Goal: Contribute content: Contribute content

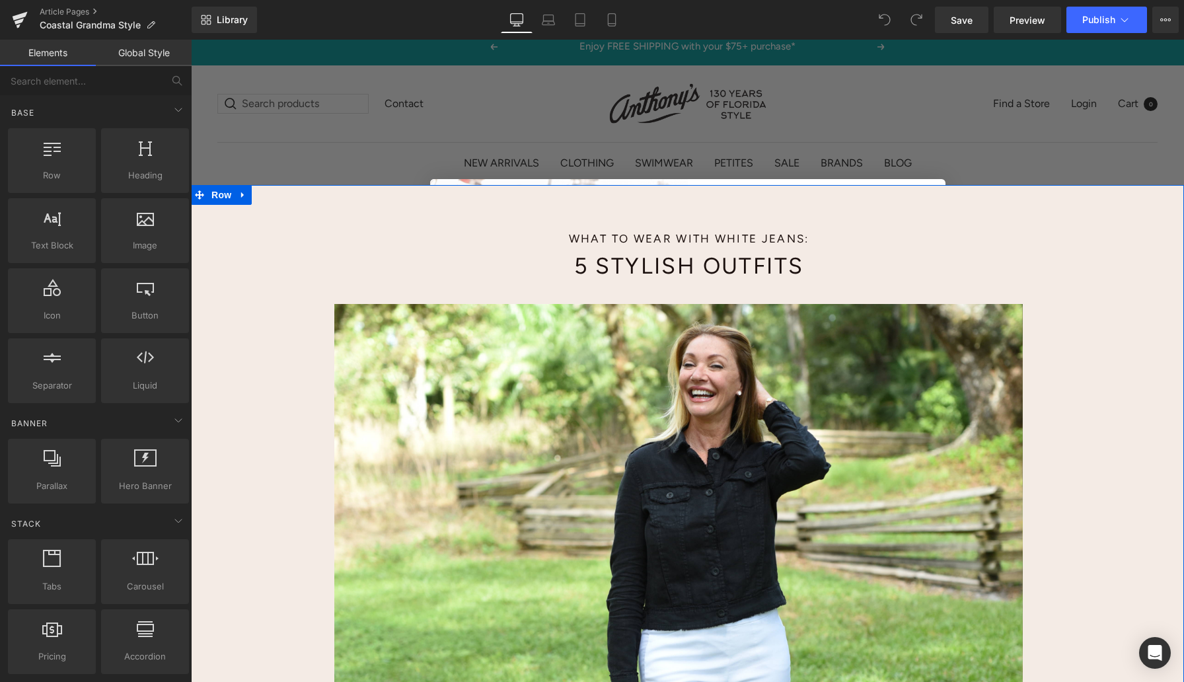
scroll to position [15, 0]
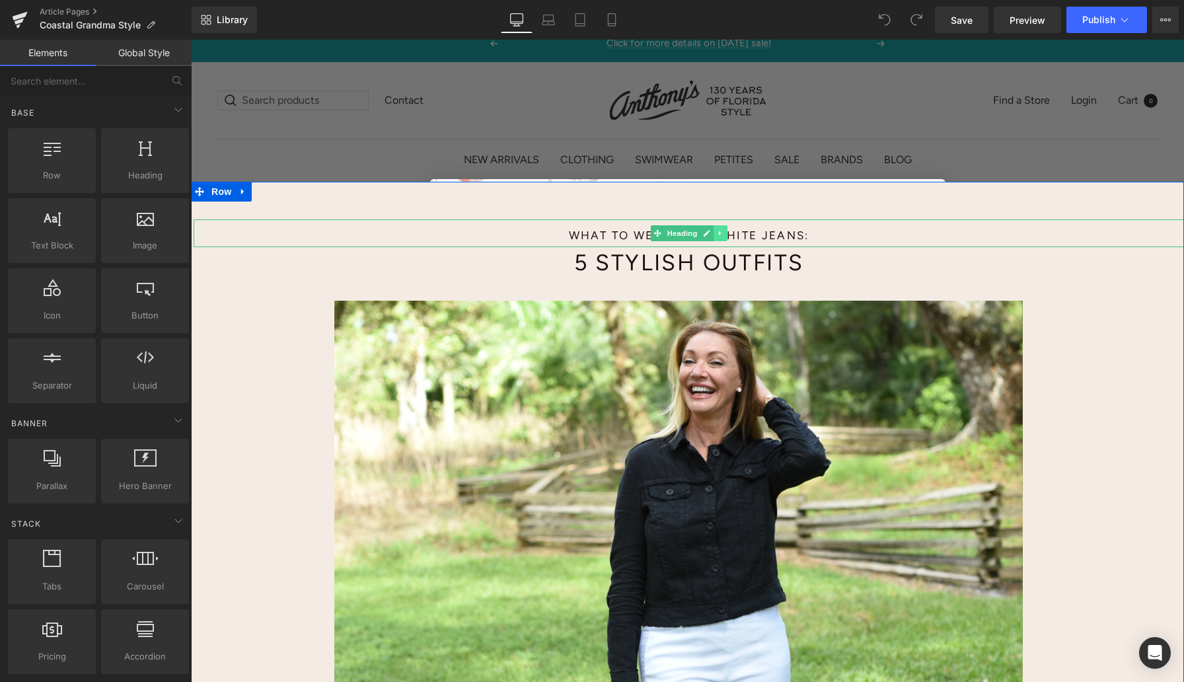
click at [723, 233] on icon at bounding box center [720, 233] width 7 height 8
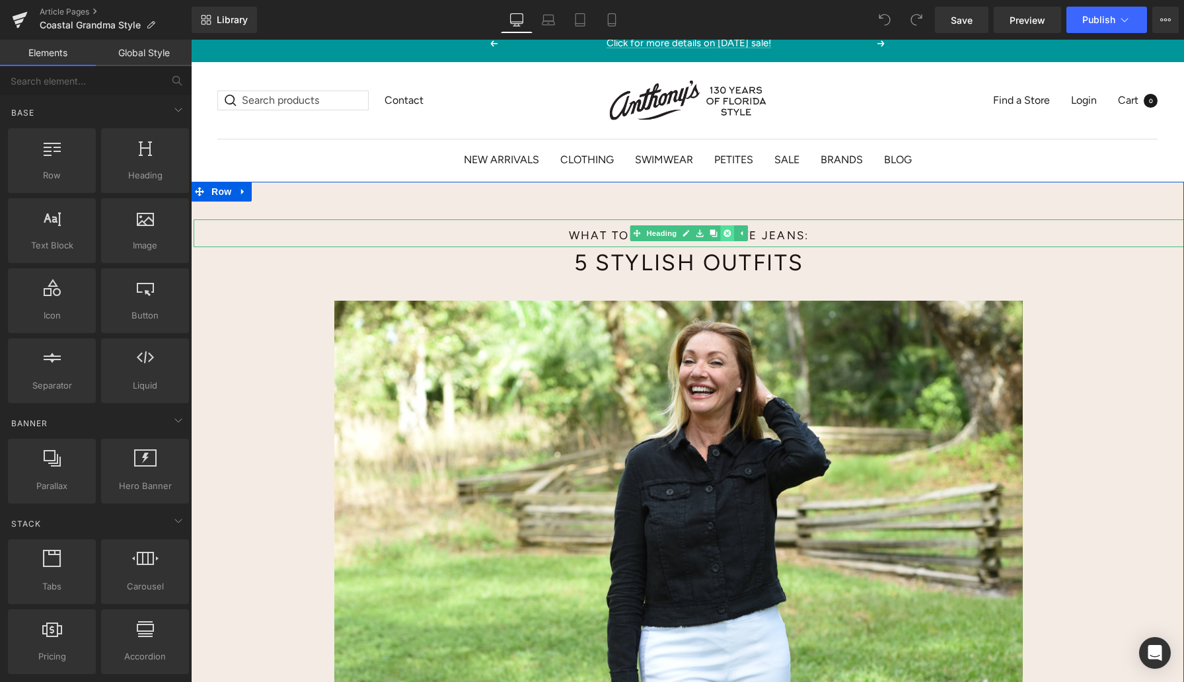
click at [724, 233] on icon at bounding box center [727, 232] width 7 height 7
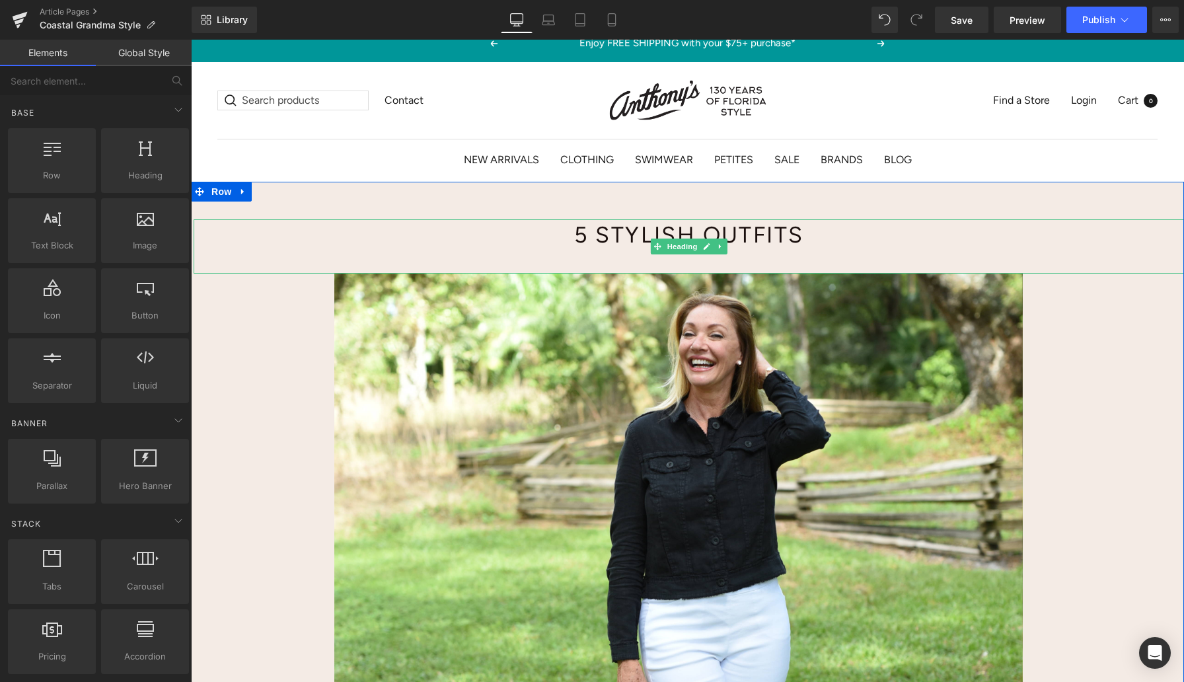
click at [698, 235] on h1 "5 Stylish Outfits" at bounding box center [689, 235] width 601 height 32
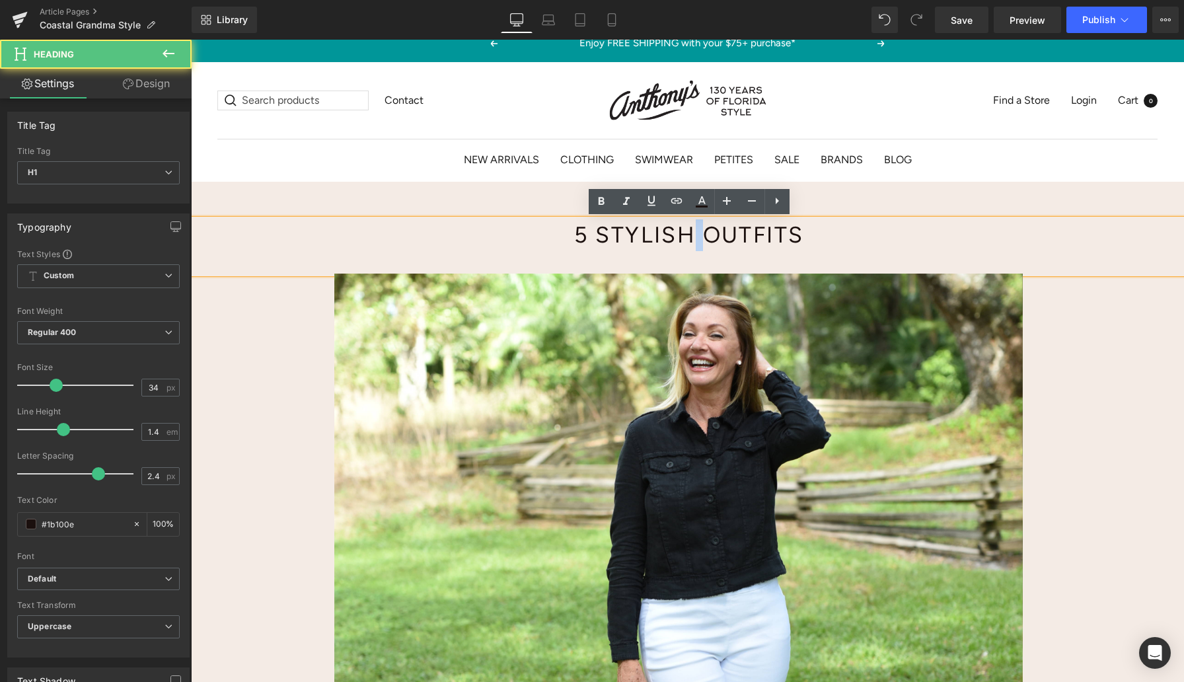
click at [698, 235] on h1 "5 Stylish Outfits" at bounding box center [689, 235] width 601 height 32
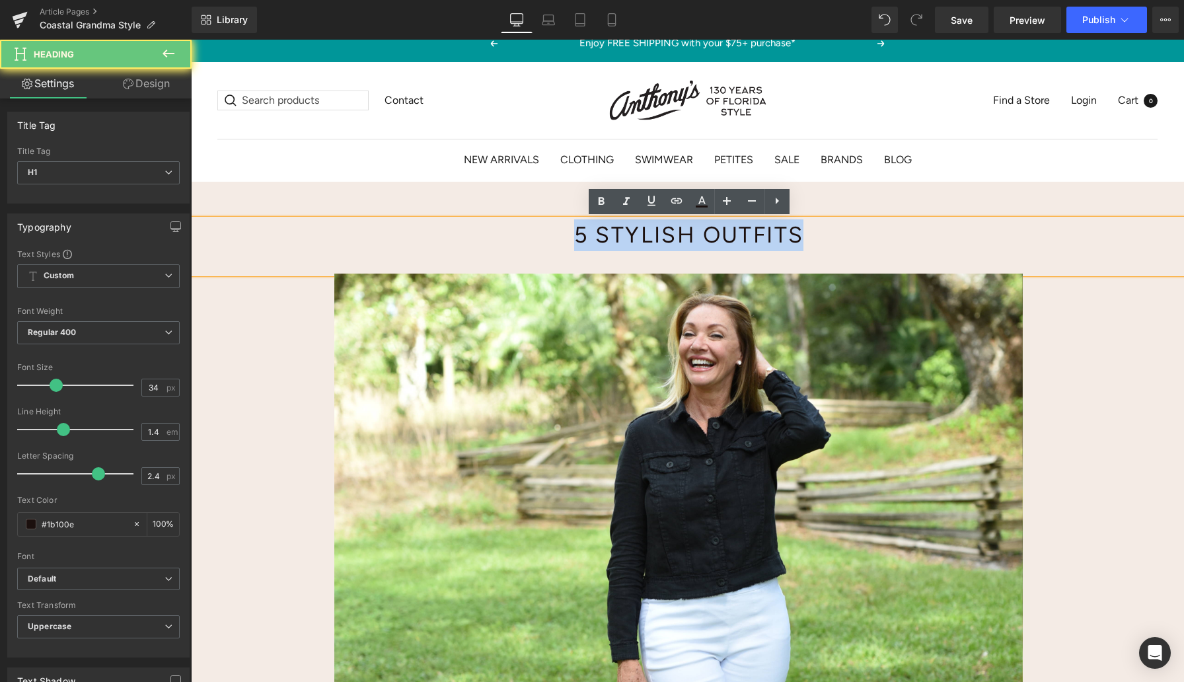
click at [698, 235] on h1 "5 Stylish Outfits" at bounding box center [689, 235] width 601 height 32
paste div
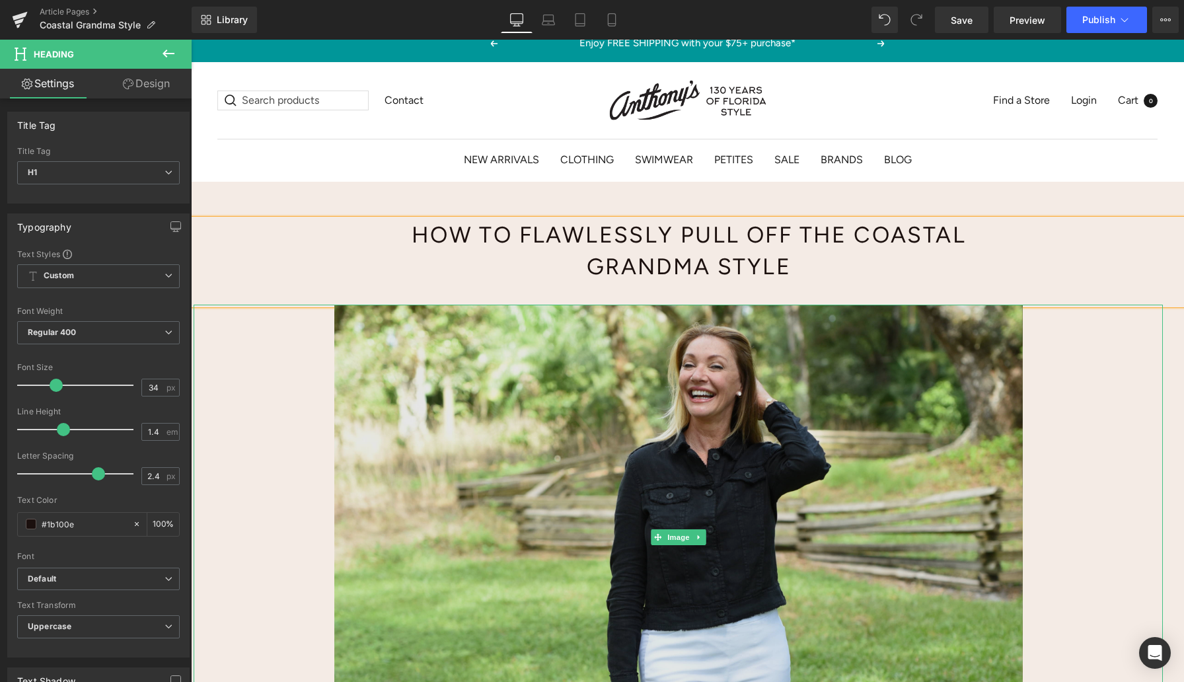
click at [303, 356] on img at bounding box center [678, 537] width 969 height 465
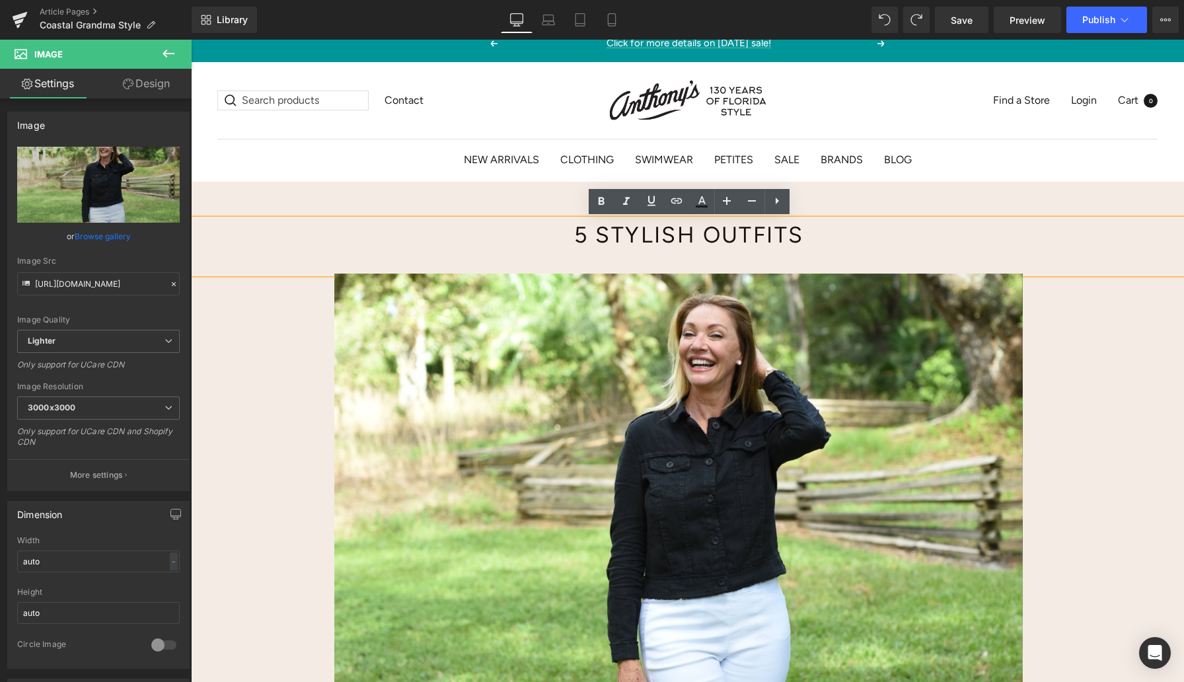
click at [580, 234] on h1 "5 Stylish Outfits" at bounding box center [689, 235] width 601 height 32
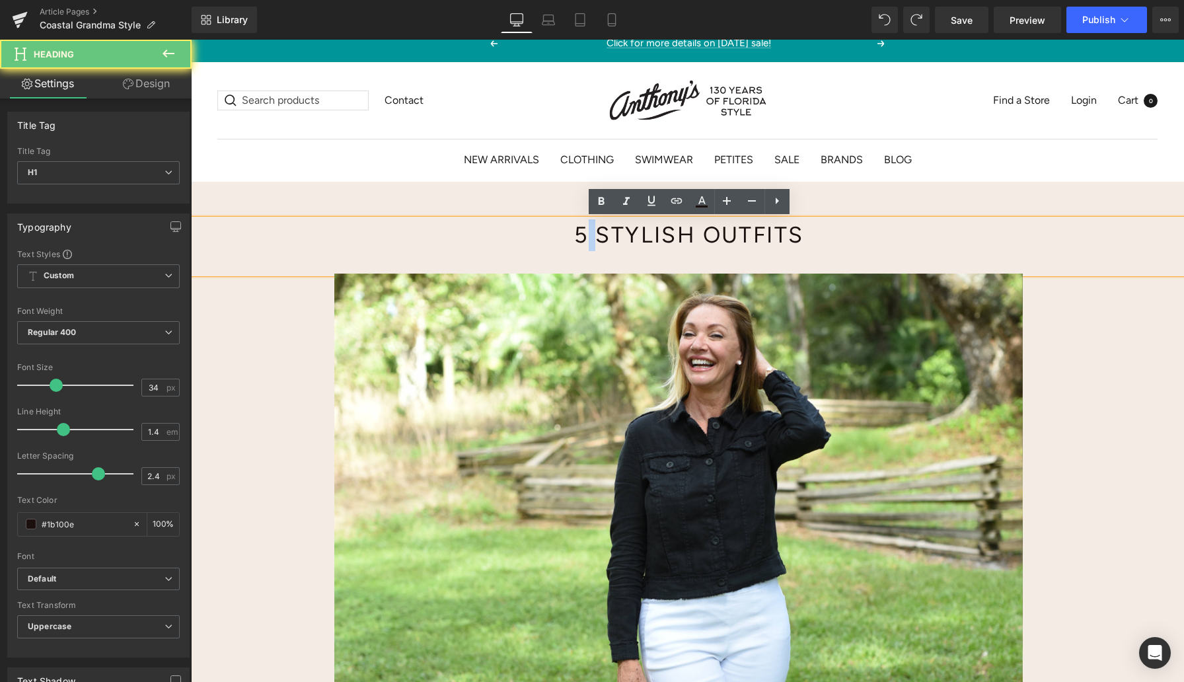
click at [581, 234] on h1 "5 Stylish Outfits" at bounding box center [689, 235] width 601 height 32
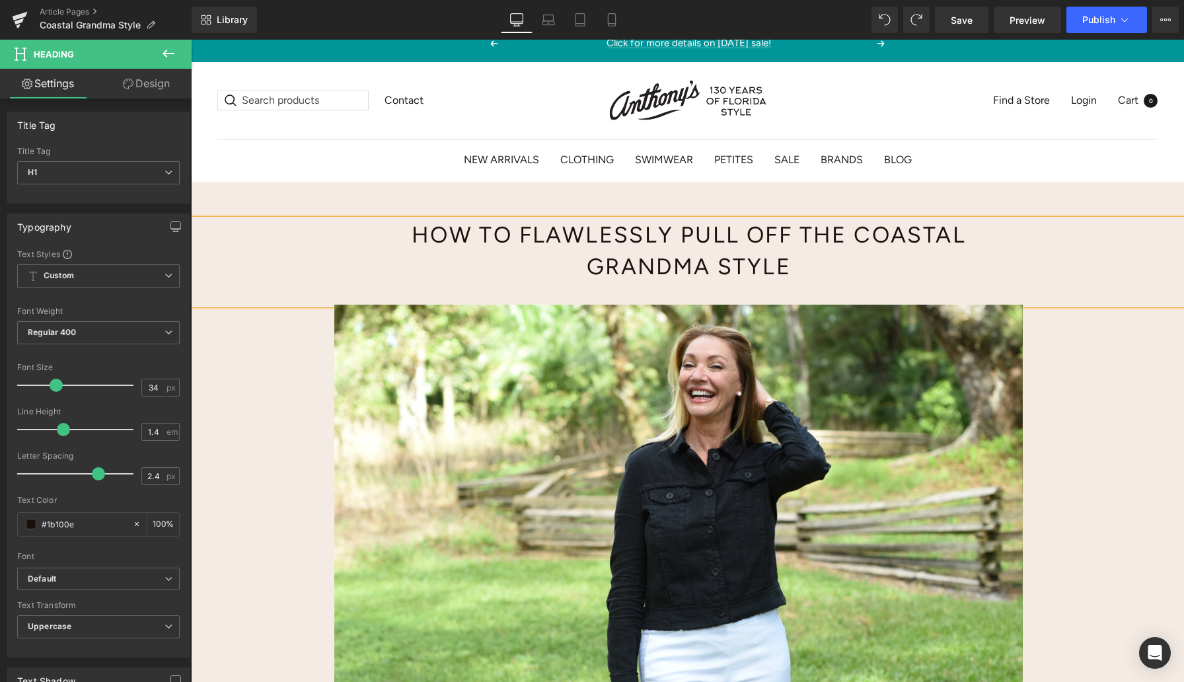
click at [581, 234] on h1 "How to Flawlessly Pull Off the Coastal Grandma Style" at bounding box center [689, 250] width 601 height 63
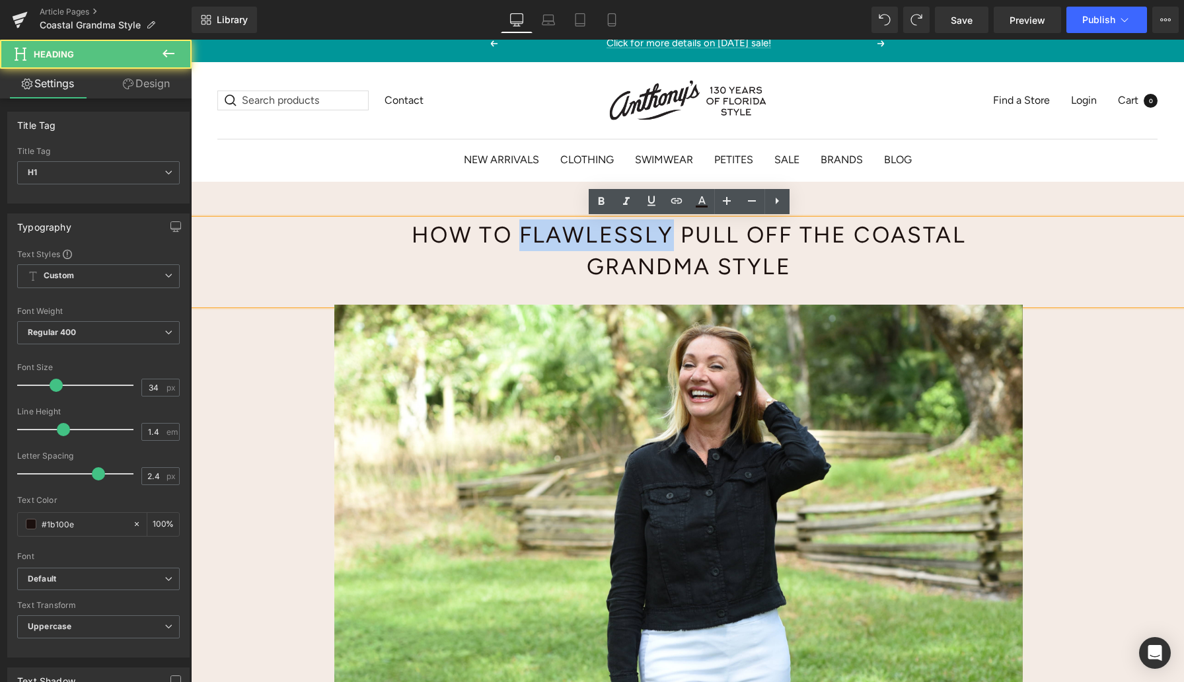
click at [581, 234] on h1 "How to Flawlessly Pull Off the Coastal Grandma Style" at bounding box center [689, 250] width 601 height 63
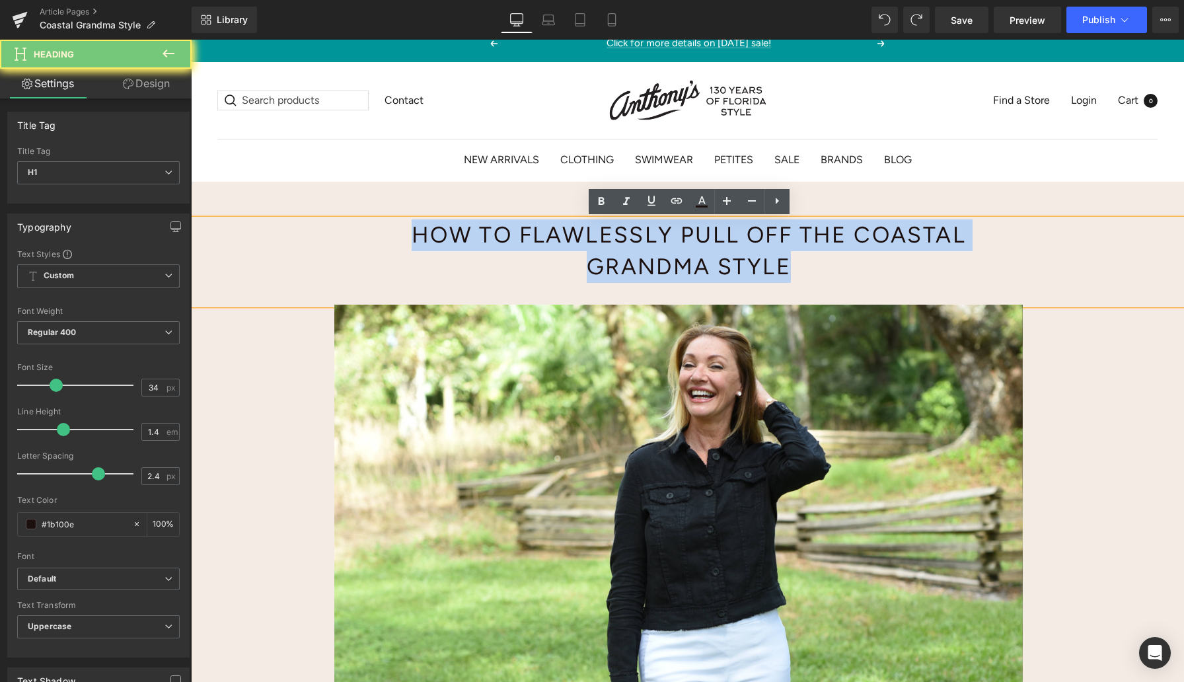
click at [581, 234] on h1 "How to Flawlessly Pull Off the Coastal Grandma Style" at bounding box center [689, 250] width 601 height 63
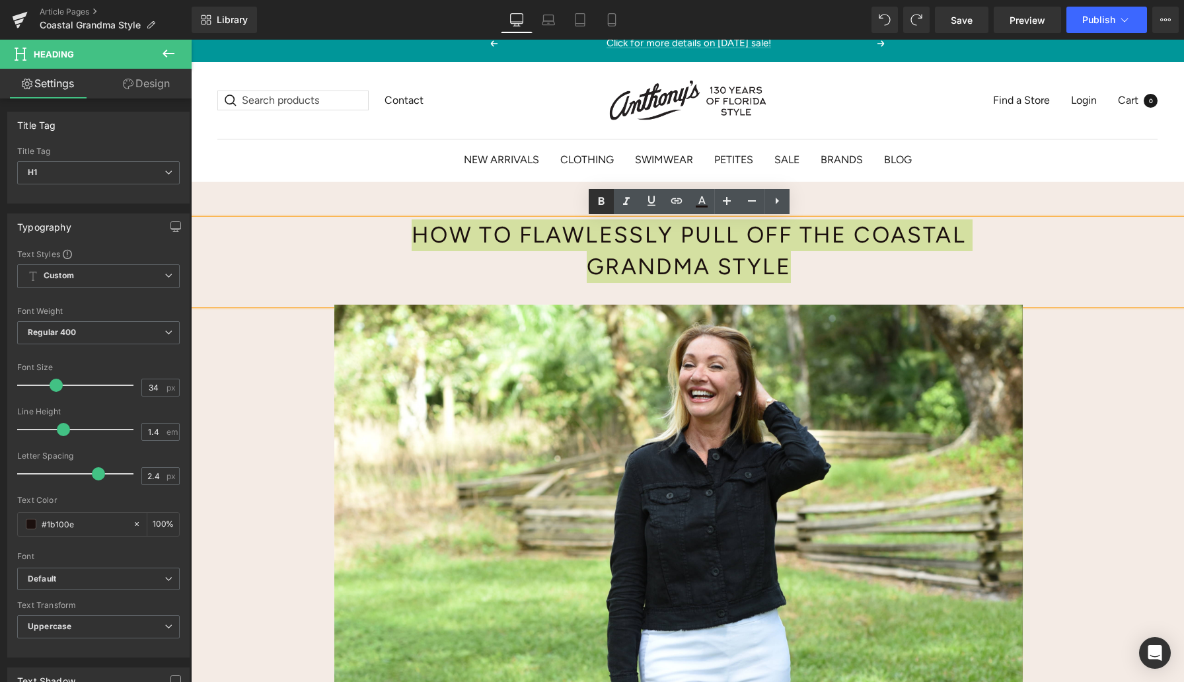
click at [598, 206] on icon at bounding box center [601, 202] width 16 height 16
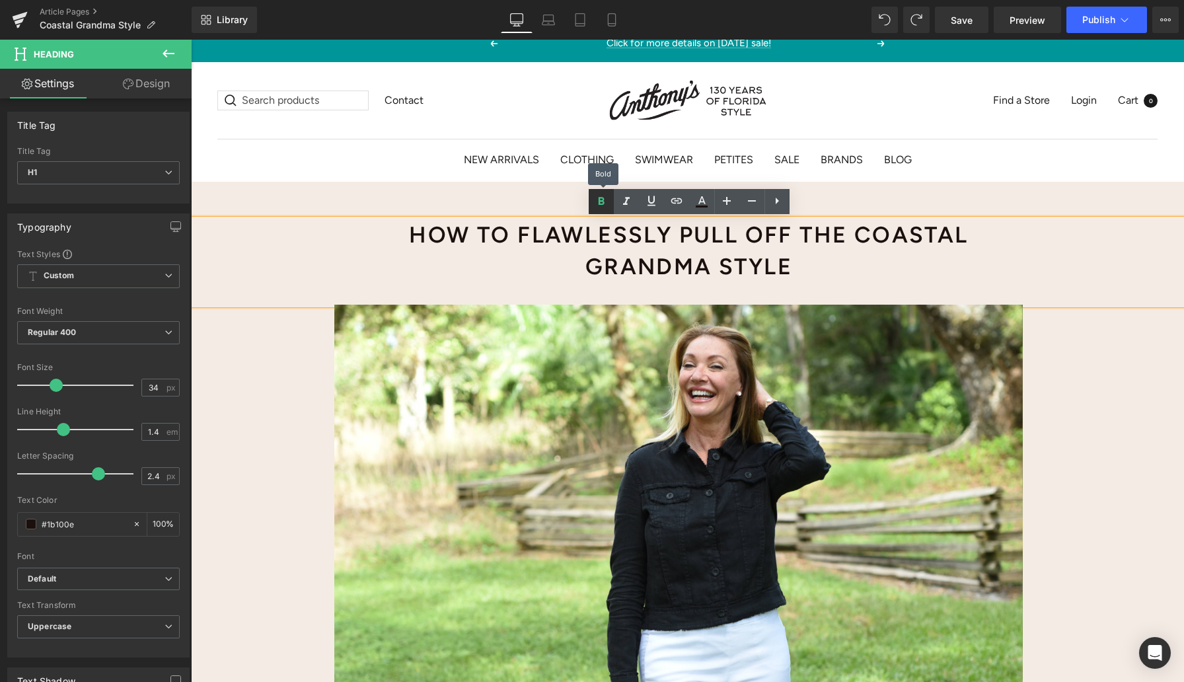
click at [598, 206] on icon at bounding box center [601, 202] width 16 height 16
click at [599, 200] on icon at bounding box center [601, 201] width 6 height 8
click at [593, 227] on strong "How to Flawlessly Pull Off the Coastal Grandma Style" at bounding box center [688, 250] width 559 height 59
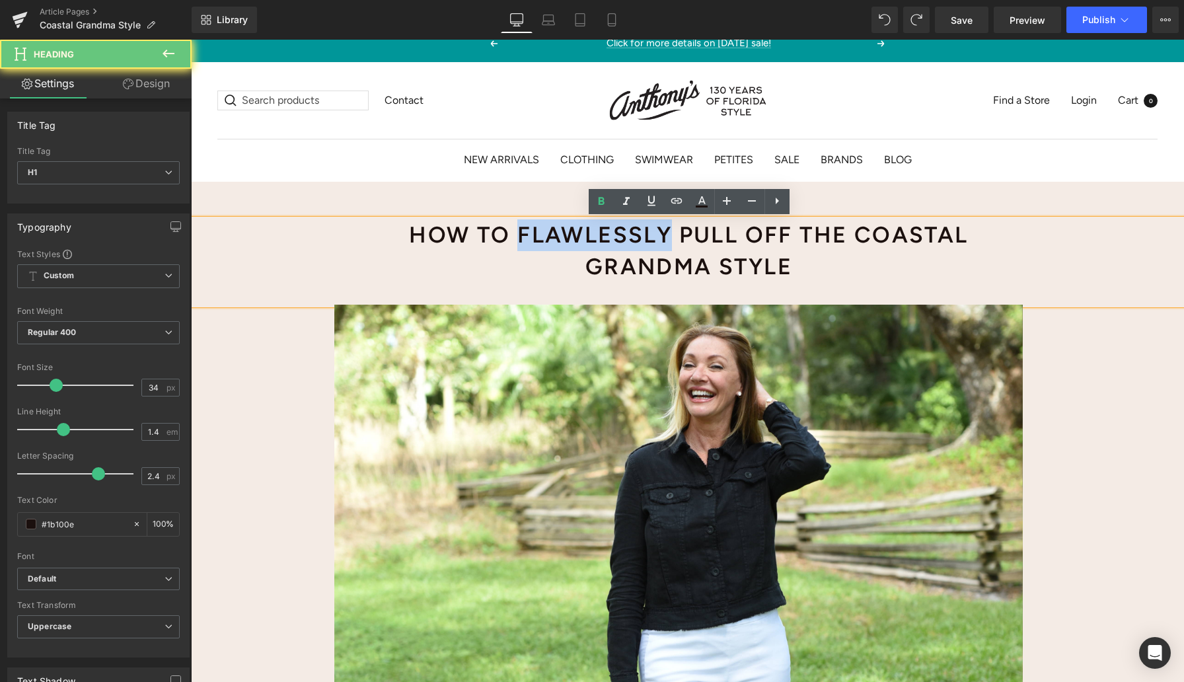
click at [593, 228] on strong "How to Flawlessly Pull Off the Coastal Grandma Style" at bounding box center [688, 250] width 559 height 59
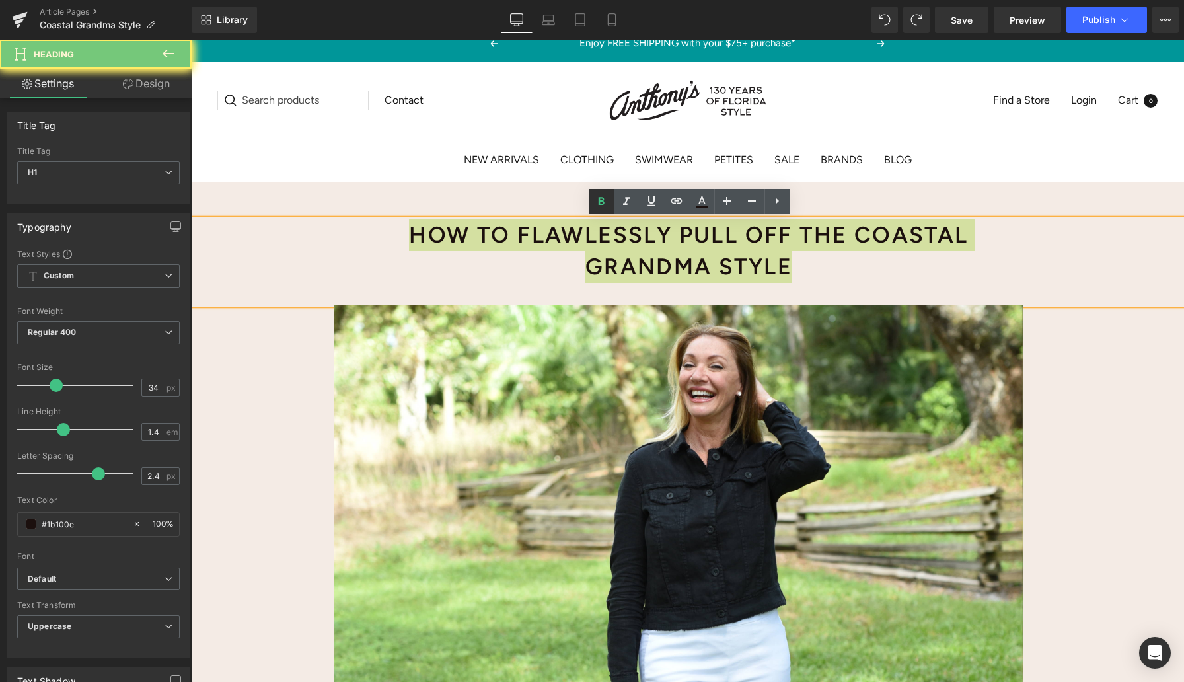
click at [603, 205] on icon at bounding box center [601, 202] width 16 height 16
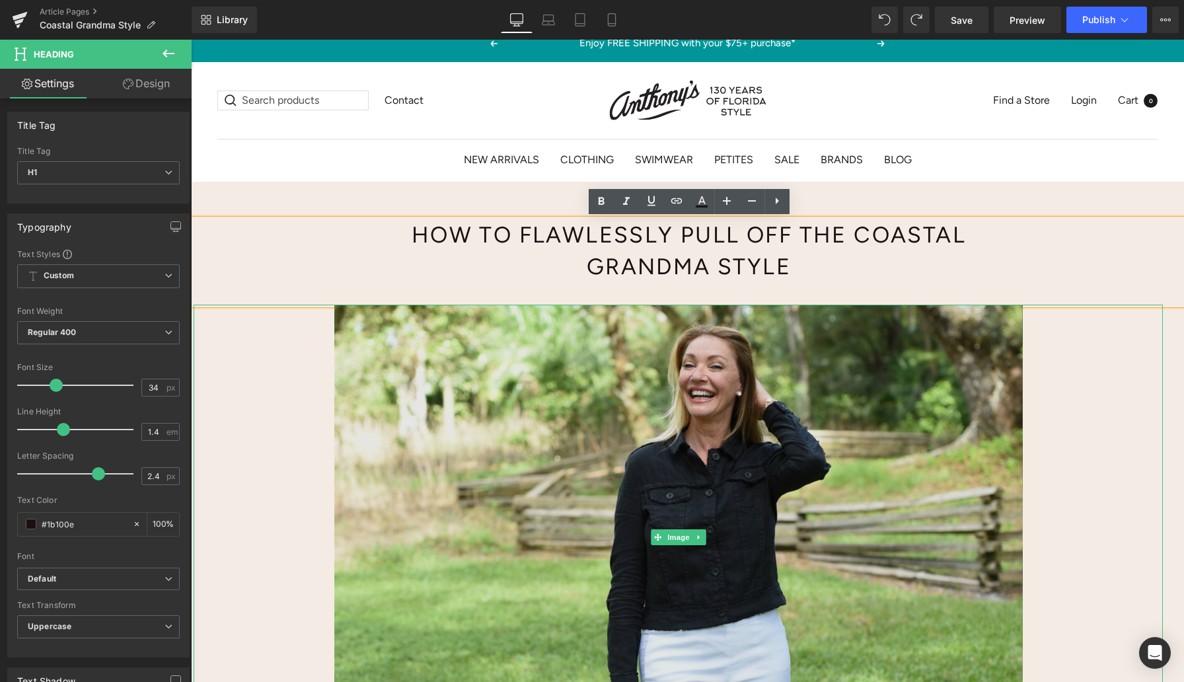
click at [268, 367] on img at bounding box center [678, 537] width 969 height 465
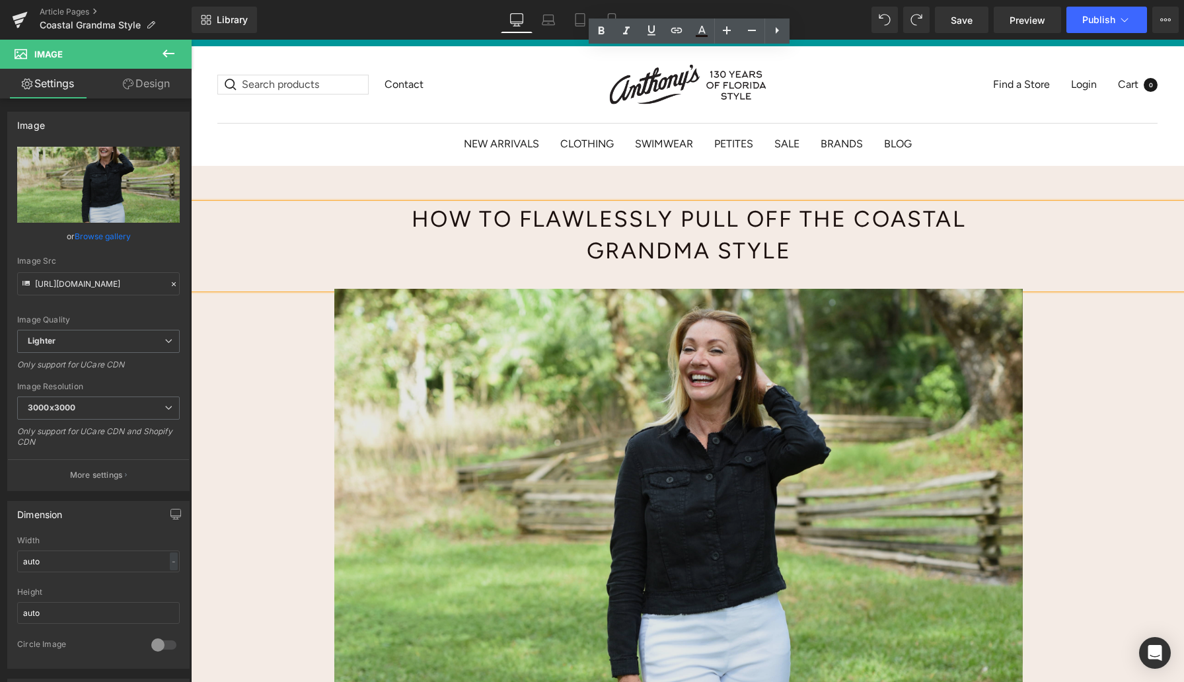
scroll to position [0, 0]
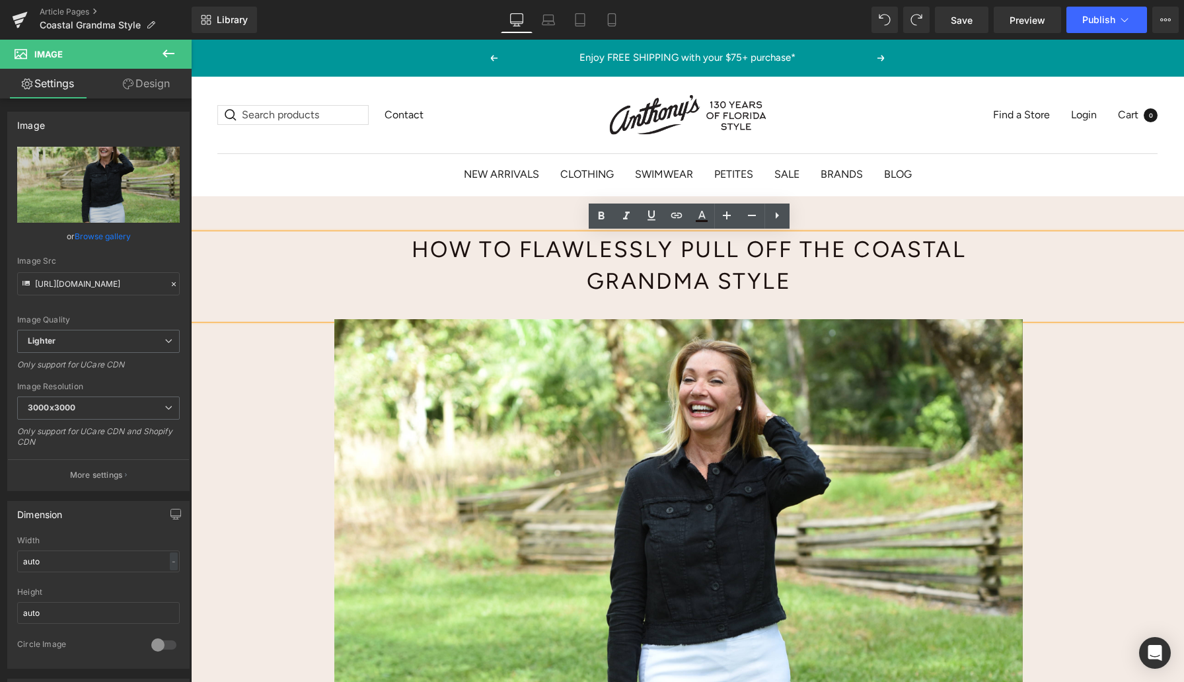
click at [225, 199] on div "How to Flawlessly Pull Off the Coastal Grandma Style Heading Image 100% Linen L…" at bounding box center [687, 634] width 993 height 876
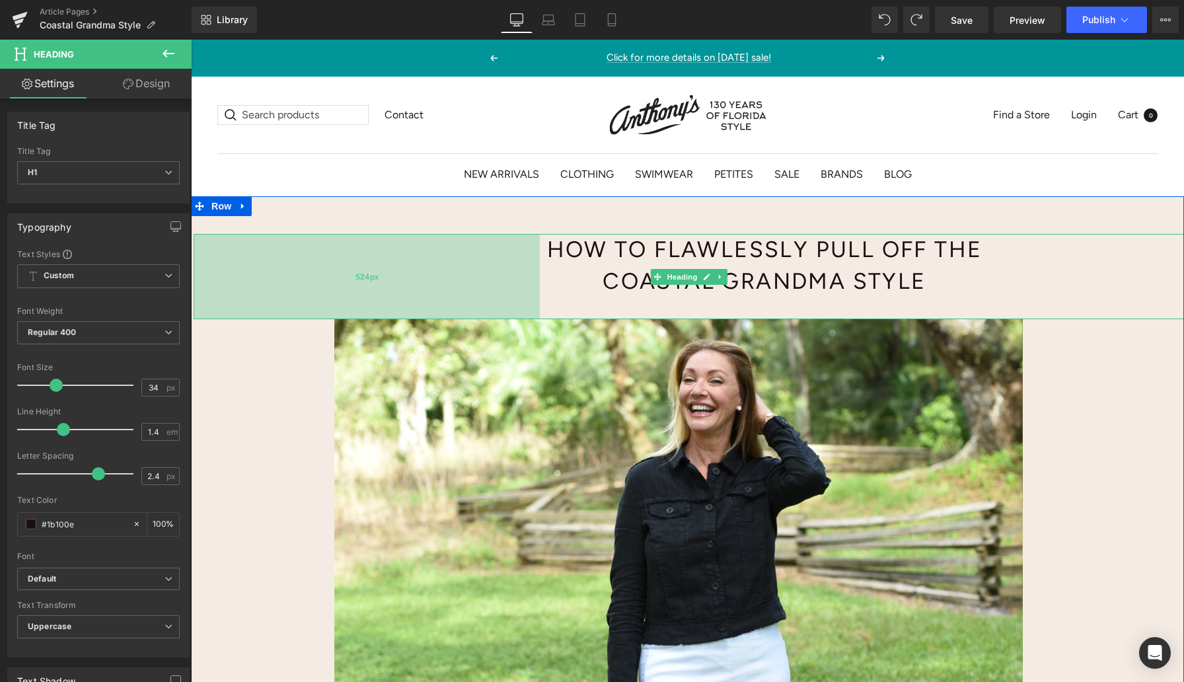
drag, startPoint x: 195, startPoint y: 268, endPoint x: 346, endPoint y: 268, distance: 151.3
click at [346, 268] on div "524px" at bounding box center [367, 276] width 346 height 85
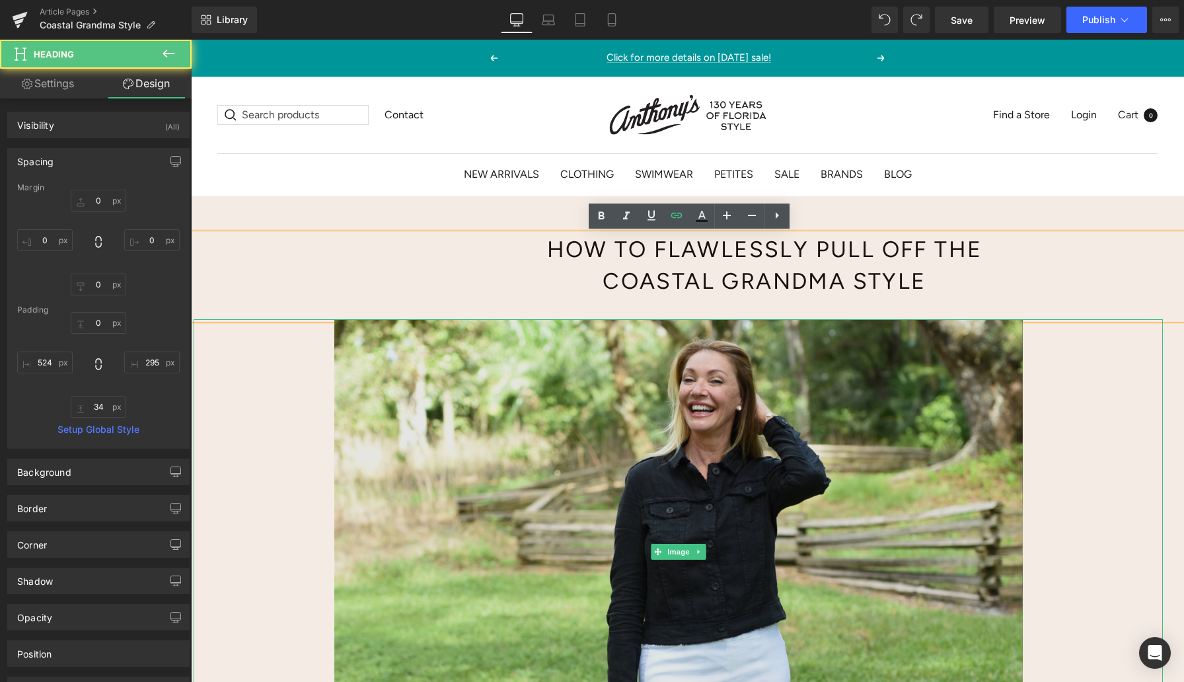
click at [300, 355] on img at bounding box center [678, 551] width 969 height 465
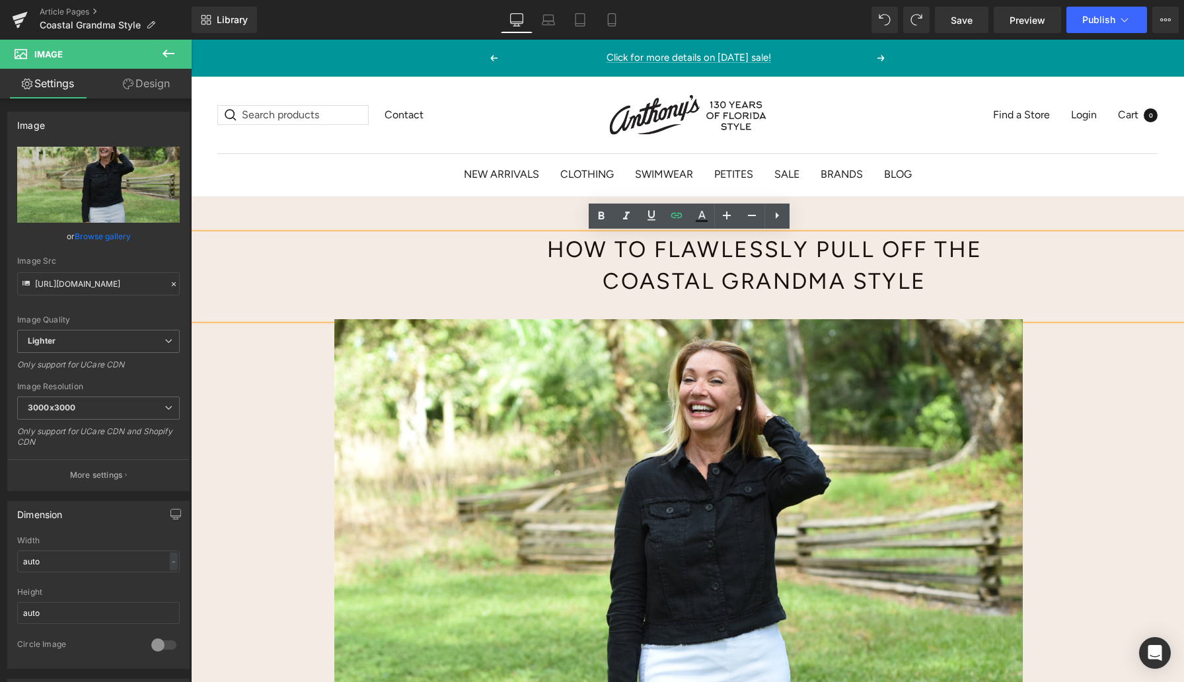
click at [1184, 255] on div "How to Flawlessly Pull Off the Coastal Grandma Style" at bounding box center [689, 276] width 991 height 85
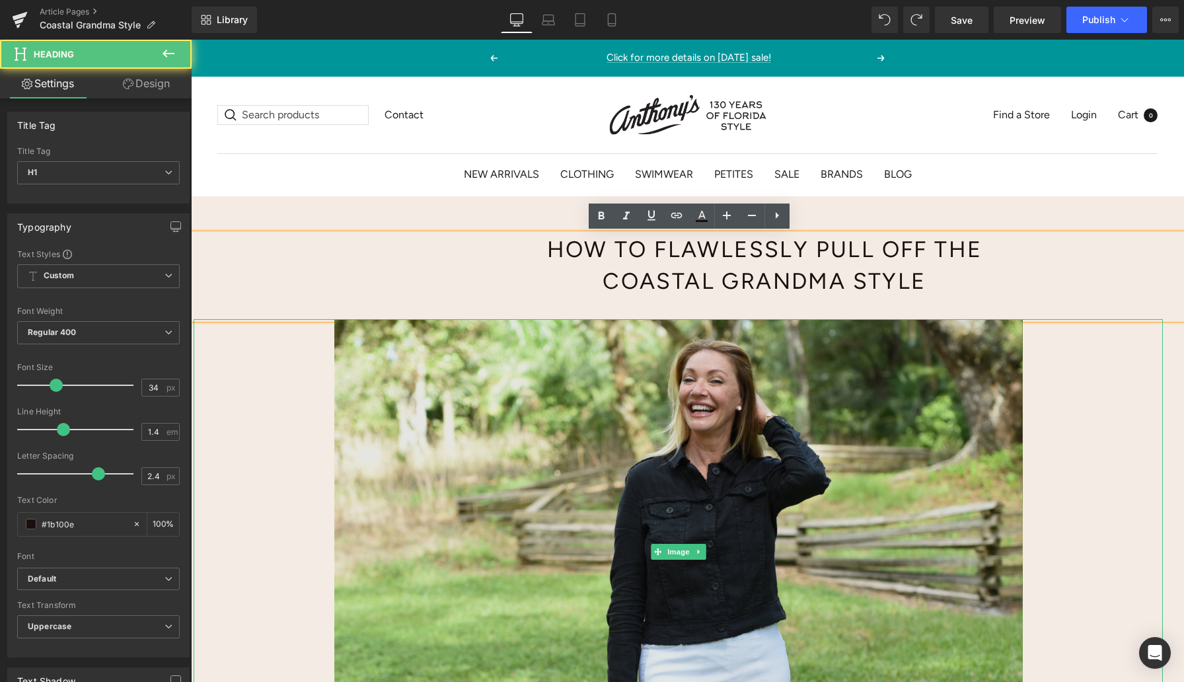
click at [1158, 420] on img at bounding box center [678, 551] width 969 height 465
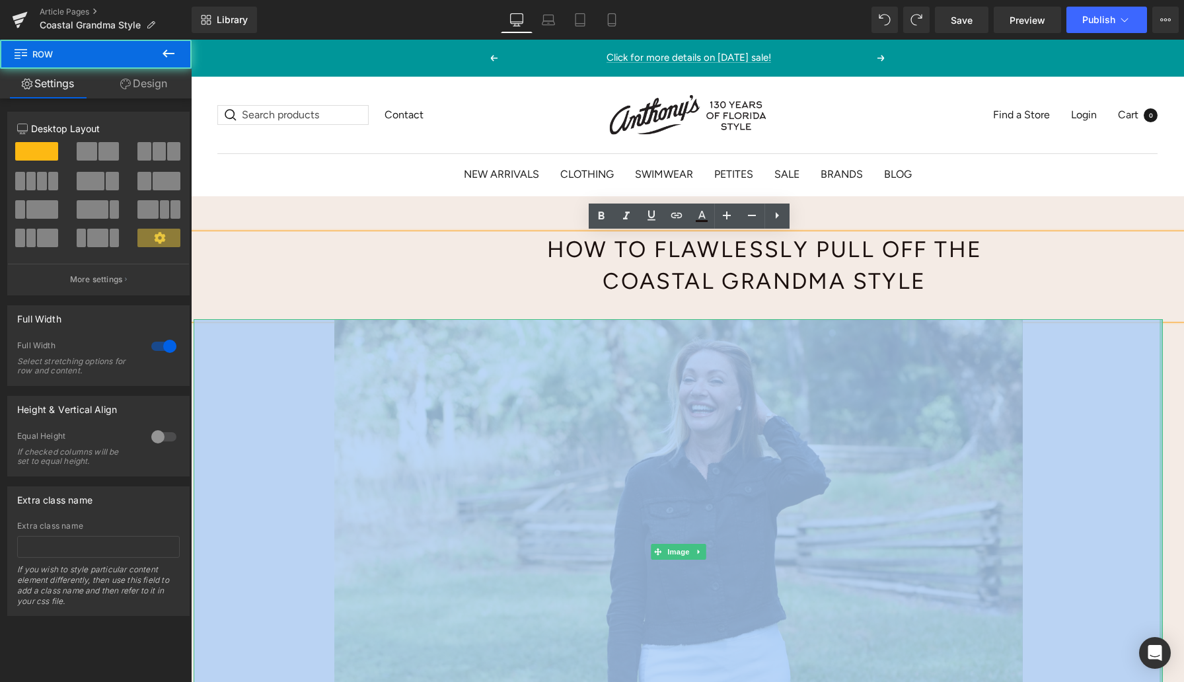
drag, startPoint x: 1184, startPoint y: 407, endPoint x: 1160, endPoint y: 406, distance: 23.1
click at [1160, 406] on div "How to Flawlessly Pull Off the Coastal Grandma Style Heading 524px Image 100% L…" at bounding box center [689, 642] width 991 height 816
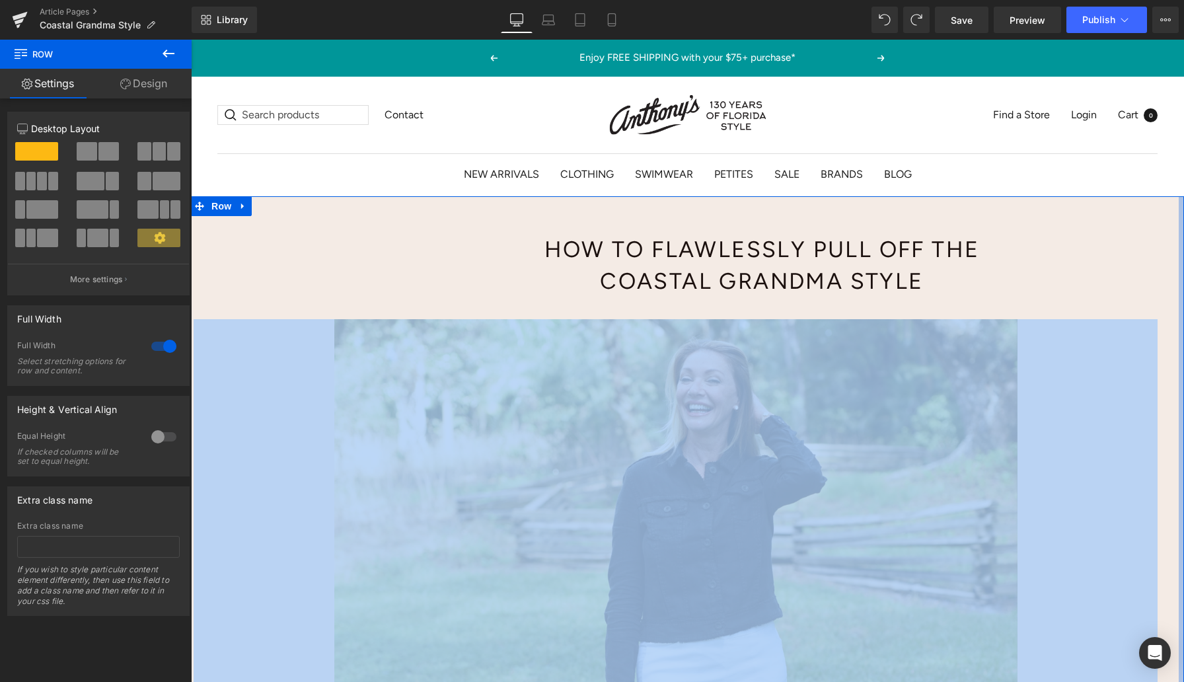
click at [1179, 269] on div at bounding box center [1181, 632] width 5 height 872
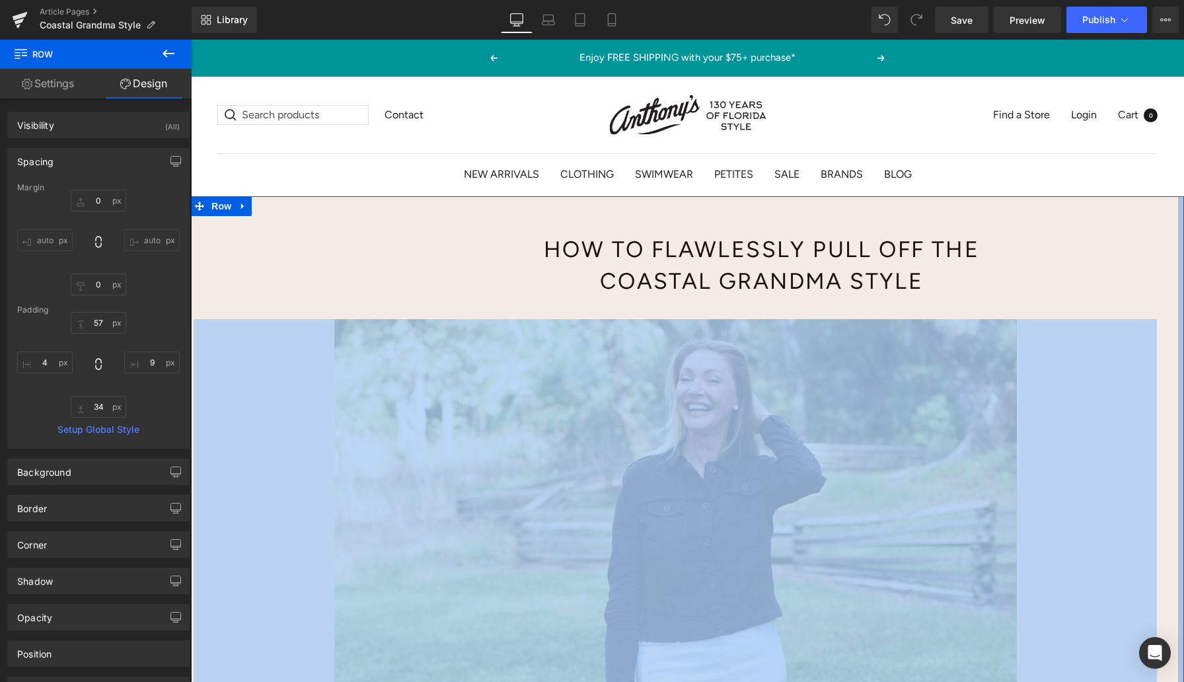
click at [1178, 268] on div at bounding box center [1181, 632] width 6 height 872
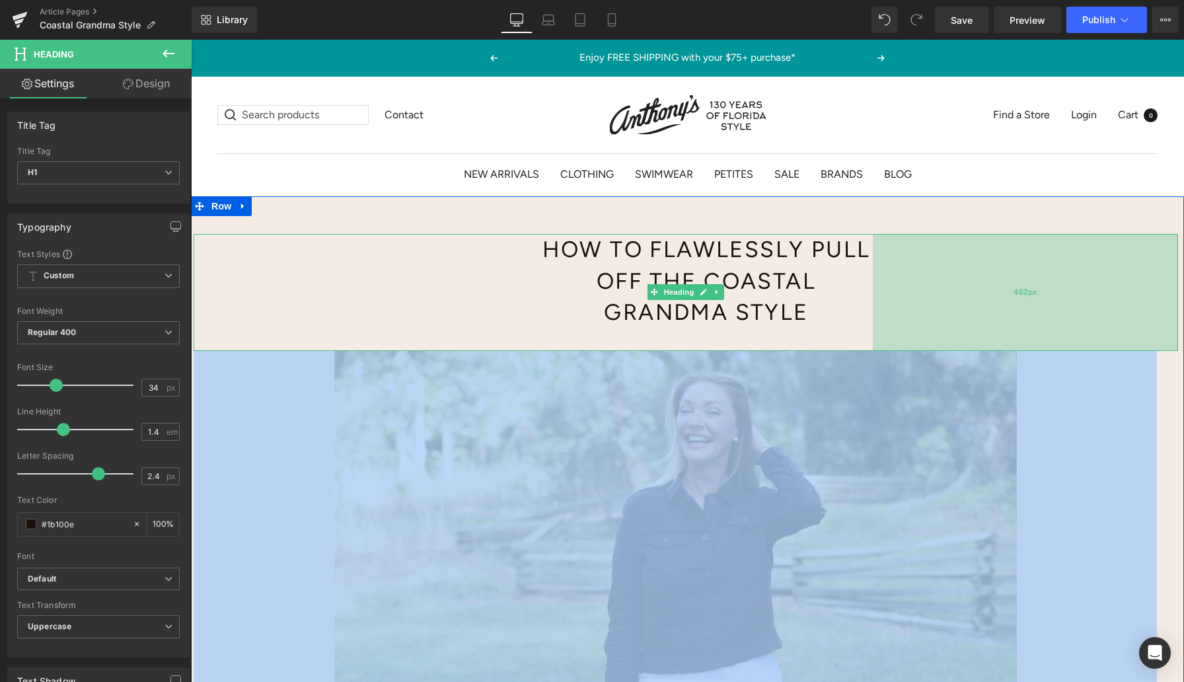
drag, startPoint x: 1176, startPoint y: 270, endPoint x: 1066, endPoint y: 273, distance: 110.4
click at [1066, 273] on div "462px" at bounding box center [1025, 292] width 305 height 117
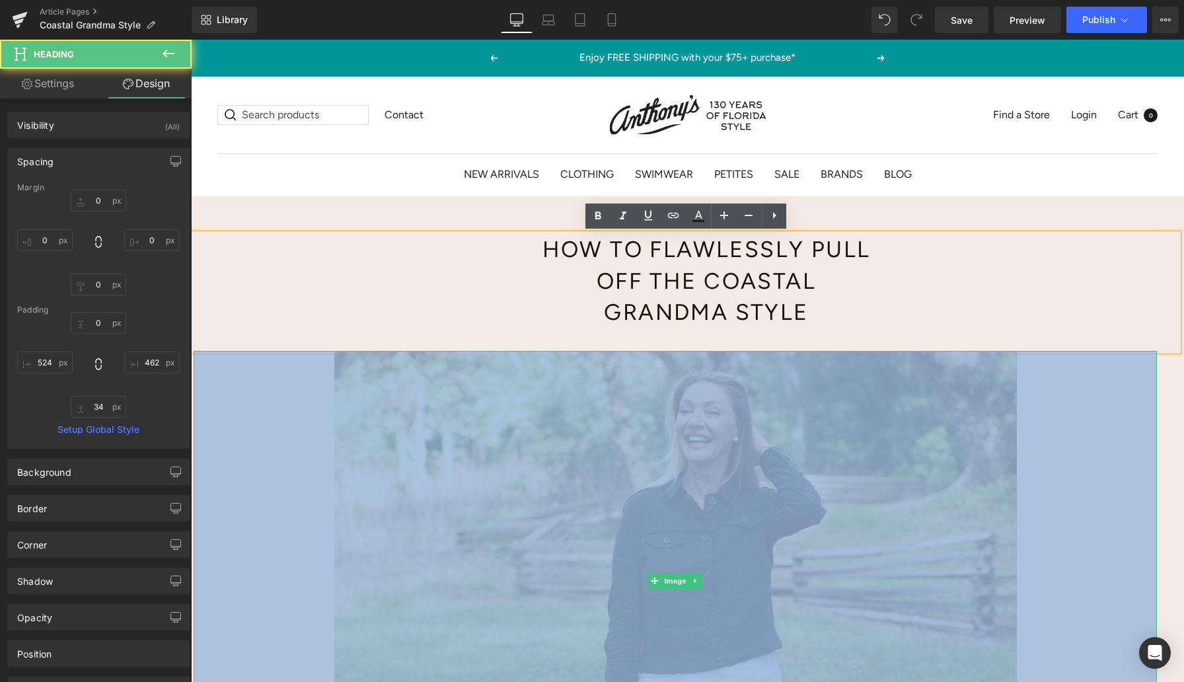
click at [282, 421] on img at bounding box center [676, 581] width 964 height 461
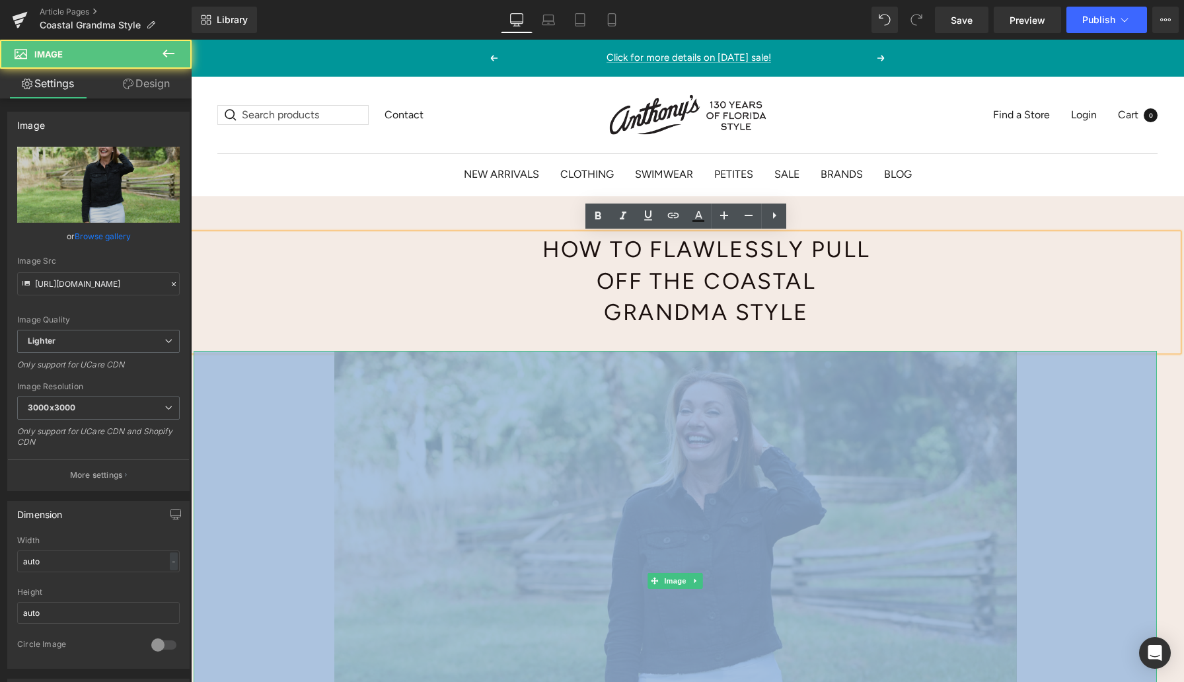
click at [282, 403] on img at bounding box center [676, 581] width 964 height 461
click at [1073, 398] on img at bounding box center [676, 581] width 964 height 461
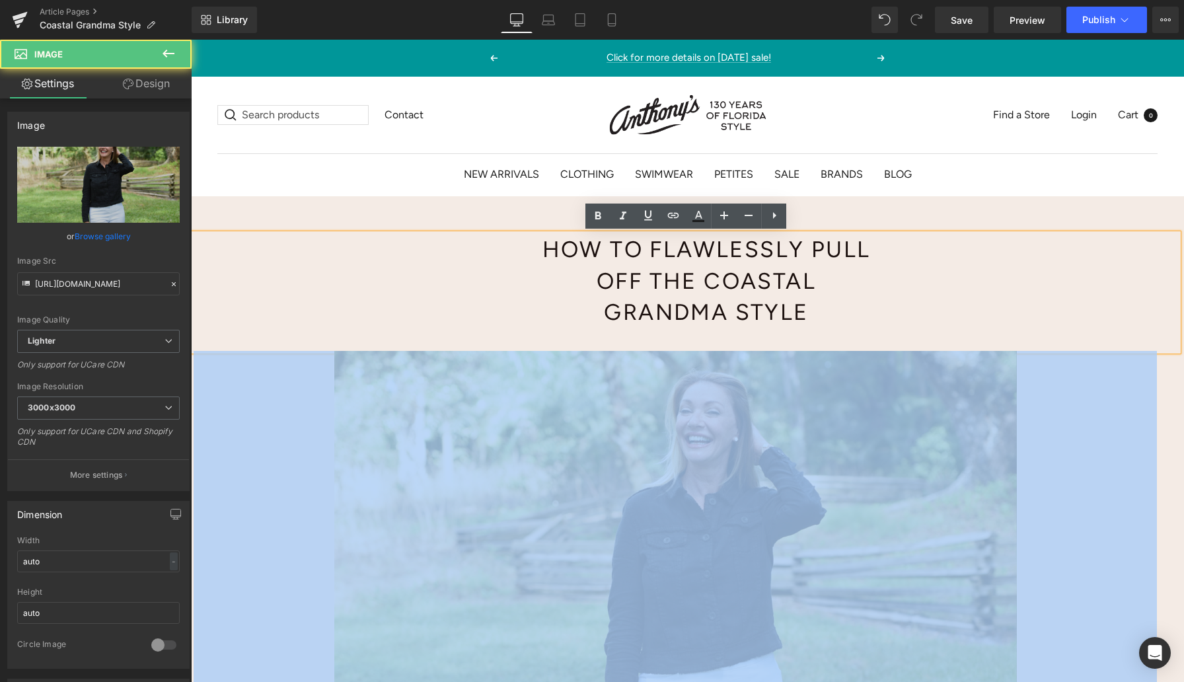
click at [1065, 208] on div "How to Flawlessly Pull Off the Coastal Grandma Style Heading 524px 462px Image …" at bounding box center [687, 647] width 993 height 903
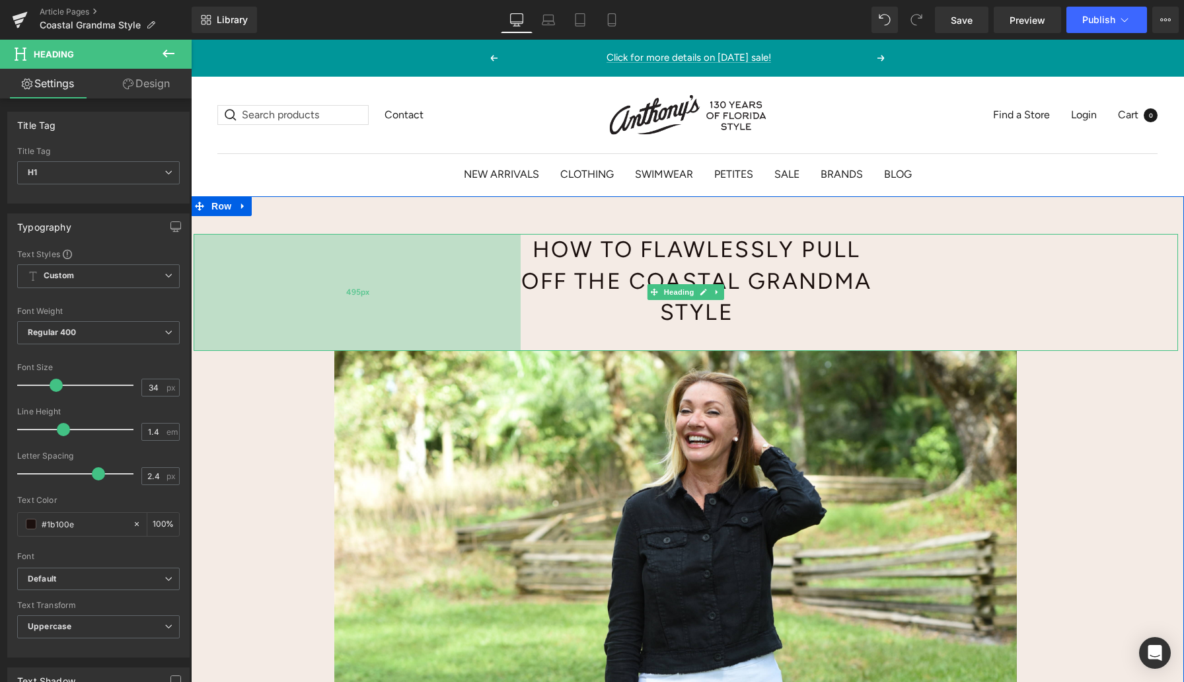
drag, startPoint x: 489, startPoint y: 316, endPoint x: 470, endPoint y: 316, distance: 19.2
click at [470, 316] on div "495px" at bounding box center [357, 292] width 327 height 117
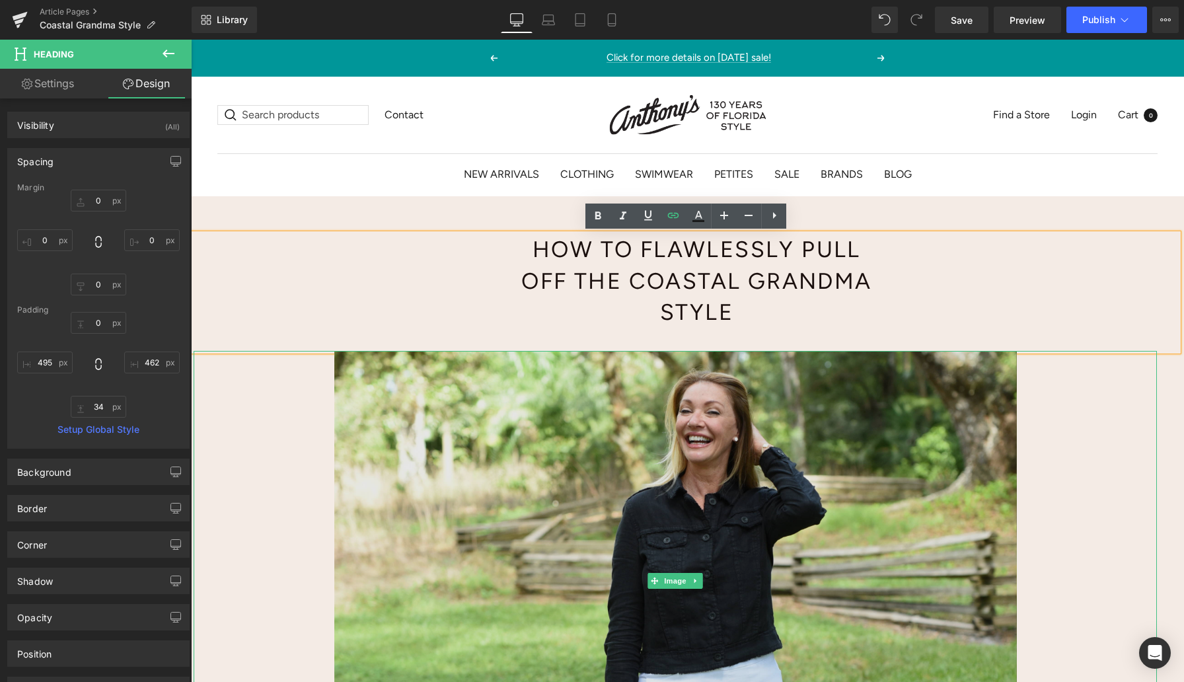
click at [1069, 428] on img at bounding box center [676, 581] width 964 height 461
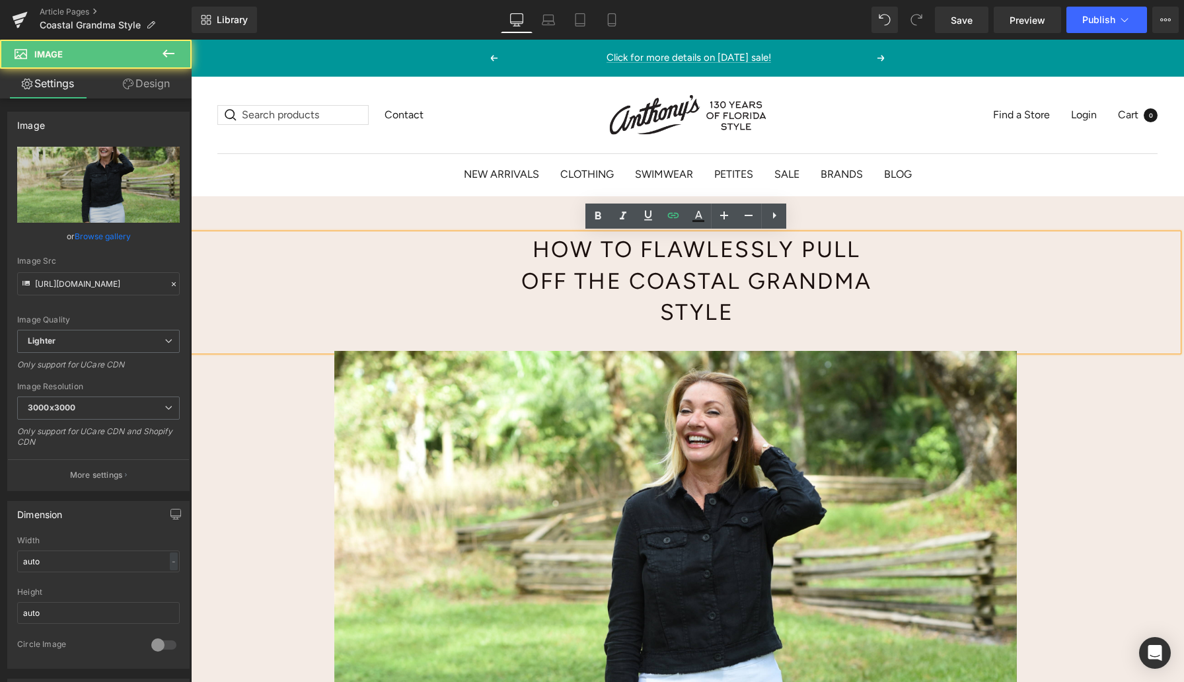
click at [1064, 205] on div "How to Flawlessly Pull Off the Coastal Grandma Style Heading 495px 462px Image …" at bounding box center [687, 647] width 993 height 903
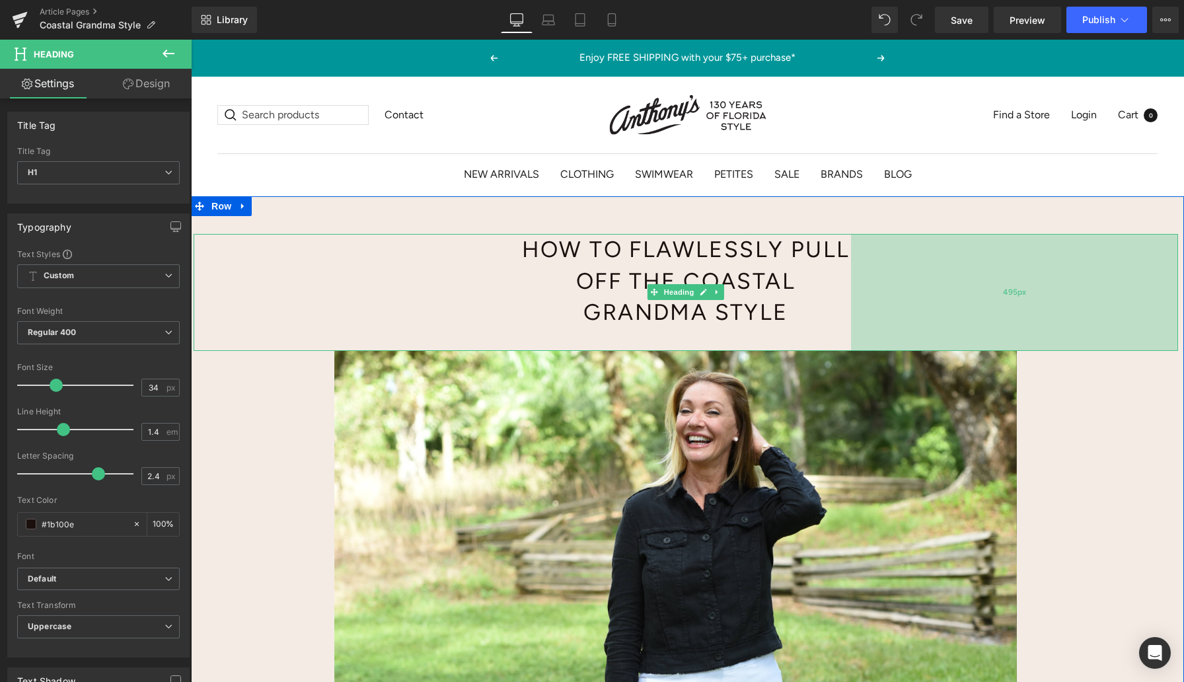
drag, startPoint x: 948, startPoint y: 308, endPoint x: 927, endPoint y: 309, distance: 21.8
click at [927, 309] on div "495px" at bounding box center [1014, 292] width 327 height 117
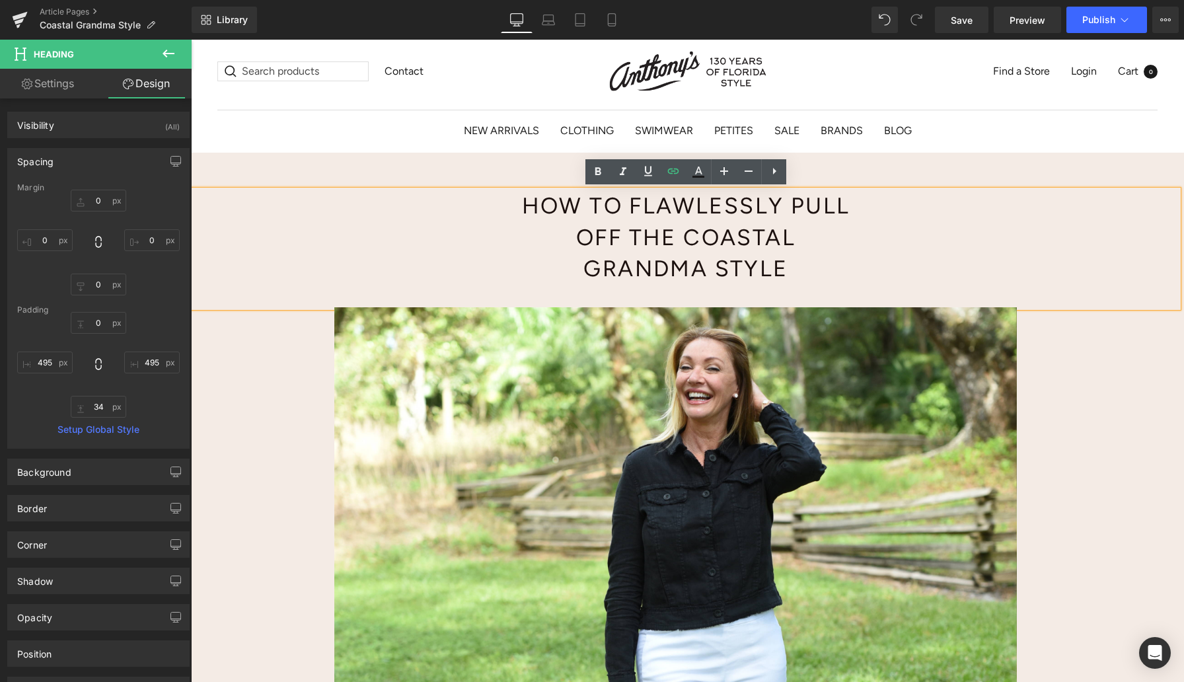
scroll to position [45, 0]
click at [961, 24] on span "Save" at bounding box center [962, 20] width 22 height 14
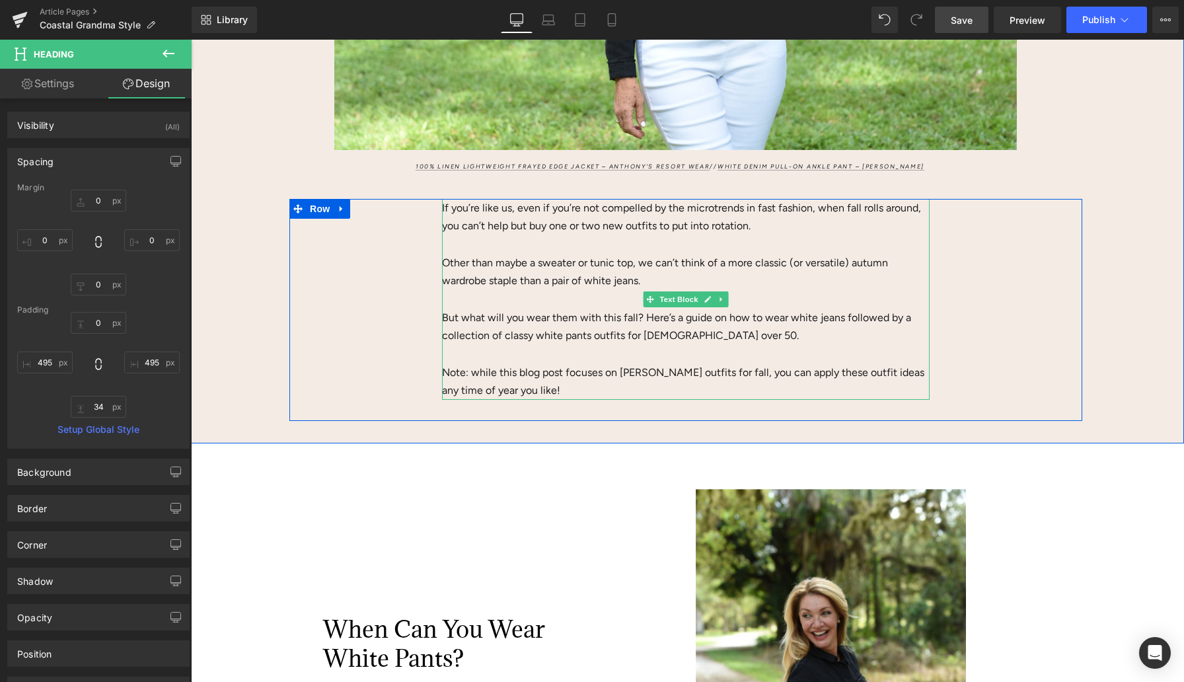
scroll to position [655, 0]
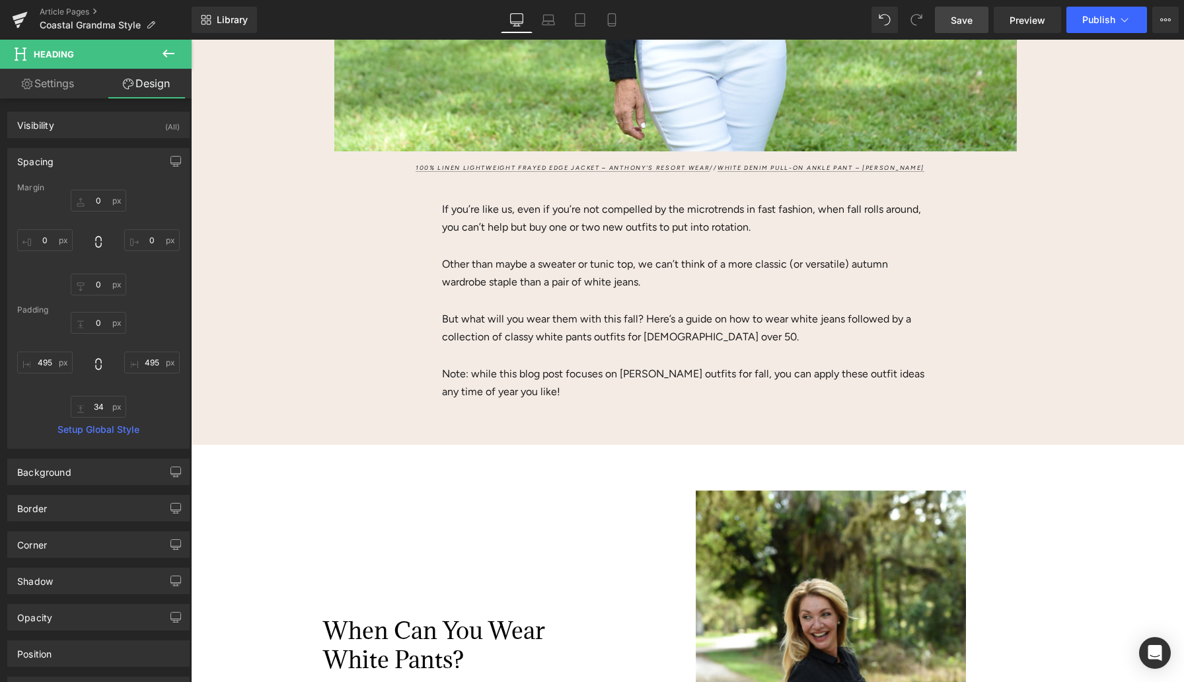
click at [963, 24] on span "Save" at bounding box center [962, 20] width 22 height 14
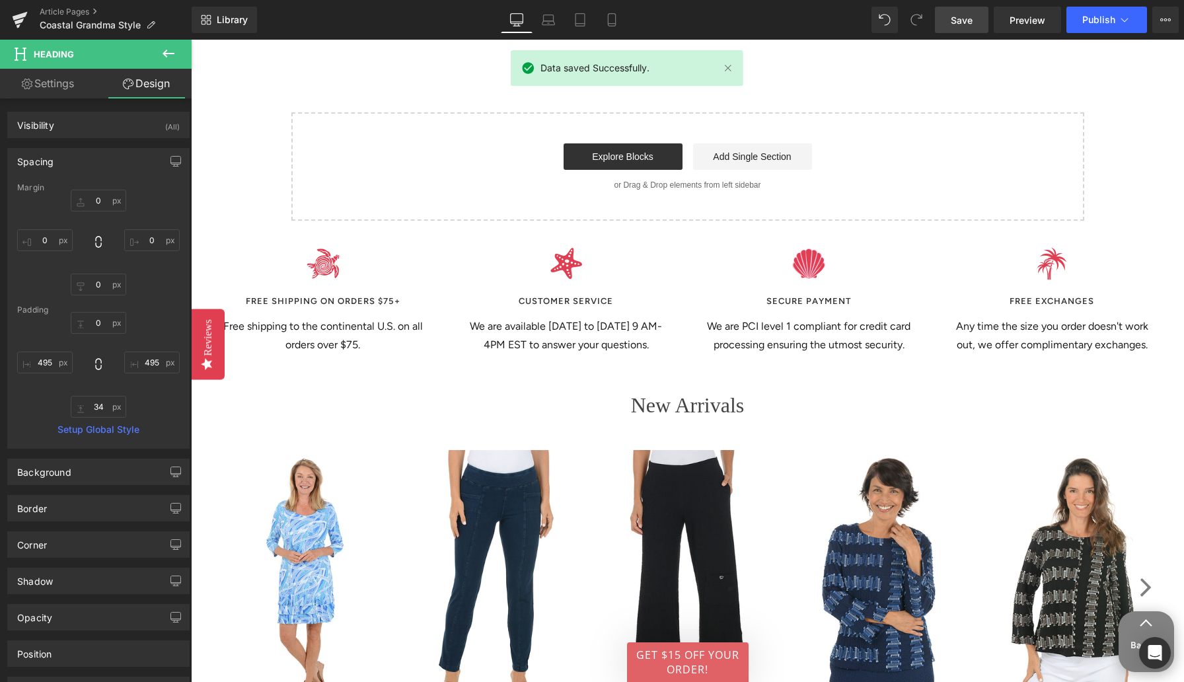
scroll to position [4492, 0]
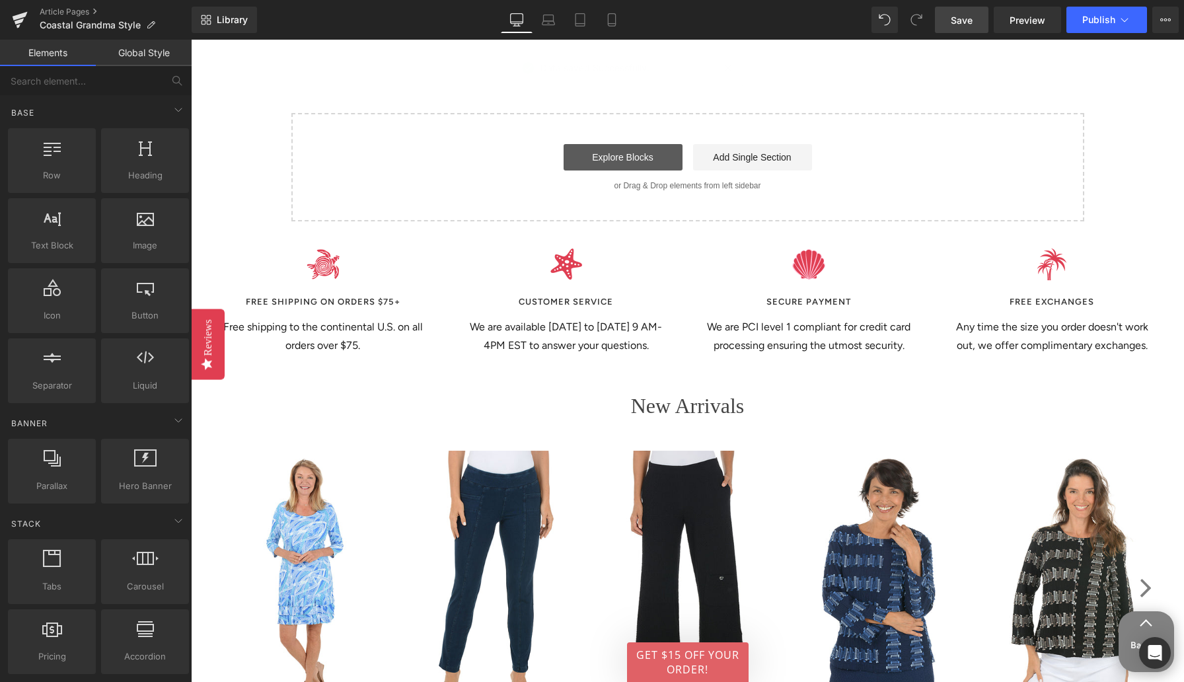
click at [639, 157] on link "Explore Blocks" at bounding box center [623, 157] width 119 height 26
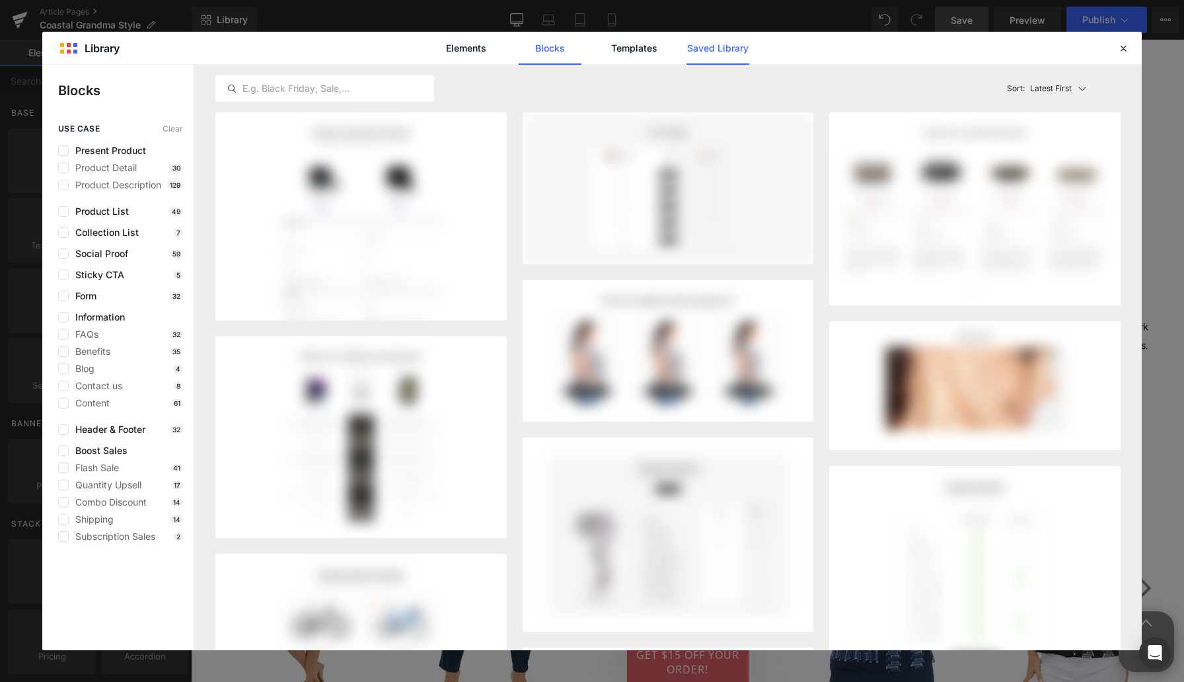
click at [711, 50] on link "Saved Library" at bounding box center [718, 48] width 63 height 33
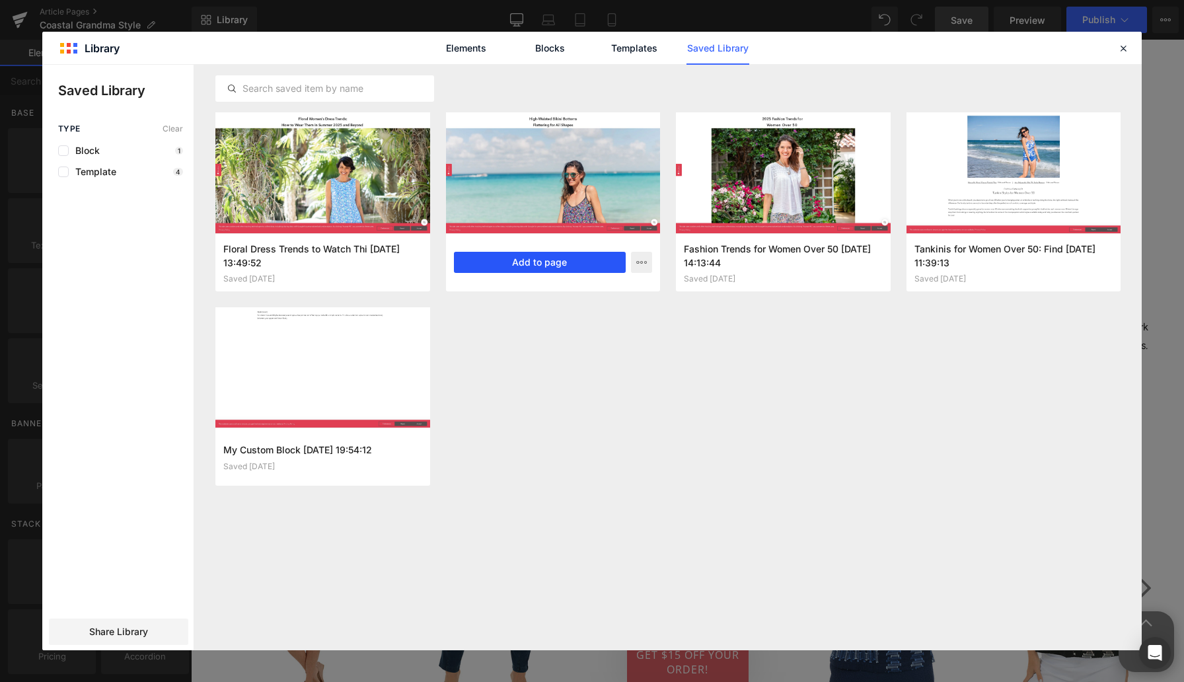
click at [519, 264] on button "Add to page" at bounding box center [540, 262] width 172 height 21
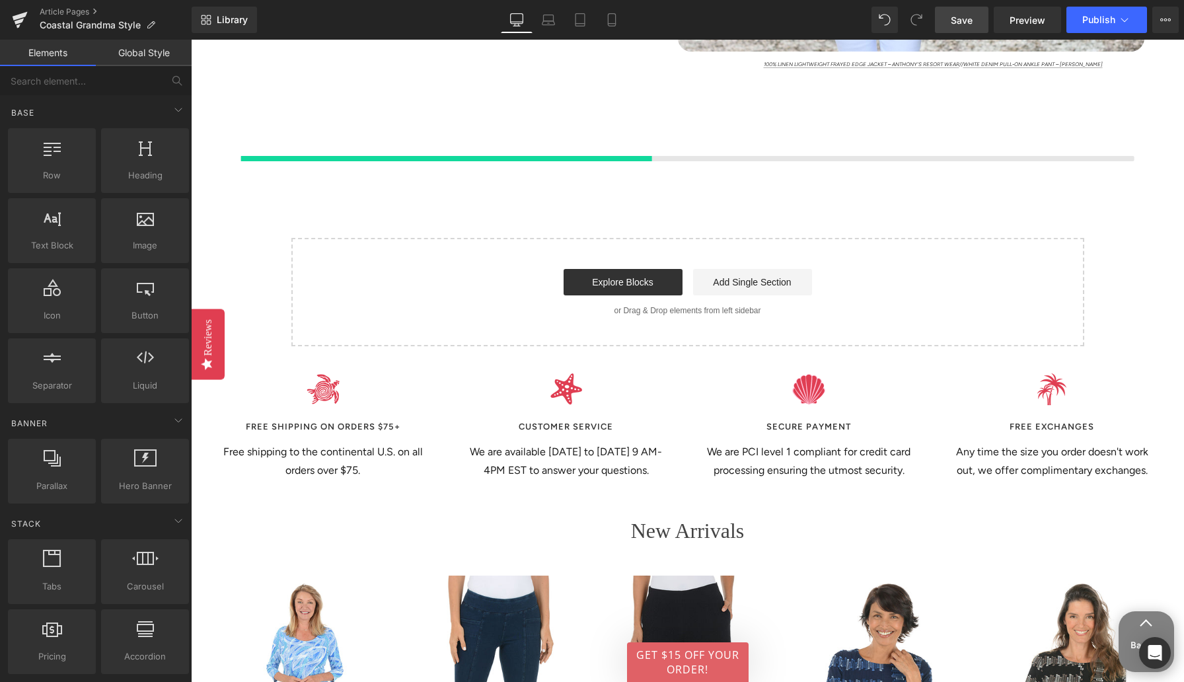
scroll to position [4431, 0]
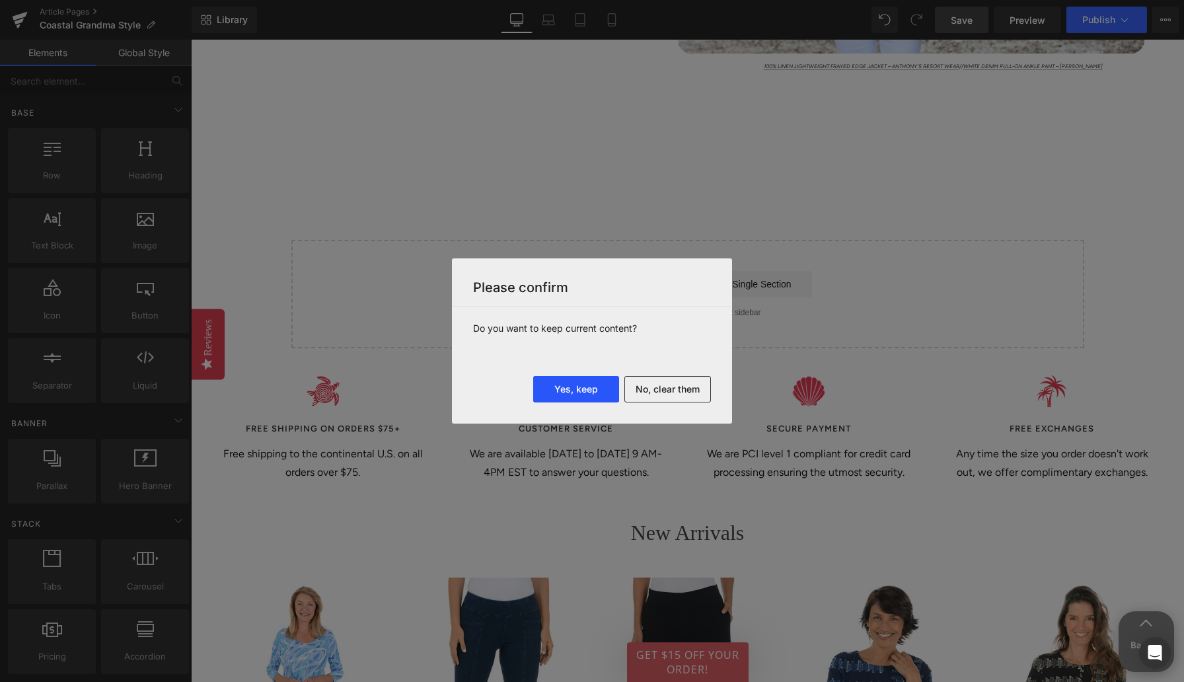
click at [583, 387] on button "Yes, keep" at bounding box center [576, 389] width 86 height 26
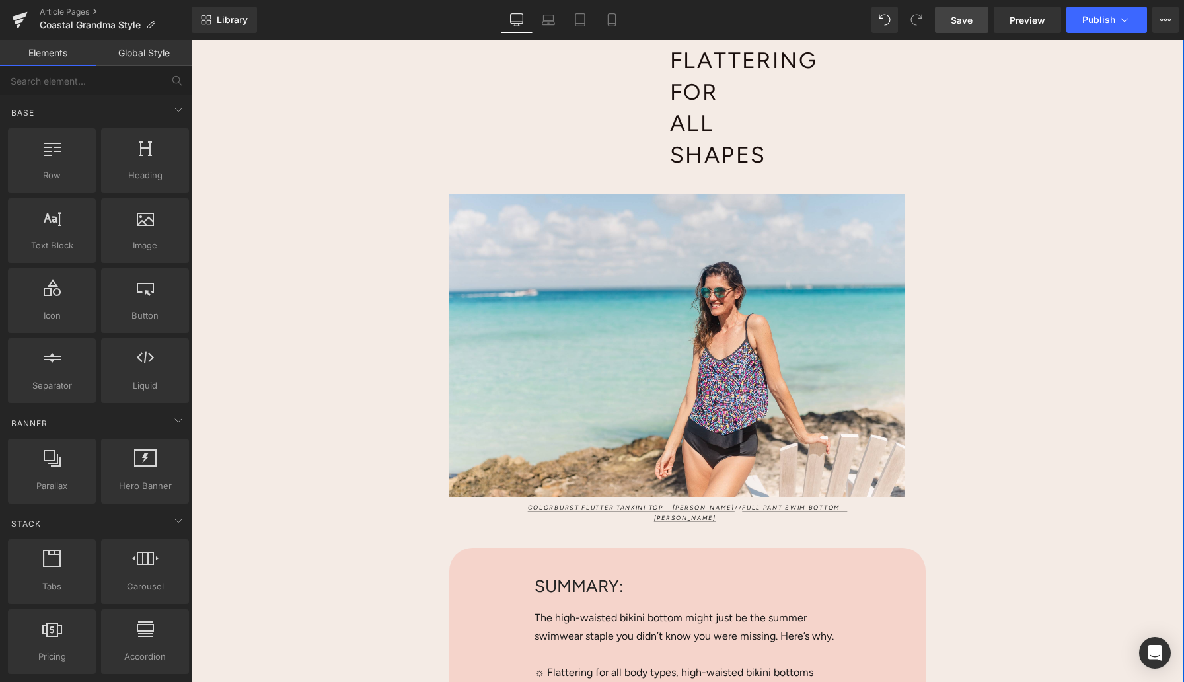
scroll to position [4555, 0]
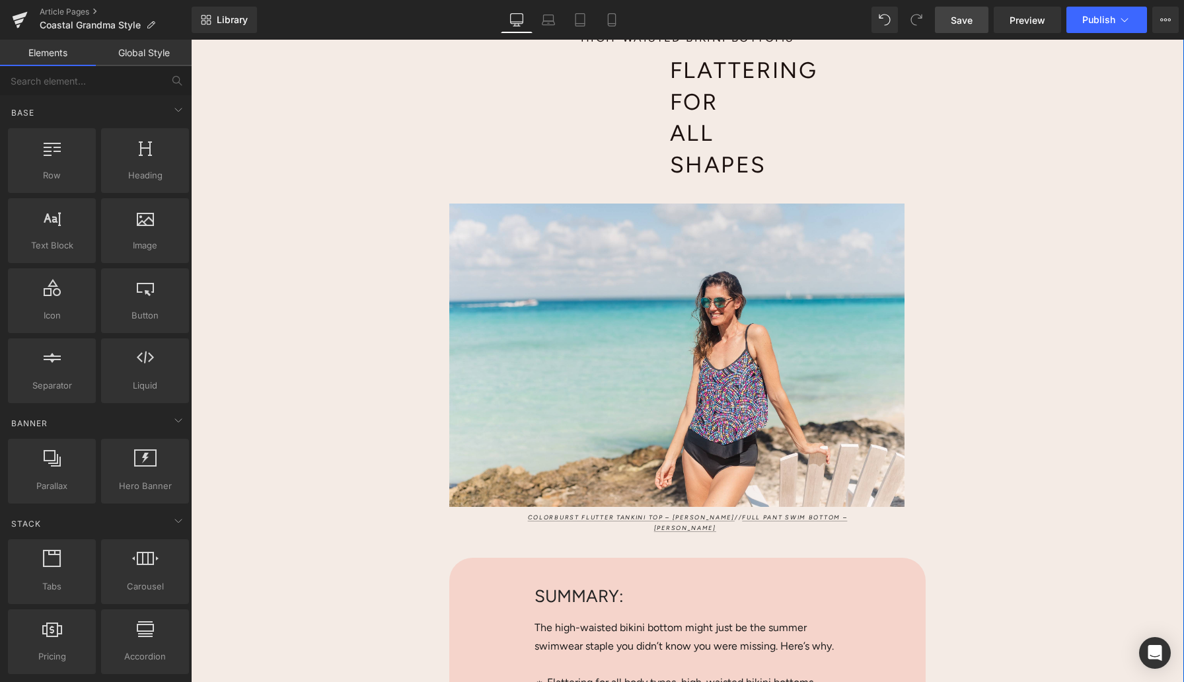
click at [334, 177] on div "High-Waisted Bikini Bottoms Heading Flattering for All Shapes Heading Image Col…" at bounding box center [687, 567] width 993 height 1167
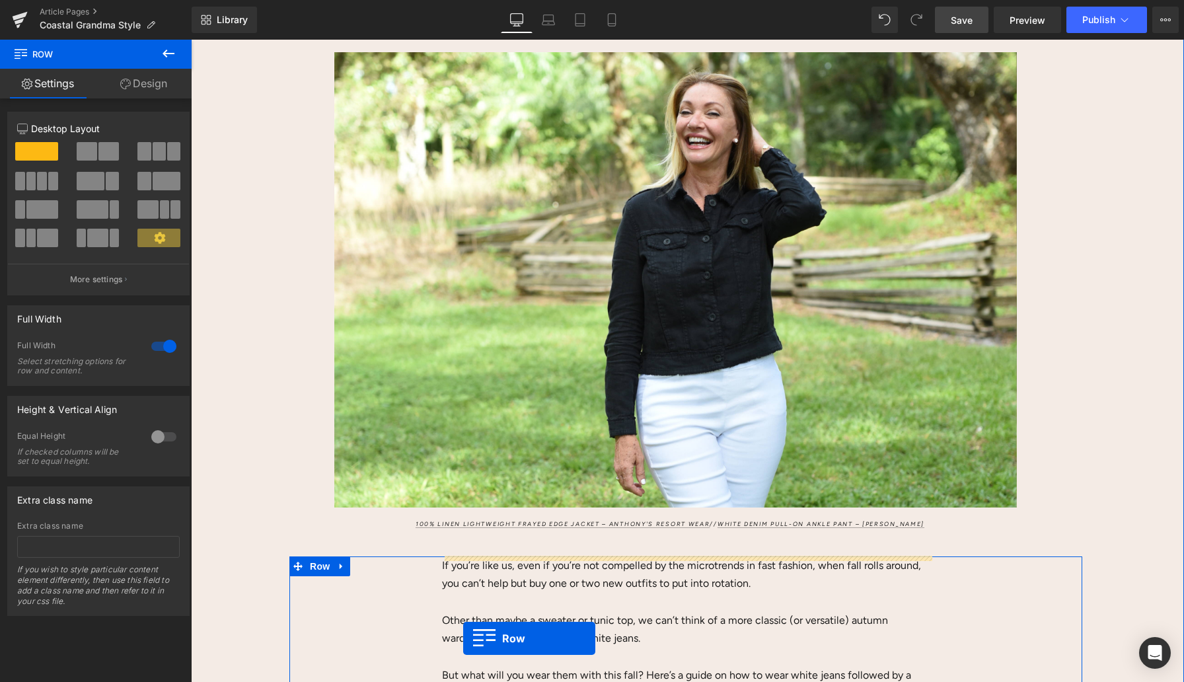
scroll to position [352, 0]
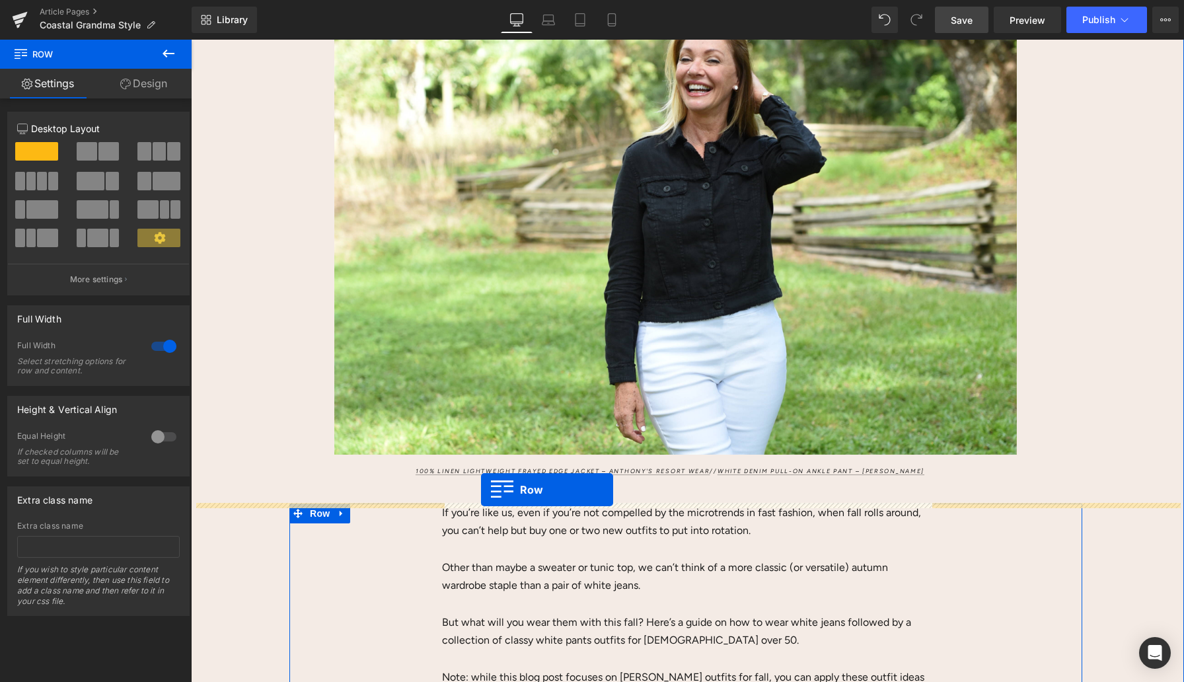
drag, startPoint x: 457, startPoint y: 568, endPoint x: 481, endPoint y: 490, distance: 82.4
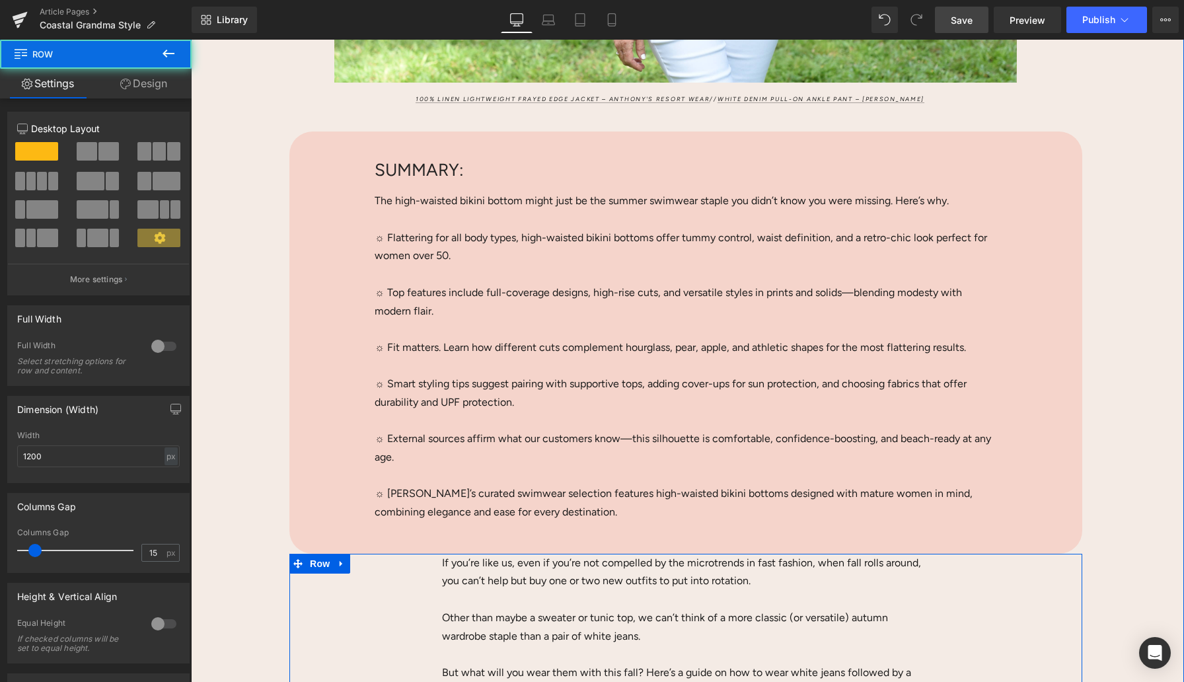
scroll to position [852, 0]
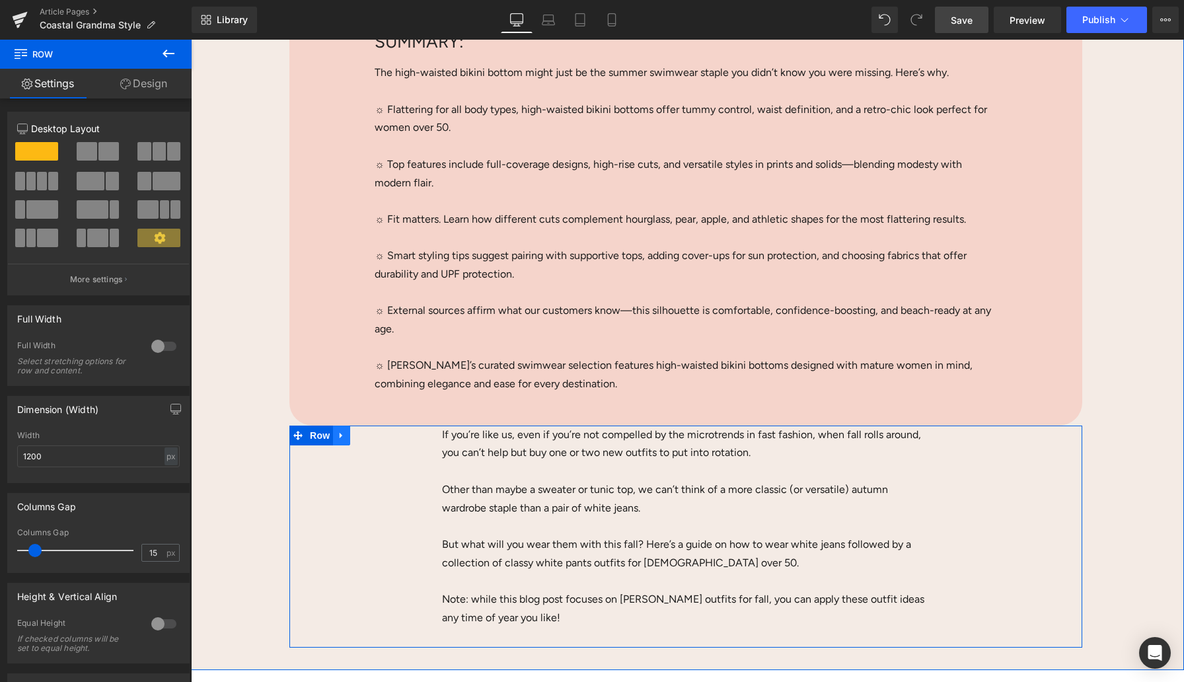
click at [342, 432] on icon at bounding box center [341, 435] width 9 height 10
click at [378, 434] on icon at bounding box center [375, 435] width 9 height 9
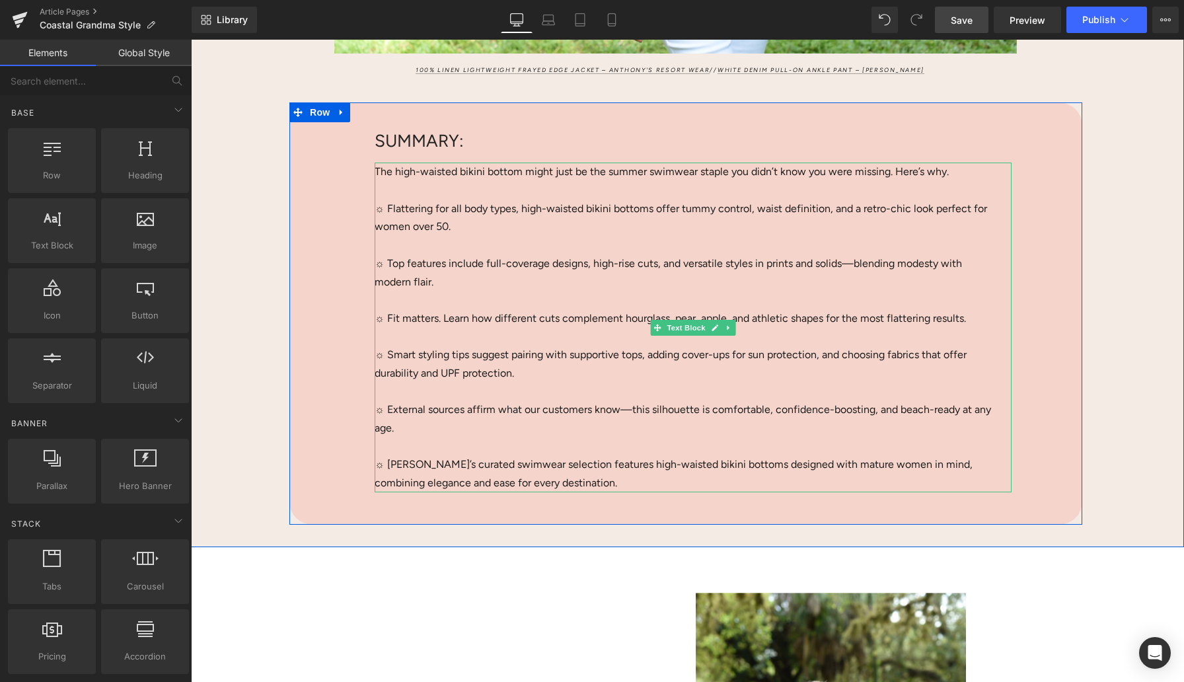
scroll to position [755, 0]
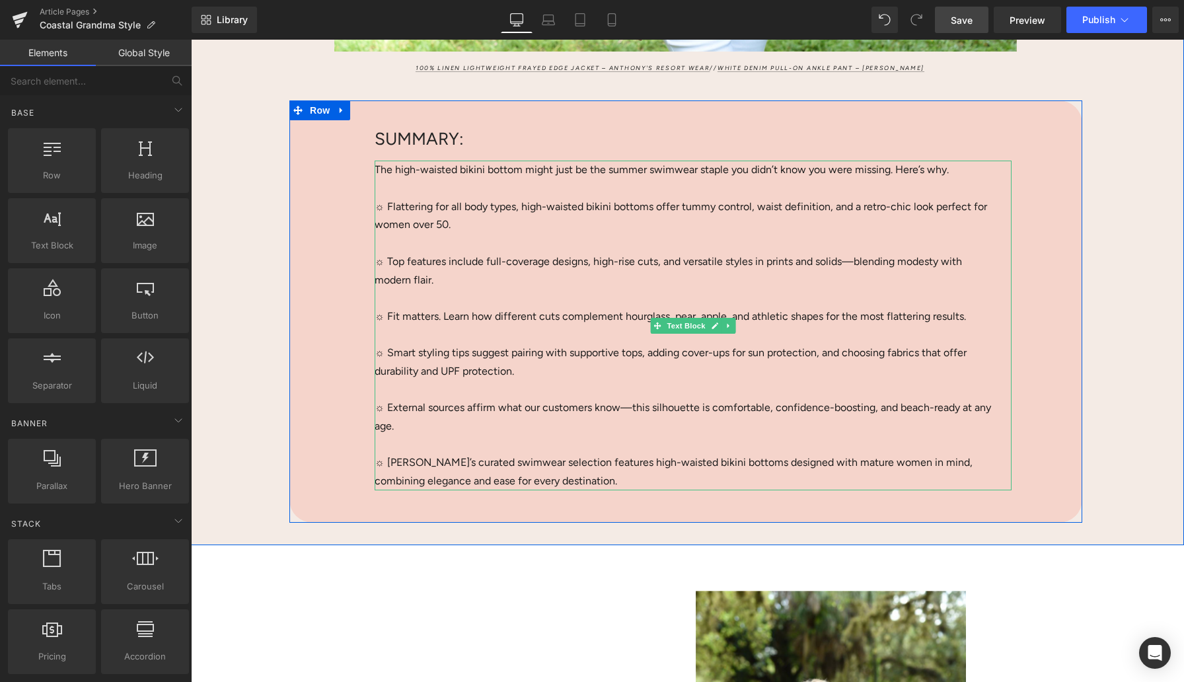
click at [523, 422] on p "☼ External sources affirm what our customers know—this silhouette is comfortabl…" at bounding box center [684, 416] width 618 height 36
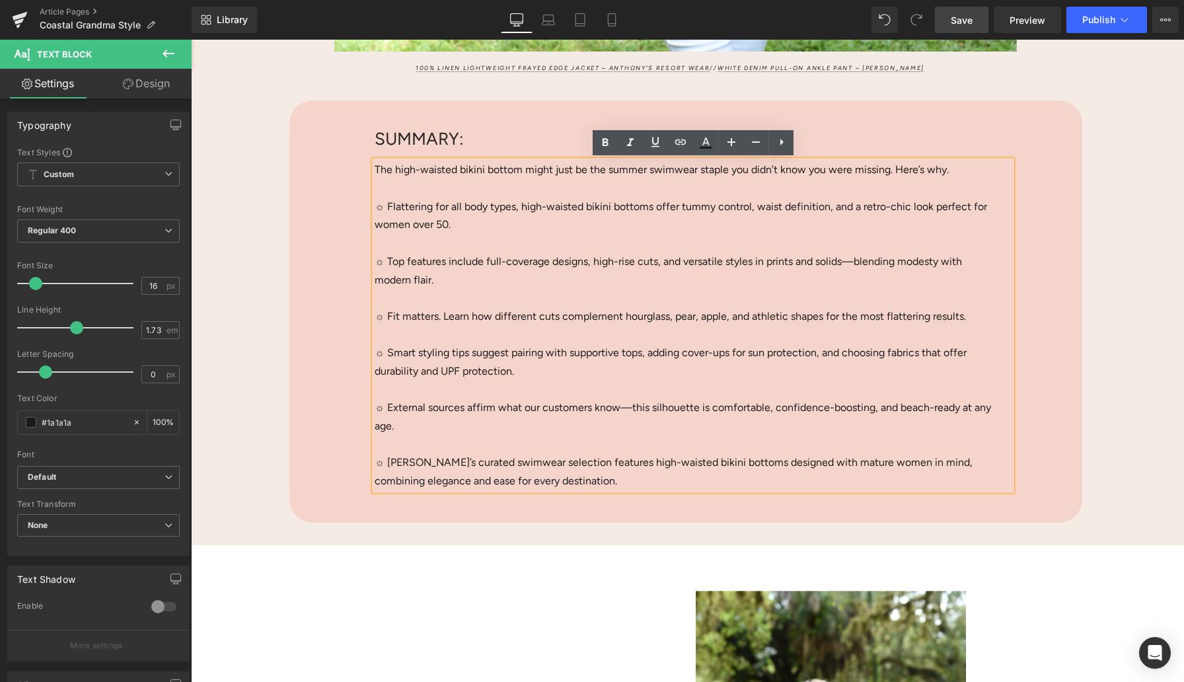
click at [509, 461] on span "☼ [PERSON_NAME]’s curated swimwear selection features high-waisted bikini botto…" at bounding box center [674, 471] width 598 height 31
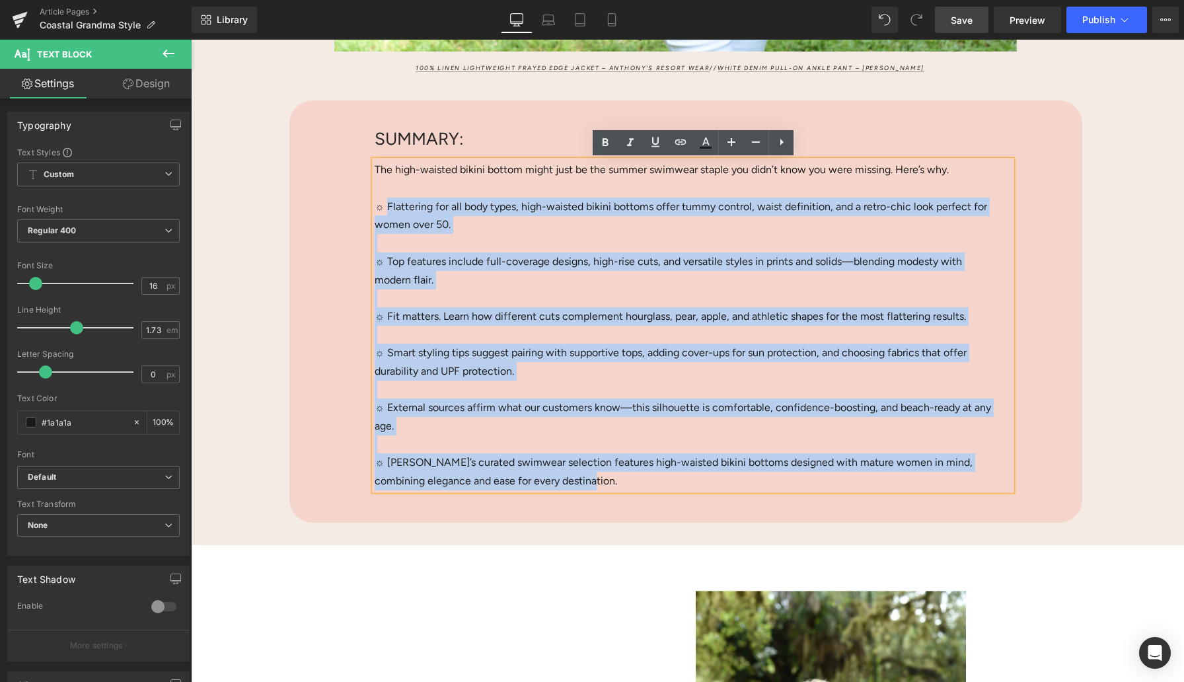
drag, startPoint x: 580, startPoint y: 480, endPoint x: 385, endPoint y: 201, distance: 340.3
click at [385, 201] on div "The high-waisted bikini bottom might just be the summer swimwear staple you did…" at bounding box center [693, 325] width 637 height 329
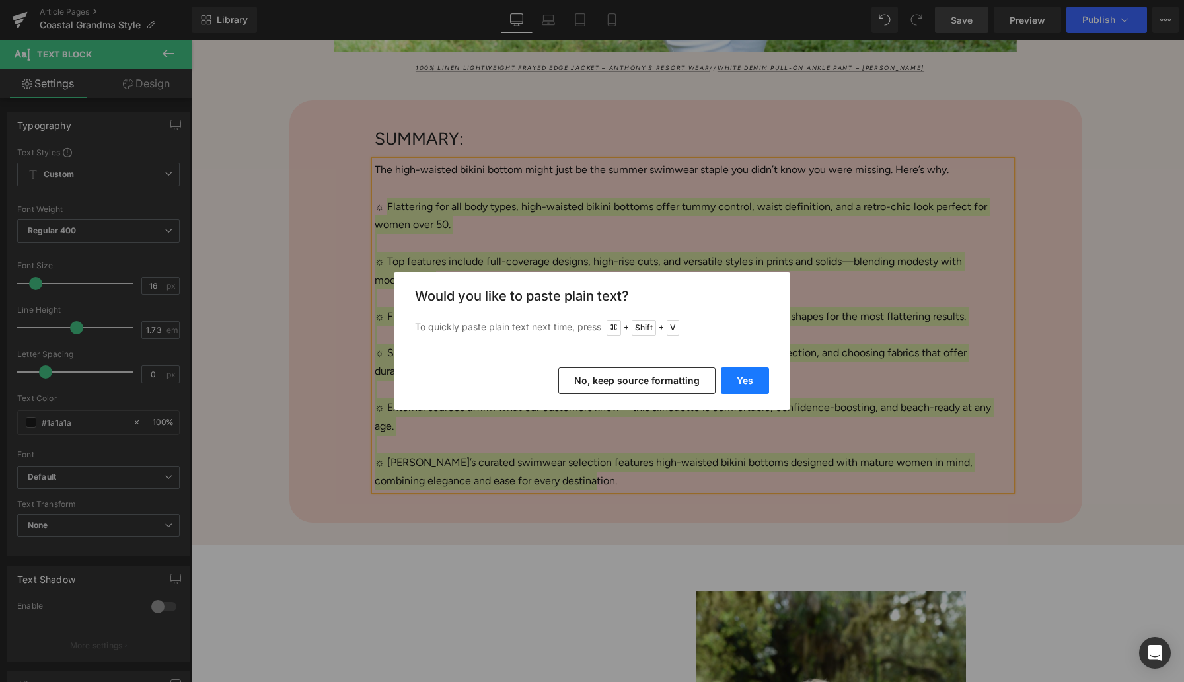
click at [750, 376] on button "Yes" at bounding box center [745, 380] width 48 height 26
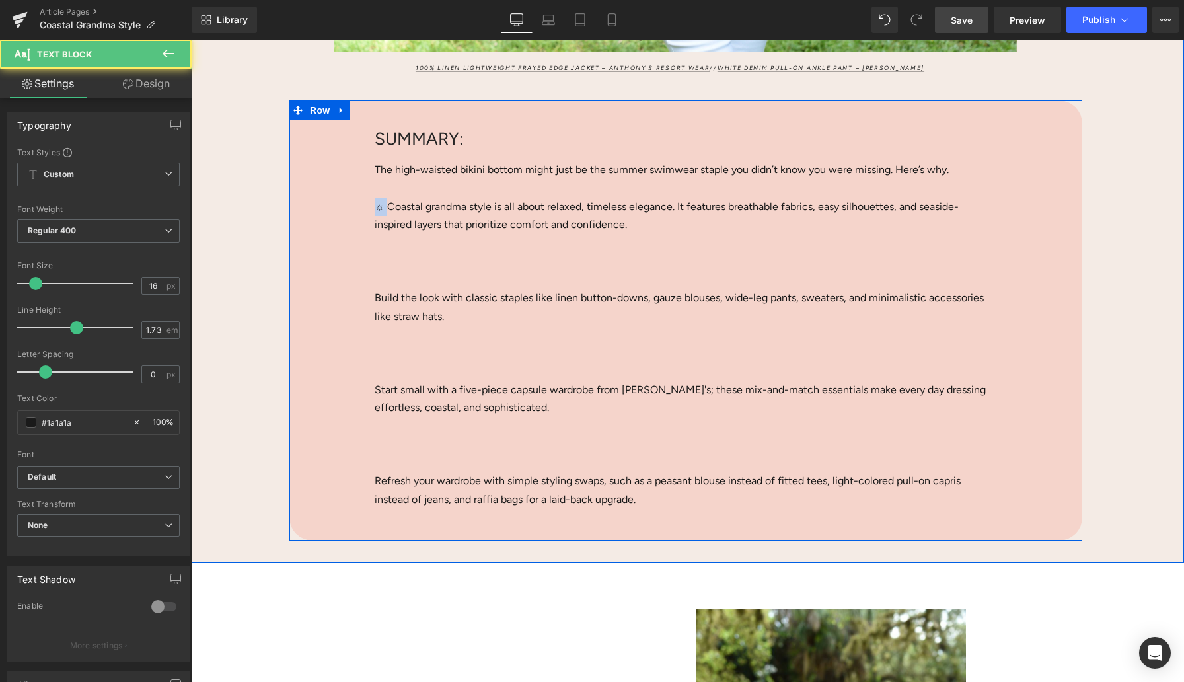
drag, startPoint x: 385, startPoint y: 205, endPoint x: 374, endPoint y: 205, distance: 10.6
click at [374, 205] on div "SUMMARY: Heading The high-waisted bikini bottom might just be the summer swimwe…" at bounding box center [693, 318] width 657 height 381
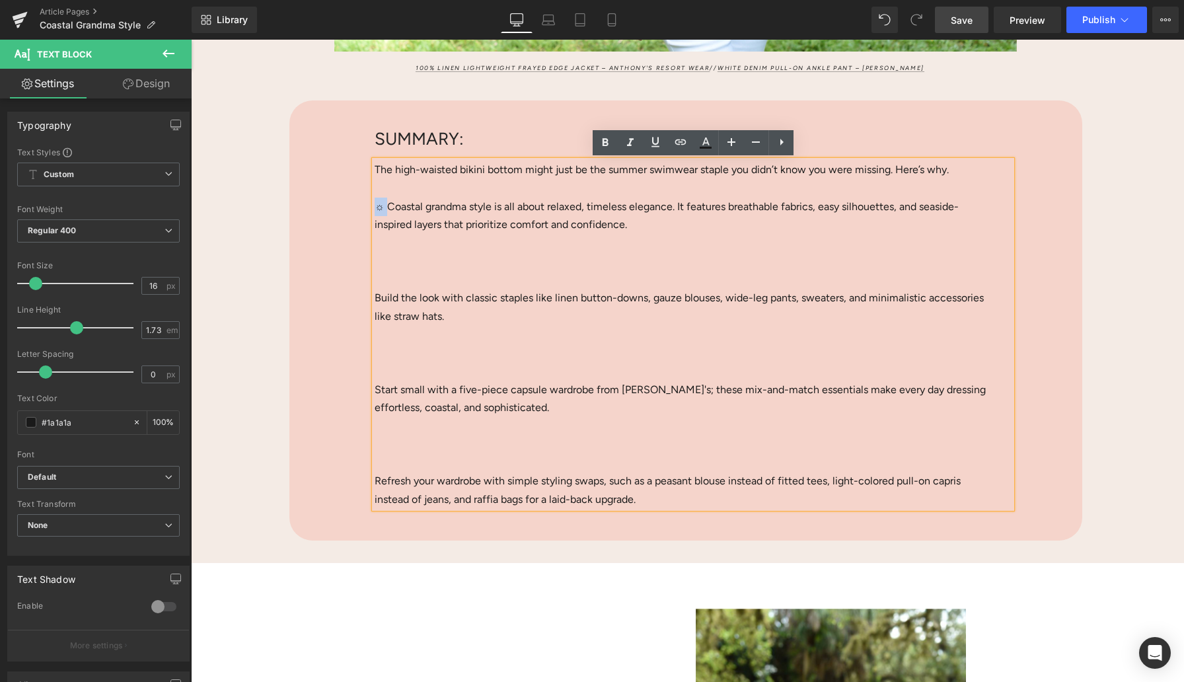
copy span "☼"
click at [387, 297] on span "Build the look with classic staples like linen button-downs, gauze blouses, wid…" at bounding box center [679, 306] width 609 height 31
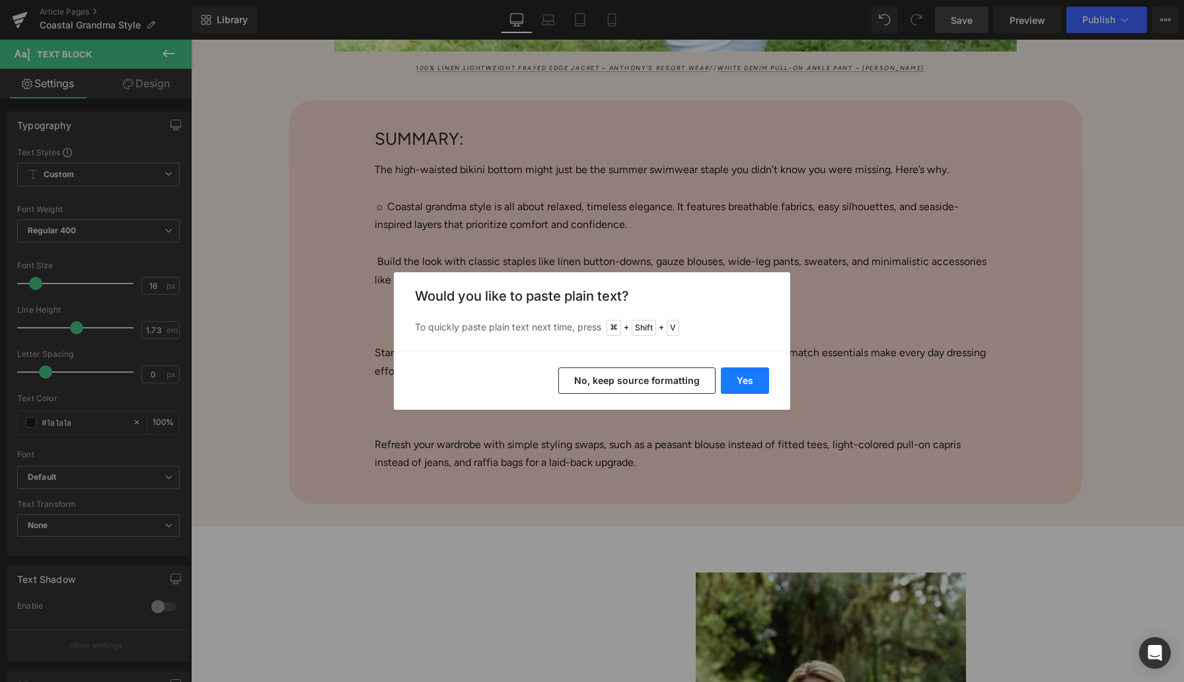
drag, startPoint x: 741, startPoint y: 383, endPoint x: 549, endPoint y: 343, distance: 195.7
click at [741, 383] on button "Yes" at bounding box center [745, 380] width 48 height 26
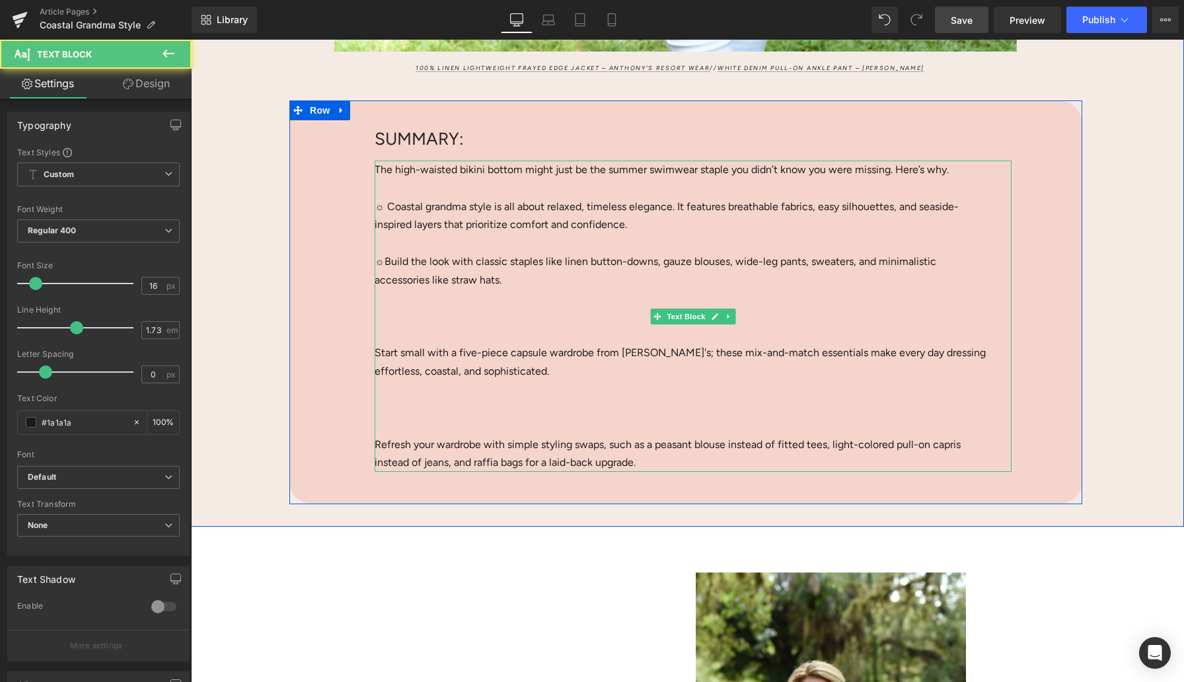
click at [387, 351] on span "Start small with a five-piece capsule wardrobe from [PERSON_NAME]'s; these mix-…" at bounding box center [680, 361] width 611 height 31
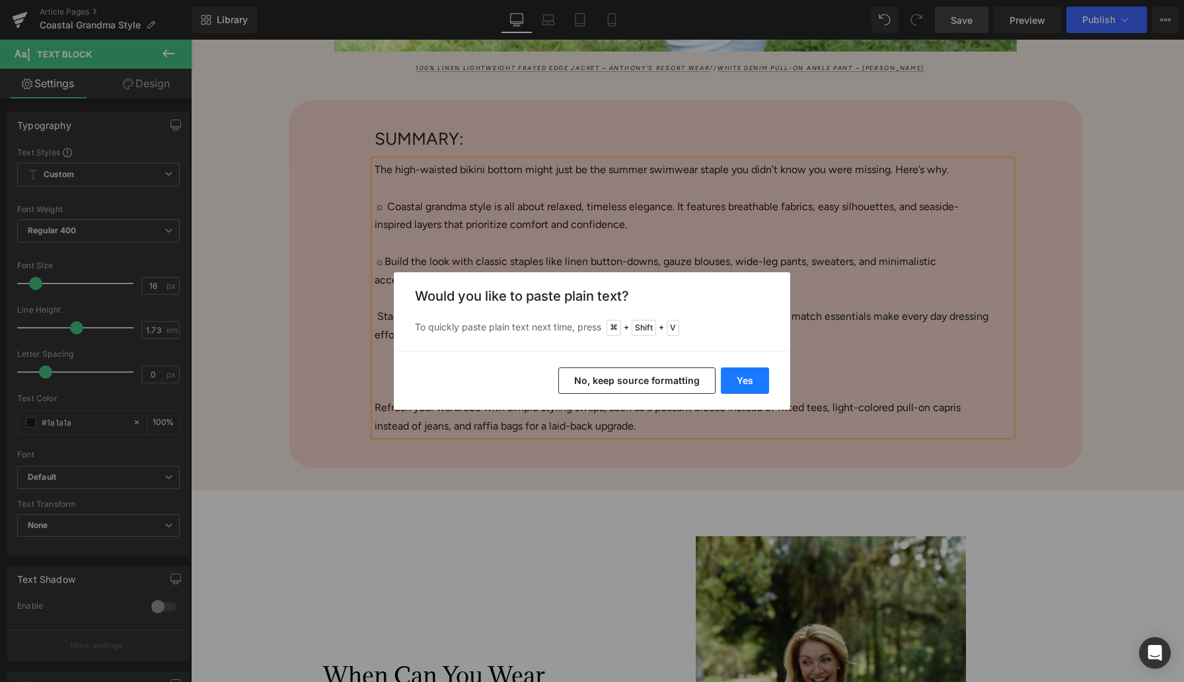
drag, startPoint x: 745, startPoint y: 378, endPoint x: 554, endPoint y: 338, distance: 194.4
click at [745, 378] on button "Yes" at bounding box center [745, 380] width 48 height 26
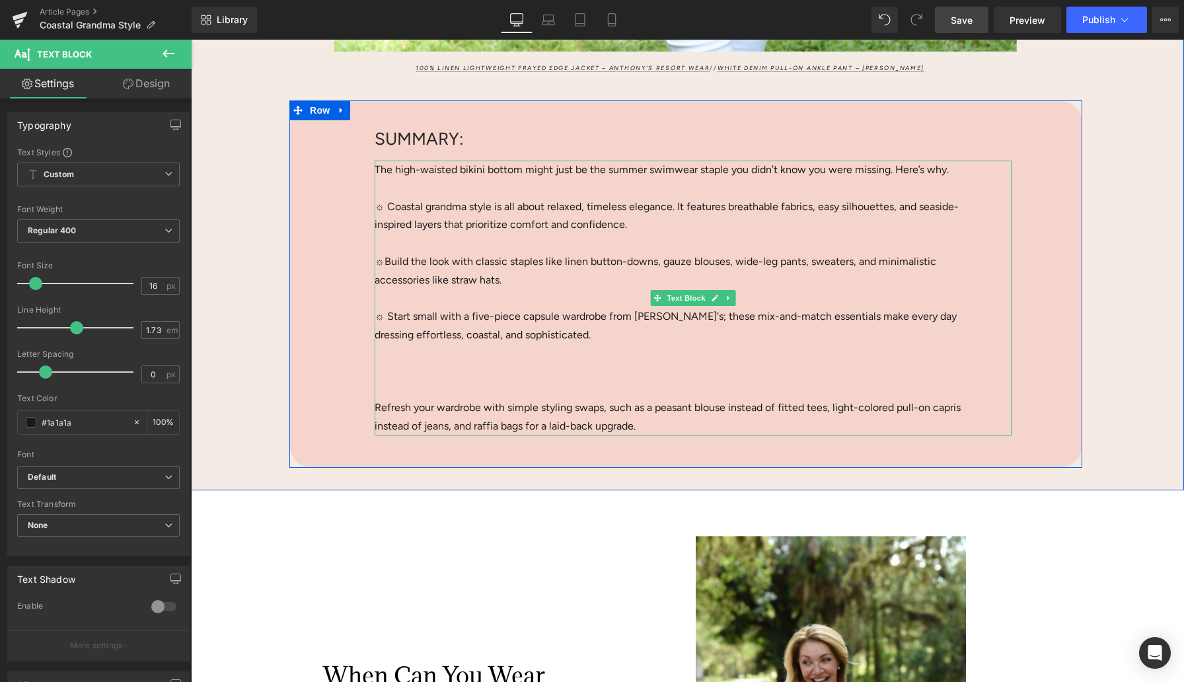
click at [517, 176] on p "The high-waisted bikini bottom might just be the summer swimwear staple you did…" at bounding box center [684, 170] width 618 height 19
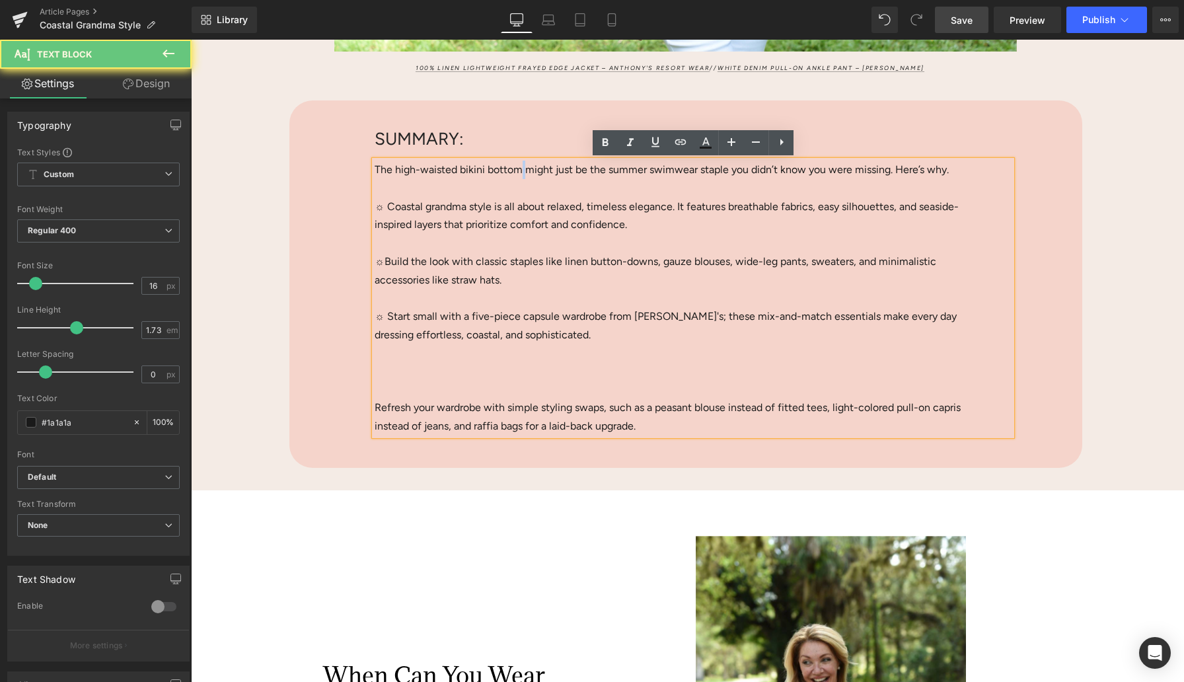
click at [517, 176] on p "The high-waisted bikini bottom might just be the summer swimwear staple you did…" at bounding box center [684, 170] width 618 height 19
drag, startPoint x: 946, startPoint y: 172, endPoint x: 374, endPoint y: 165, distance: 571.7
click at [375, 165] on p "The high-waisted bikini bottom might just be the summer swimwear staple you did…" at bounding box center [684, 170] width 618 height 19
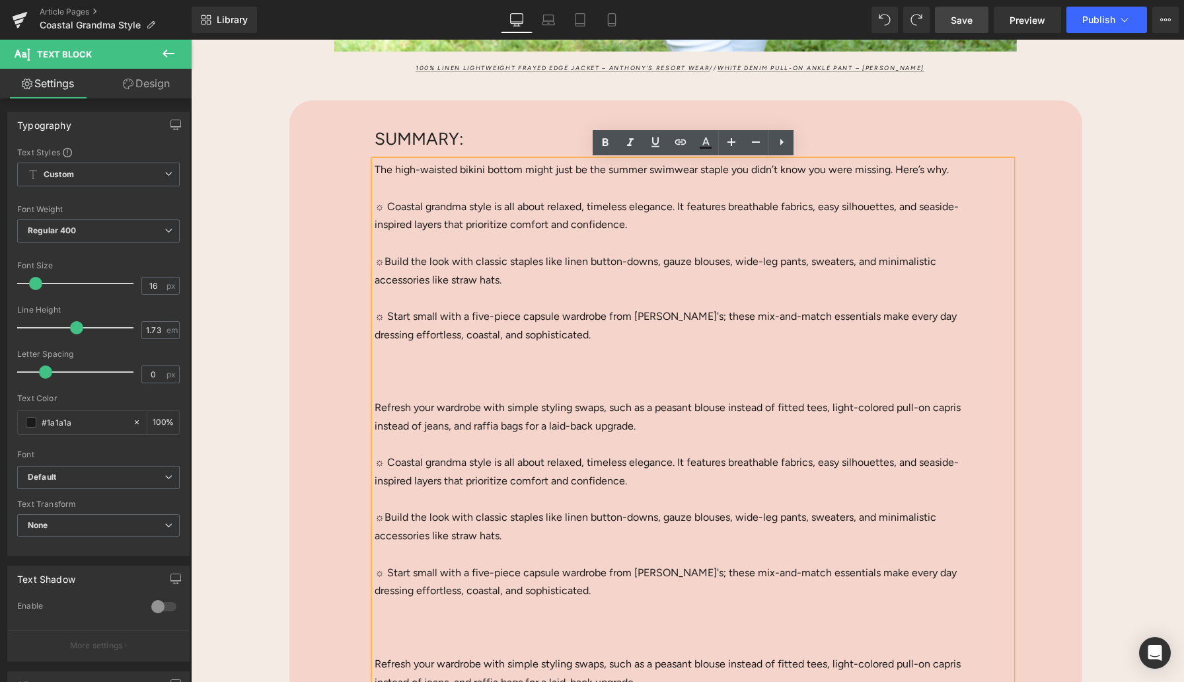
click at [388, 171] on p "The high-waisted bikini bottom might just be the summer swimwear staple you did…" at bounding box center [684, 170] width 618 height 19
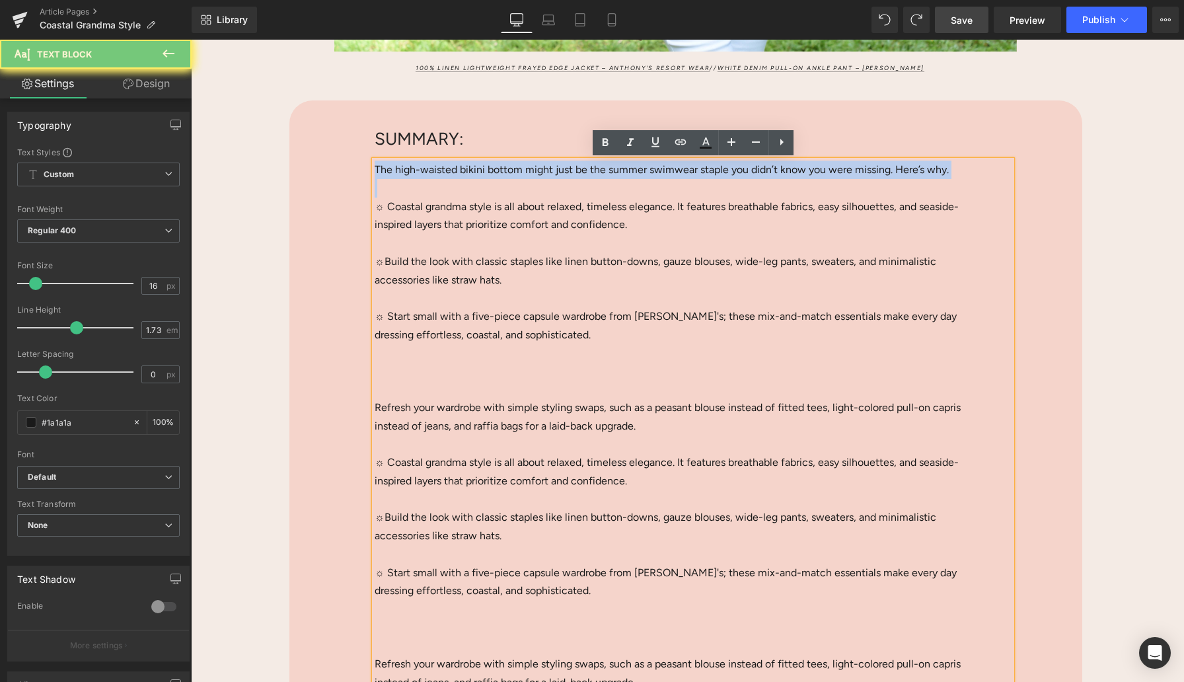
click at [388, 171] on p "The high-waisted bikini bottom might just be the summer swimwear staple you did…" at bounding box center [684, 170] width 618 height 19
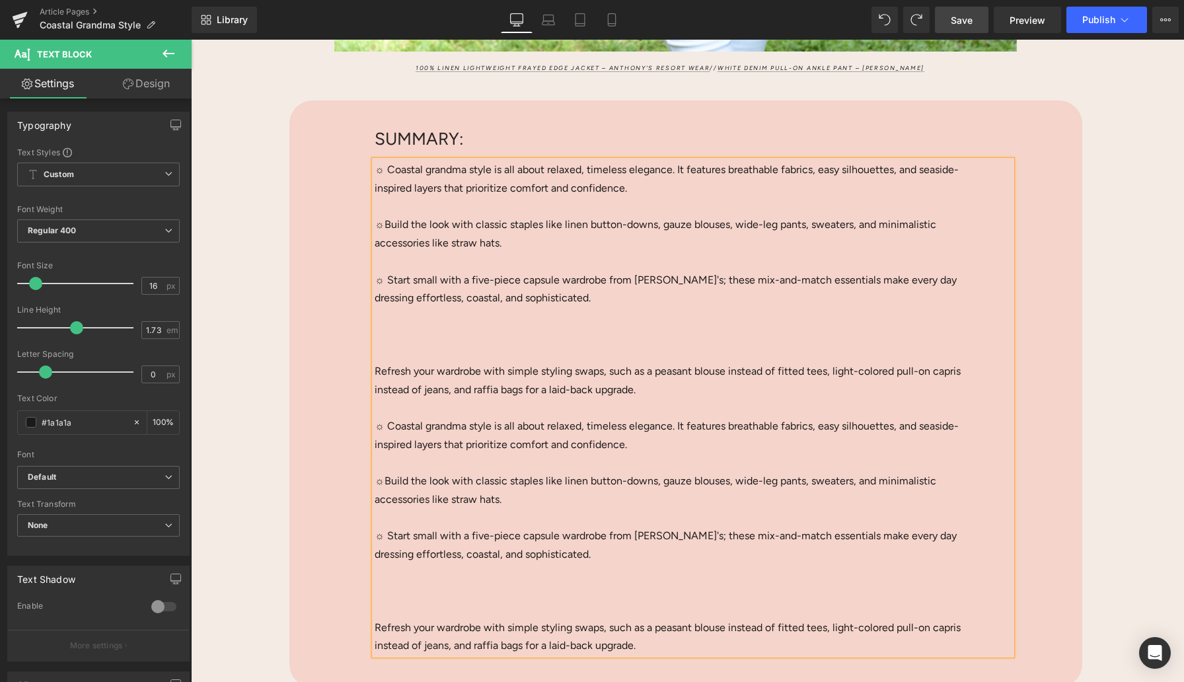
click at [393, 344] on p at bounding box center [684, 353] width 618 height 19
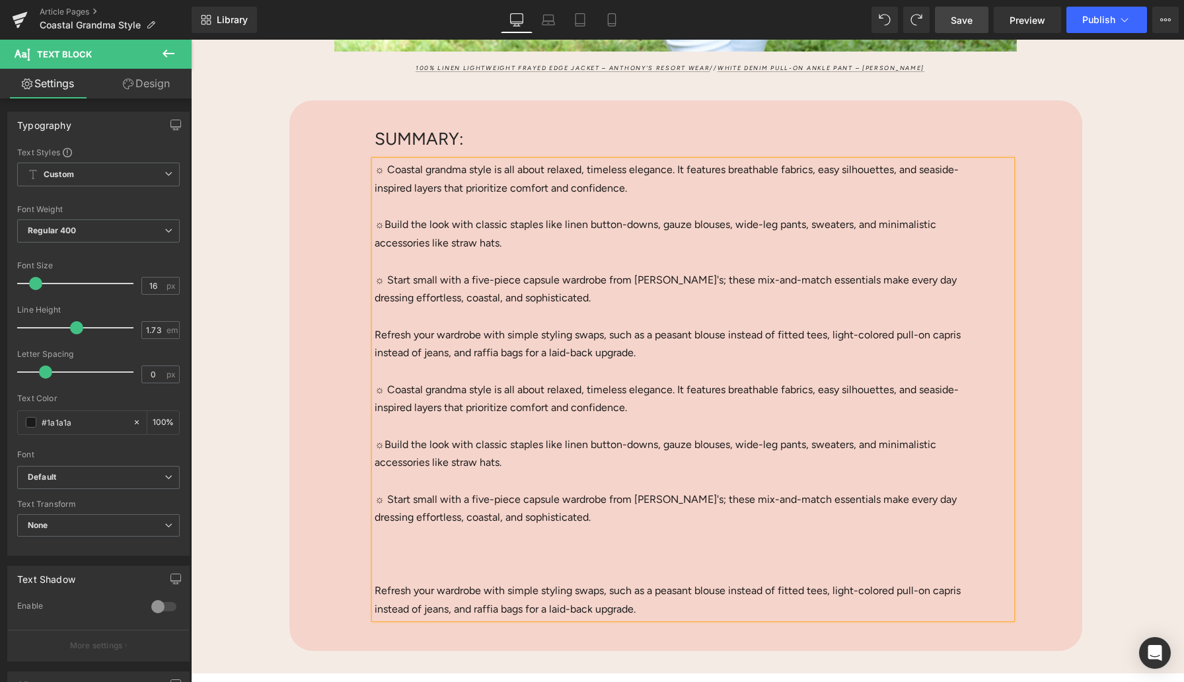
drag, startPoint x: 375, startPoint y: 389, endPoint x: 682, endPoint y: 607, distance: 376.8
click at [682, 607] on div "☼ Coastal grandma style is all about relaxed, timeless elegance. It features br…" at bounding box center [693, 389] width 637 height 457
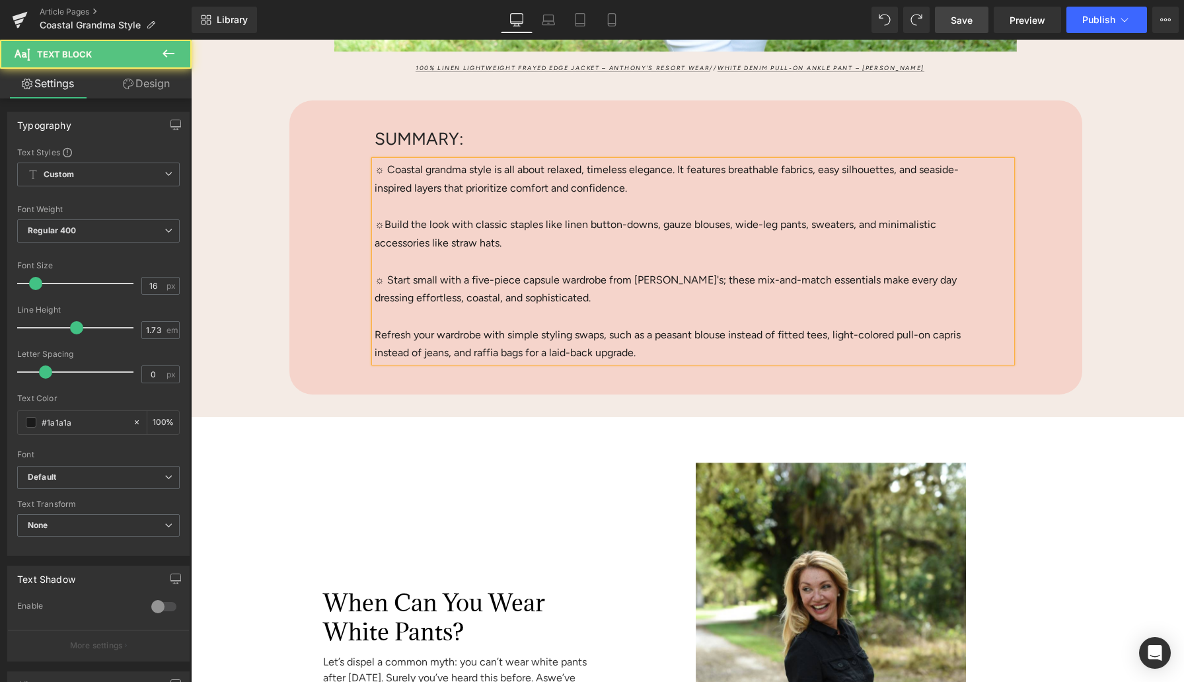
click at [378, 336] on span "Refresh your wardrobe with simple styling swaps, such as a peasant blouse inste…" at bounding box center [668, 343] width 586 height 31
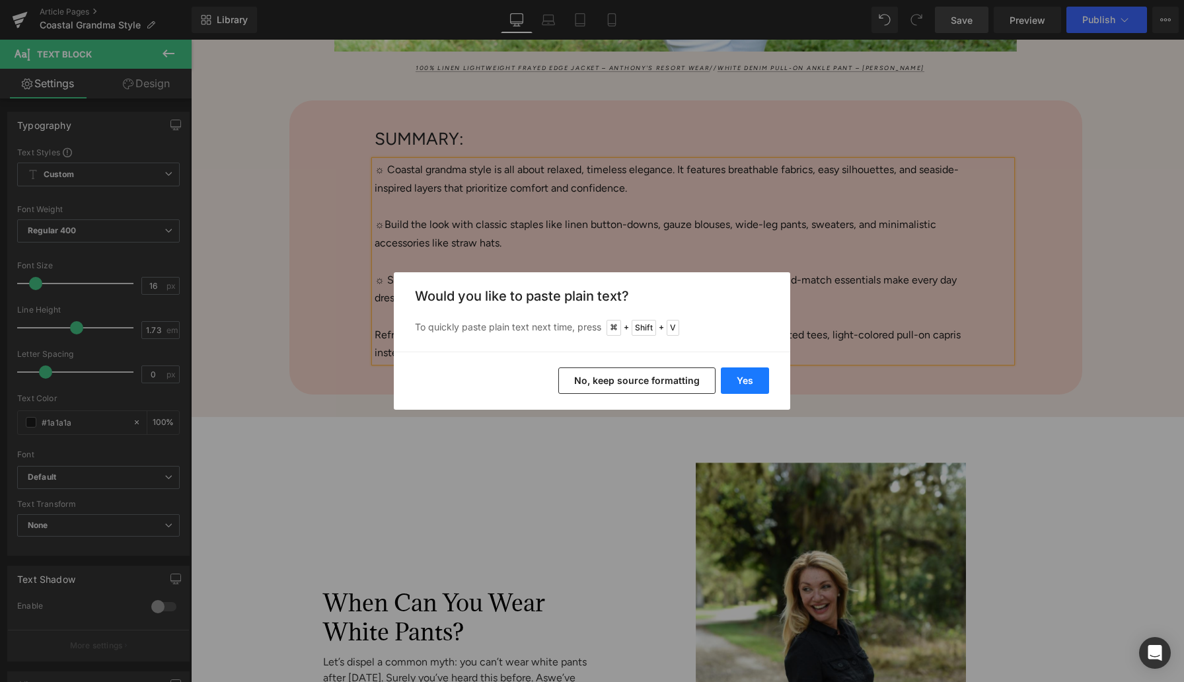
drag, startPoint x: 749, startPoint y: 380, endPoint x: 558, endPoint y: 341, distance: 194.3
click at [749, 380] on button "Yes" at bounding box center [745, 380] width 48 height 26
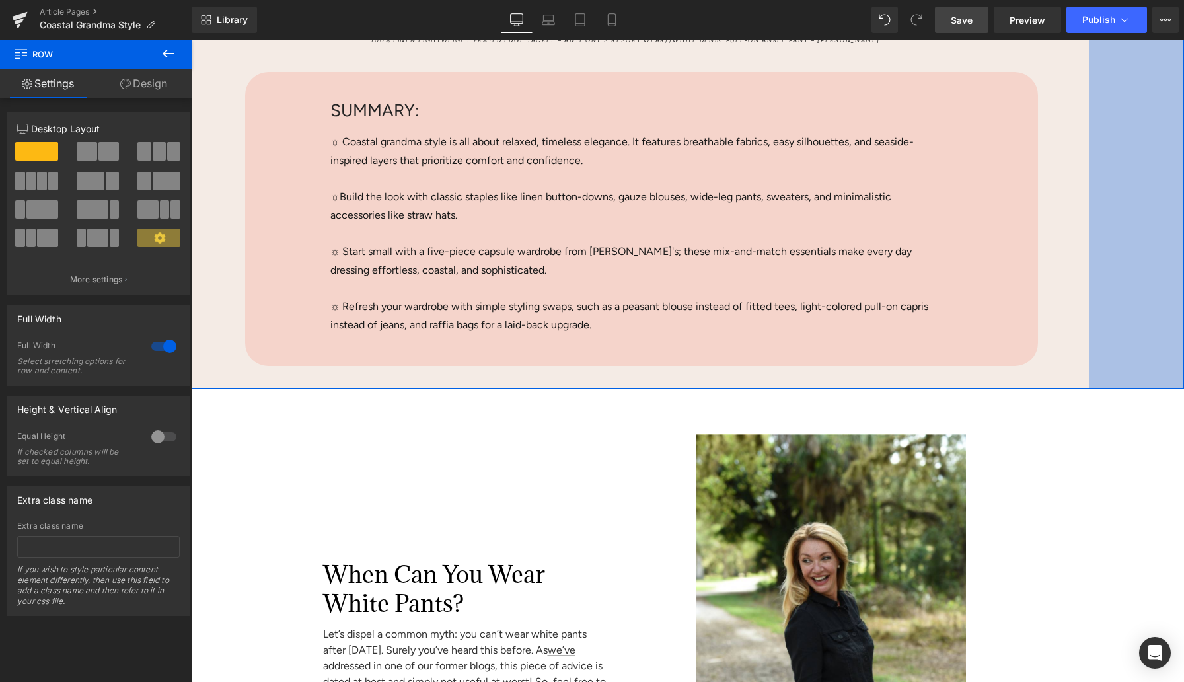
drag, startPoint x: 1184, startPoint y: 264, endPoint x: 1094, endPoint y: 274, distance: 90.4
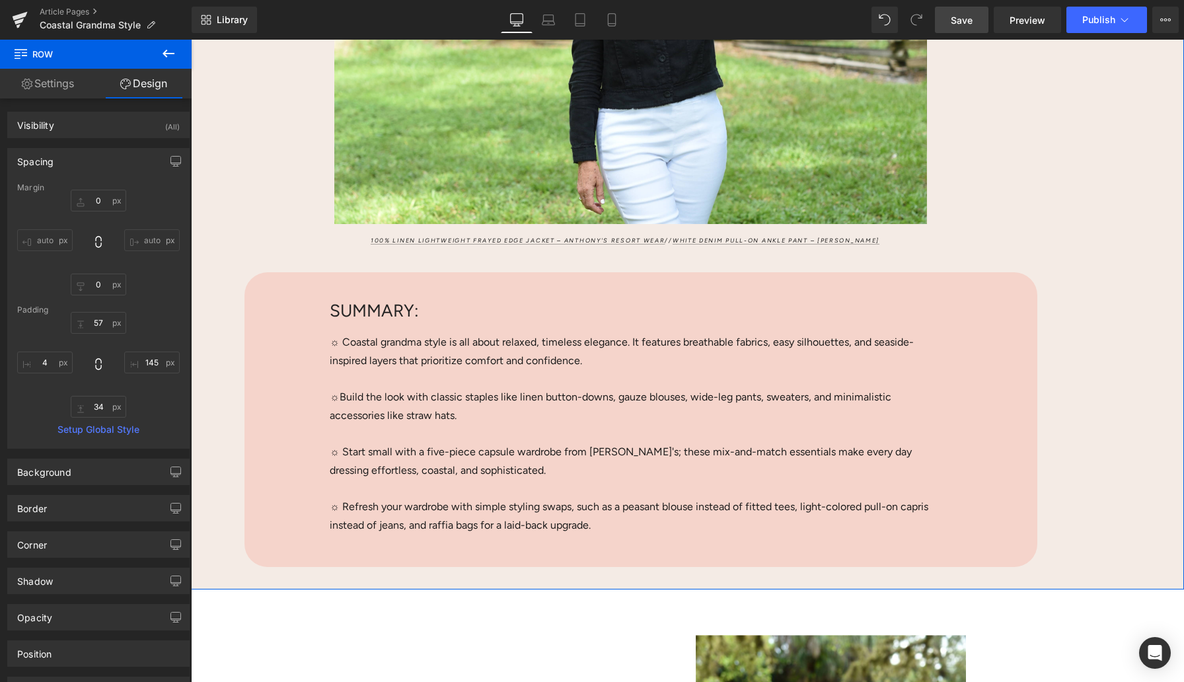
scroll to position [537, 0]
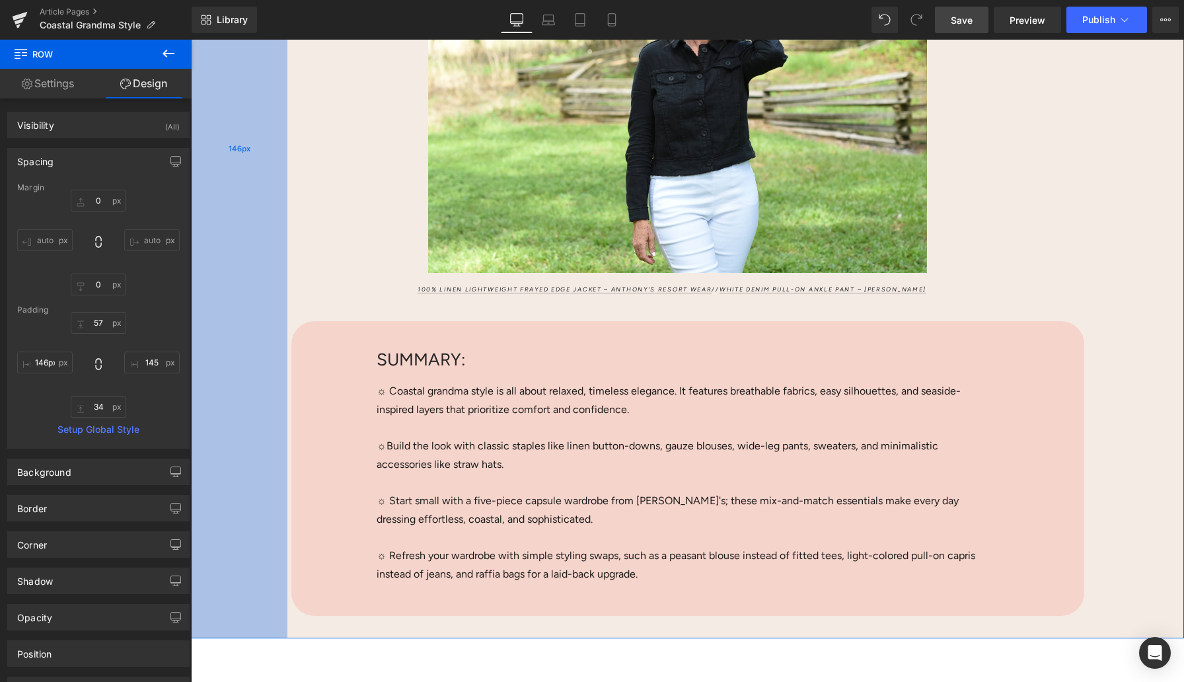
type input "145px"
drag, startPoint x: 192, startPoint y: 371, endPoint x: 285, endPoint y: 379, distance: 93.5
click at [285, 379] on div "145px" at bounding box center [239, 149] width 96 height 979
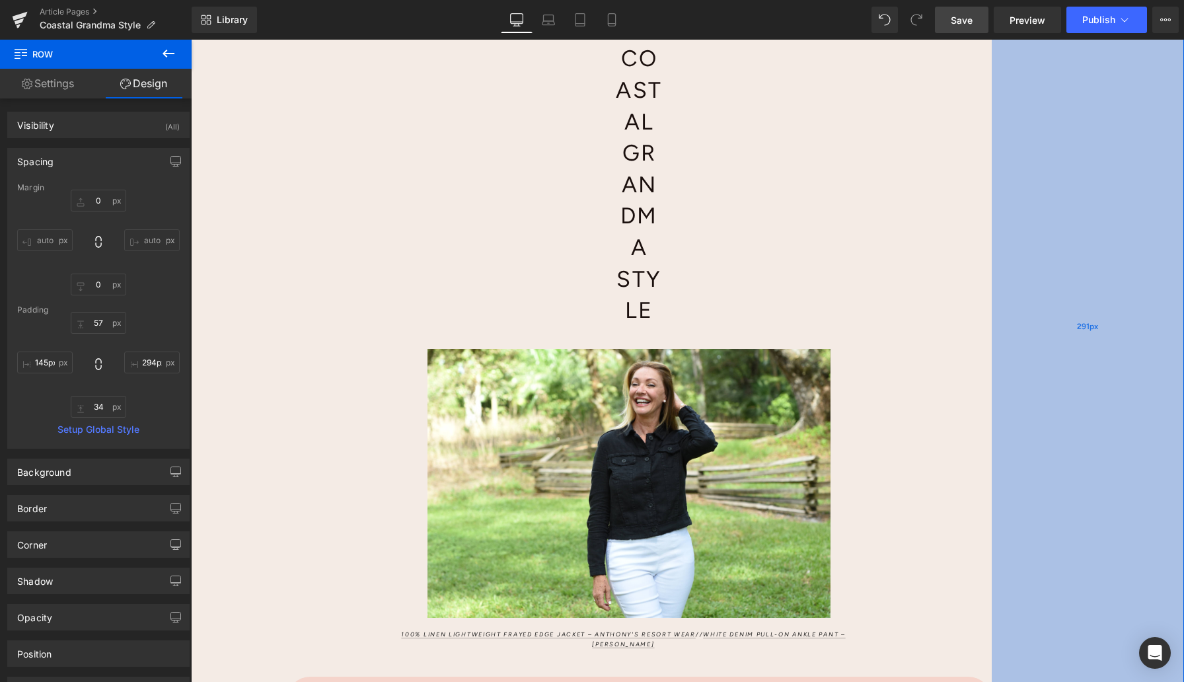
type input "295px"
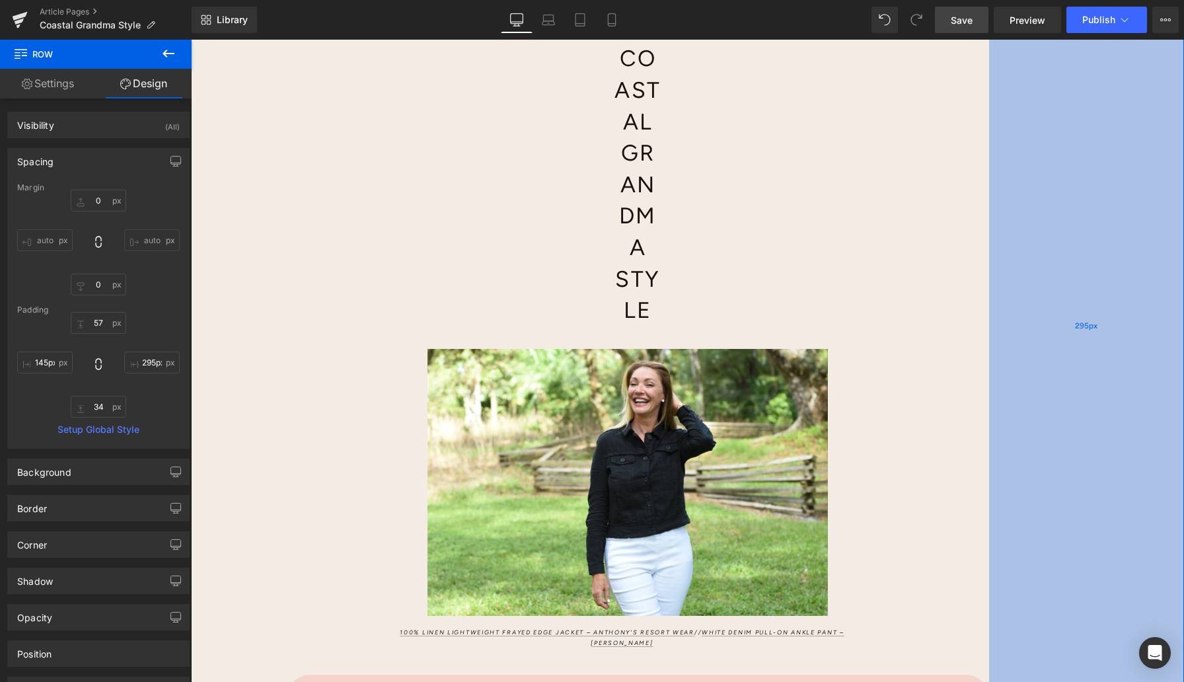
drag, startPoint x: 1129, startPoint y: 431, endPoint x: 1030, endPoint y: 434, distance: 99.2
click at [1030, 434] on div "295px" at bounding box center [1086, 326] width 195 height 1332
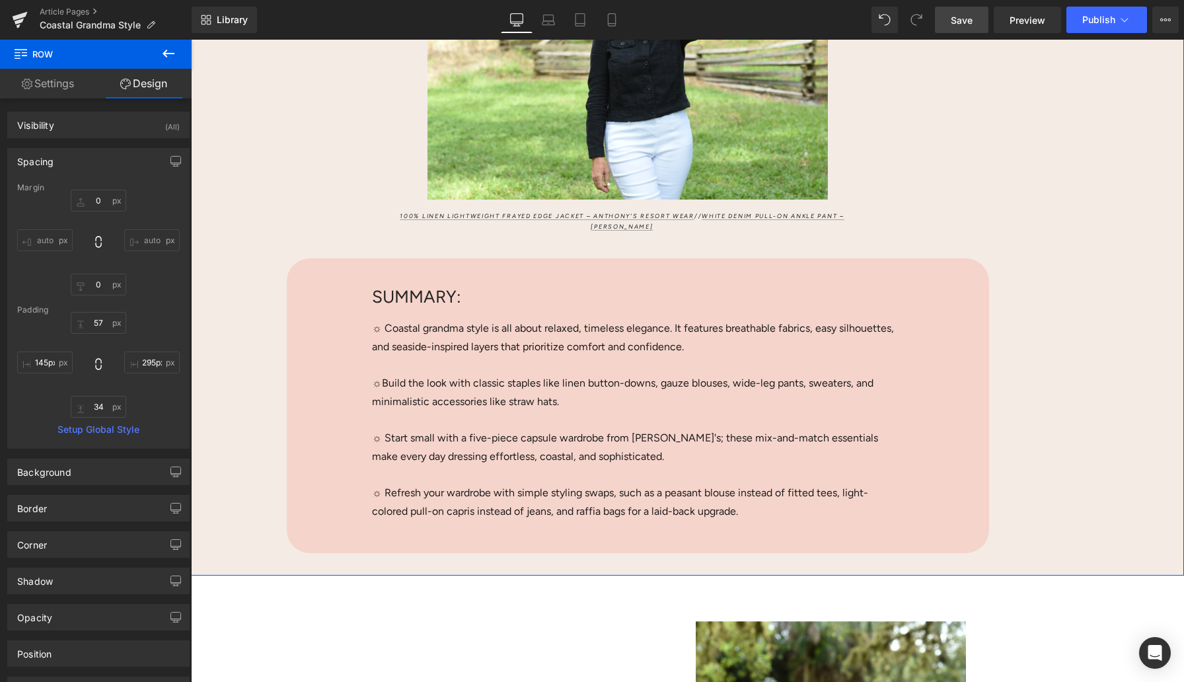
scroll to position [954, 0]
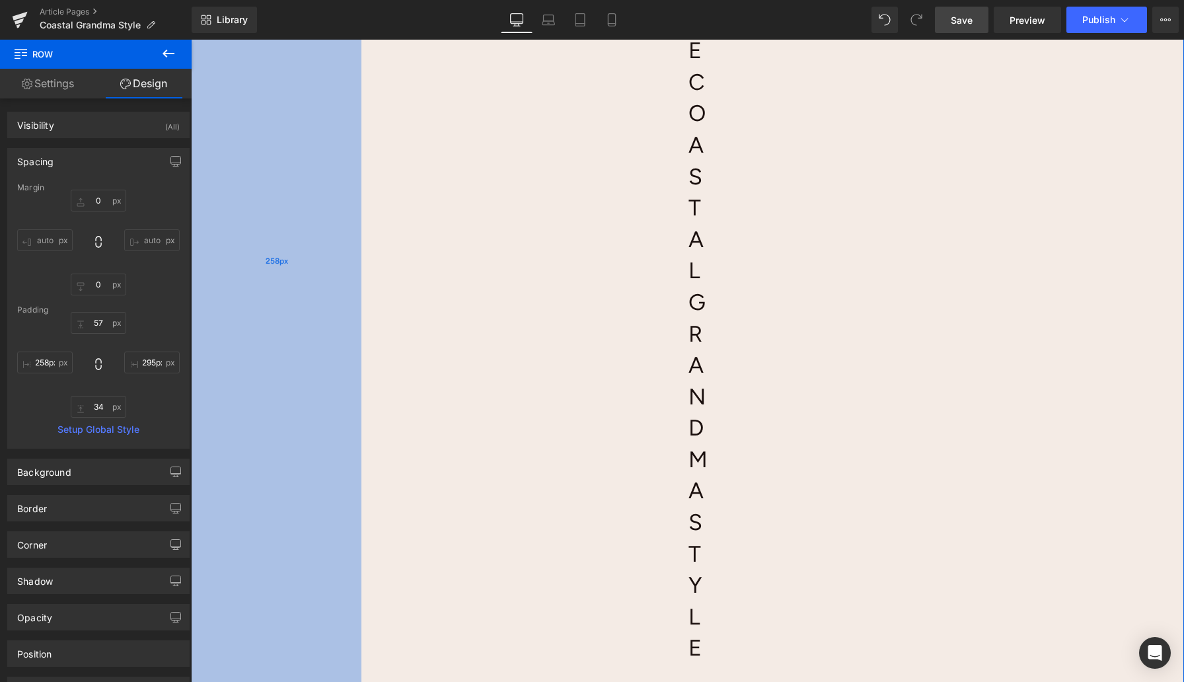
type input "259px"
drag, startPoint x: 239, startPoint y: 445, endPoint x: 314, endPoint y: 441, distance: 75.4
click at [314, 441] on div "258px" at bounding box center [276, 261] width 171 height 2037
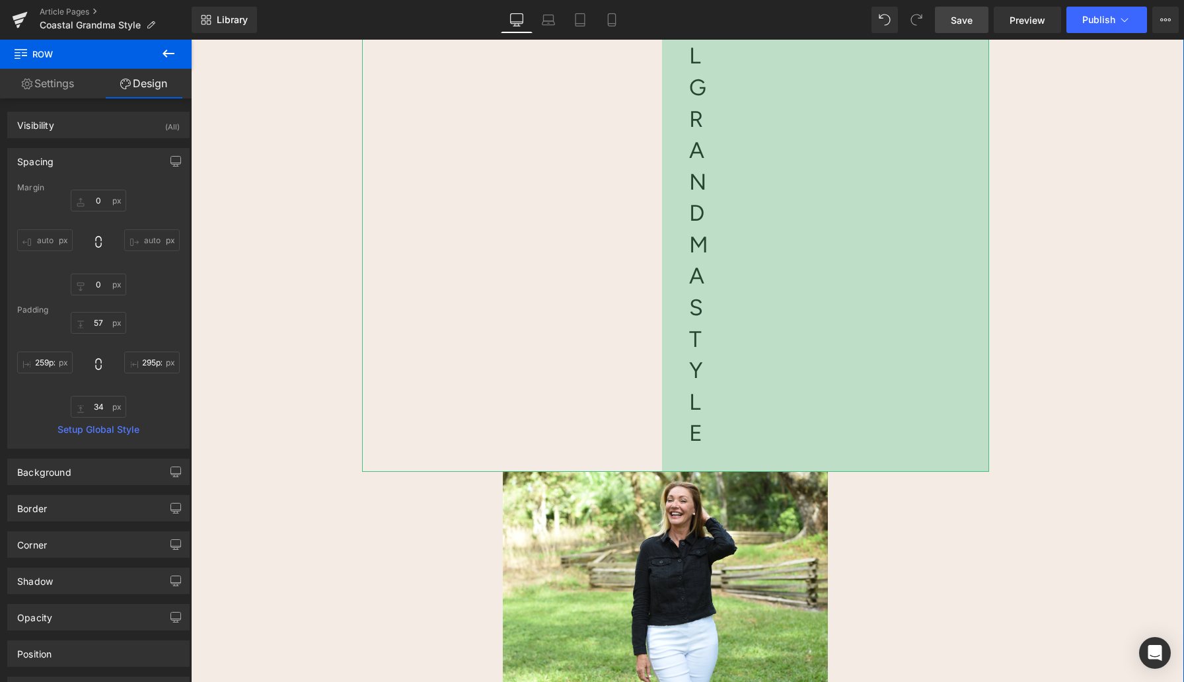
scroll to position [1145, 0]
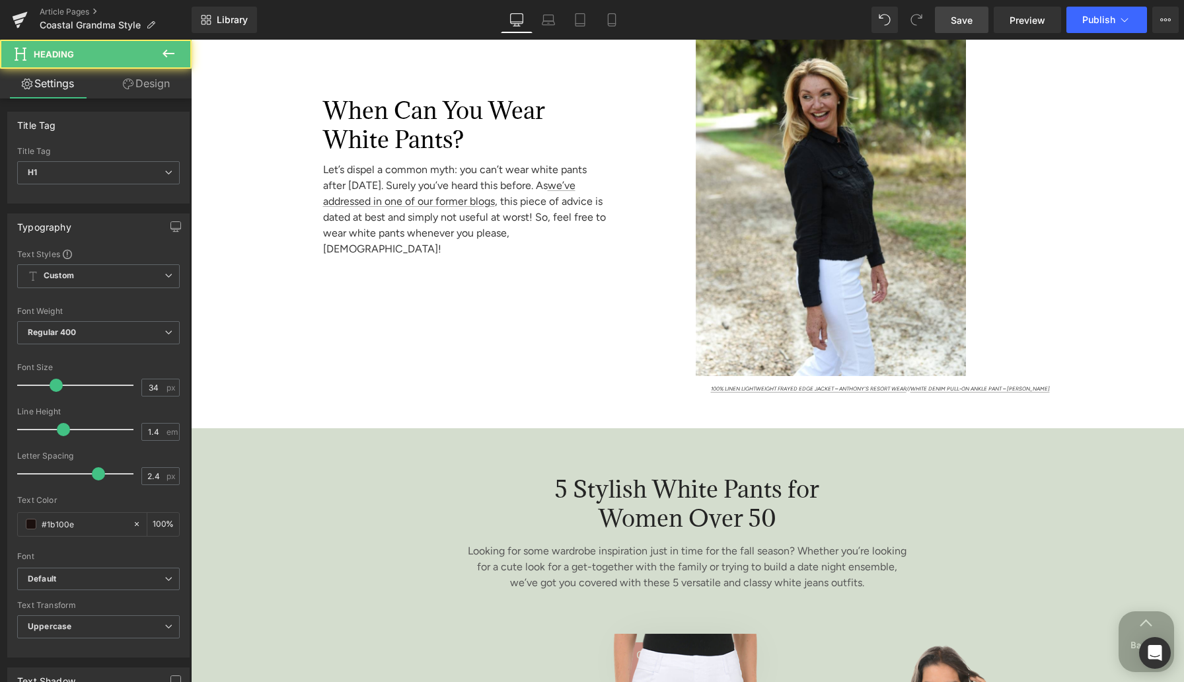
drag, startPoint x: 632, startPoint y: 233, endPoint x: 459, endPoint y: 220, distance: 174.3
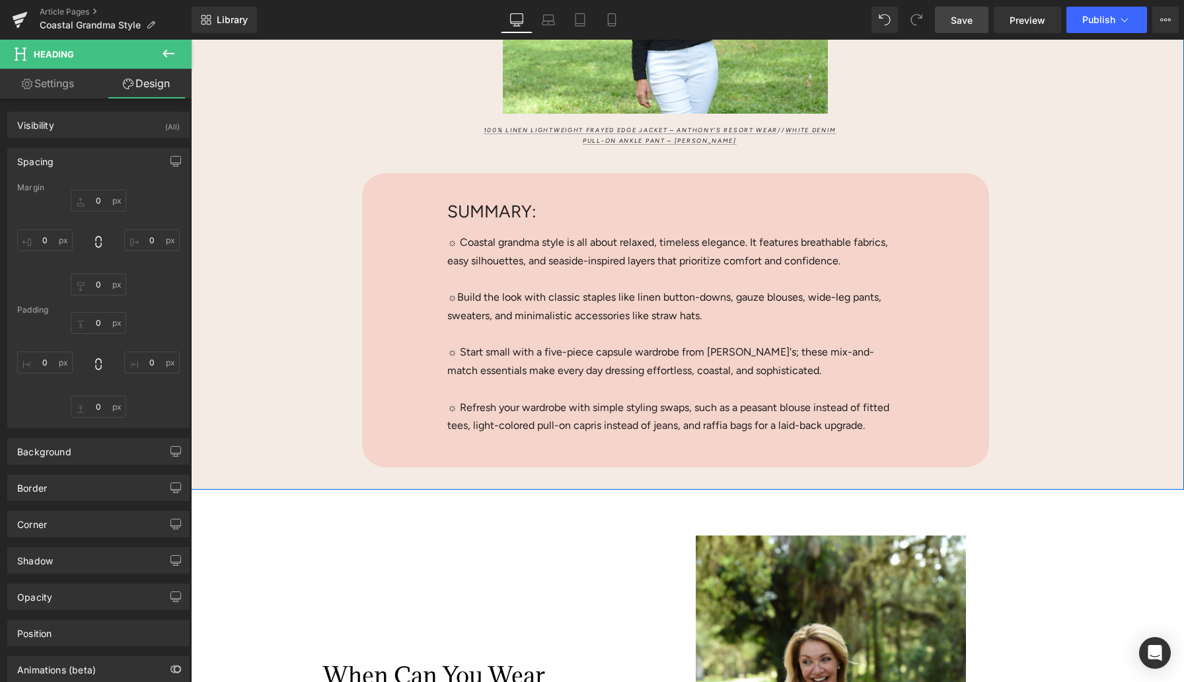
type input "0"
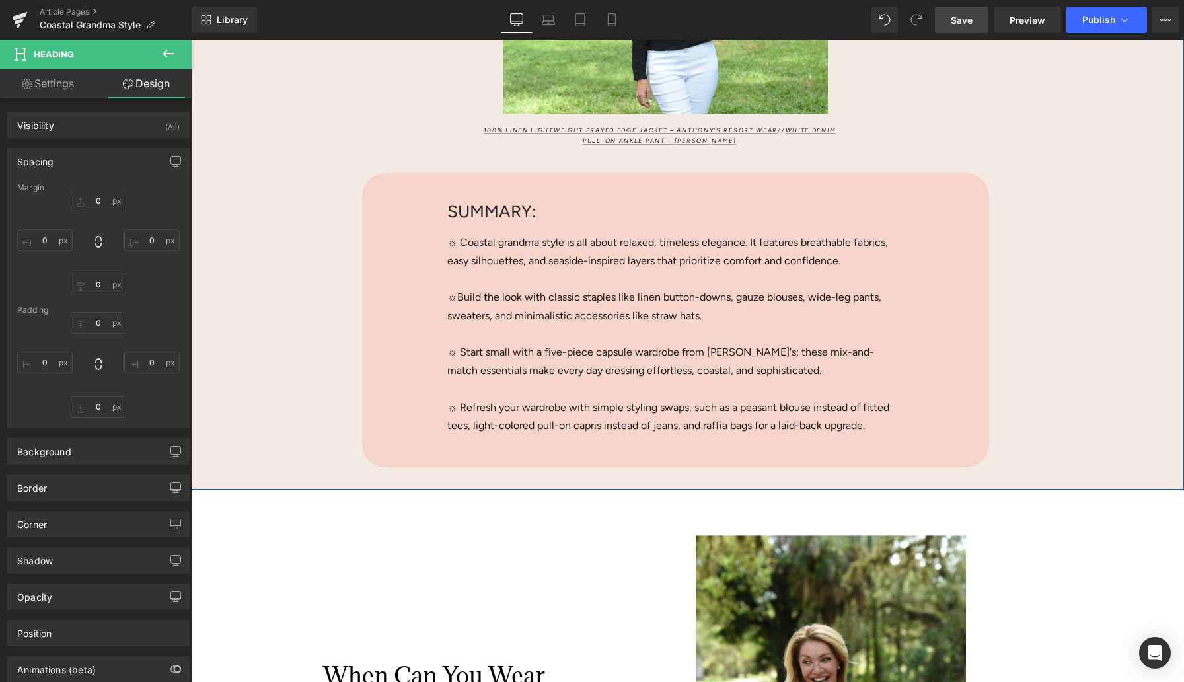
type input "495"
type input "34"
type input "232"
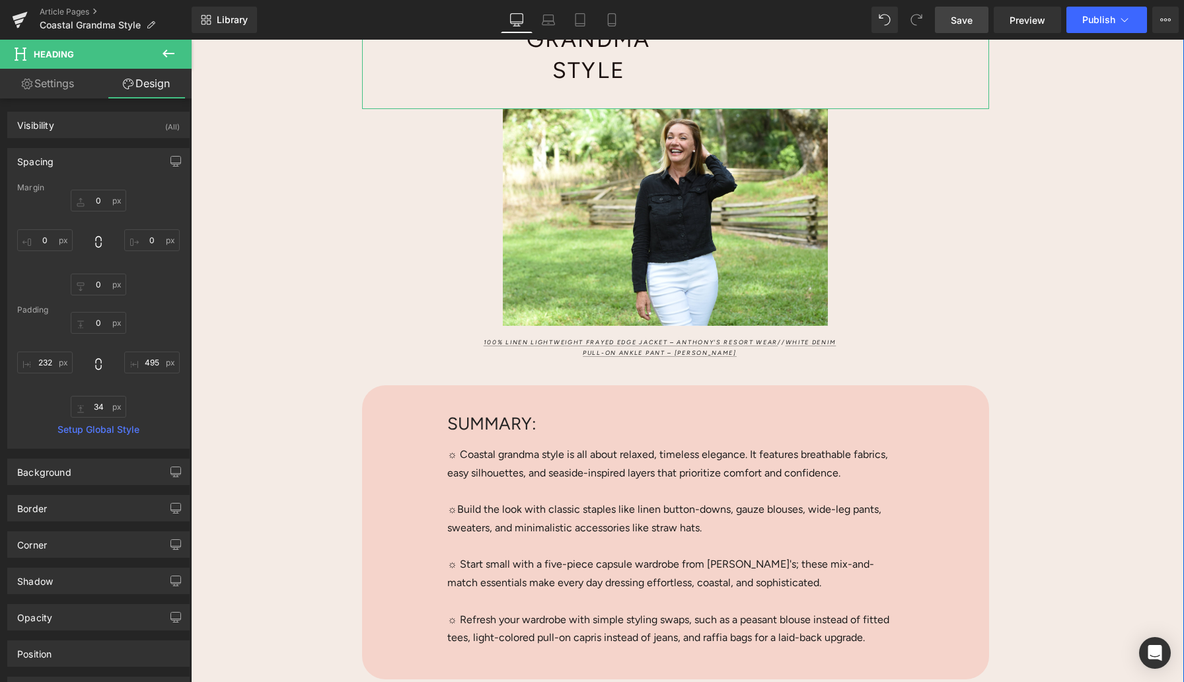
scroll to position [102, 0]
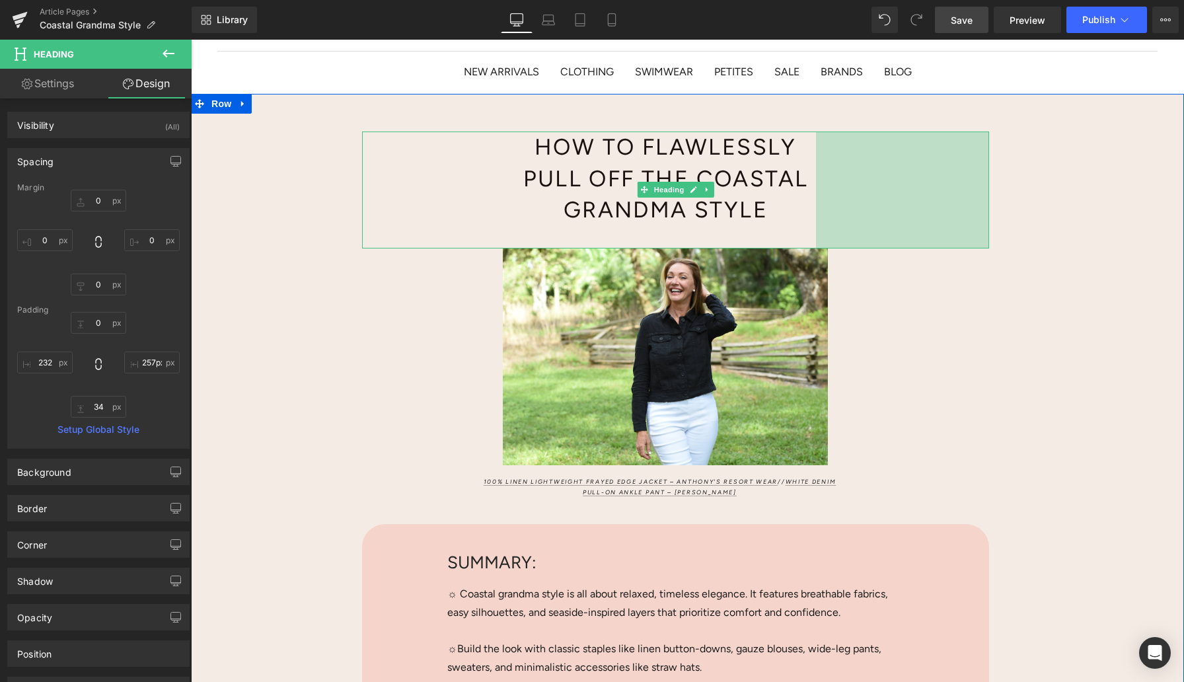
type input "255px"
drag, startPoint x: 810, startPoint y: 267, endPoint x: 969, endPoint y: 261, distance: 158.7
click at [969, 261] on div "How to Flawlessly Pull Off the Coastal Grandma Style Heading 232px 255px Image …" at bounding box center [675, 475] width 627 height 687
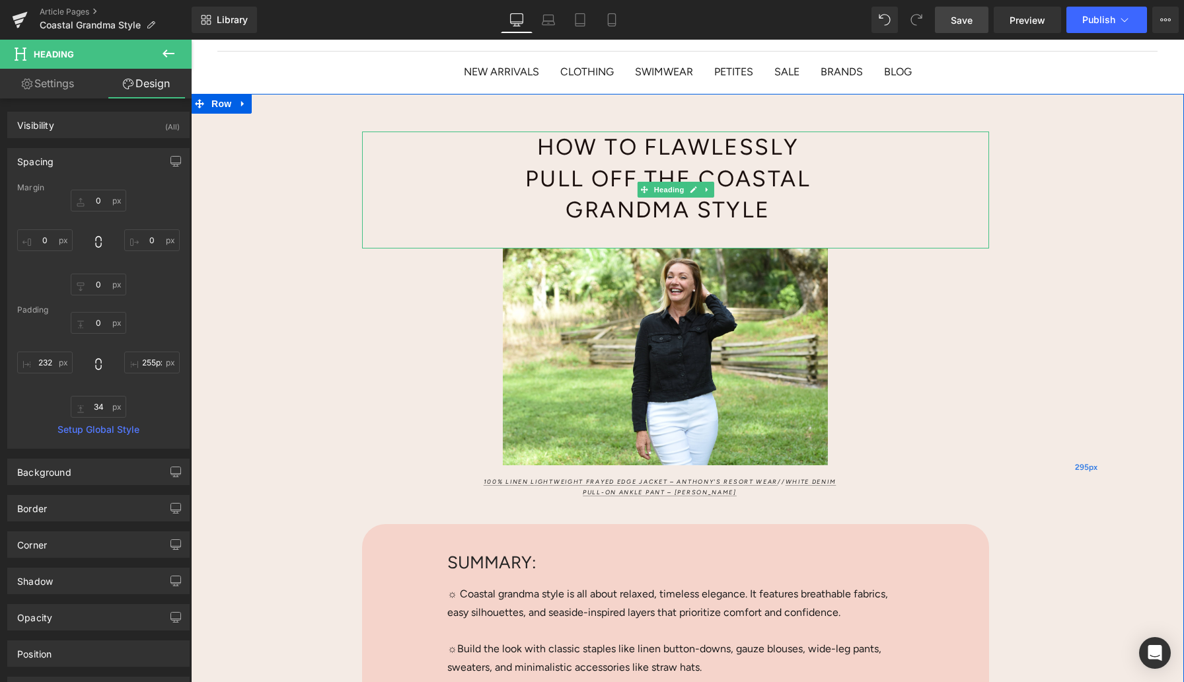
click at [1029, 295] on div "295px" at bounding box center [1086, 467] width 195 height 747
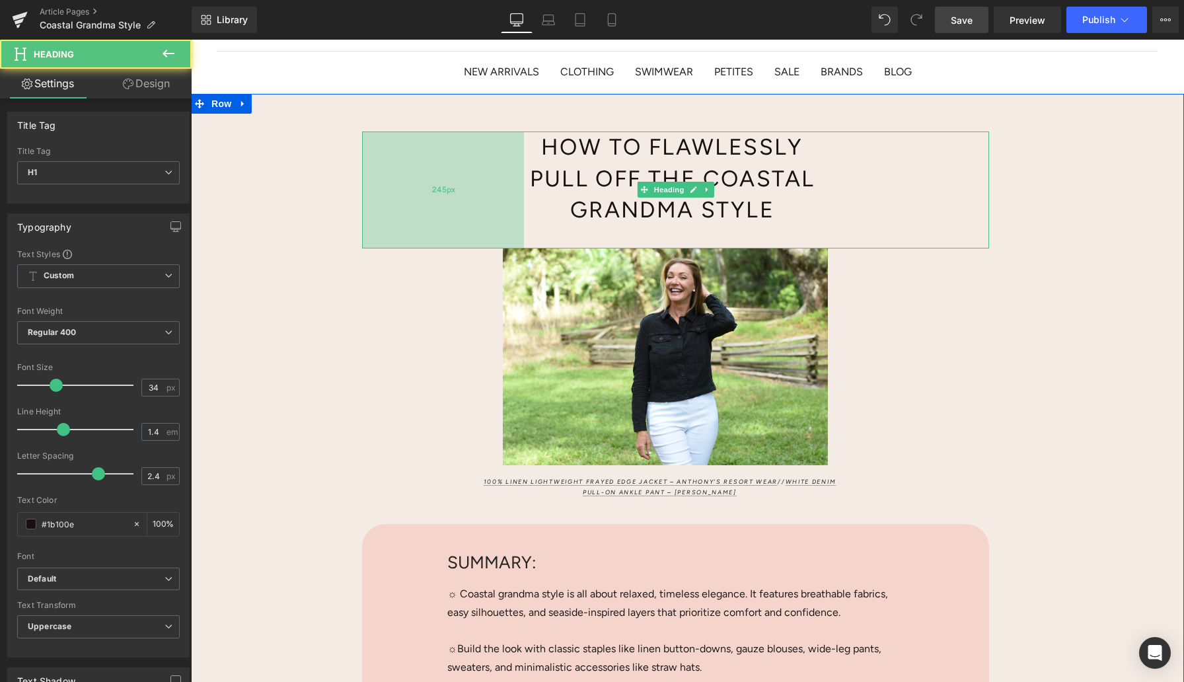
drag, startPoint x: 482, startPoint y: 210, endPoint x: 491, endPoint y: 210, distance: 8.6
click at [491, 210] on div "245px" at bounding box center [443, 190] width 162 height 117
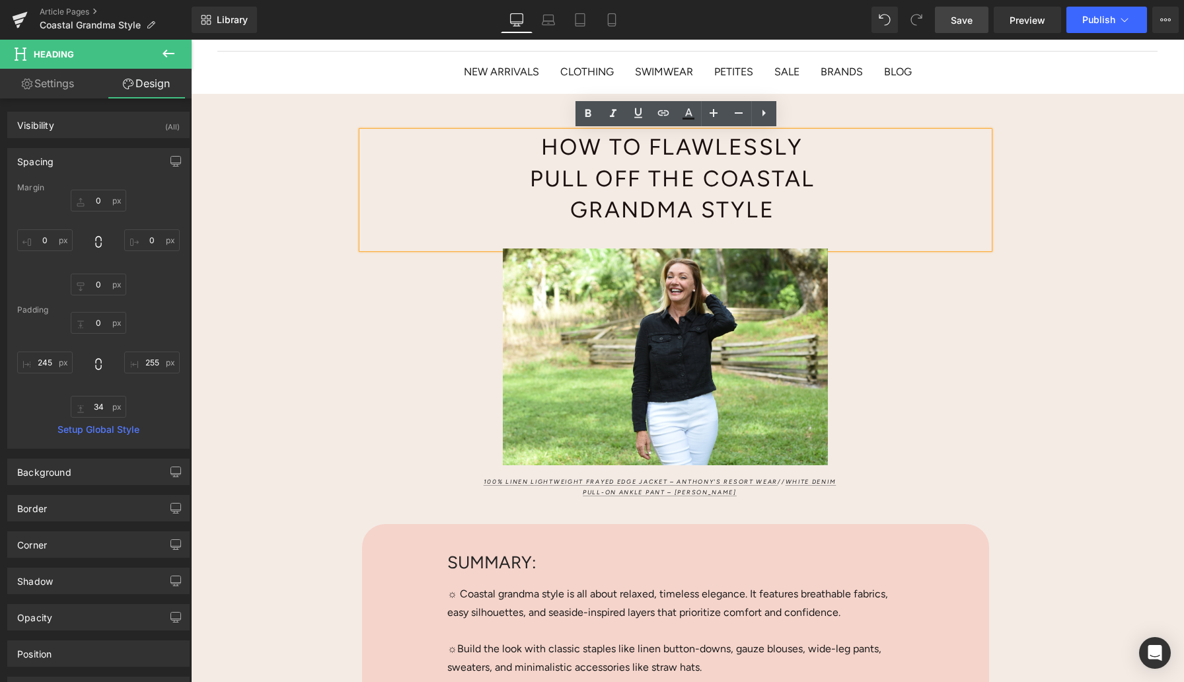
click at [499, 102] on div "How to Flawlessly Pull Off the Coastal Grandma Style Heading 245px 255px Image …" at bounding box center [687, 467] width 993 height 747
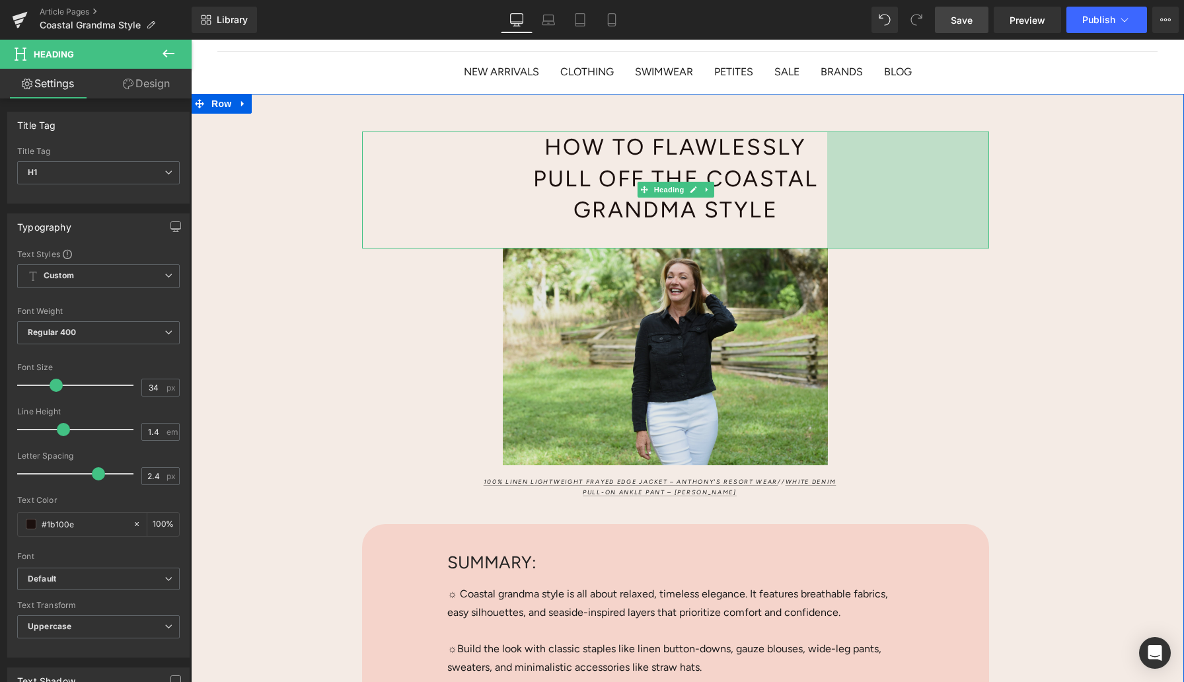
drag, startPoint x: 872, startPoint y: 243, endPoint x: 831, endPoint y: 376, distance: 139.0
click at [878, 241] on div "245px" at bounding box center [908, 190] width 162 height 117
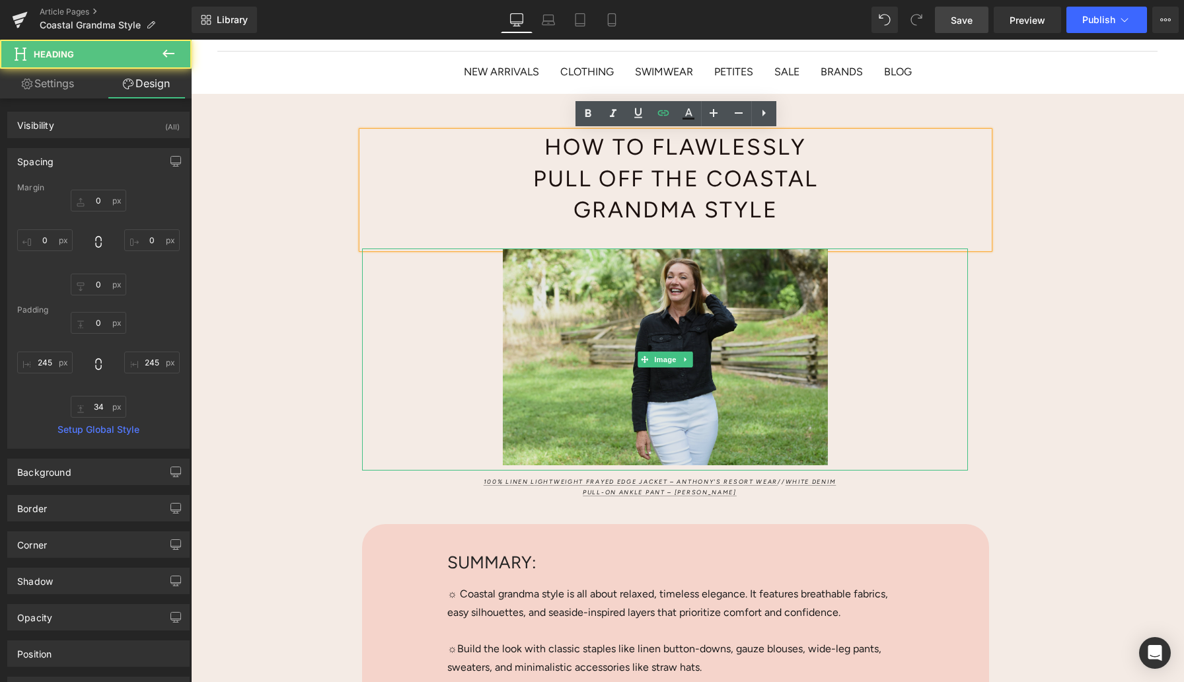
click at [797, 360] on img at bounding box center [665, 359] width 606 height 222
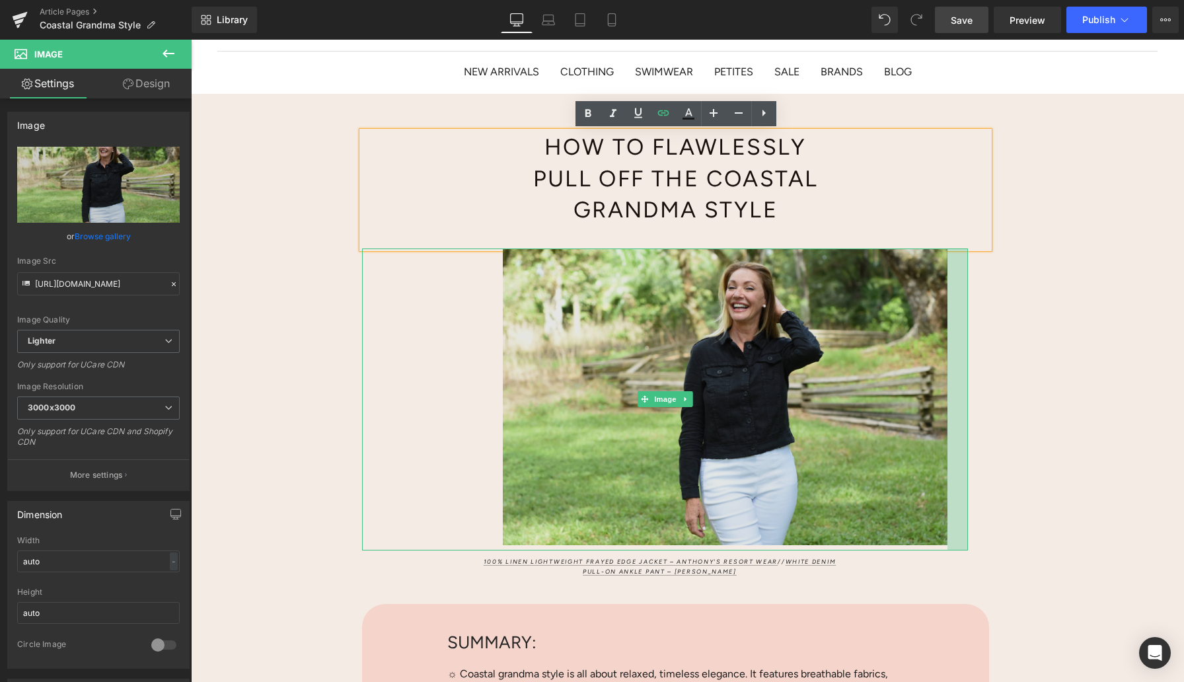
drag, startPoint x: 966, startPoint y: 371, endPoint x: 945, endPoint y: 371, distance: 20.5
click at [945, 371] on div "Image 31px" at bounding box center [665, 399] width 606 height 302
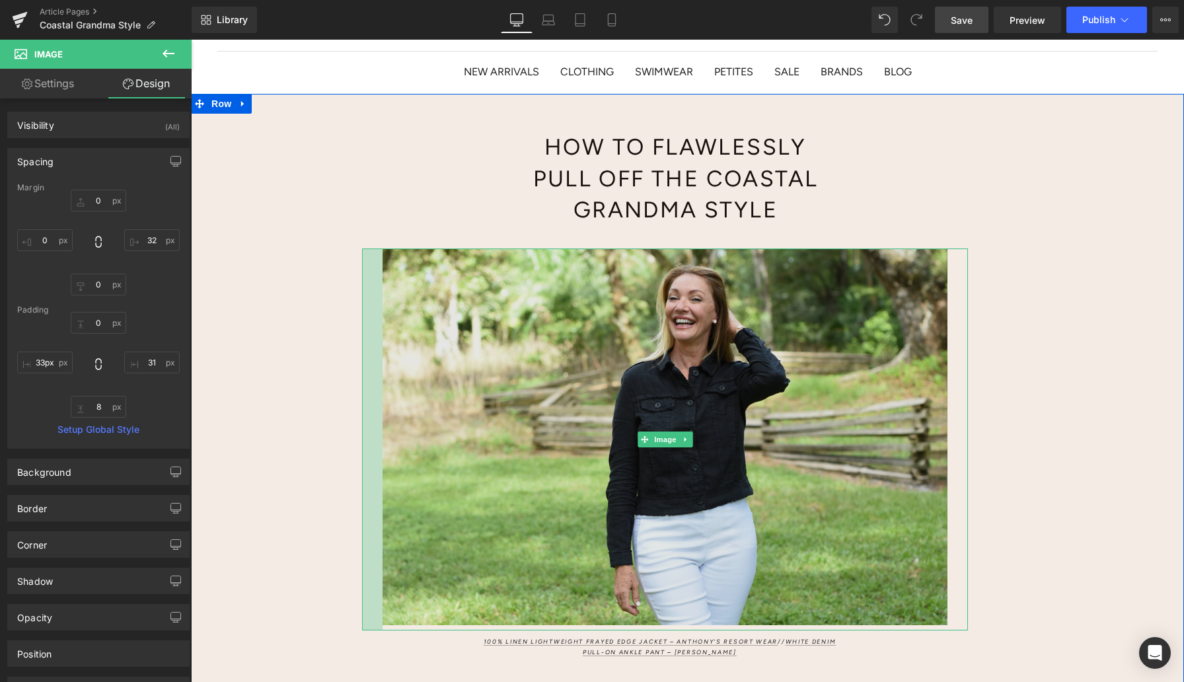
type input "34px"
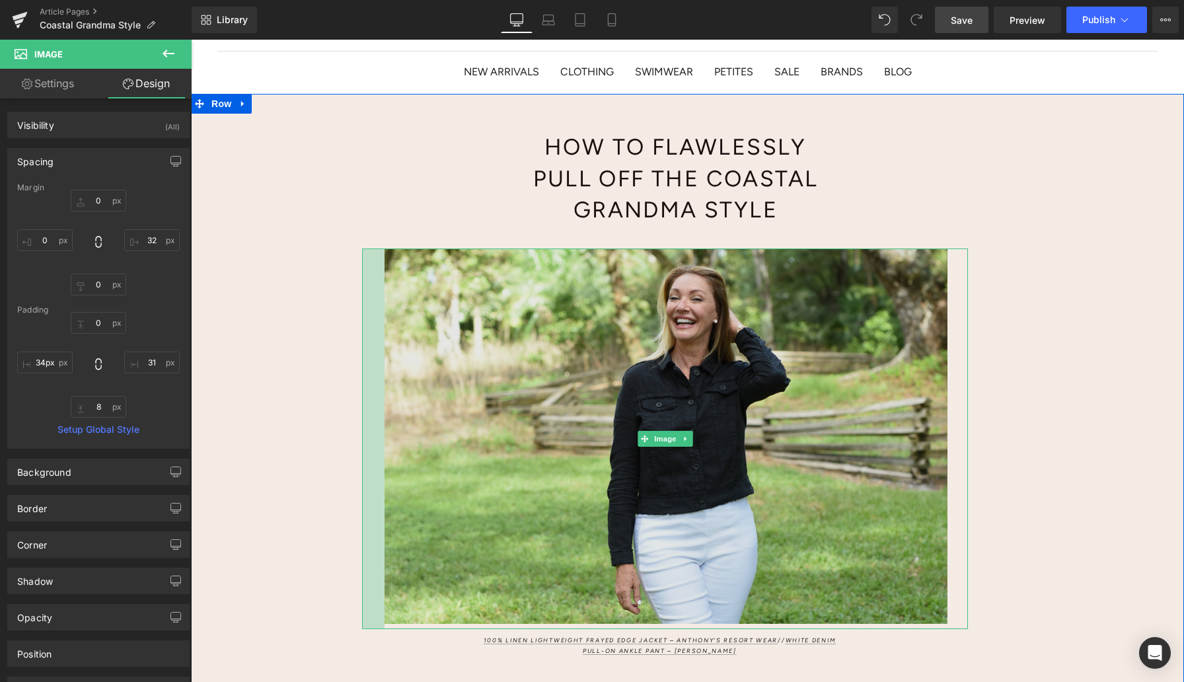
drag, startPoint x: 362, startPoint y: 405, endPoint x: 385, endPoint y: 407, distance: 22.6
click at [385, 407] on div "Image 34px 31px" at bounding box center [665, 438] width 606 height 381
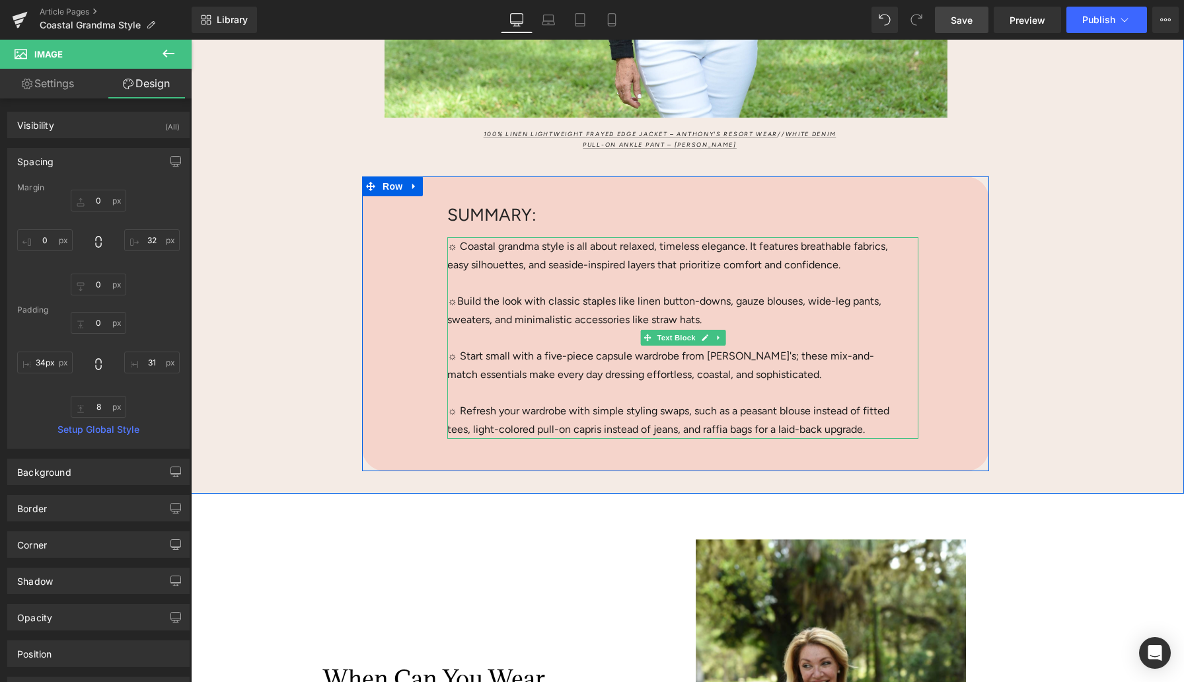
scroll to position [611, 0]
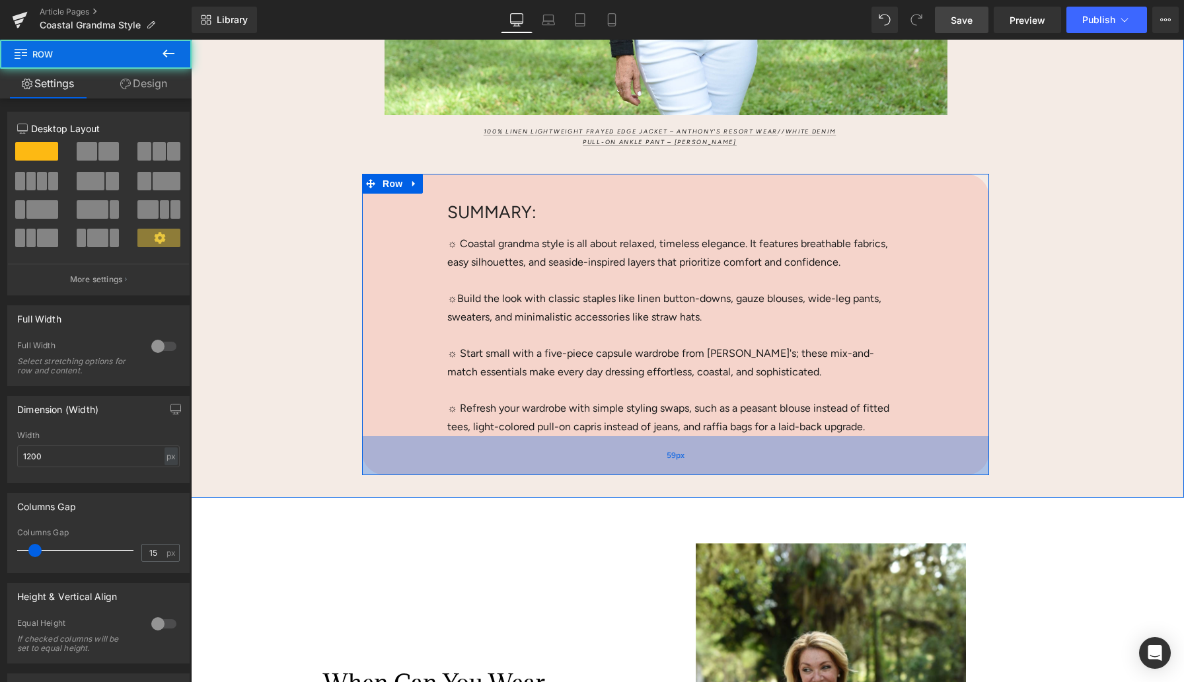
drag, startPoint x: 471, startPoint y: 467, endPoint x: 471, endPoint y: 474, distance: 7.9
click at [471, 474] on div "59px" at bounding box center [675, 455] width 627 height 39
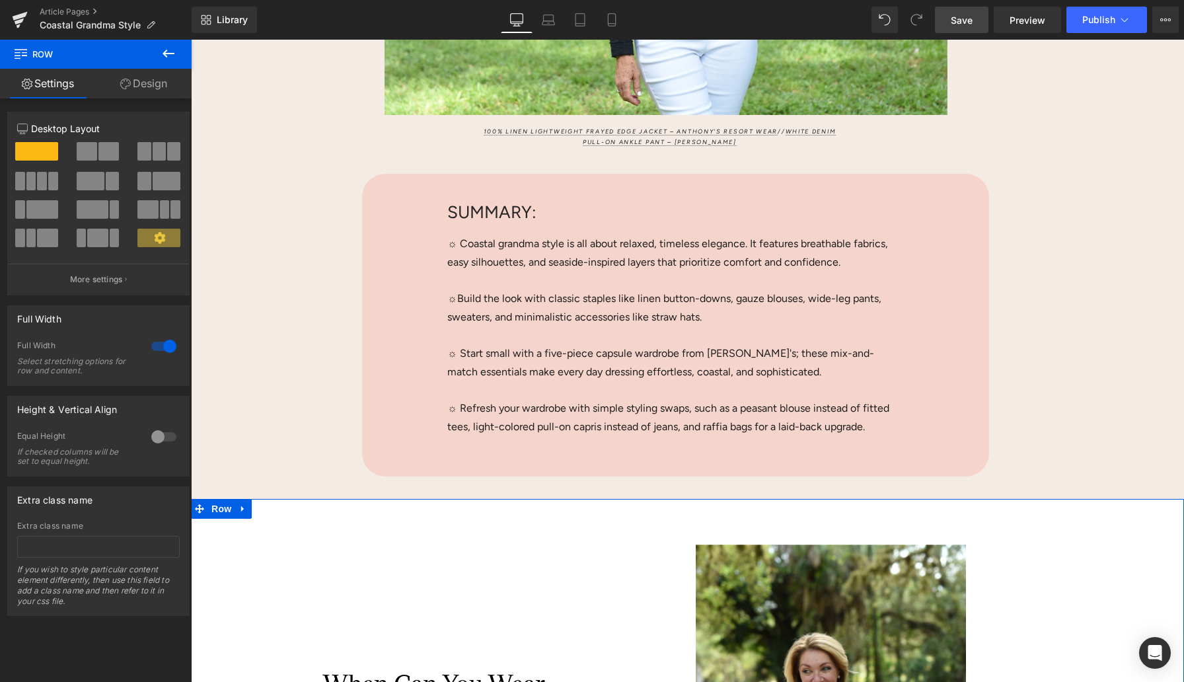
drag, startPoint x: 468, startPoint y: 490, endPoint x: 467, endPoint y: 506, distance: 16.6
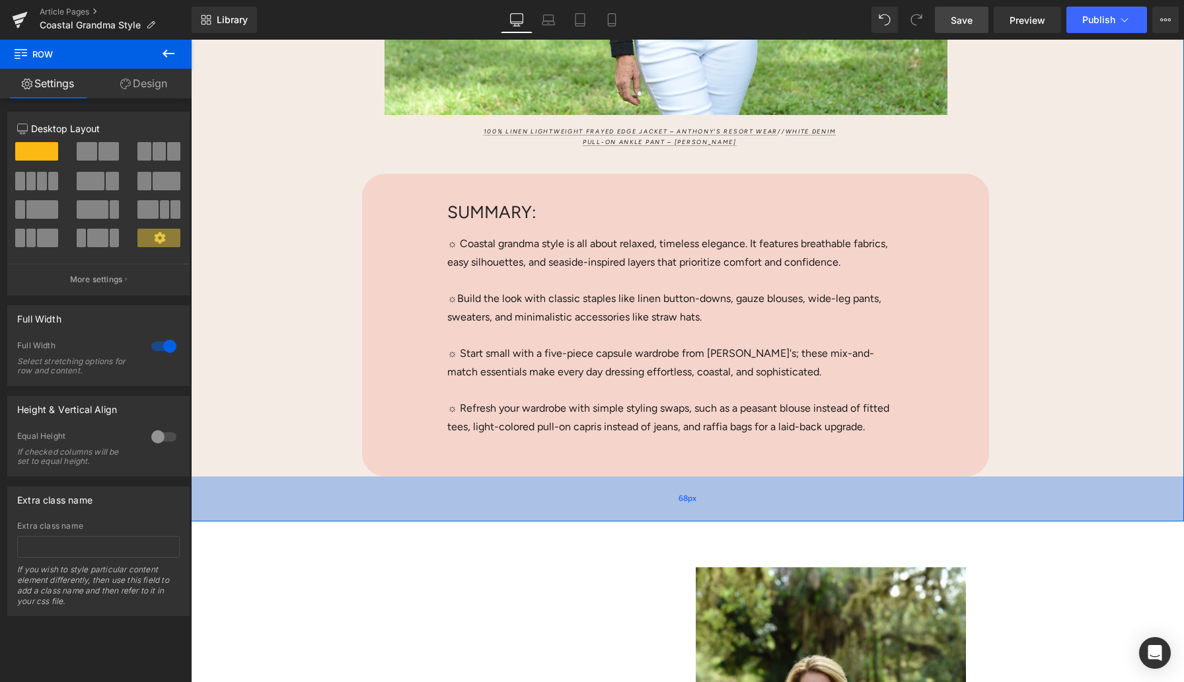
drag, startPoint x: 468, startPoint y: 486, endPoint x: 465, endPoint y: 509, distance: 22.6
click at [465, 509] on div "68px" at bounding box center [687, 498] width 993 height 45
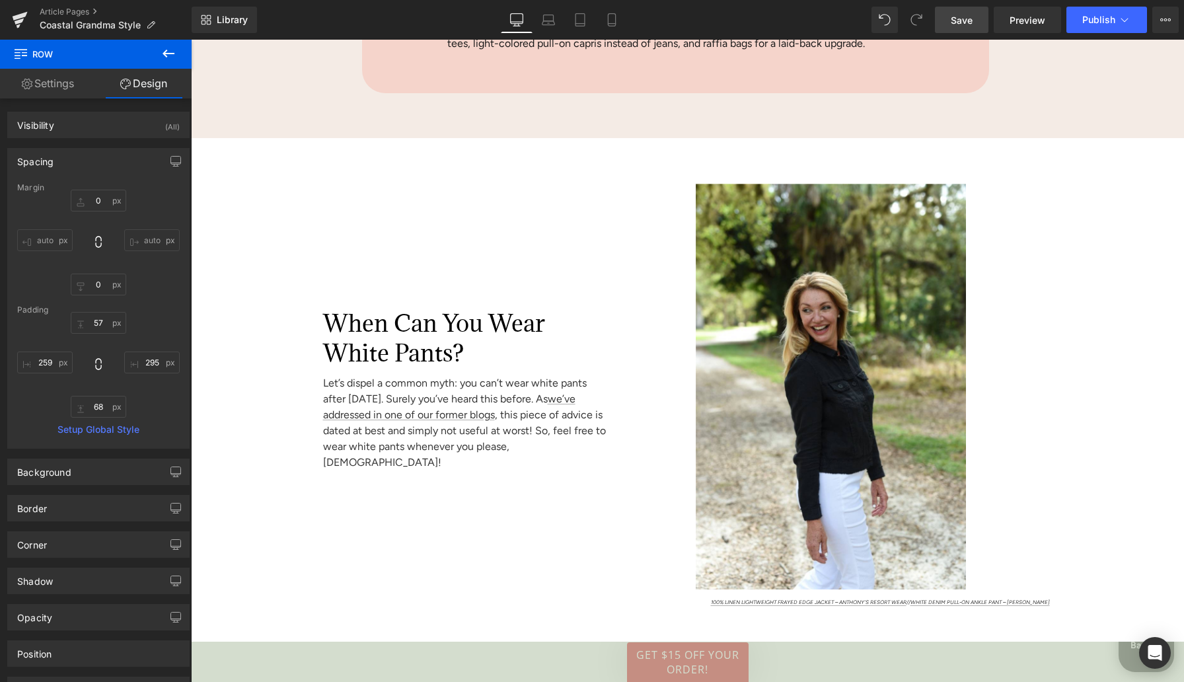
scroll to position [1045, 0]
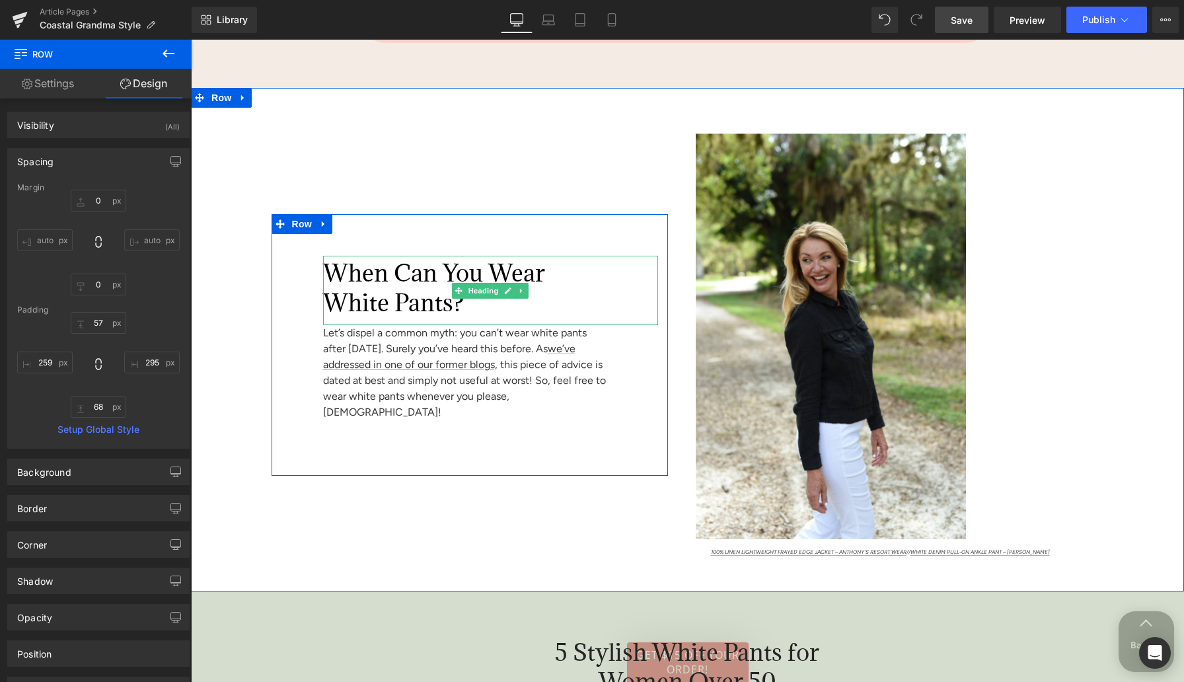
click at [519, 295] on icon at bounding box center [521, 291] width 7 height 8
click at [525, 295] on icon at bounding box center [528, 291] width 7 height 8
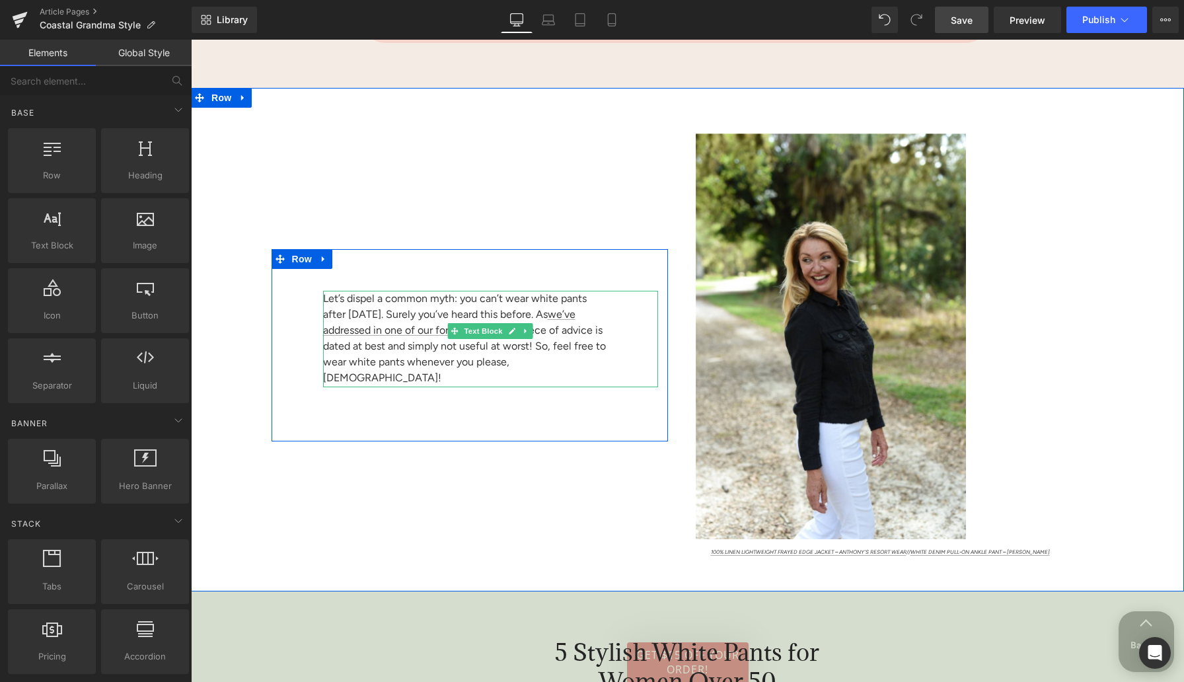
click at [434, 307] on span "Let’s dispel a common myth: you can’t wear white pants after [DATE]. Surely you…" at bounding box center [464, 338] width 283 height 92
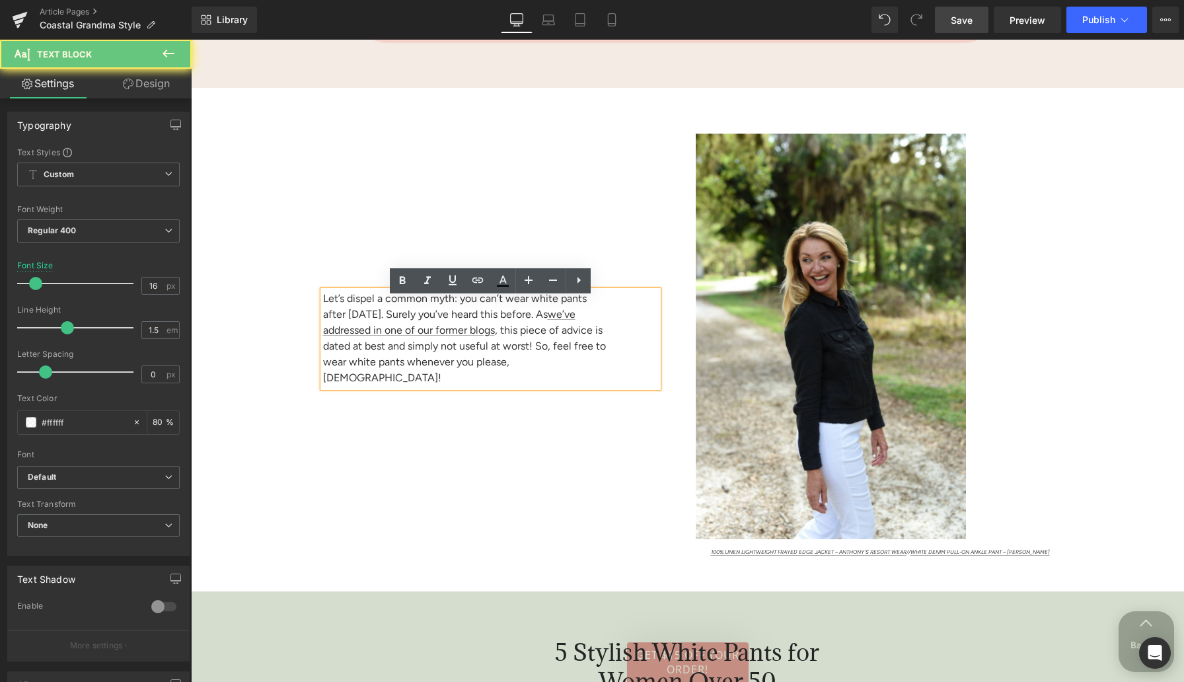
click at [423, 317] on span "Let’s dispel a common myth: you can’t wear white pants after [DATE]. Surely you…" at bounding box center [464, 338] width 283 height 92
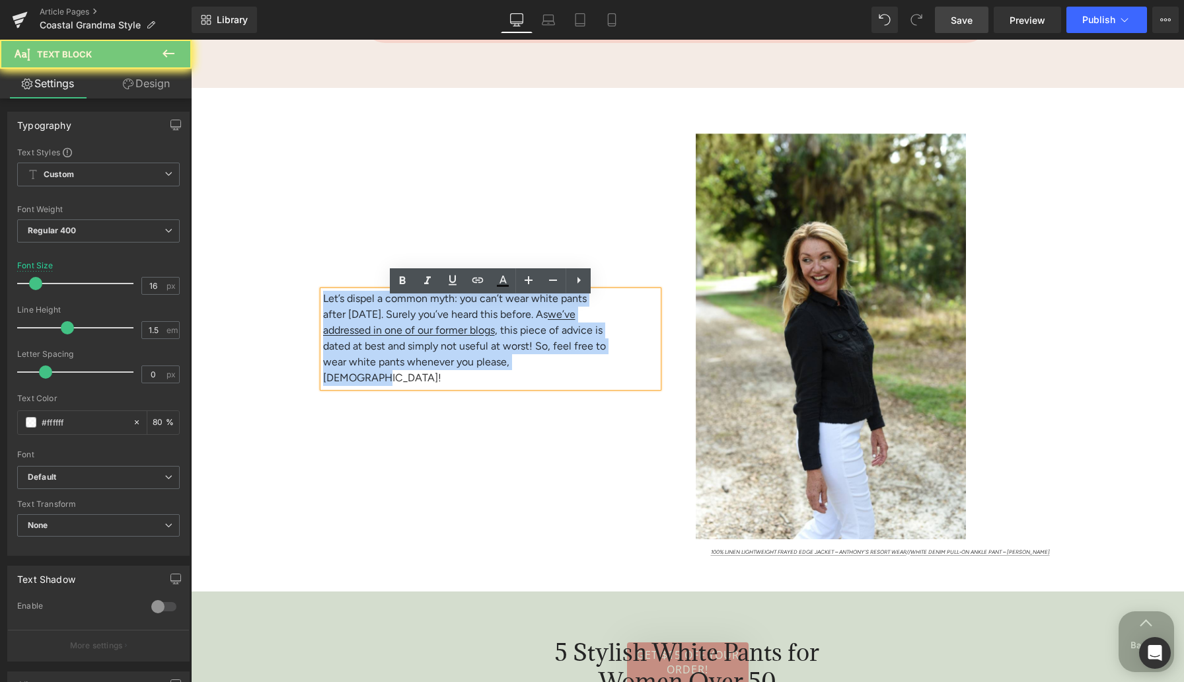
click at [423, 317] on span "Let’s dispel a common myth: you can’t wear white pants after [DATE]. Surely you…" at bounding box center [464, 338] width 283 height 92
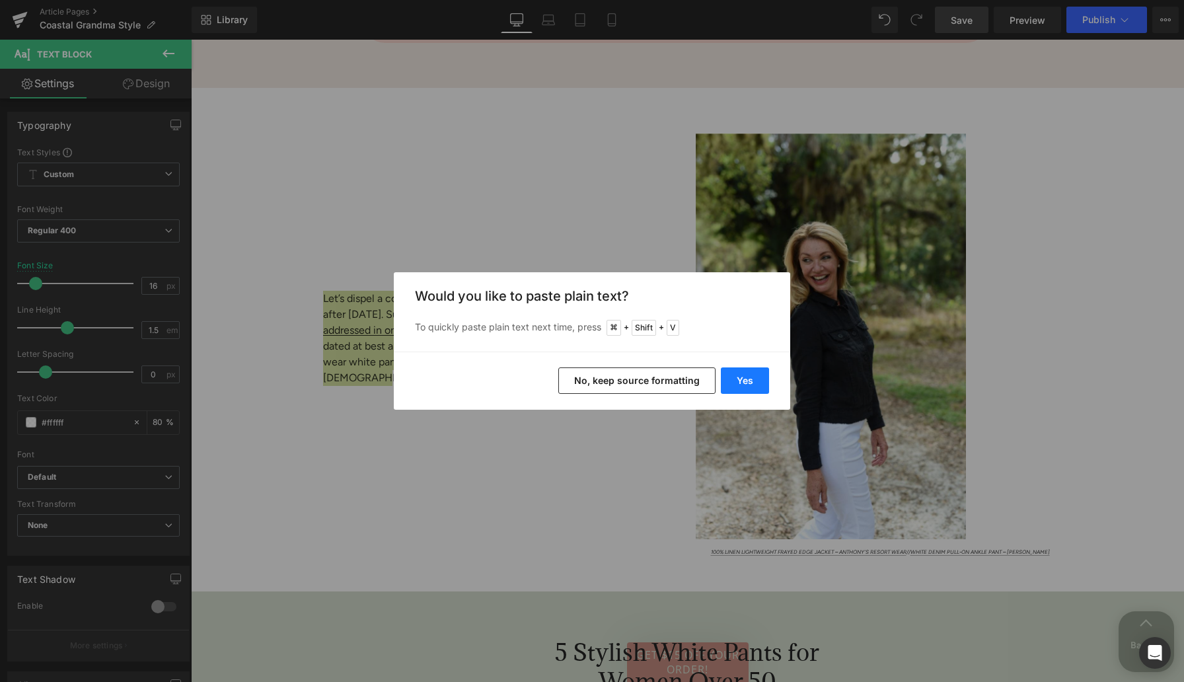
click at [750, 374] on button "Yes" at bounding box center [745, 380] width 48 height 26
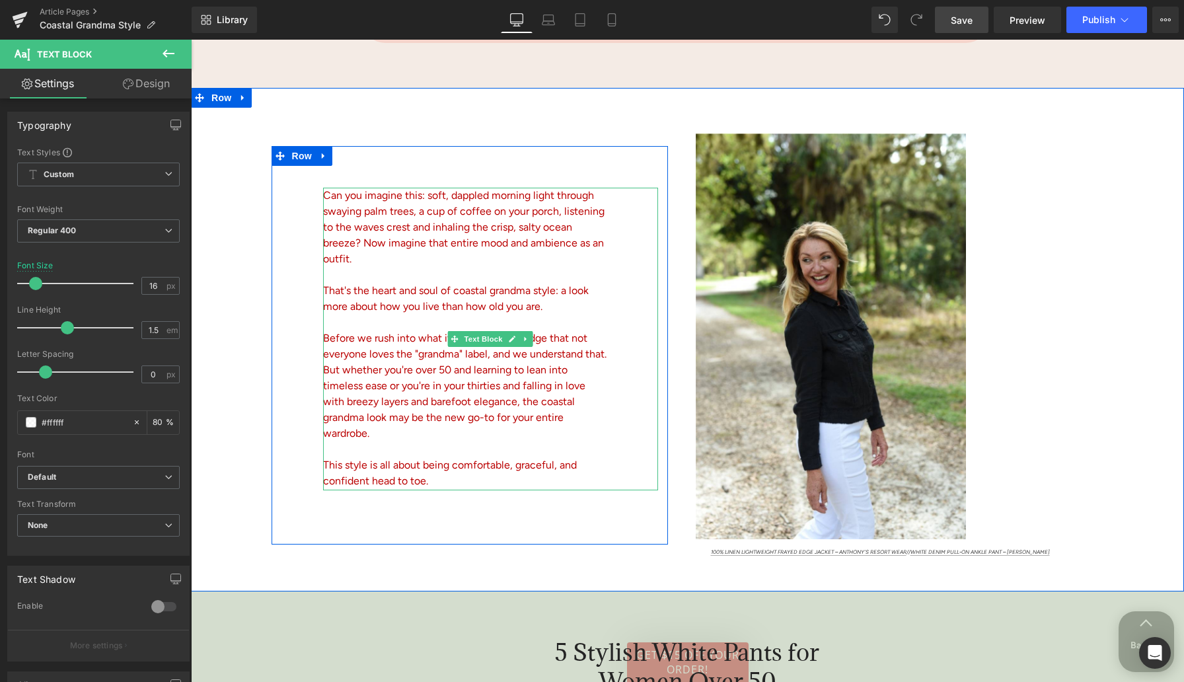
click at [387, 229] on font "Can you imagine this: soft, dappled morning light through swaying palm trees, a…" at bounding box center [464, 227] width 282 height 76
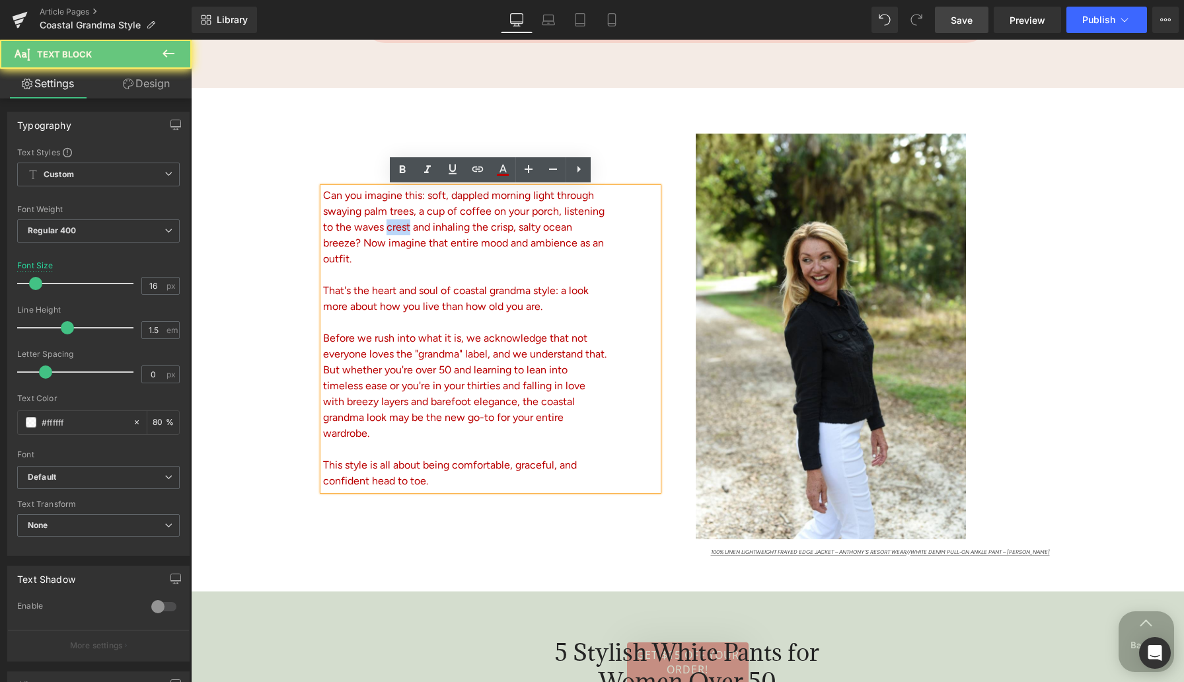
click at [387, 229] on font "Can you imagine this: soft, dappled morning light through swaying palm trees, a…" at bounding box center [464, 227] width 282 height 76
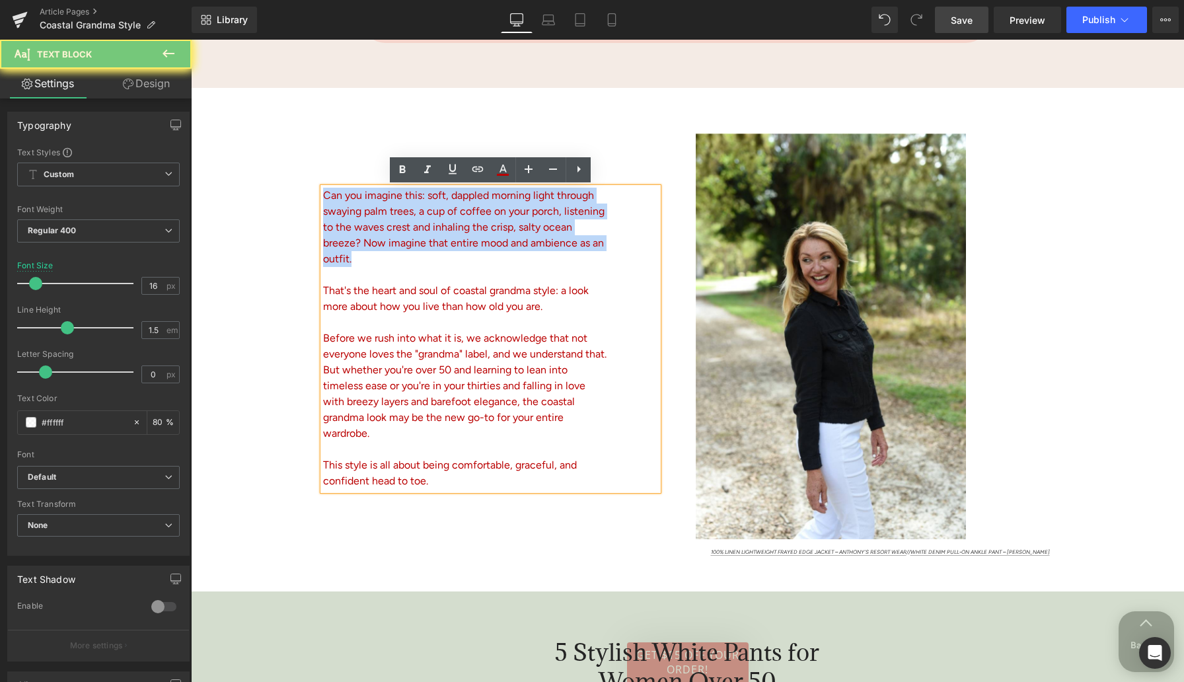
click at [387, 229] on font "Can you imagine this: soft, dappled morning light through swaying palm trees, a…" at bounding box center [464, 227] width 282 height 76
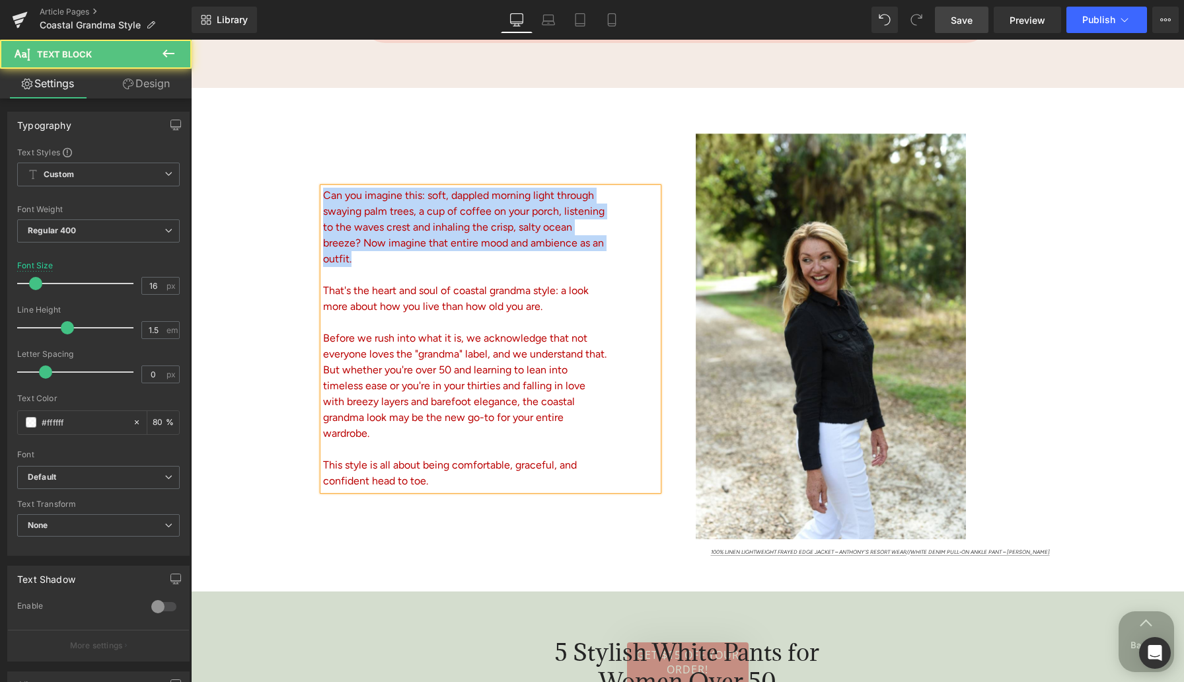
click at [386, 225] on font "Can you imagine this: soft, dappled morning light through swaying palm trees, a…" at bounding box center [464, 227] width 282 height 76
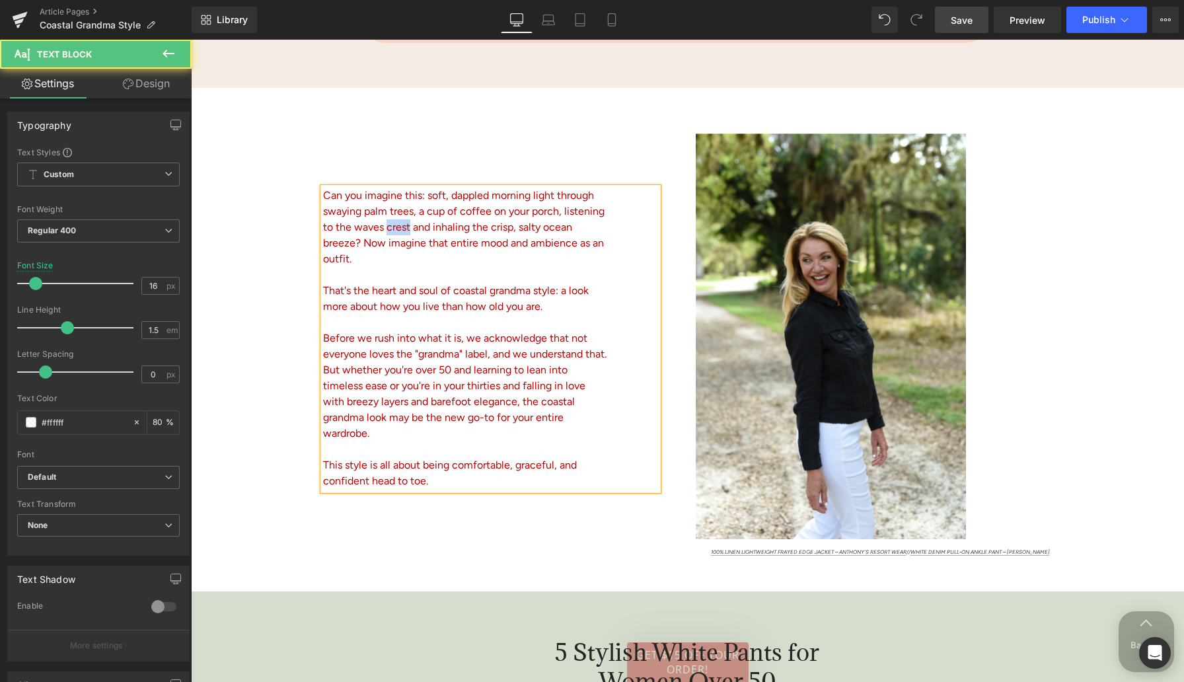
click at [386, 225] on font "Can you imagine this: soft, dappled morning light through swaying palm trees, a…" at bounding box center [464, 227] width 282 height 76
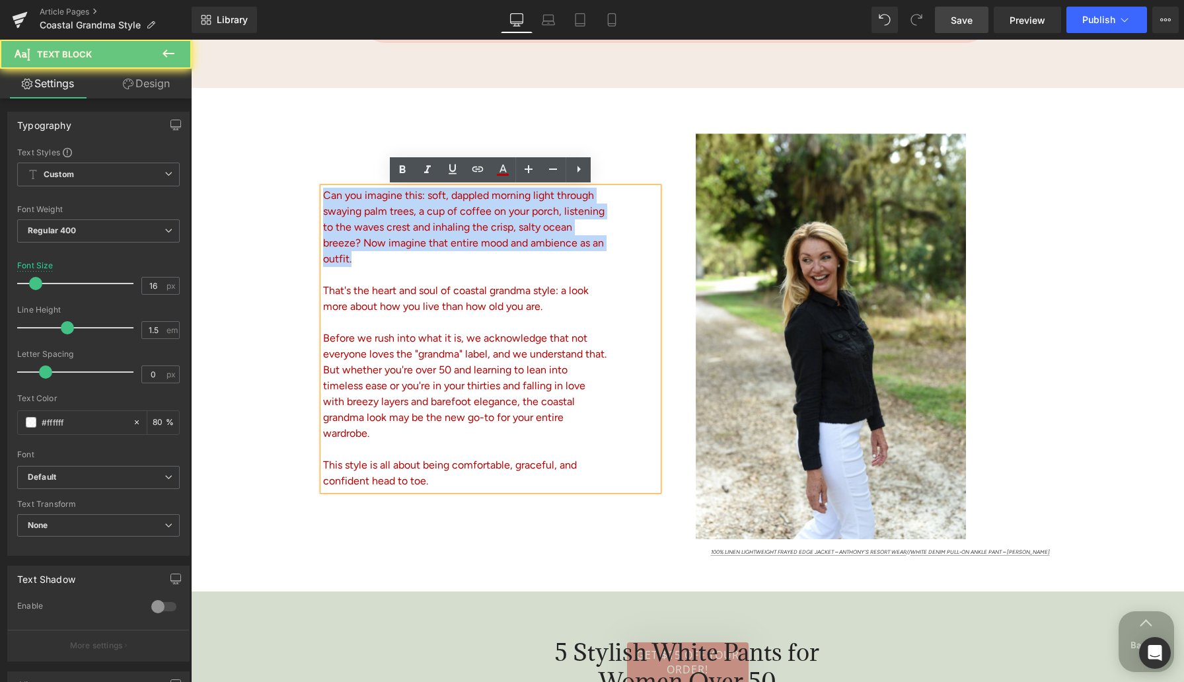
click at [386, 225] on font "Can you imagine this: soft, dappled morning light through swaying palm trees, a…" at bounding box center [464, 227] width 282 height 76
drag, startPoint x: 442, startPoint y: 484, endPoint x: 313, endPoint y: 187, distance: 323.8
click at [313, 188] on div "Can you imagine this: soft, dappled morning light through swaying palm trees, a…" at bounding box center [490, 339] width 355 height 303
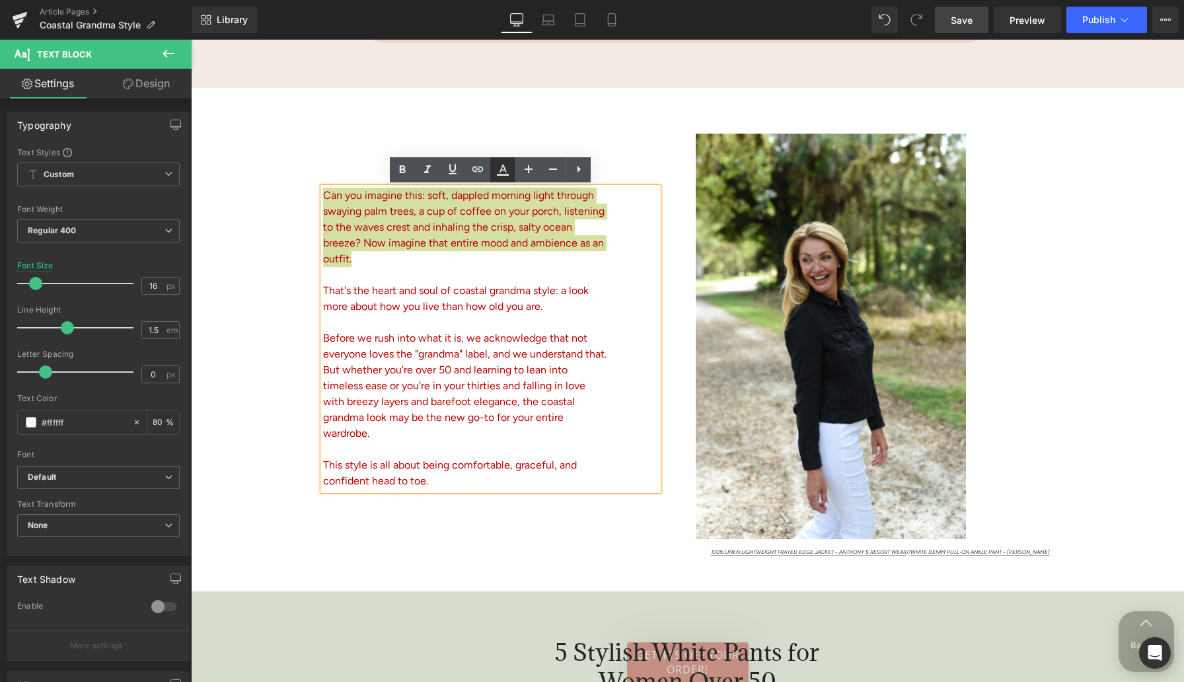
click at [502, 171] on icon at bounding box center [503, 170] width 16 height 16
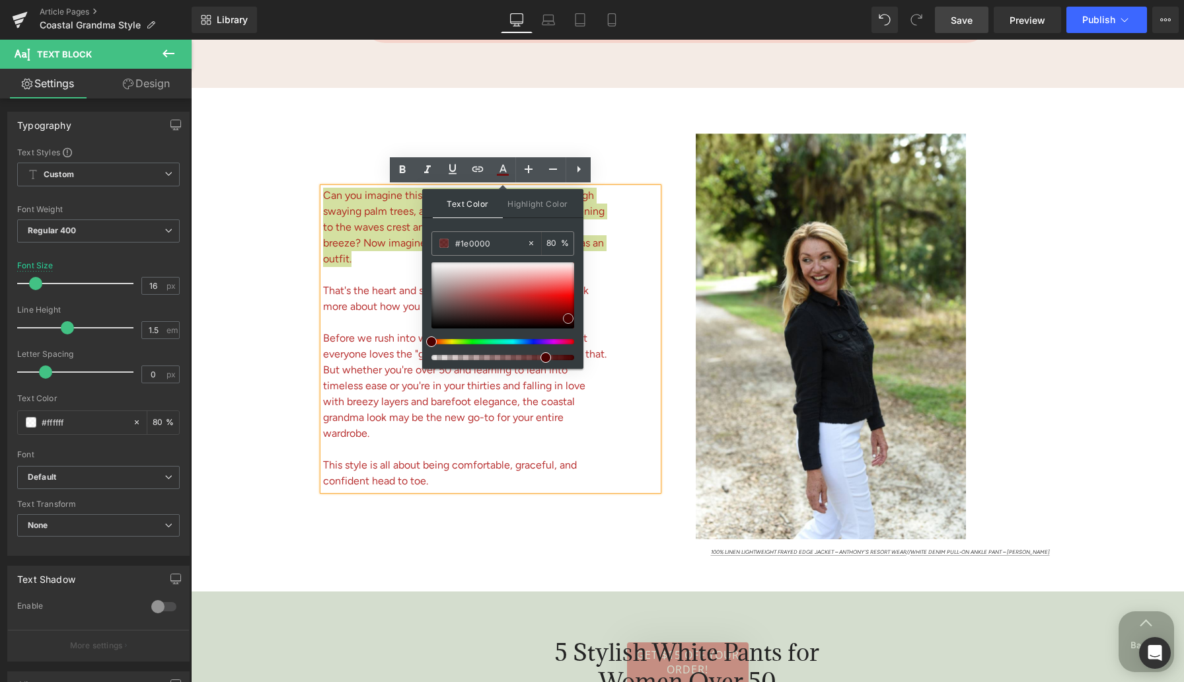
type input "#000000"
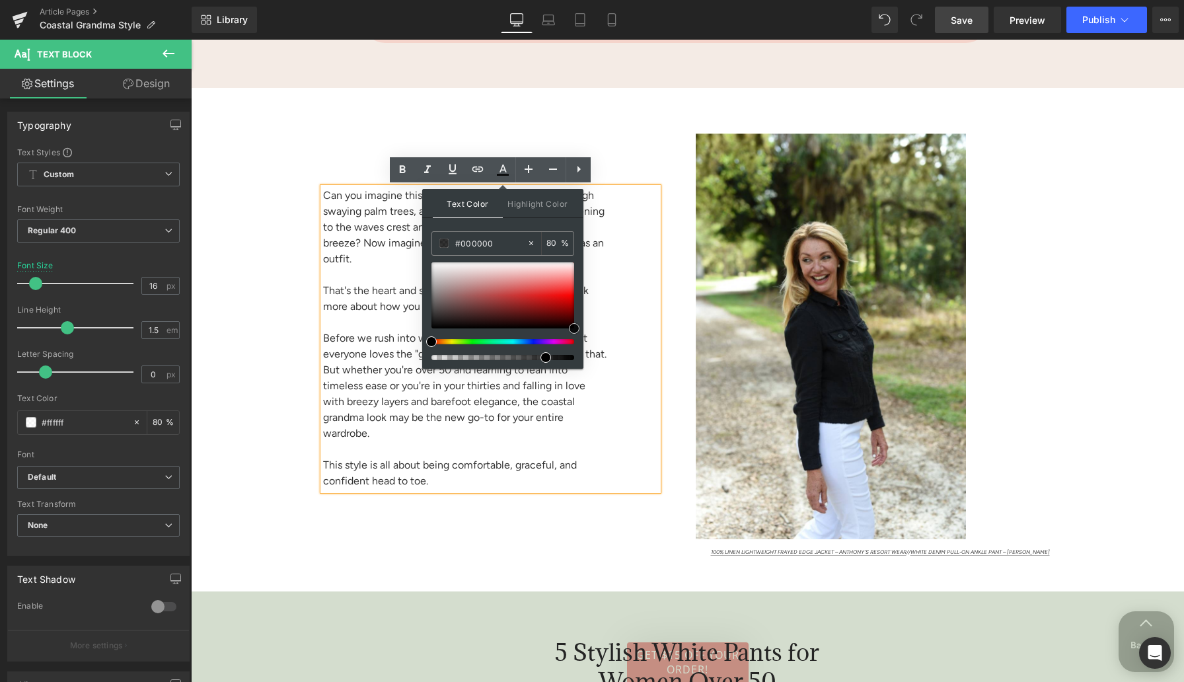
drag, startPoint x: 743, startPoint y: 346, endPoint x: 600, endPoint y: 344, distance: 142.8
click at [640, 139] on div "Can you imagine this: soft, dappled morning light through swaying palm trees, a…" at bounding box center [429, 345] width 477 height 424
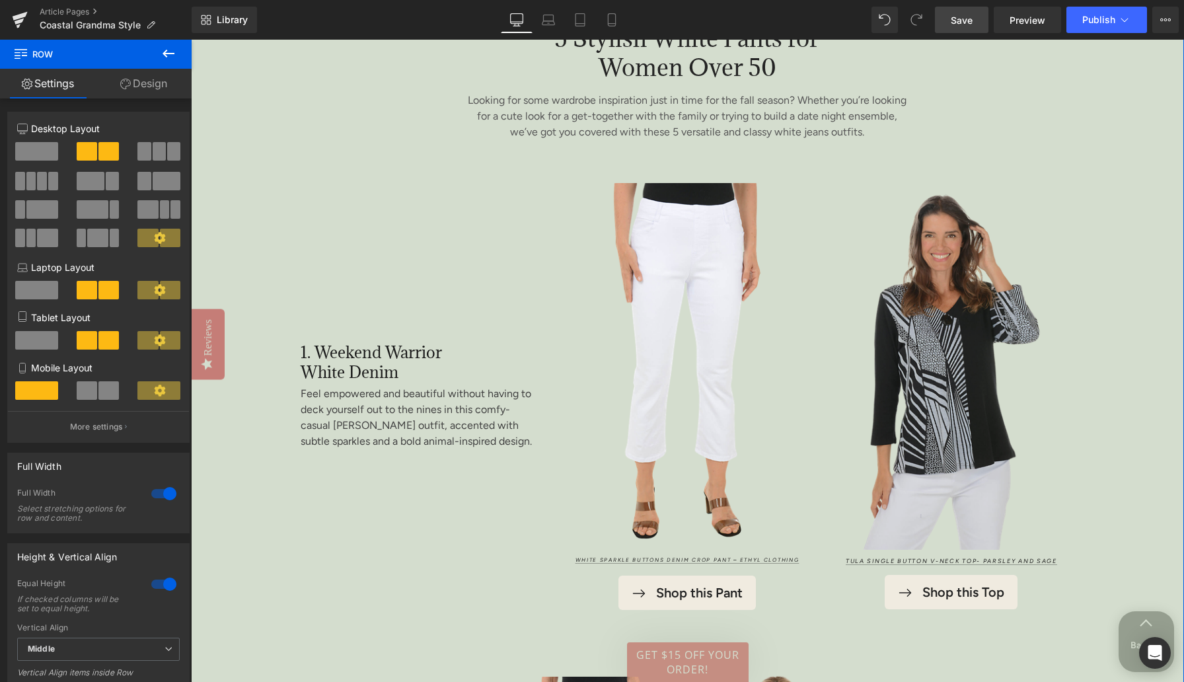
scroll to position [1384, 0]
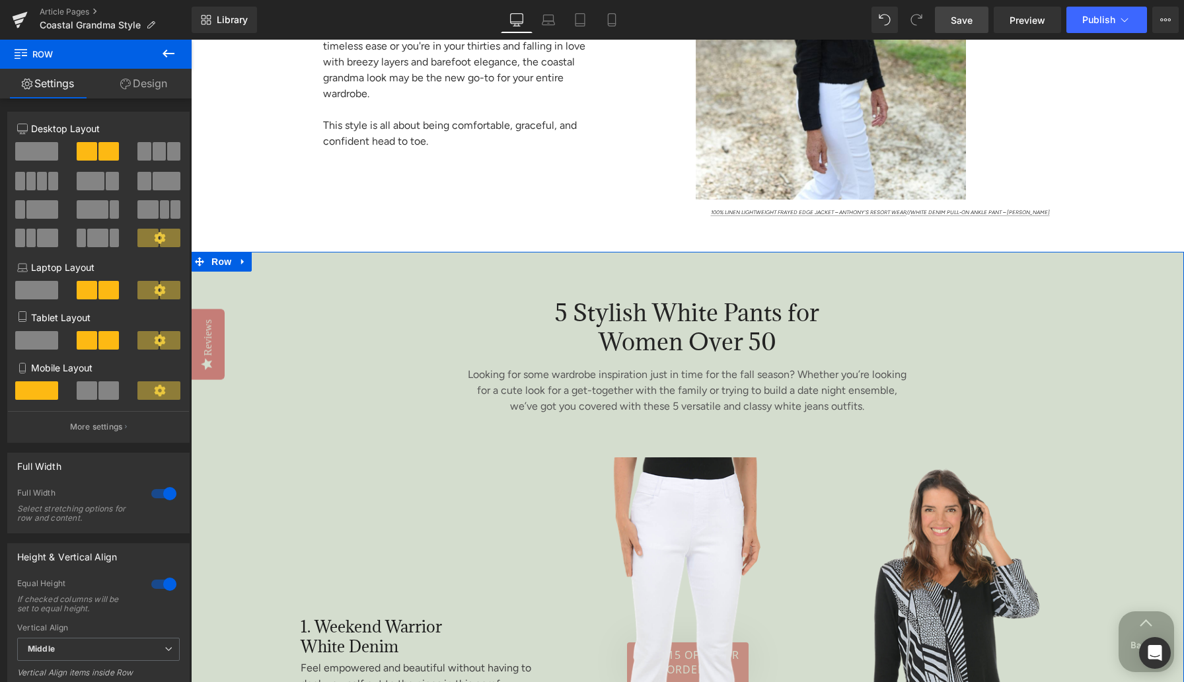
click at [246, 256] on link at bounding box center [243, 262] width 17 height 20
click at [275, 259] on icon at bounding box center [277, 261] width 9 height 9
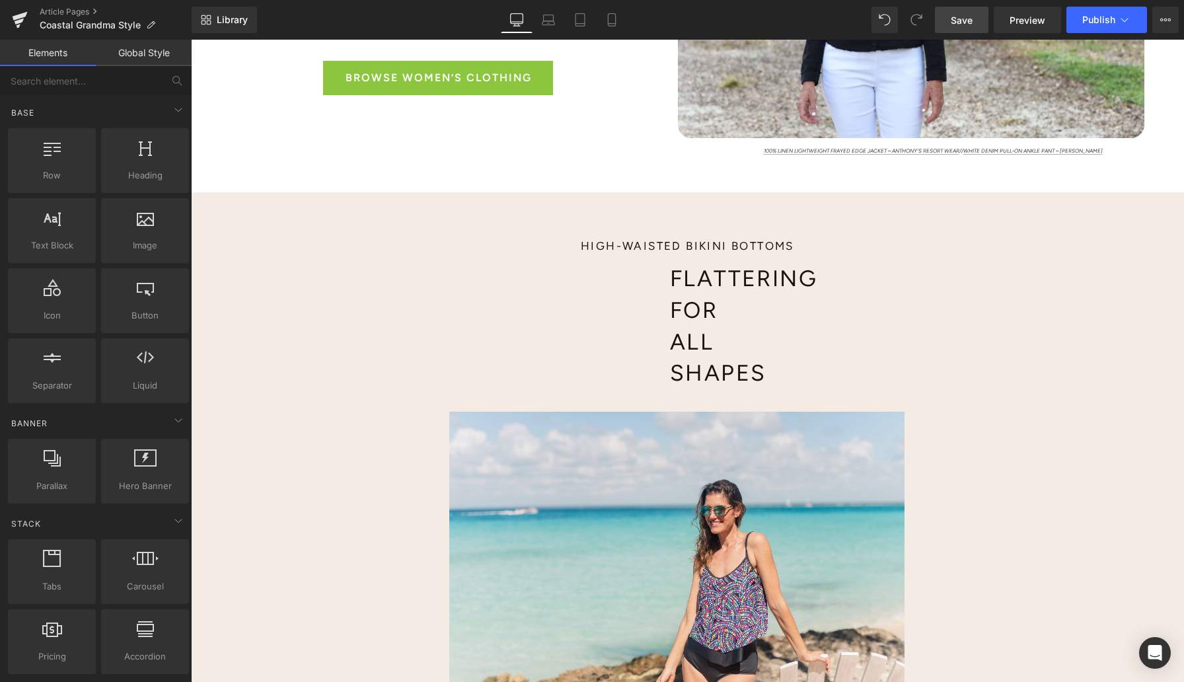
scroll to position [1803, 0]
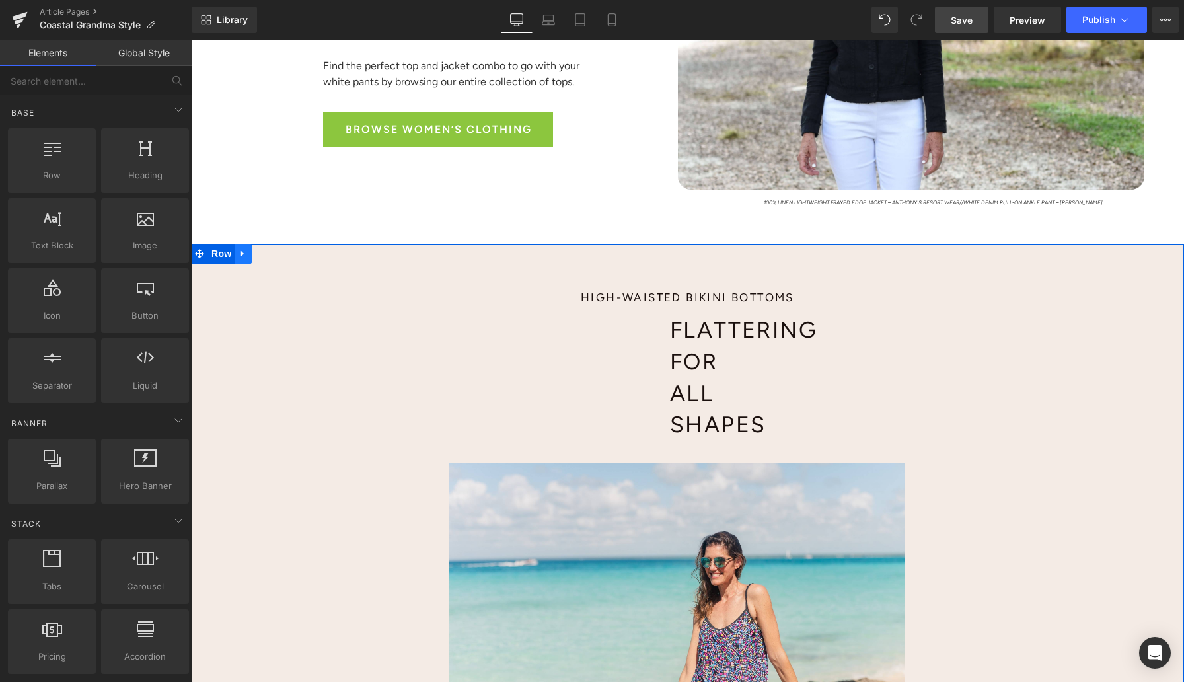
click at [243, 256] on icon at bounding box center [243, 253] width 9 height 10
click at [276, 253] on icon at bounding box center [277, 253] width 9 height 9
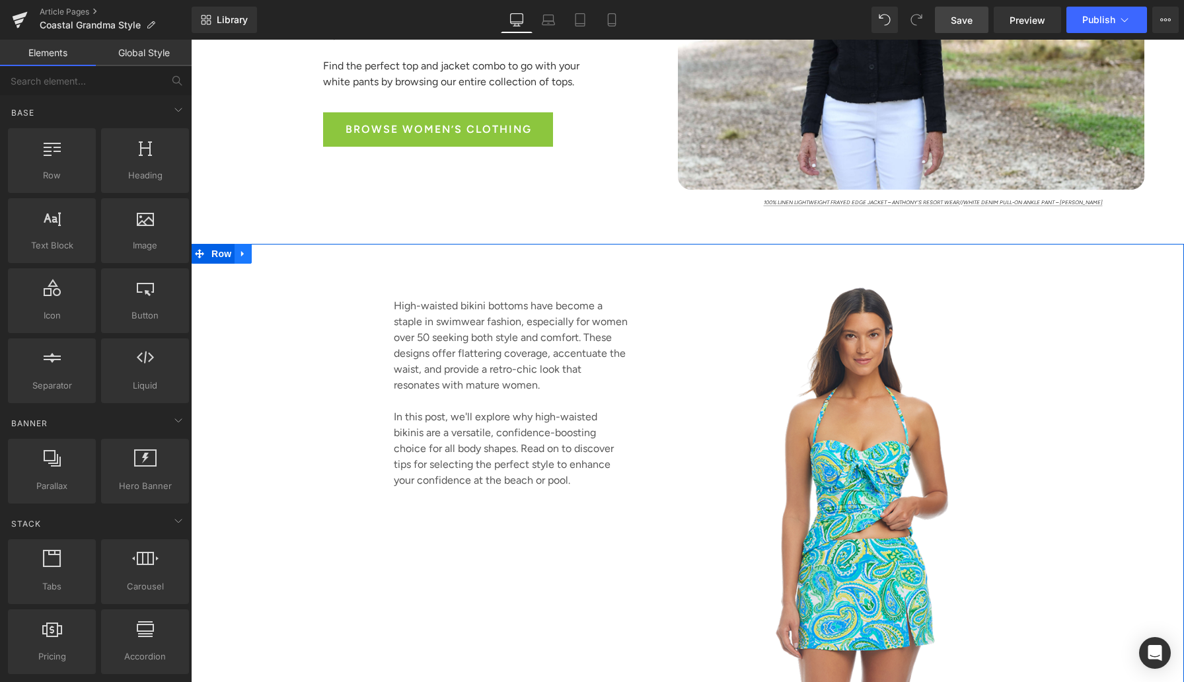
click at [243, 255] on icon at bounding box center [243, 253] width 9 height 10
click at [286, 252] on link at bounding box center [294, 254] width 17 height 20
click at [242, 253] on icon at bounding box center [242, 253] width 3 height 6
click at [270, 254] on link at bounding box center [277, 254] width 17 height 20
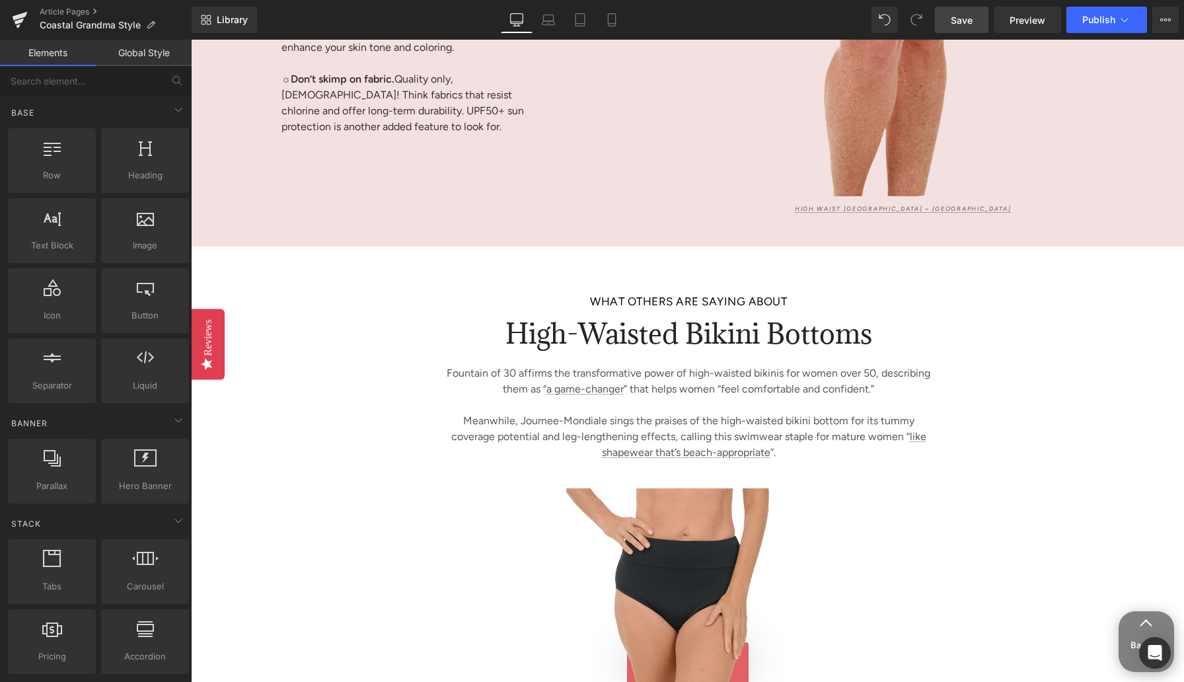
scroll to position [3541, 0]
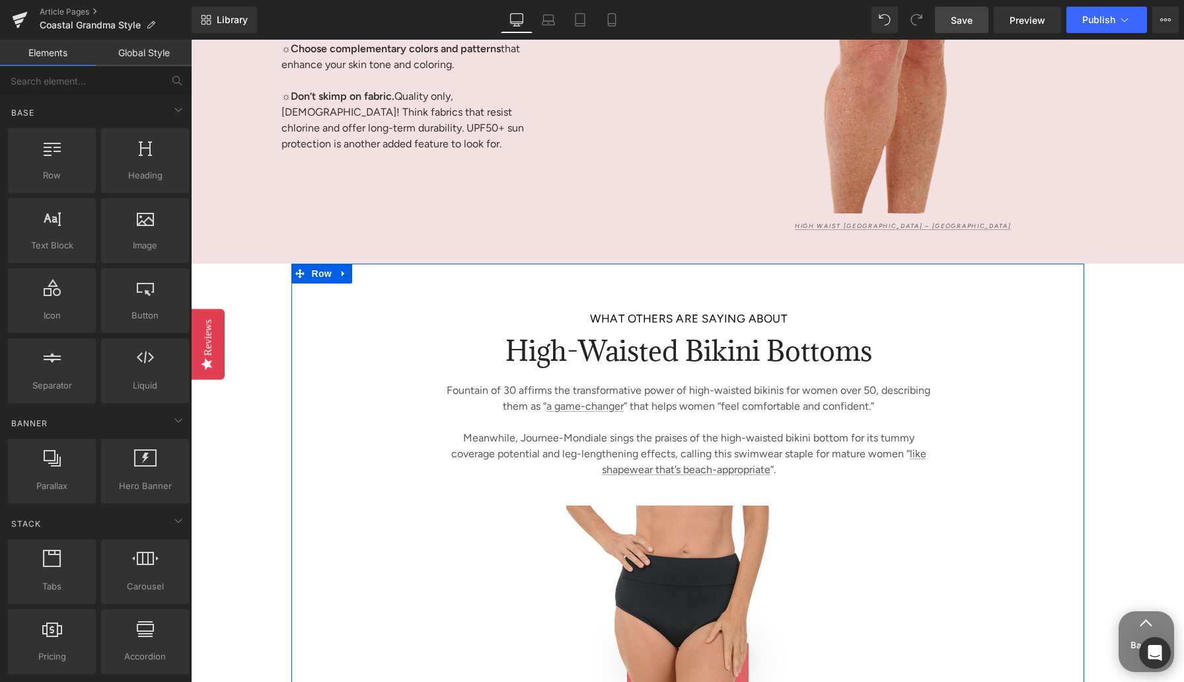
click at [343, 277] on icon at bounding box center [343, 274] width 9 height 10
click at [379, 274] on icon at bounding box center [377, 273] width 9 height 9
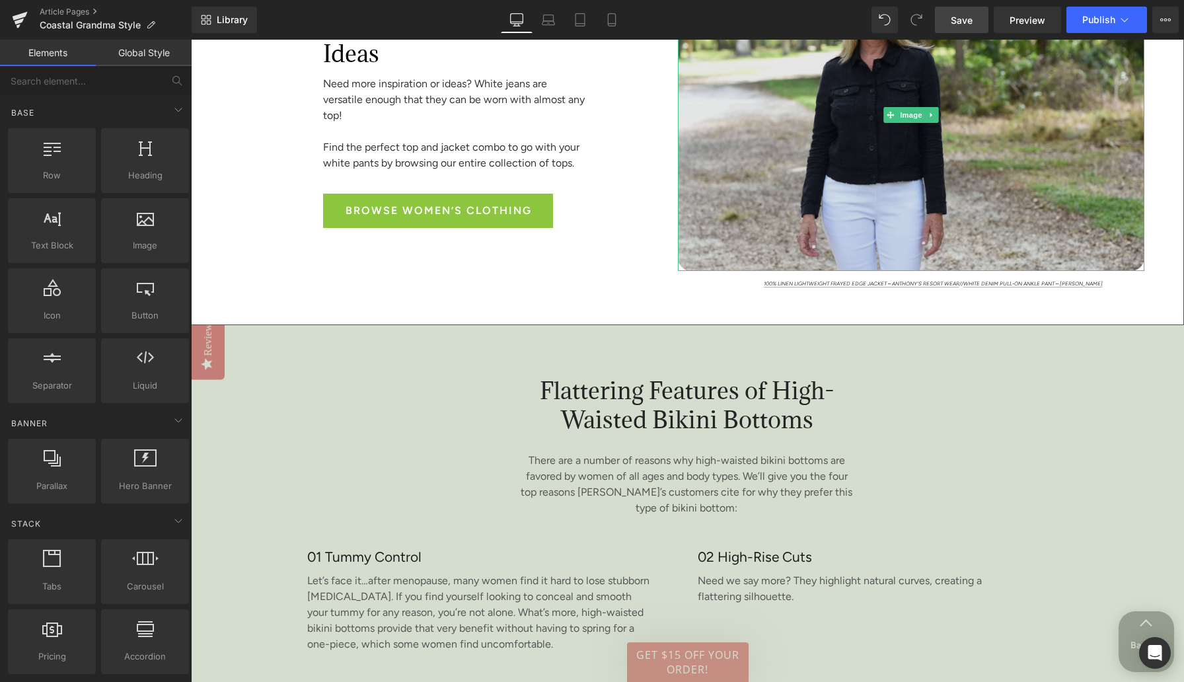
scroll to position [1899, 0]
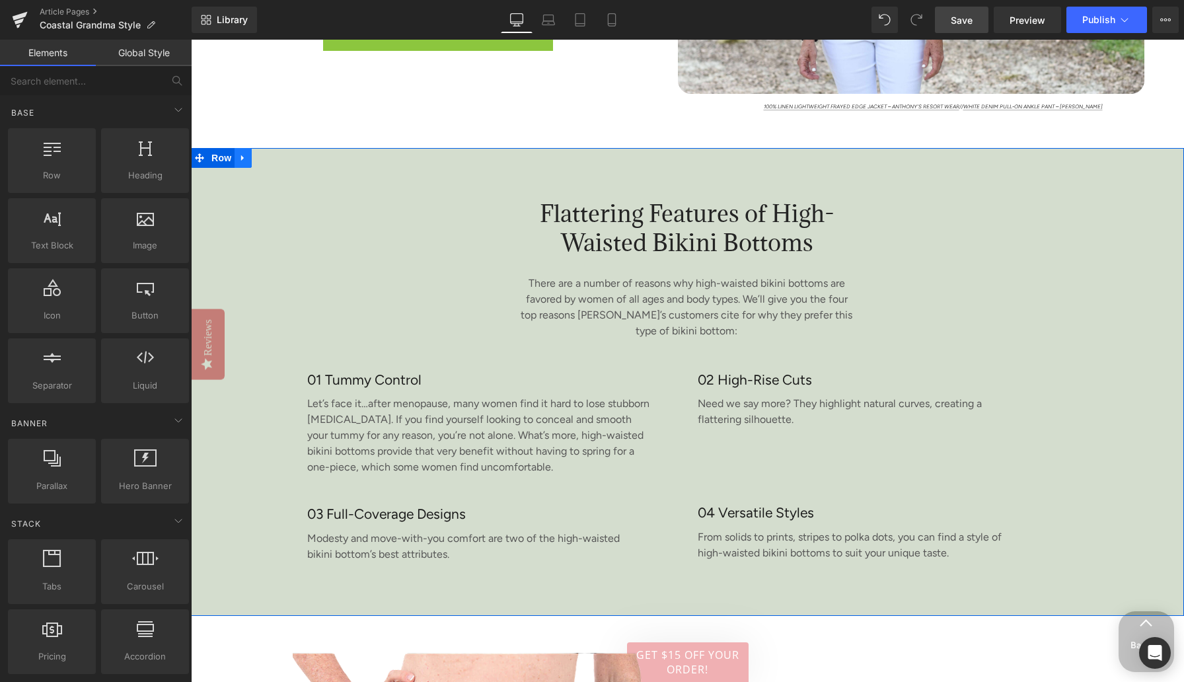
click at [237, 159] on link at bounding box center [243, 158] width 17 height 20
click at [262, 159] on icon at bounding box center [260, 157] width 9 height 9
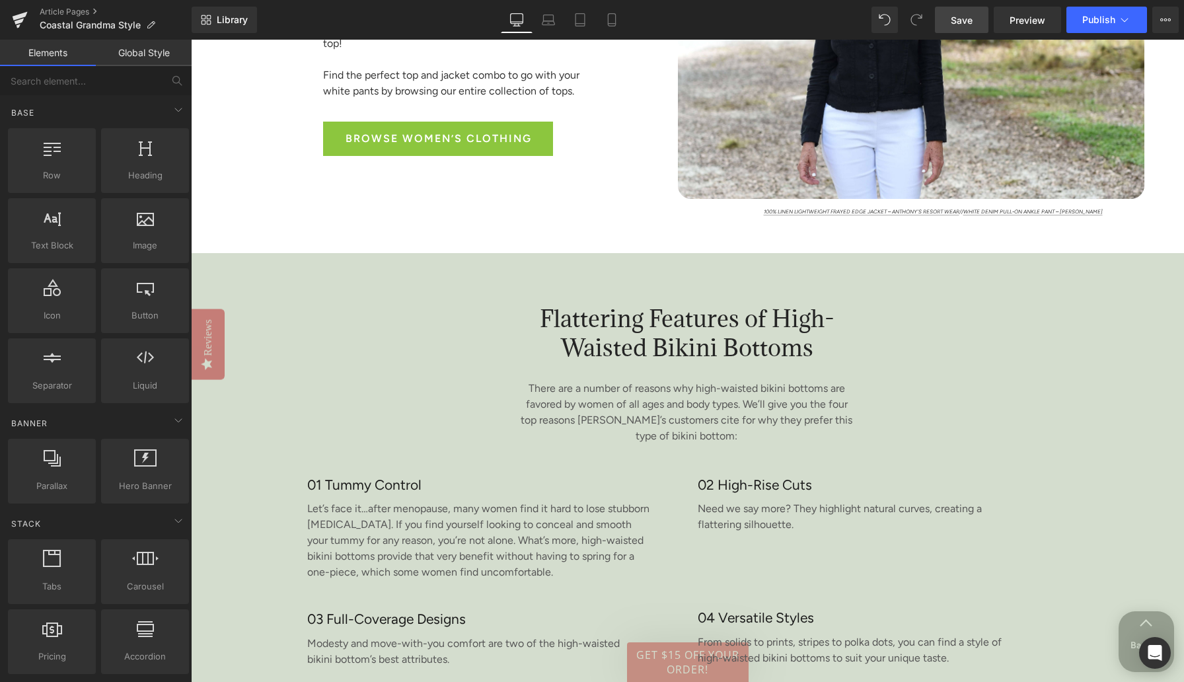
scroll to position [1779, 0]
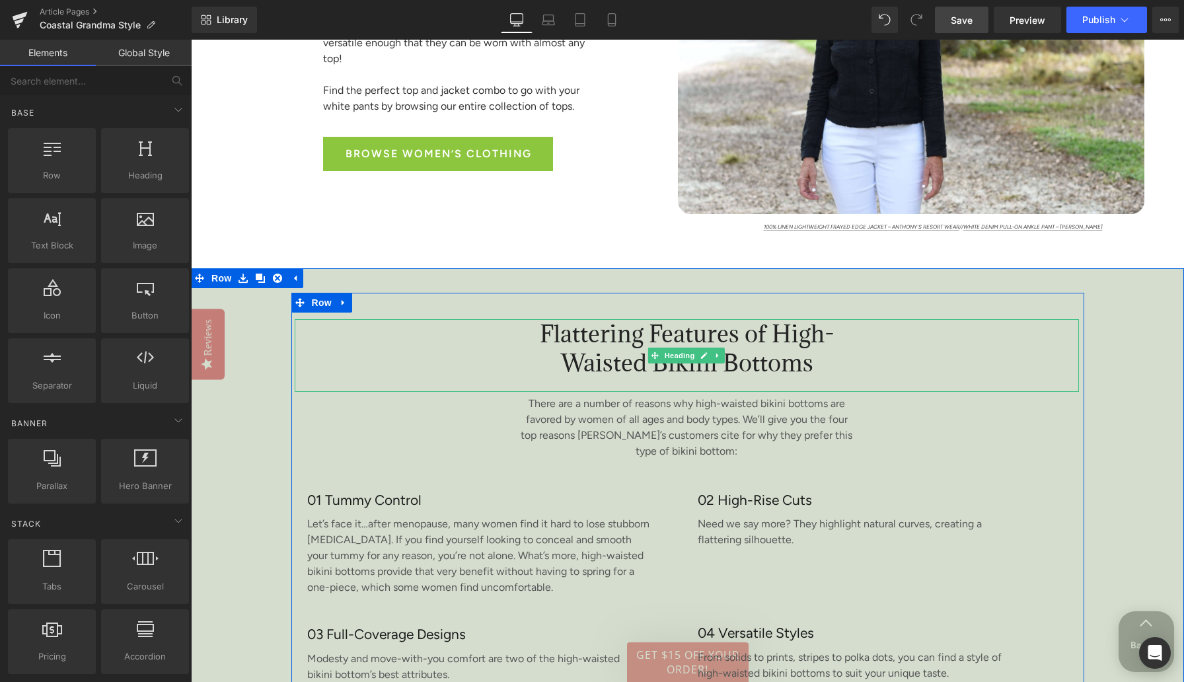
click at [589, 337] on span "Flattering Features of High-Waisted Bikini Bottoms" at bounding box center [687, 348] width 295 height 59
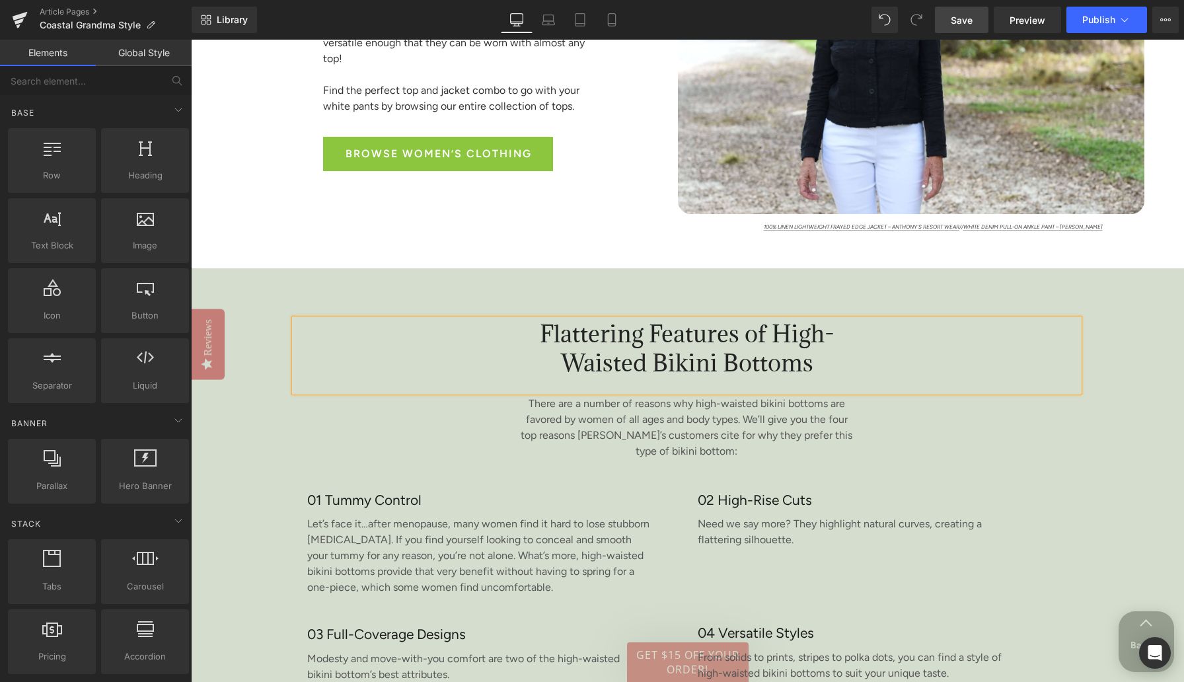
click at [589, 337] on span "Flattering Features of High-Waisted Bikini Bottoms" at bounding box center [687, 348] width 295 height 59
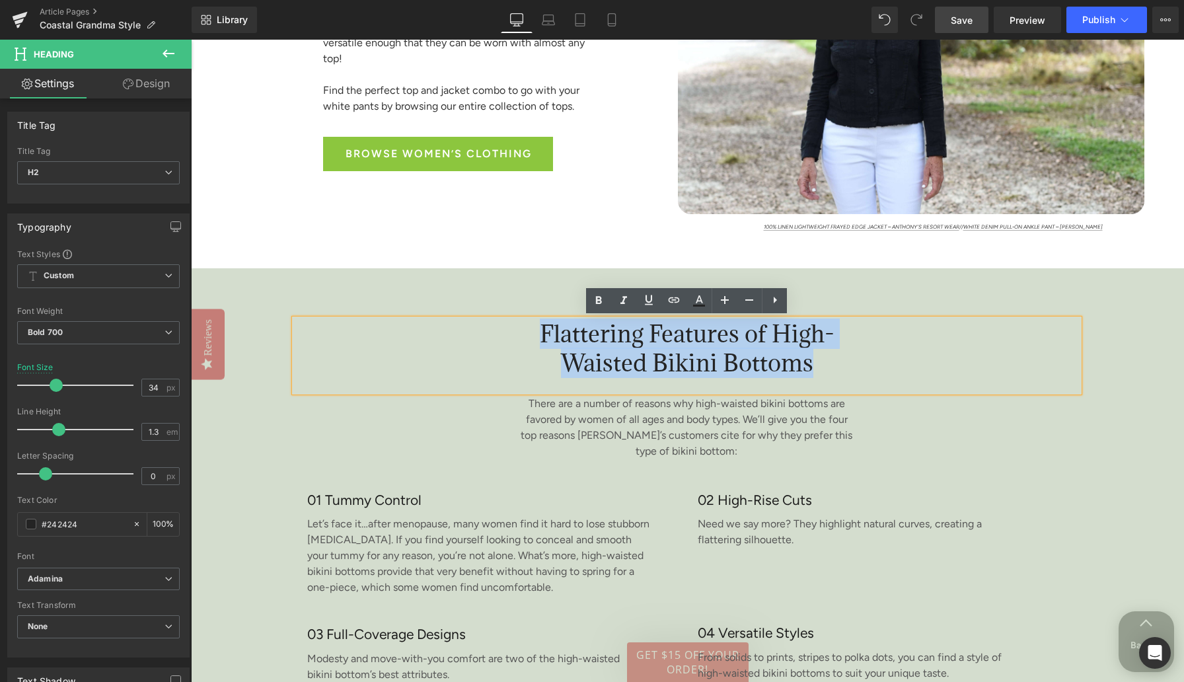
paste div
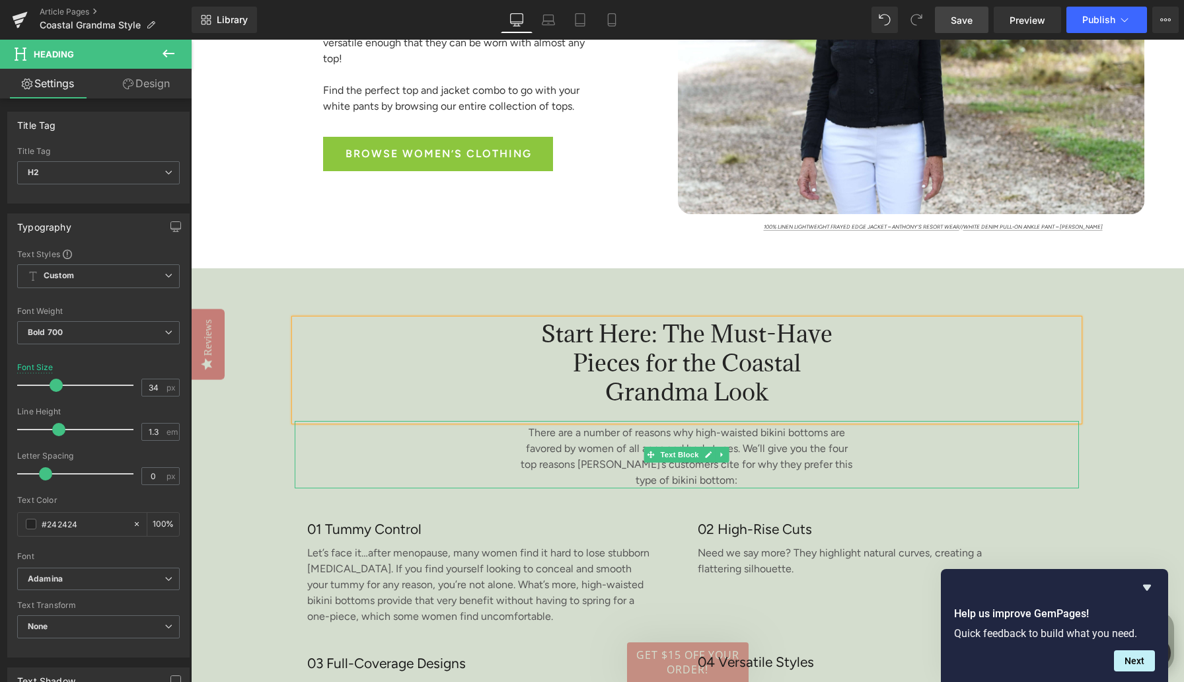
click at [601, 452] on p "There are a number of reasons why high-waisted bikini bottoms are favored by wo…" at bounding box center [687, 456] width 336 height 63
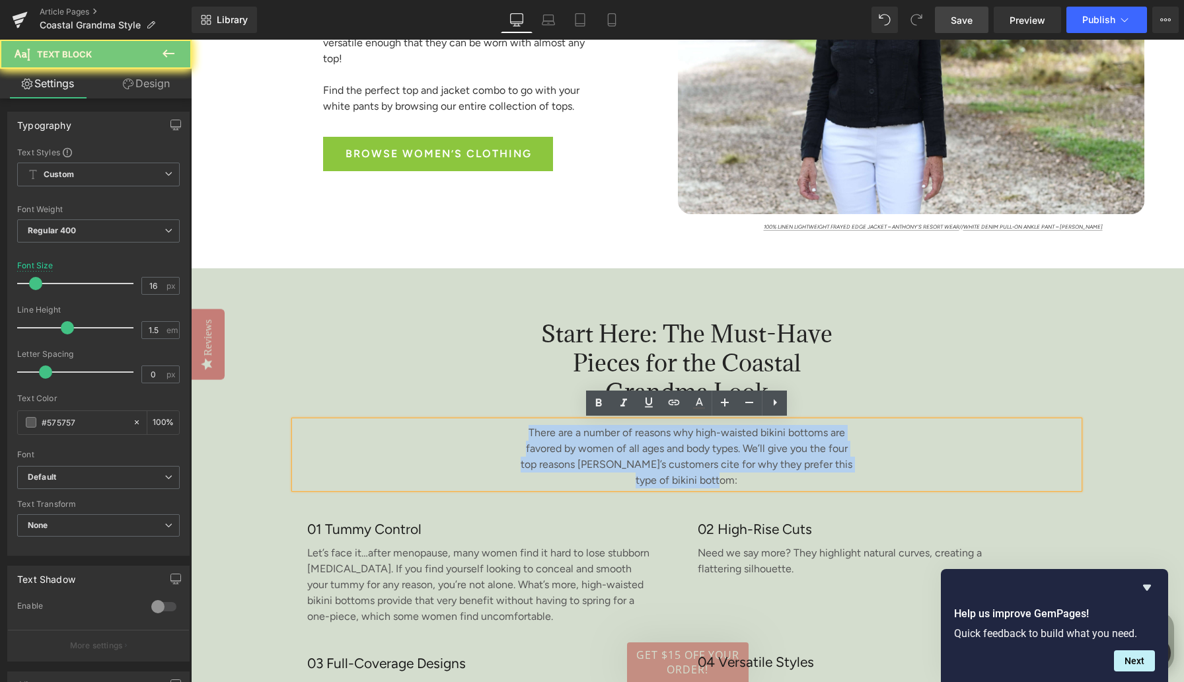
click at [601, 452] on p "There are a number of reasons why high-waisted bikini bottoms are favored by wo…" at bounding box center [687, 456] width 336 height 63
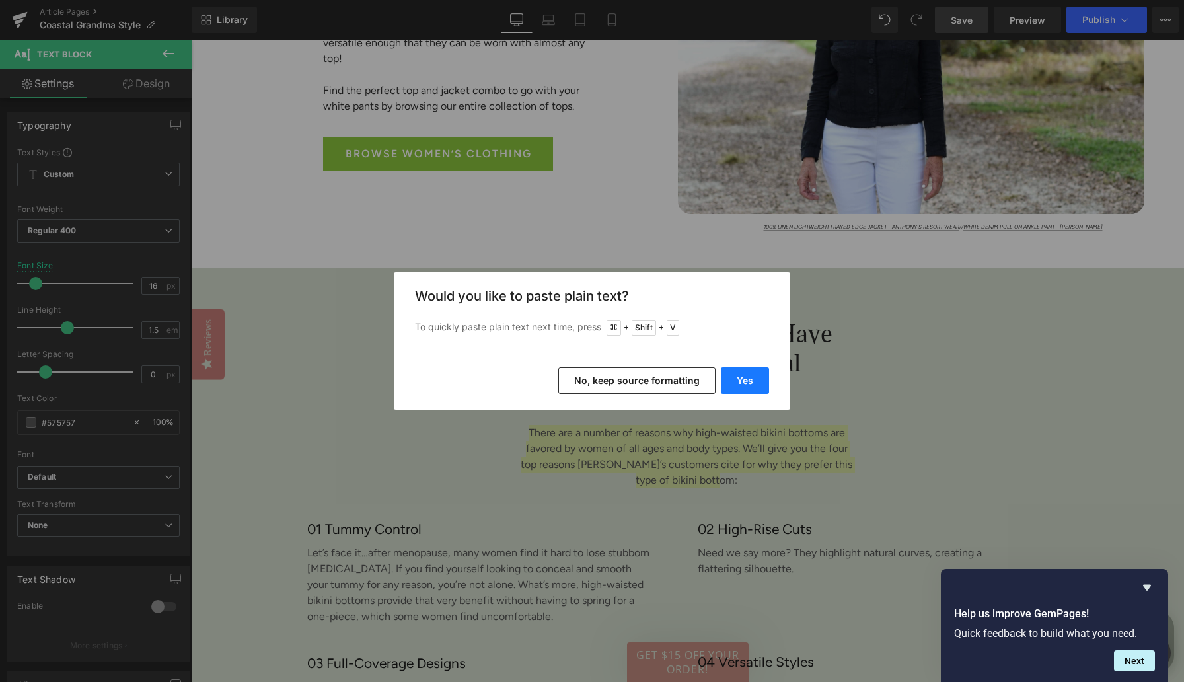
click at [745, 379] on button "Yes" at bounding box center [745, 380] width 48 height 26
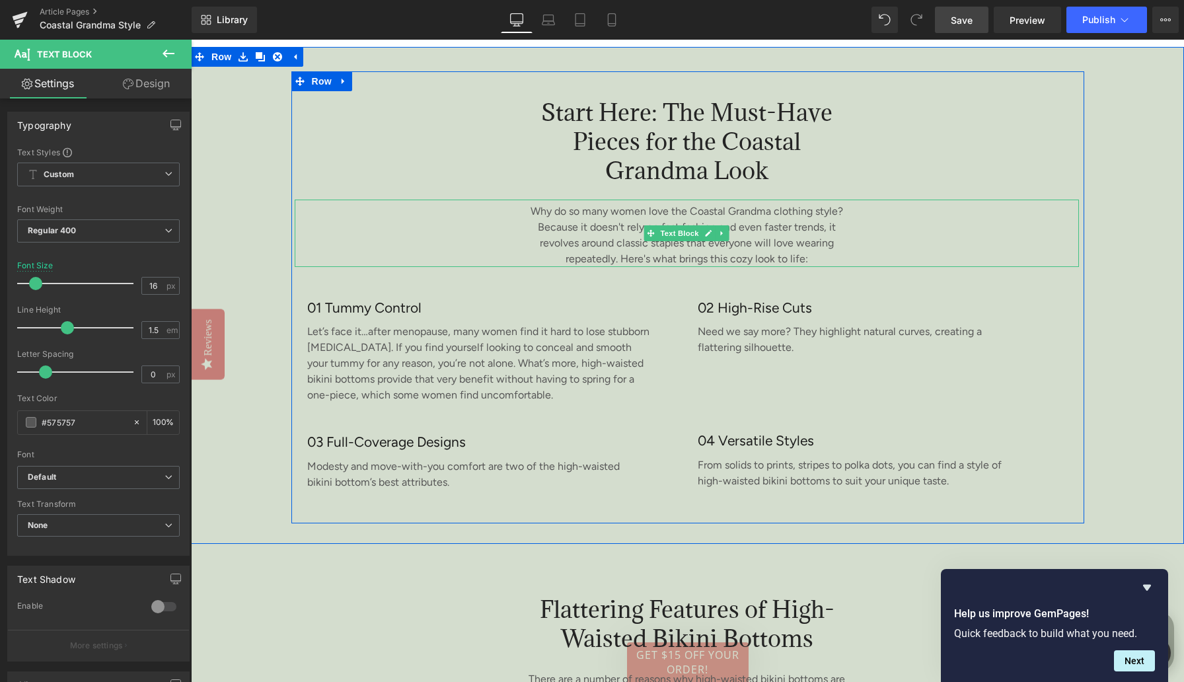
scroll to position [2008, 0]
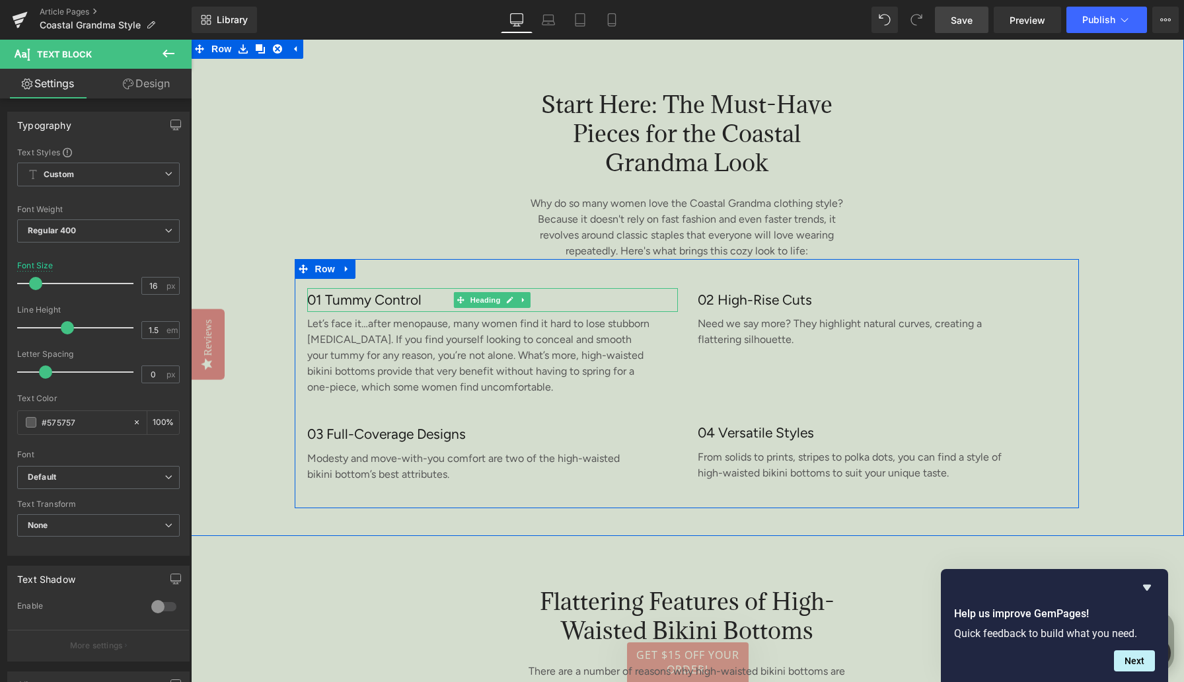
click at [364, 299] on h3 "01 Tummy Control" at bounding box center [492, 300] width 371 height 24
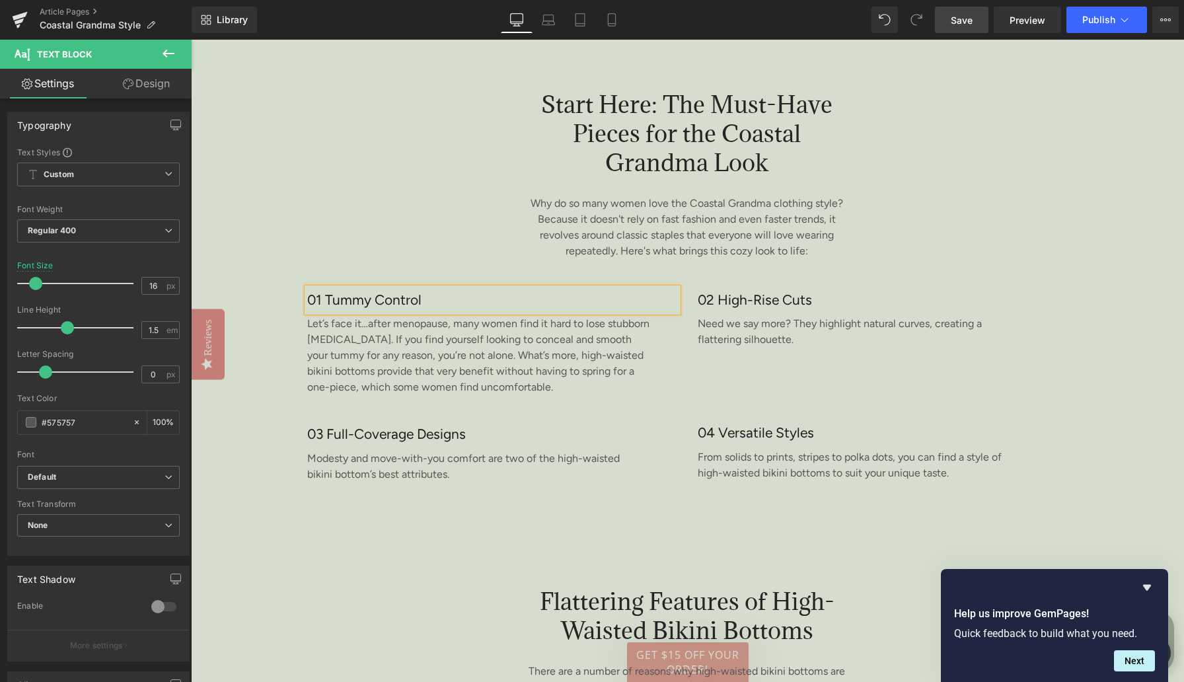
click at [364, 299] on h3 "01 Tummy Control" at bounding box center [492, 300] width 371 height 24
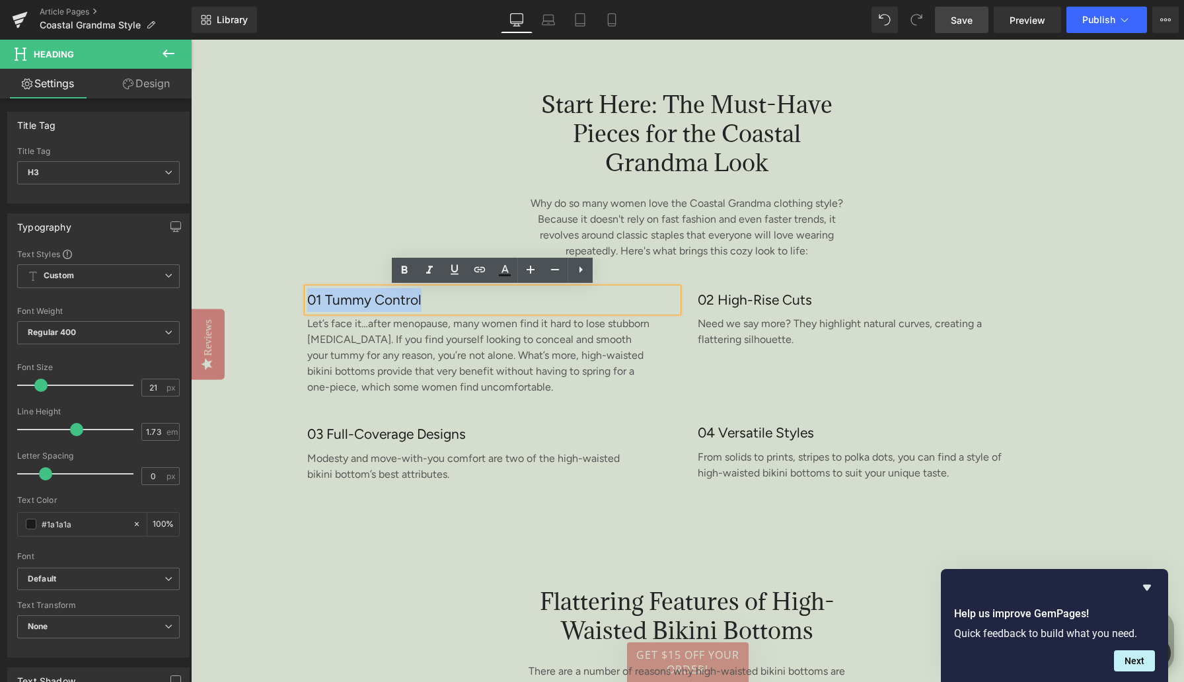
paste div
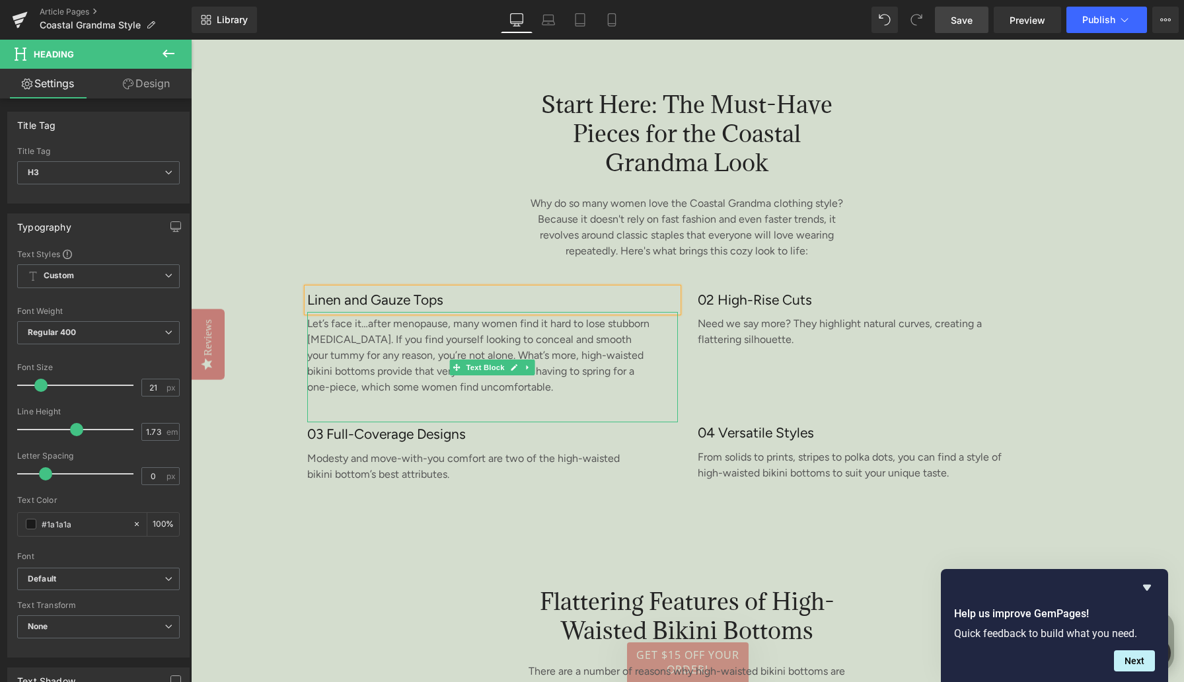
click at [425, 359] on p "Let’s face it…after menopause, many women find it hard to lose stubborn [MEDICA…" at bounding box center [480, 355] width 346 height 79
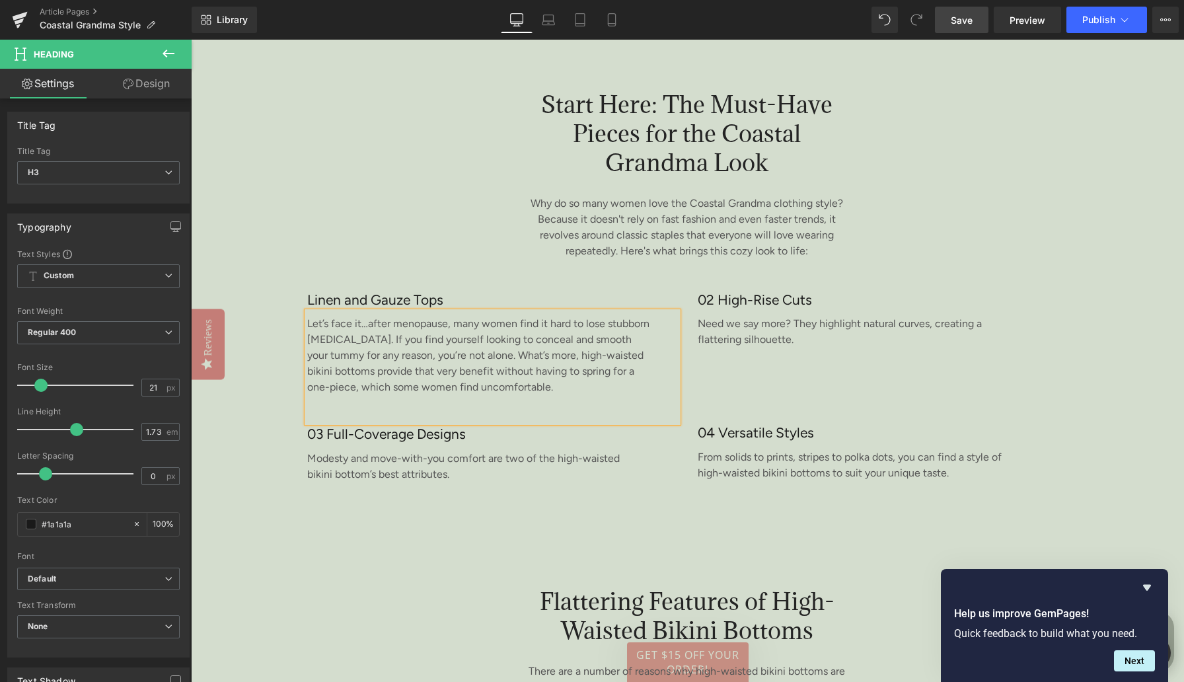
click at [425, 359] on p "Let’s face it…after menopause, many women find it hard to lose stubborn [MEDICA…" at bounding box center [480, 355] width 346 height 79
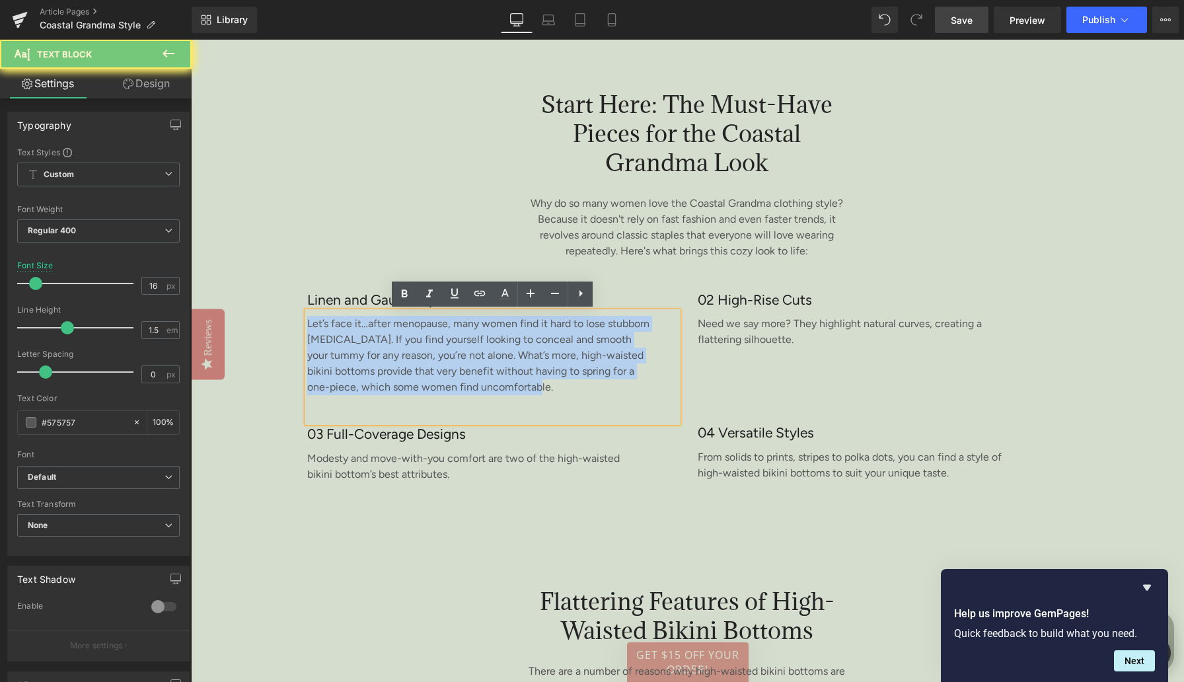
click at [425, 359] on p "Let’s face it…after menopause, many women find it hard to lose stubborn [MEDICA…" at bounding box center [480, 355] width 346 height 79
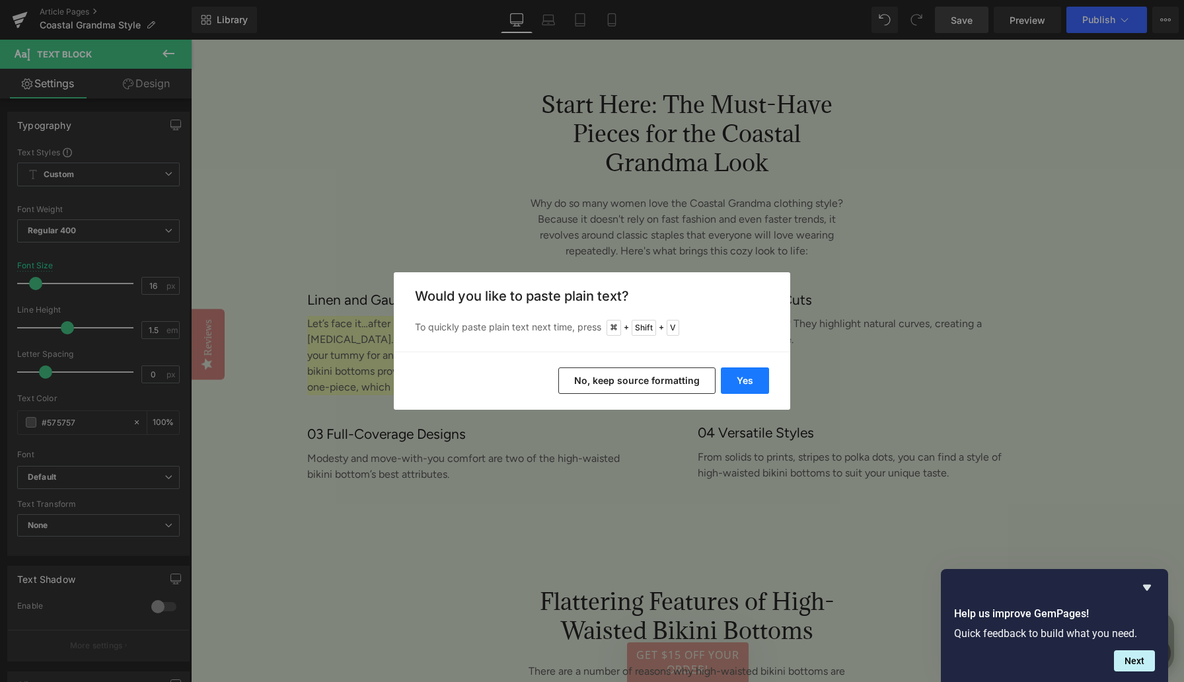
drag, startPoint x: 747, startPoint y: 379, endPoint x: 557, endPoint y: 340, distance: 194.3
click at [747, 379] on button "Yes" at bounding box center [745, 380] width 48 height 26
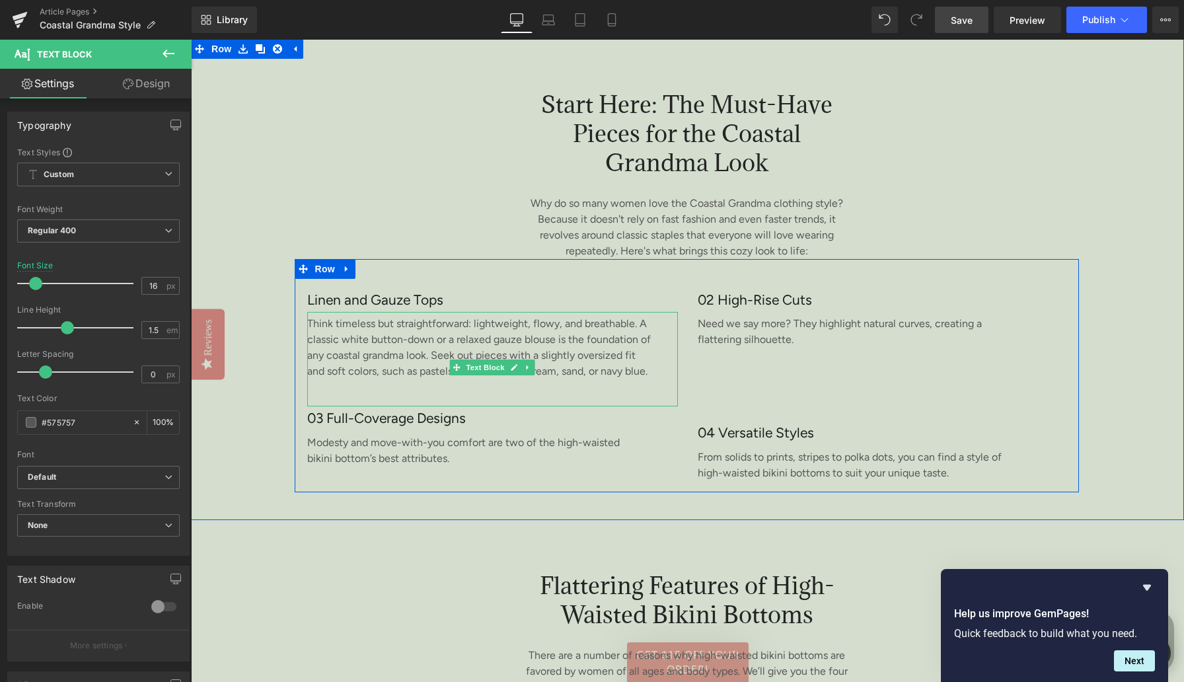
click at [393, 379] on p "Think timeless but straightforward: lightweight, flowy, and breathable. A class…" at bounding box center [480, 347] width 346 height 63
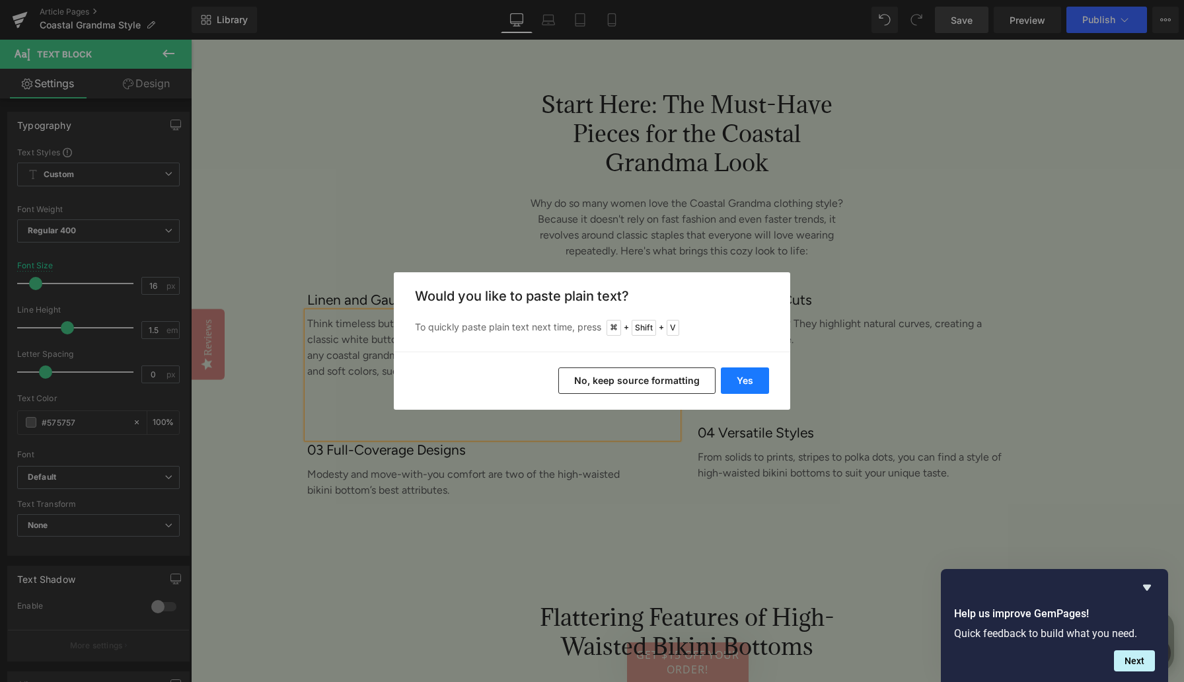
drag, startPoint x: 748, startPoint y: 376, endPoint x: 557, endPoint y: 336, distance: 195.1
click at [748, 376] on button "Yes" at bounding box center [745, 380] width 48 height 26
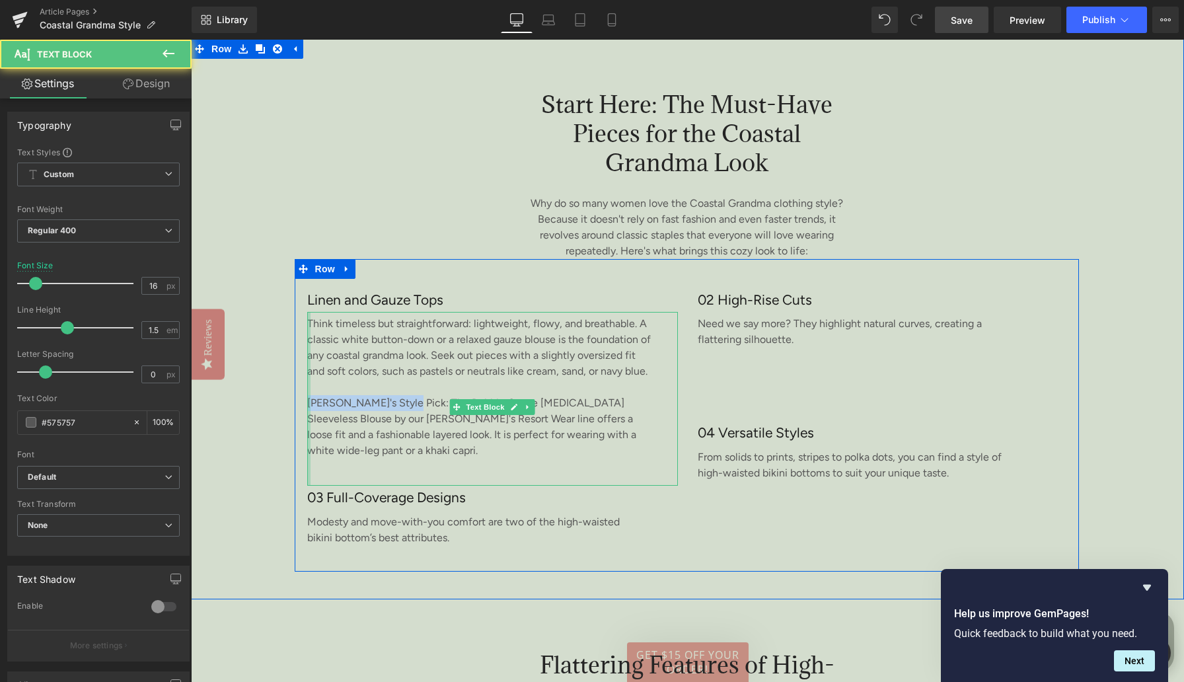
drag, startPoint x: 406, startPoint y: 420, endPoint x: 307, endPoint y: 417, distance: 98.5
click at [307, 417] on div "Think timeless but straightforward: lightweight, flowy, and breathable. A class…" at bounding box center [492, 399] width 371 height 174
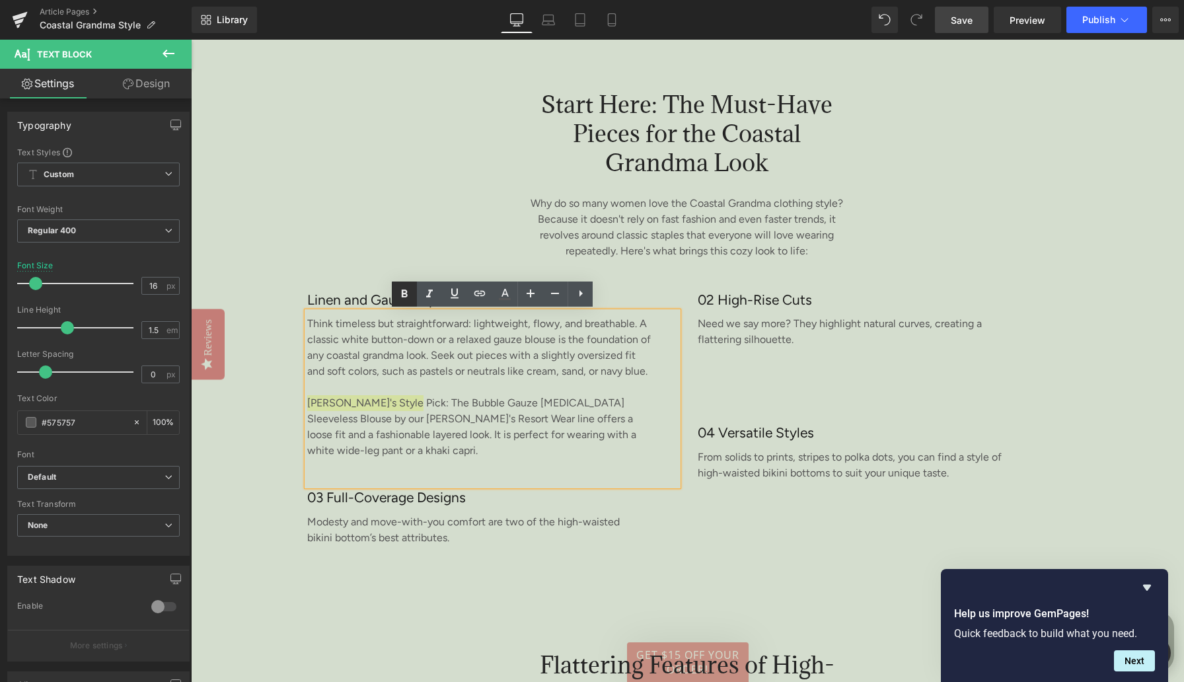
click at [406, 289] on icon at bounding box center [405, 294] width 16 height 16
click at [446, 434] on p "[PERSON_NAME]'s Style Pick: The Bubble Gauze [MEDICAL_DATA] Sleeveless Blouse b…" at bounding box center [480, 426] width 346 height 63
click at [733, 297] on h3 "02 High-Rise Cuts" at bounding box center [883, 300] width 371 height 24
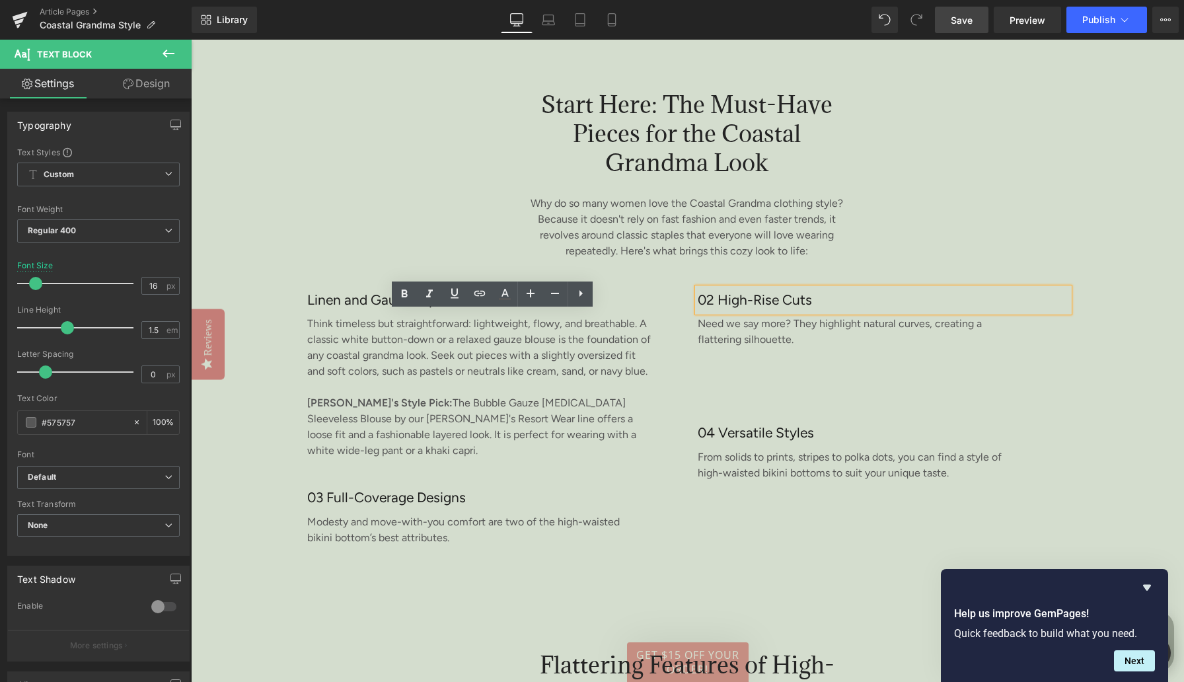
click at [733, 297] on h3 "02 High-Rise Cuts" at bounding box center [883, 300] width 371 height 24
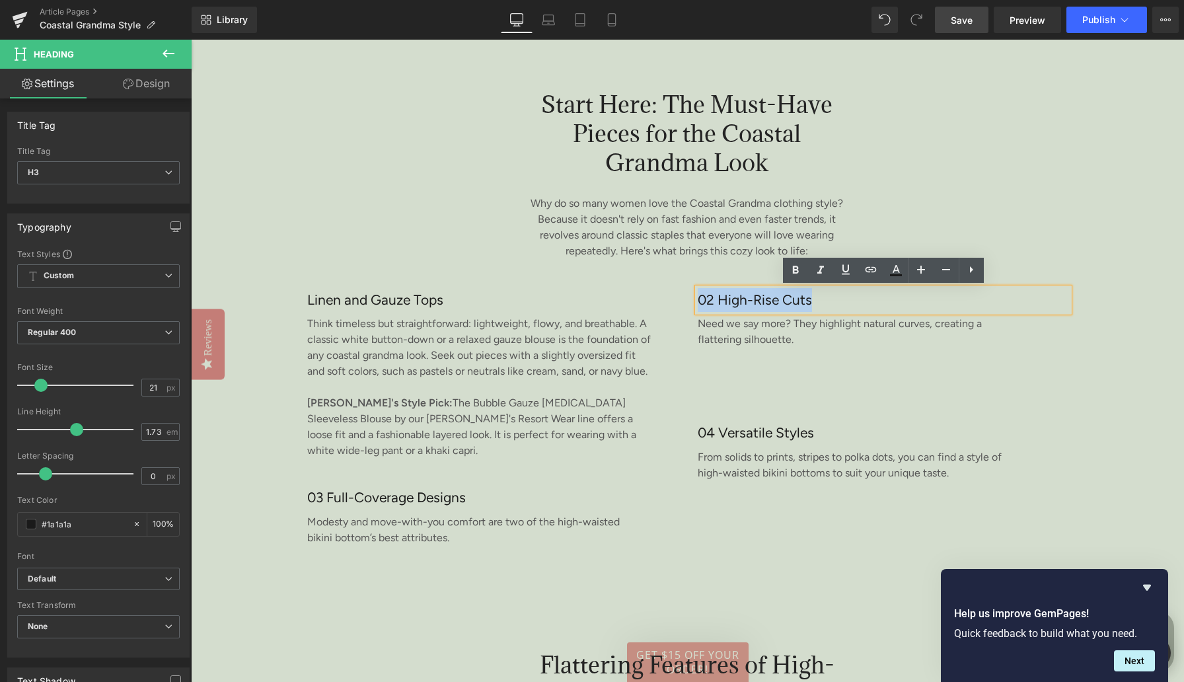
paste div
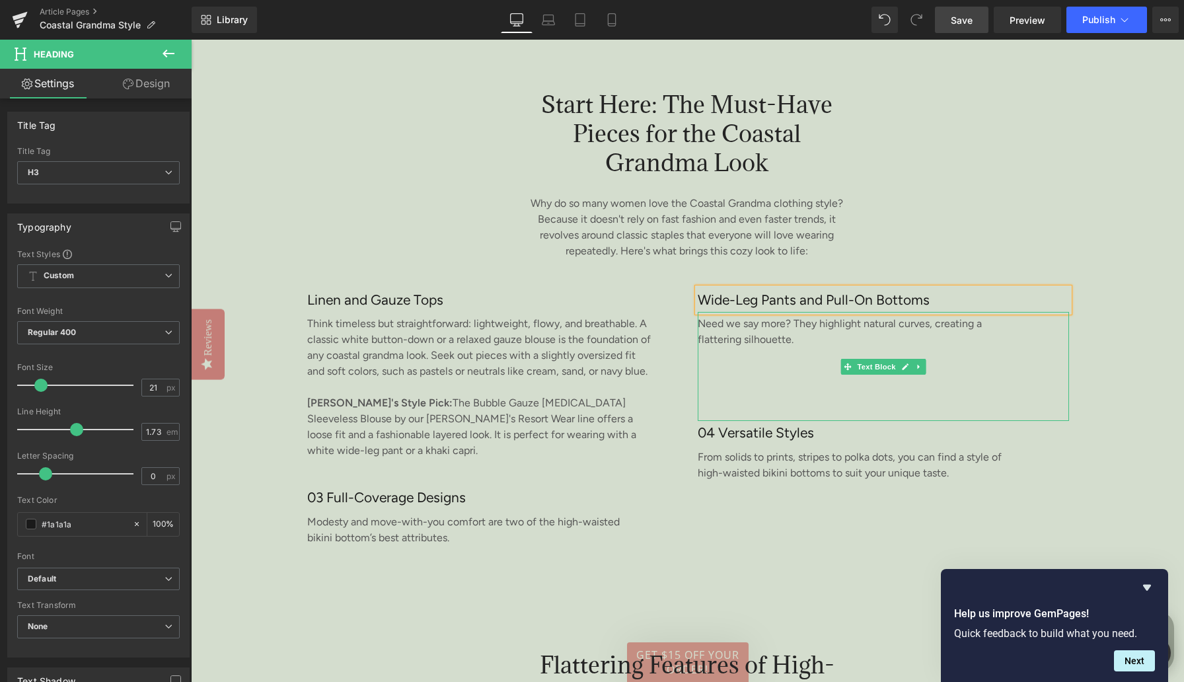
click at [730, 331] on p "Need we say more? They highlight natural curves, creating a flattering silhouet…" at bounding box center [841, 332] width 287 height 32
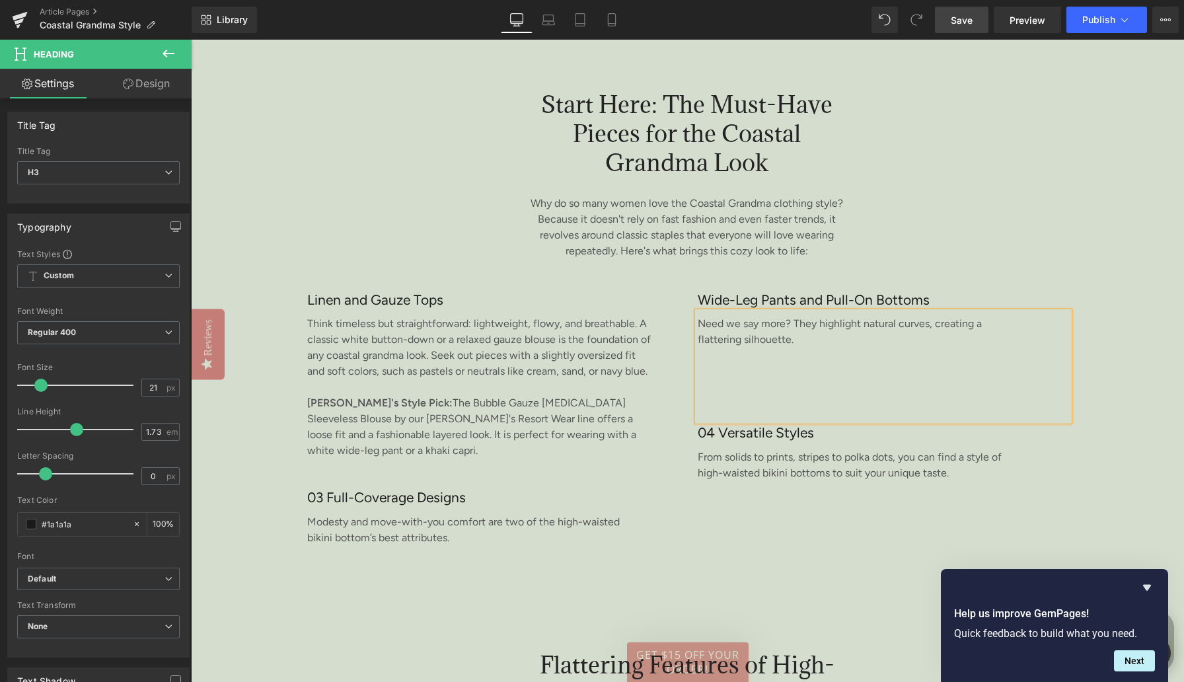
click at [730, 331] on p "Need we say more? They highlight natural curves, creating a flattering silhouet…" at bounding box center [841, 332] width 287 height 32
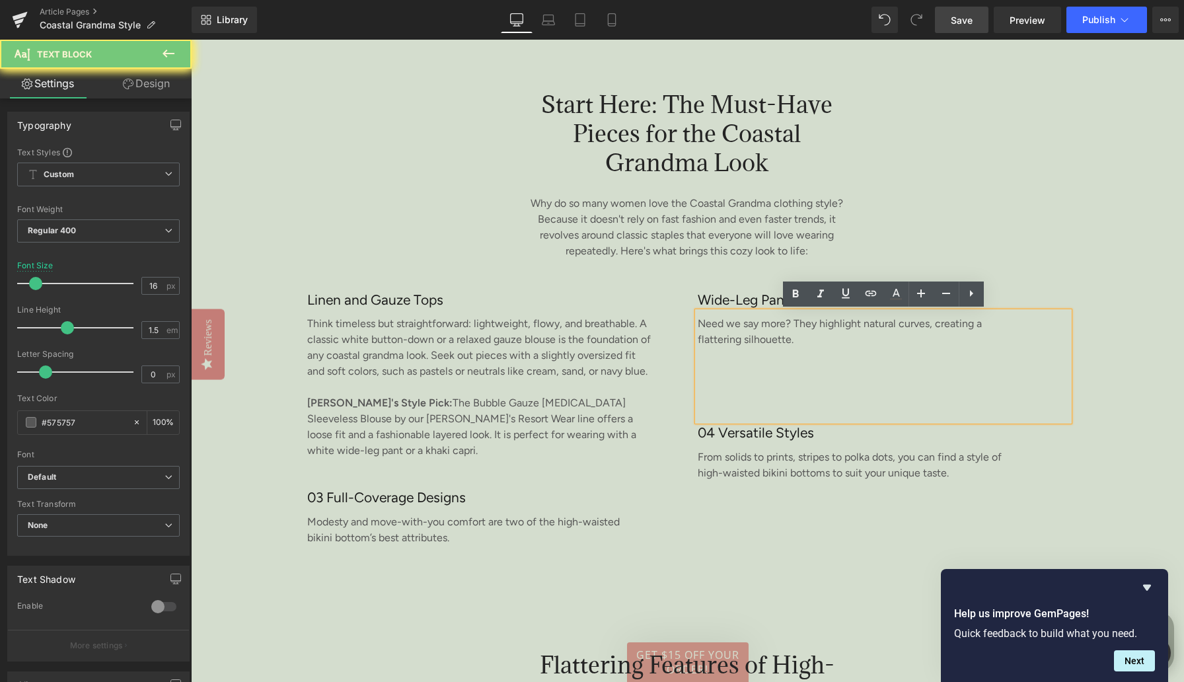
click at [730, 331] on p "Need we say more? They highlight natural curves, creating a flattering silhouet…" at bounding box center [841, 332] width 287 height 32
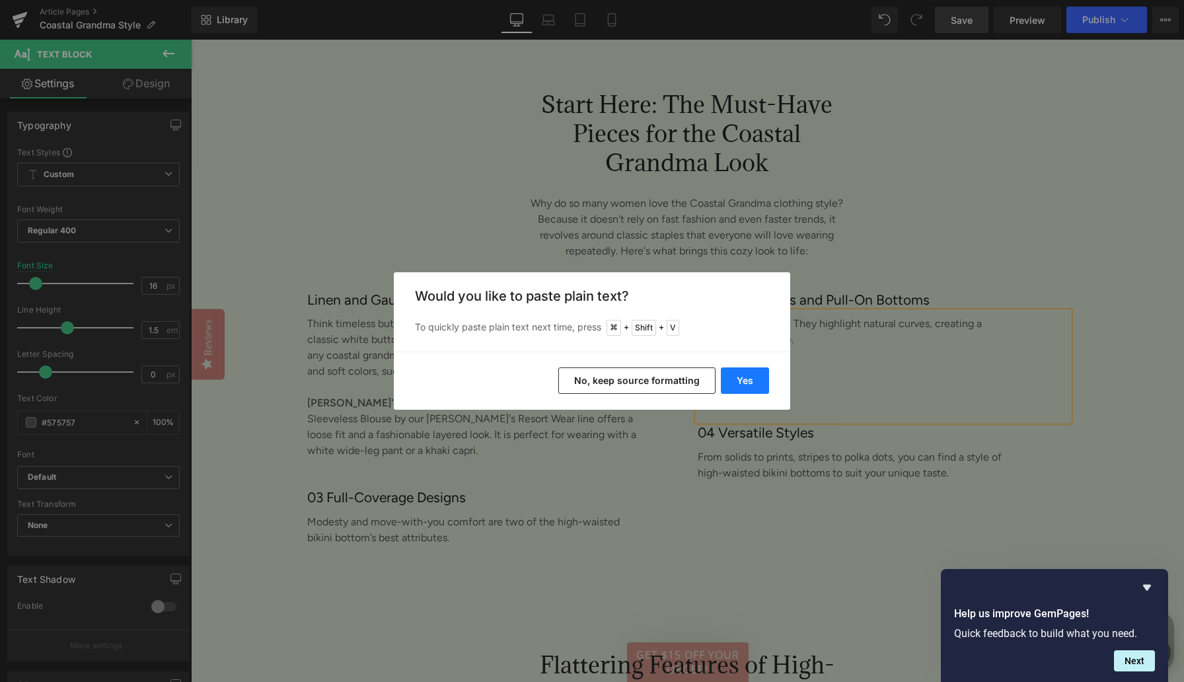
click at [753, 380] on button "Yes" at bounding box center [745, 380] width 48 height 26
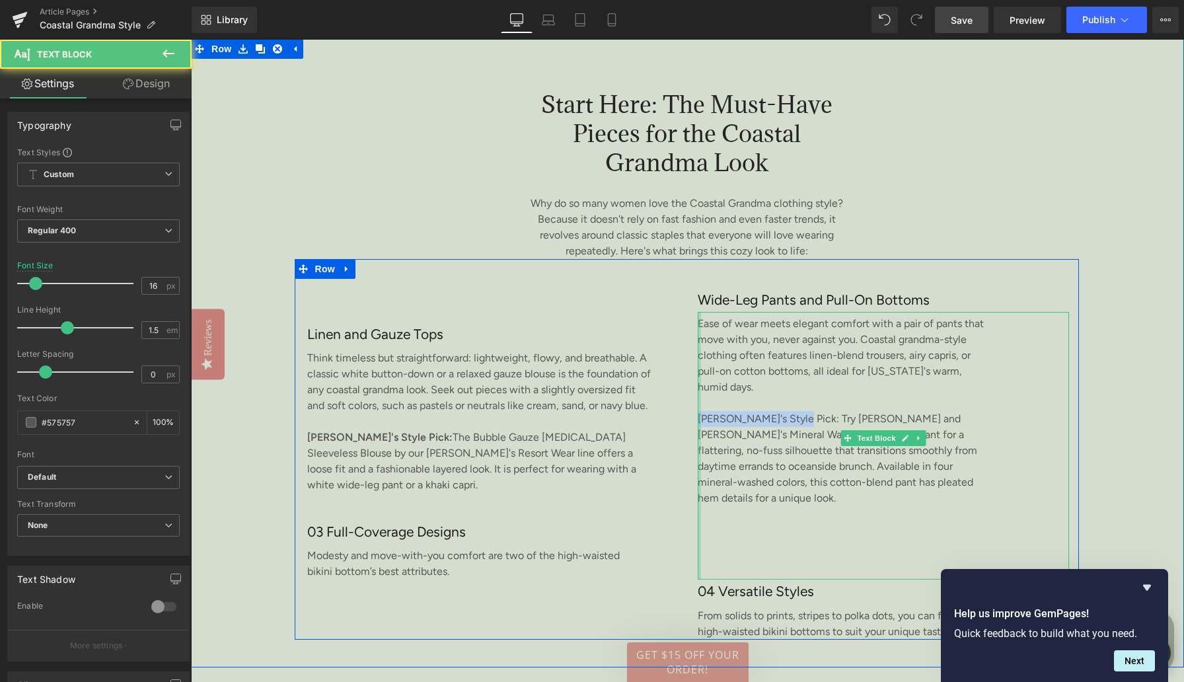
drag, startPoint x: 796, startPoint y: 419, endPoint x: 695, endPoint y: 418, distance: 101.8
click at [695, 418] on div "Wide-Leg Pants and Pull-On Bottoms Heading Ease of wear meets elegant comfort w…" at bounding box center [883, 464] width 391 height 352
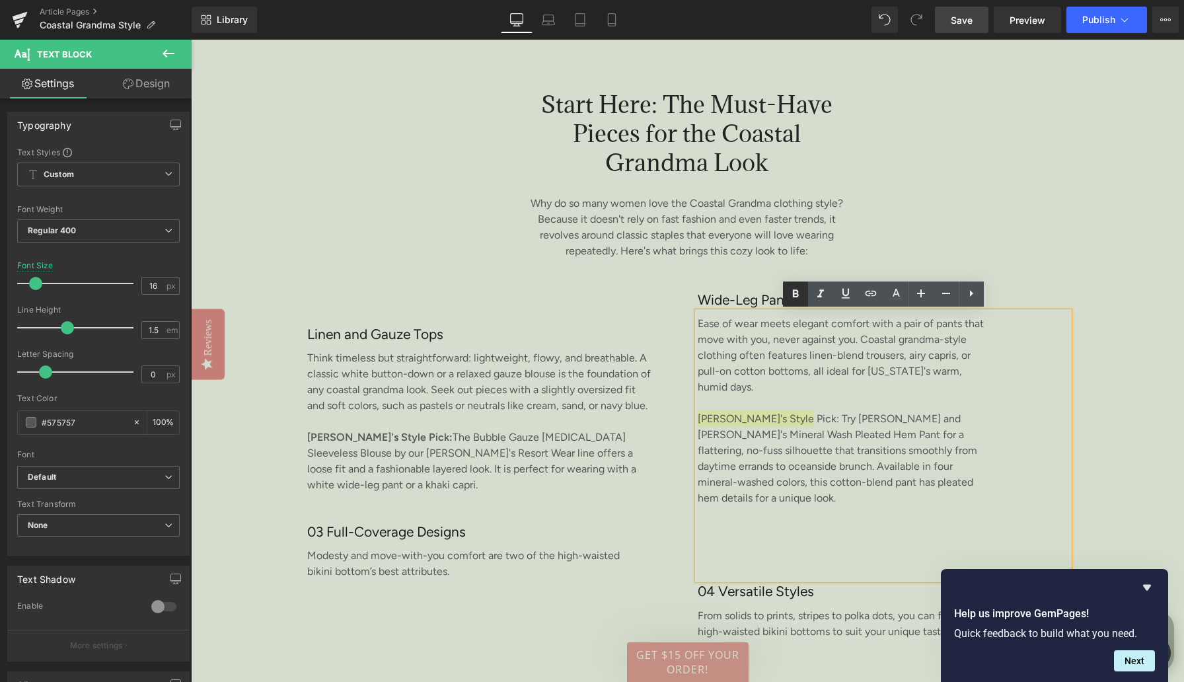
click at [795, 296] on icon at bounding box center [796, 293] width 6 height 8
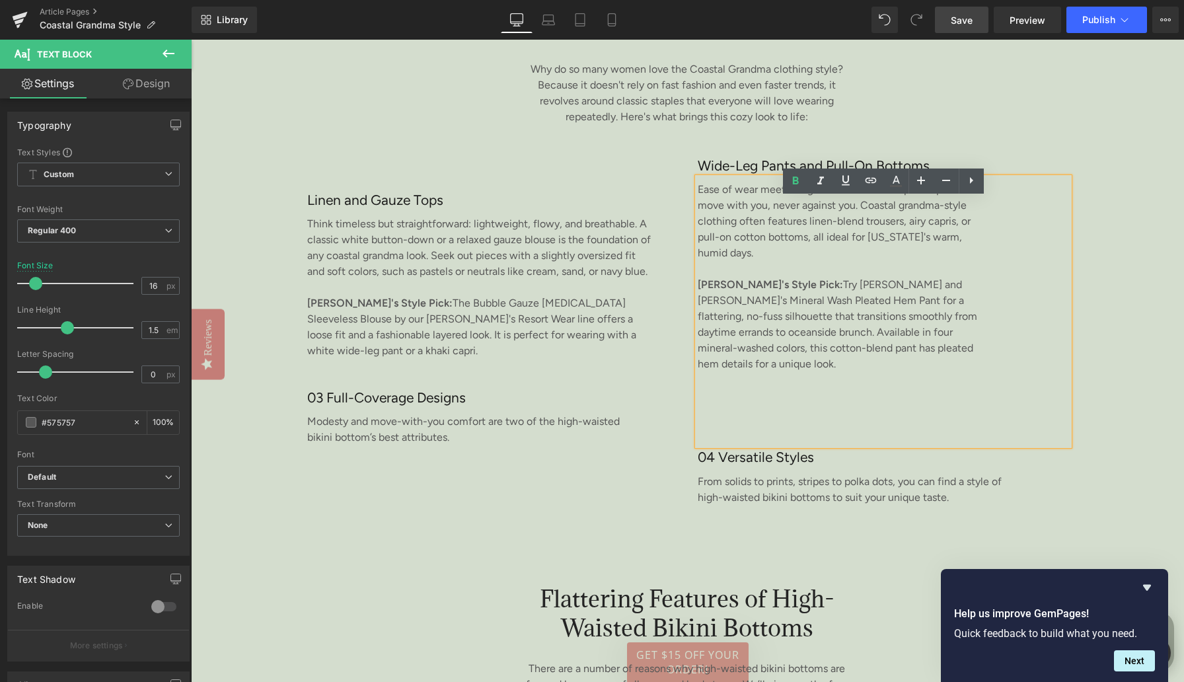
scroll to position [2149, 0]
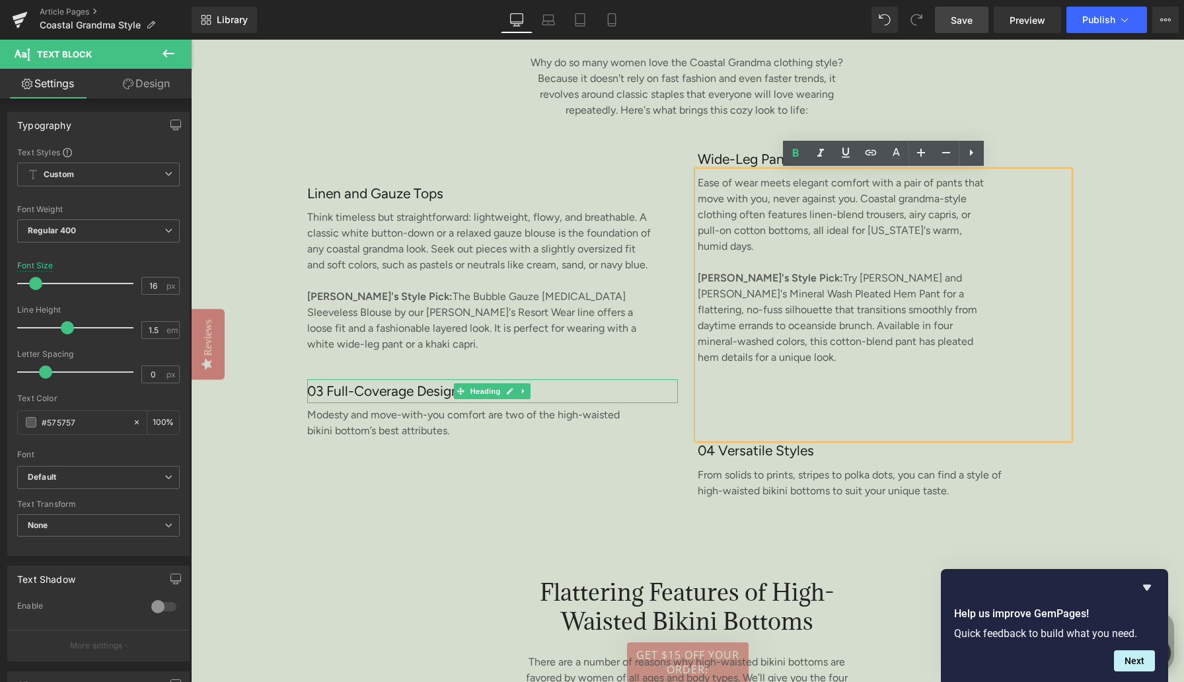
click at [404, 393] on h3 "03 Full-Coverage Designs" at bounding box center [492, 391] width 371 height 24
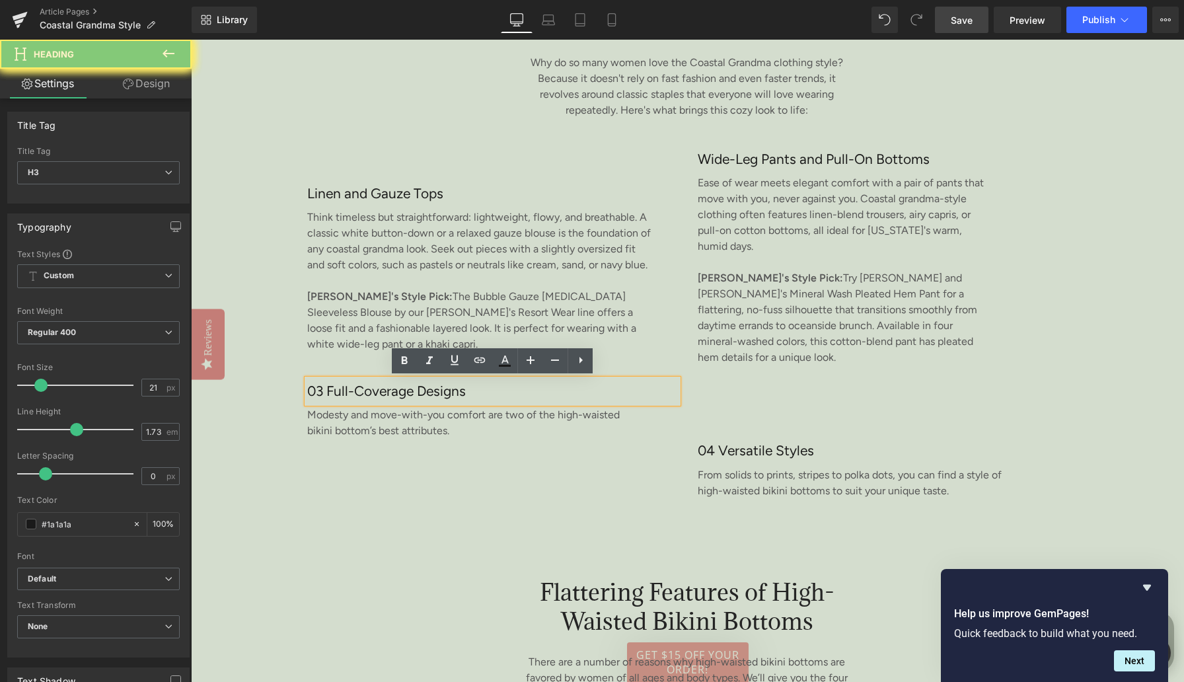
click at [404, 393] on h3 "03 Full-Coverage Designs" at bounding box center [492, 391] width 371 height 24
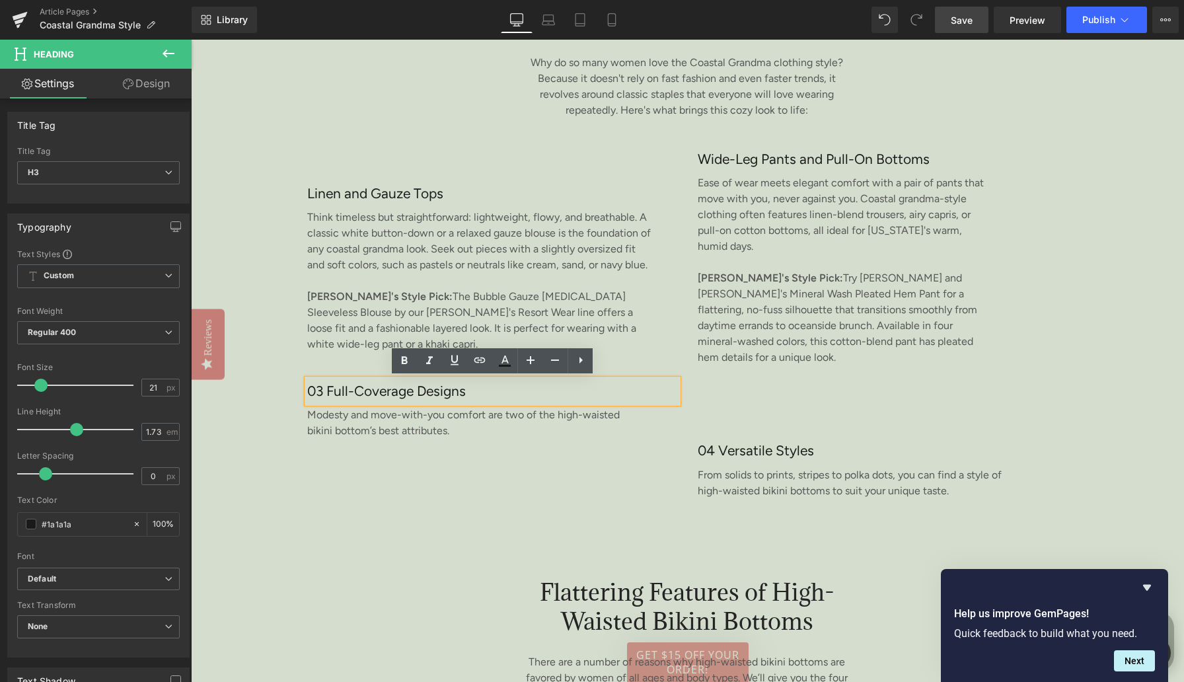
paste div
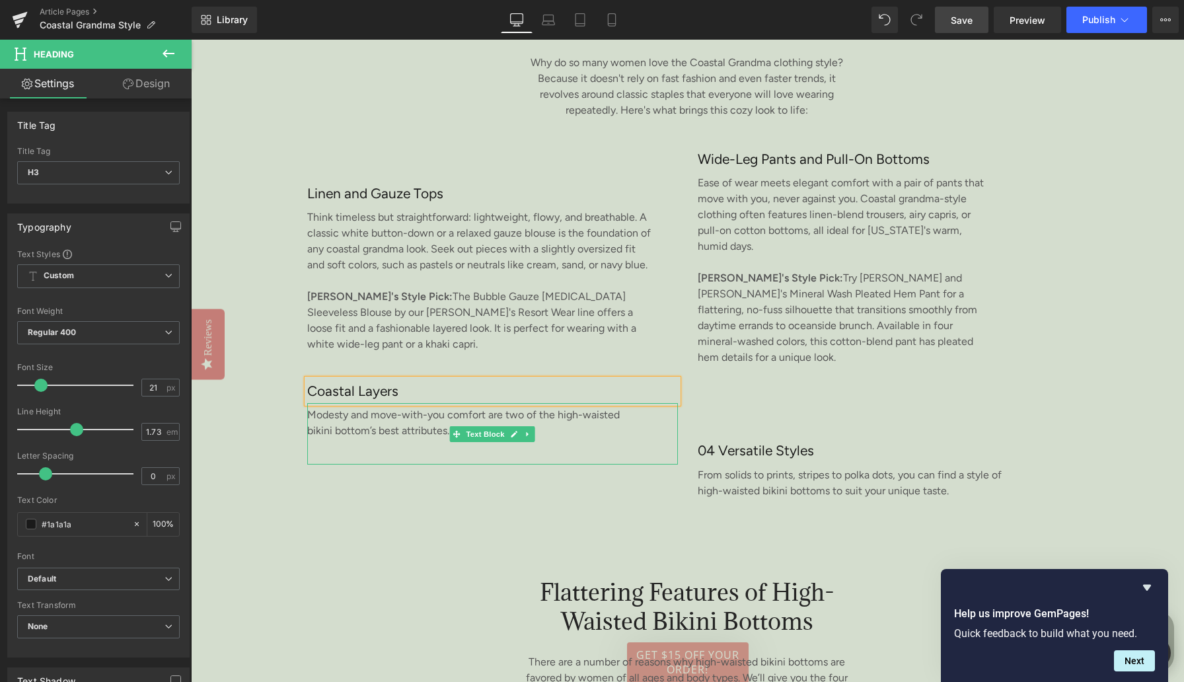
click at [338, 416] on p "Modesty and move-with-you comfort are two of the high-waisted bikini bottom’s b…" at bounding box center [472, 423] width 331 height 32
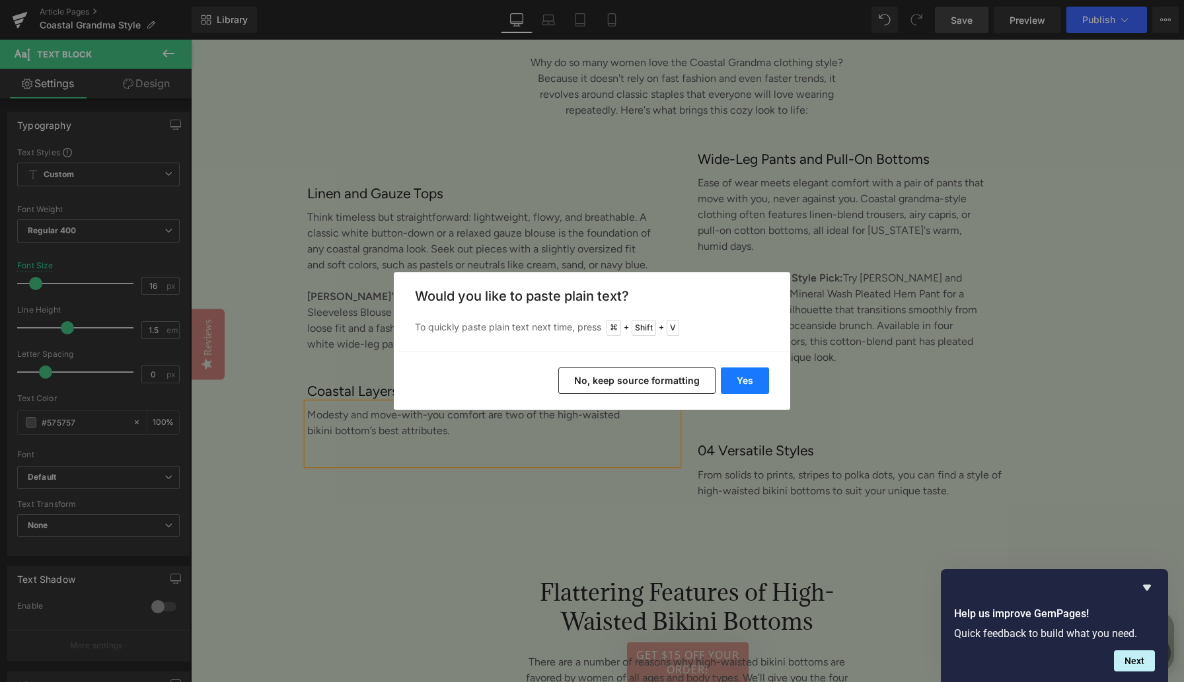
drag, startPoint x: 757, startPoint y: 377, endPoint x: 566, endPoint y: 338, distance: 194.9
click at [757, 377] on button "Yes" at bounding box center [745, 380] width 48 height 26
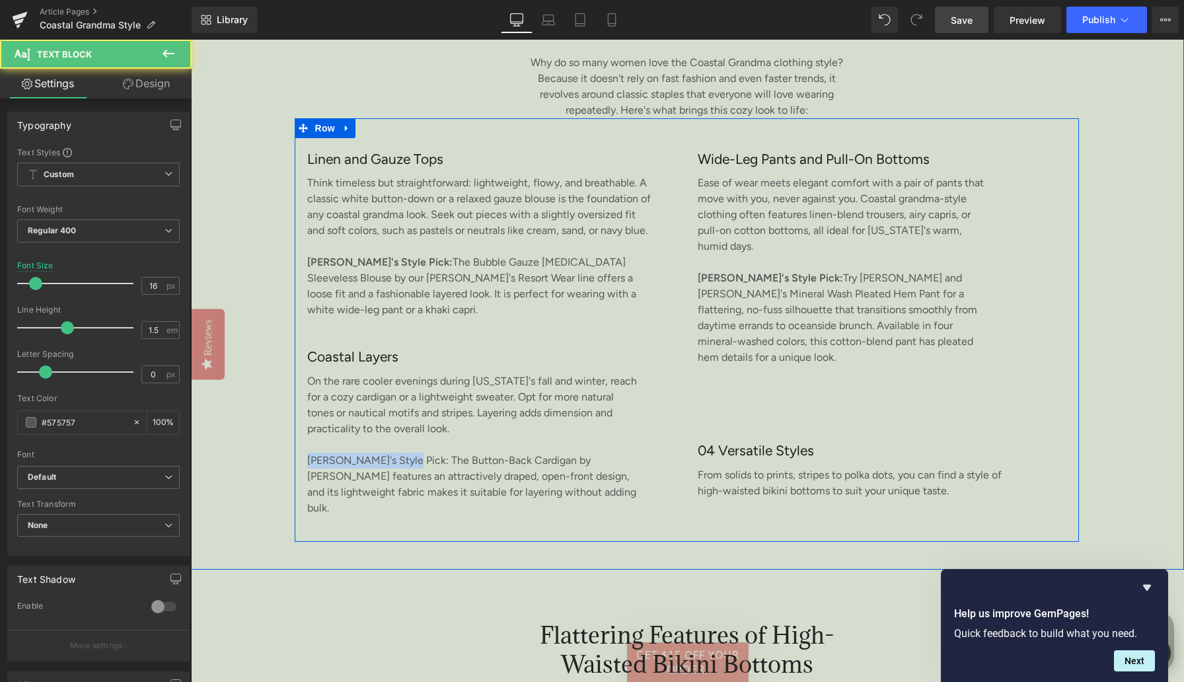
drag, startPoint x: 404, startPoint y: 476, endPoint x: 303, endPoint y: 474, distance: 101.1
click at [303, 474] on div "Linen and Gauze Tops Heading Think timeless but straightforward: lightweight, f…" at bounding box center [492, 344] width 391 height 395
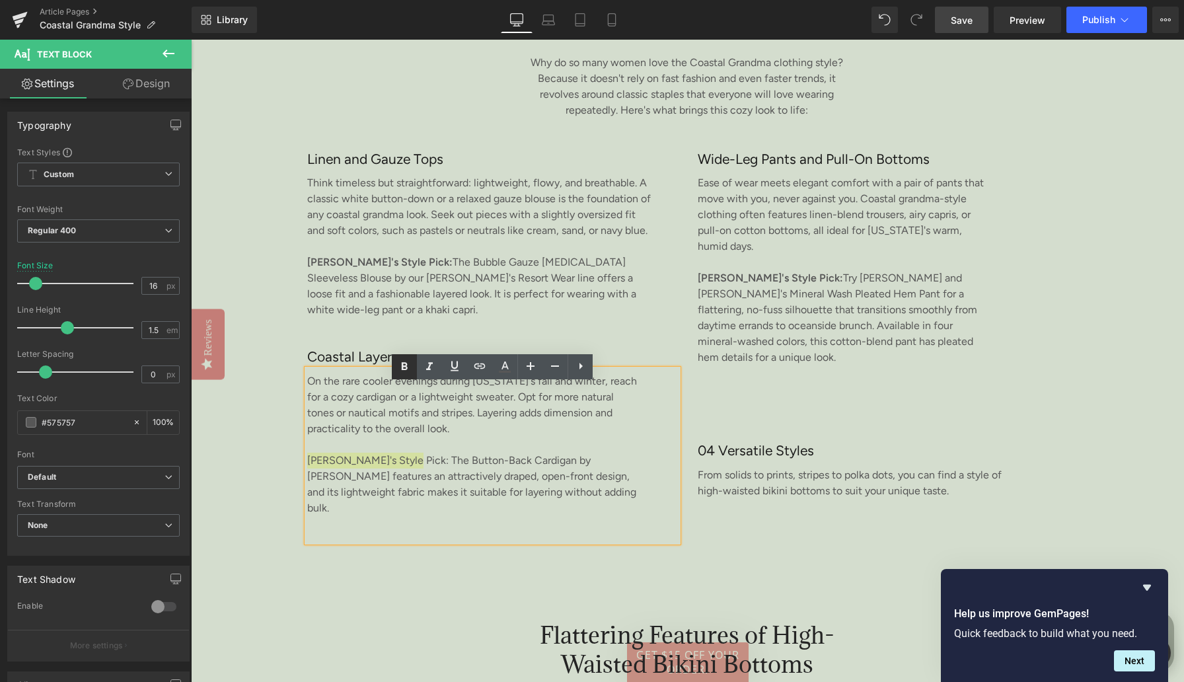
click at [402, 373] on icon at bounding box center [405, 367] width 16 height 16
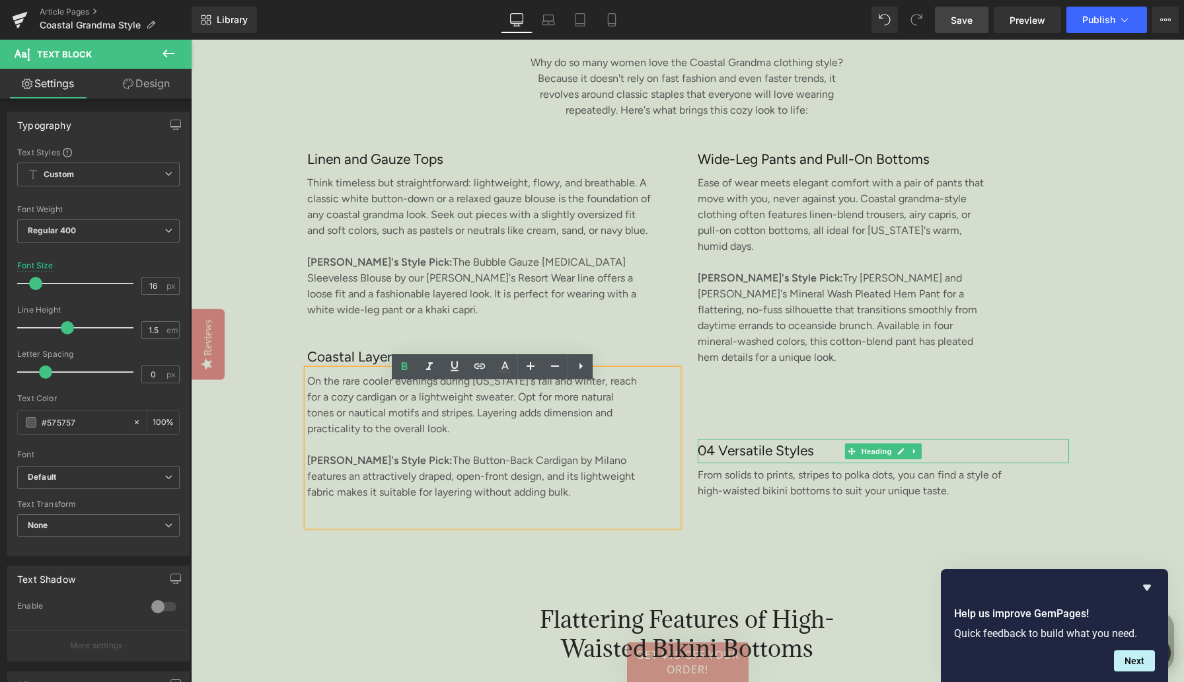
click at [728, 439] on h3 "04 Versatile Styles" at bounding box center [883, 451] width 371 height 24
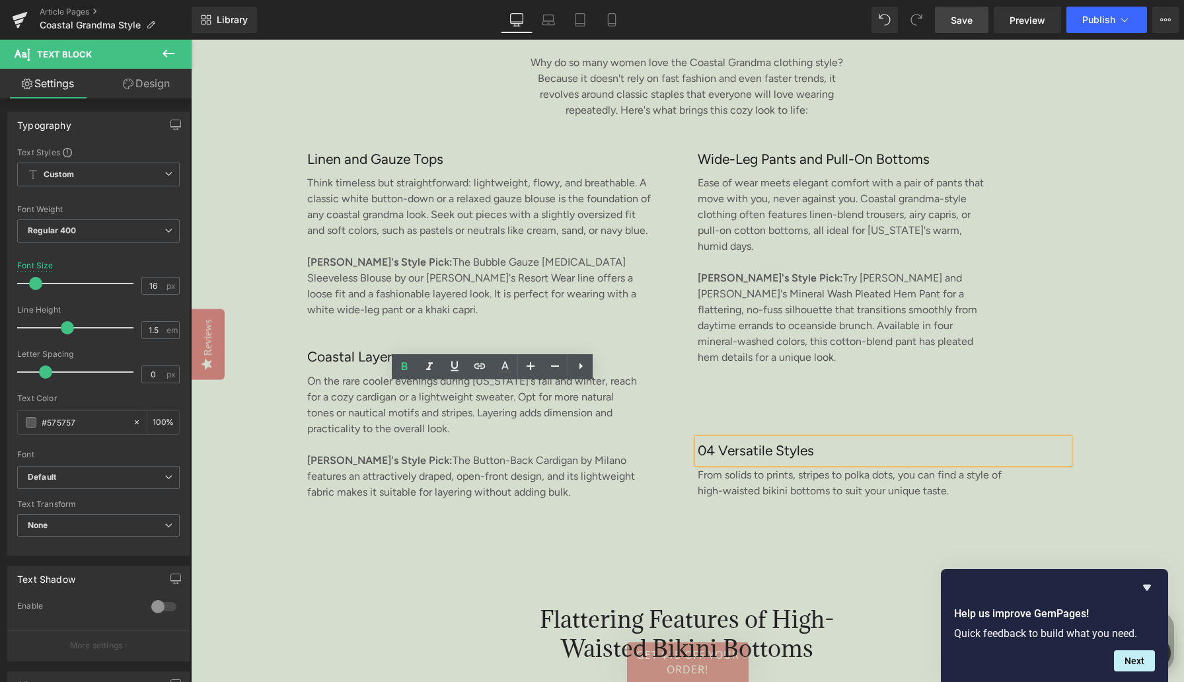
click at [728, 439] on h3 "04 Versatile Styles" at bounding box center [883, 451] width 371 height 24
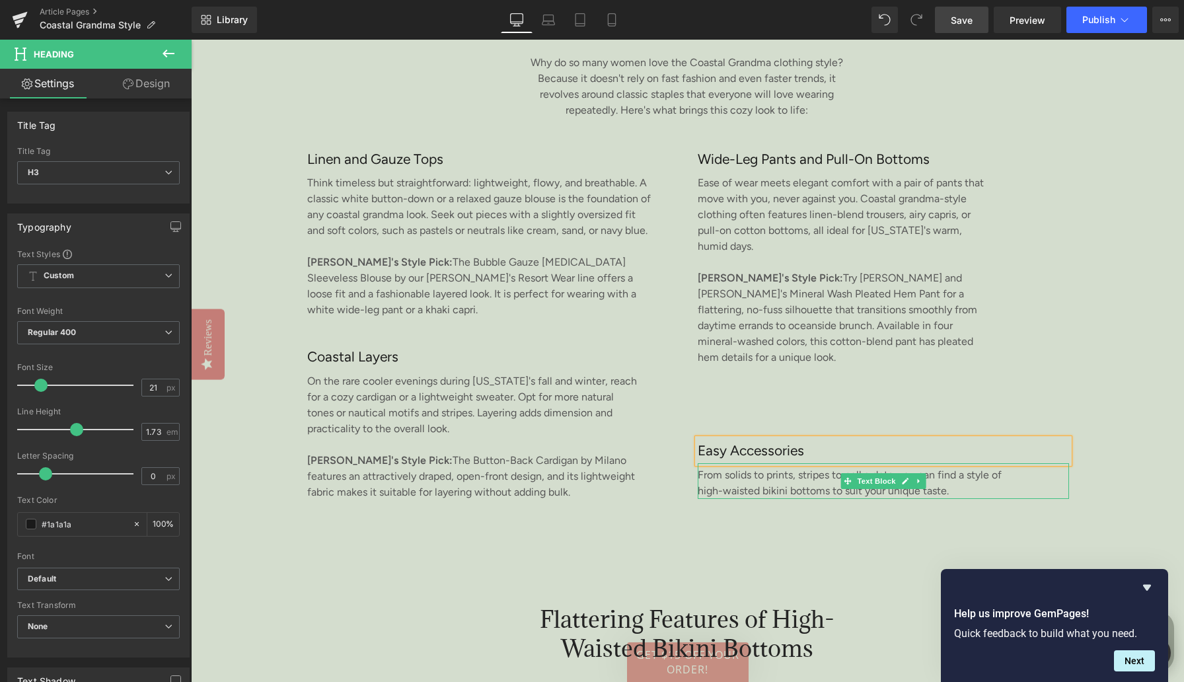
click at [724, 468] on p "From solids to prints, stripes to polka dots, you can find a style of high-wais…" at bounding box center [850, 483] width 305 height 32
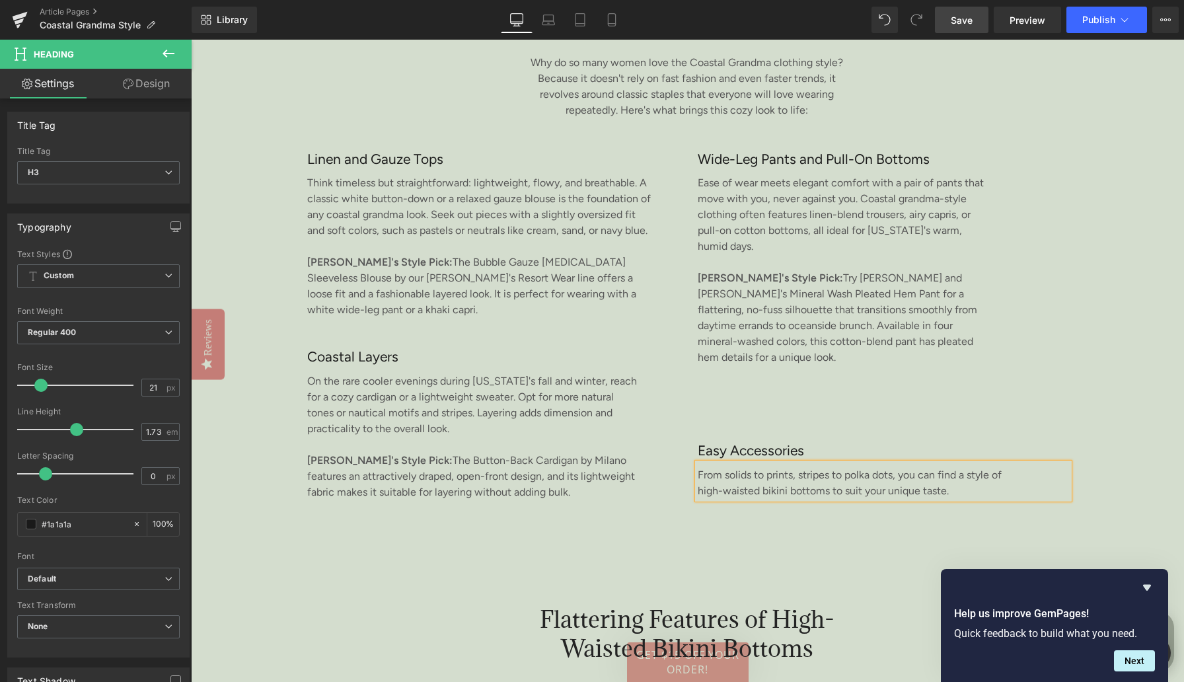
click at [724, 468] on p "From solids to prints, stripes to polka dots, you can find a style of high-wais…" at bounding box center [850, 483] width 305 height 32
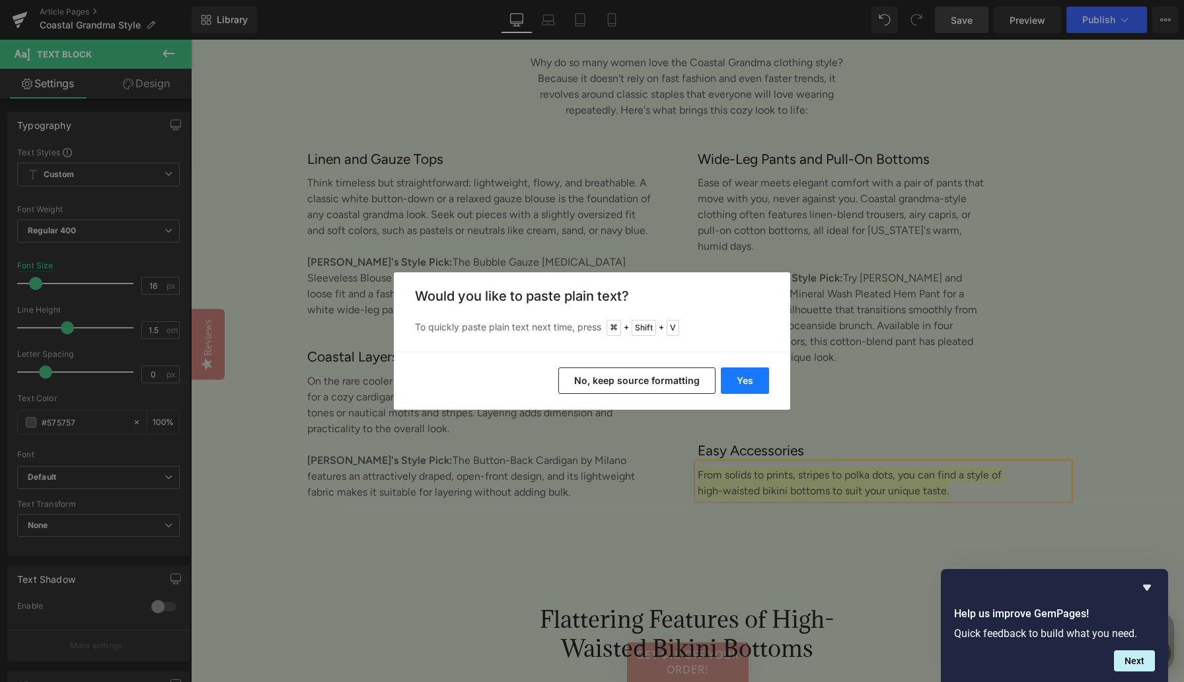
drag, startPoint x: 745, startPoint y: 388, endPoint x: 554, endPoint y: 348, distance: 195.2
click at [745, 388] on button "Yes" at bounding box center [745, 380] width 48 height 26
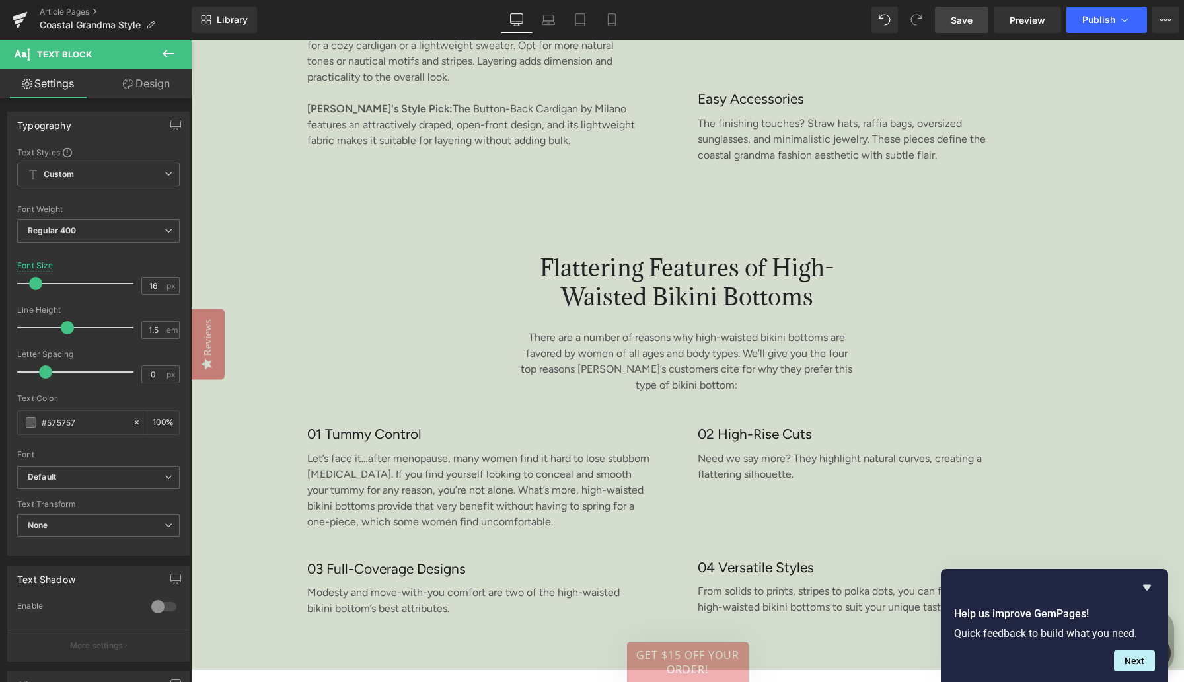
scroll to position [2503, 0]
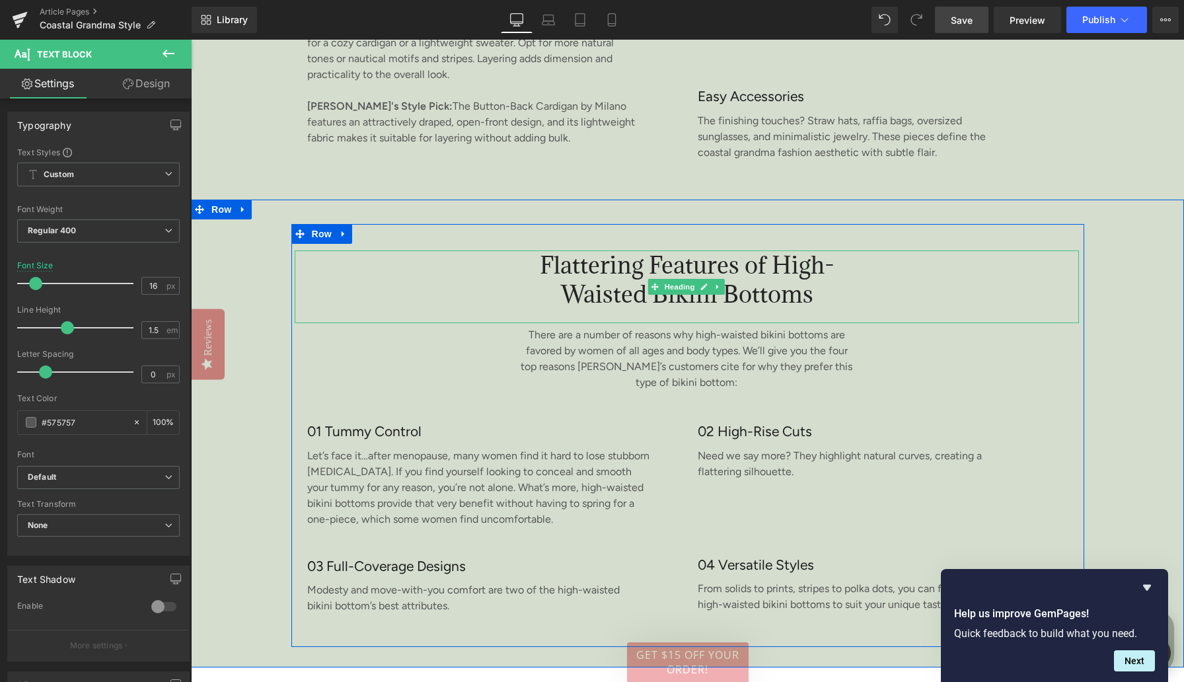
click at [626, 295] on span "Flattering Features of High-Waisted Bikini Bottoms" at bounding box center [687, 279] width 295 height 59
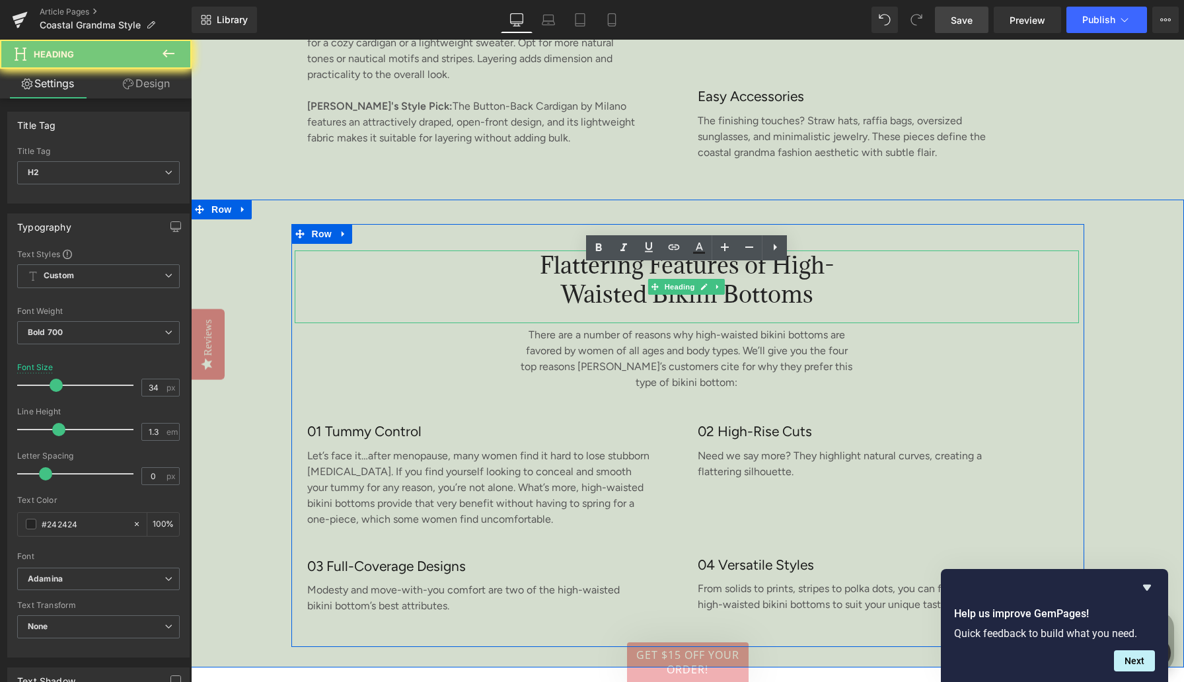
click at [626, 295] on span "Flattering Features of High-Waisted Bikini Bottoms" at bounding box center [687, 279] width 295 height 59
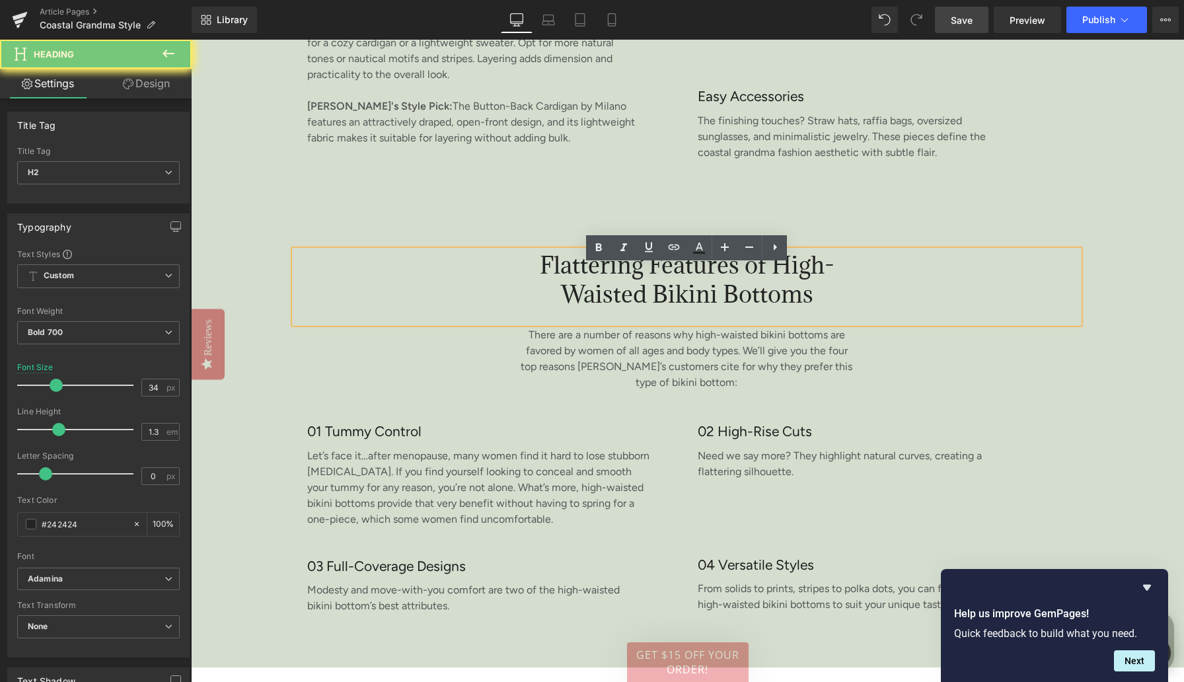
click at [626, 295] on span "Flattering Features of High-Waisted Bikini Bottoms" at bounding box center [687, 279] width 295 height 59
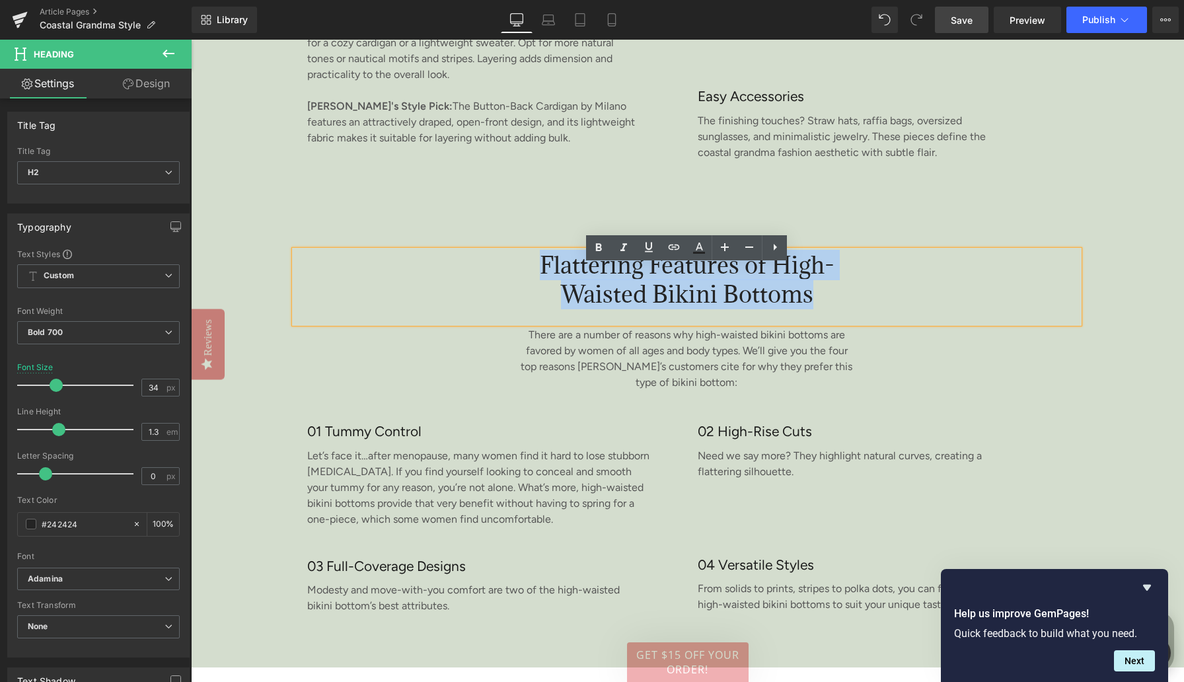
paste div
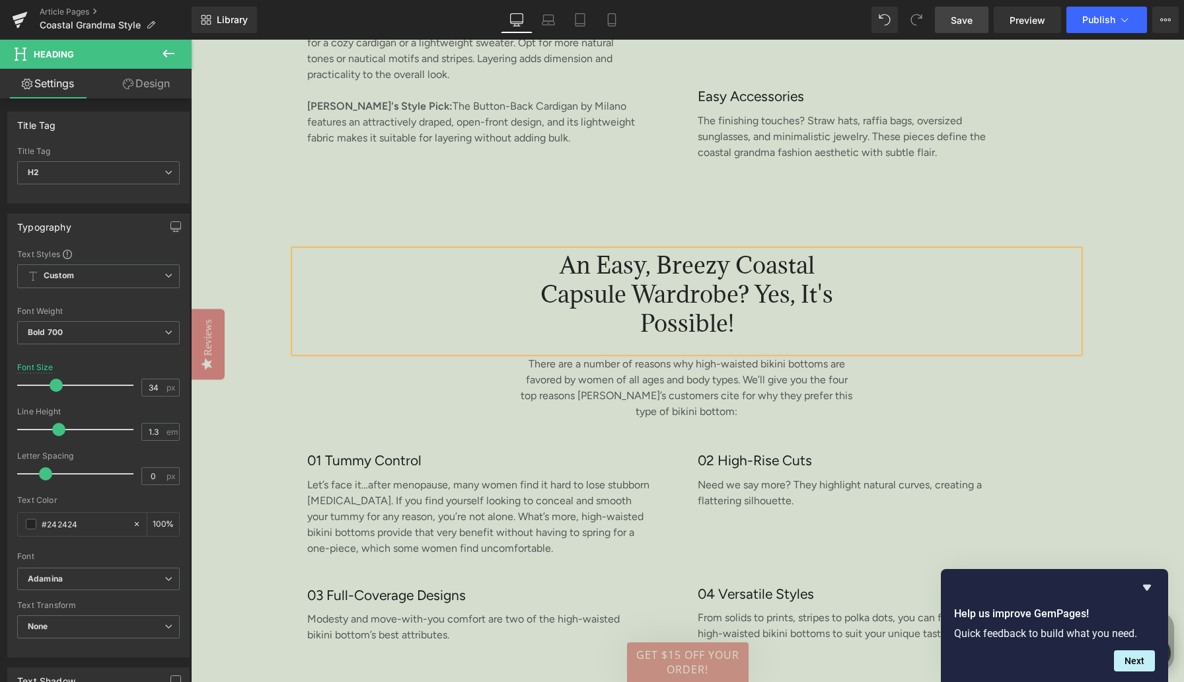
click at [1108, 301] on div "An Easy, Breezy Coastal Capsule Wardrobe? Yes, It's Possible! Heading There are…" at bounding box center [687, 448] width 993 height 497
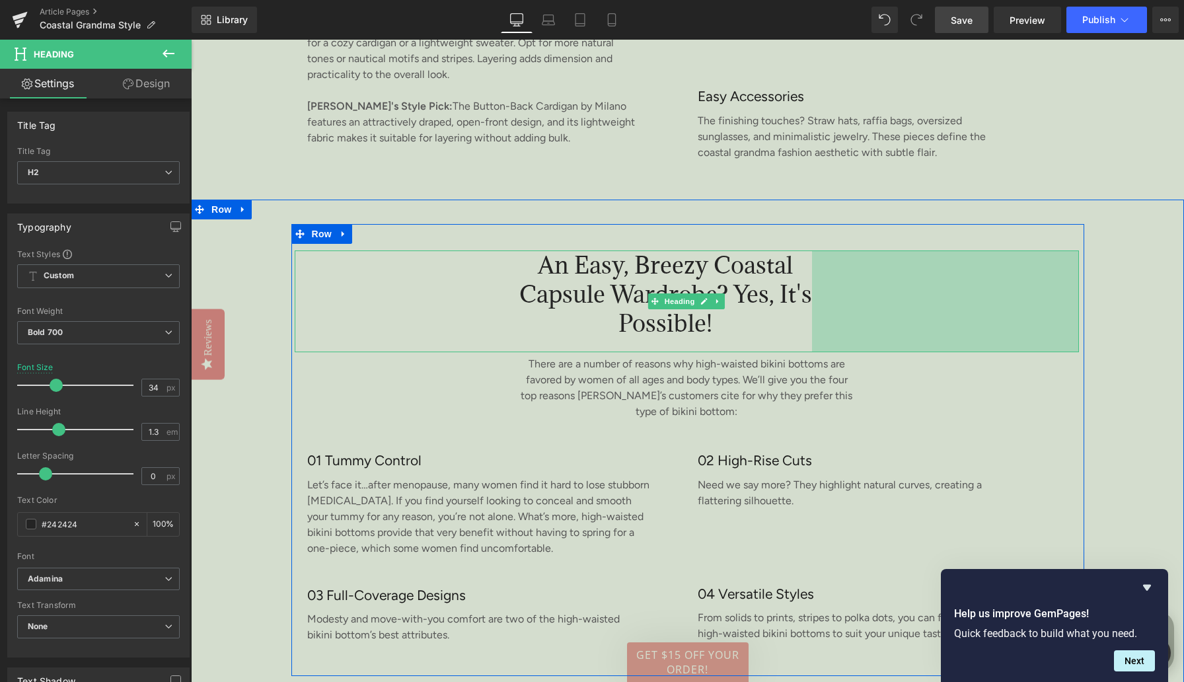
drag, startPoint x: 1077, startPoint y: 318, endPoint x: 256, endPoint y: 453, distance: 831.1
click at [1034, 317] on div "404px" at bounding box center [945, 301] width 267 height 102
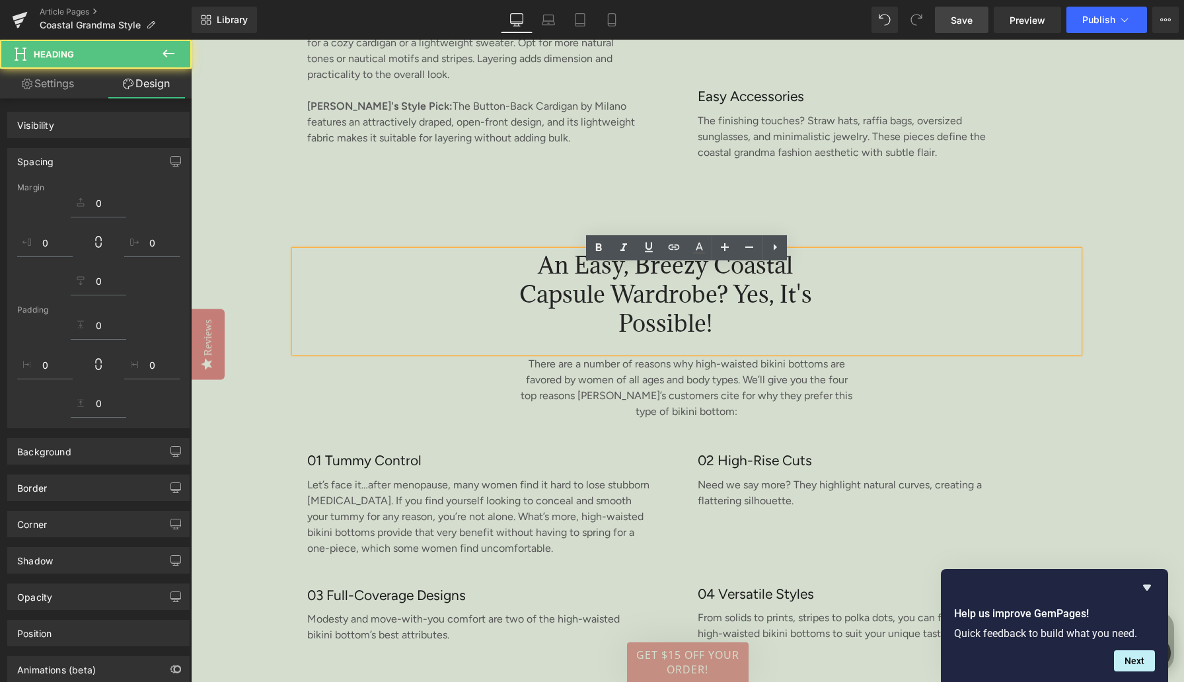
click at [256, 475] on div "An Easy, Breezy Coastal Capsule Wardrobe? Yes, It's Possible! Heading 404px The…" at bounding box center [687, 448] width 993 height 497
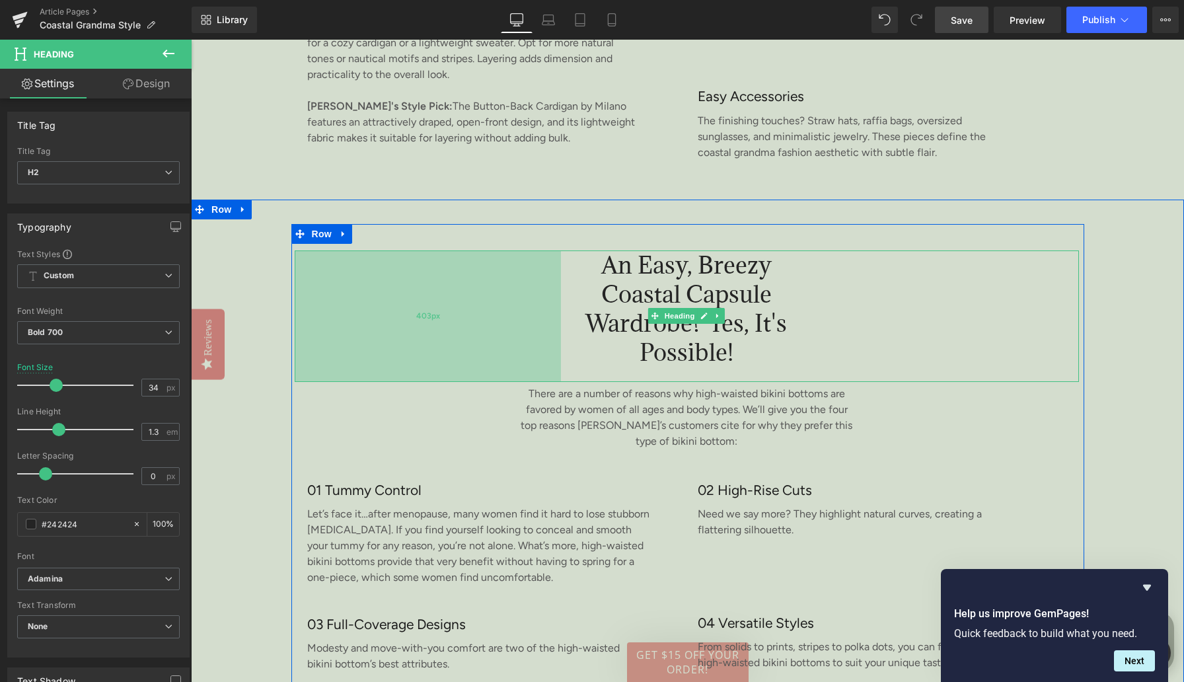
drag, startPoint x: 295, startPoint y: 336, endPoint x: 337, endPoint y: 335, distance: 41.6
click at [337, 335] on div "403px" at bounding box center [428, 316] width 266 height 132
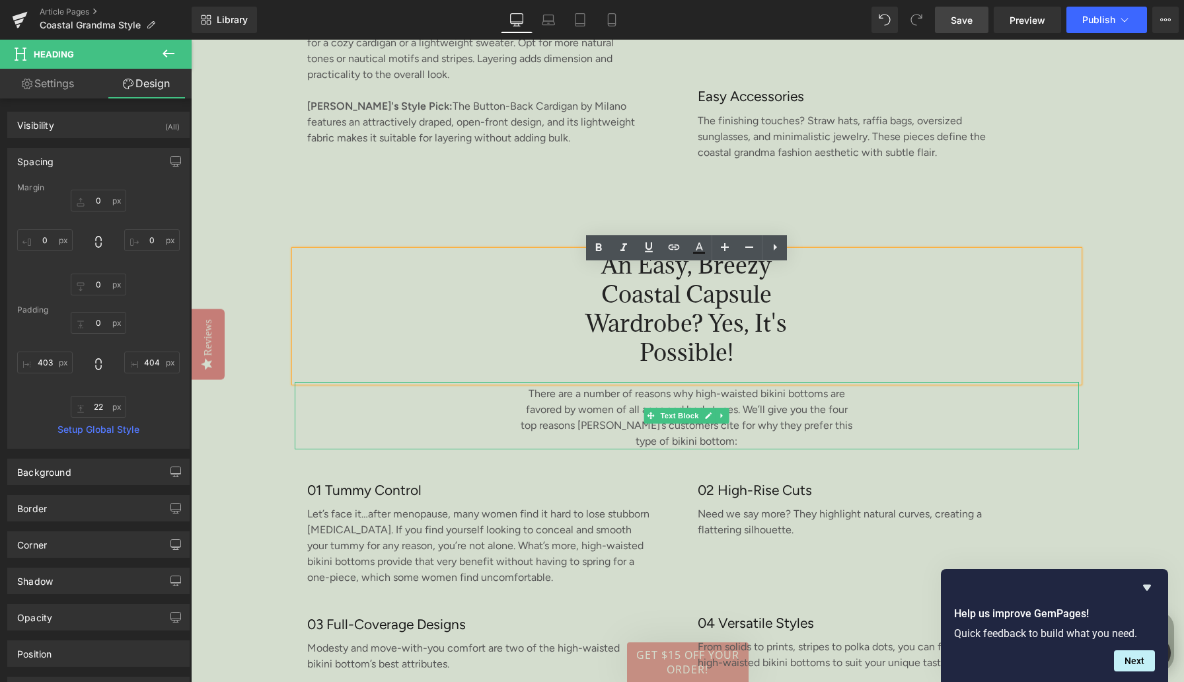
click at [582, 427] on p "There are a number of reasons why high-waisted bikini bottoms are favored by wo…" at bounding box center [687, 417] width 336 height 63
click at [582, 426] on p "There are a number of reasons why high-waisted bikini bottoms are favored by wo…" at bounding box center [687, 417] width 336 height 63
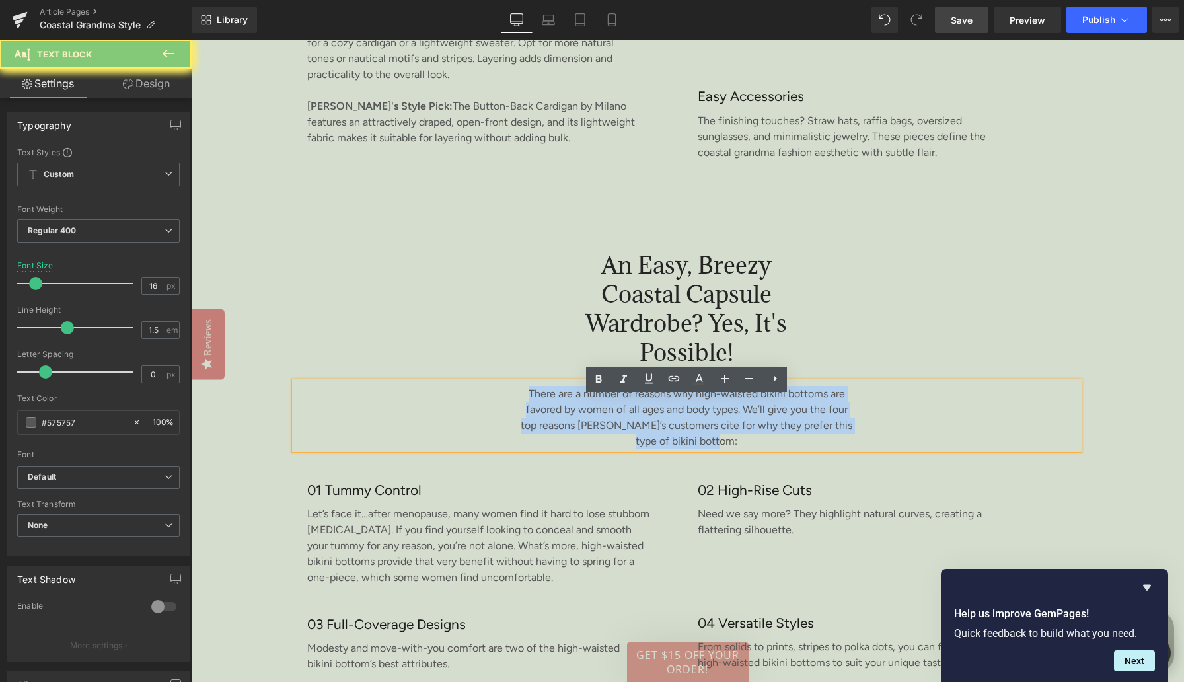
click at [582, 426] on p "There are a number of reasons why high-waisted bikini bottoms are favored by wo…" at bounding box center [687, 417] width 336 height 63
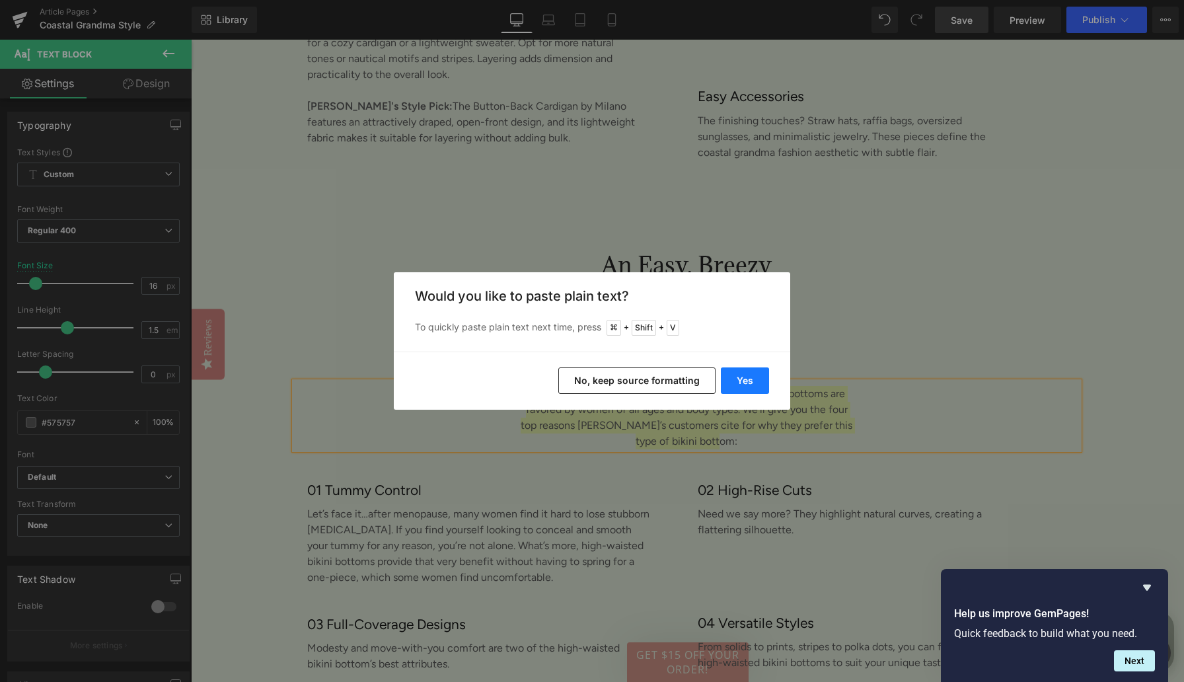
click at [739, 385] on button "Yes" at bounding box center [745, 380] width 48 height 26
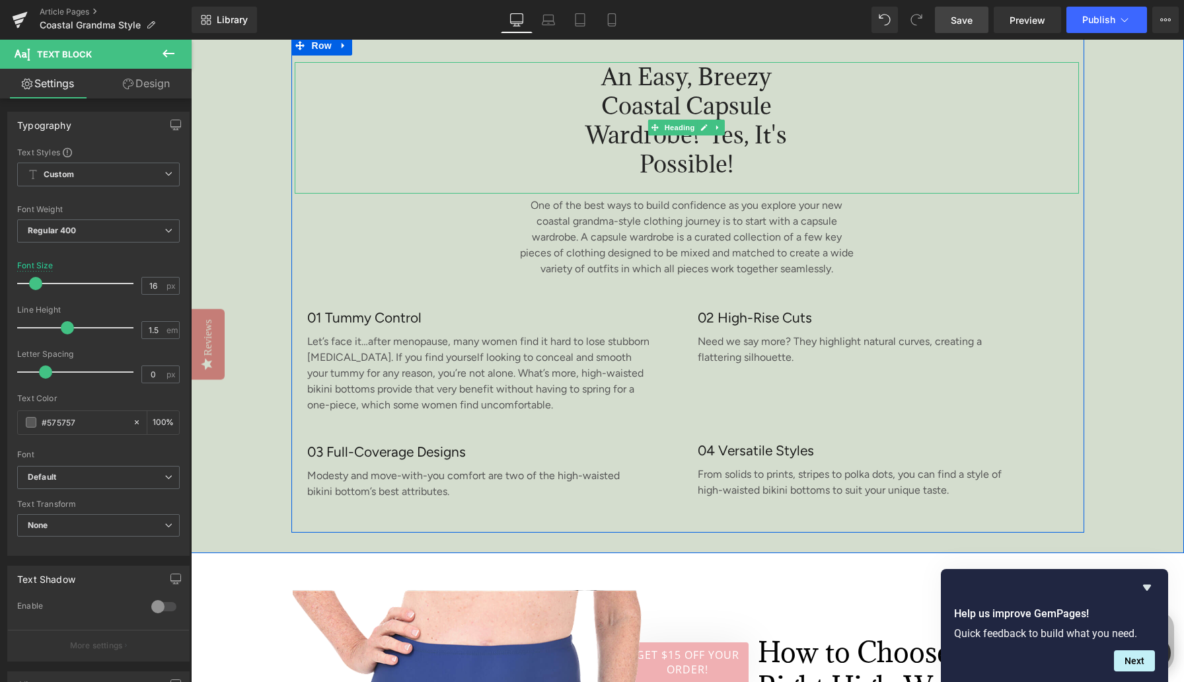
scroll to position [2697, 0]
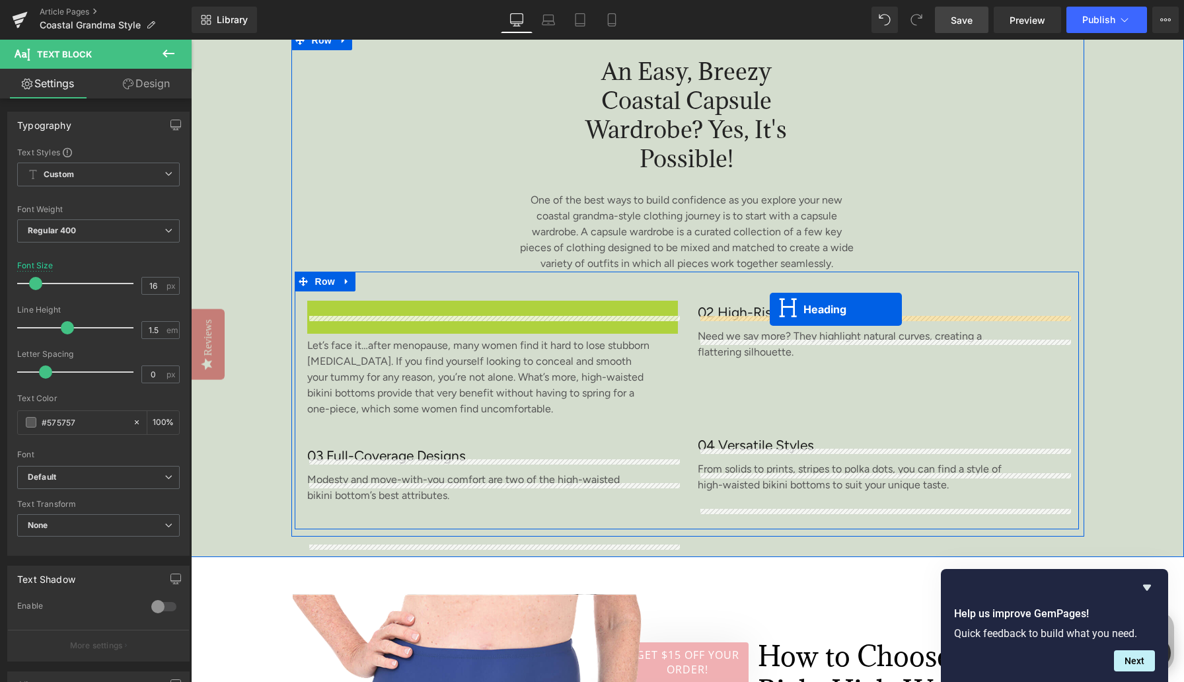
drag, startPoint x: 459, startPoint y: 328, endPoint x: 770, endPoint y: 309, distance: 311.2
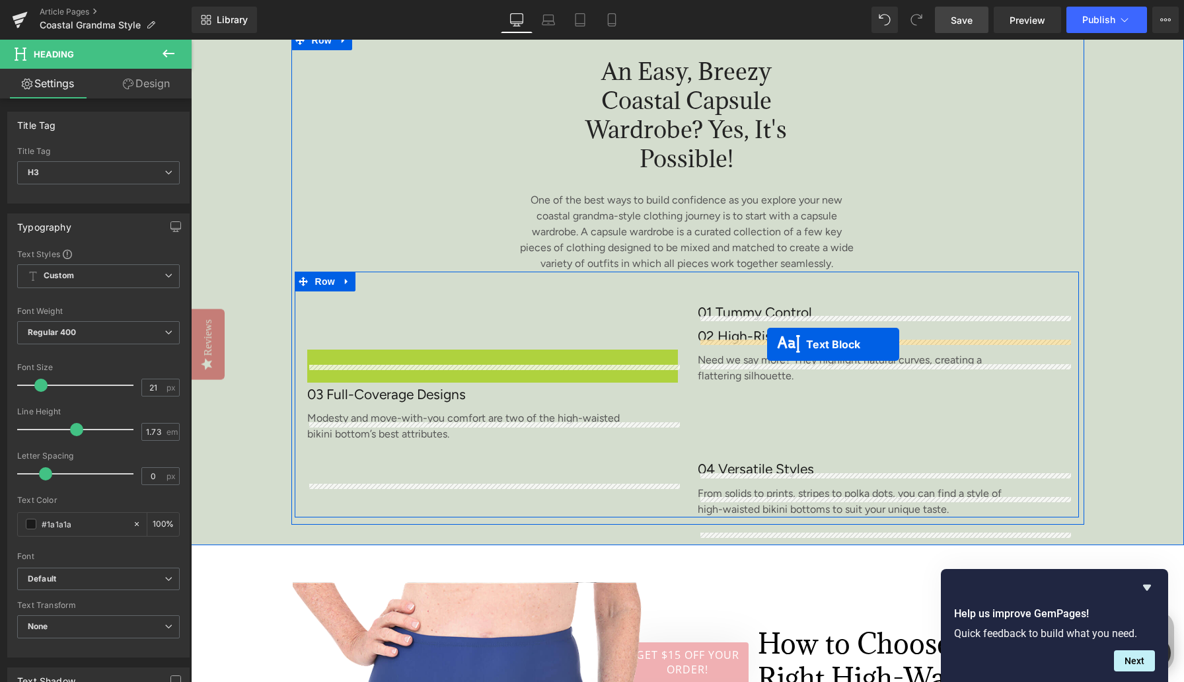
drag, startPoint x: 455, startPoint y: 383, endPoint x: 767, endPoint y: 344, distance: 314.4
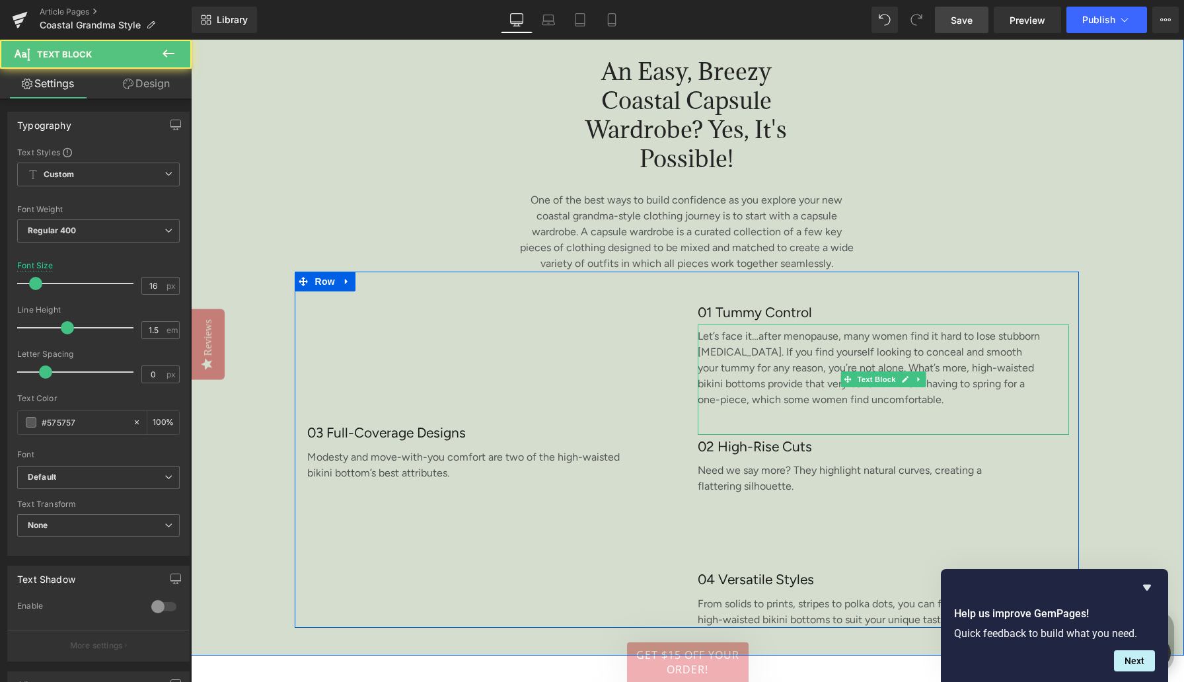
click at [734, 368] on p "Let’s face it…after menopause, many women find it hard to lose stubborn [MEDICA…" at bounding box center [871, 367] width 346 height 79
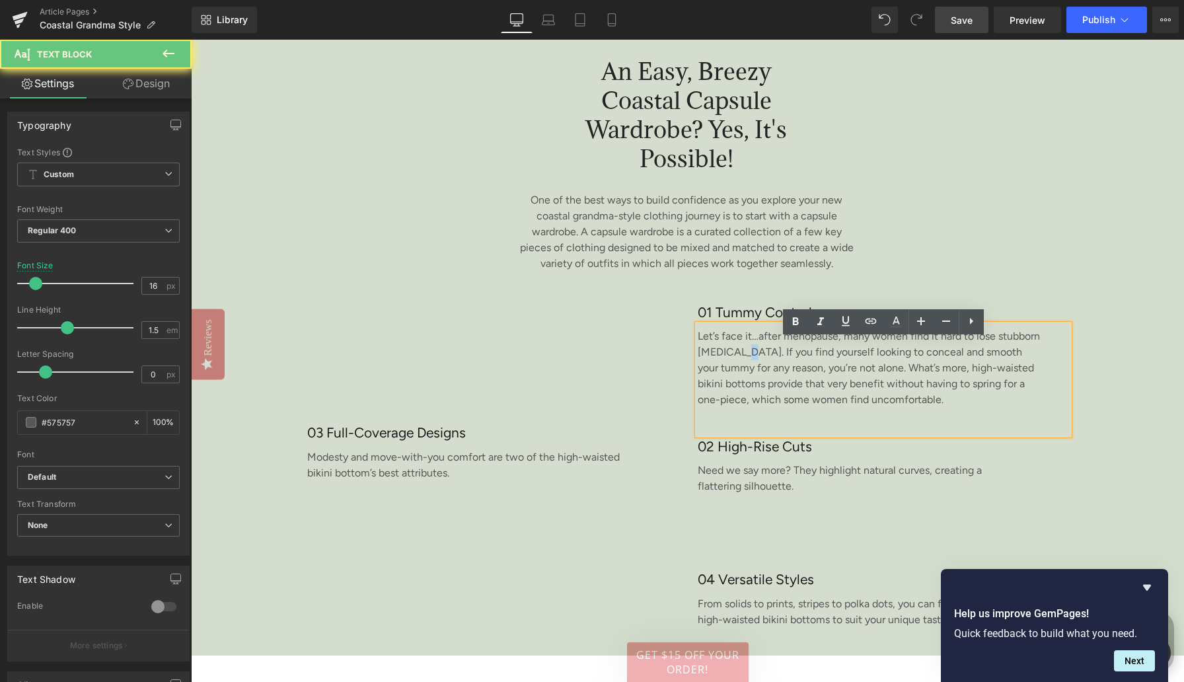
click at [734, 368] on p "Let’s face it…after menopause, many women find it hard to lose stubborn [MEDICA…" at bounding box center [871, 367] width 346 height 79
click at [731, 362] on p "Let’s face it…after menopause, many women find it hard to lose stubborn [MEDICA…" at bounding box center [871, 367] width 346 height 79
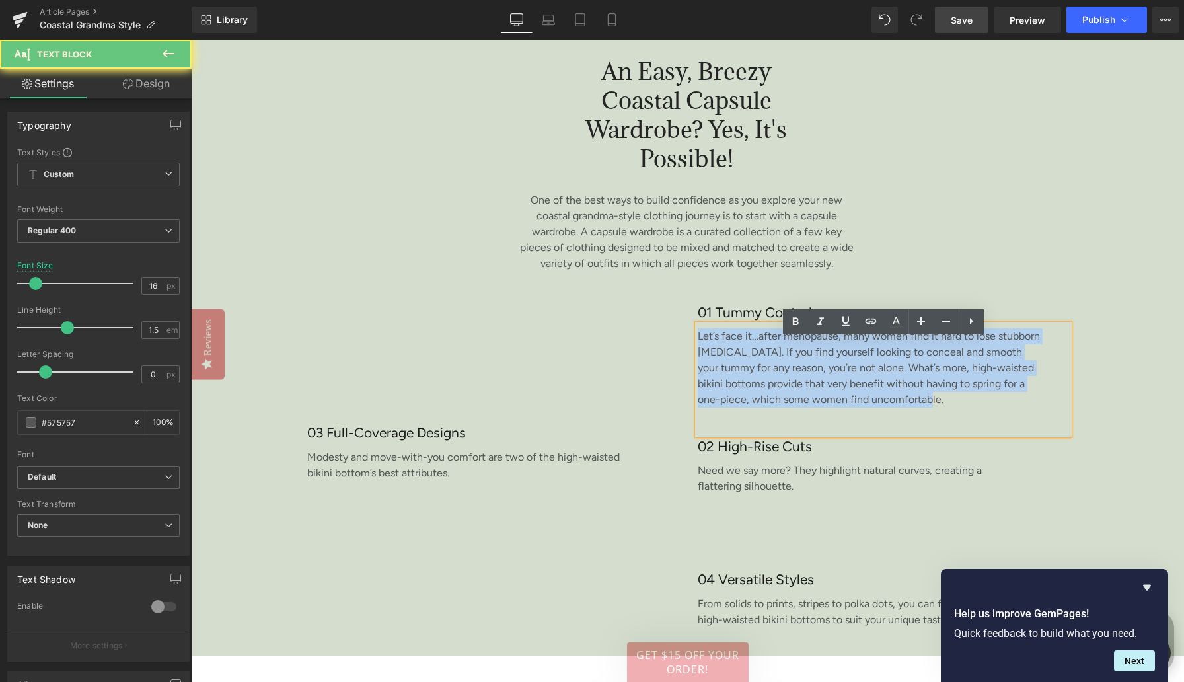
click at [731, 362] on p "Let’s face it…after menopause, many women find it hard to lose stubborn [MEDICA…" at bounding box center [871, 367] width 346 height 79
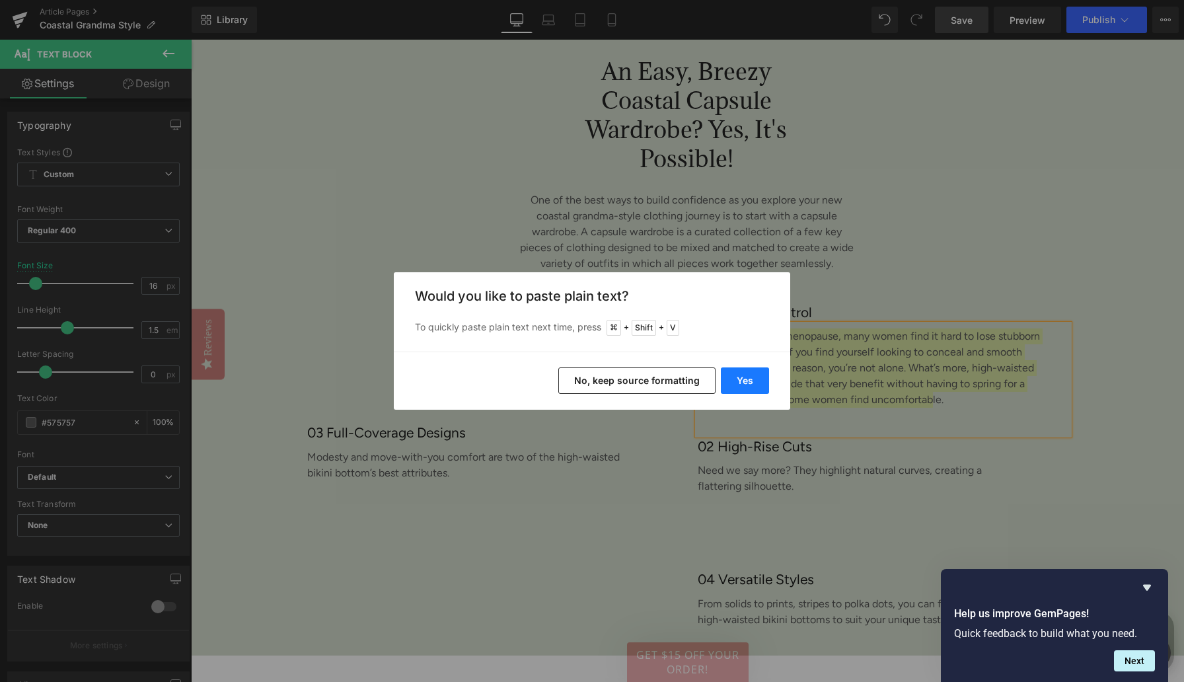
drag, startPoint x: 734, startPoint y: 383, endPoint x: 544, endPoint y: 344, distance: 194.3
click at [734, 383] on button "Yes" at bounding box center [745, 380] width 48 height 26
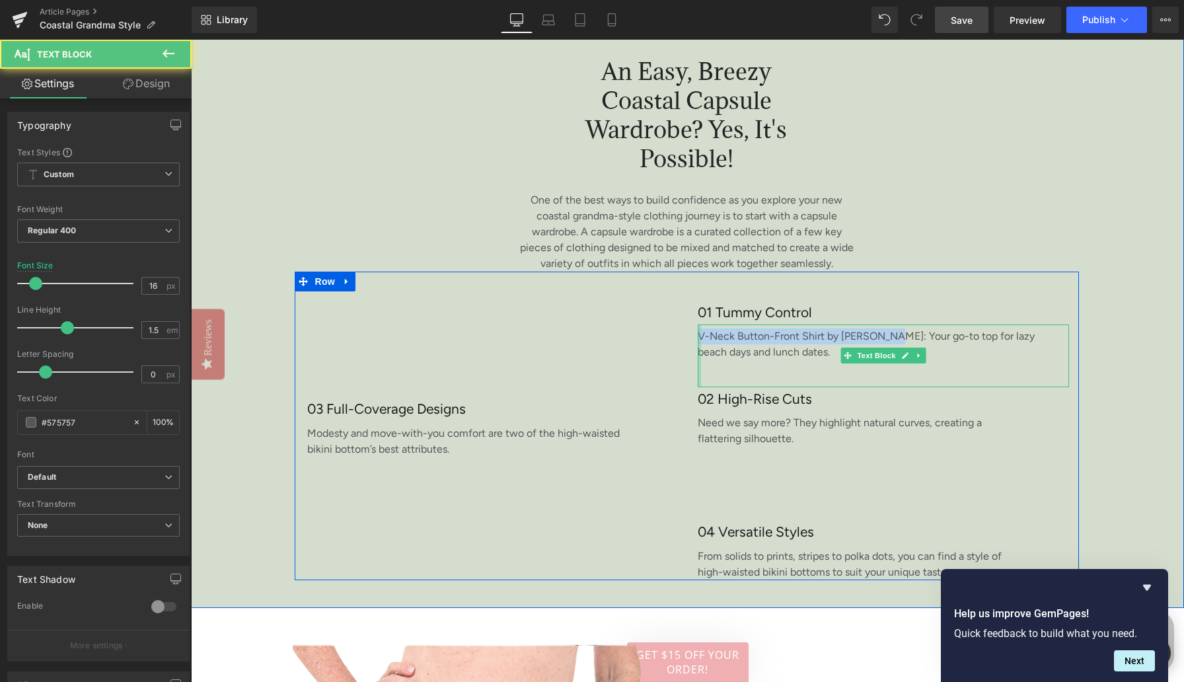
drag, startPoint x: 878, startPoint y: 353, endPoint x: 699, endPoint y: 348, distance: 179.2
click at [699, 348] on div "V-Neck Button-Front Shirt by [PERSON_NAME]: Your go-to top for lazy beach days …" at bounding box center [883, 355] width 371 height 63
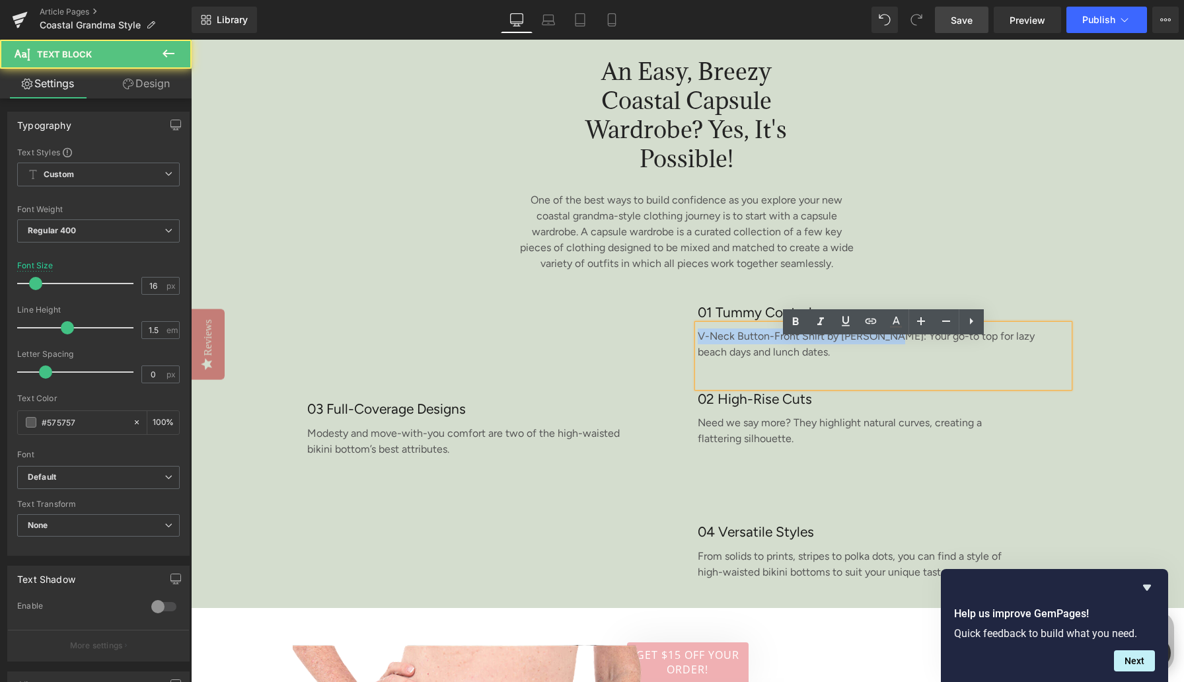
copy p "V-Neck Button-Front Shirt by [PERSON_NAME]:"
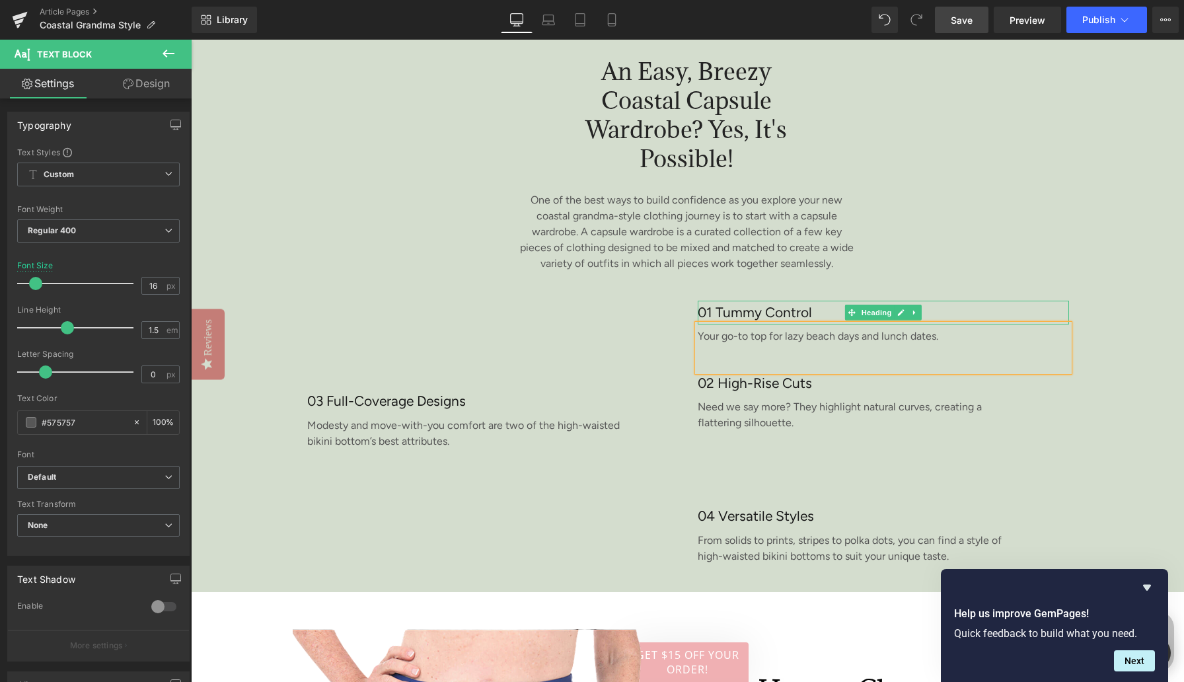
click at [716, 324] on h3 "01 Tummy Control" at bounding box center [883, 313] width 371 height 24
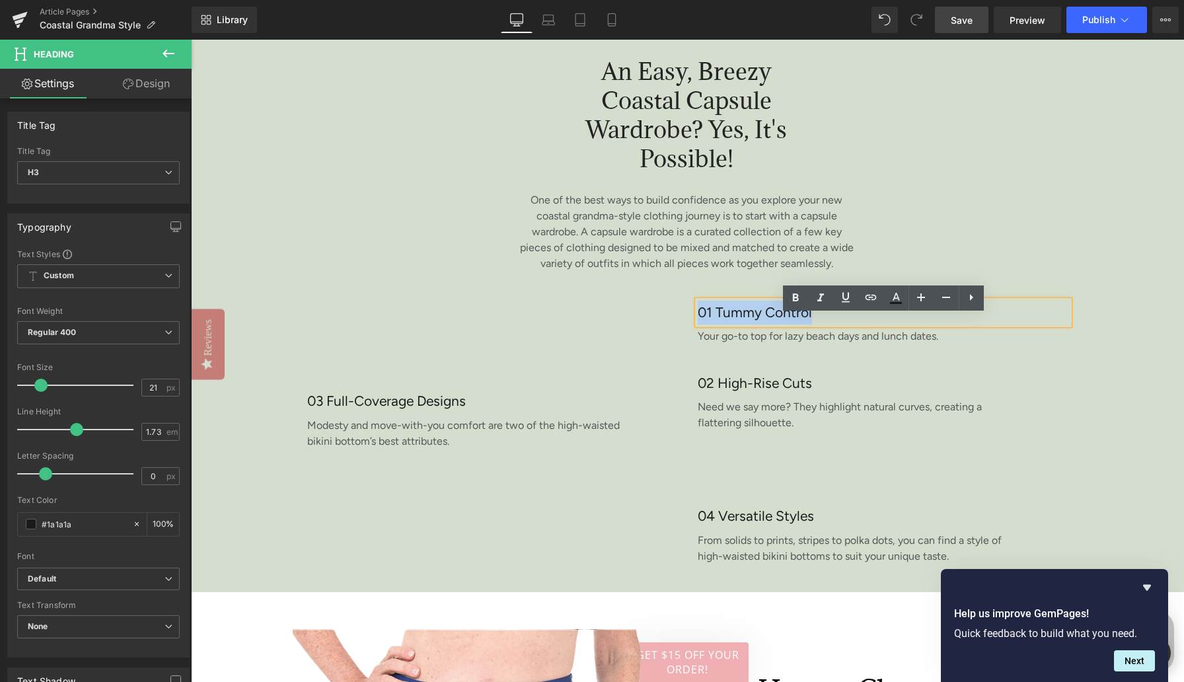
paste div
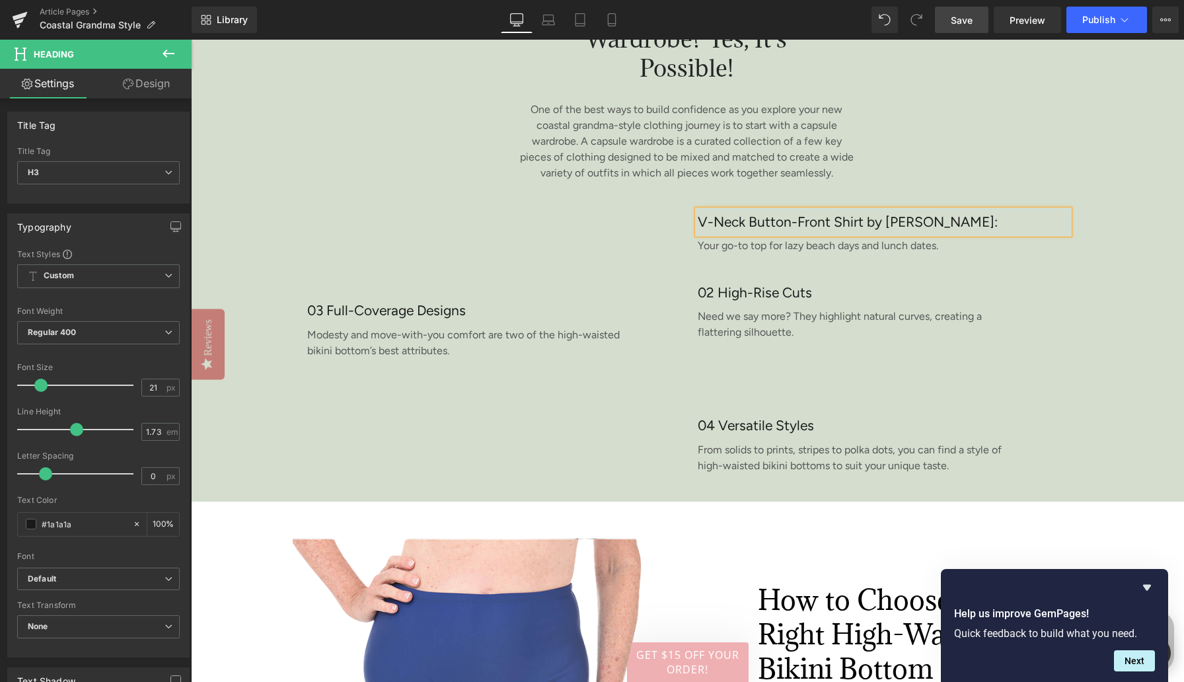
scroll to position [2789, 0]
click at [737, 339] on p "Need we say more? They highlight natural curves, creating a flattering silhouet…" at bounding box center [841, 323] width 287 height 32
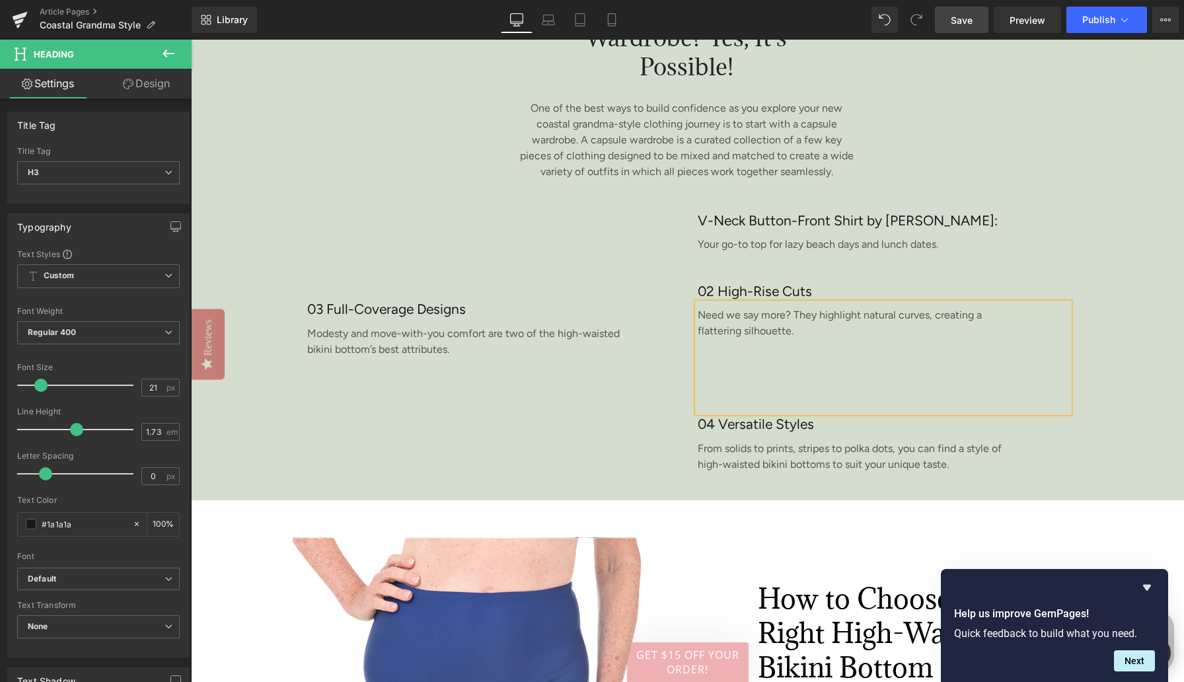
click at [737, 339] on p "Need we say more? They highlight natural curves, creating a flattering silhouet…" at bounding box center [841, 323] width 287 height 32
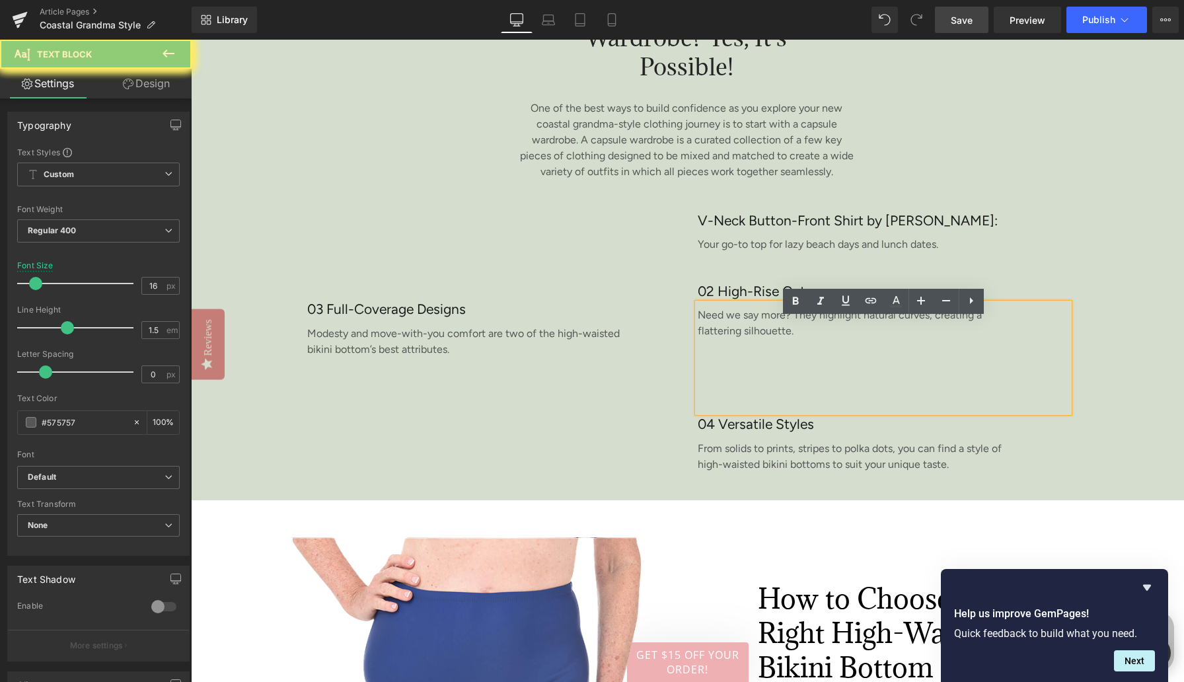
click at [737, 339] on p "Need we say more? They highlight natural curves, creating a flattering silhouet…" at bounding box center [841, 323] width 287 height 32
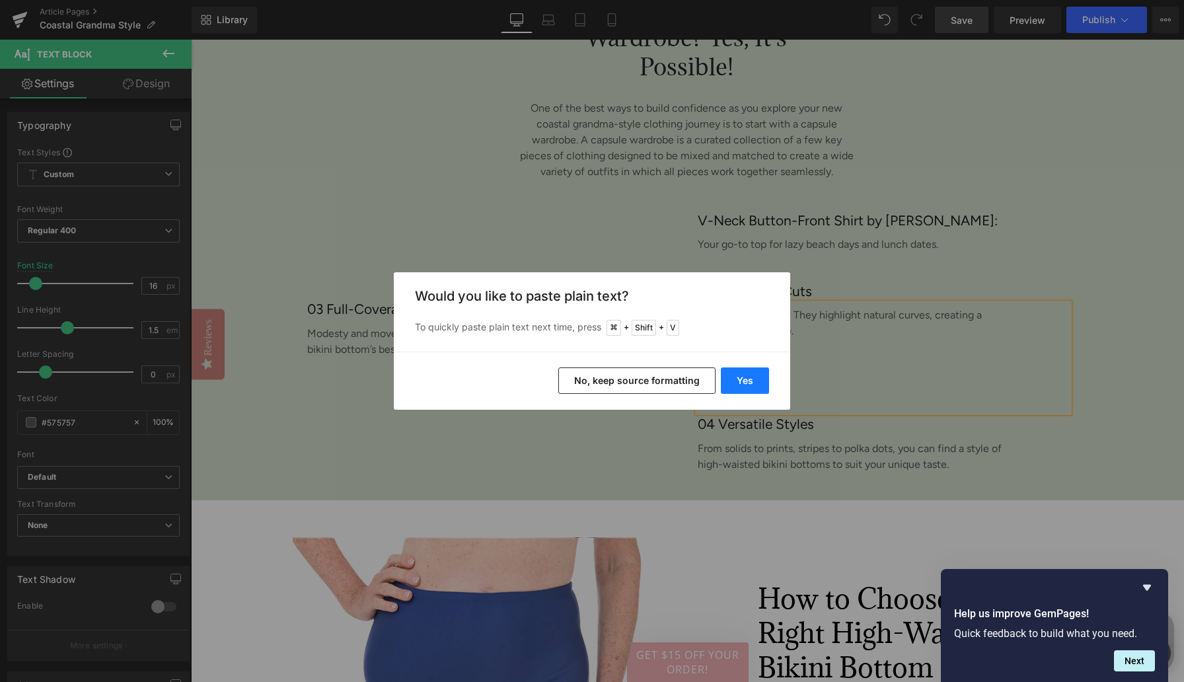
drag, startPoint x: 751, startPoint y: 382, endPoint x: 560, endPoint y: 342, distance: 194.4
click at [751, 382] on button "Yes" at bounding box center [745, 380] width 48 height 26
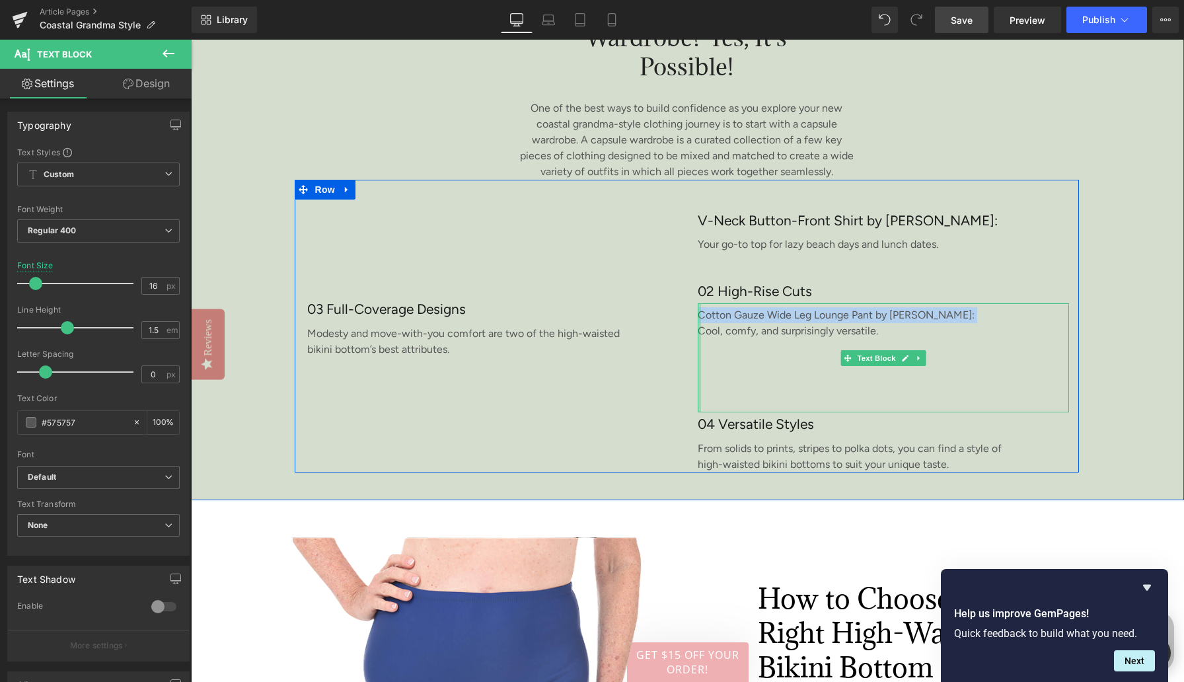
drag, startPoint x: 972, startPoint y: 332, endPoint x: 699, endPoint y: 332, distance: 272.9
click at [699, 332] on div "Cotton Gauze Wide Leg Lounge Pant by [PERSON_NAME]: Cool, comfy, and surprising…" at bounding box center [883, 357] width 371 height 109
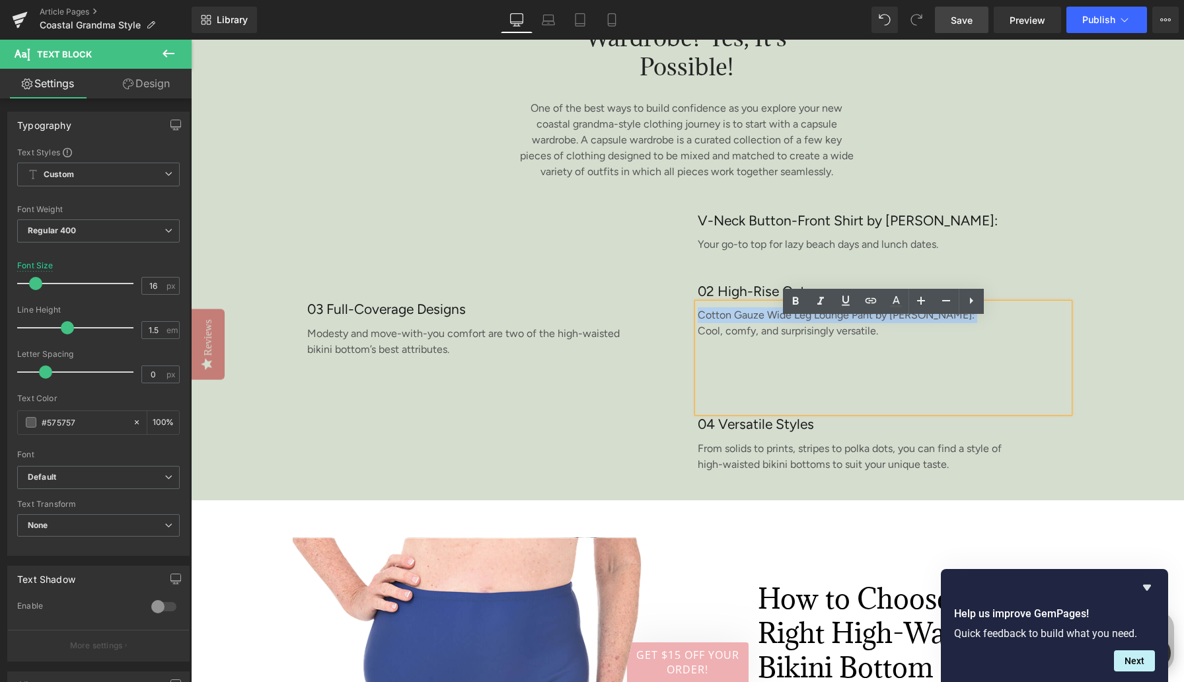
copy p "Cotton Gauze Wide Leg Lounge Pant by [PERSON_NAME]:"
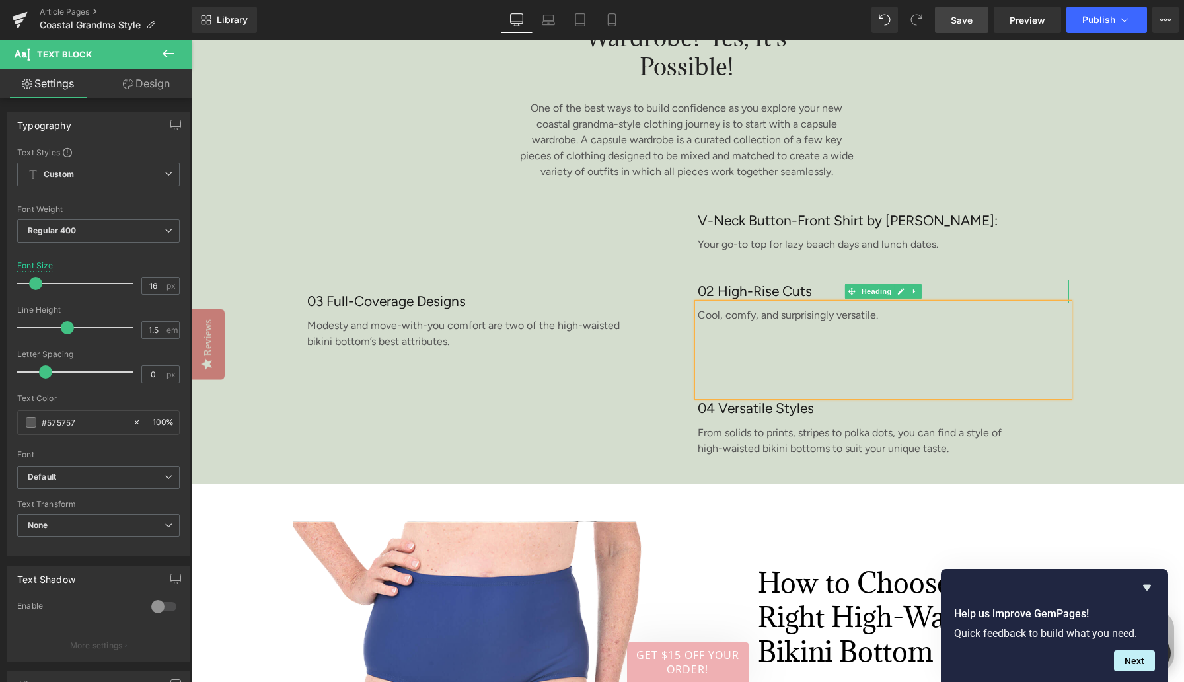
click at [720, 302] on h3 "02 High-Rise Cuts" at bounding box center [883, 292] width 371 height 24
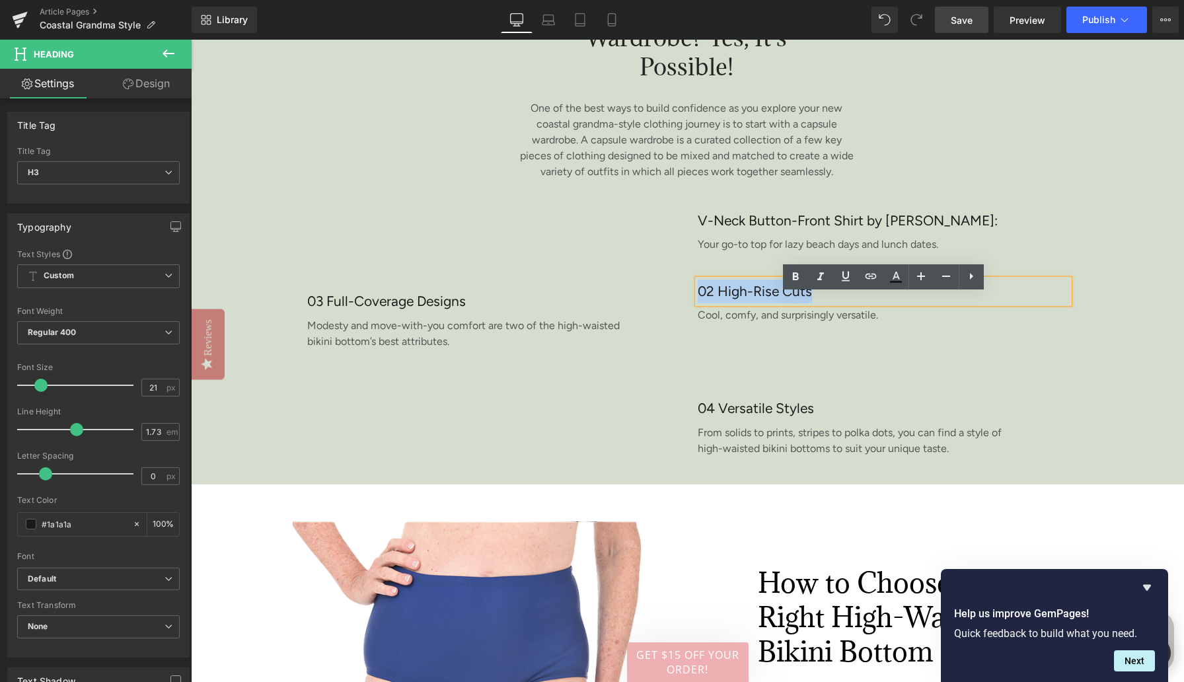
paste div
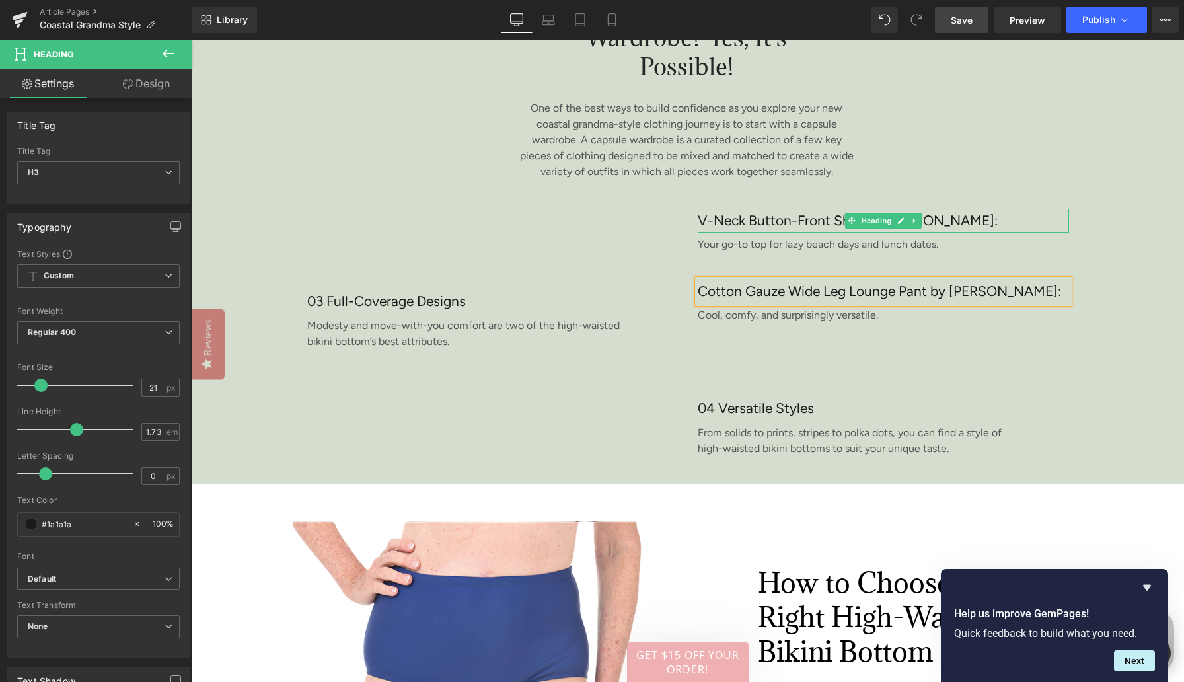
click at [703, 233] on h3 "V-Neck Button-Front Shirt by [PERSON_NAME]:" at bounding box center [883, 221] width 371 height 24
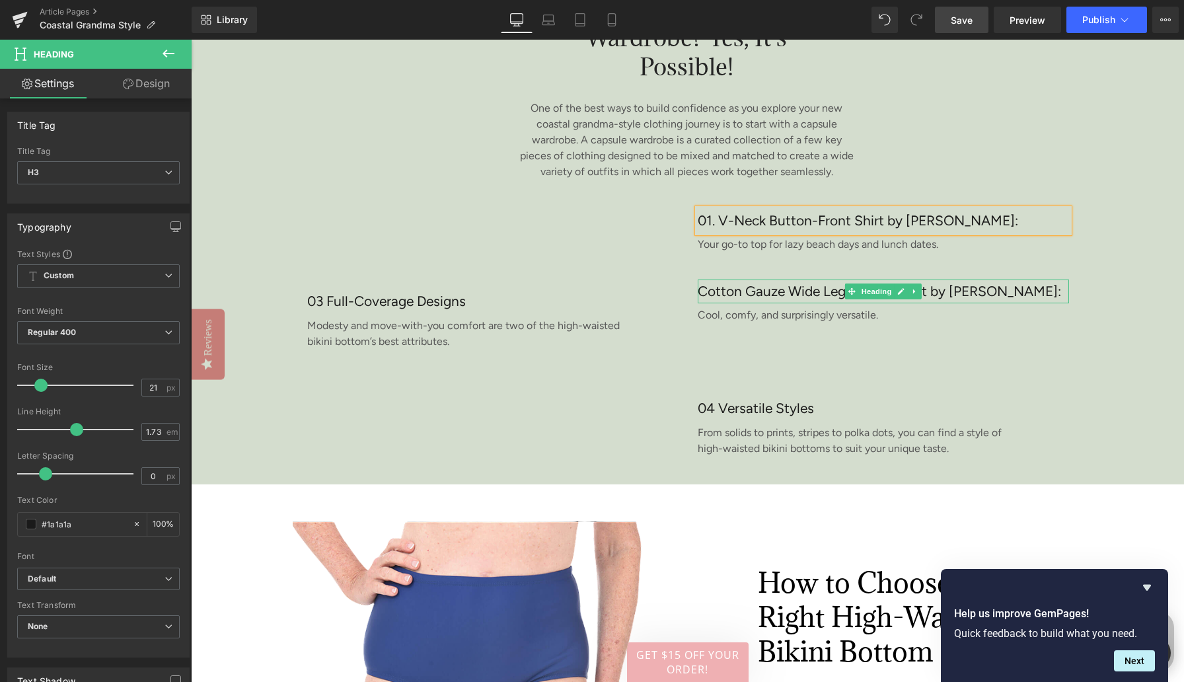
click at [705, 303] on h3 "Cotton Gauze Wide Leg Lounge Pant by [PERSON_NAME]:" at bounding box center [883, 292] width 371 height 24
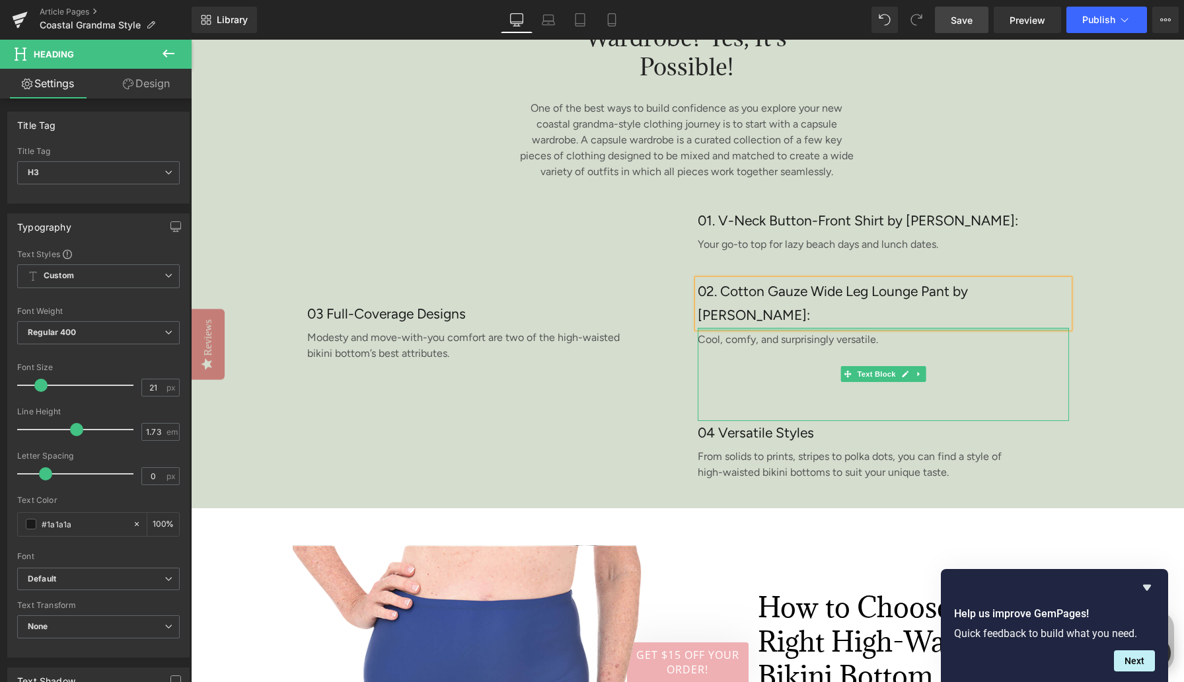
click at [1135, 403] on div "An Easy, Breezy Coastal Capsule Wardrobe? Yes, It's Possible! Heading 403px 404…" at bounding box center [687, 211] width 993 height 594
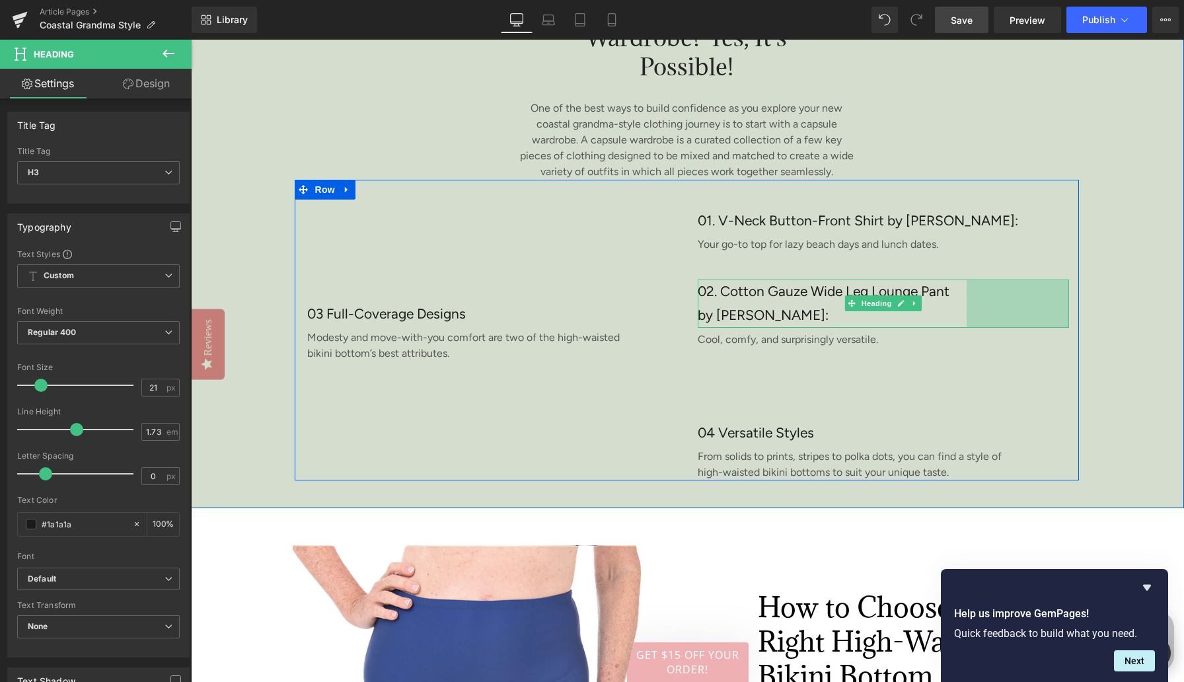
drag, startPoint x: 1067, startPoint y: 321, endPoint x: 964, endPoint y: 321, distance: 102.4
click at [964, 321] on div "02. Cotton Gauze Wide Leg Lounge Pant by [PERSON_NAME]: Heading 155px" at bounding box center [883, 304] width 371 height 48
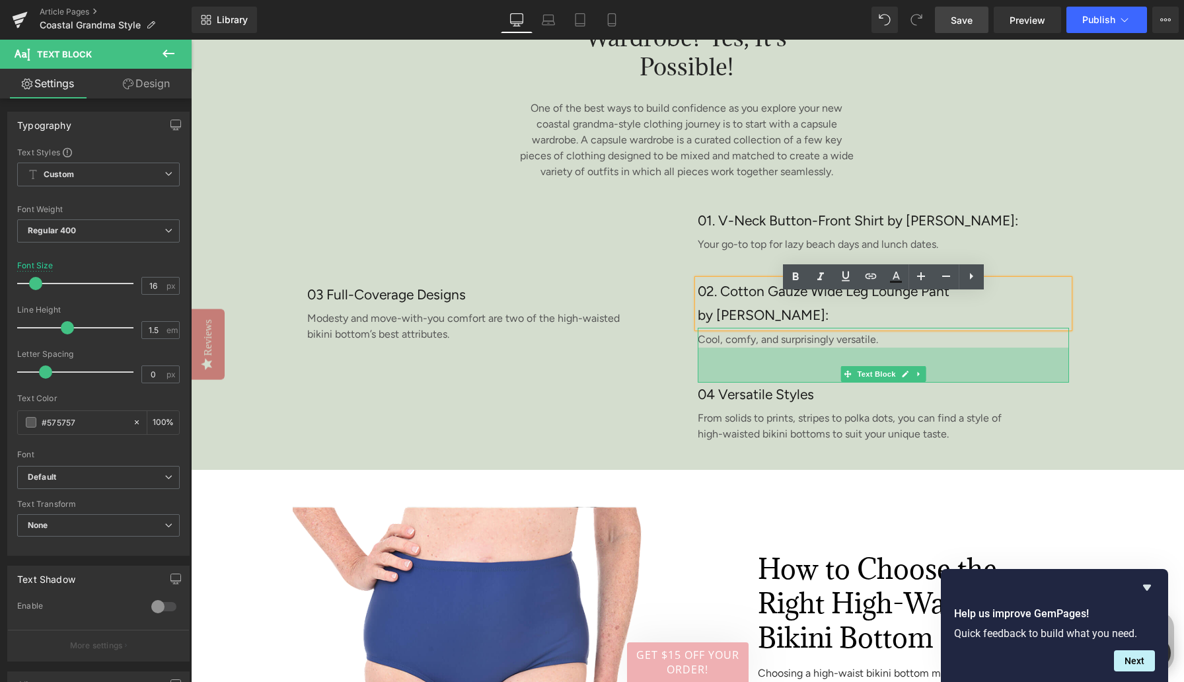
drag, startPoint x: 724, startPoint y: 434, endPoint x: 662, endPoint y: 420, distance: 63.7
click at [724, 383] on div "53px" at bounding box center [883, 365] width 371 height 35
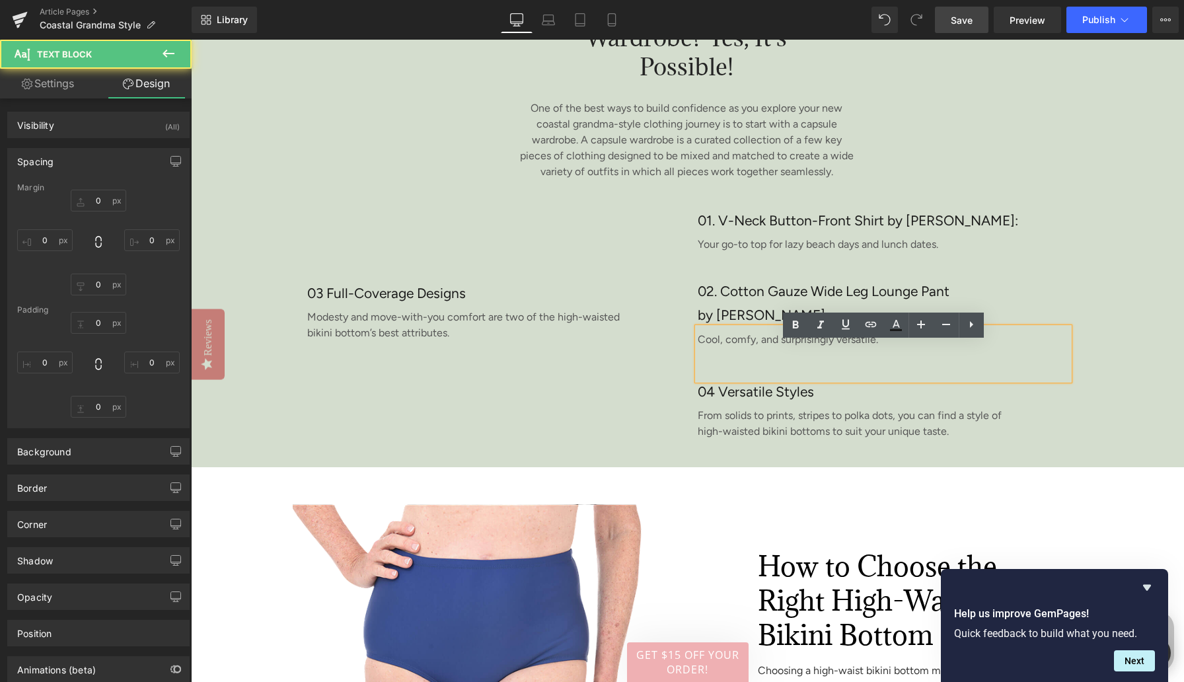
click at [728, 319] on h3 "02. Cotton Gauze Wide Leg Lounge Pant by [PERSON_NAME]:" at bounding box center [832, 304] width 269 height 48
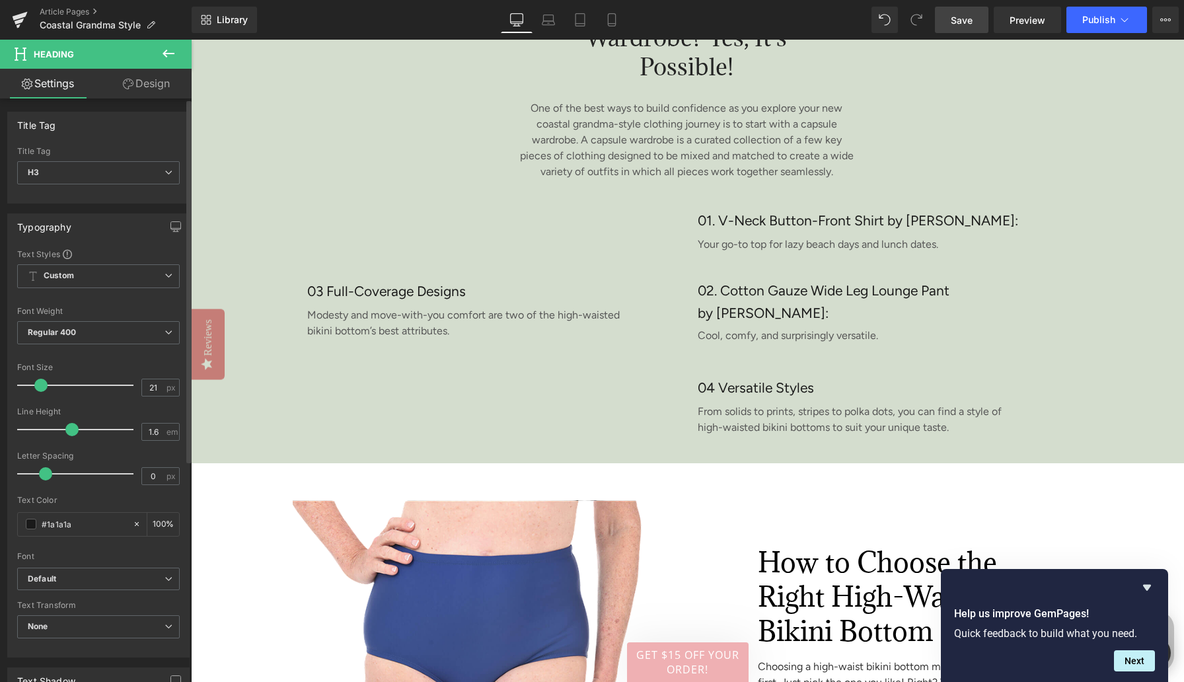
type input "1.5"
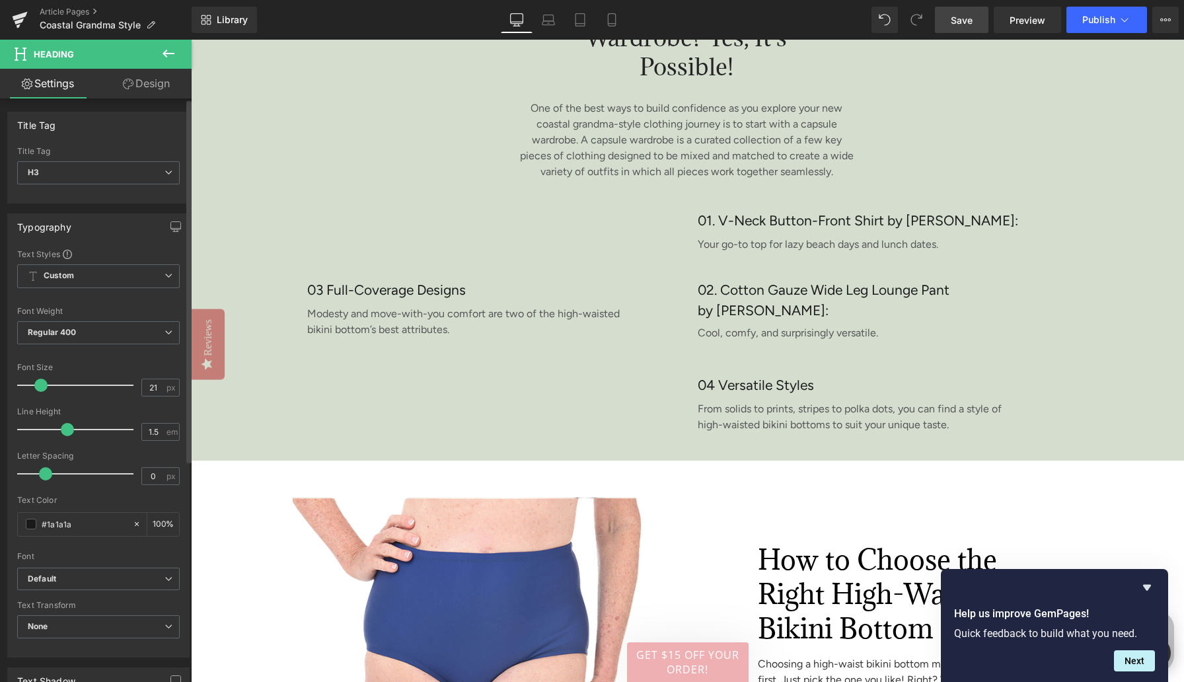
drag, startPoint x: 73, startPoint y: 428, endPoint x: 64, endPoint y: 429, distance: 9.3
click at [64, 429] on span at bounding box center [67, 429] width 13 height 13
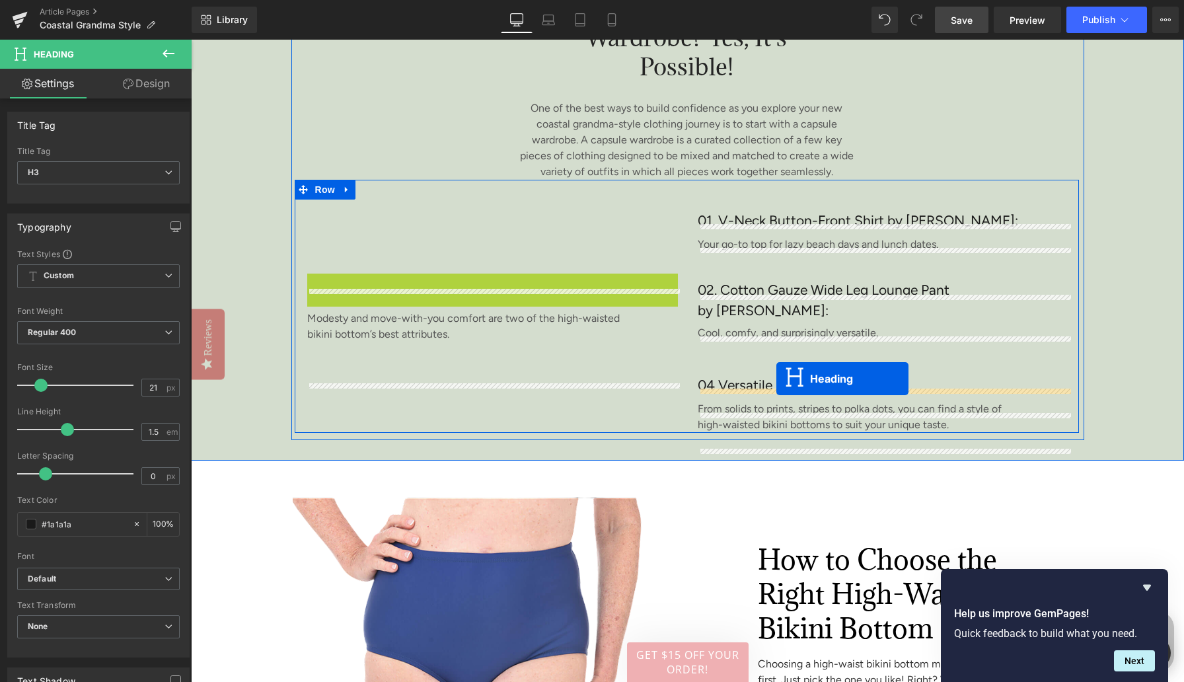
drag, startPoint x: 463, startPoint y: 305, endPoint x: 777, endPoint y: 378, distance: 322.4
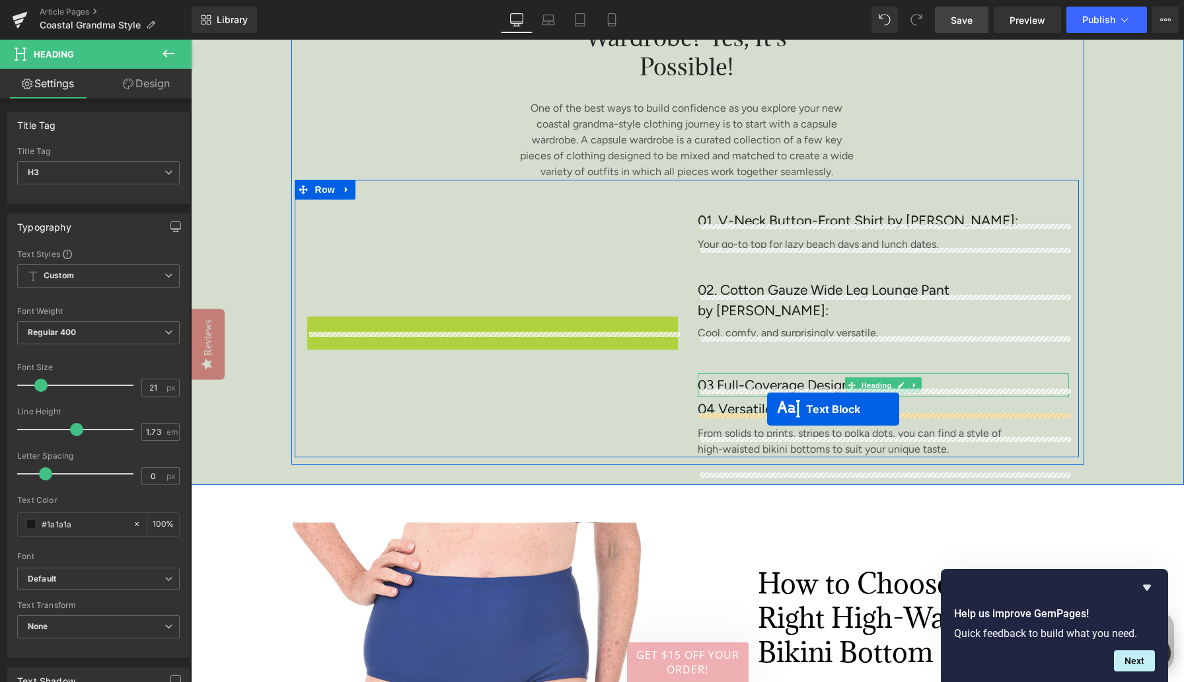
drag, startPoint x: 456, startPoint y: 347, endPoint x: 765, endPoint y: 410, distance: 315.6
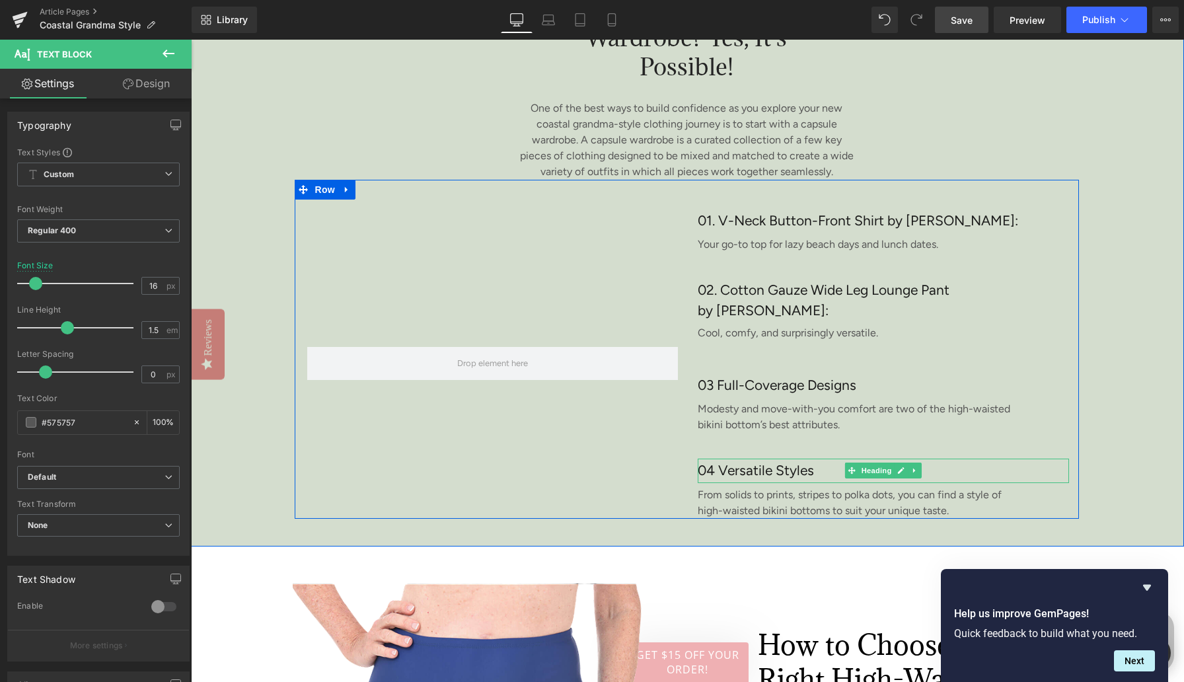
click at [913, 474] on icon at bounding box center [914, 471] width 7 height 8
click at [910, 474] on icon at bounding box center [907, 470] width 7 height 7
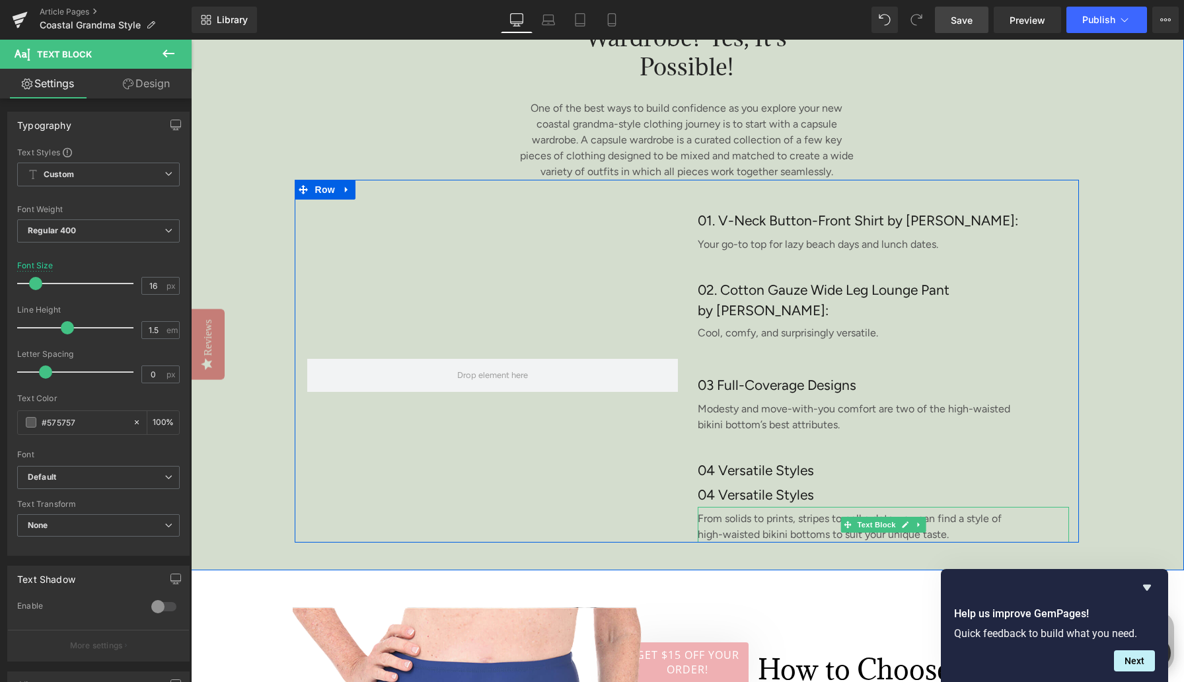
click at [917, 527] on icon at bounding box center [918, 524] width 2 height 5
click at [912, 528] on icon at bounding box center [912, 524] width 7 height 7
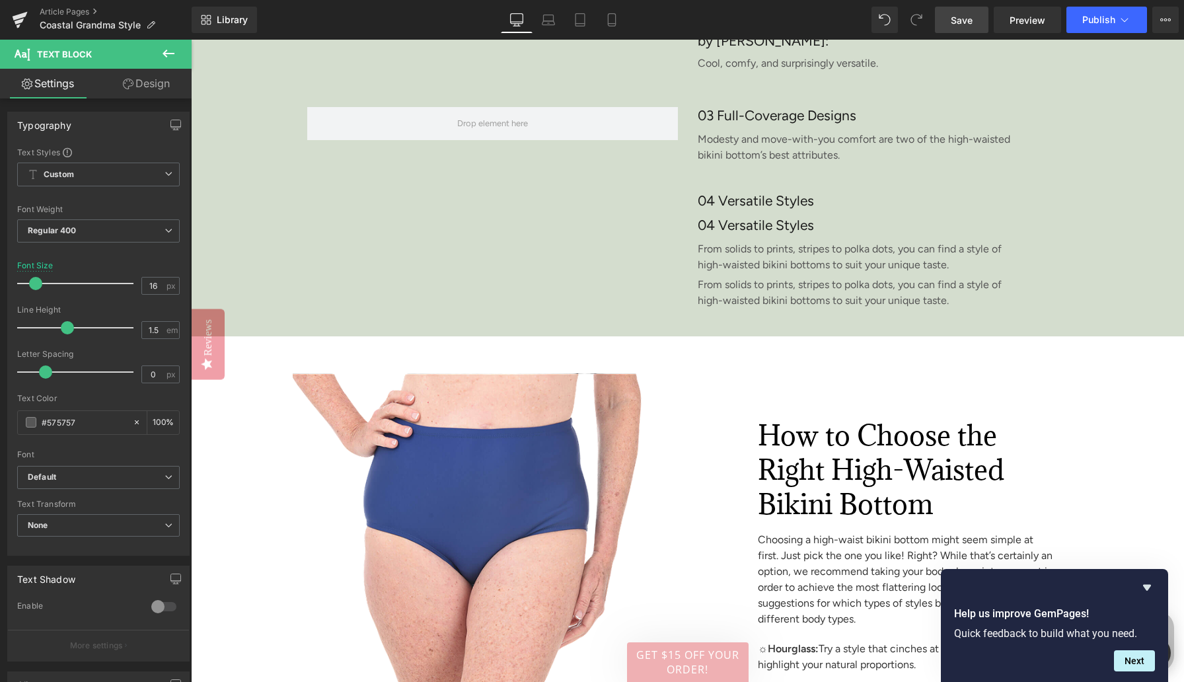
scroll to position [3033, 0]
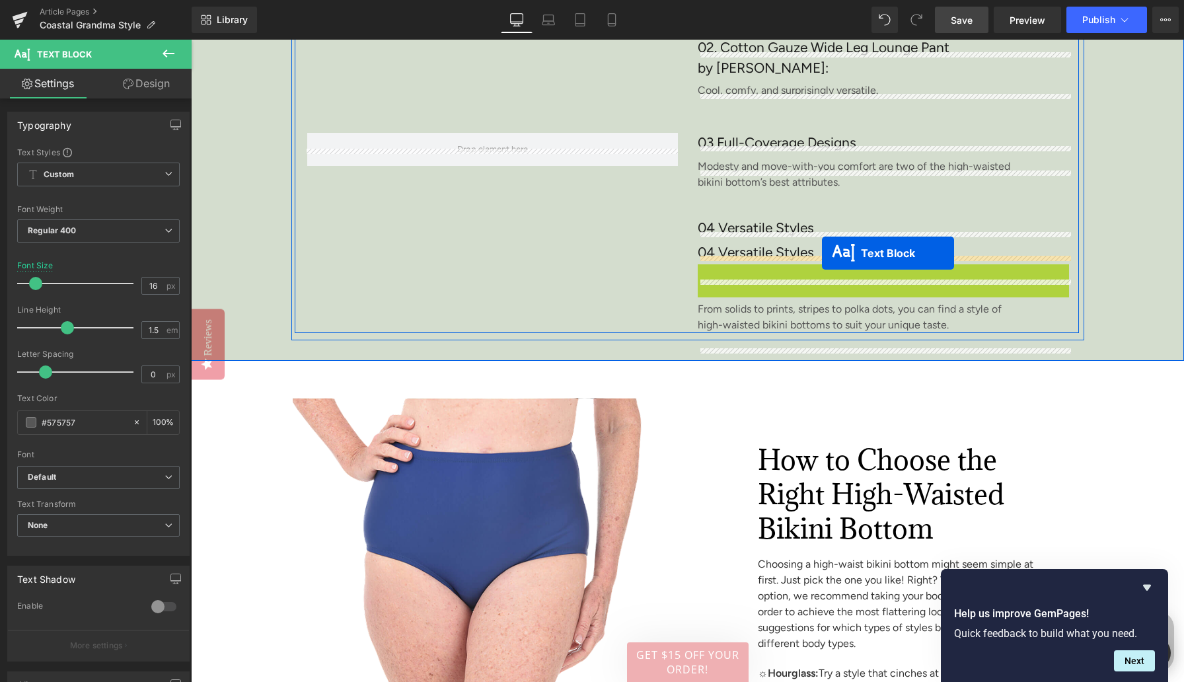
drag, startPoint x: 827, startPoint y: 297, endPoint x: 822, endPoint y: 253, distance: 43.9
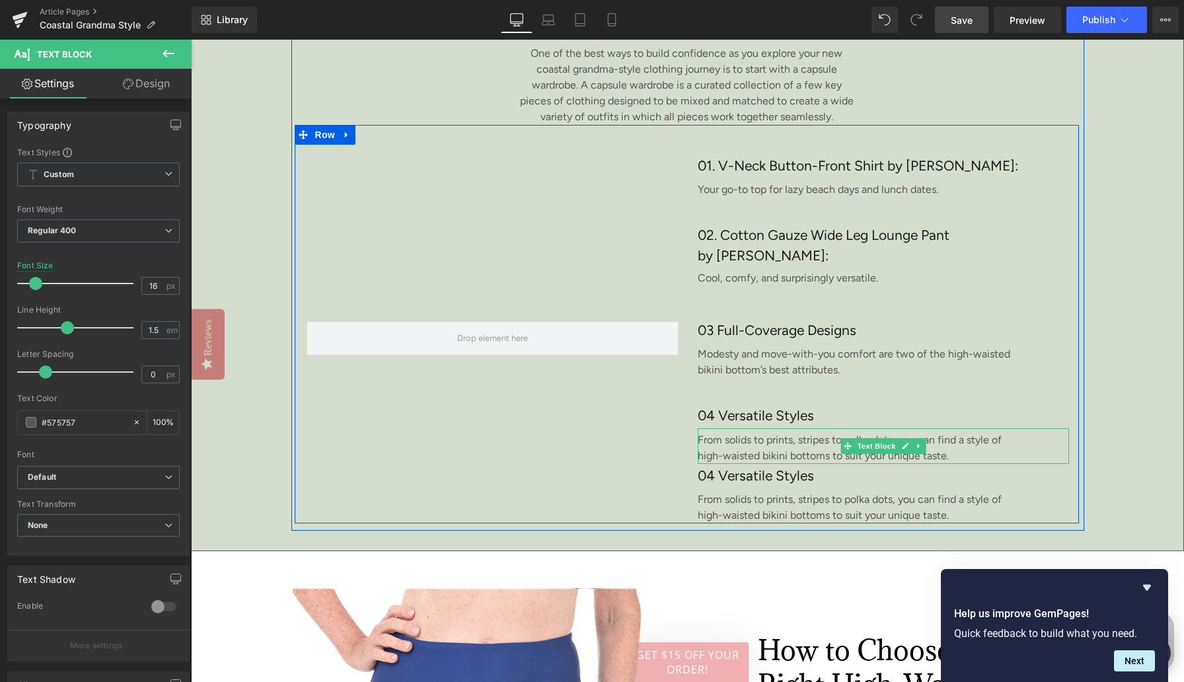
scroll to position [2830, 0]
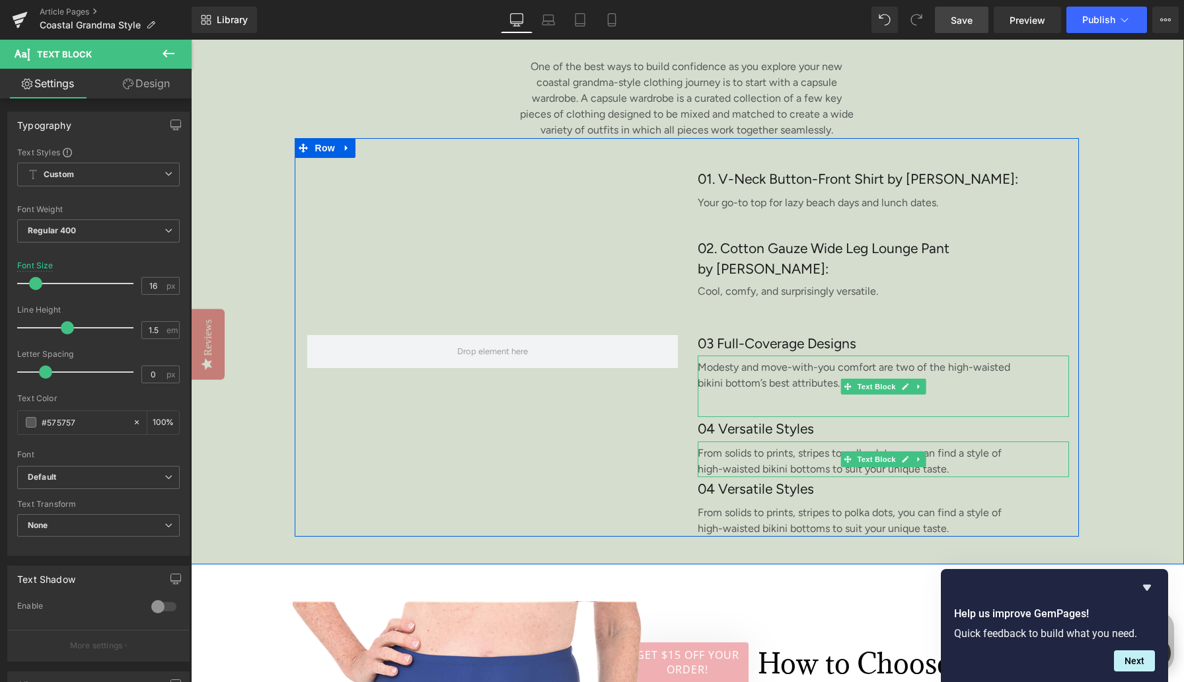
click at [734, 383] on p "Modesty and move-with-you comfort are two of the high-waisted bikini bottom’s b…" at bounding box center [863, 376] width 331 height 32
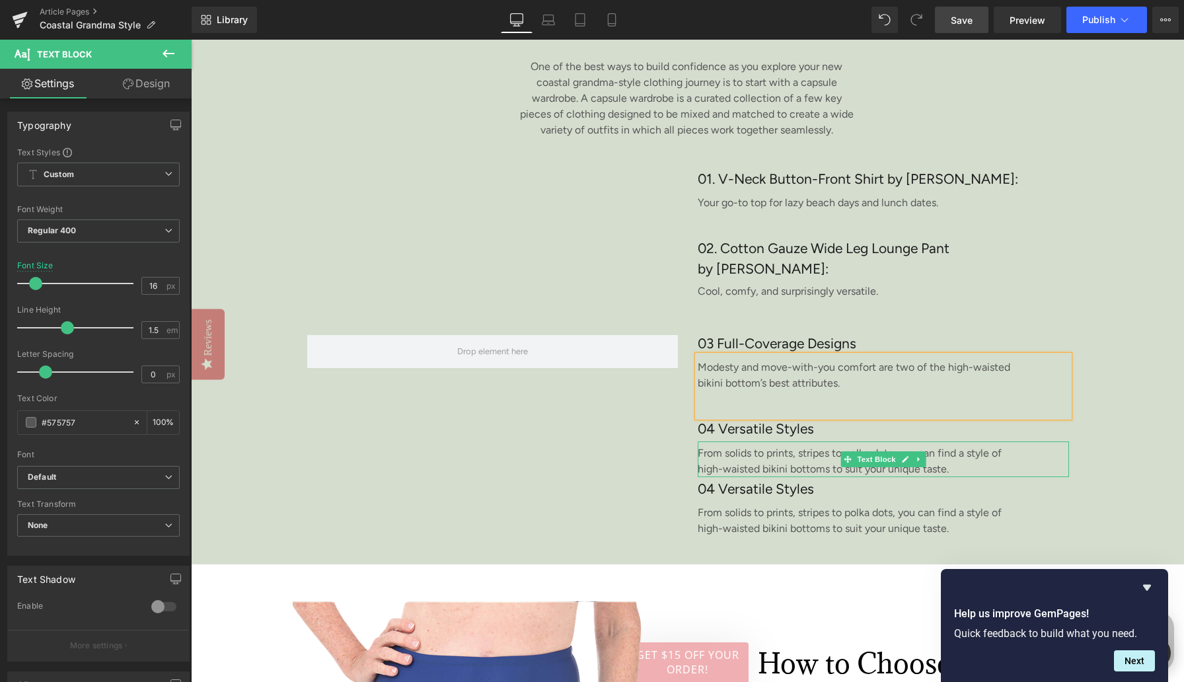
click at [734, 383] on p "Modesty and move-with-you comfort are two of the high-waisted bikini bottom’s b…" at bounding box center [863, 376] width 331 height 32
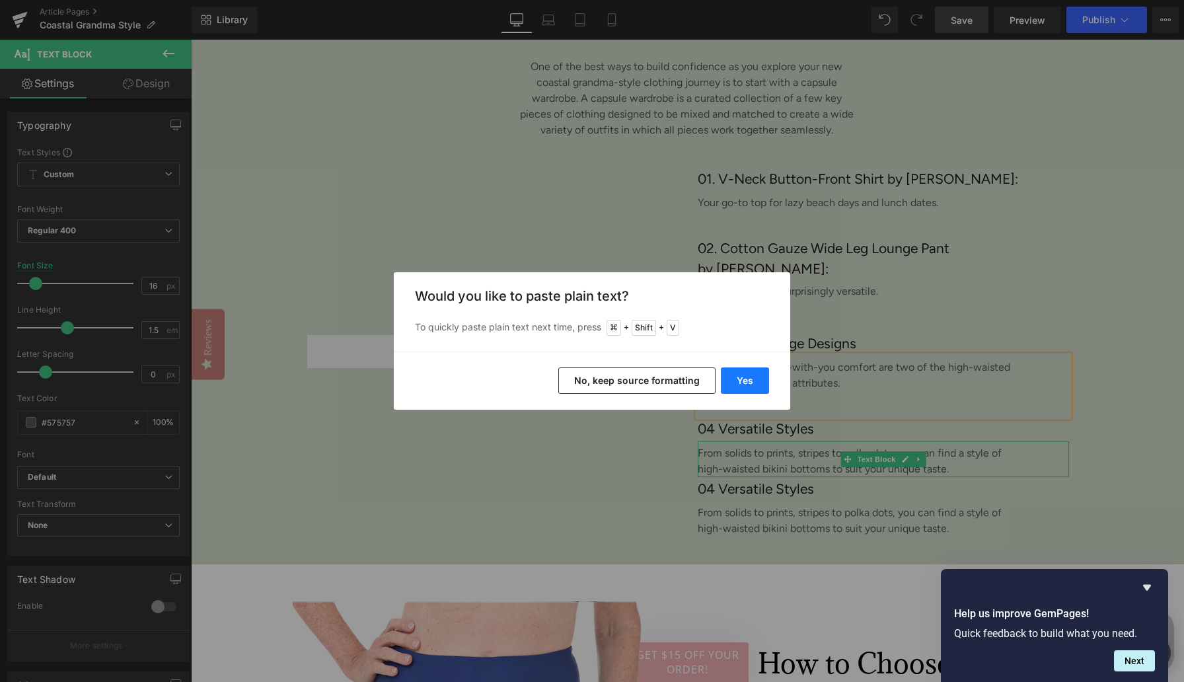
click at [730, 383] on button "Yes" at bounding box center [745, 380] width 48 height 26
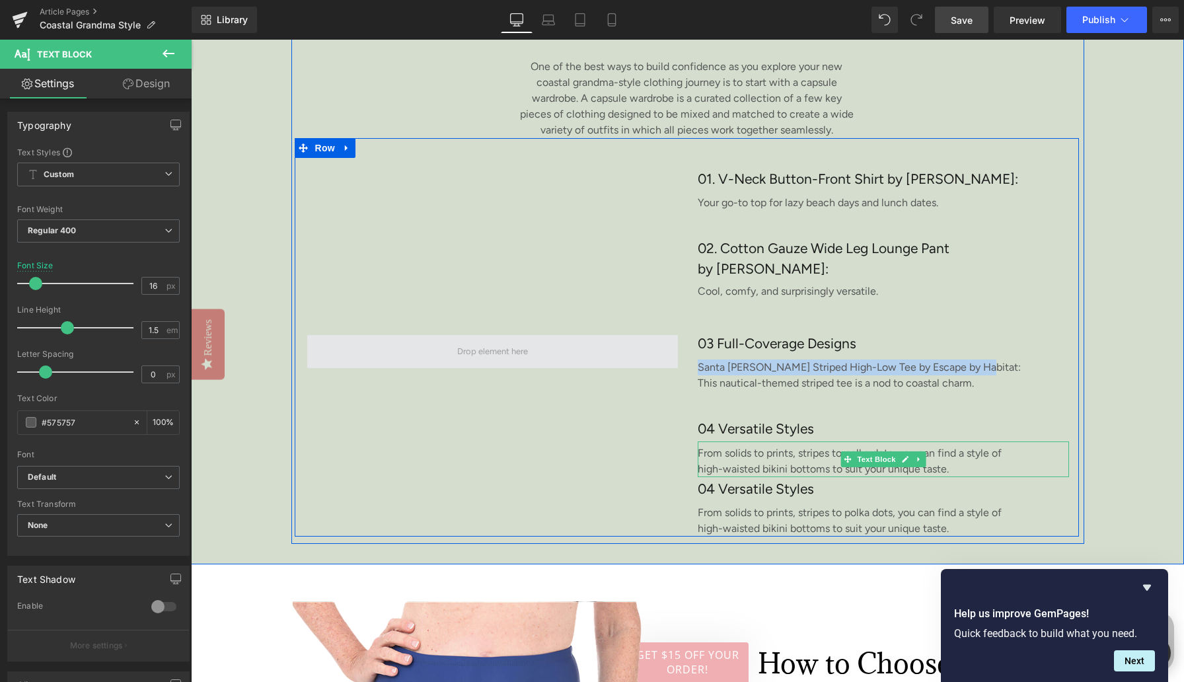
drag, startPoint x: 976, startPoint y: 385, endPoint x: 677, endPoint y: 379, distance: 298.8
click at [677, 379] on div "01. V-Neck Button-Front Shirt by [PERSON_NAME]: Heading Your go-to top for lazy…" at bounding box center [687, 337] width 784 height 398
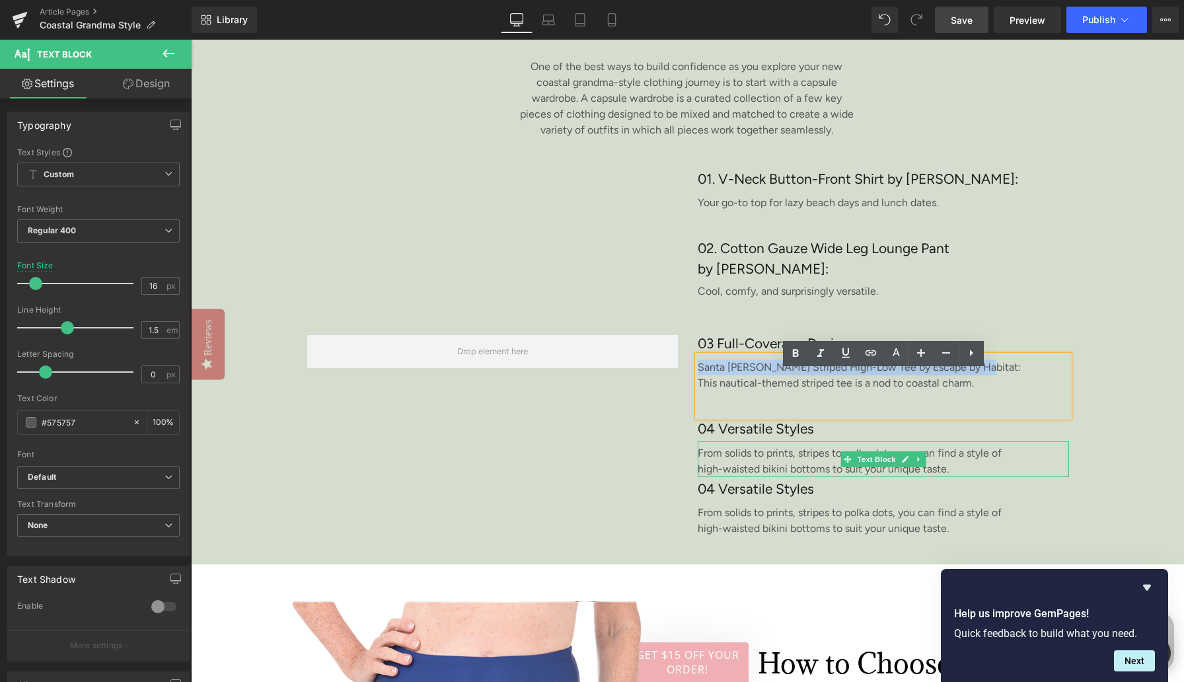
copy p "Santa [PERSON_NAME] Striped High-Low Tee by Escape by Habitat:"
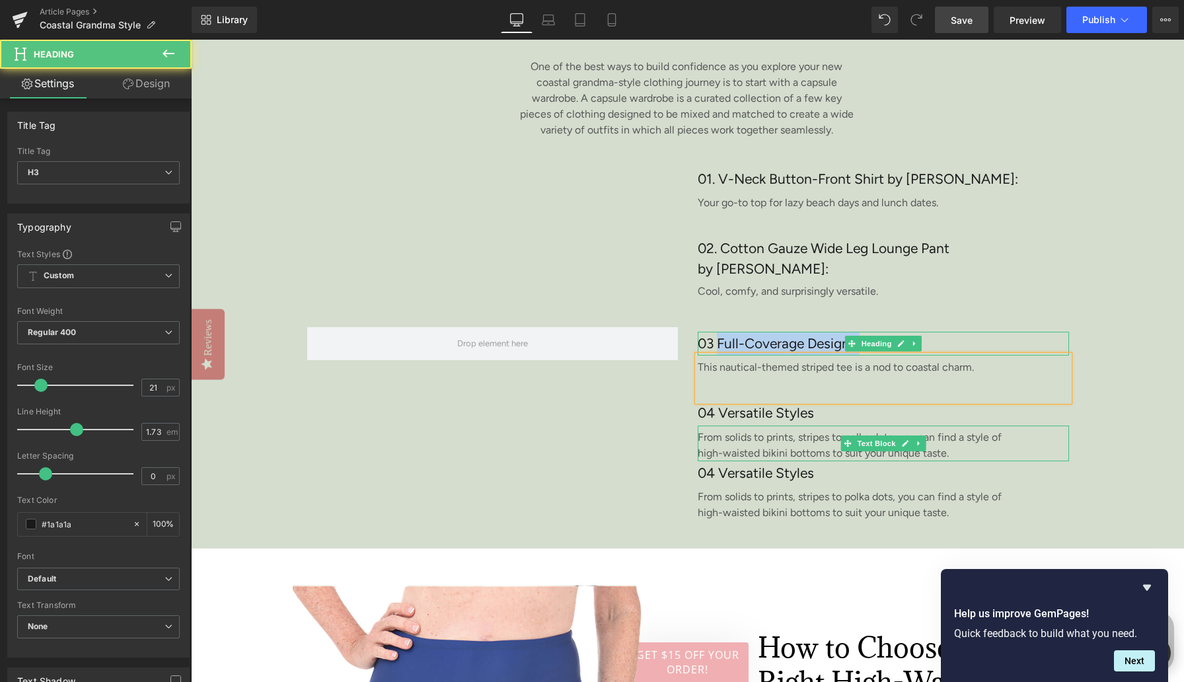
drag, startPoint x: 718, startPoint y: 356, endPoint x: 920, endPoint y: 348, distance: 202.4
click at [919, 355] on div "03 Full-Coverage Designs Heading" at bounding box center [883, 344] width 371 height 24
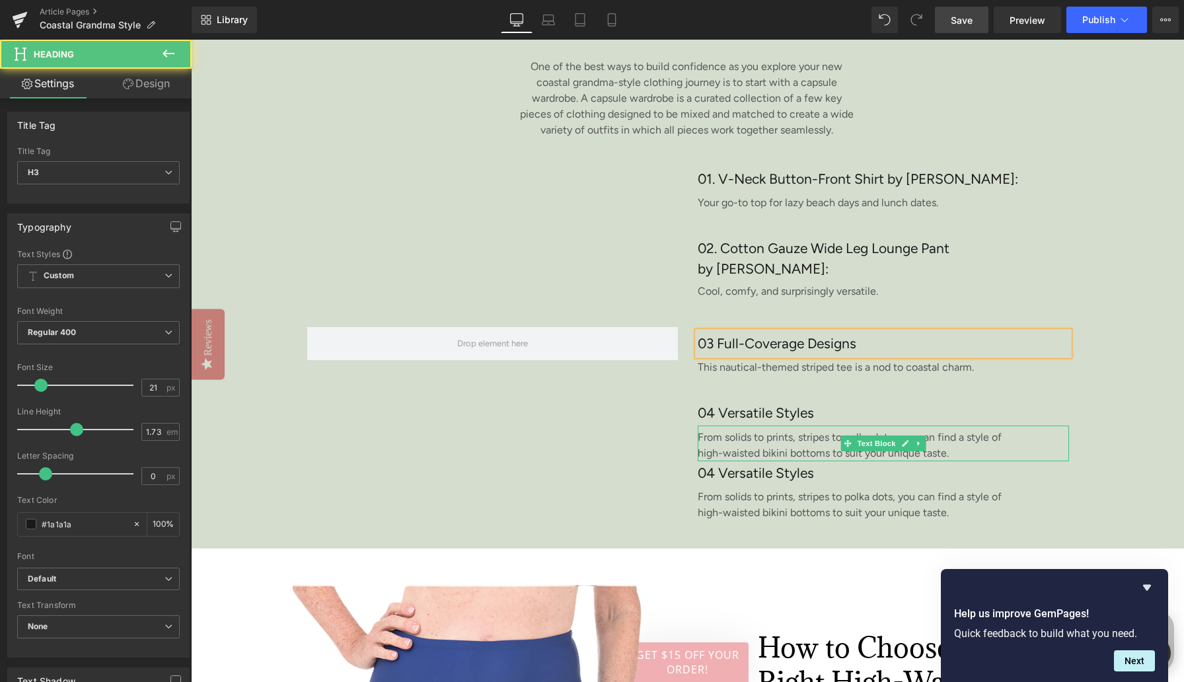
click at [740, 356] on h3 "03 Full-Coverage Designs" at bounding box center [883, 344] width 371 height 24
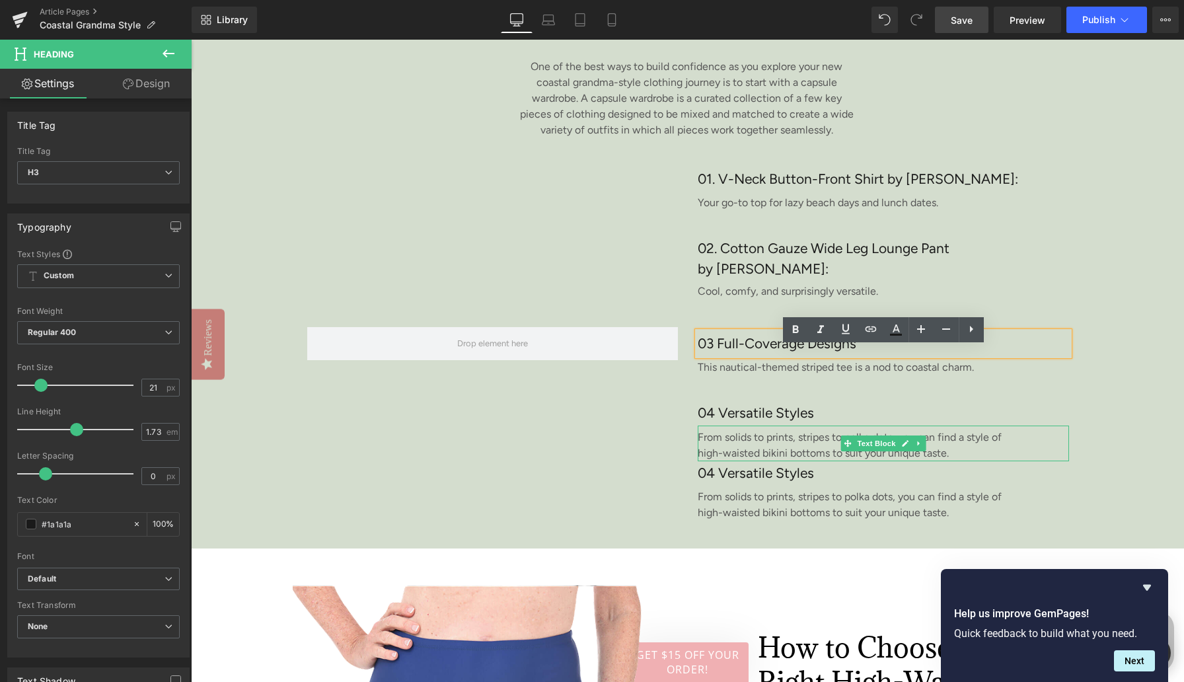
drag, startPoint x: 718, startPoint y: 358, endPoint x: 896, endPoint y: 358, distance: 178.4
click at [897, 356] on h3 "03 Full-Coverage Designs" at bounding box center [883, 344] width 371 height 24
paste div
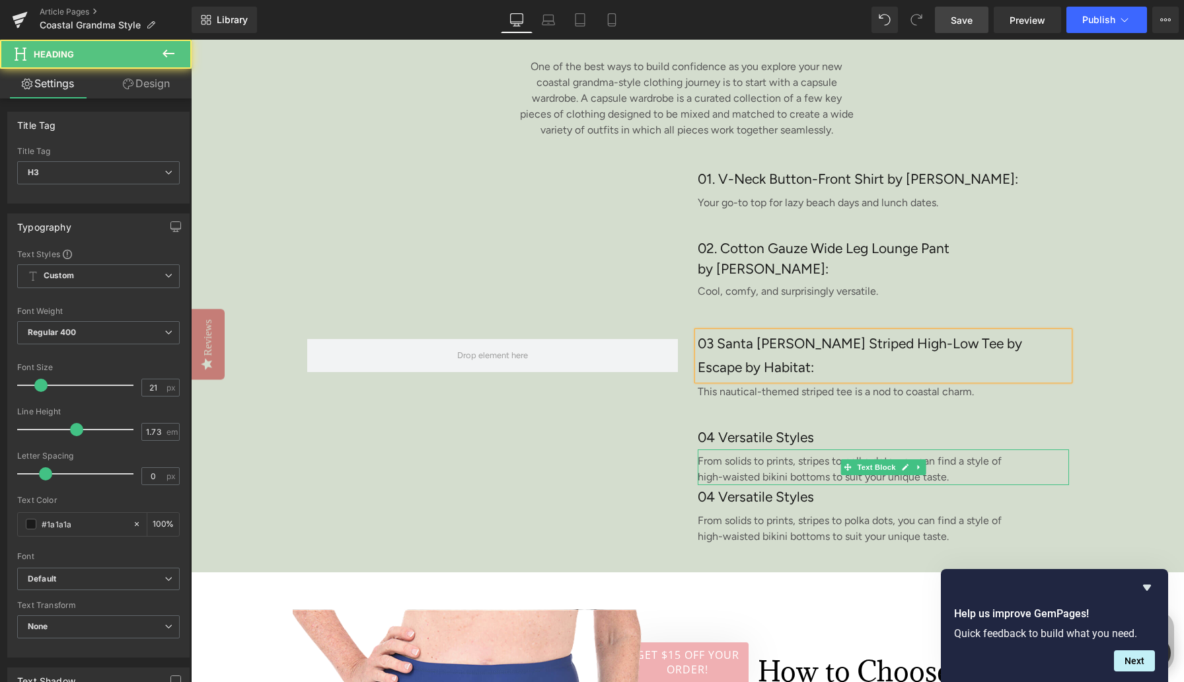
click at [711, 361] on h3 "03 Santa [PERSON_NAME] Striped High-Low Tee by Escape by Habitat:" at bounding box center [883, 356] width 371 height 48
click at [967, 191] on h3 "01. V-Neck Button-Front Shirt by [PERSON_NAME]:" at bounding box center [883, 179] width 371 height 24
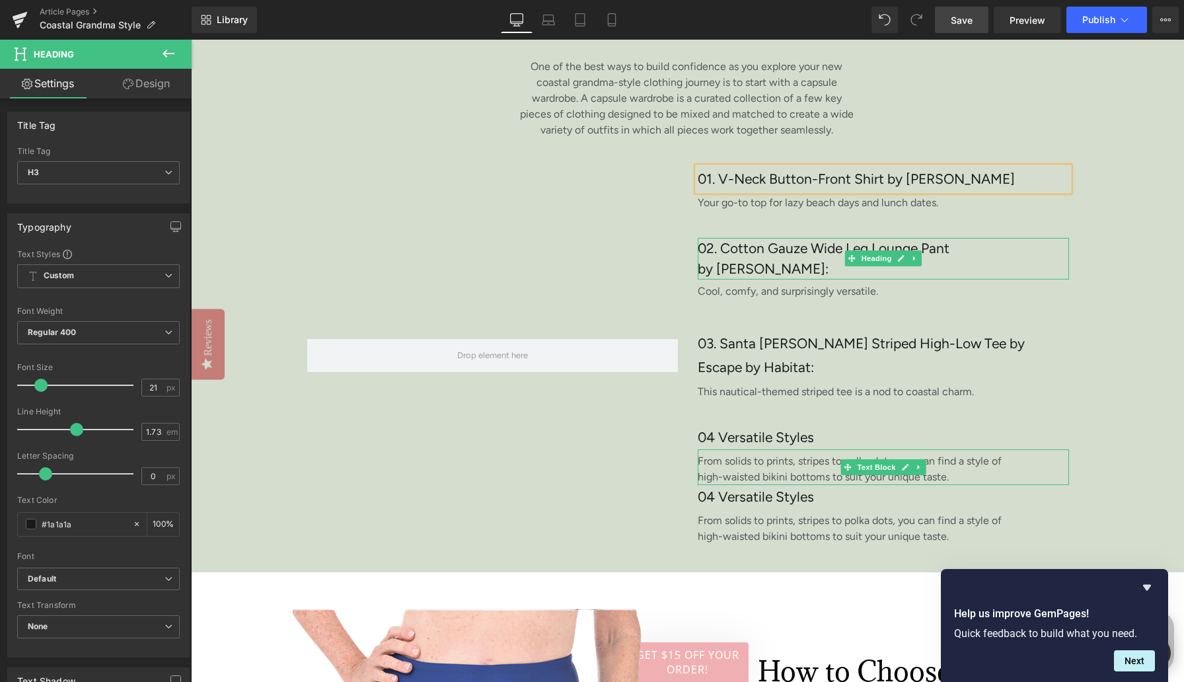
click at [827, 280] on h3 "02. Cotton Gauze Wide Leg Lounge Pant by [PERSON_NAME]:" at bounding box center [832, 259] width 269 height 42
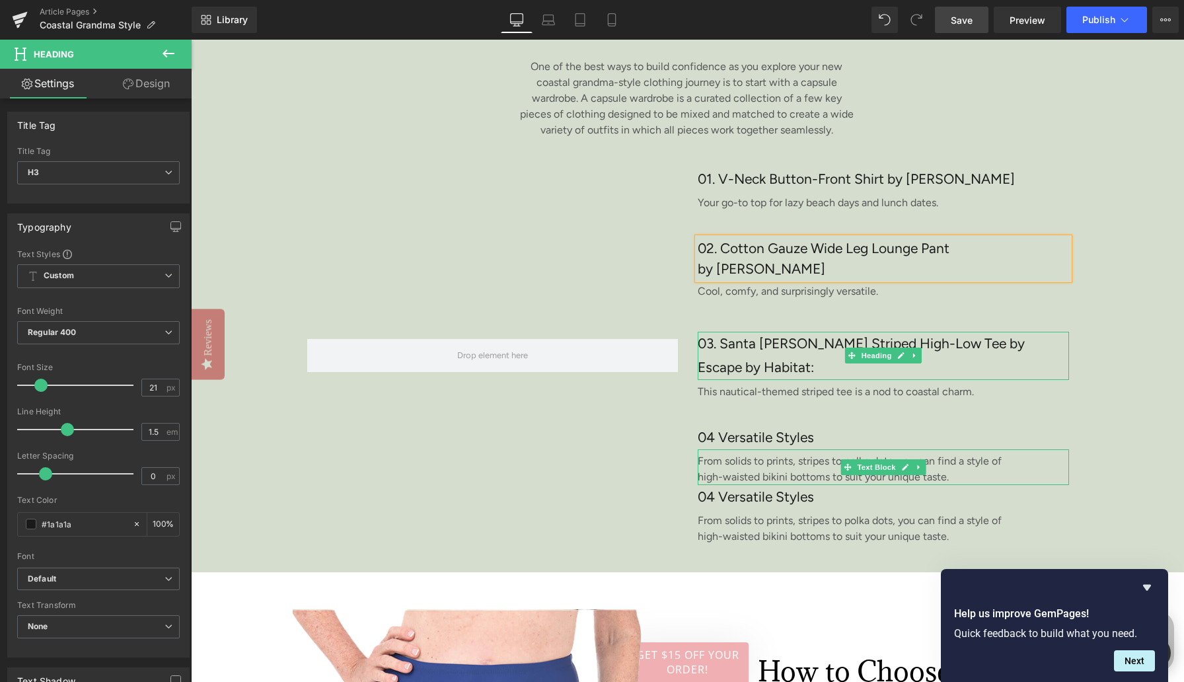
click at [751, 380] on h3 "03. Santa [PERSON_NAME] Striped High-Low Tee by Escape by Habitat:" at bounding box center [883, 356] width 371 height 48
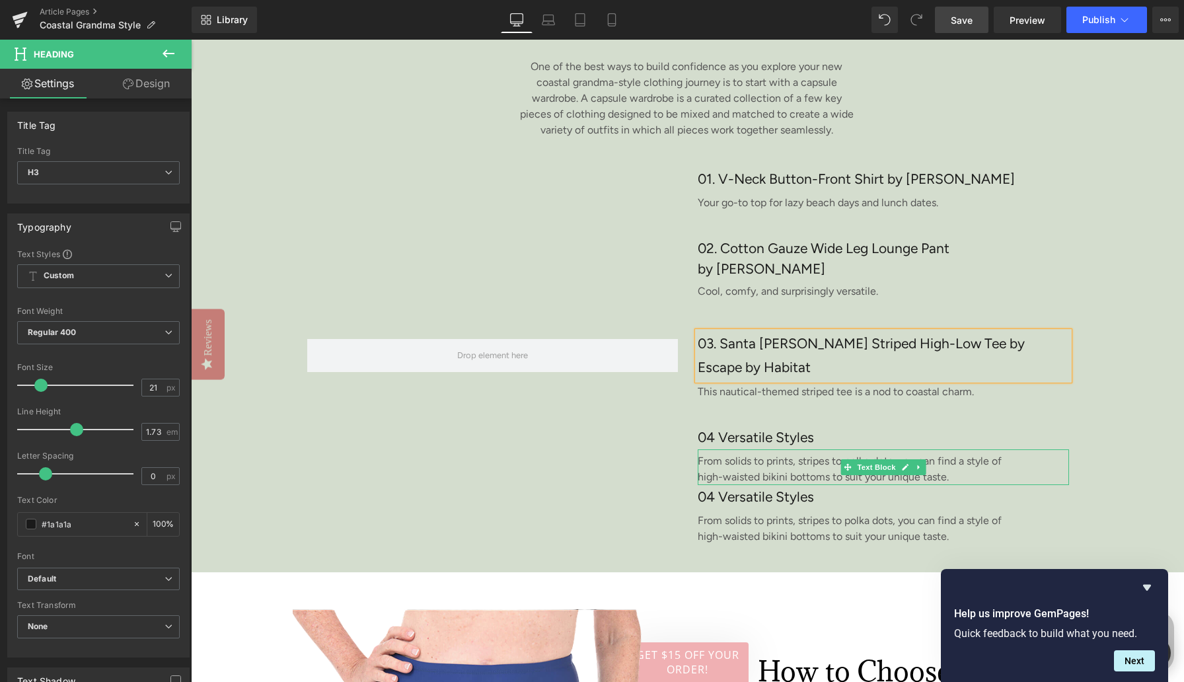
click at [1129, 385] on div "An Easy, Breezy Coastal Capsule Wardrobe? Yes, It's Possible! Heading 403px 404…" at bounding box center [687, 222] width 993 height 700
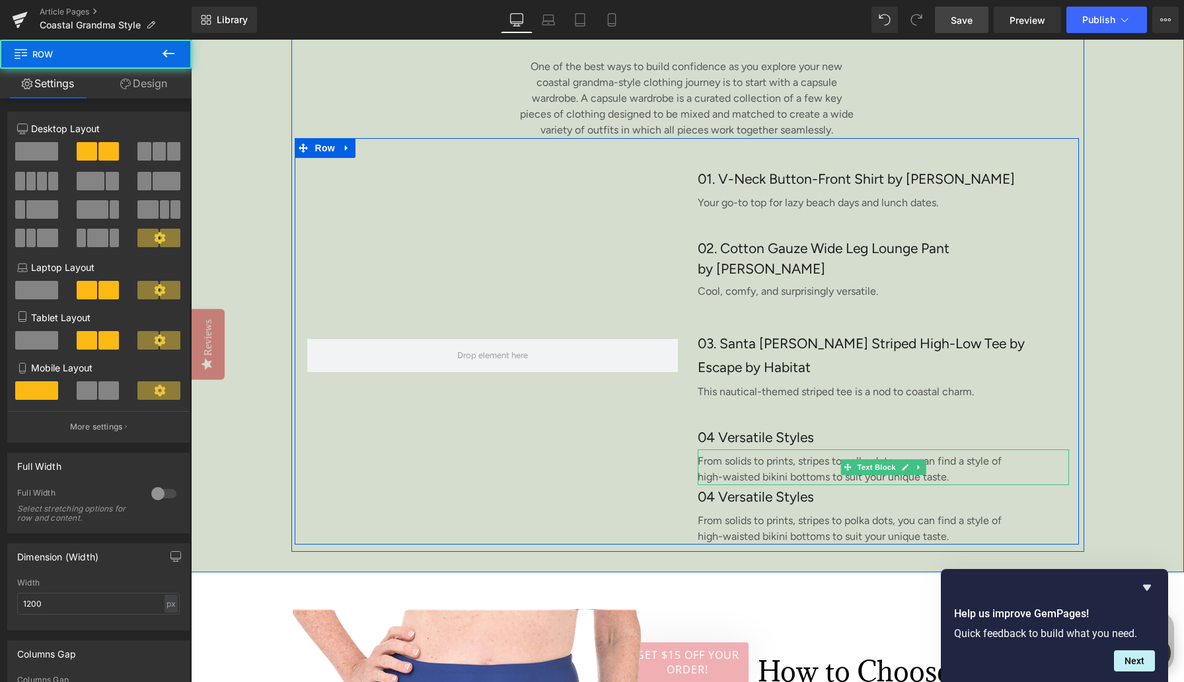
click at [1045, 376] on div "01. V-Neck Button-Front Shirt by Foxcroft Heading Your go-to top for lazy beach…" at bounding box center [883, 356] width 391 height 378
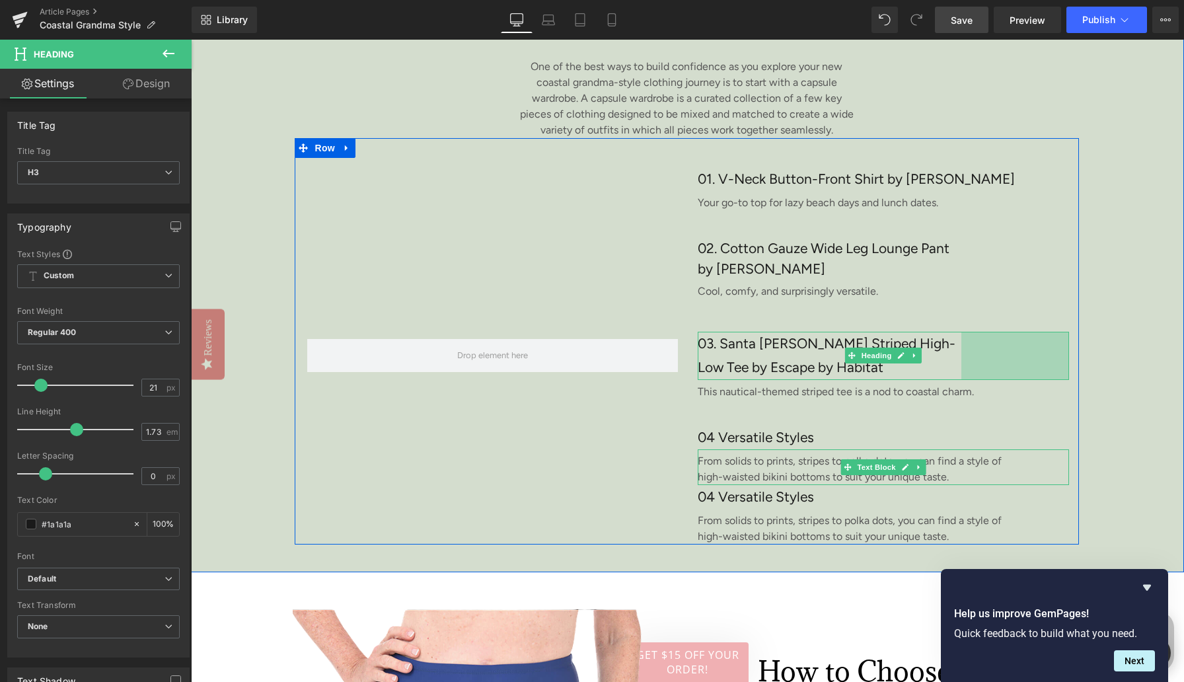
drag, startPoint x: 1068, startPoint y: 378, endPoint x: 960, endPoint y: 377, distance: 107.7
click at [960, 377] on div "03. Santa [PERSON_NAME] Striped High-Low Tee by Escape by Habitat Heading 163px" at bounding box center [883, 356] width 371 height 48
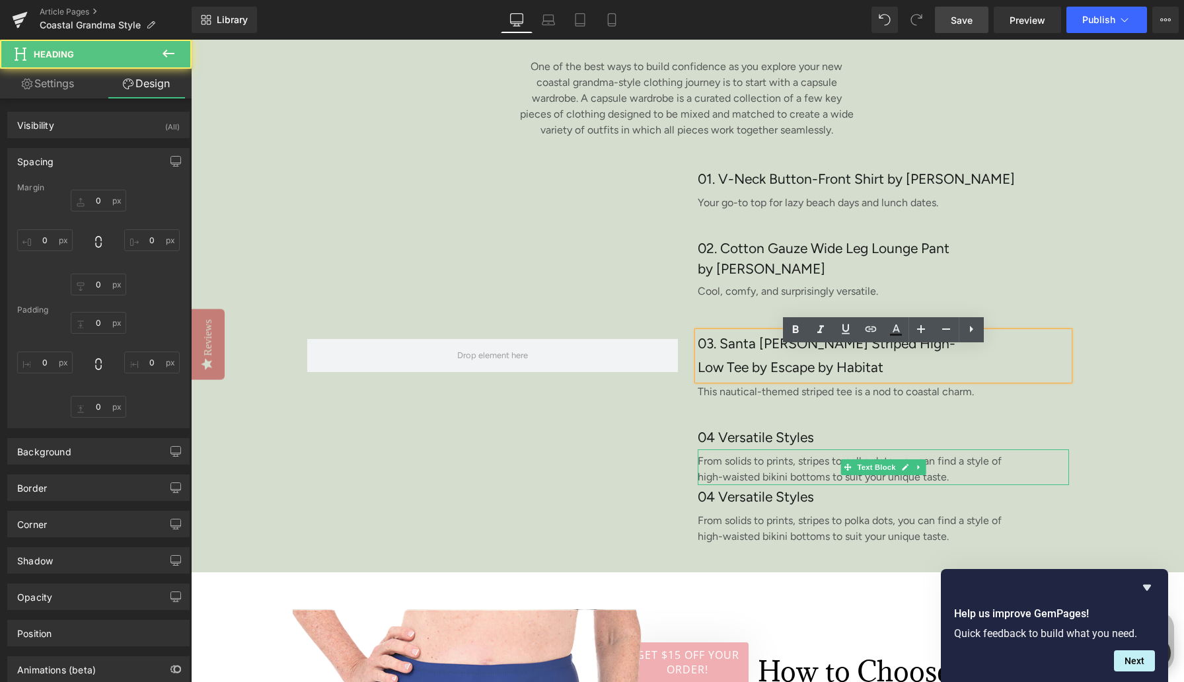
type input "0"
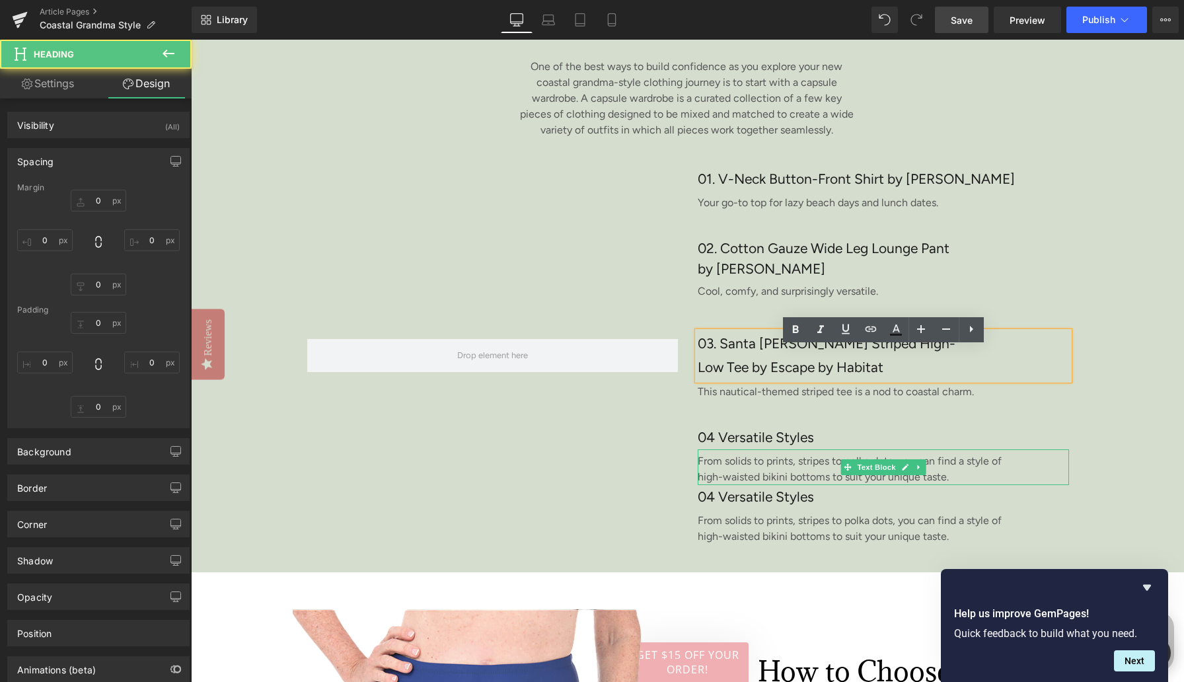
type input "163"
type input "0"
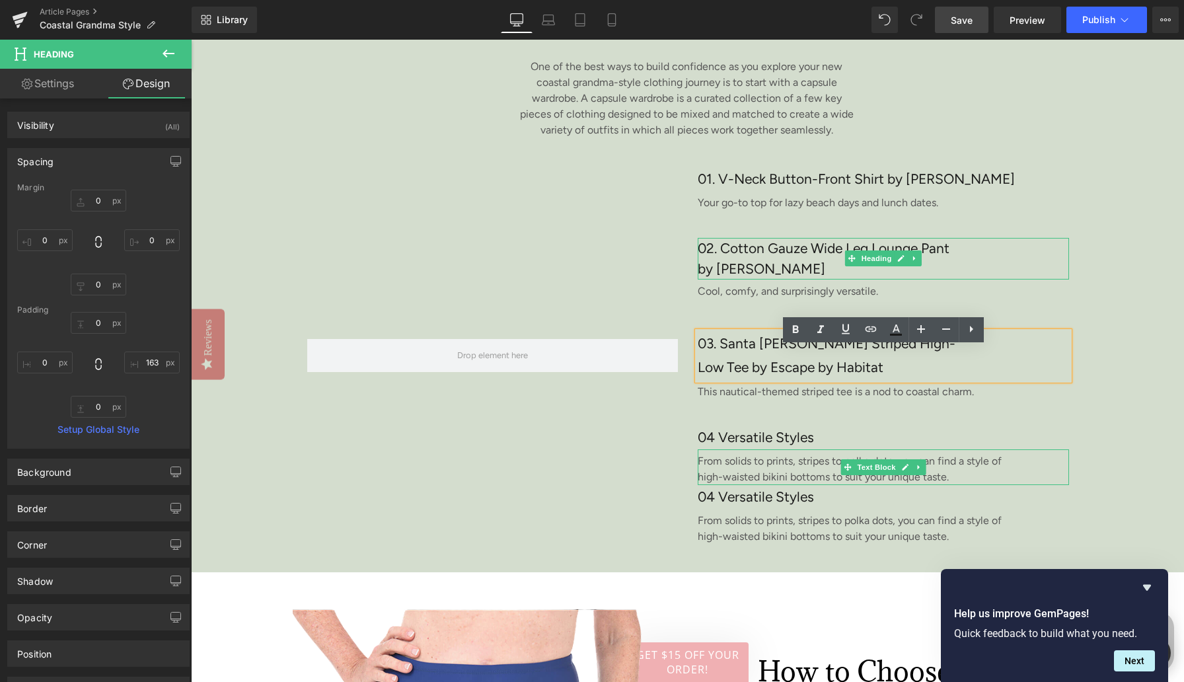
click at [741, 275] on h3 "02. Cotton Gauze Wide Leg Lounge Pant by [PERSON_NAME]" at bounding box center [832, 259] width 269 height 42
click at [741, 274] on h3 "02. Cotton Gauze Wide Leg Lounge Pant by [PERSON_NAME]" at bounding box center [832, 259] width 269 height 42
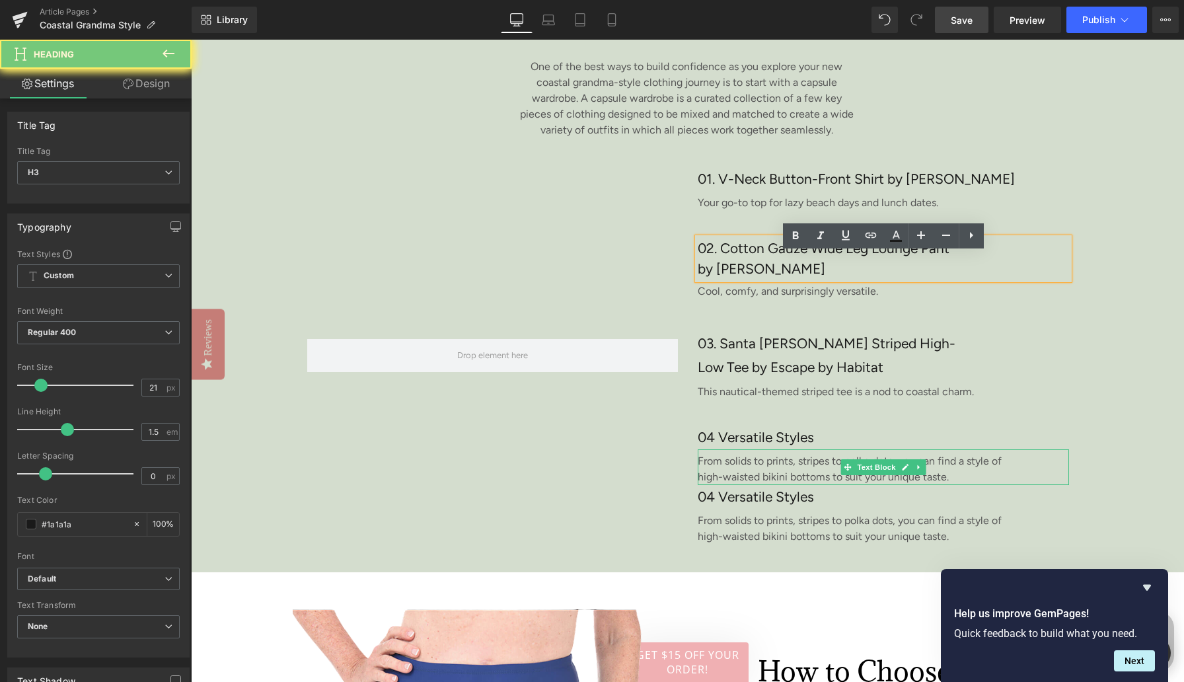
click at [741, 274] on h3 "02. Cotton Gauze Wide Leg Lounge Pant by [PERSON_NAME]" at bounding box center [832, 259] width 269 height 42
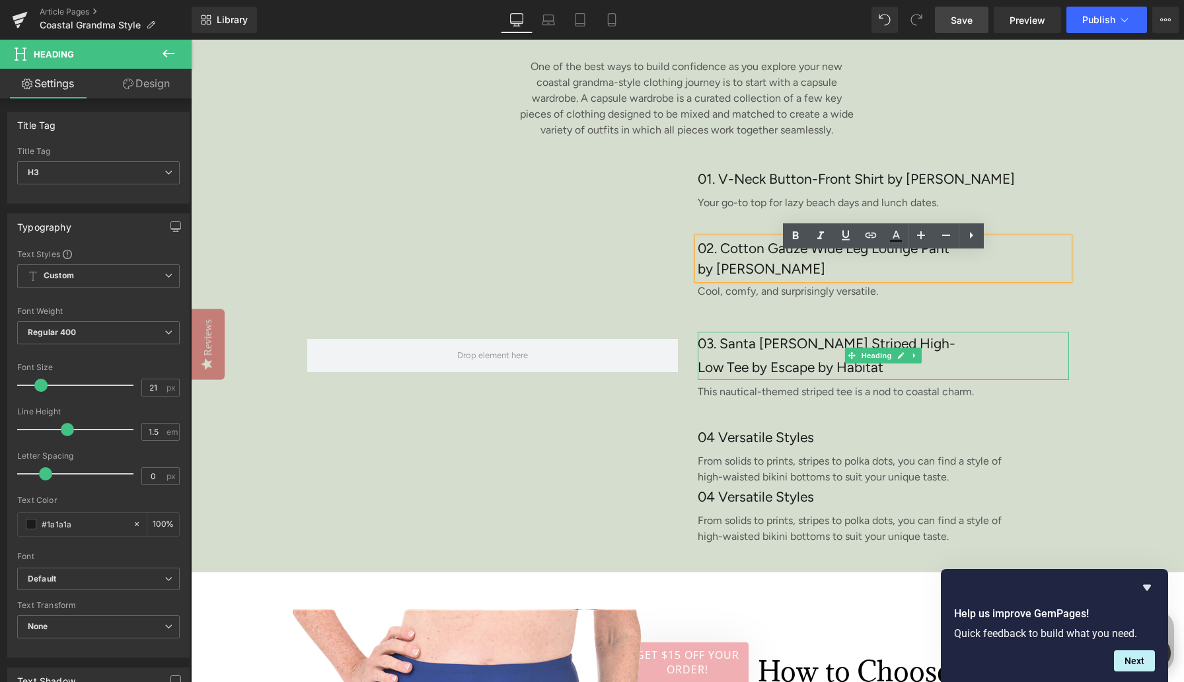
click at [730, 367] on h3 "03. Santa [PERSON_NAME] Striped High-Low Tee by Escape by Habitat" at bounding box center [830, 356] width 264 height 48
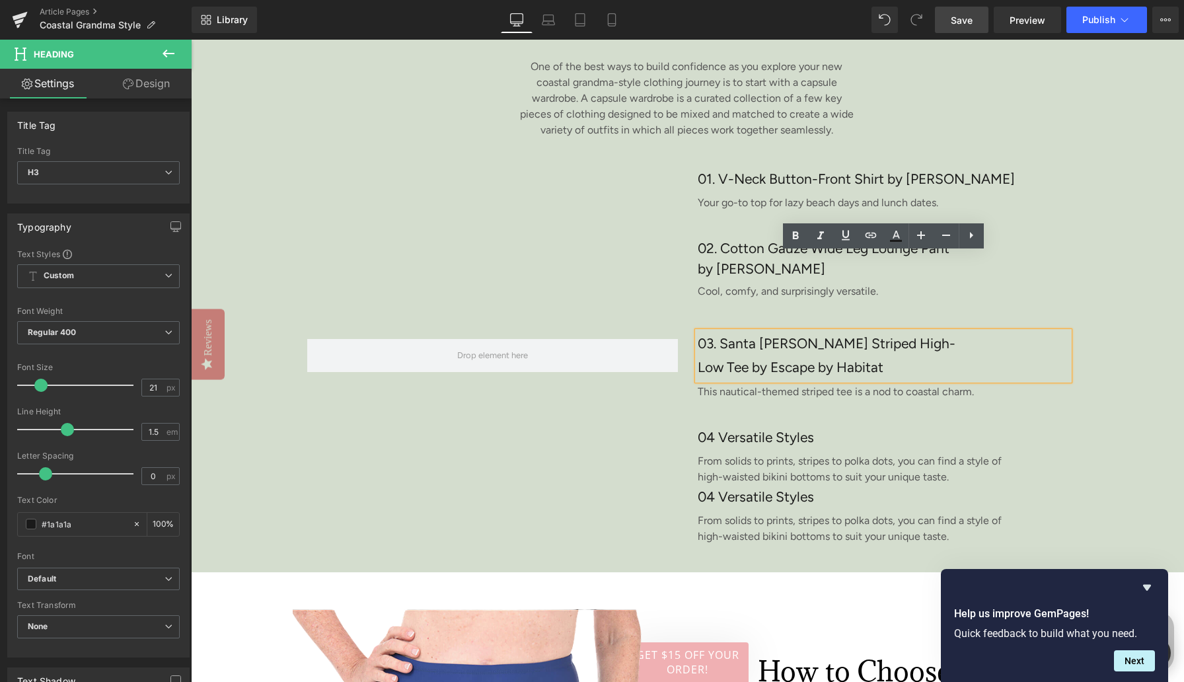
click at [730, 367] on h3 "03. Santa [PERSON_NAME] Striped High-Low Tee by Escape by Habitat" at bounding box center [830, 356] width 264 height 48
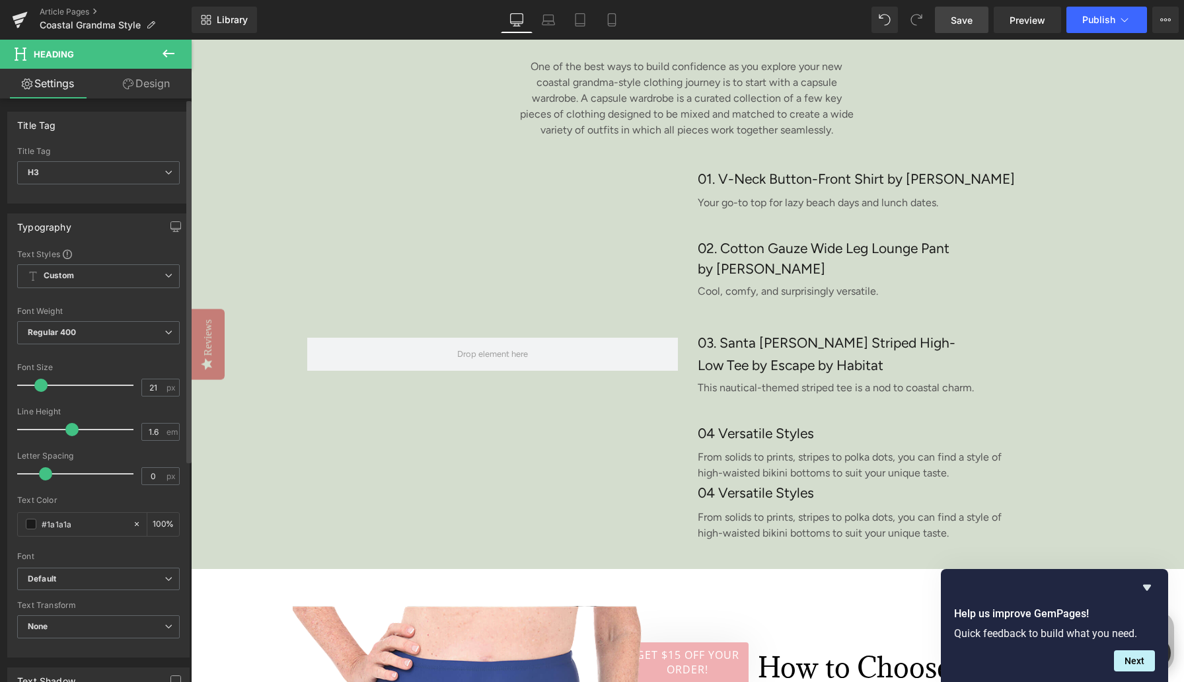
type input "1.5"
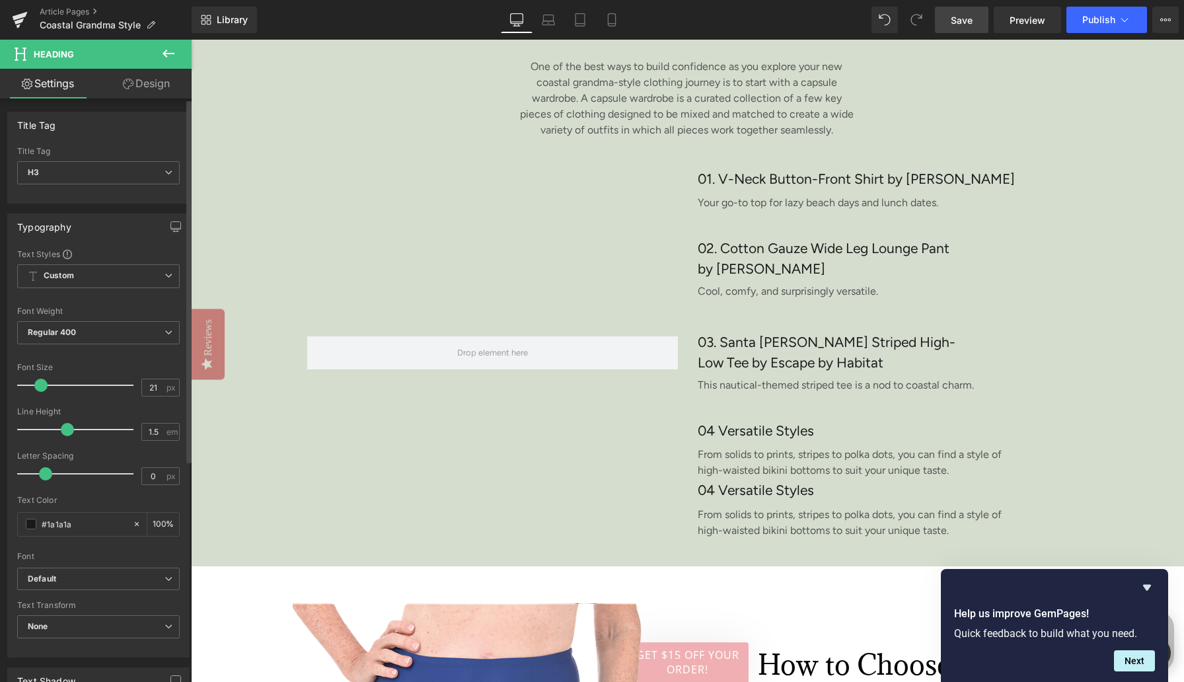
drag, startPoint x: 77, startPoint y: 428, endPoint x: 70, endPoint y: 429, distance: 6.6
click at [70, 429] on span at bounding box center [67, 429] width 13 height 13
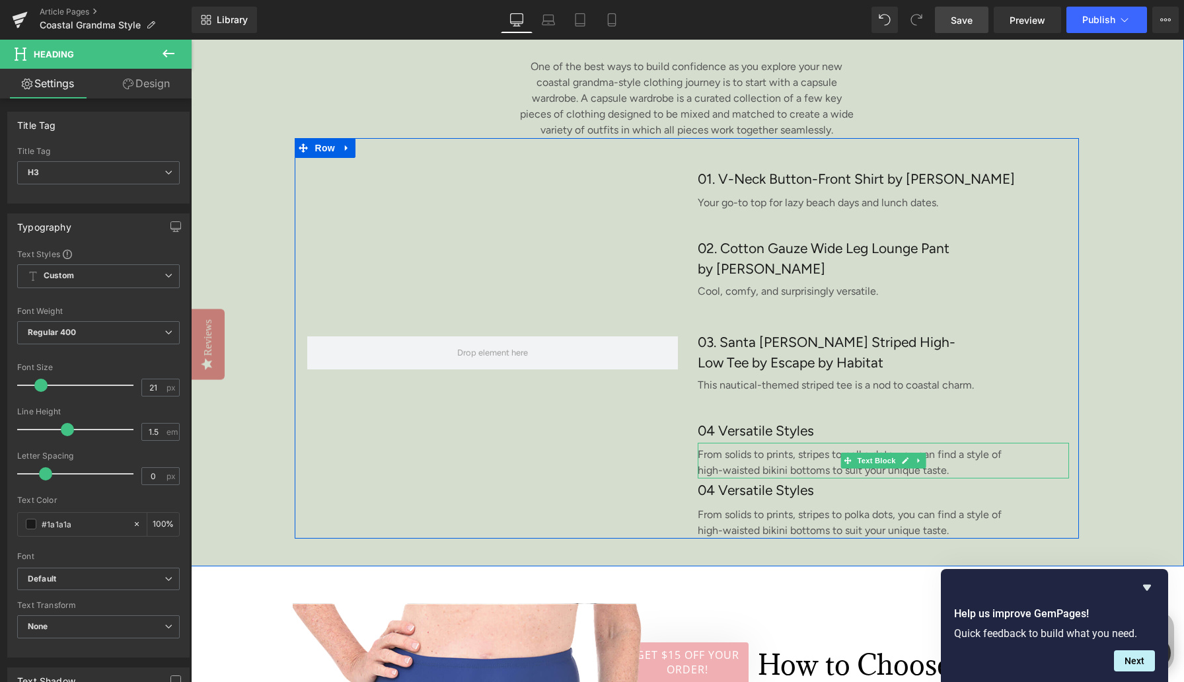
click at [746, 472] on p "From solids to prints, stripes to polka dots, you can find a style of high-wais…" at bounding box center [850, 463] width 305 height 32
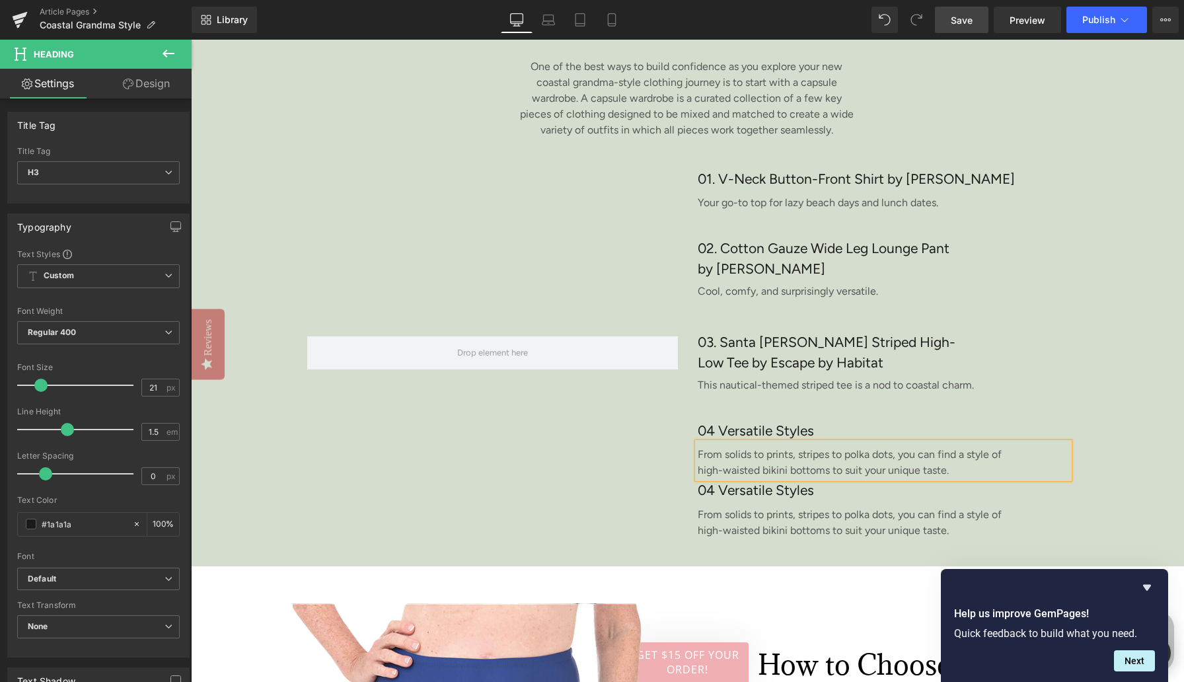
click at [746, 472] on p "From solids to prints, stripes to polka dots, you can find a style of high-wais…" at bounding box center [850, 463] width 305 height 32
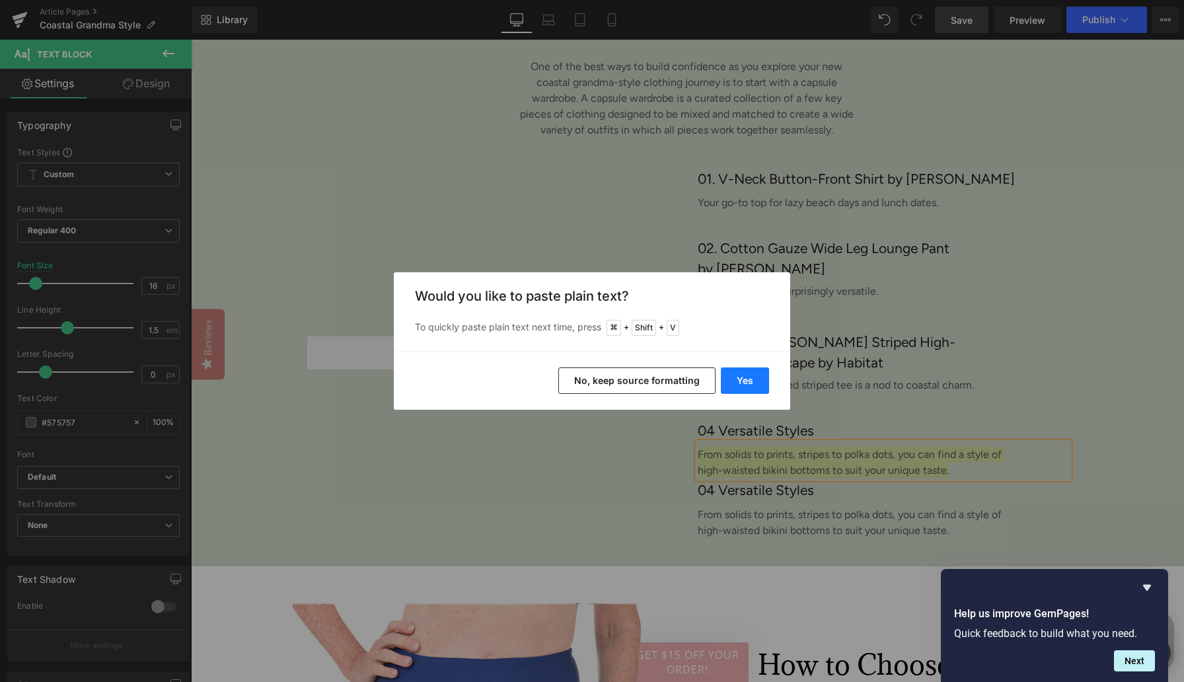
click at [747, 373] on button "Yes" at bounding box center [745, 380] width 48 height 26
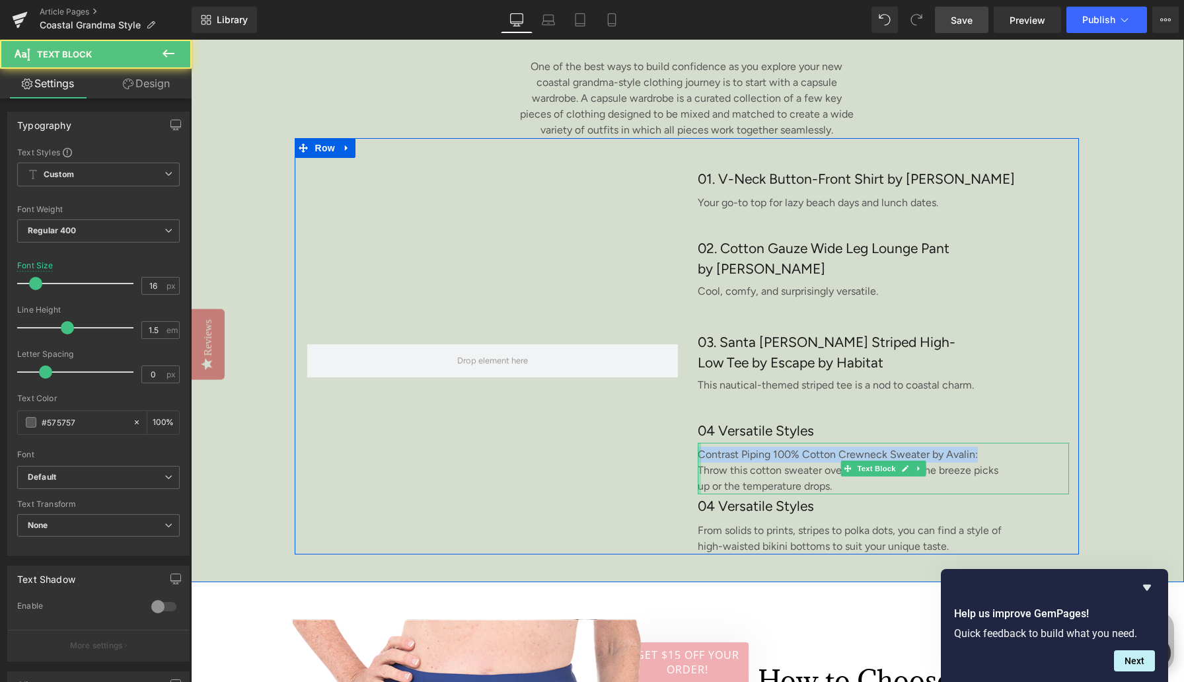
drag, startPoint x: 978, startPoint y: 471, endPoint x: 699, endPoint y: 468, distance: 278.9
click at [699, 469] on div "Contrast Piping 100% Cotton Crewneck Sweater by Avalin: Throw this cotton sweat…" at bounding box center [883, 469] width 371 height 52
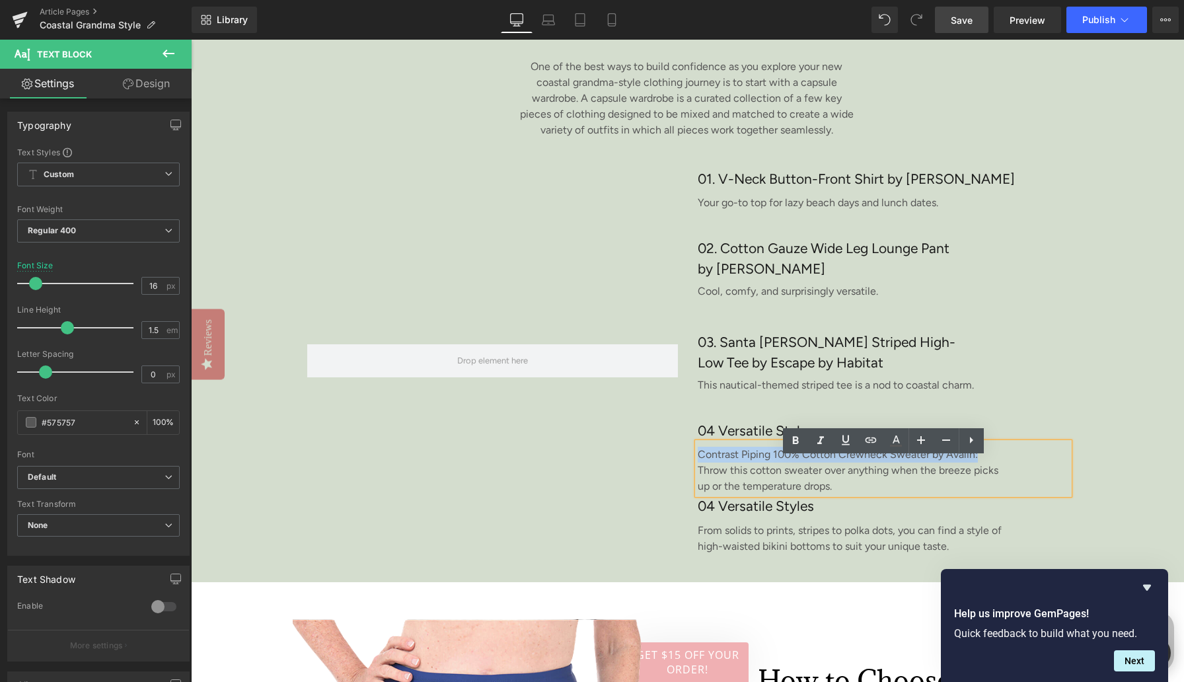
copy p "Contrast Piping 100% Cotton Crewneck Sweater by Avalin:"
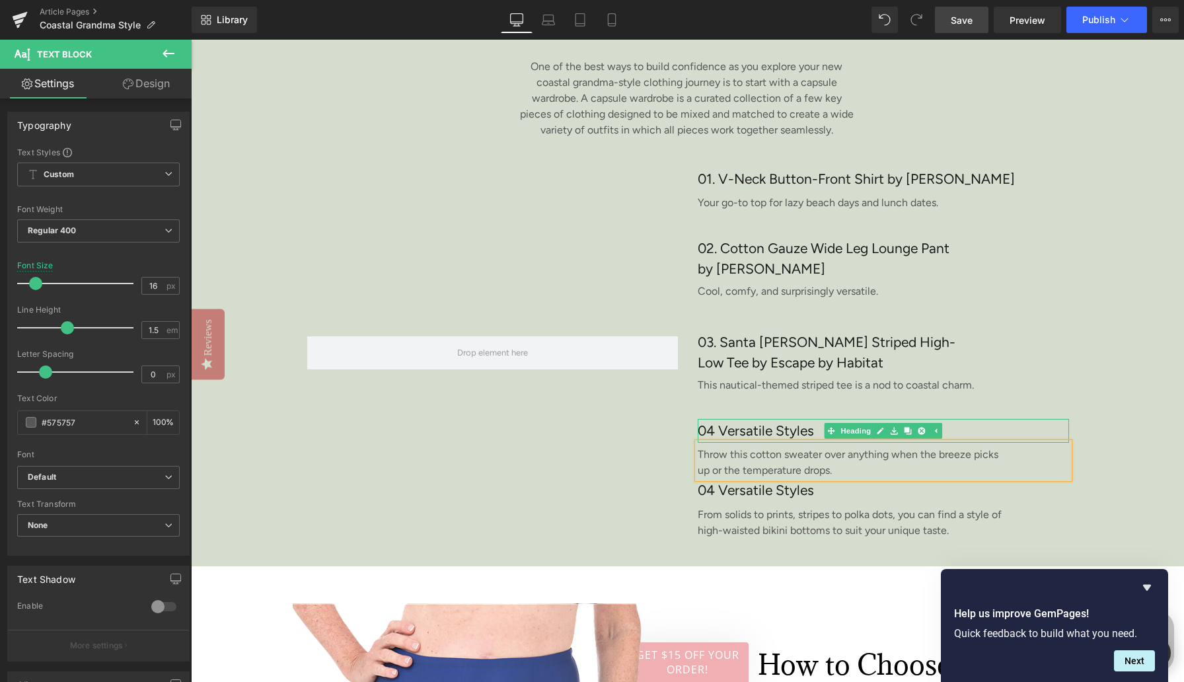
click at [723, 443] on h3 "04 Versatile Styles" at bounding box center [883, 431] width 371 height 24
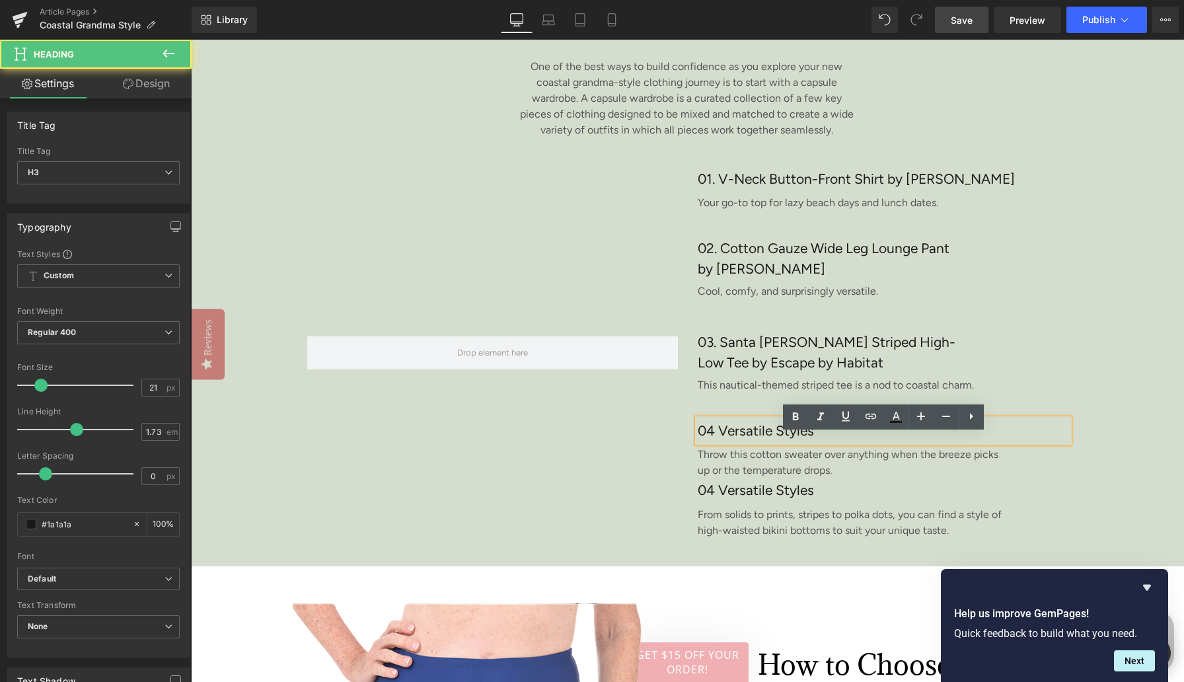
drag, startPoint x: 712, startPoint y: 445, endPoint x: 843, endPoint y: 444, distance: 130.2
click at [843, 443] on h3 "04 Versatile Styles" at bounding box center [883, 431] width 371 height 24
paste div
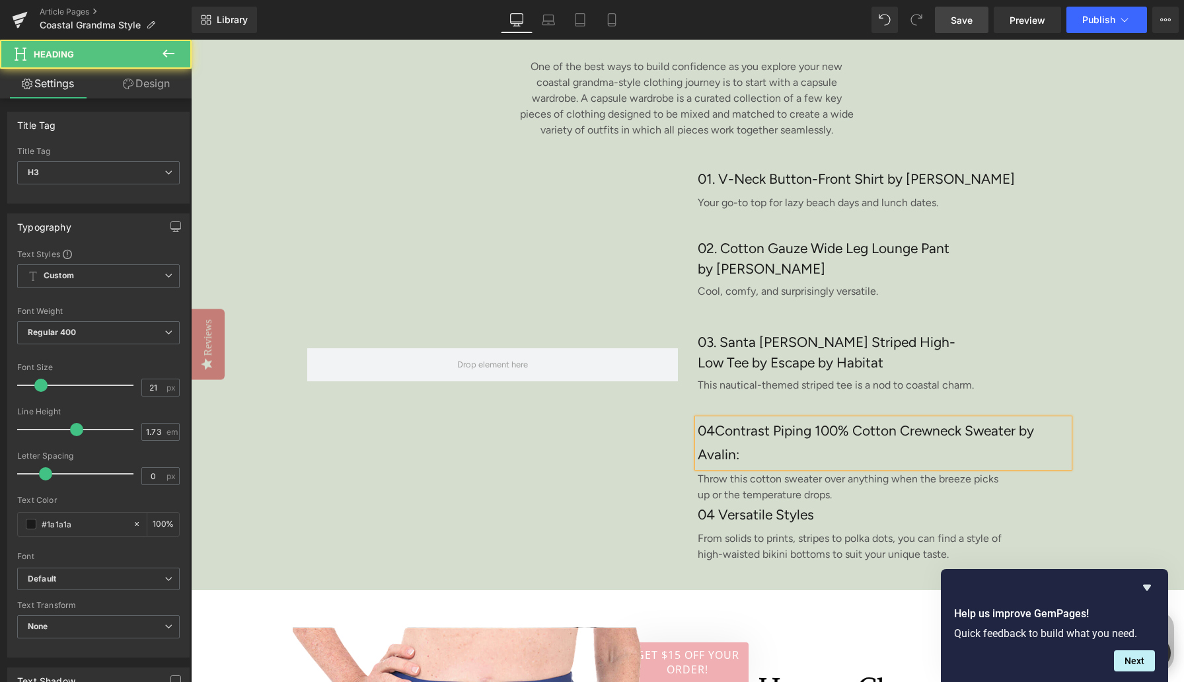
click at [713, 445] on h3 "04Contrast Piping 100% Cotton Crewneck Sweater by Avalin:" at bounding box center [883, 443] width 371 height 48
click at [750, 467] on h3 "04 Contrast Piping 100% Cotton Crewneck Sweater by Avalin:" at bounding box center [883, 443] width 371 height 48
click at [718, 359] on h3 "03. Santa [PERSON_NAME] Striped High-Low Tee by Escape by Habitat" at bounding box center [830, 353] width 264 height 42
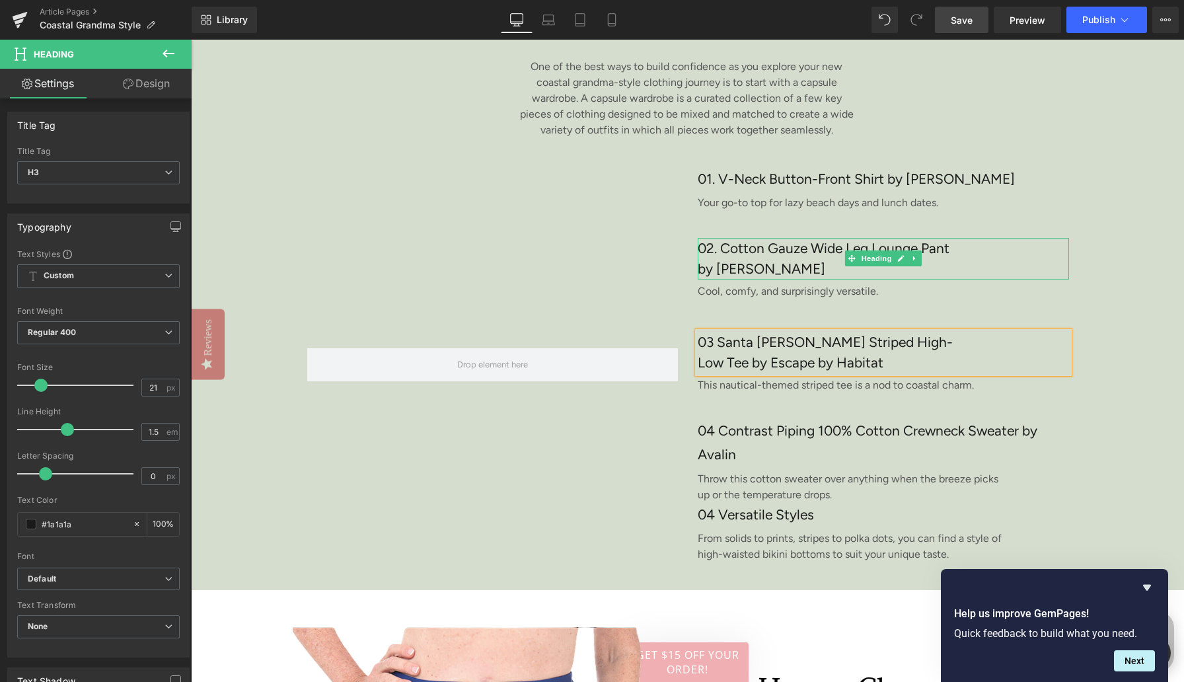
click at [718, 264] on h3 "02. Cotton Gauze Wide Leg Lounge Pant by [PERSON_NAME]" at bounding box center [832, 259] width 269 height 42
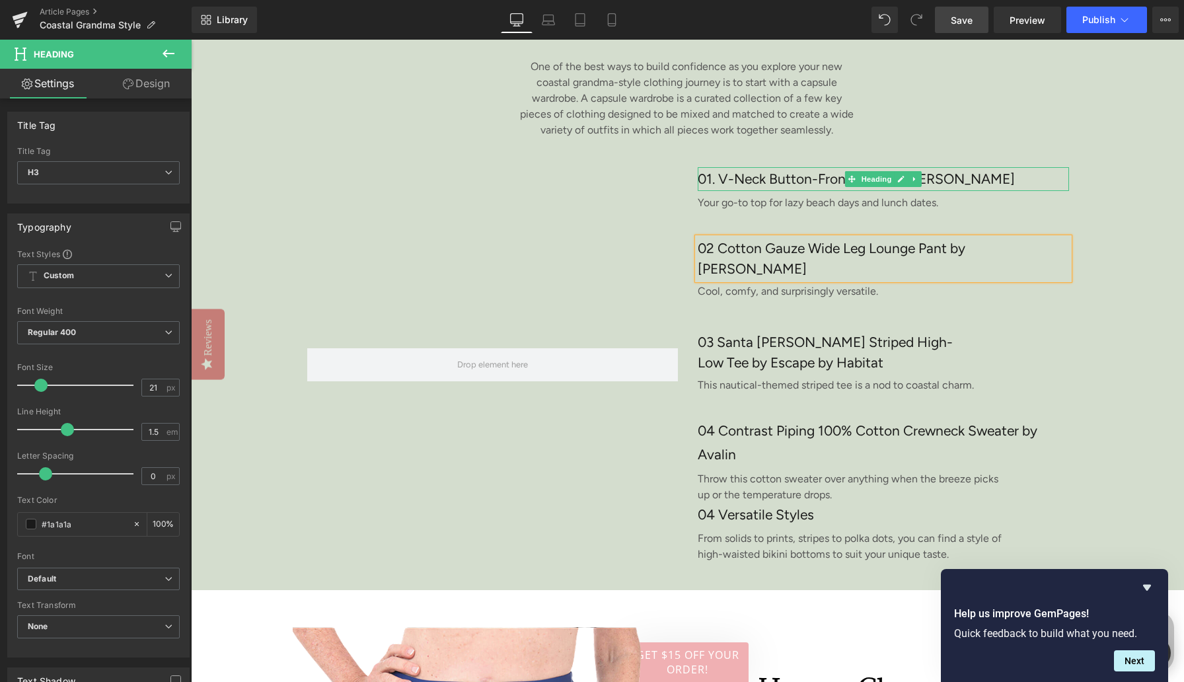
click at [718, 191] on h3 "01. V-Neck Button-Front Shirt by [PERSON_NAME]" at bounding box center [883, 179] width 371 height 24
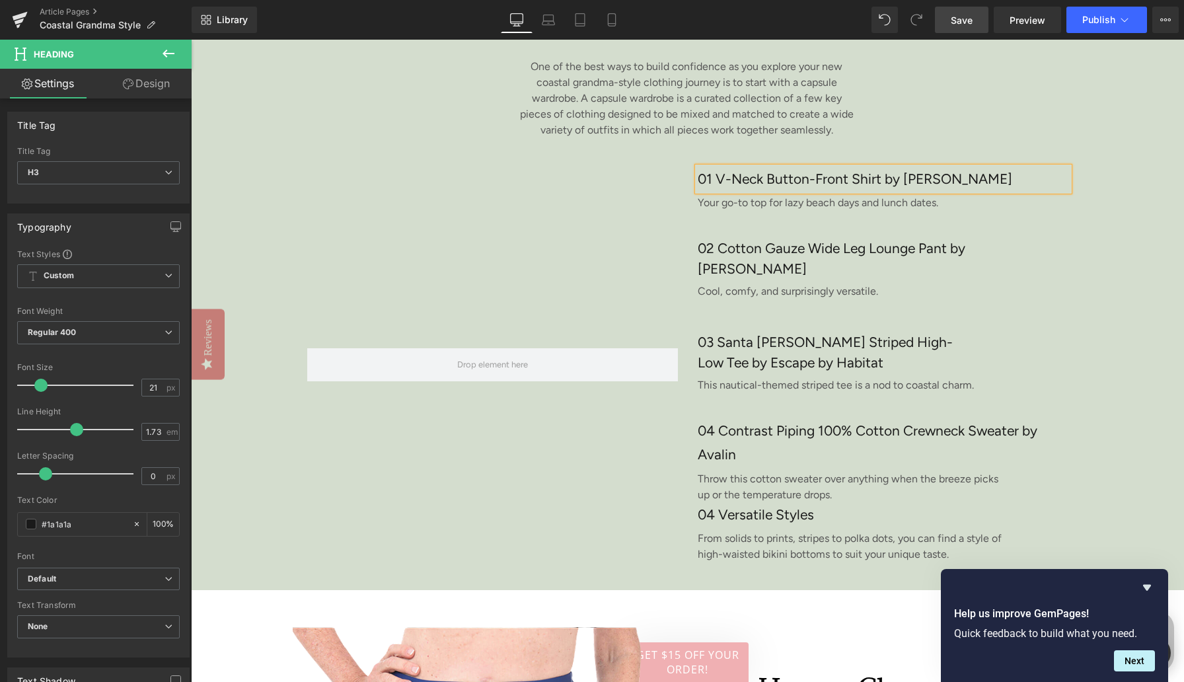
click at [1106, 291] on div "An Easy, Breezy Coastal Capsule Wardrobe? Yes, It's Possible! Heading 403px 404…" at bounding box center [687, 231] width 993 height 718
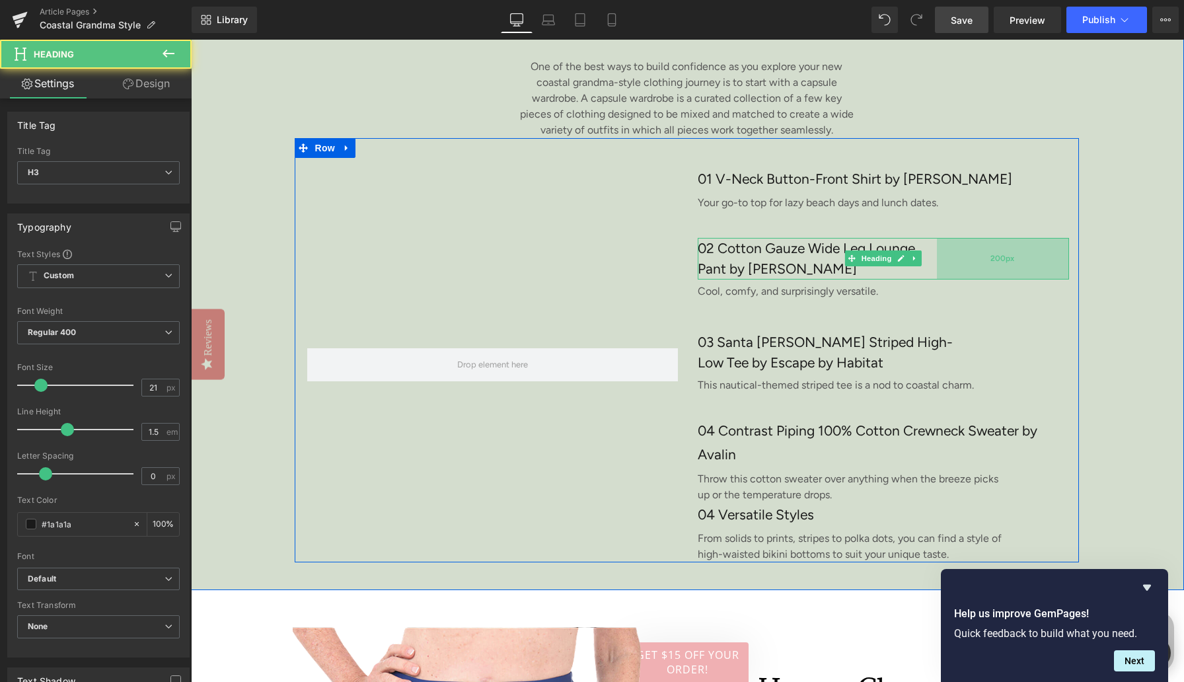
click at [1029, 274] on div "200px" at bounding box center [1003, 259] width 132 height 42
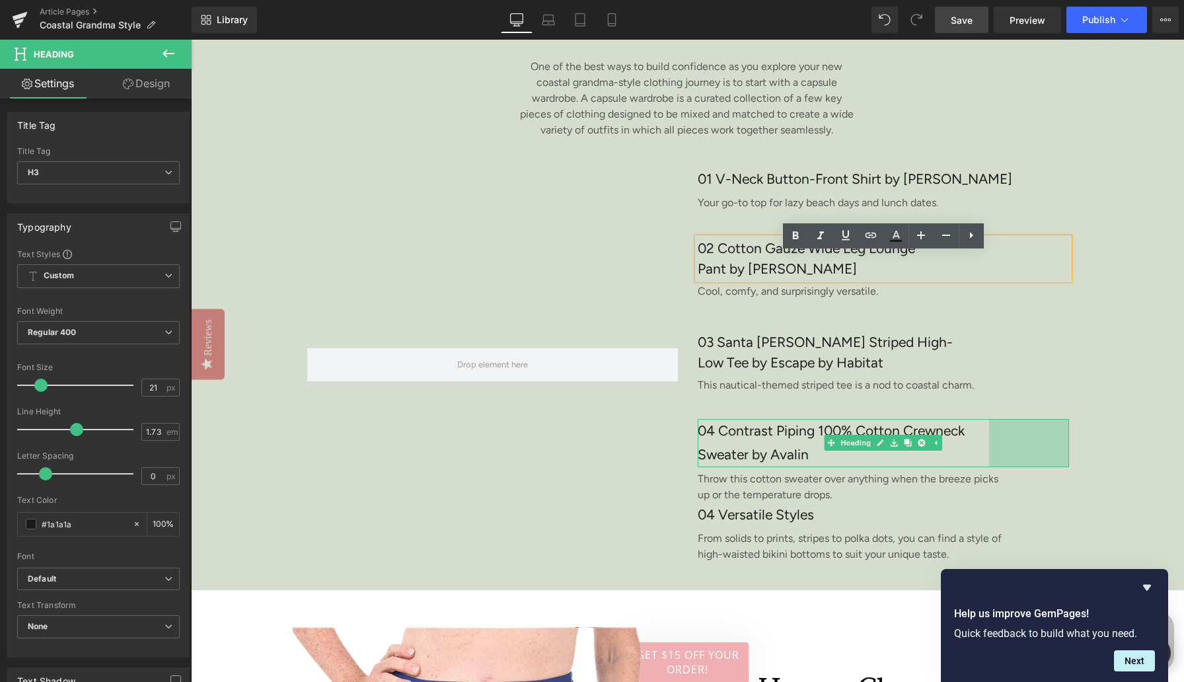
drag, startPoint x: 1067, startPoint y: 463, endPoint x: 1076, endPoint y: 455, distance: 12.2
click at [987, 461] on div "04 Contrast Piping 100% Cotton Crewneck Sweater by Avalin Heading 121px" at bounding box center [883, 443] width 371 height 48
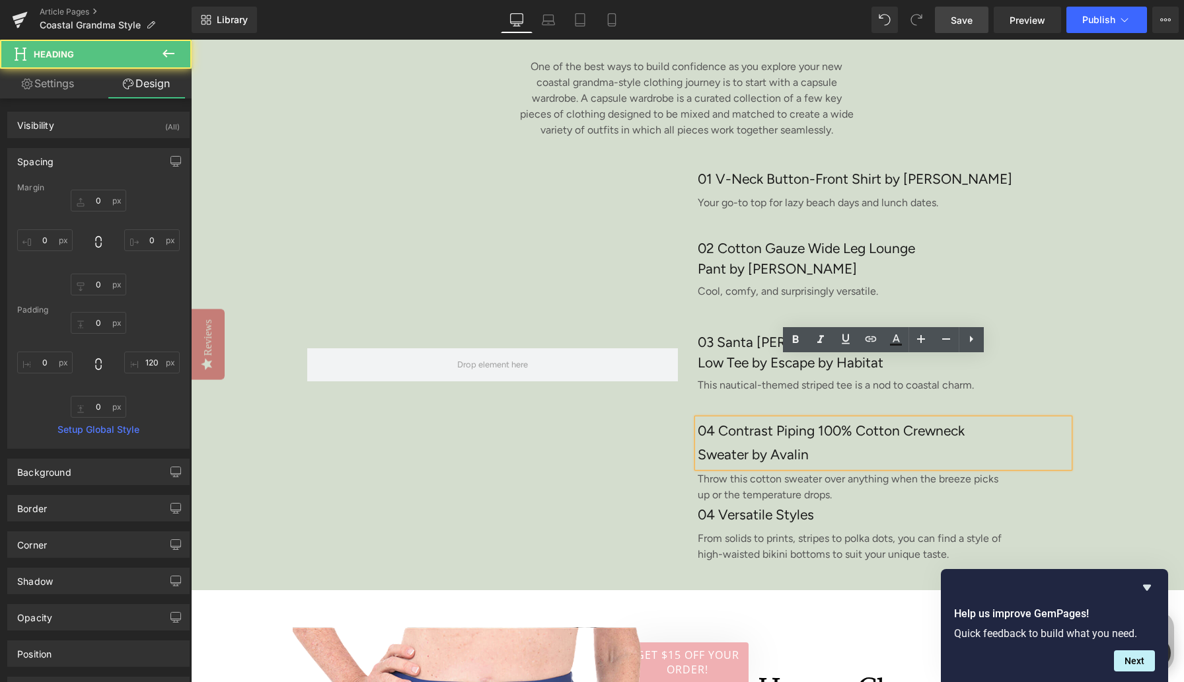
scroll to position [2908, 0]
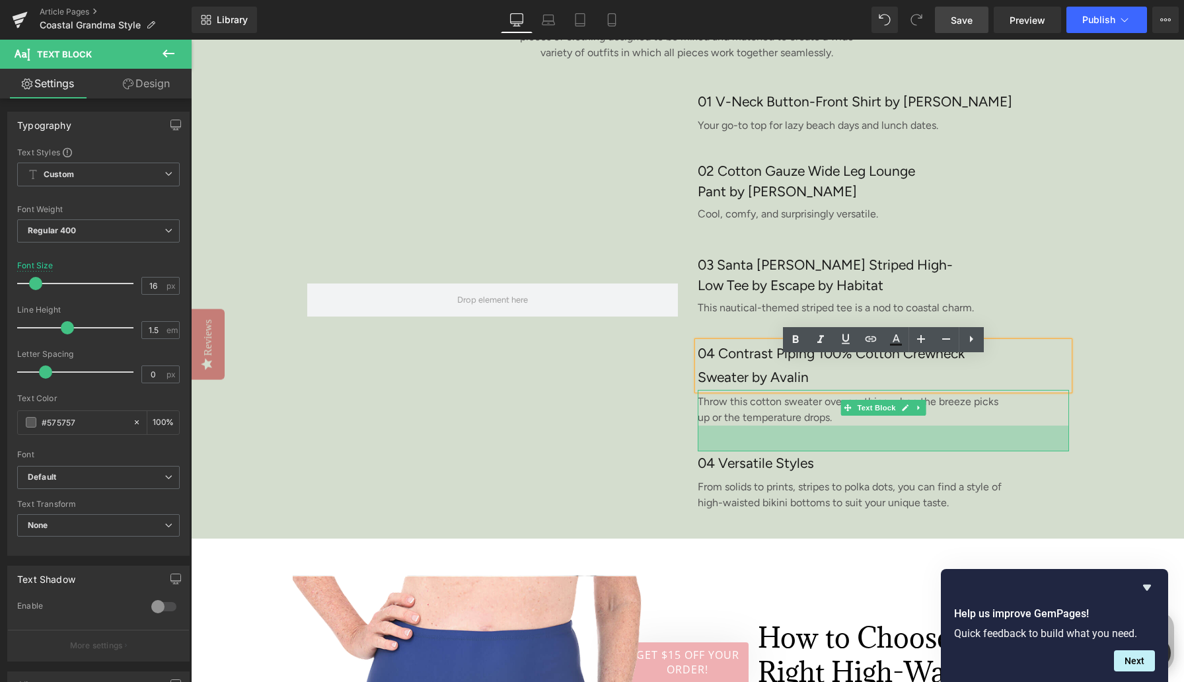
drag, startPoint x: 801, startPoint y: 438, endPoint x: 798, endPoint y: 460, distance: 22.0
click at [798, 451] on div "39px" at bounding box center [883, 439] width 371 height 26
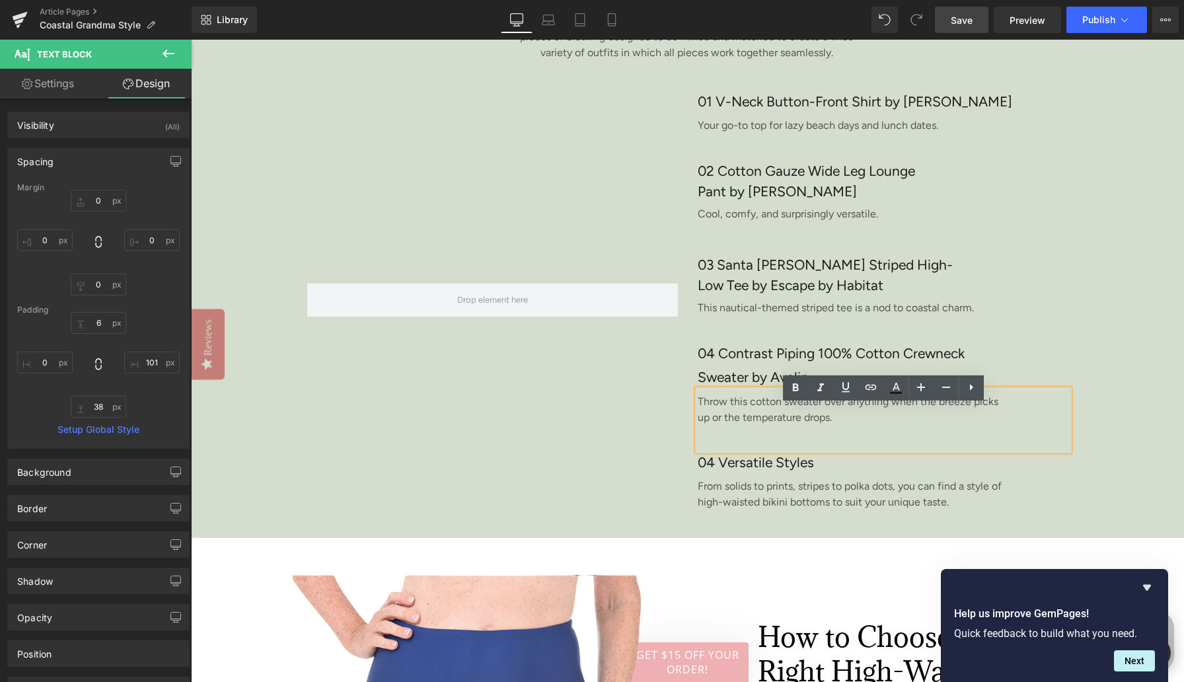
click at [732, 503] on p "From solids to prints, stripes to polka dots, you can find a style of high-wais…" at bounding box center [850, 494] width 305 height 32
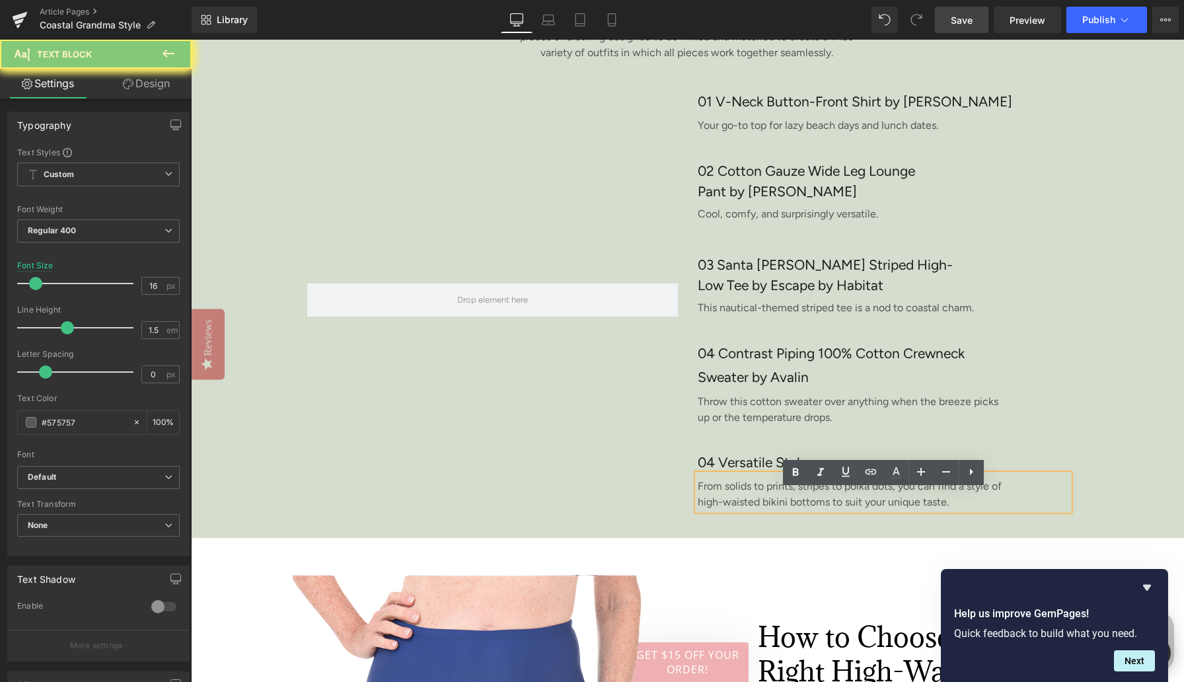
click at [732, 503] on p "From solids to prints, stripes to polka dots, you can find a style of high-wais…" at bounding box center [850, 494] width 305 height 32
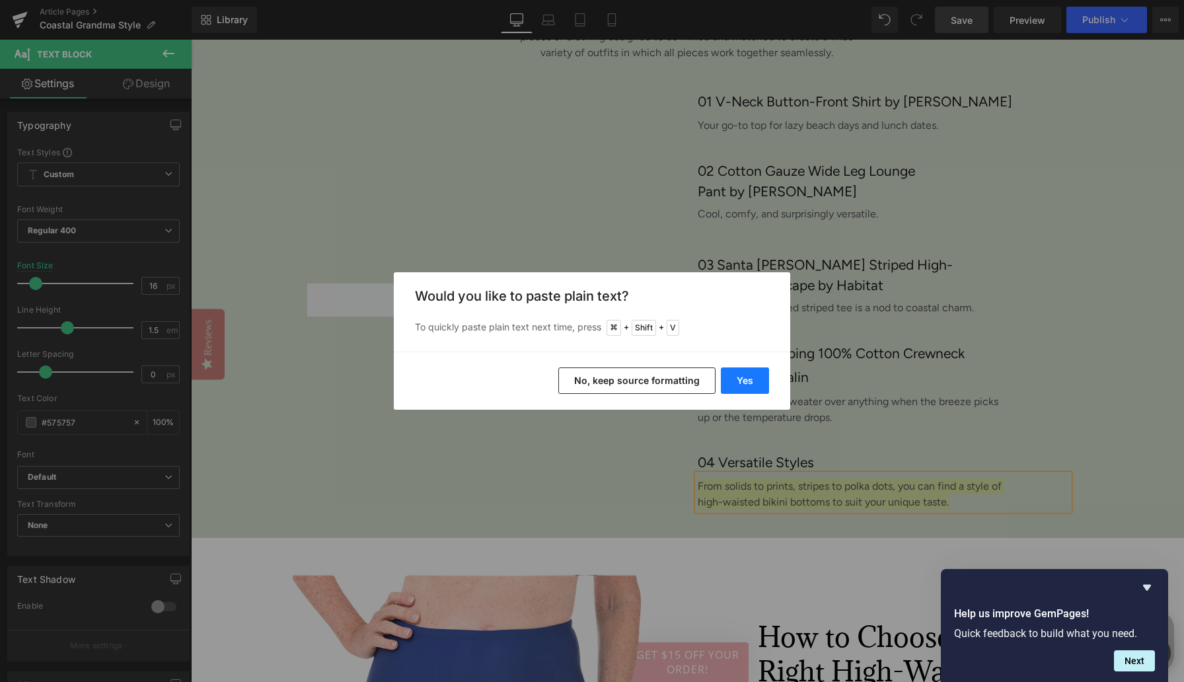
drag, startPoint x: 754, startPoint y: 376, endPoint x: 563, endPoint y: 336, distance: 195.1
click at [754, 376] on button "Yes" at bounding box center [745, 380] width 48 height 26
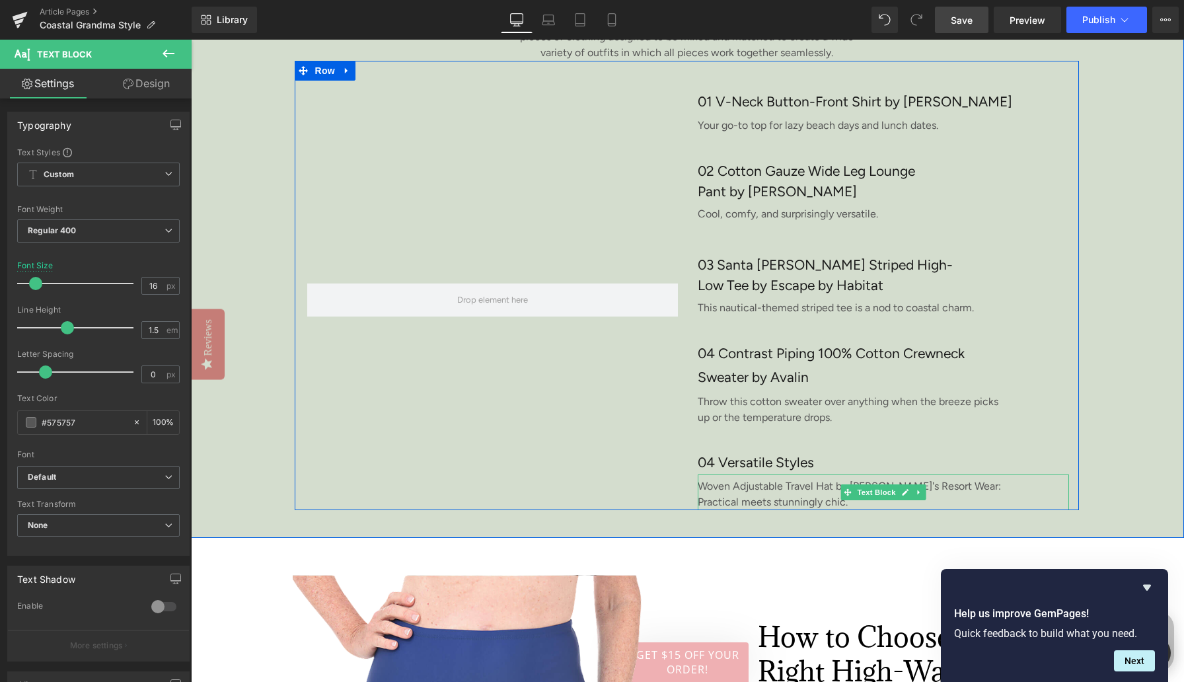
click at [800, 507] on p "Woven Adjustable Travel Hat by [PERSON_NAME]'s Resort Wear: Practical meets stu…" at bounding box center [850, 494] width 305 height 32
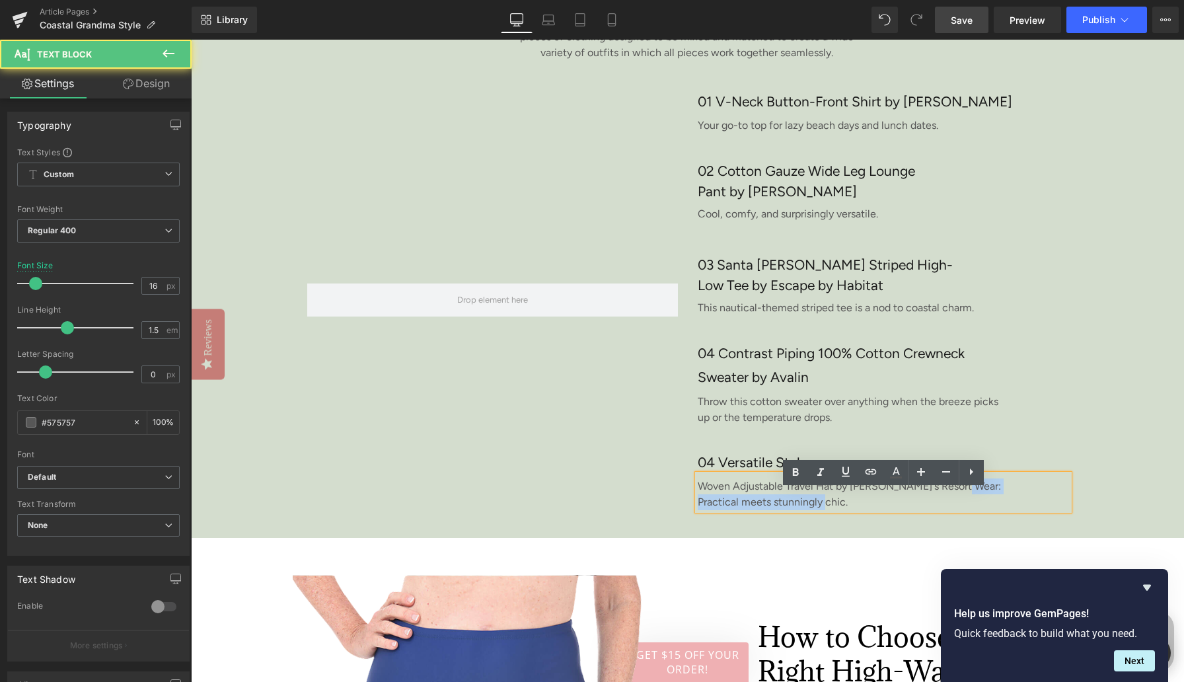
drag, startPoint x: 967, startPoint y: 502, endPoint x: 696, endPoint y: 498, distance: 271.6
click at [698, 498] on div "Woven Adjustable Travel Hat by [PERSON_NAME]'s Resort Wear: Practical meets stu…" at bounding box center [883, 492] width 371 height 36
click at [975, 508] on p "Woven Adjustable Travel Hat by [PERSON_NAME]'s Resort Wear: Practical meets stu…" at bounding box center [850, 494] width 305 height 32
drag, startPoint x: 972, startPoint y: 502, endPoint x: 697, endPoint y: 498, distance: 275.0
click at [698, 498] on div "Woven Adjustable Travel Hat by [PERSON_NAME]'s Resort Wear: Practical meets stu…" at bounding box center [883, 492] width 371 height 36
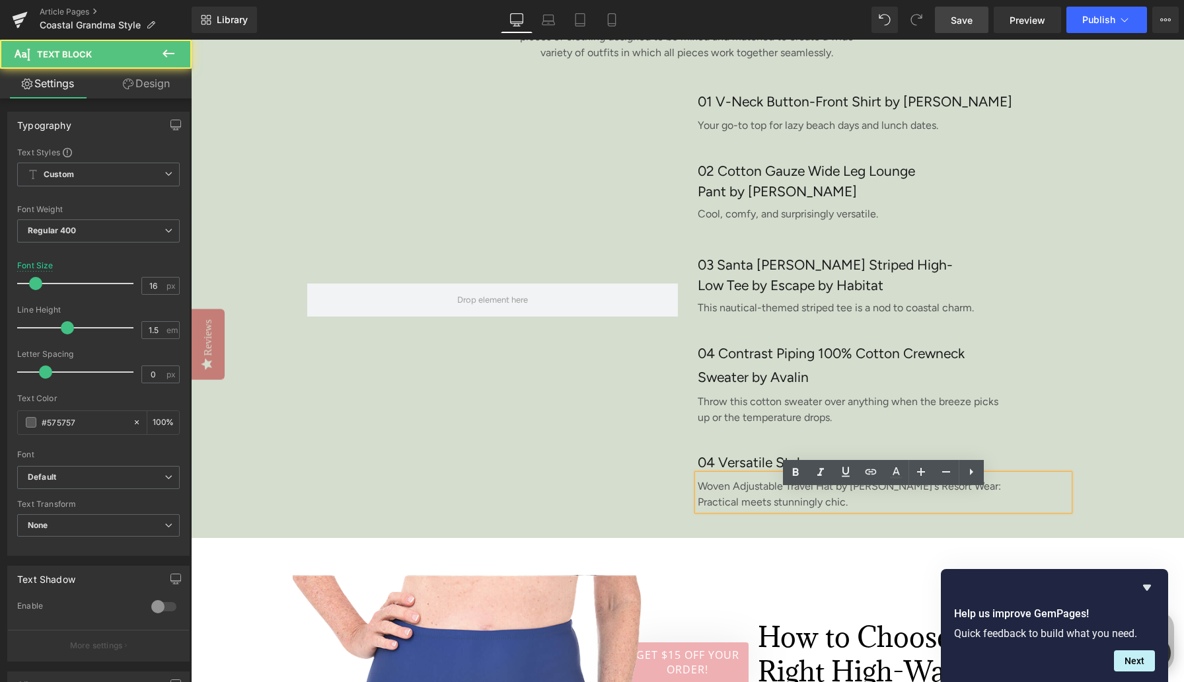
click at [701, 498] on p "Woven Adjustable Travel Hat by [PERSON_NAME]'s Resort Wear: Practical meets stu…" at bounding box center [850, 494] width 305 height 32
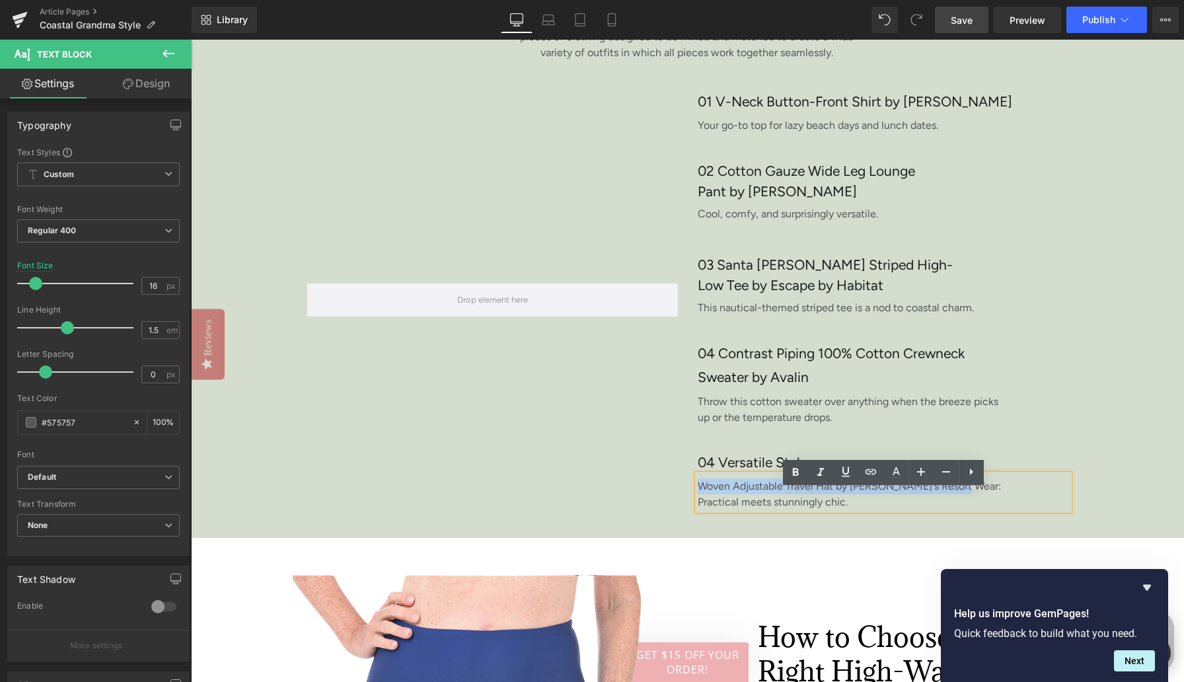
drag, startPoint x: 699, startPoint y: 502, endPoint x: 971, endPoint y: 501, distance: 272.3
click at [971, 501] on p "Woven Adjustable Travel Hat by [PERSON_NAME]'s Resort Wear: Practical meets stu…" at bounding box center [850, 494] width 305 height 32
copy p "Woven Adjustable Travel Hat by [PERSON_NAME]'s Resort Wear:"
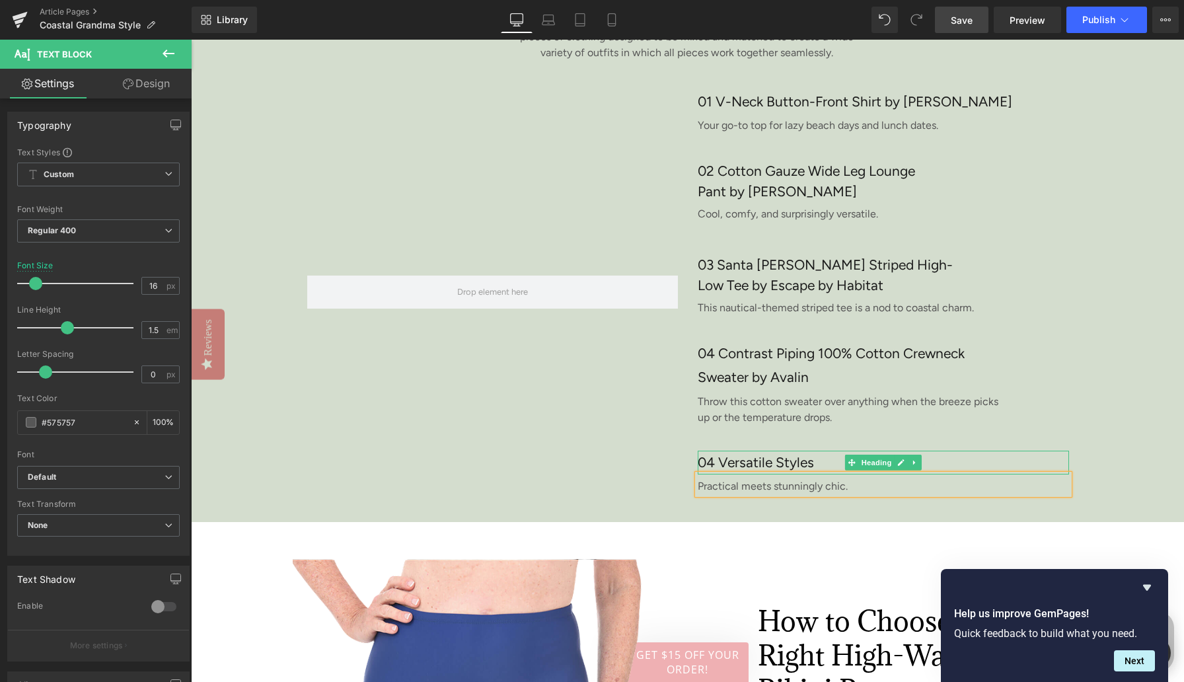
click at [725, 474] on h3 "04 Versatile Styles" at bounding box center [883, 463] width 371 height 24
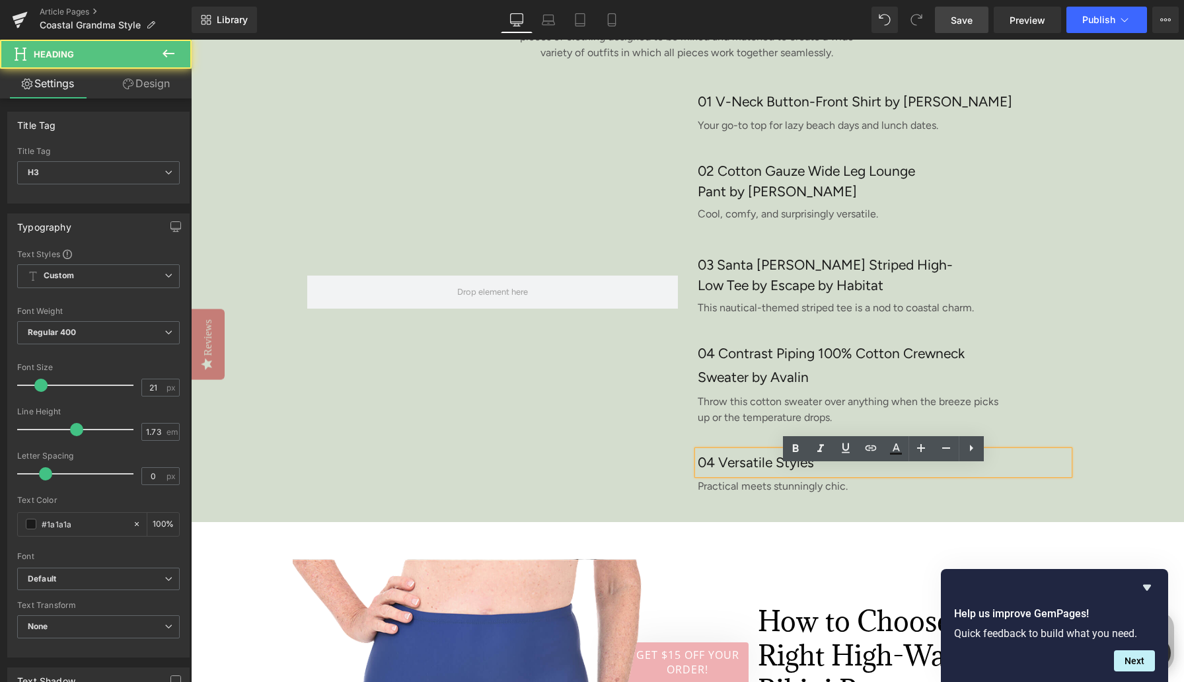
drag, startPoint x: 718, startPoint y: 476, endPoint x: 840, endPoint y: 474, distance: 121.6
click at [841, 474] on h3 "04 Versatile Styles" at bounding box center [883, 463] width 371 height 24
paste div
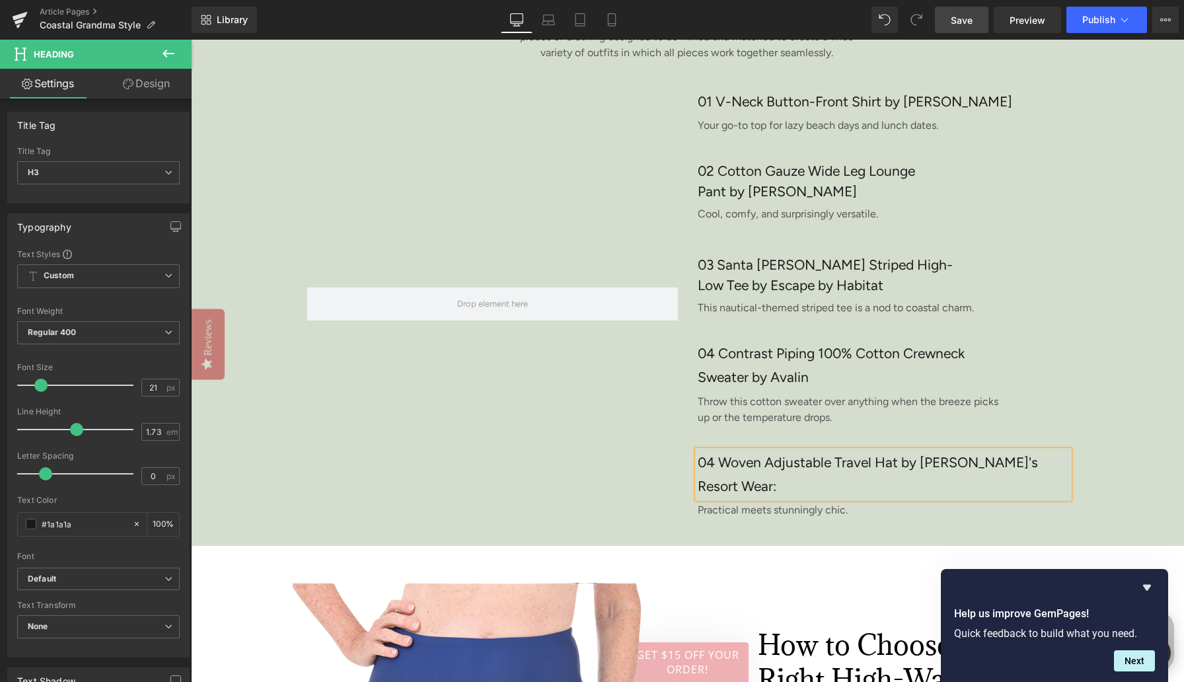
click at [712, 478] on h3 "04 Woven Adjustable Travel Hat by [PERSON_NAME]'s Resort Wear:" at bounding box center [883, 475] width 371 height 48
click at [1111, 474] on div "An Easy, Breezy Coastal Capsule Wardrobe? Yes, It's Possible! Heading 403px 404…" at bounding box center [687, 170] width 993 height 751
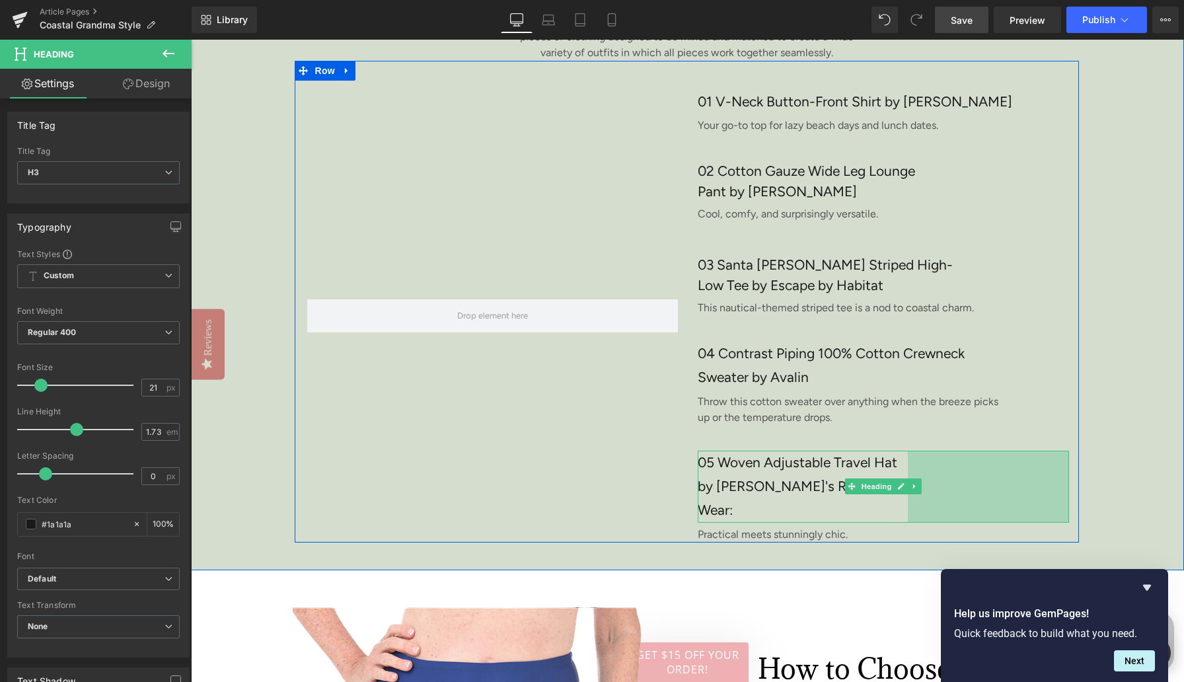
drag, startPoint x: 1065, startPoint y: 485, endPoint x: 905, endPoint y: 490, distance: 160.0
click at [905, 490] on div "05 Woven Adjustable Travel Hat by [PERSON_NAME]'s Resort Wear: Heading 244px" at bounding box center [883, 487] width 371 height 72
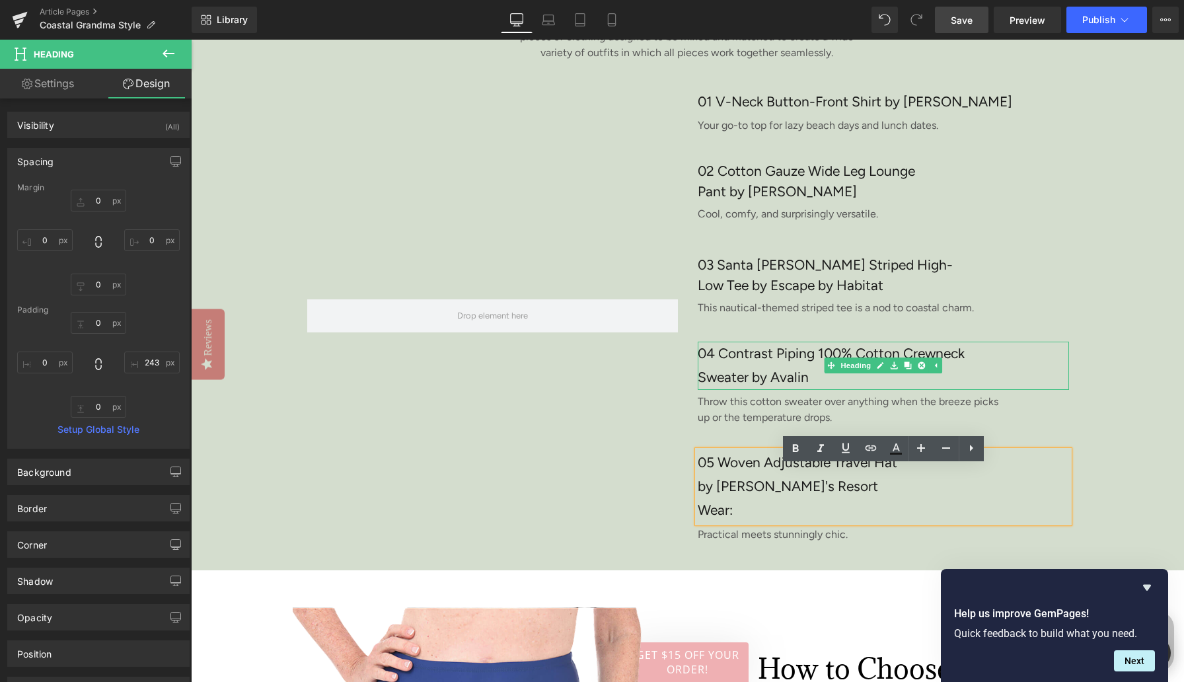
click at [744, 381] on h3 "04 Contrast Piping 100% Cotton Crewneck Sweater by Avalin" at bounding box center [844, 366] width 292 height 48
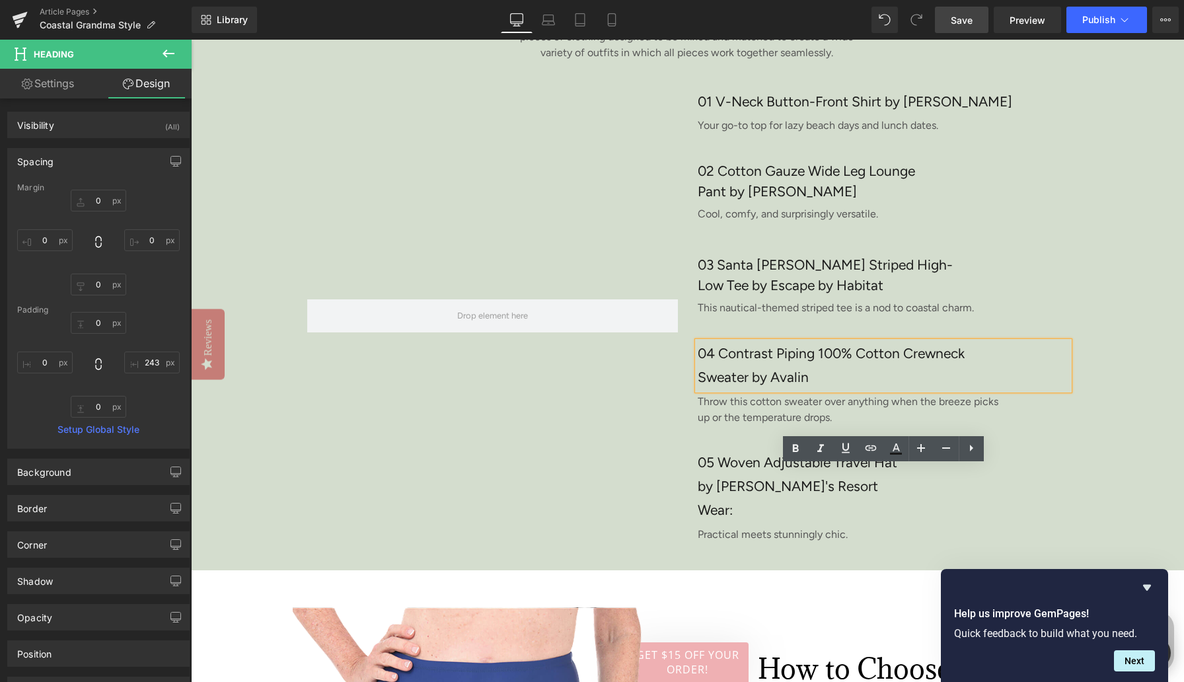
click at [744, 381] on h3 "04 Contrast Piping 100% Cotton Crewneck Sweater by Avalin" at bounding box center [844, 366] width 292 height 48
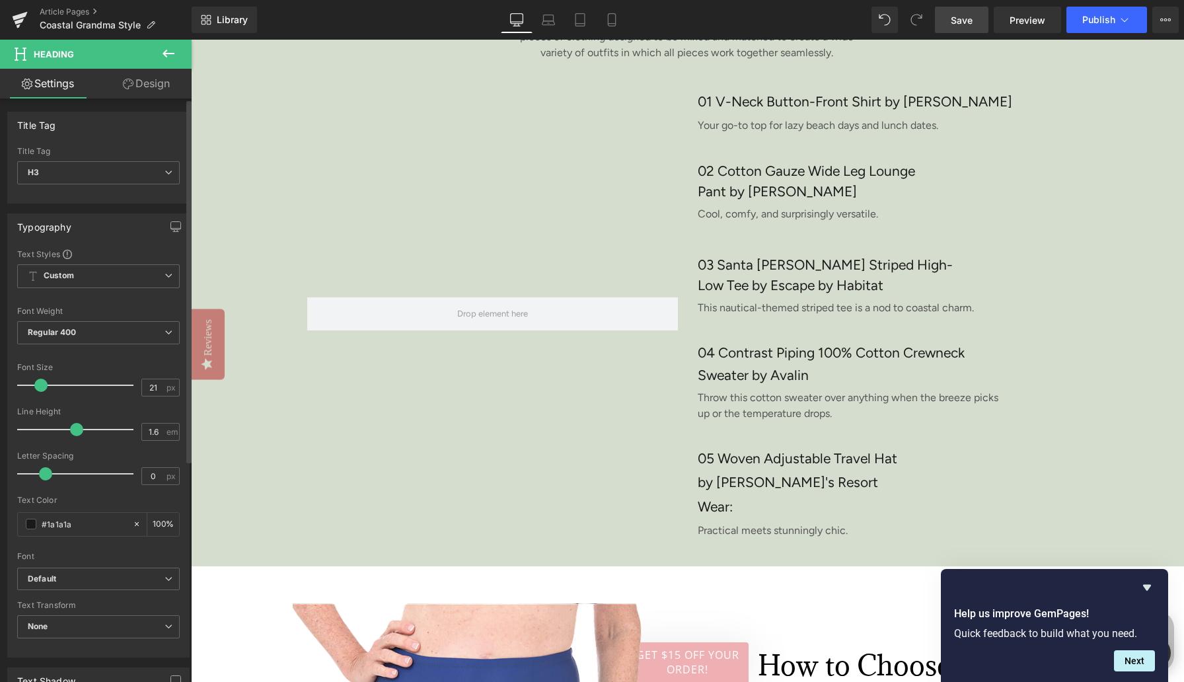
type input "1.5"
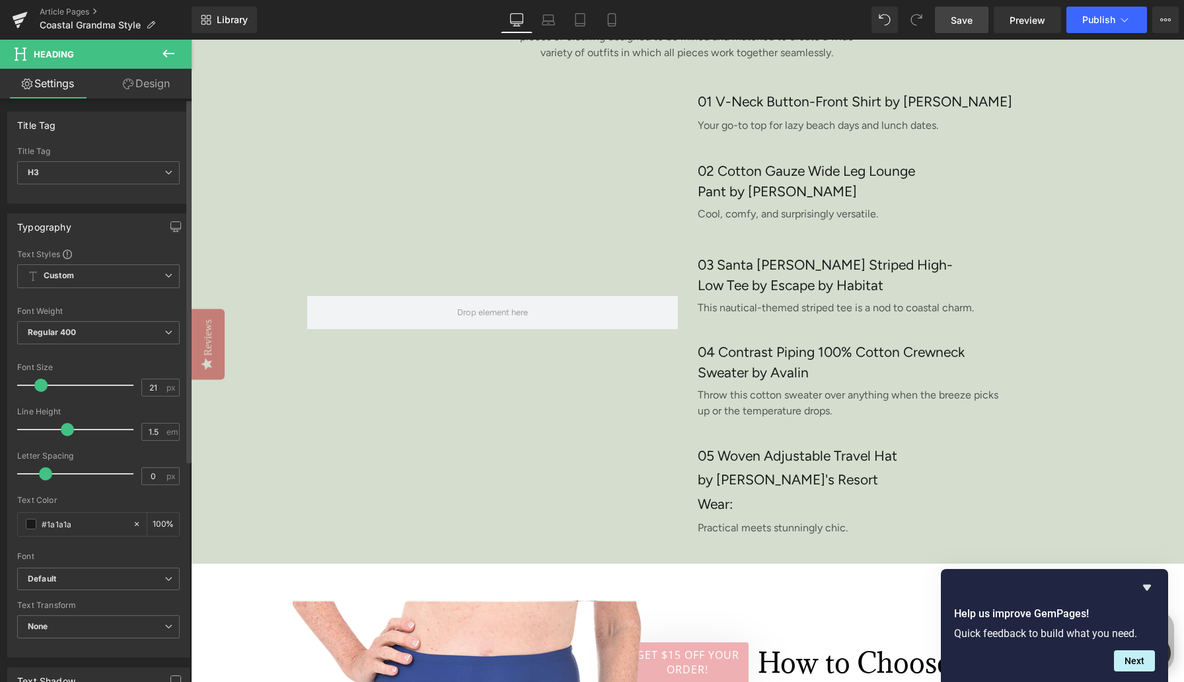
drag, startPoint x: 73, startPoint y: 431, endPoint x: 63, endPoint y: 431, distance: 9.3
click at [63, 431] on span at bounding box center [67, 429] width 13 height 13
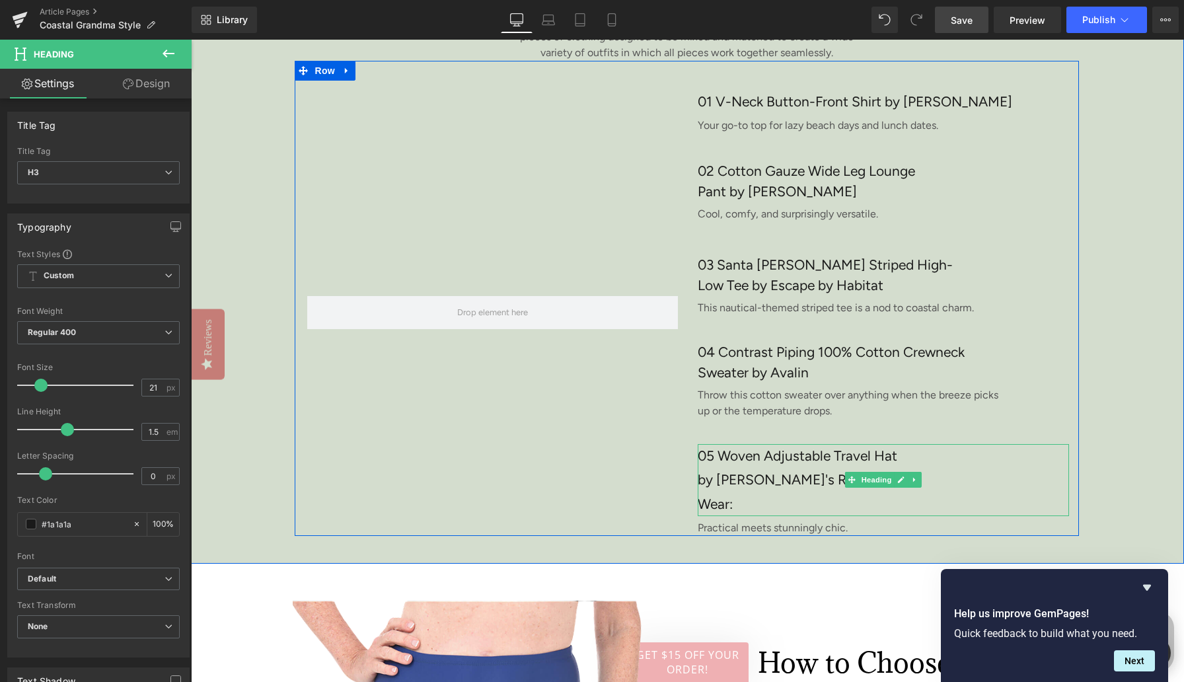
click at [715, 476] on h3 "05 Woven Adjustable Travel Hat by [PERSON_NAME]'s Resort Wear:" at bounding box center [803, 480] width 211 height 72
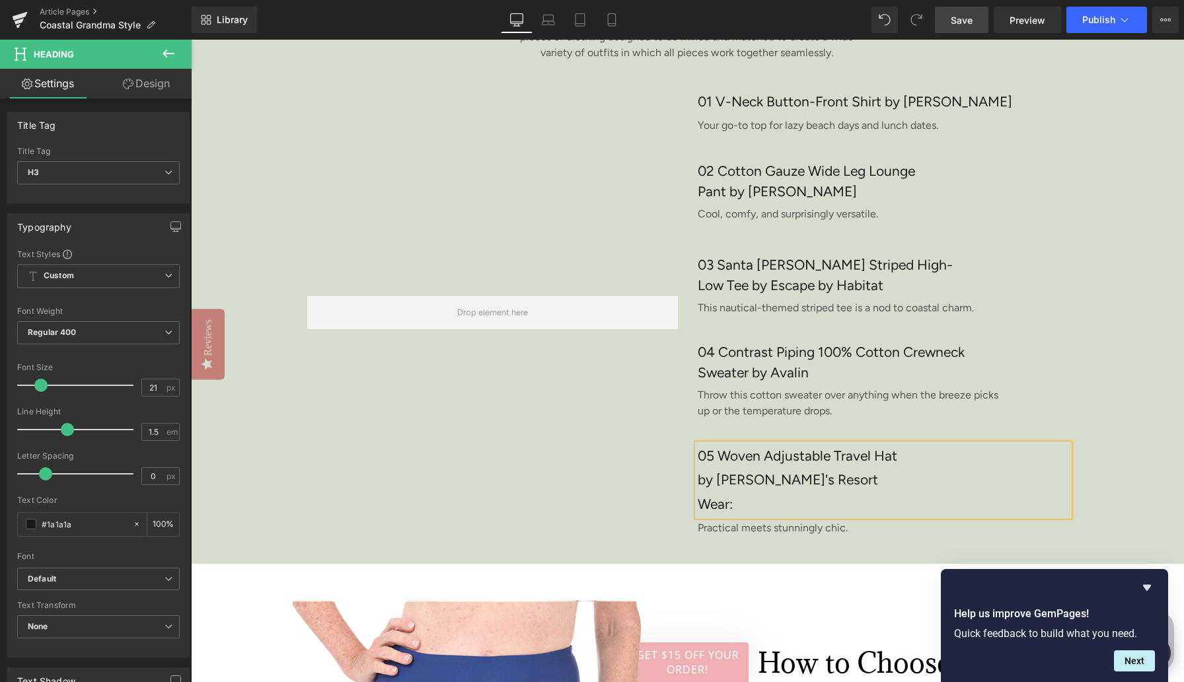
click at [715, 476] on h3 "05 Woven Adjustable Travel Hat by [PERSON_NAME]'s Resort Wear:" at bounding box center [803, 480] width 211 height 72
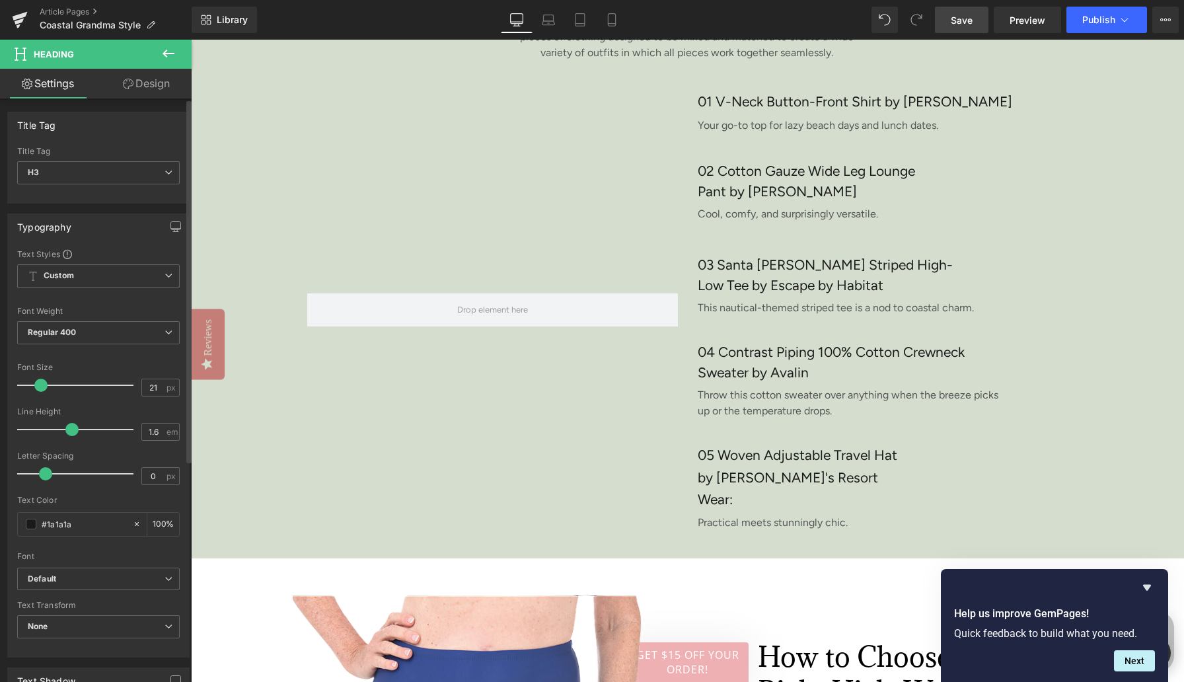
type input "1.5"
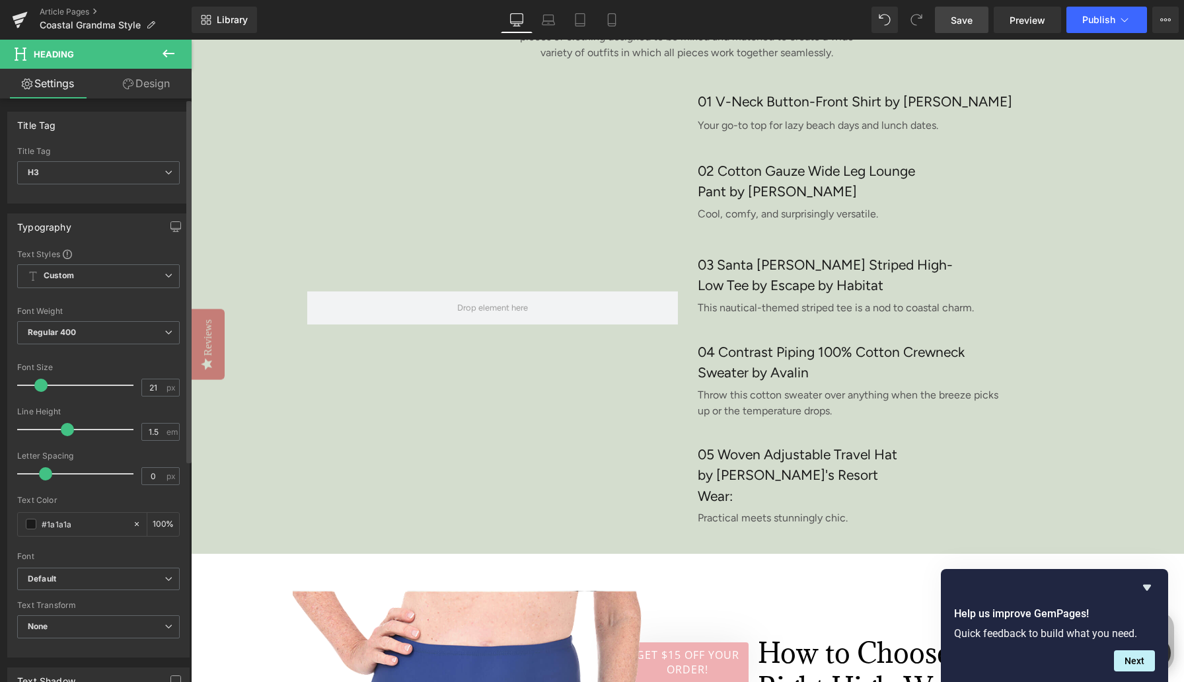
drag, startPoint x: 75, startPoint y: 428, endPoint x: 66, endPoint y: 428, distance: 8.6
click at [66, 428] on span at bounding box center [67, 429] width 13 height 13
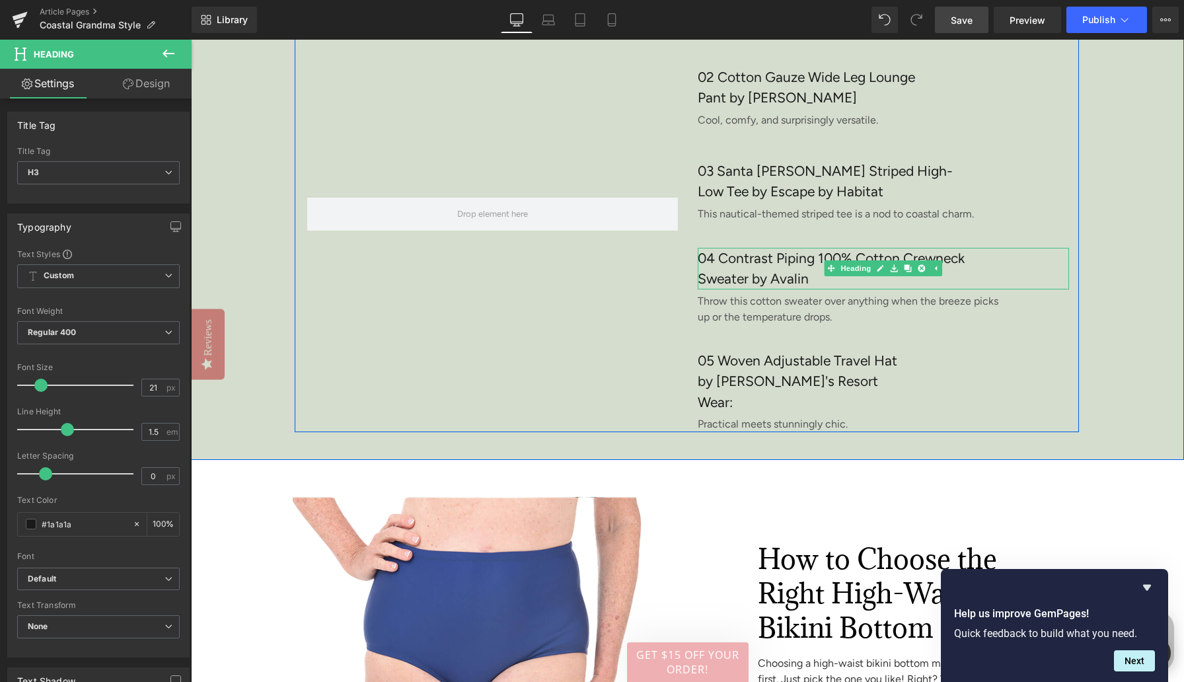
scroll to position [3004, 0]
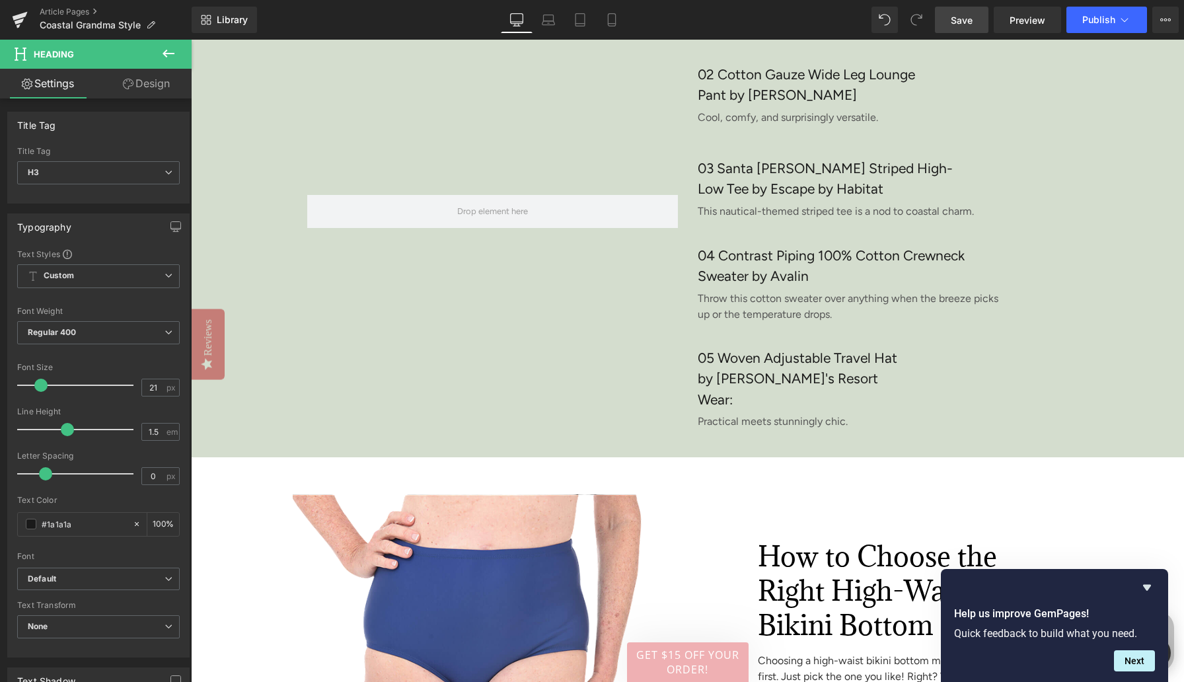
click at [973, 19] on span "Save" at bounding box center [962, 20] width 22 height 14
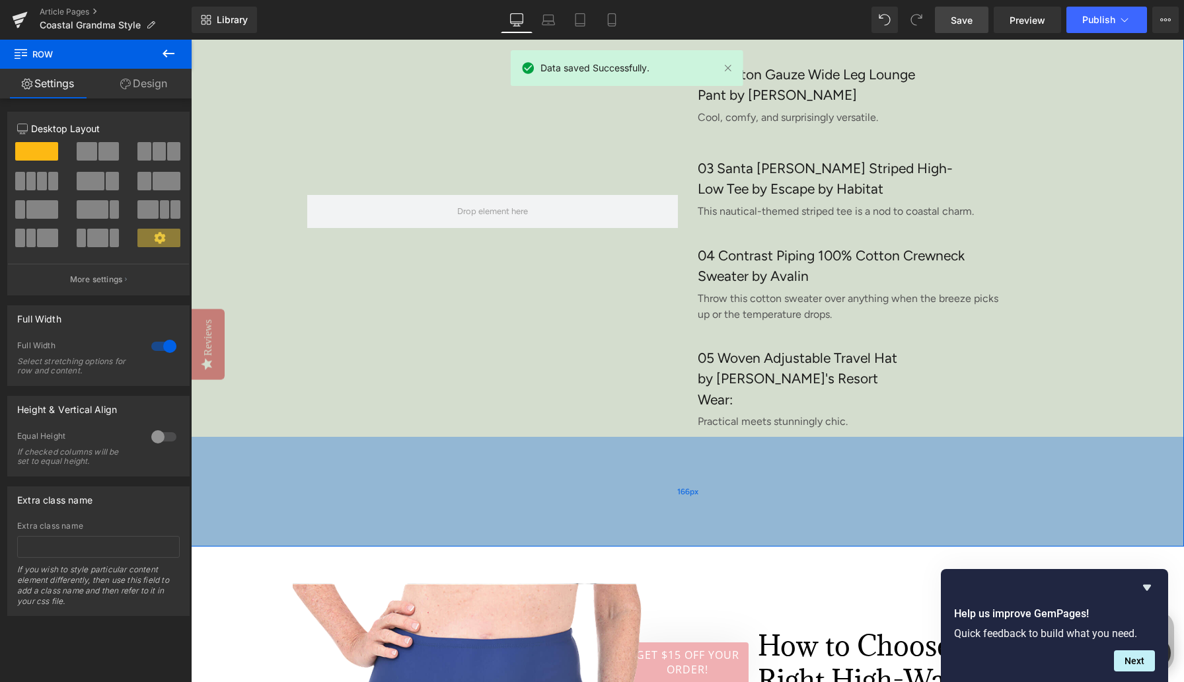
drag, startPoint x: 690, startPoint y: 449, endPoint x: 689, endPoint y: 539, distance: 89.2
click at [689, 539] on div "166px" at bounding box center [687, 492] width 993 height 110
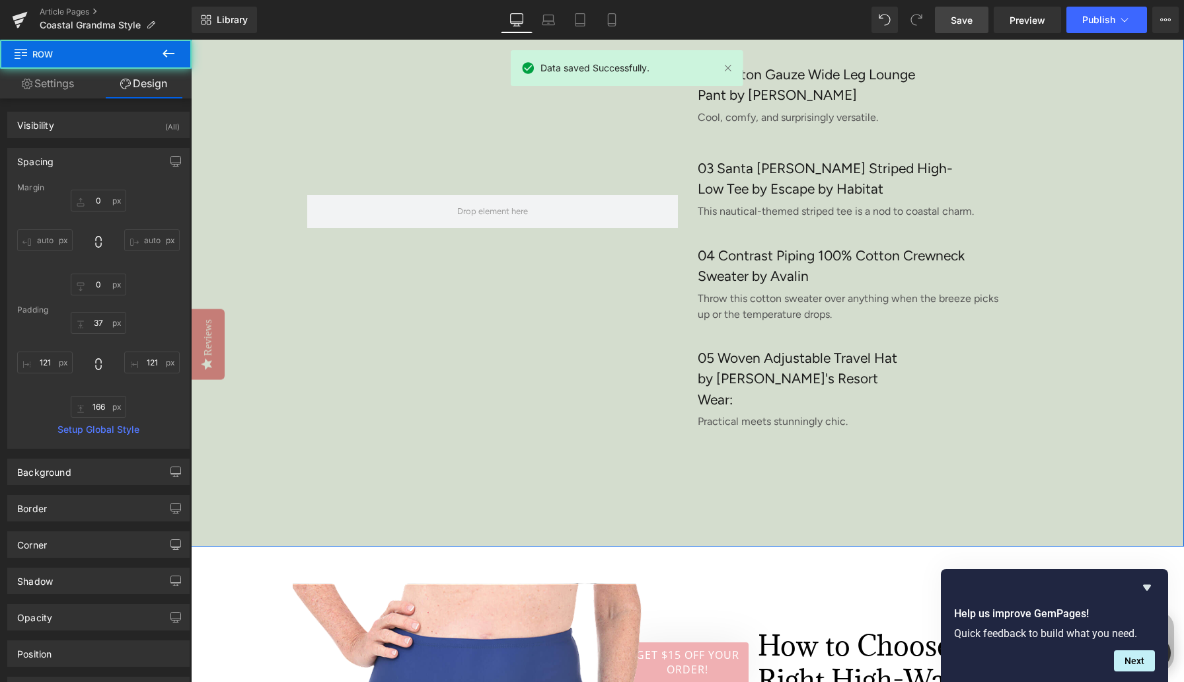
scroll to position [2638, 0]
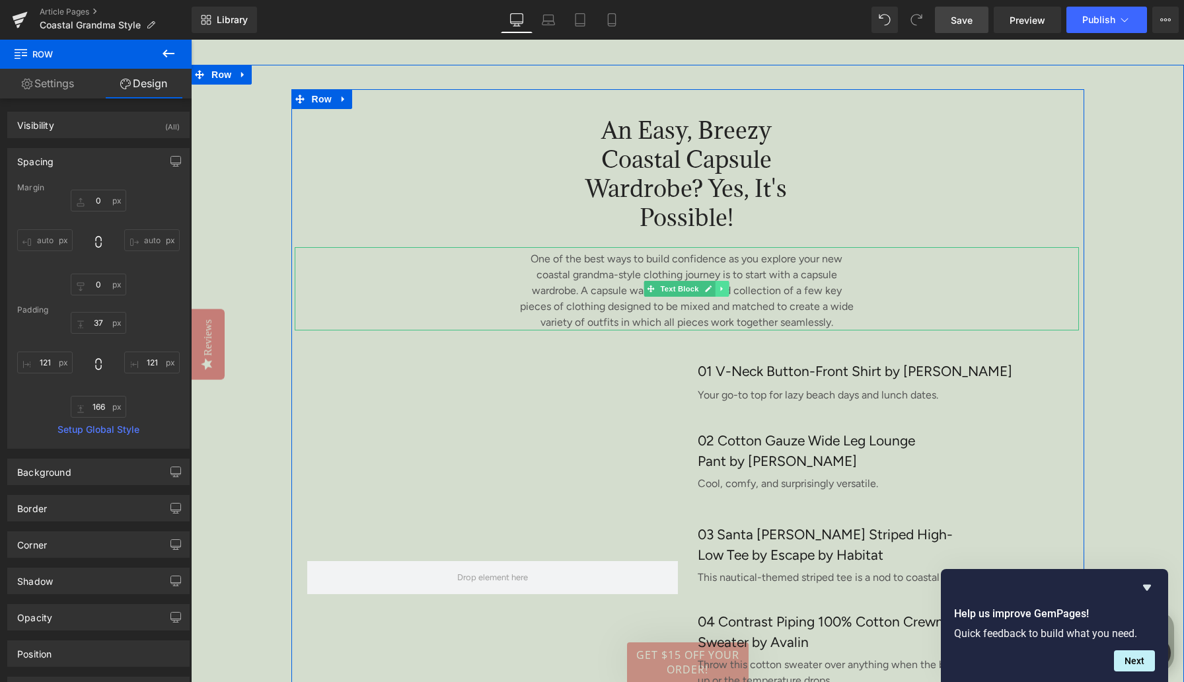
click at [718, 297] on link at bounding box center [723, 289] width 14 height 16
click at [713, 292] on icon at bounding box center [715, 288] width 7 height 7
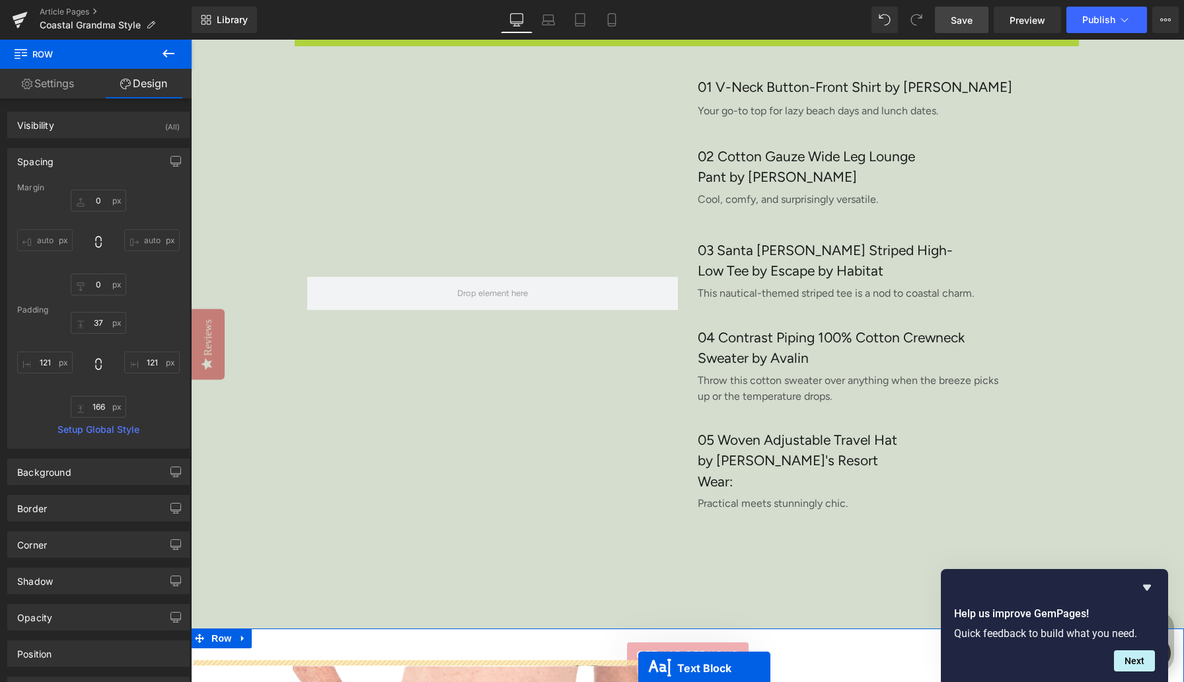
scroll to position [3008, 0]
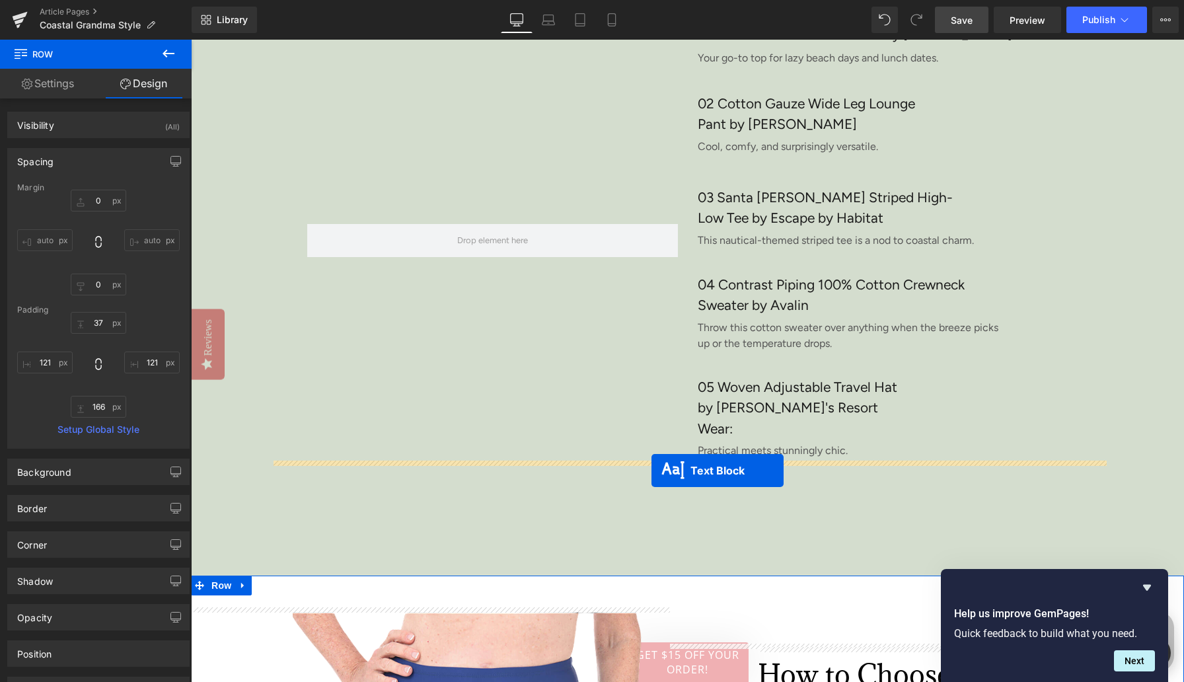
drag, startPoint x: 648, startPoint y: 390, endPoint x: 652, endPoint y: 471, distance: 80.7
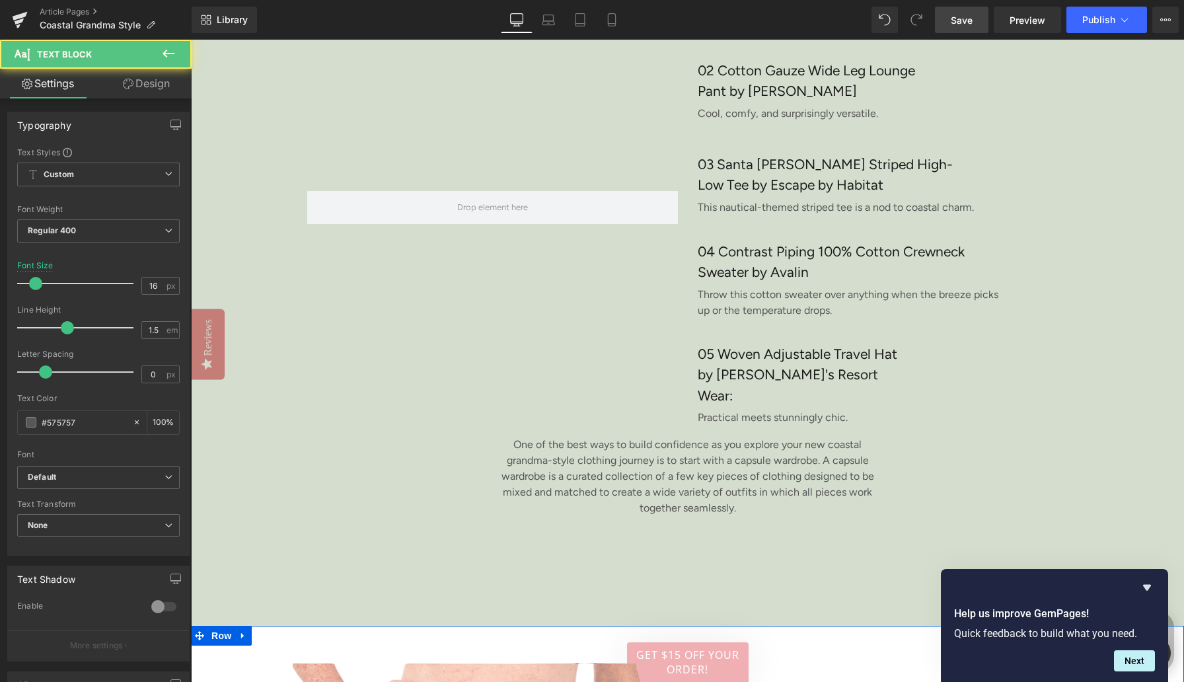
scroll to position [2975, 0]
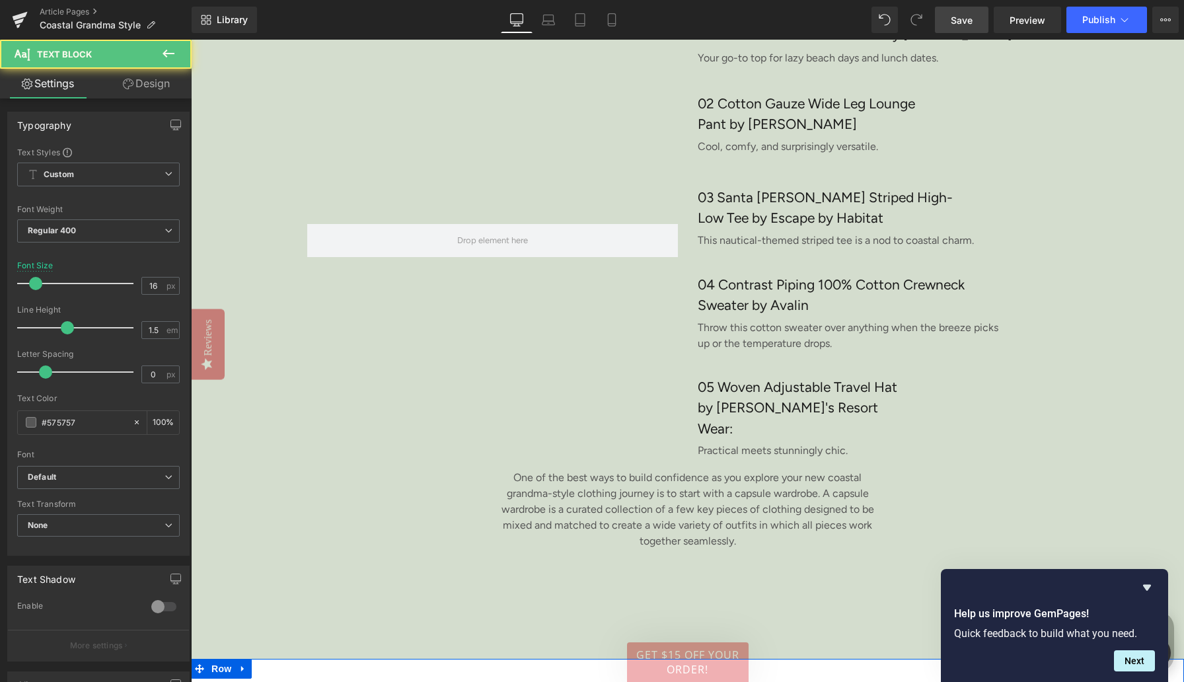
click at [631, 498] on p "One of the best ways to build confidence as you explore your new coastal grandm…" at bounding box center [687, 509] width 385 height 79
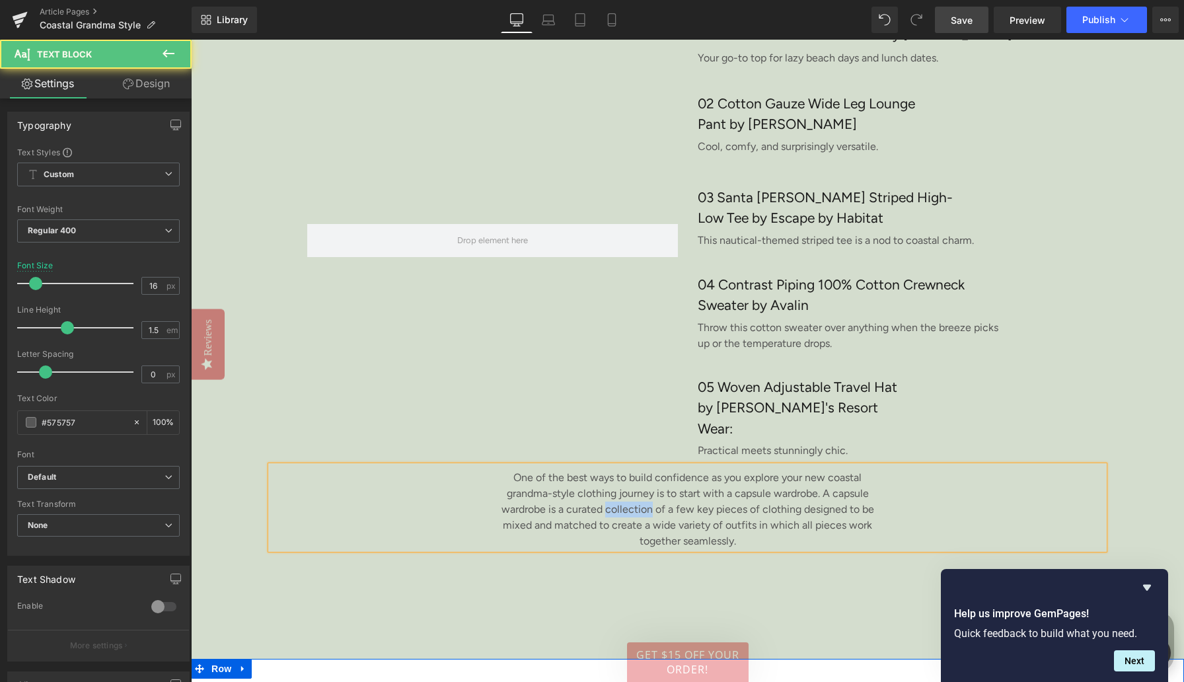
click at [631, 499] on p "One of the best ways to build confidence as you explore your new coastal grandm…" at bounding box center [687, 509] width 385 height 79
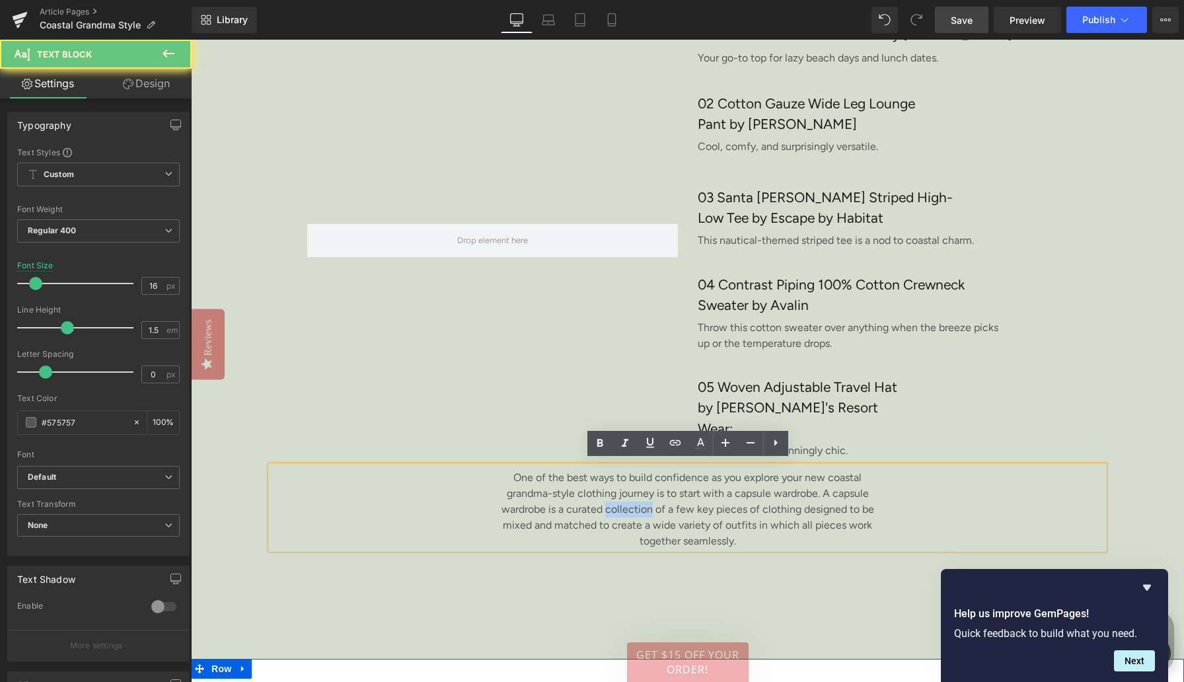
click at [631, 499] on p "One of the best ways to build confidence as you explore your new coastal grandm…" at bounding box center [687, 509] width 385 height 79
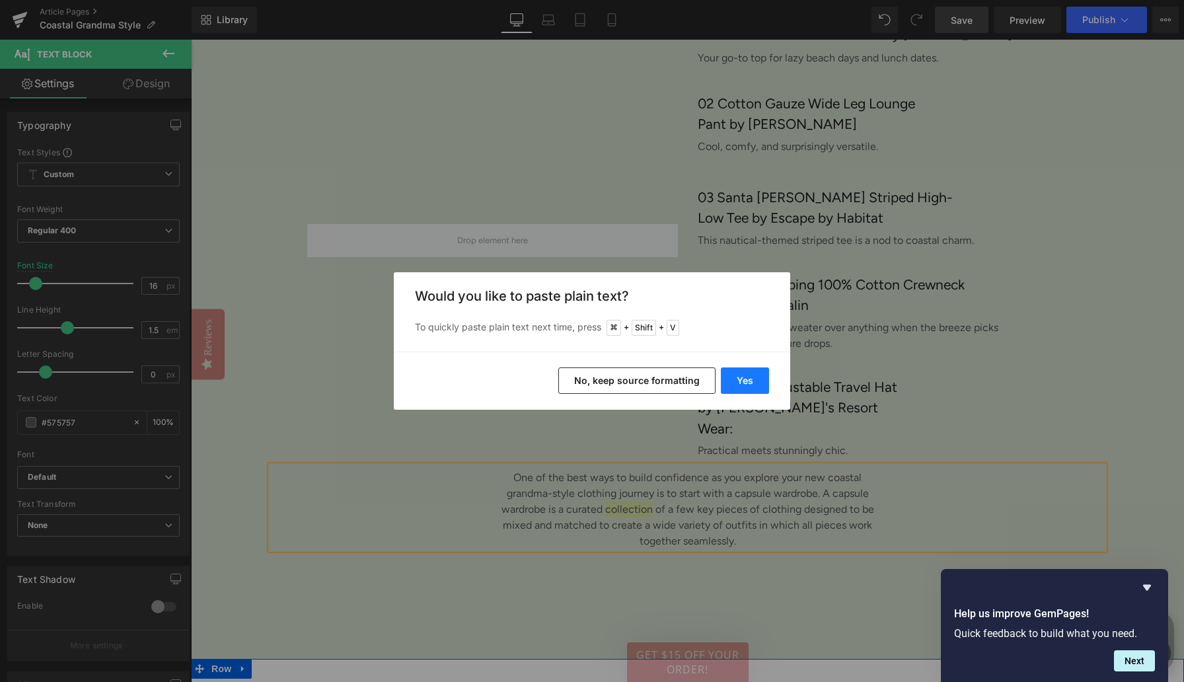
click at [750, 382] on button "Yes" at bounding box center [745, 380] width 48 height 26
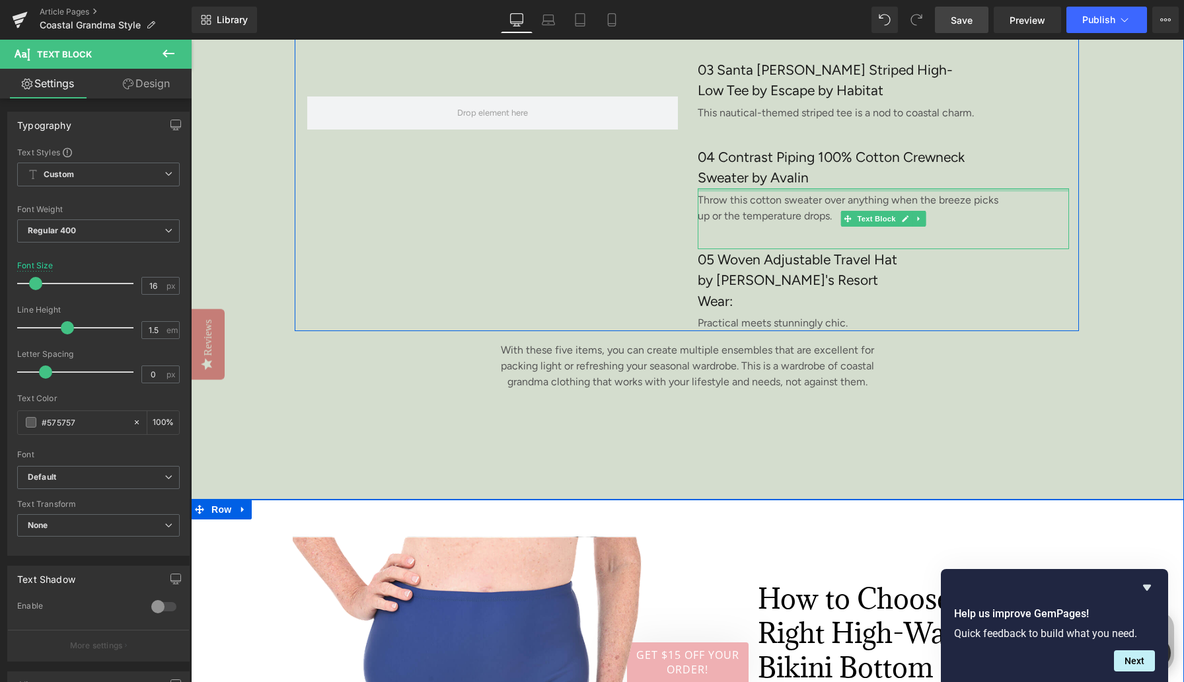
scroll to position [3214, 0]
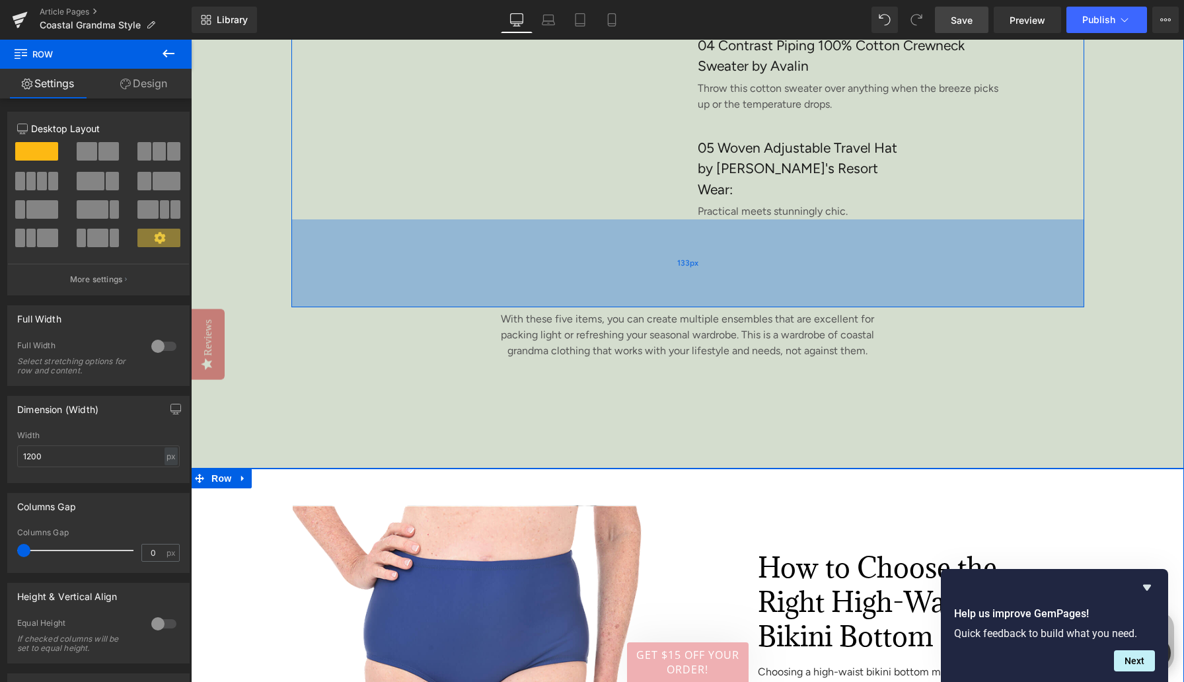
drag, startPoint x: 754, startPoint y: 228, endPoint x: 756, endPoint y: 302, distance: 74.0
click at [756, 302] on div "133px" at bounding box center [687, 263] width 793 height 88
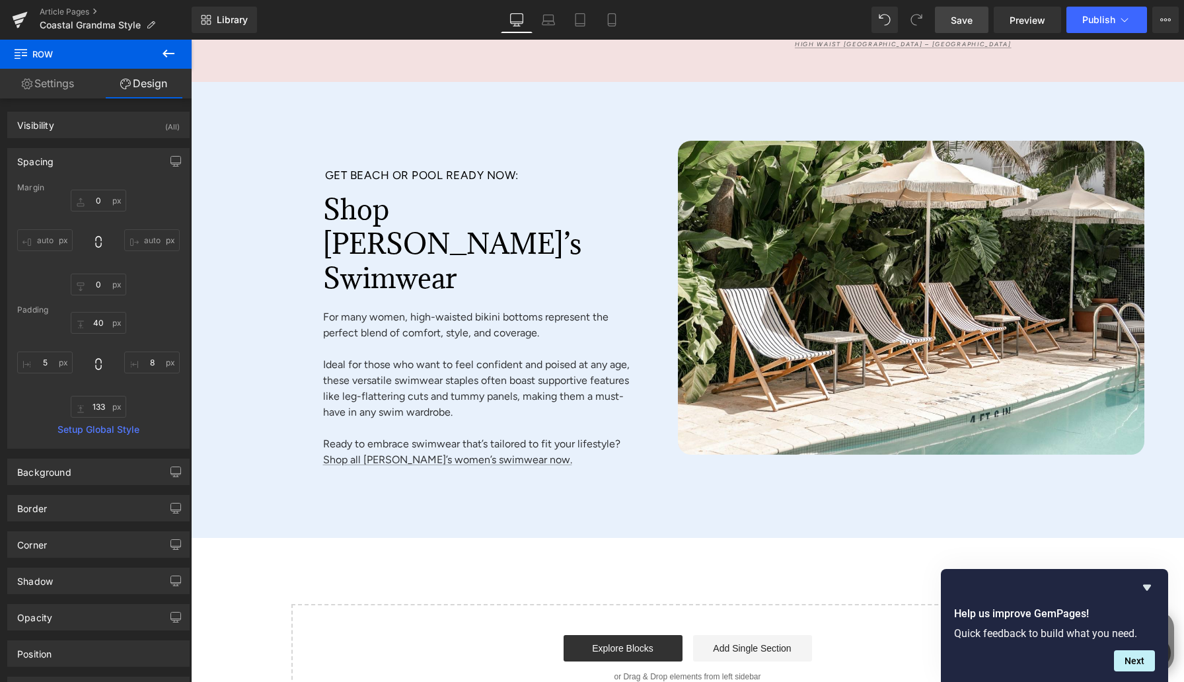
scroll to position [4894, 0]
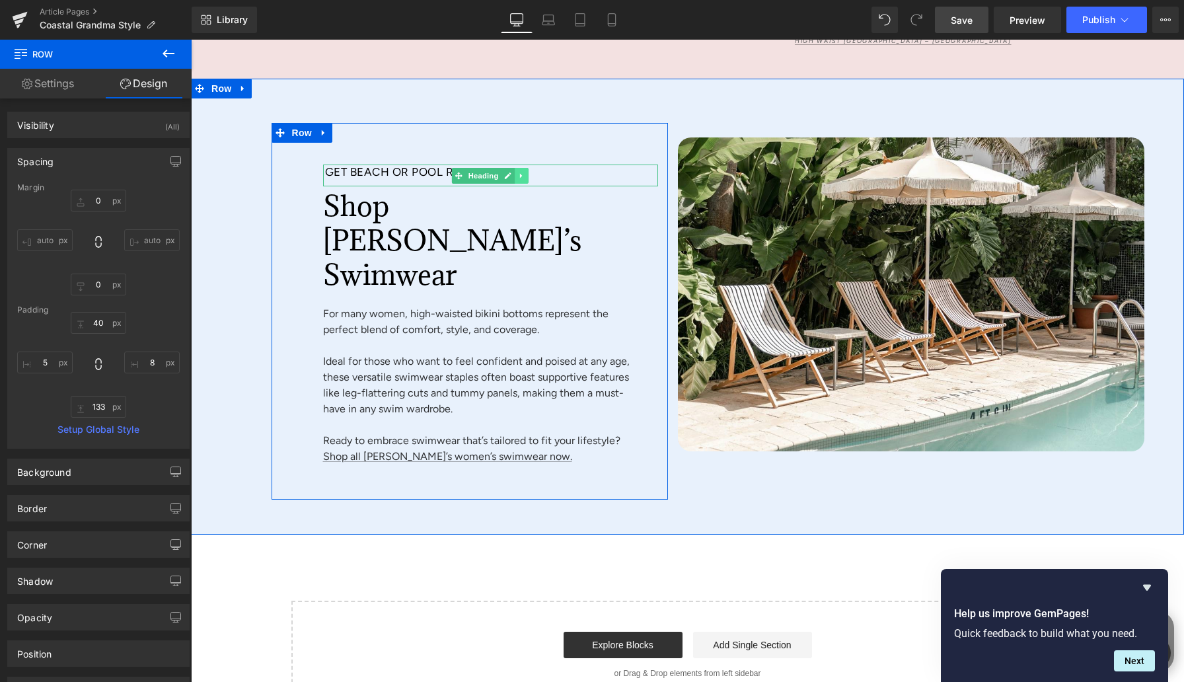
click at [522, 174] on icon at bounding box center [521, 176] width 7 height 8
click at [529, 173] on icon at bounding box center [528, 175] width 7 height 7
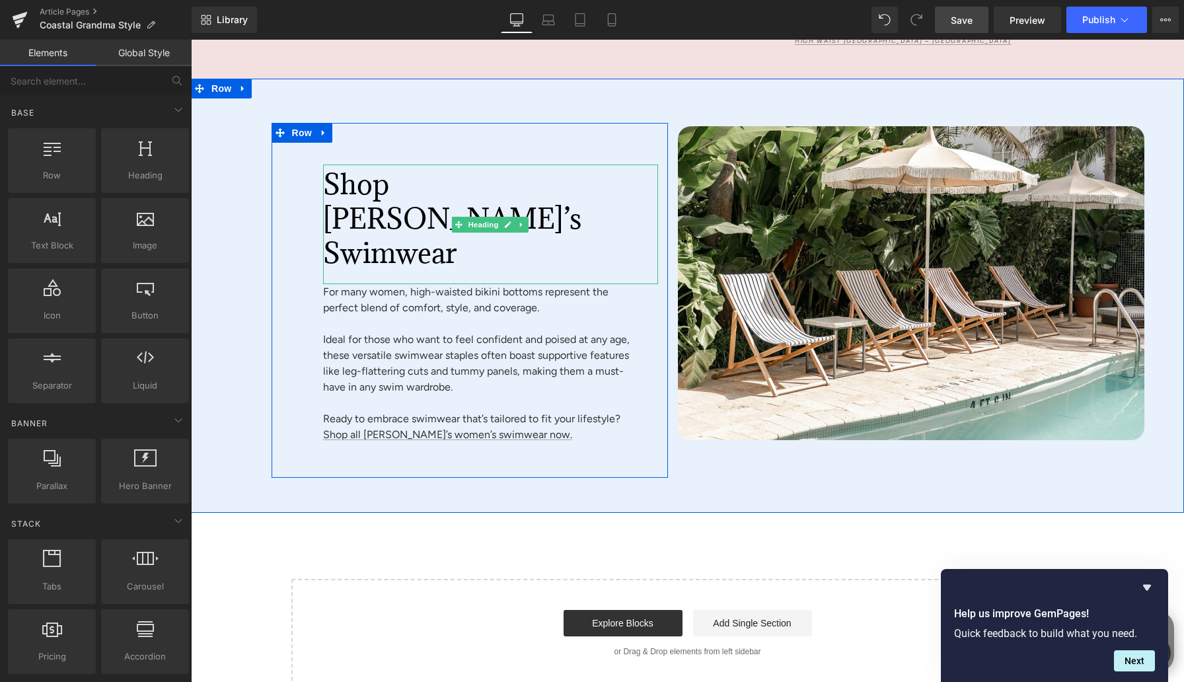
click at [370, 189] on span "Shop [PERSON_NAME]’s Swimwear" at bounding box center [452, 218] width 258 height 105
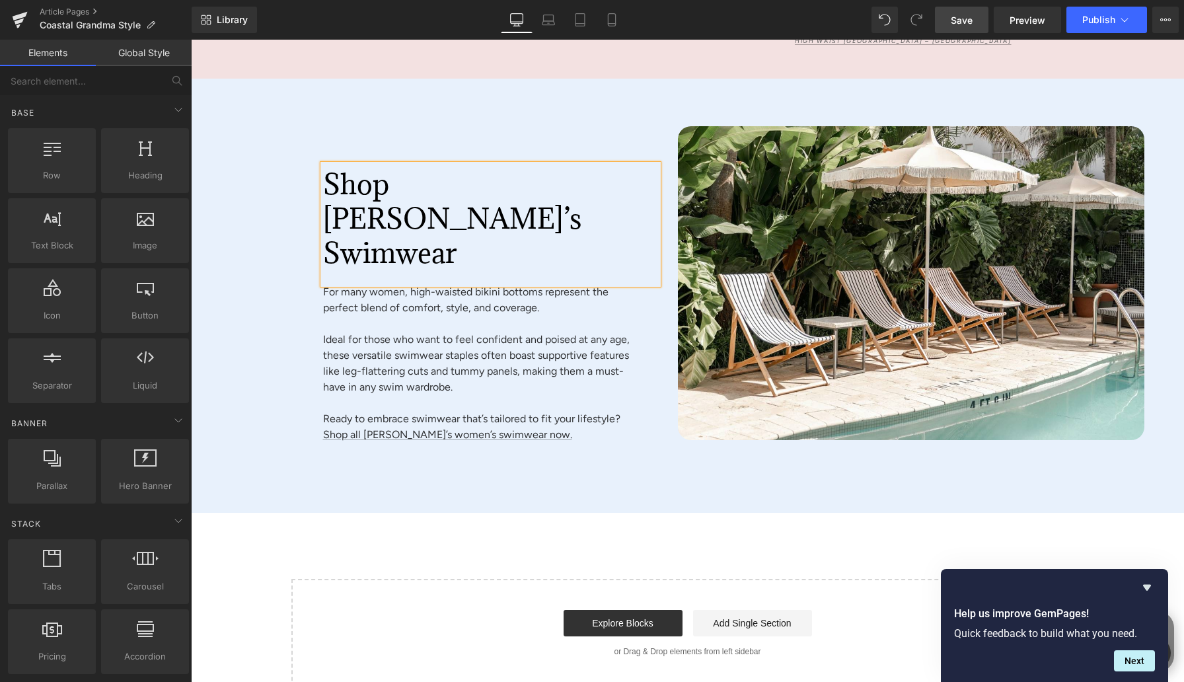
click at [370, 189] on span "Shop [PERSON_NAME]’s Swimwear" at bounding box center [452, 218] width 258 height 105
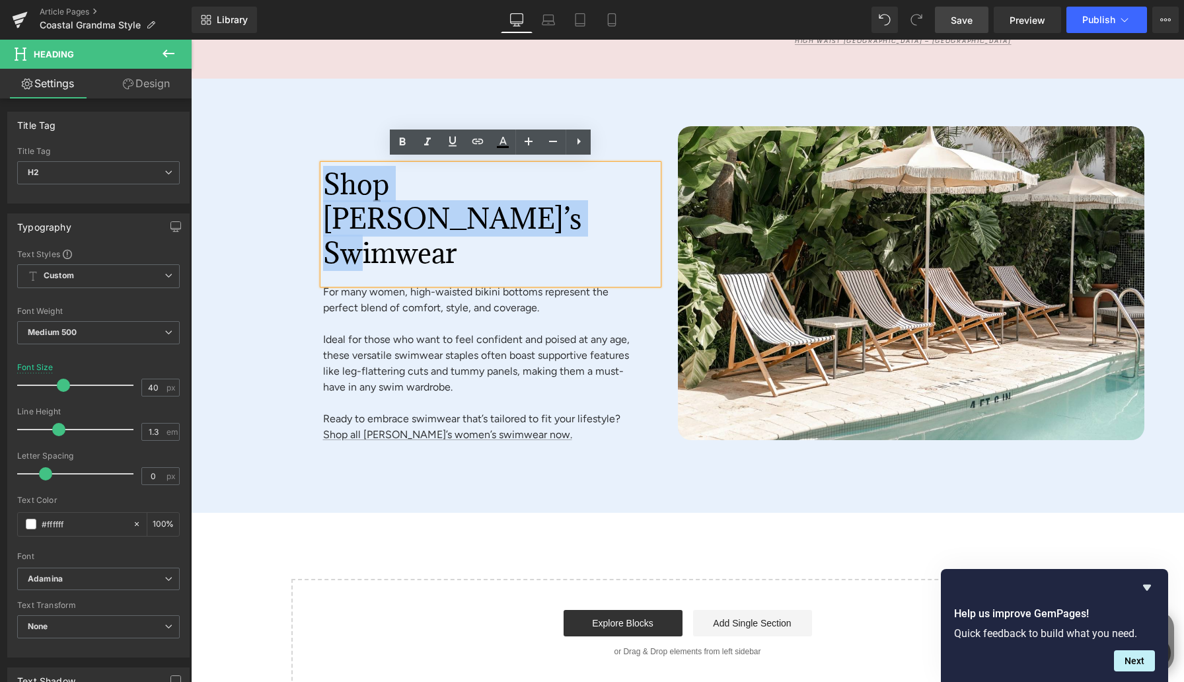
paste div
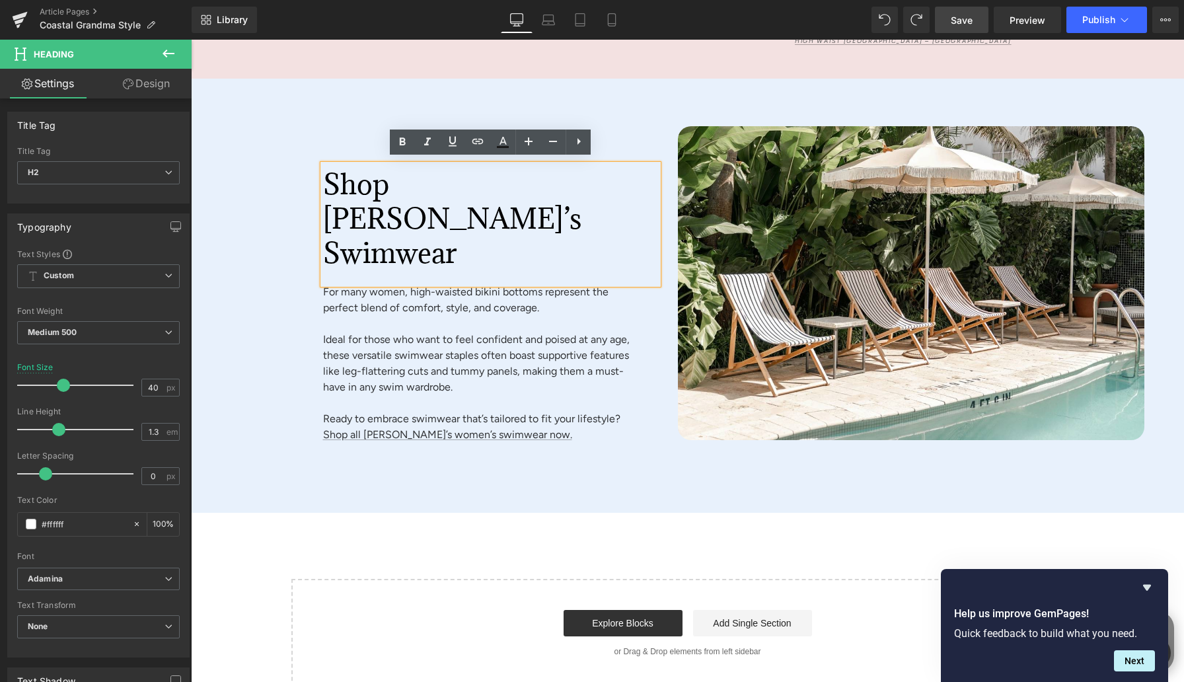
scroll to position [4926, 0]
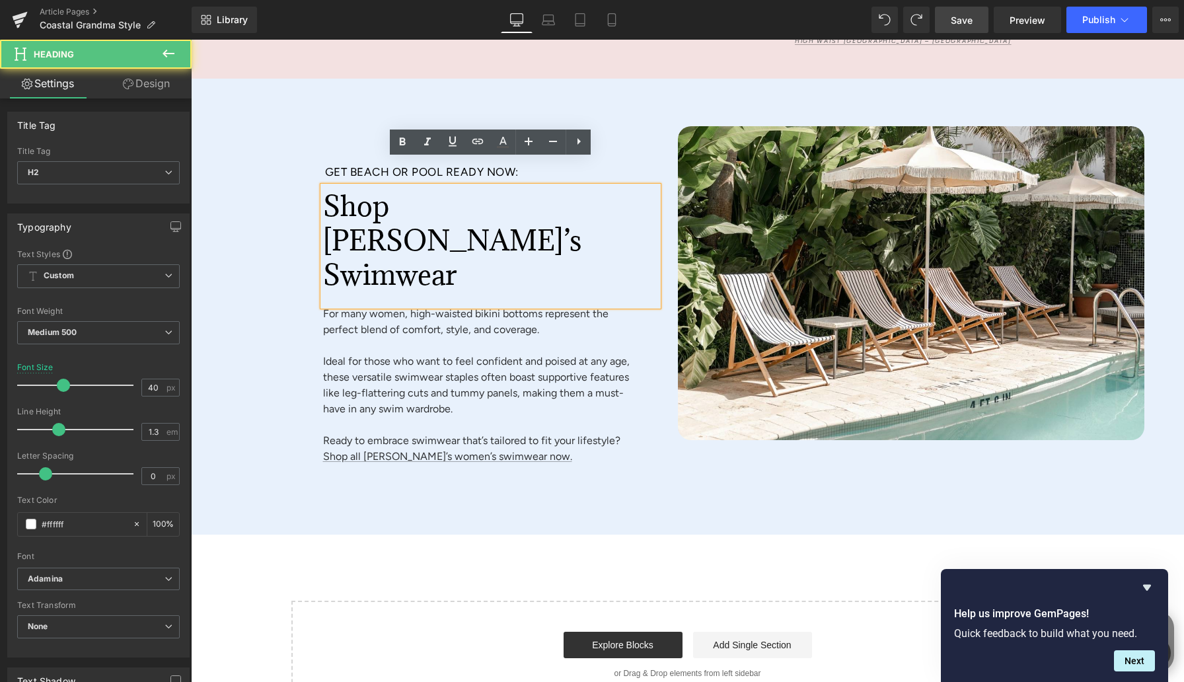
click at [418, 229] on span "Shop [PERSON_NAME]’s Swimwear" at bounding box center [452, 240] width 258 height 105
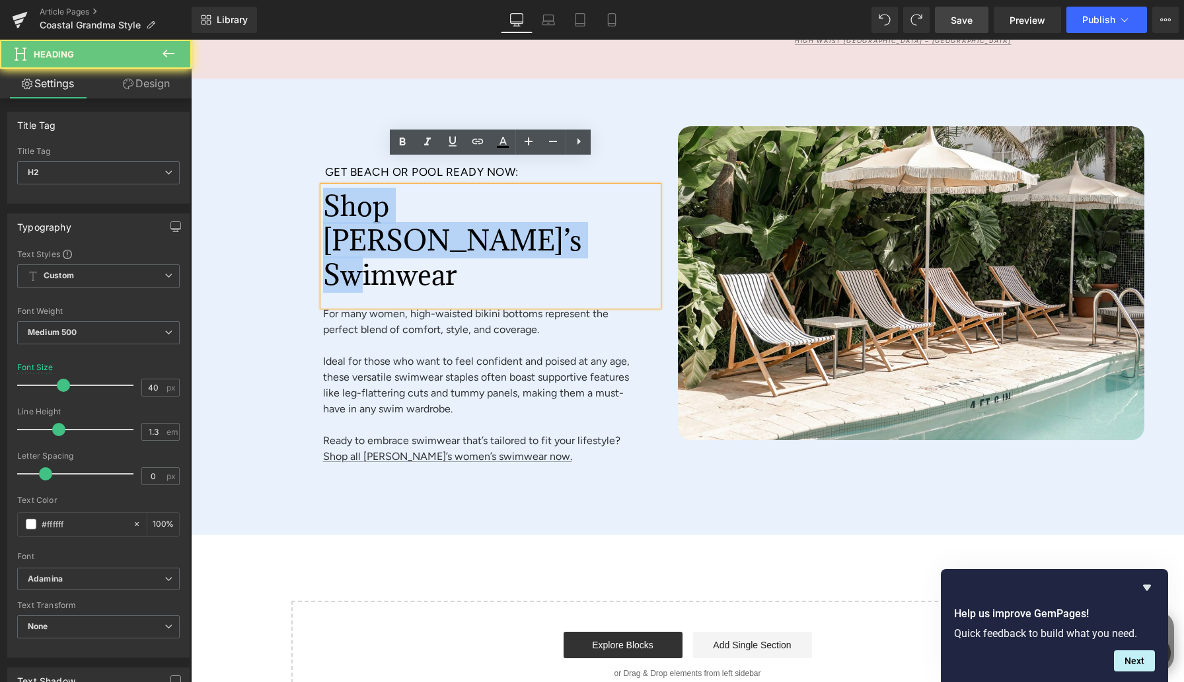
click at [418, 229] on span "Shop [PERSON_NAME]’s Swimwear" at bounding box center [452, 240] width 258 height 105
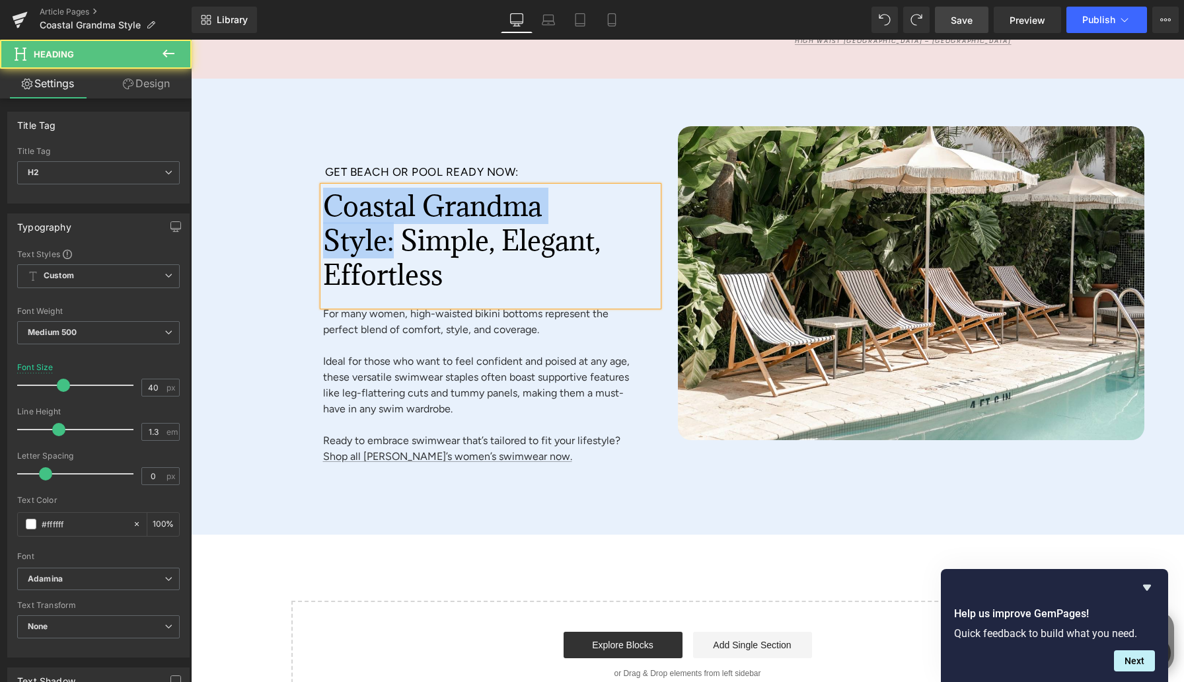
drag, startPoint x: 394, startPoint y: 239, endPoint x: 326, endPoint y: 202, distance: 76.6
click at [326, 202] on span "Coastal Grandma Style: Simple, Elegant, Effortless" at bounding box center [462, 240] width 278 height 105
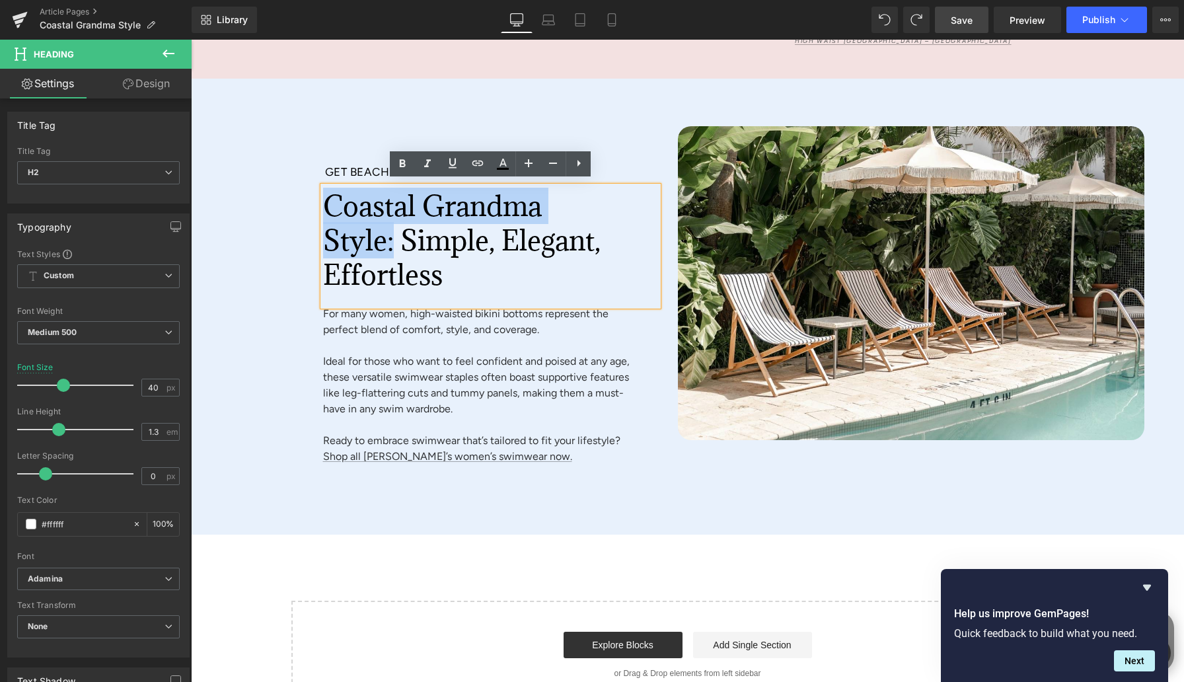
copy span "Coastal Grandma Style:"
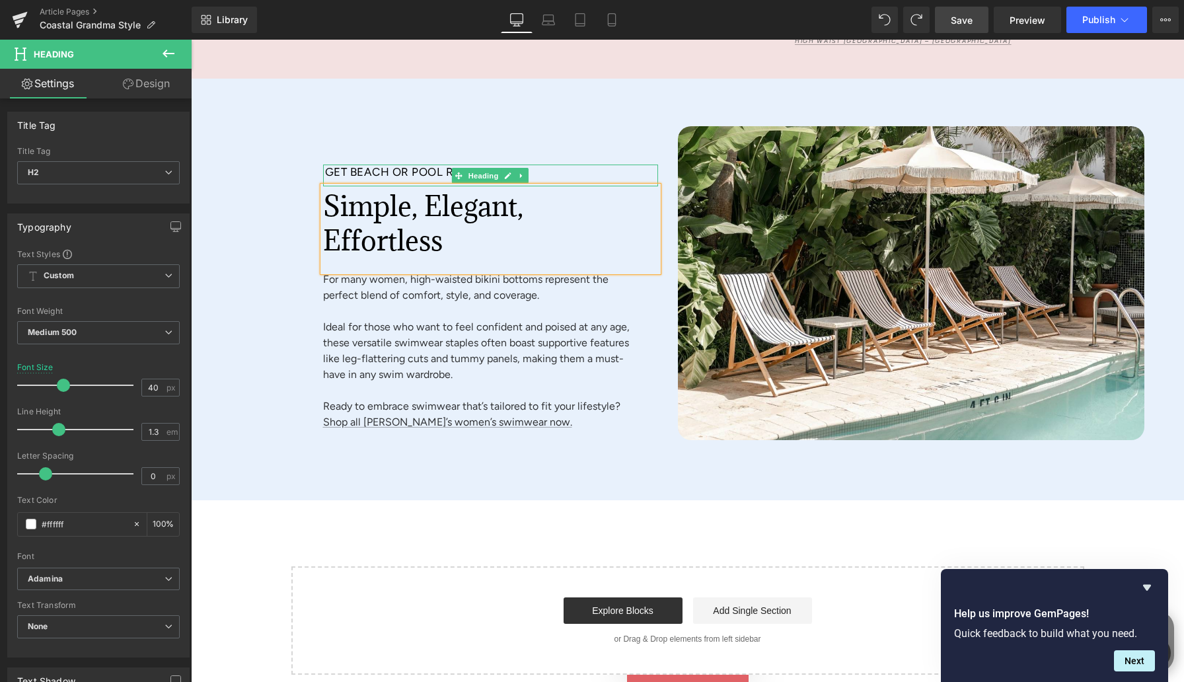
click at [341, 166] on span "Get Beach or Pool Ready Now:" at bounding box center [422, 171] width 194 height 13
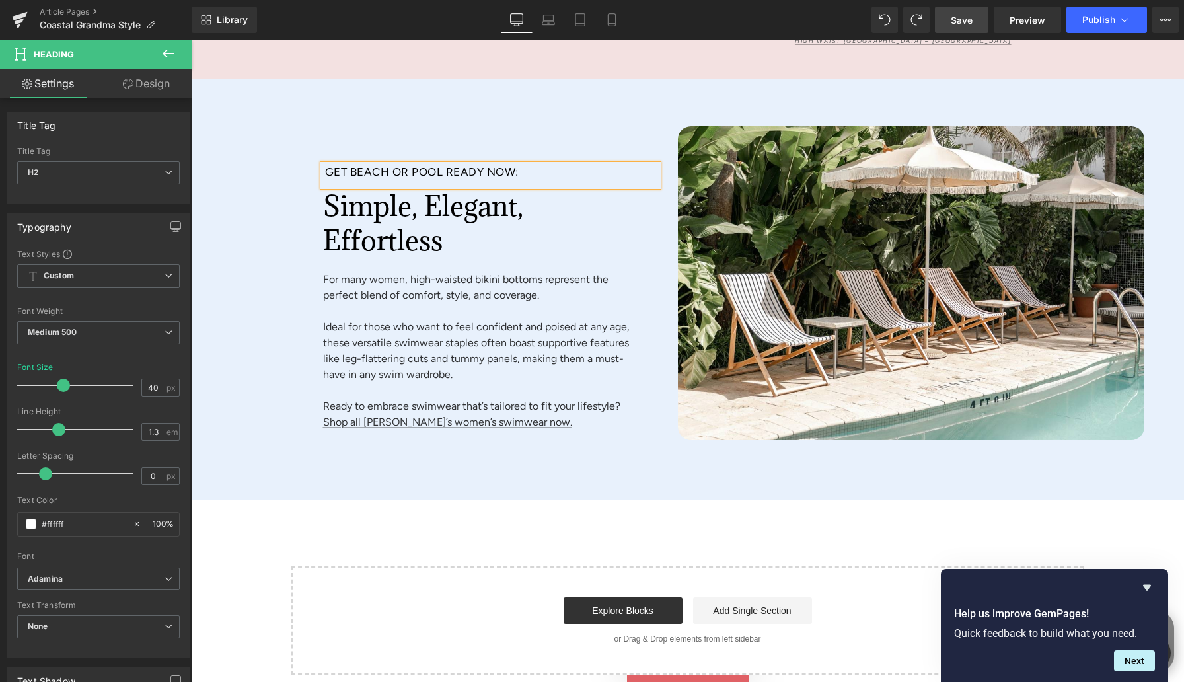
click at [341, 166] on span "Get Beach or Pool Ready Now:" at bounding box center [422, 171] width 194 height 13
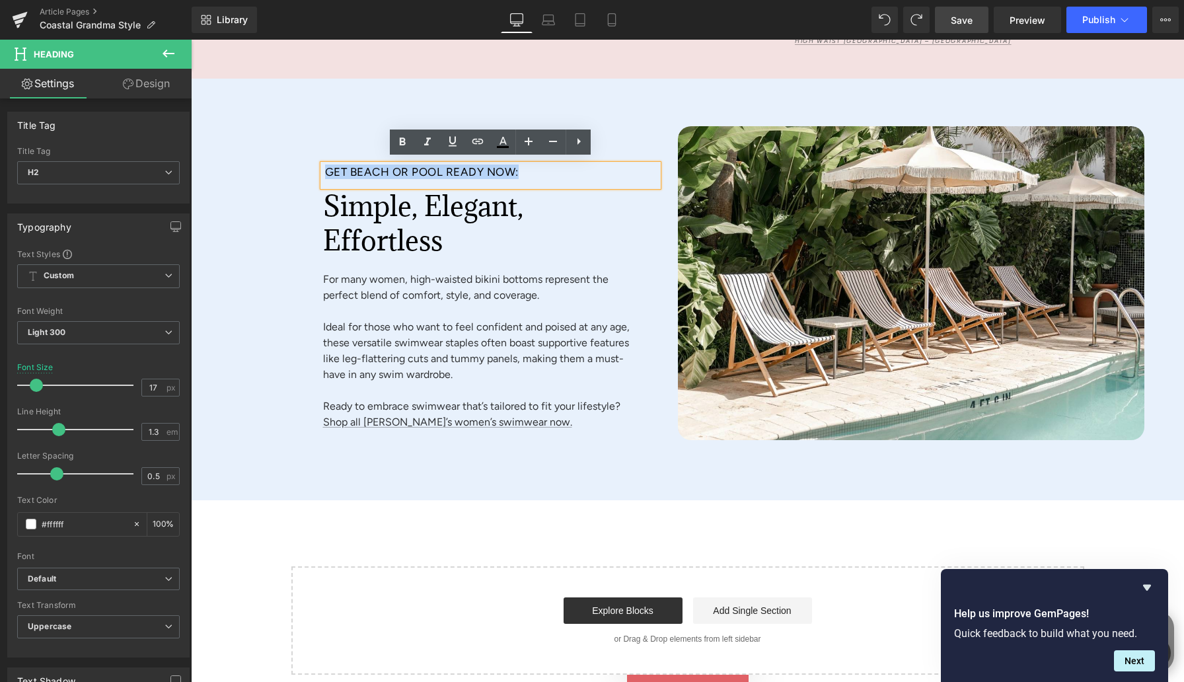
paste div
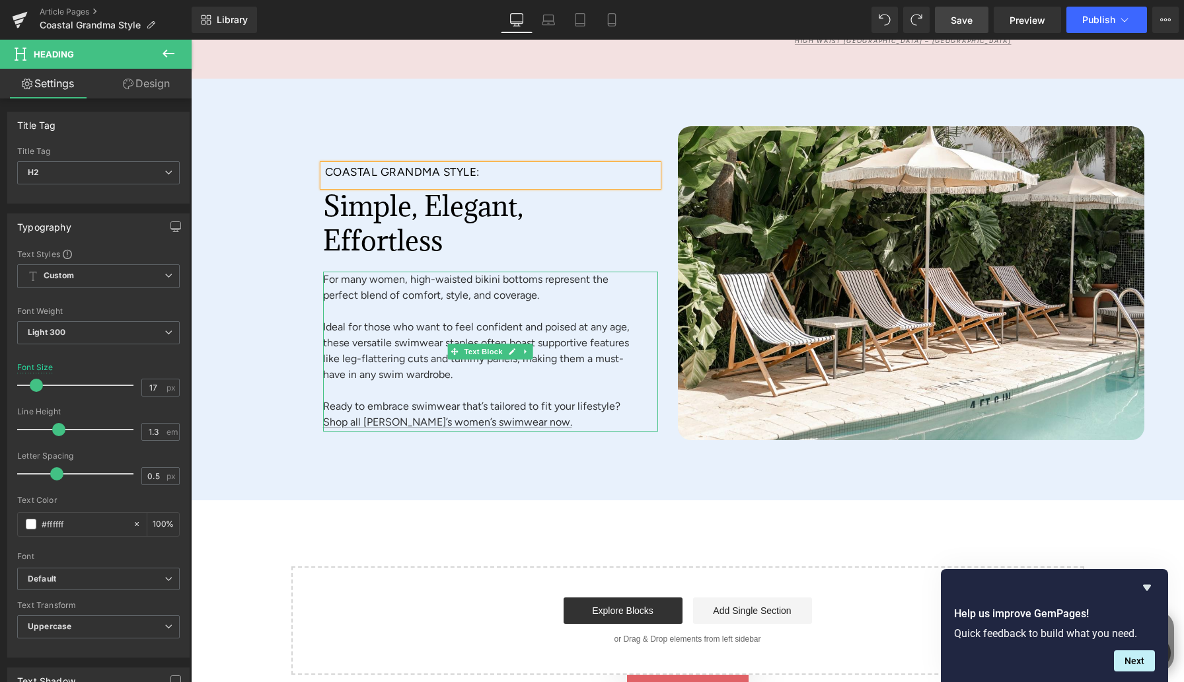
click at [409, 338] on span "Ideal for those who want to feel confident and poised at any age, these versati…" at bounding box center [476, 351] width 307 height 60
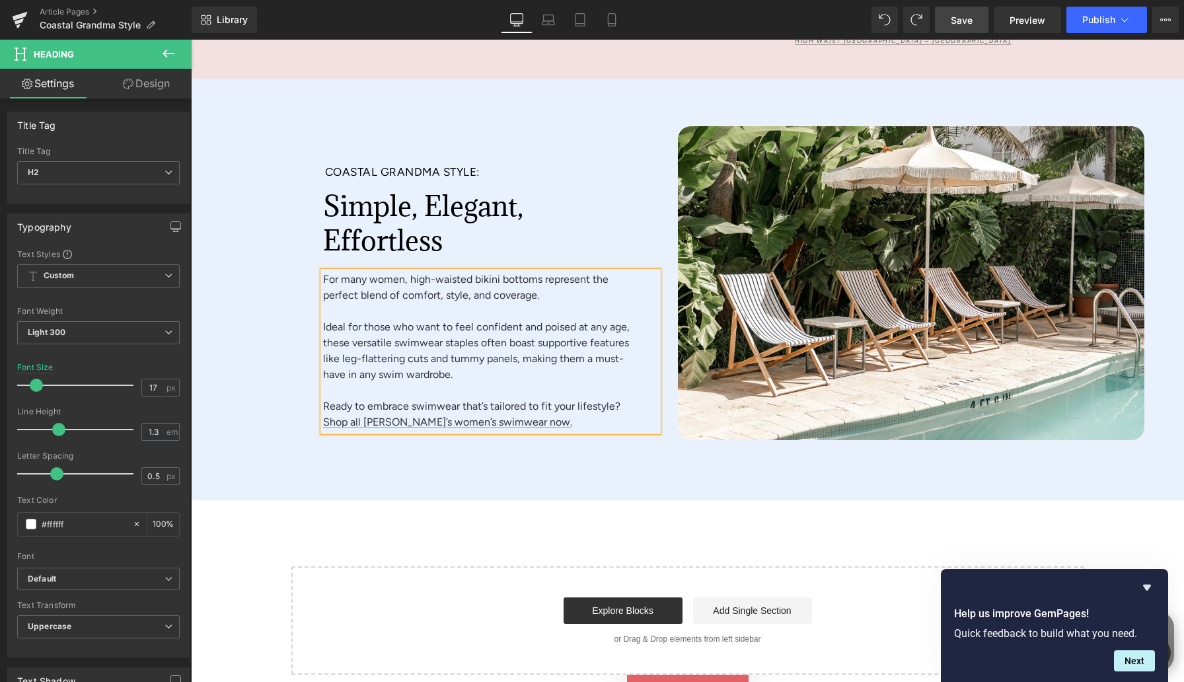
click at [409, 338] on span "Ideal for those who want to feel confident and poised at any age, these versati…" at bounding box center [476, 351] width 307 height 60
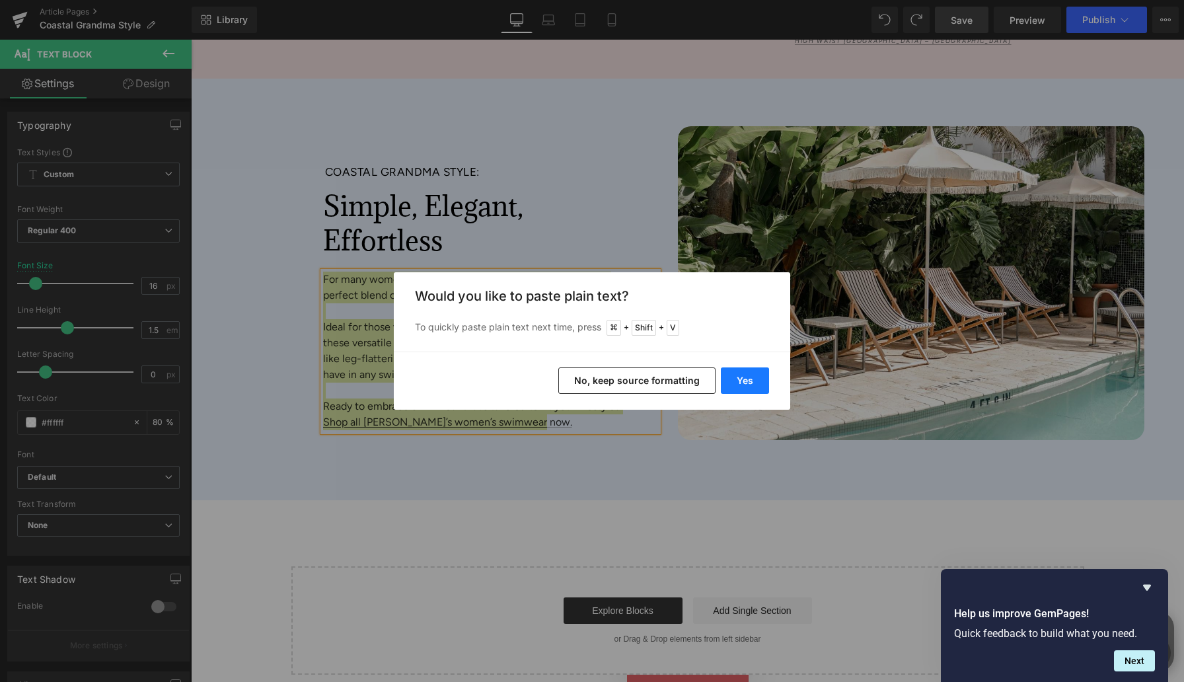
click at [757, 378] on button "Yes" at bounding box center [745, 380] width 48 height 26
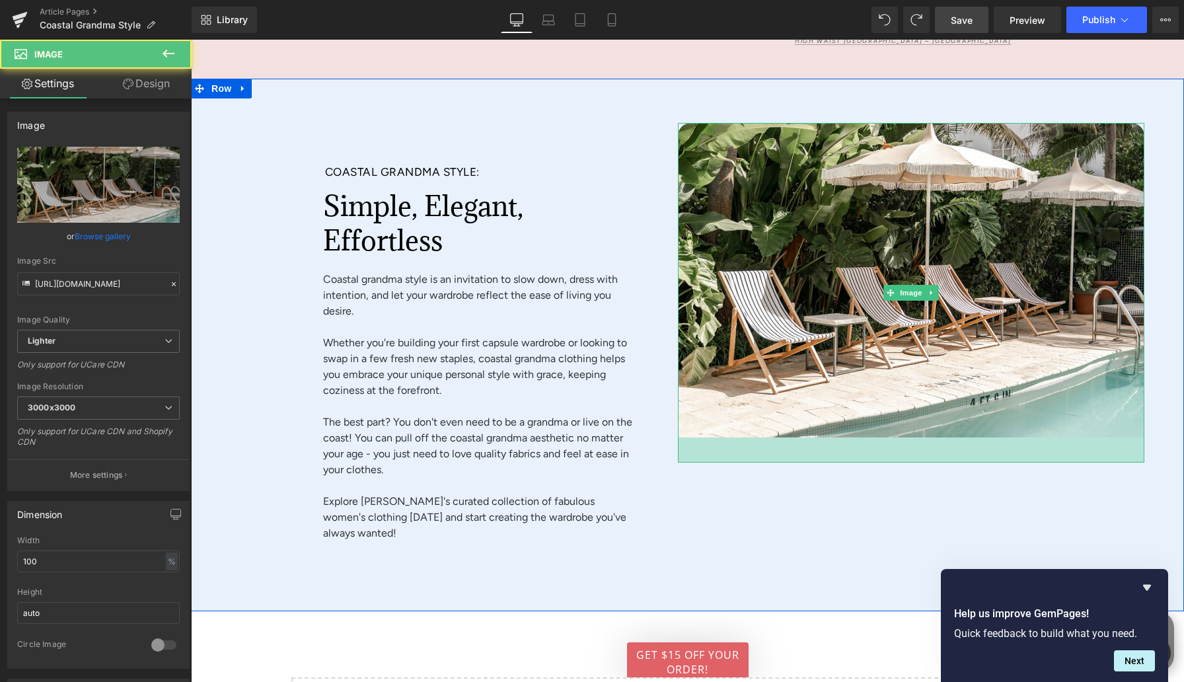
drag, startPoint x: 761, startPoint y: 449, endPoint x: 761, endPoint y: 459, distance: 9.9
click at [761, 459] on div "Coastal Grandma Style: Heading Simple, Elegant, Effortless Heading Coastal gran…" at bounding box center [687, 345] width 993 height 533
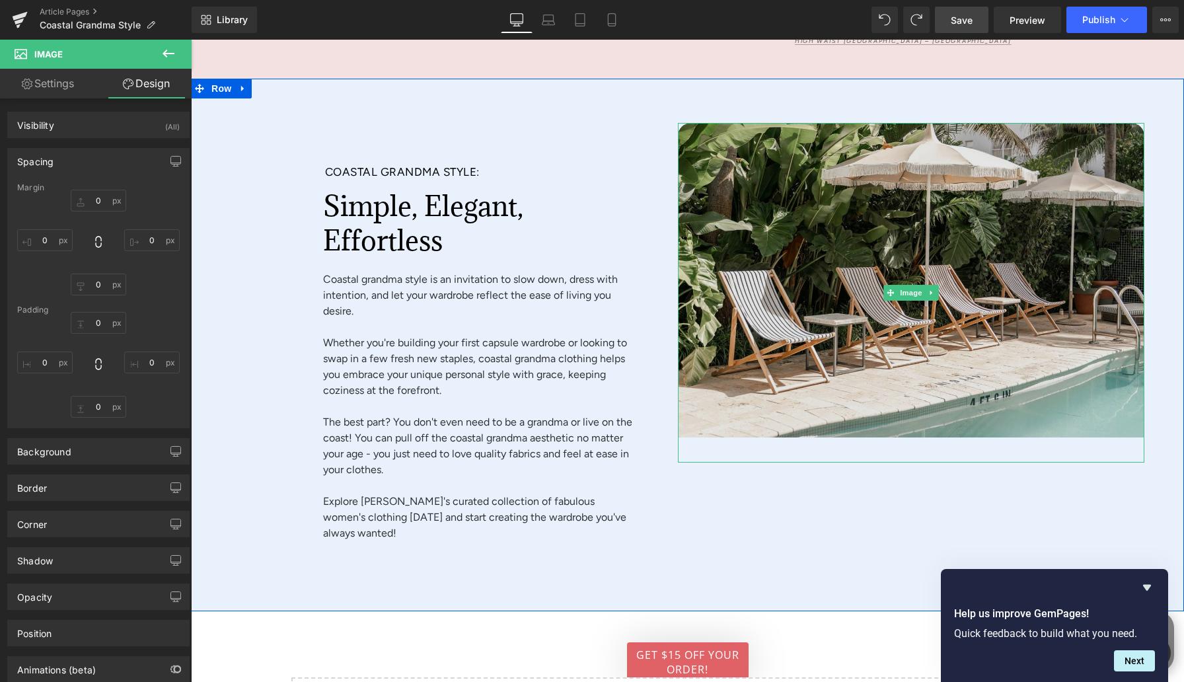
type input "0"
type input "15"
type input "0"
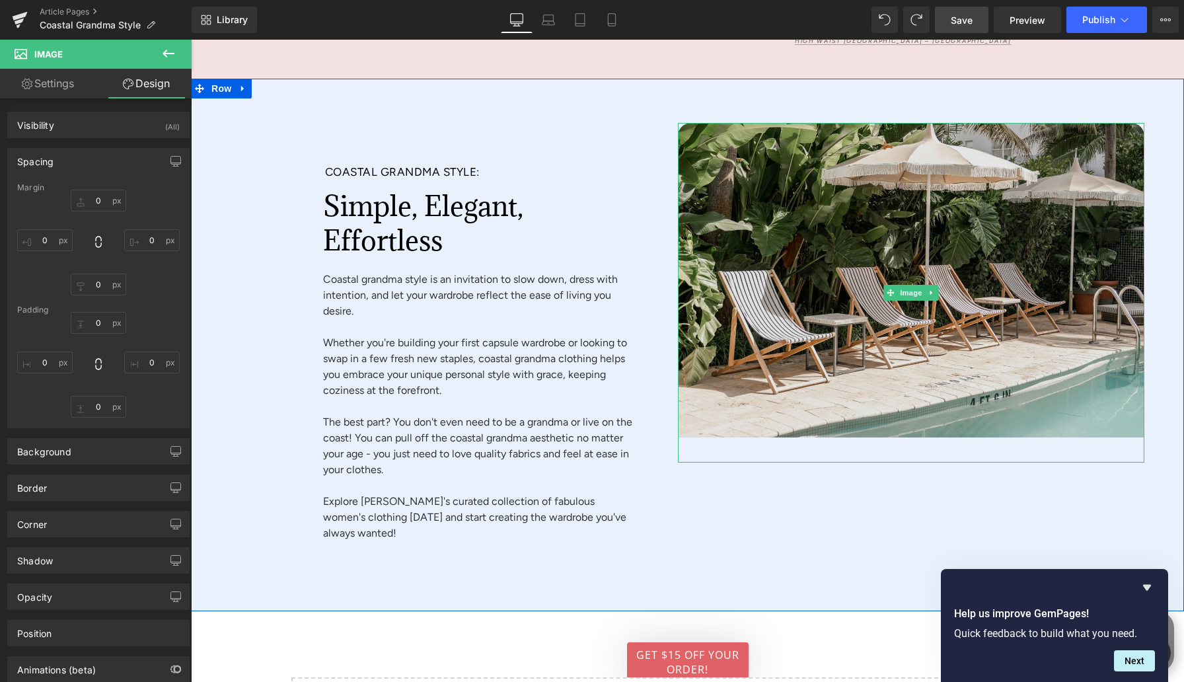
type input "0"
type input "38"
type input "0"
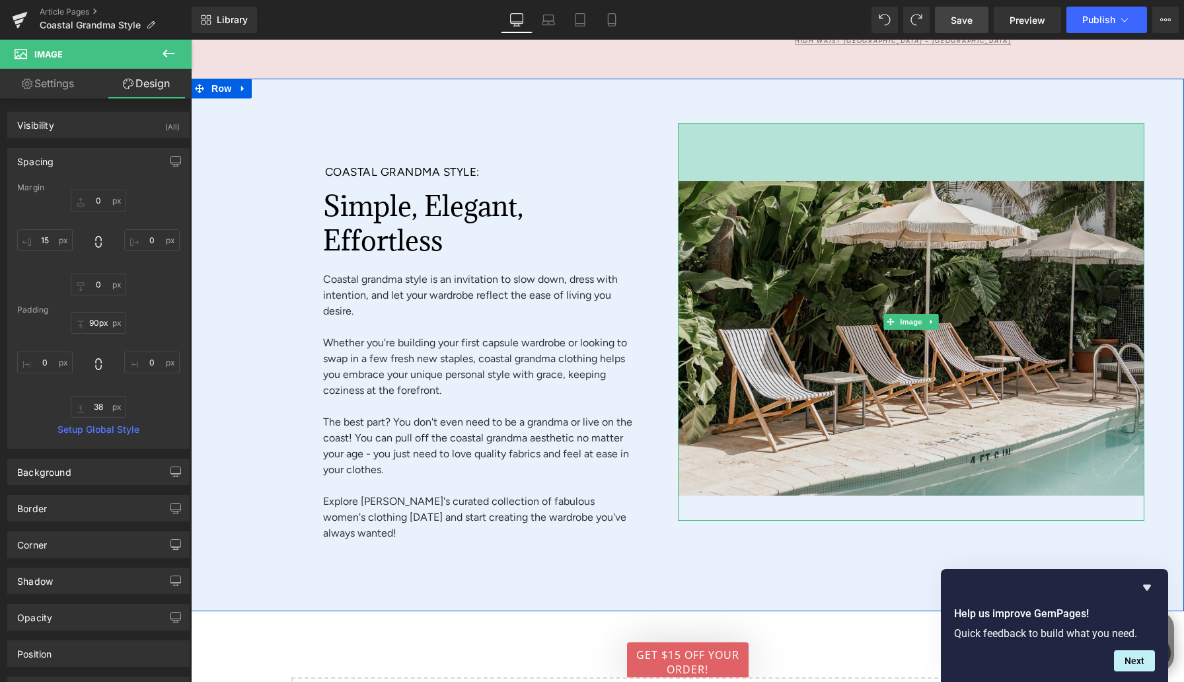
type input "91px"
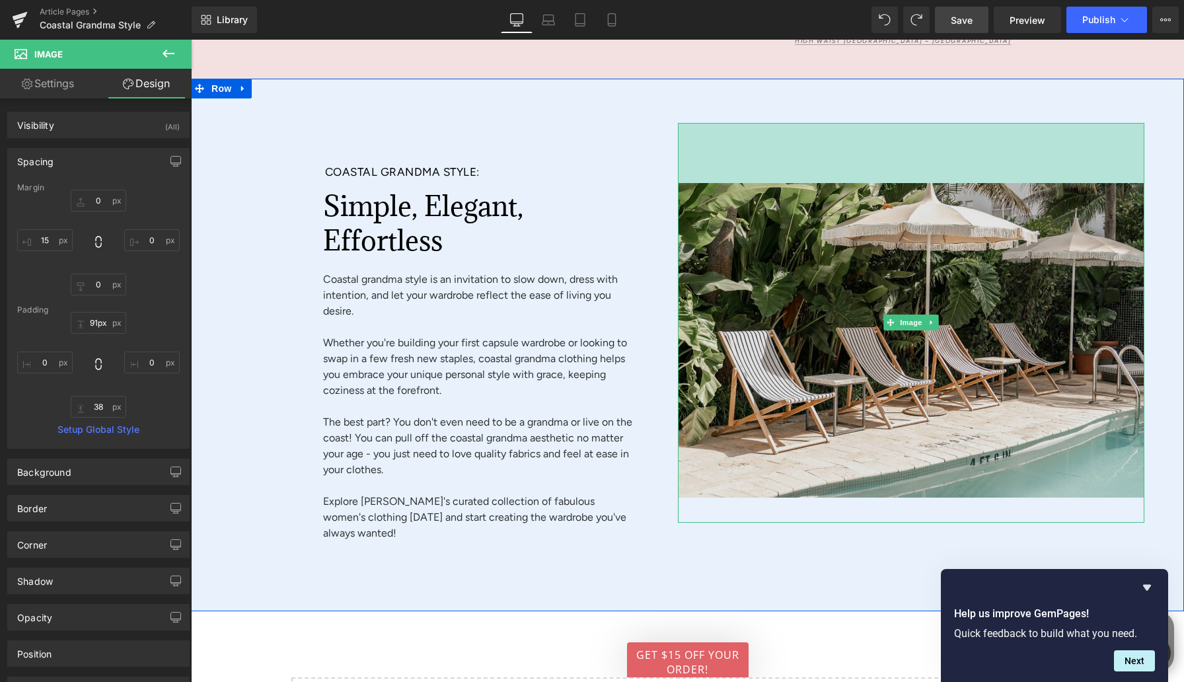
drag, startPoint x: 886, startPoint y: 118, endPoint x: 885, endPoint y: 178, distance: 60.2
click at [885, 178] on div "Image 91px 38px" at bounding box center [911, 322] width 467 height 399
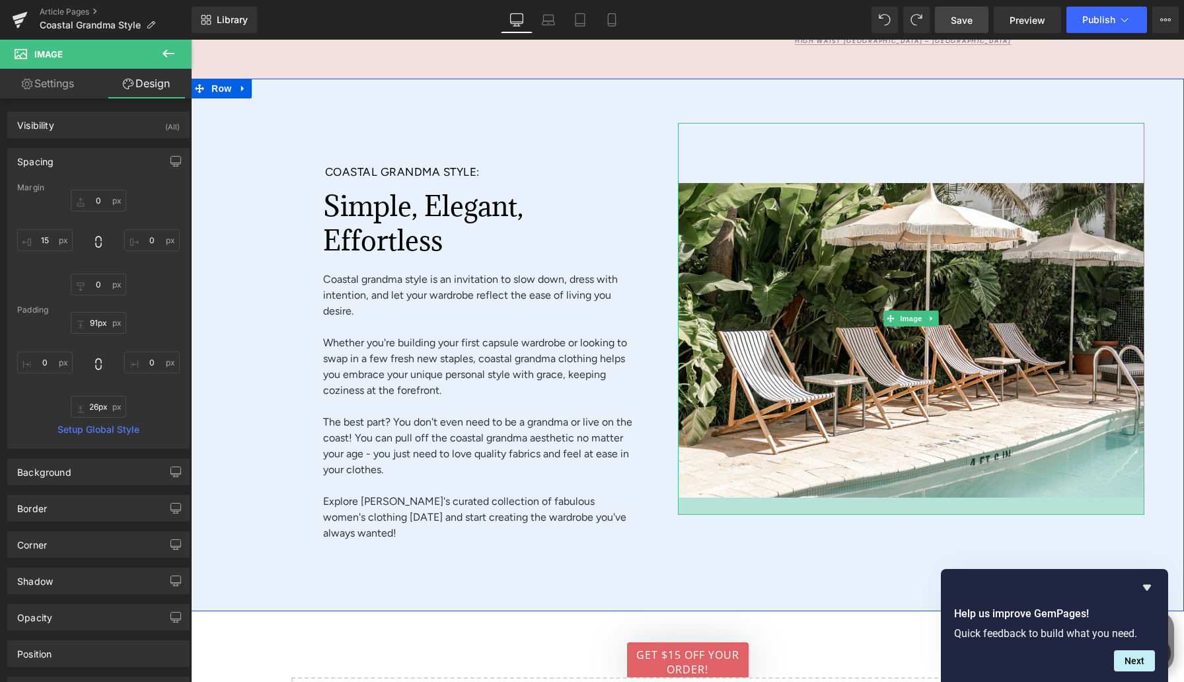
drag, startPoint x: 732, startPoint y: 510, endPoint x: 733, endPoint y: 502, distance: 8.0
click at [733, 502] on div at bounding box center [911, 506] width 467 height 17
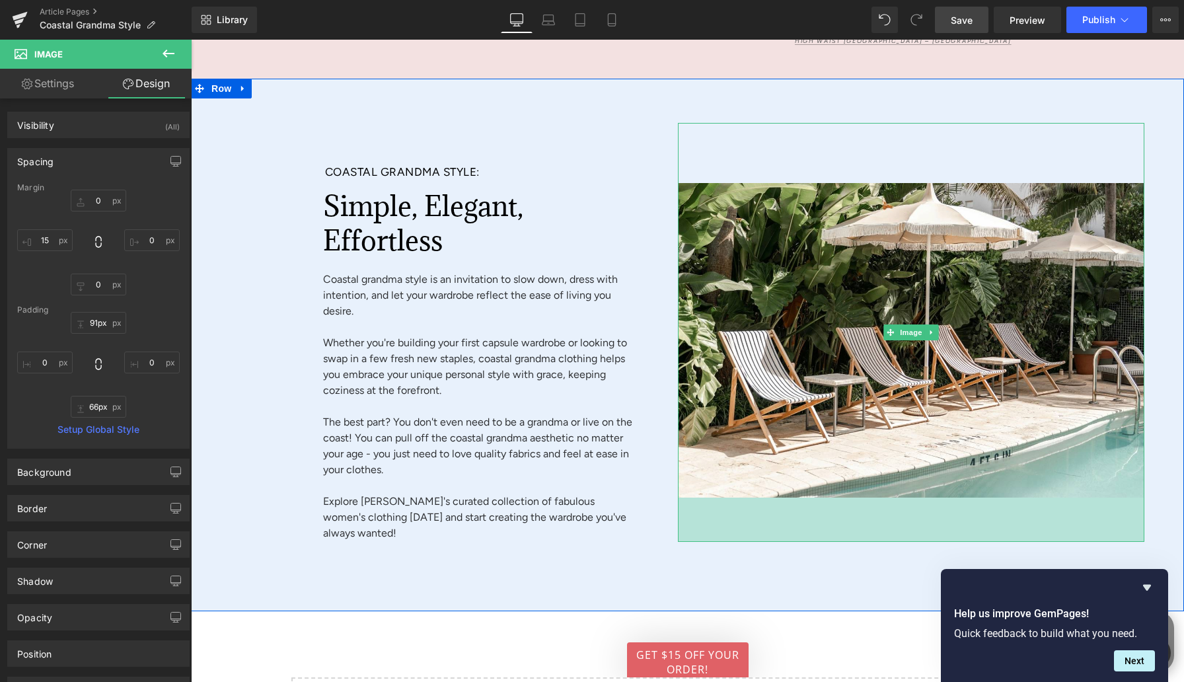
drag, startPoint x: 733, startPoint y: 502, endPoint x: 730, endPoint y: 527, distance: 25.3
click at [730, 527] on div "Coastal Grandma Style: Heading Simple, Elegant, Effortless Heading Coastal gran…" at bounding box center [687, 345] width 993 height 533
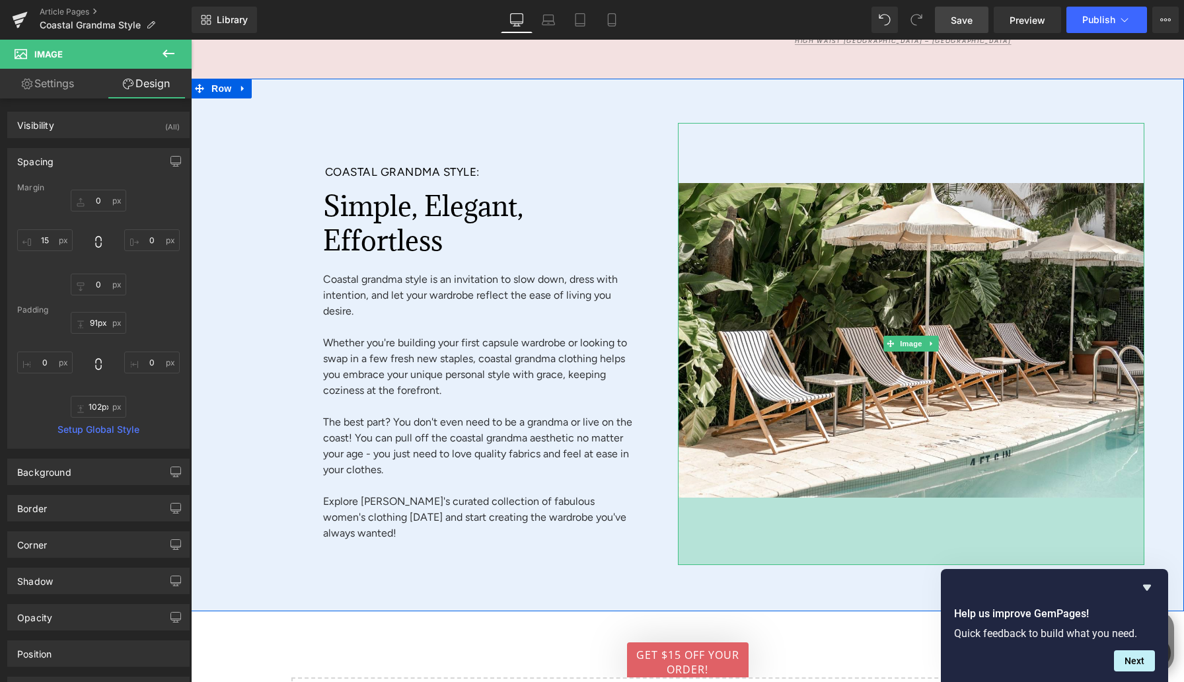
drag, startPoint x: 730, startPoint y: 527, endPoint x: 730, endPoint y: 552, distance: 25.1
click at [730, 552] on div "Coastal Grandma Style: Heading Simple, Elegant, Effortless Heading Coastal gran…" at bounding box center [687, 345] width 993 height 533
type input "89px"
drag, startPoint x: 742, startPoint y: 531, endPoint x: 742, endPoint y: 522, distance: 8.6
click at [742, 522] on div "89px" at bounding box center [911, 527] width 467 height 59
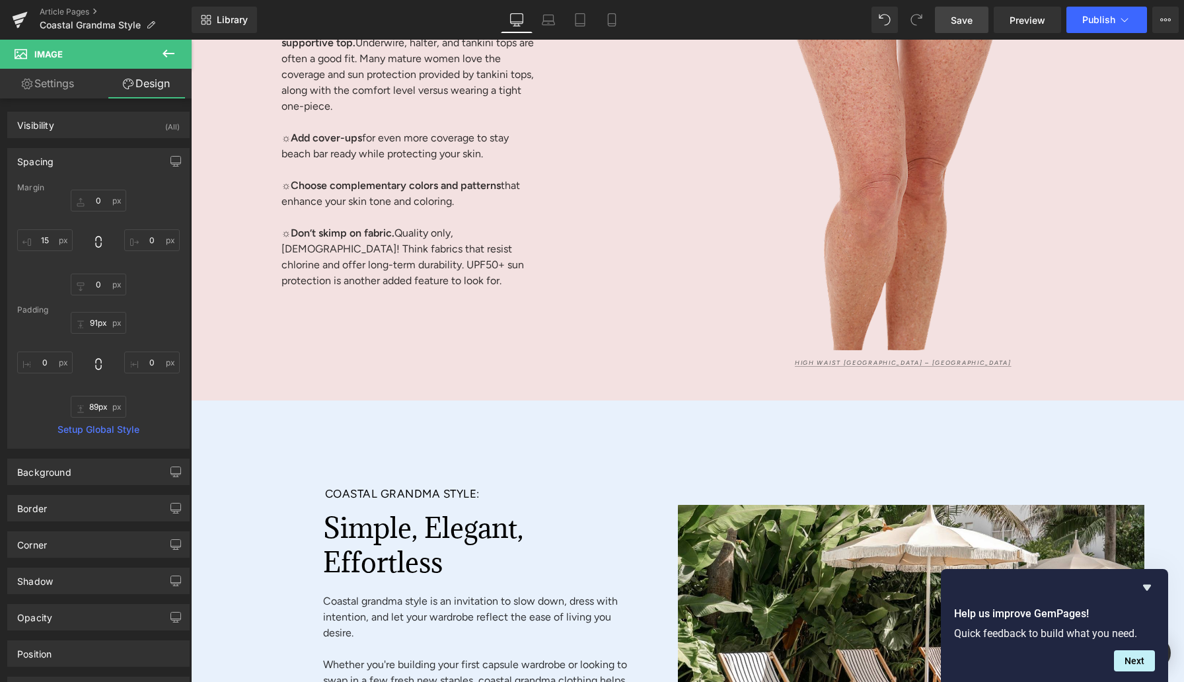
scroll to position [4604, 0]
click at [973, 12] on link "Save" at bounding box center [962, 20] width 54 height 26
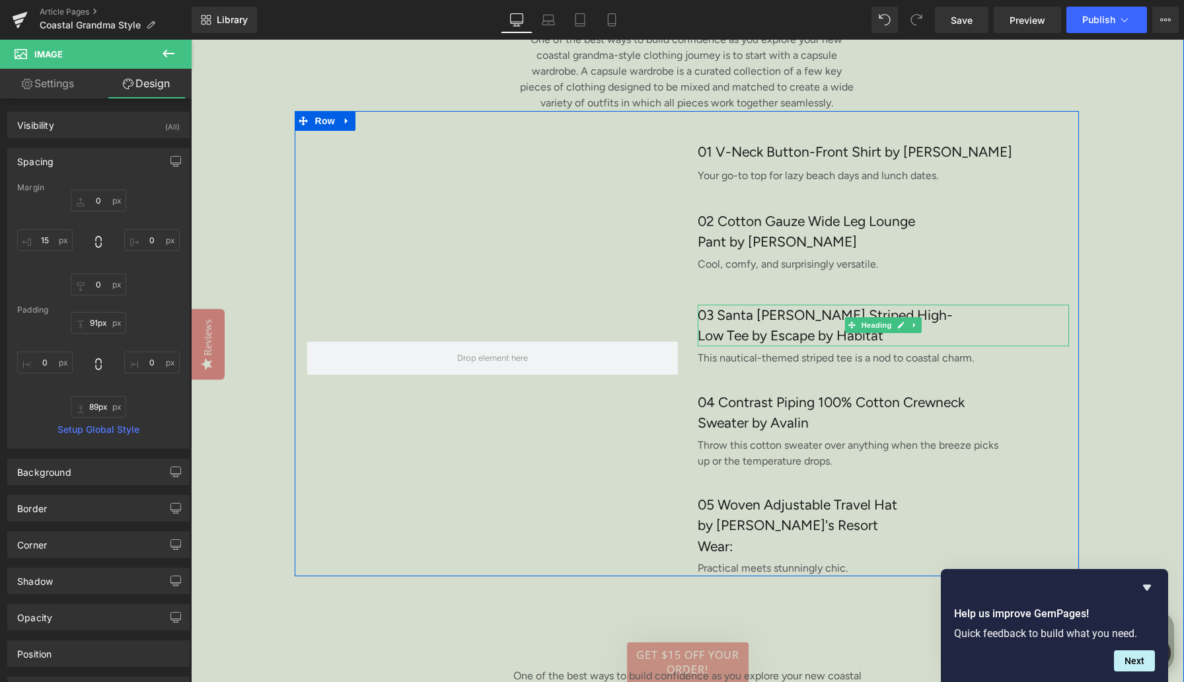
scroll to position [2910, 0]
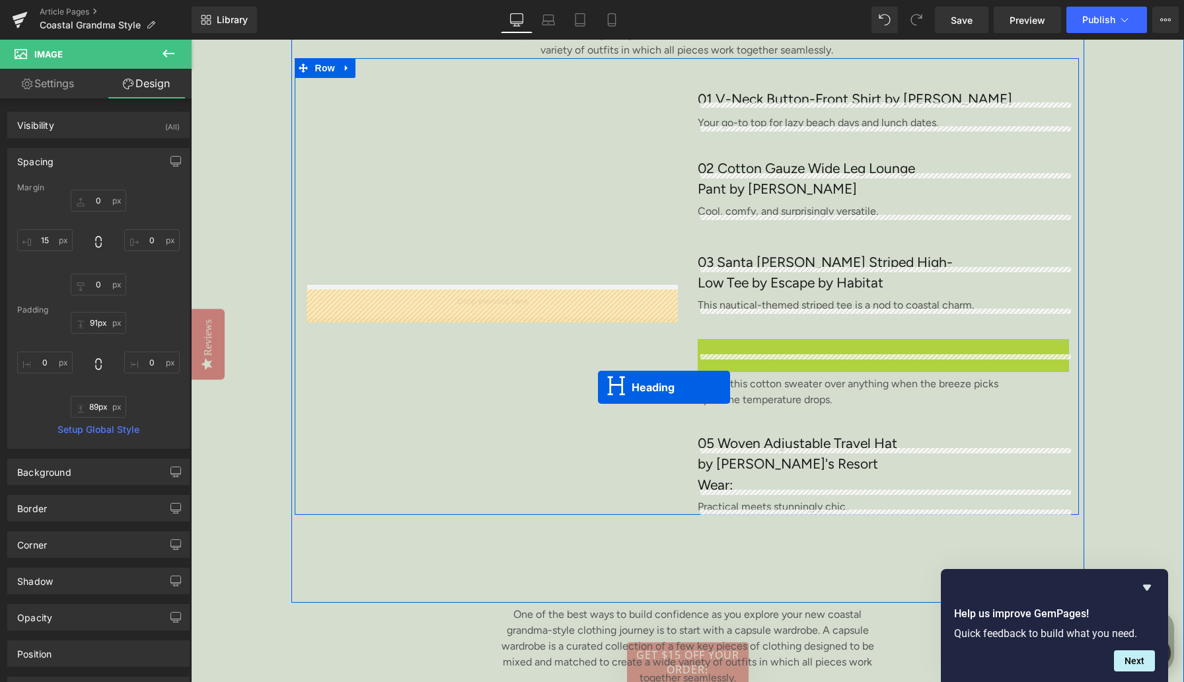
drag, startPoint x: 832, startPoint y: 381, endPoint x: 598, endPoint y: 387, distance: 234.0
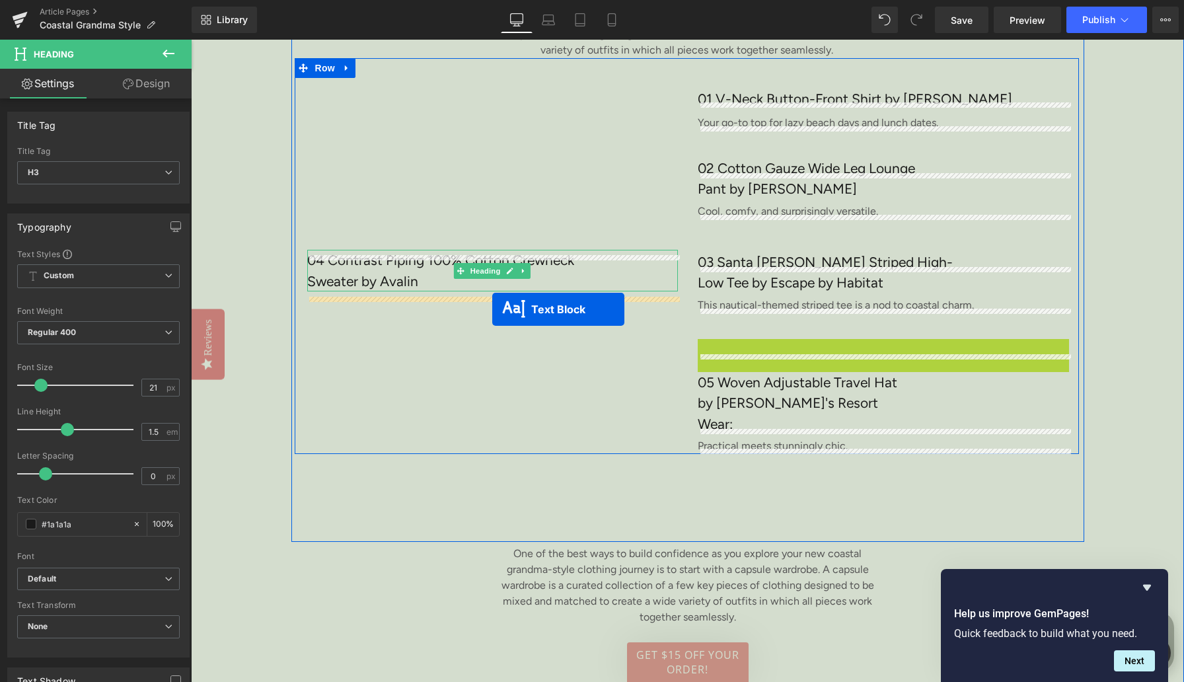
drag, startPoint x: 844, startPoint y: 387, endPoint x: 749, endPoint y: 390, distance: 94.5
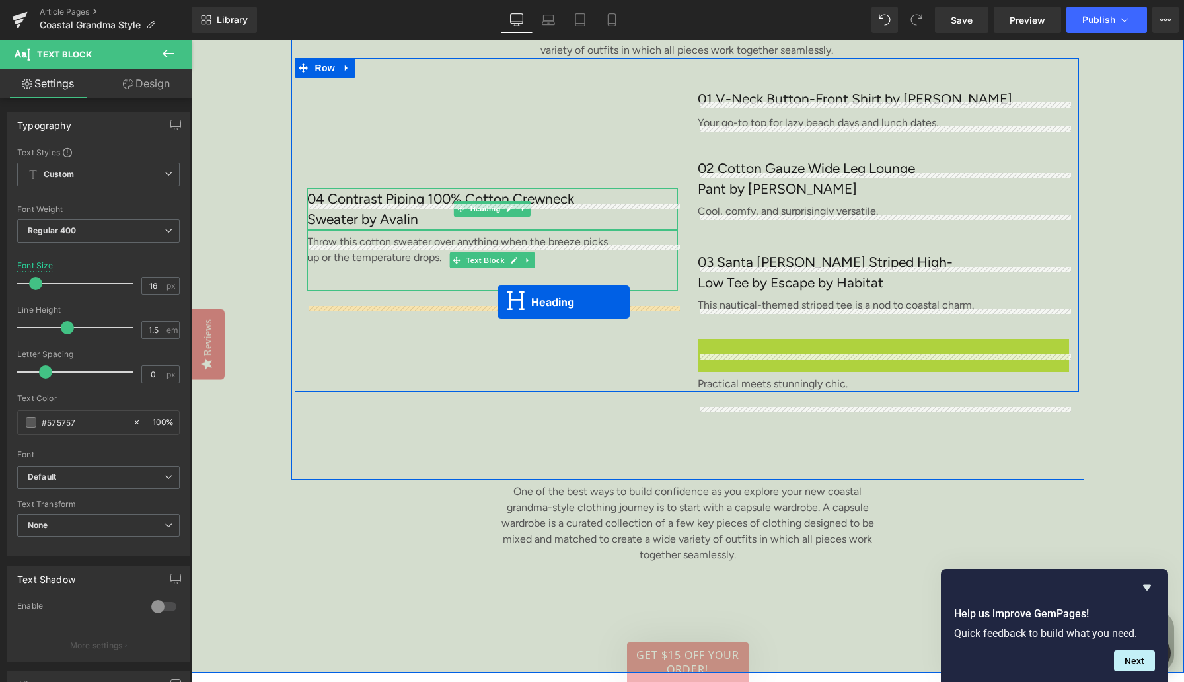
drag, startPoint x: 848, startPoint y: 375, endPoint x: 498, endPoint y: 309, distance: 355.7
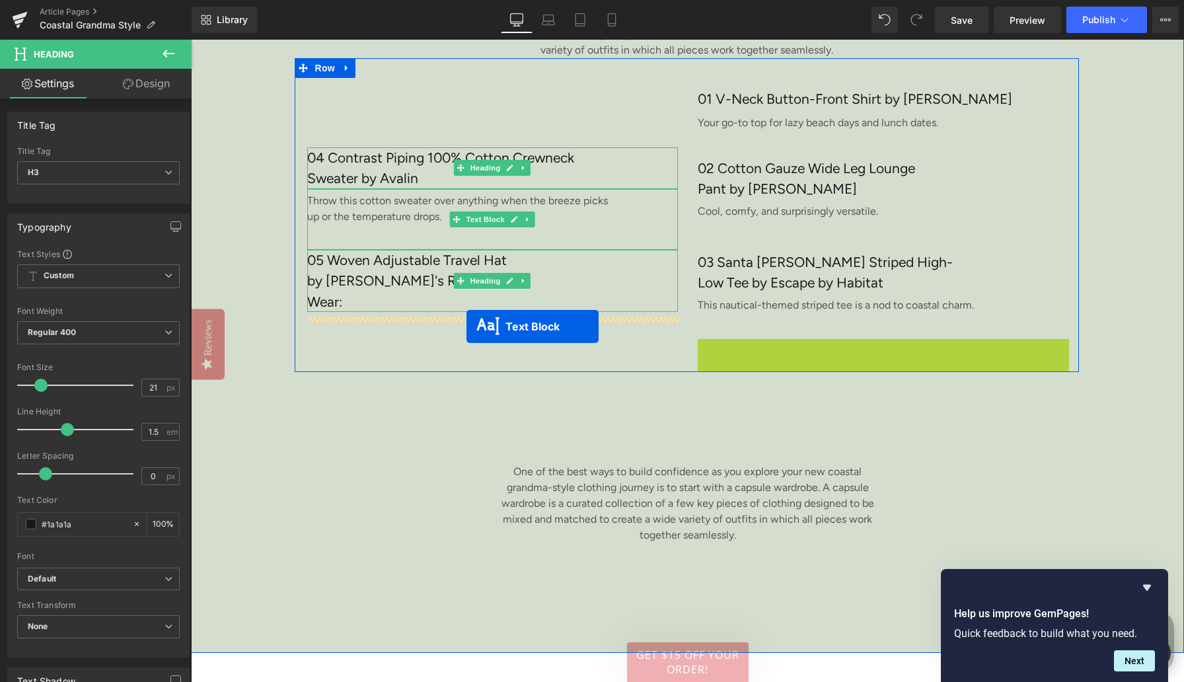
drag, startPoint x: 846, startPoint y: 365, endPoint x: 597, endPoint y: 341, distance: 250.3
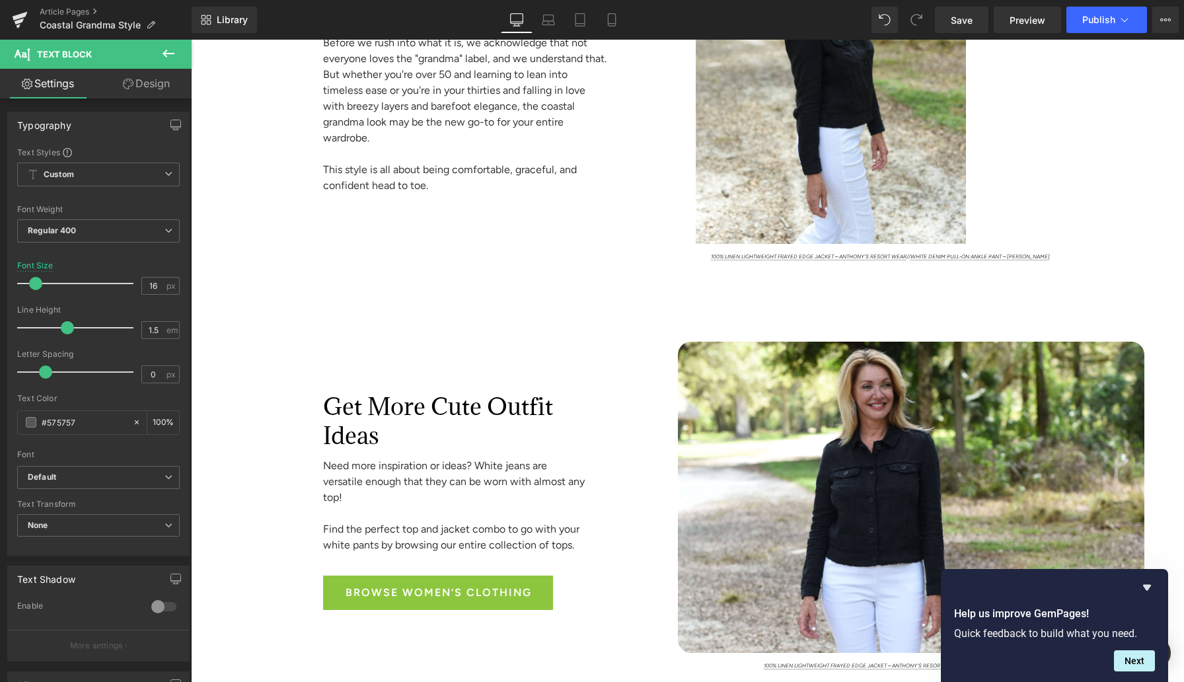
scroll to position [1324, 0]
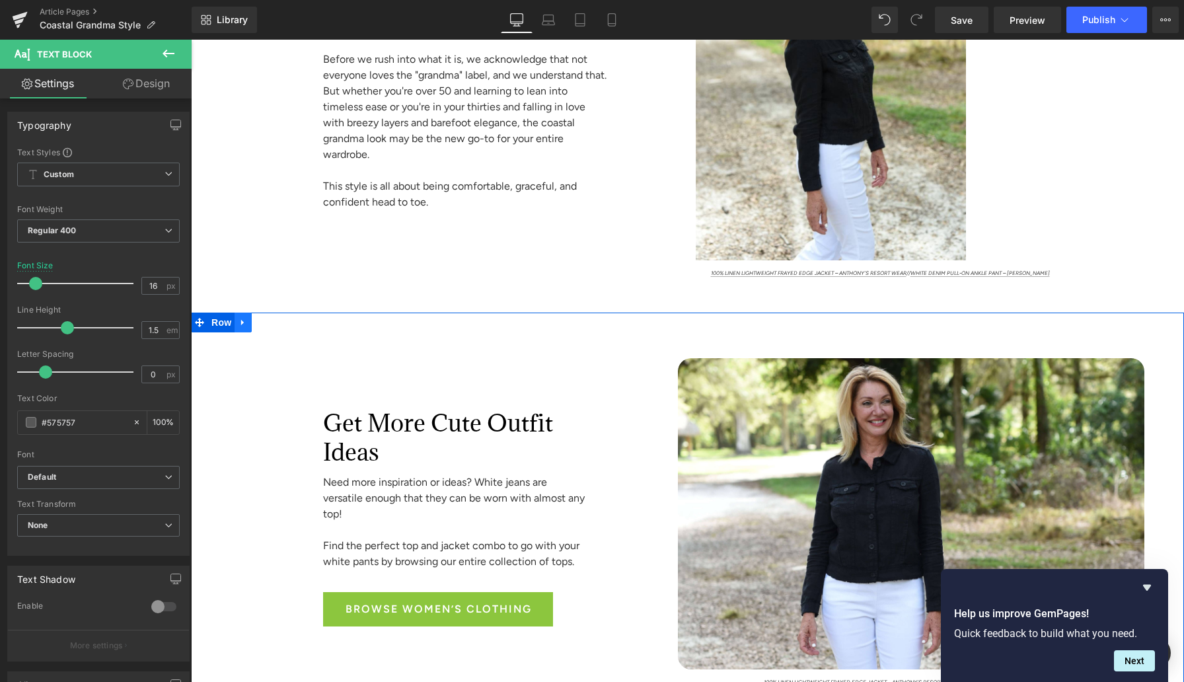
click at [241, 322] on icon at bounding box center [242, 322] width 3 height 6
click at [263, 322] on icon at bounding box center [260, 322] width 9 height 10
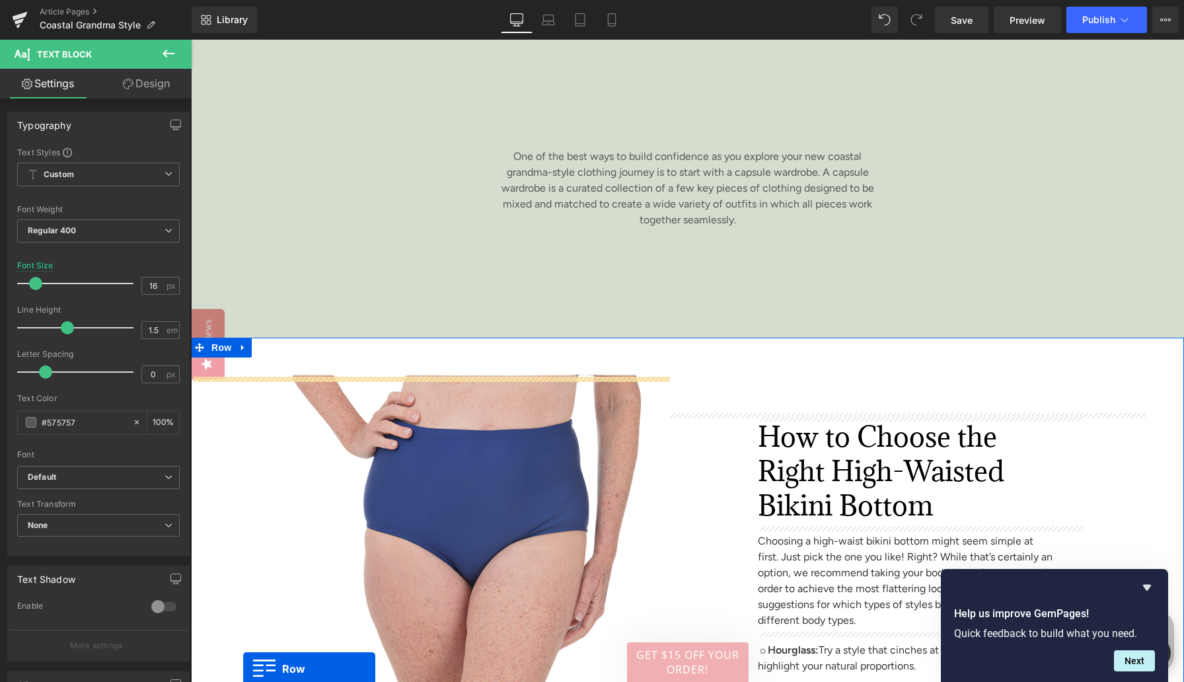
scroll to position [3278, 0]
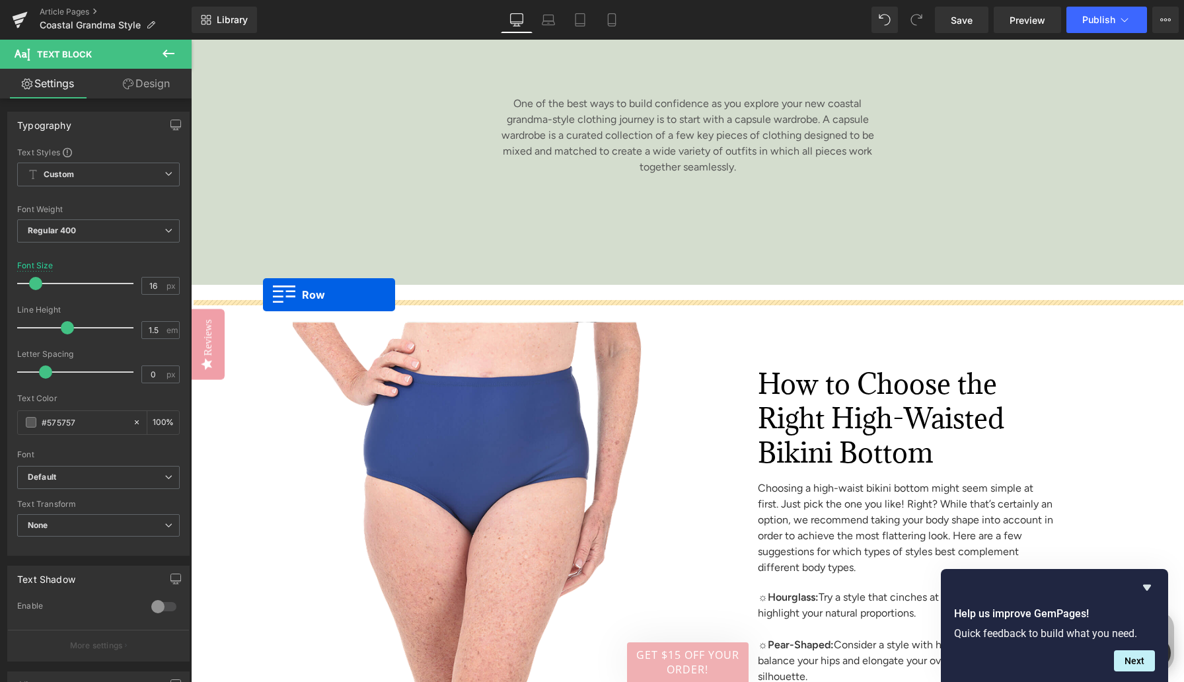
drag, startPoint x: 200, startPoint y: 139, endPoint x: 263, endPoint y: 295, distance: 167.8
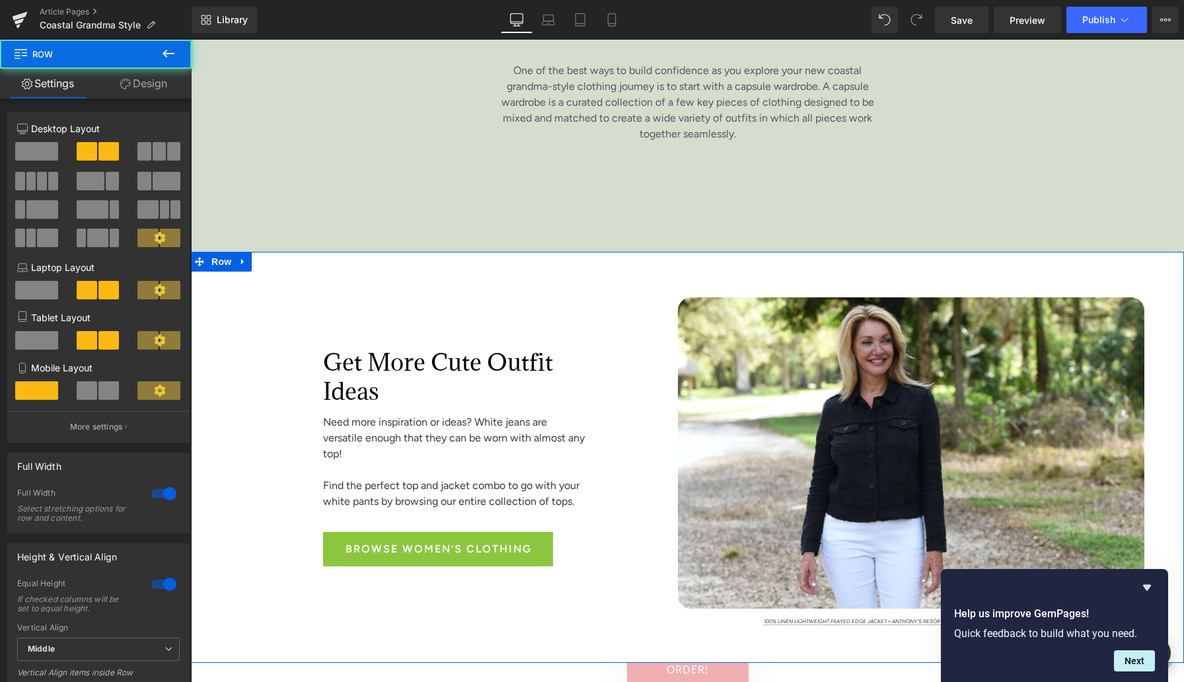
scroll to position [3245, 0]
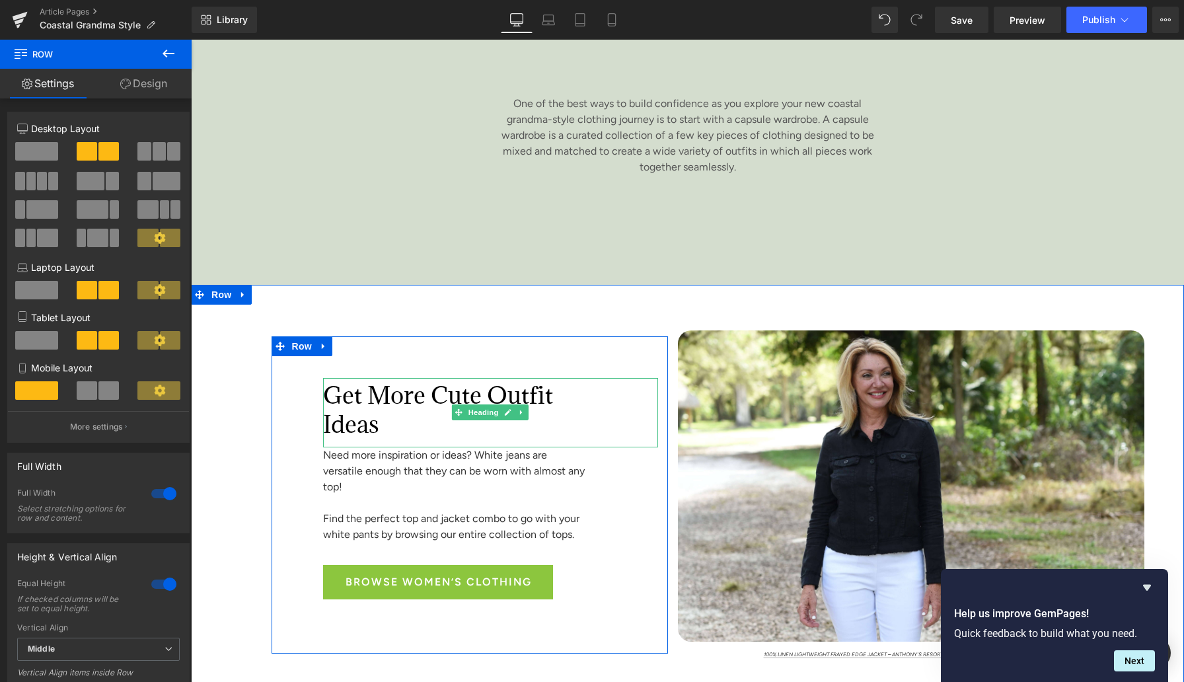
click at [365, 417] on font "Get More Cute Outfit Ideas" at bounding box center [438, 409] width 230 height 59
click at [364, 417] on font "Get More Cute Outfit Ideas" at bounding box center [438, 409] width 230 height 59
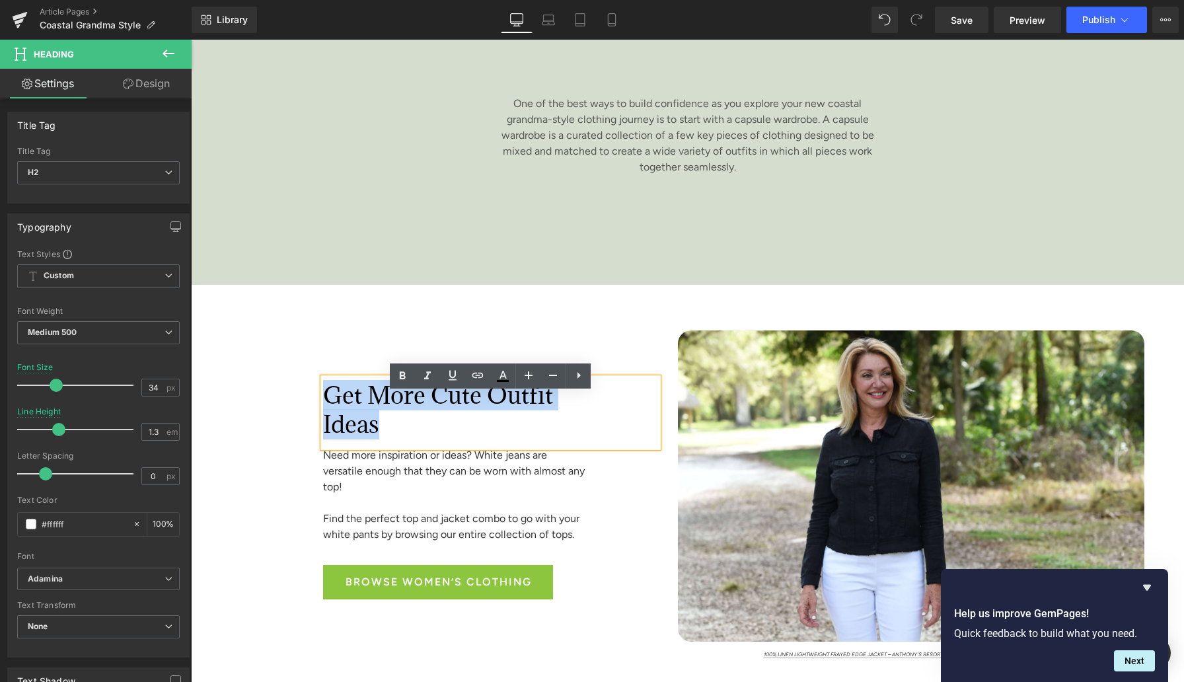
paste div
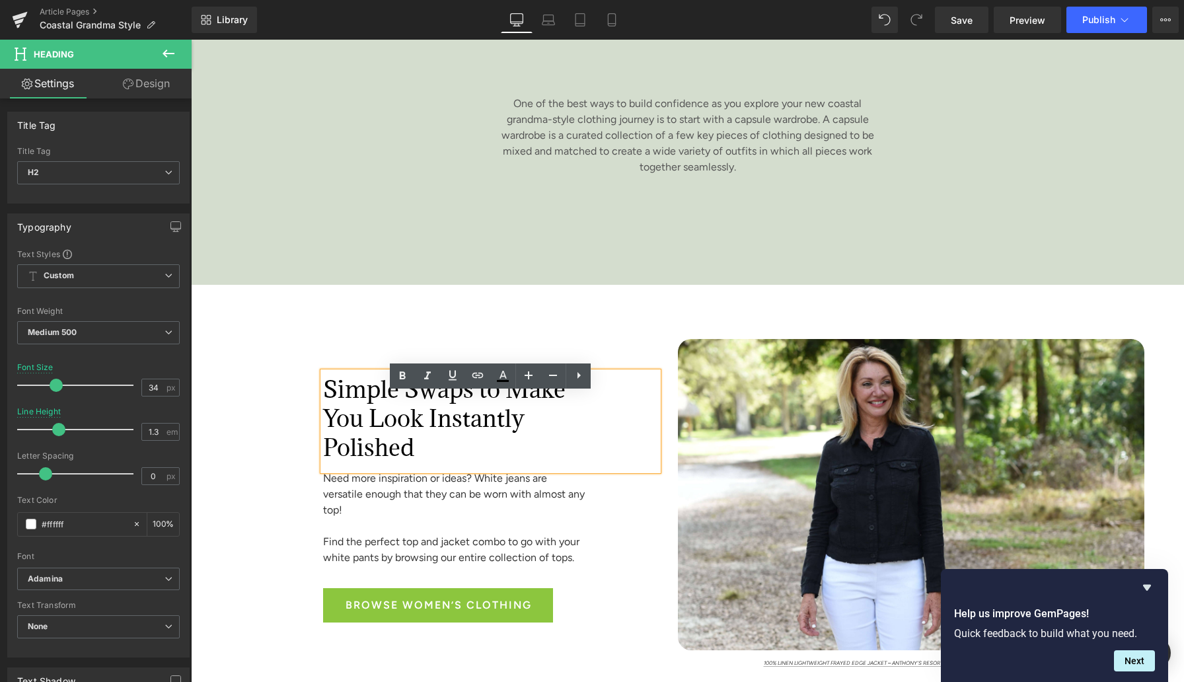
scroll to position [3240, 0]
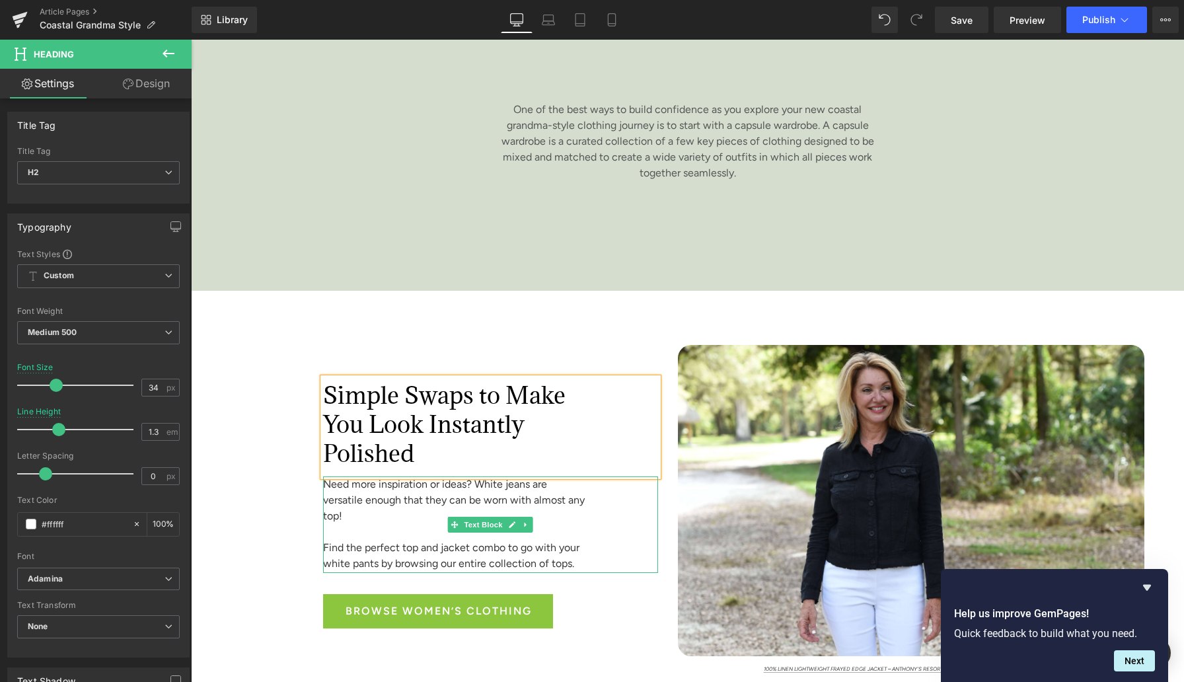
click at [383, 514] on span "Need more inspiration or ideas? White jeans are versatile enough that they can …" at bounding box center [454, 500] width 262 height 44
click at [383, 513] on span "Need more inspiration or ideas? White jeans are versatile enough that they can …" at bounding box center [454, 500] width 262 height 44
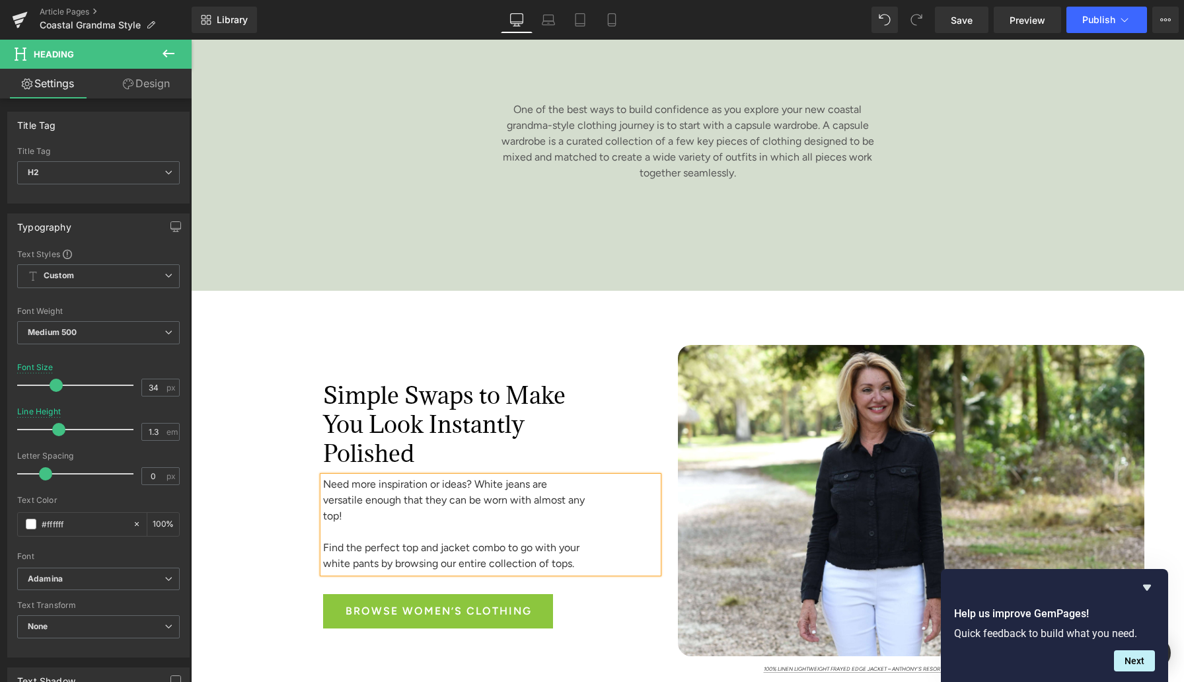
click at [383, 513] on span "Need more inspiration or ideas? White jeans are versatile enough that they can …" at bounding box center [454, 500] width 262 height 44
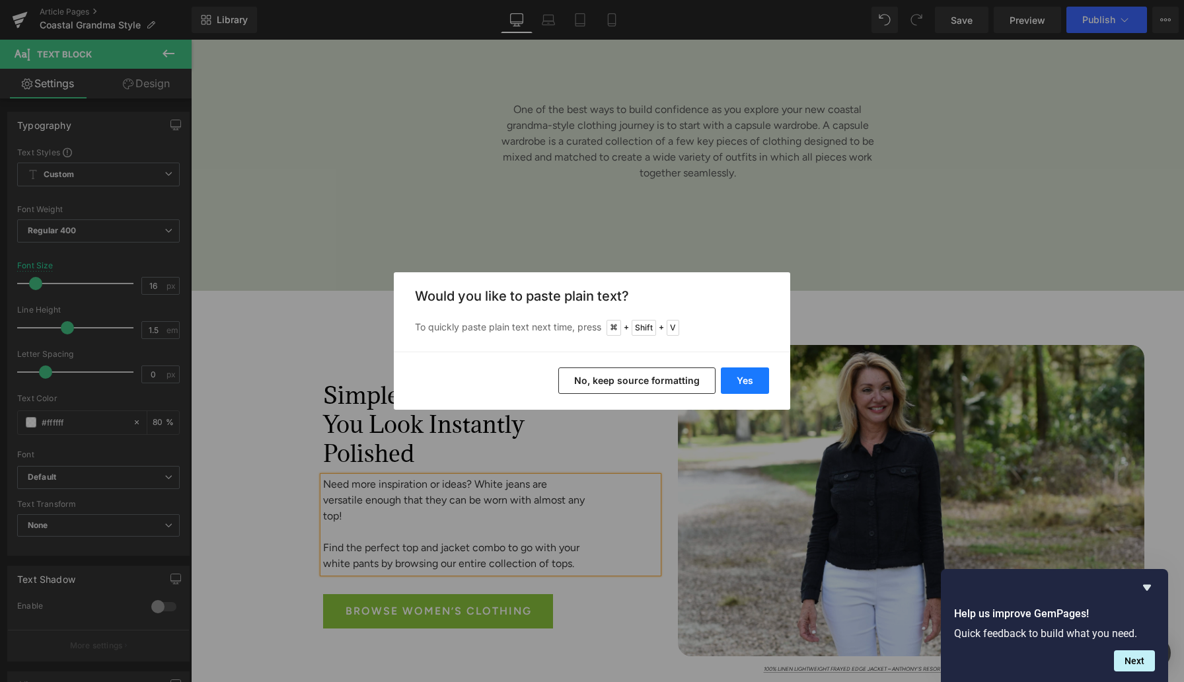
drag, startPoint x: 759, startPoint y: 383, endPoint x: 568, endPoint y: 344, distance: 195.1
click at [759, 383] on button "Yes" at bounding box center [745, 380] width 48 height 26
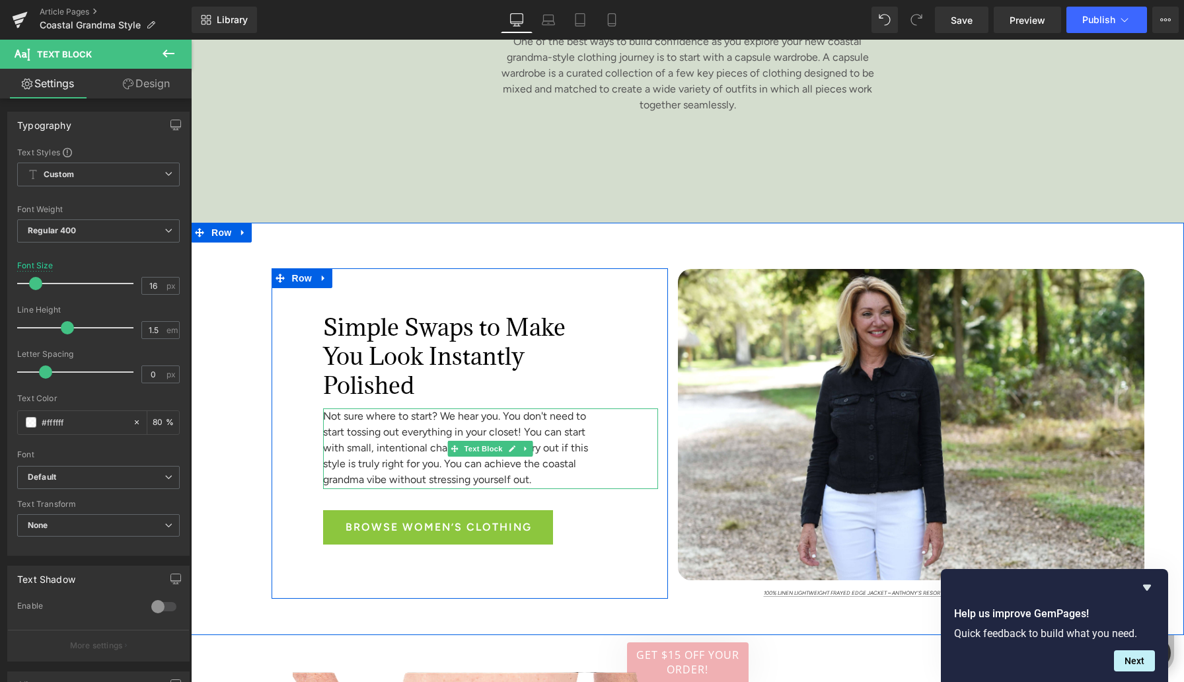
scroll to position [3333, 0]
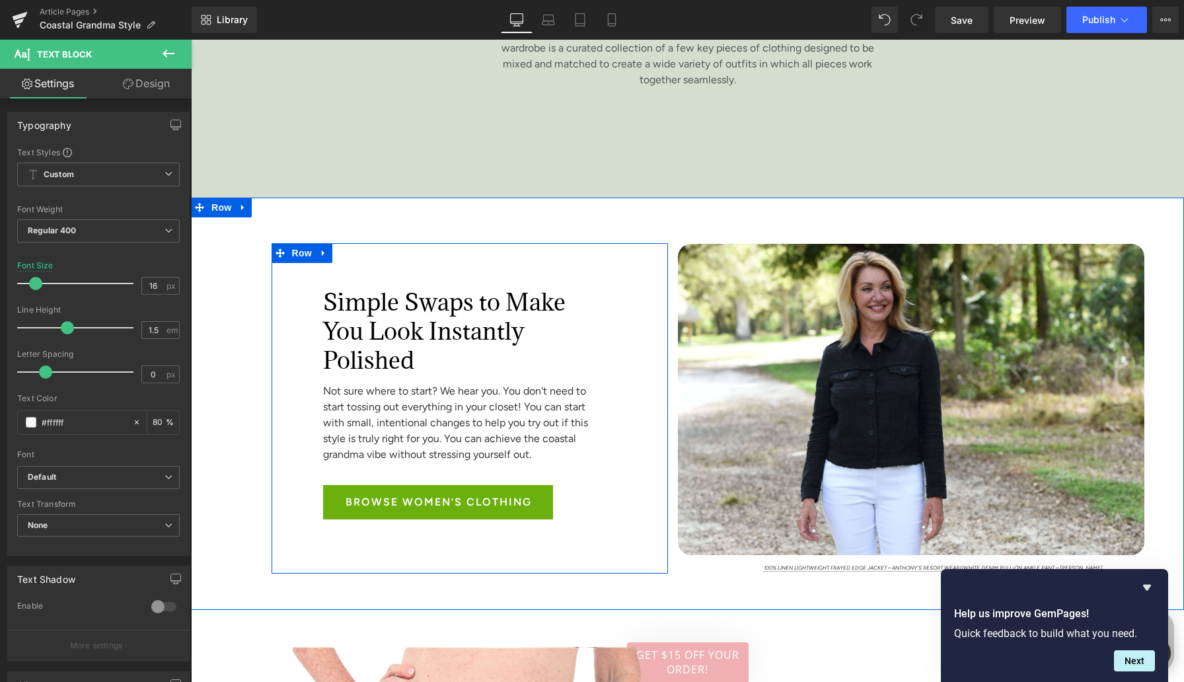
click at [548, 505] on link "Browse Women’s Clothing" at bounding box center [438, 502] width 230 height 34
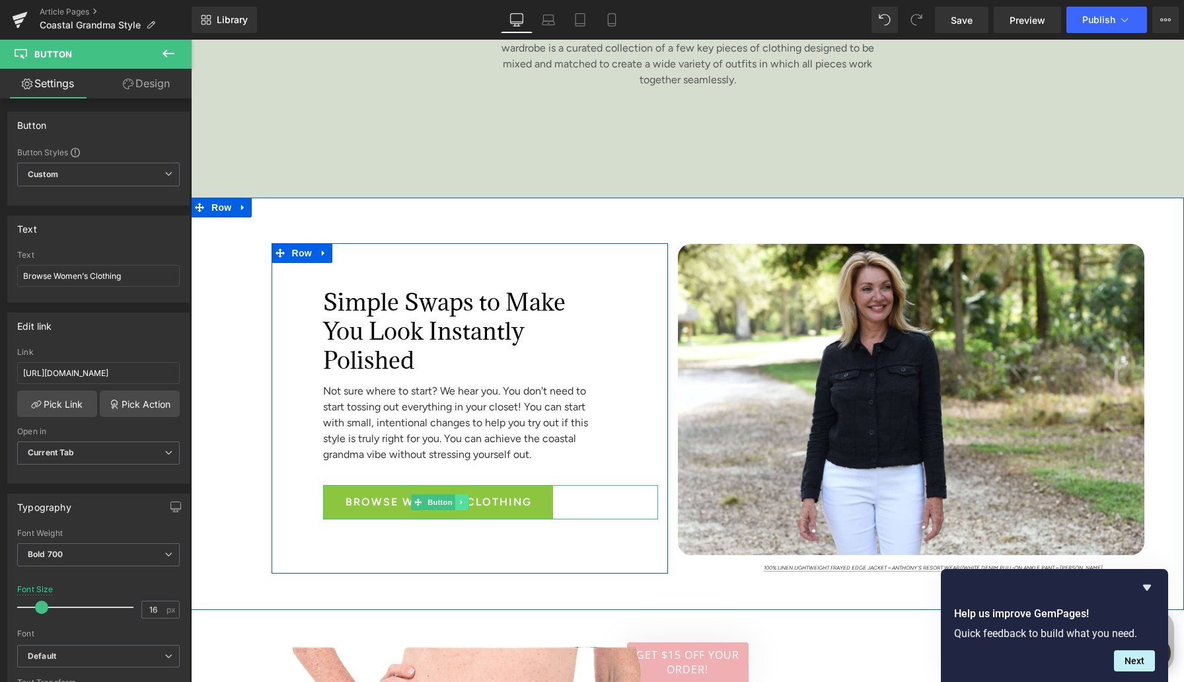
click at [459, 506] on icon at bounding box center [461, 502] width 7 height 8
click at [466, 506] on icon at bounding box center [468, 501] width 7 height 7
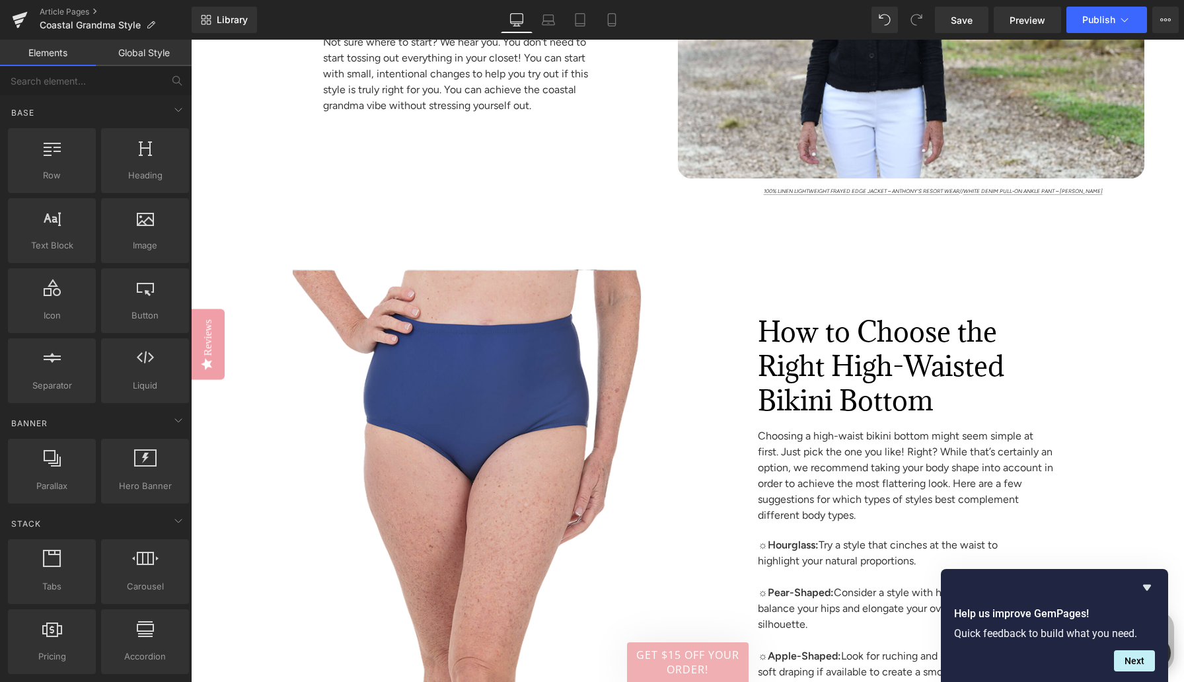
scroll to position [3795, 0]
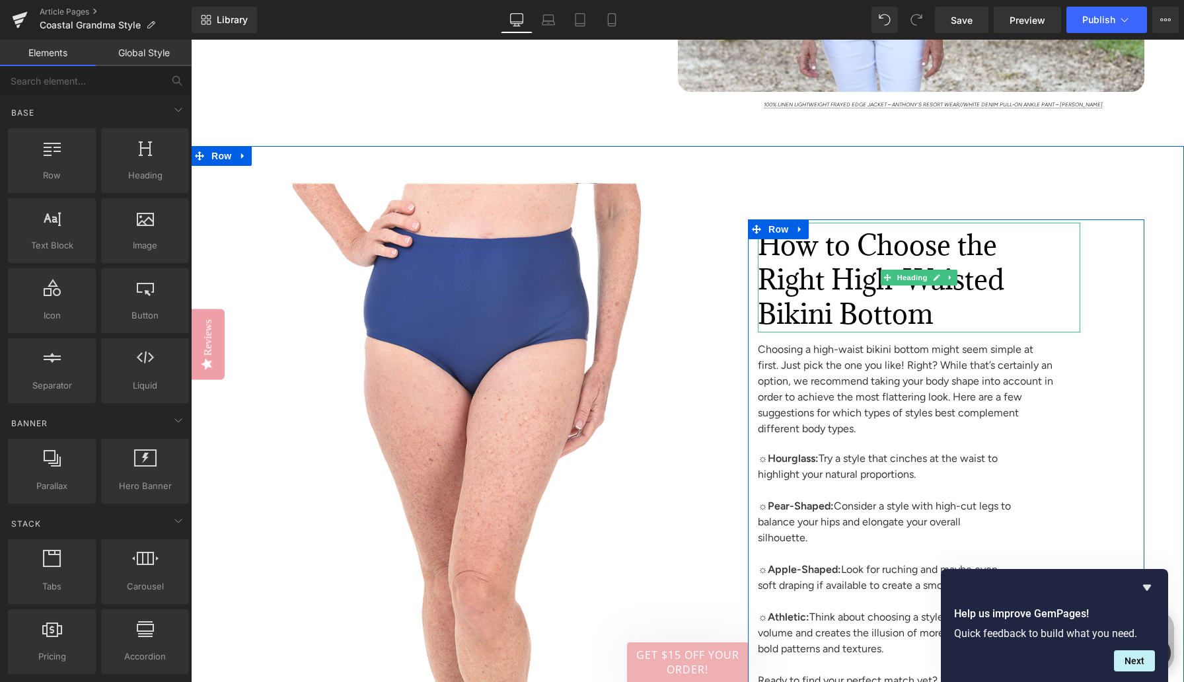
click at [792, 303] on font "How to Choose the Right High-Waisted Bikini Bottom" at bounding box center [881, 279] width 246 height 105
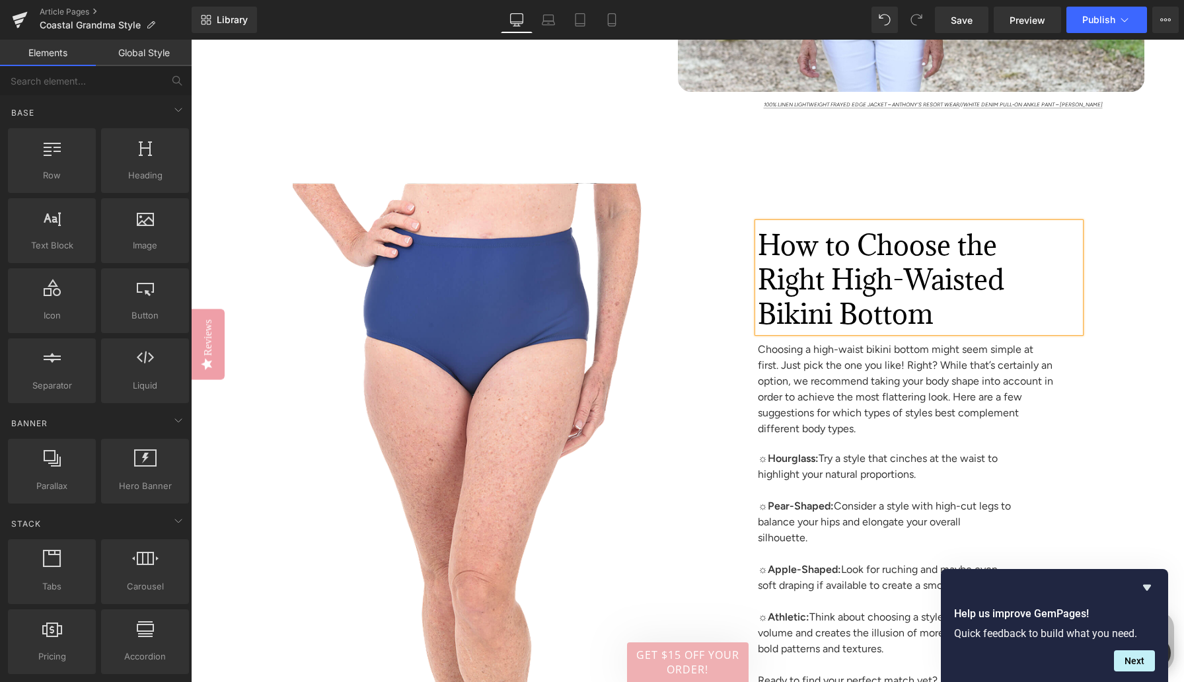
click at [792, 303] on font "How to Choose the Right High-Waisted Bikini Bottom" at bounding box center [881, 279] width 246 height 105
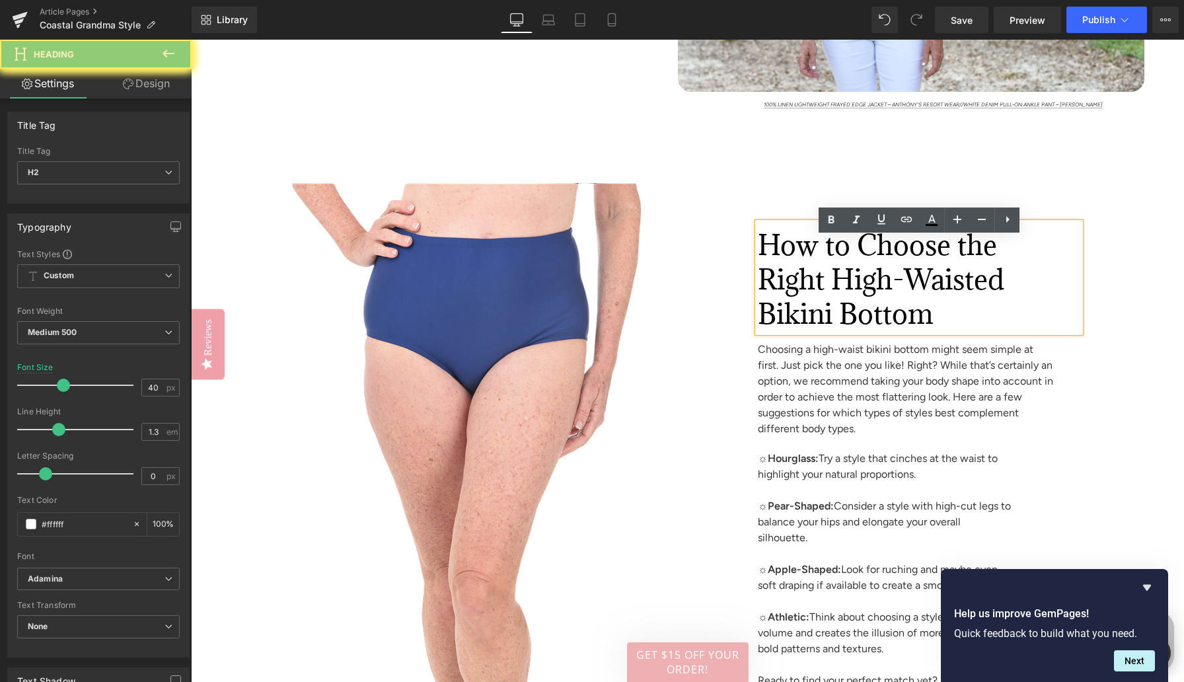
paste div
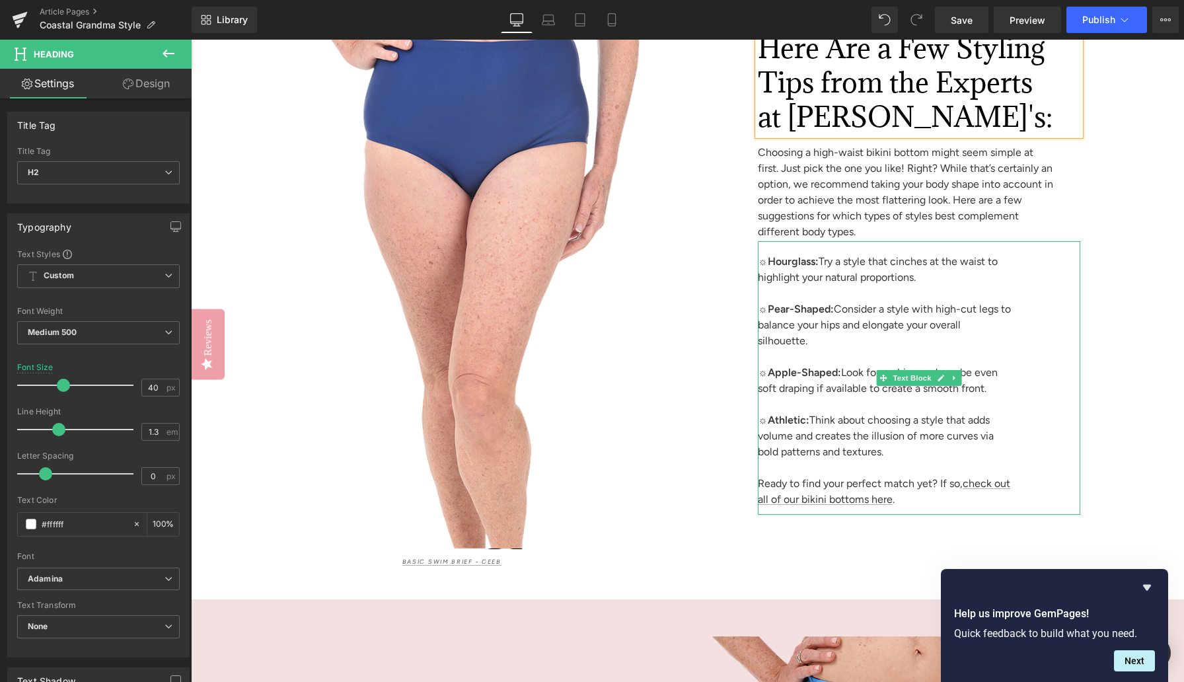
scroll to position [3994, 0]
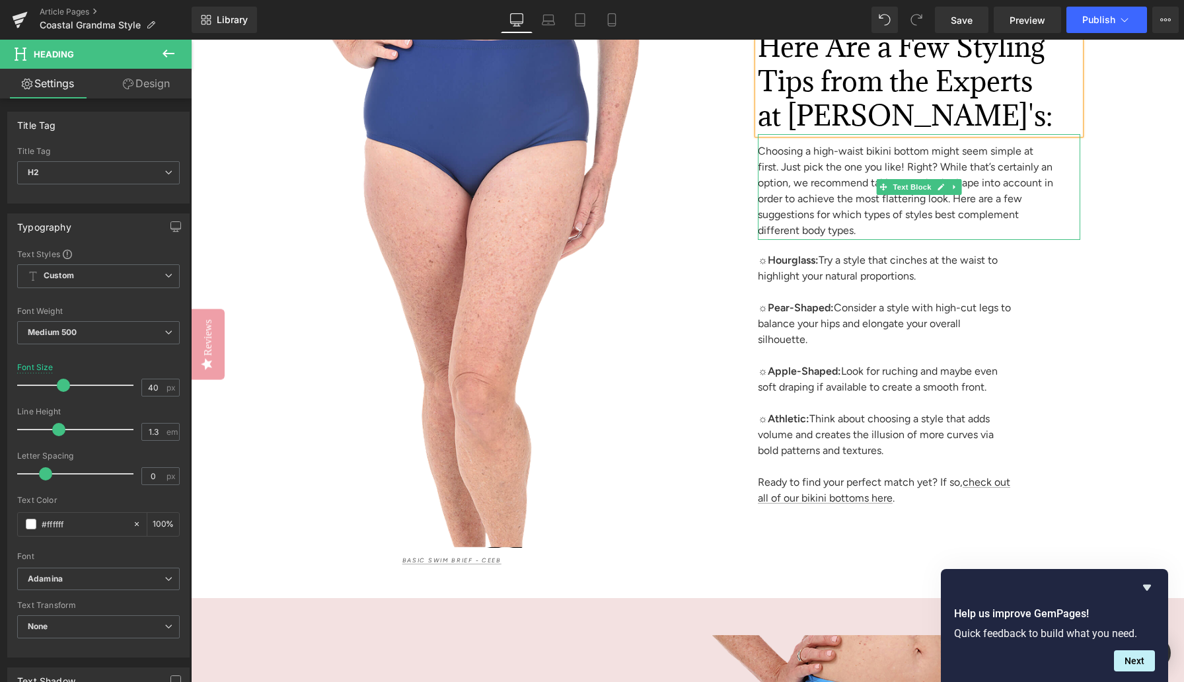
click at [822, 209] on span "Choosing a high-waist bikini bottom might seem simple at first. Just pick the o…" at bounding box center [905, 191] width 295 height 92
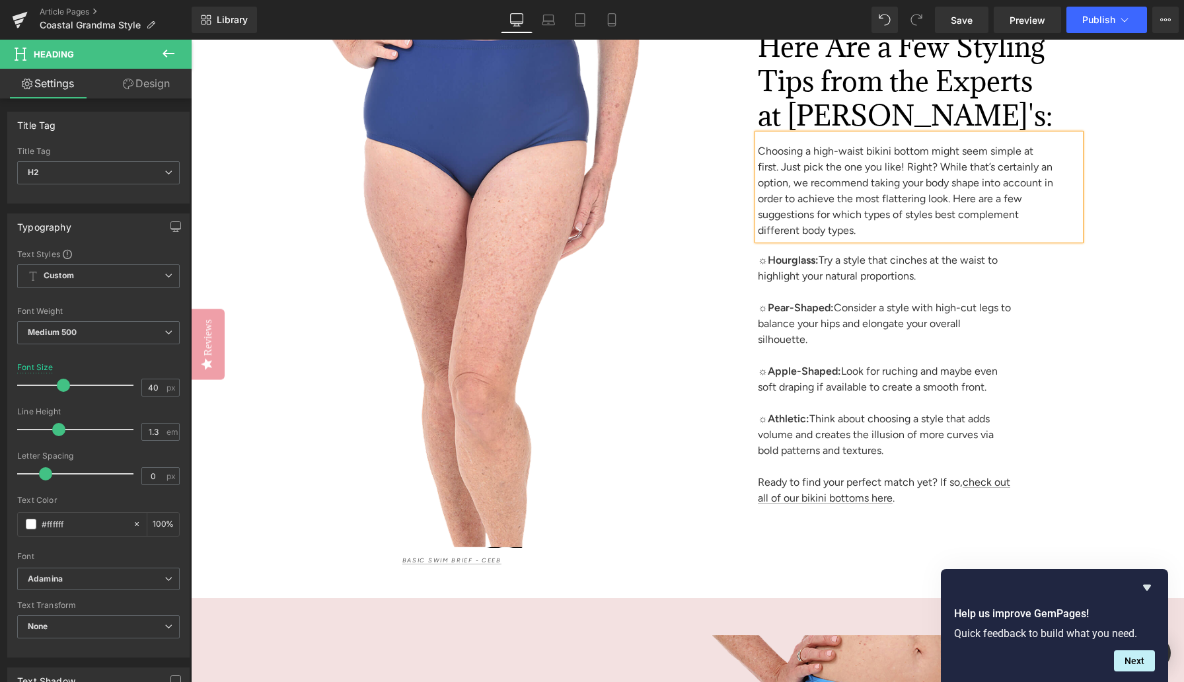
click at [822, 209] on span "Choosing a high-waist bikini bottom might seem simple at first. Just pick the o…" at bounding box center [905, 191] width 295 height 92
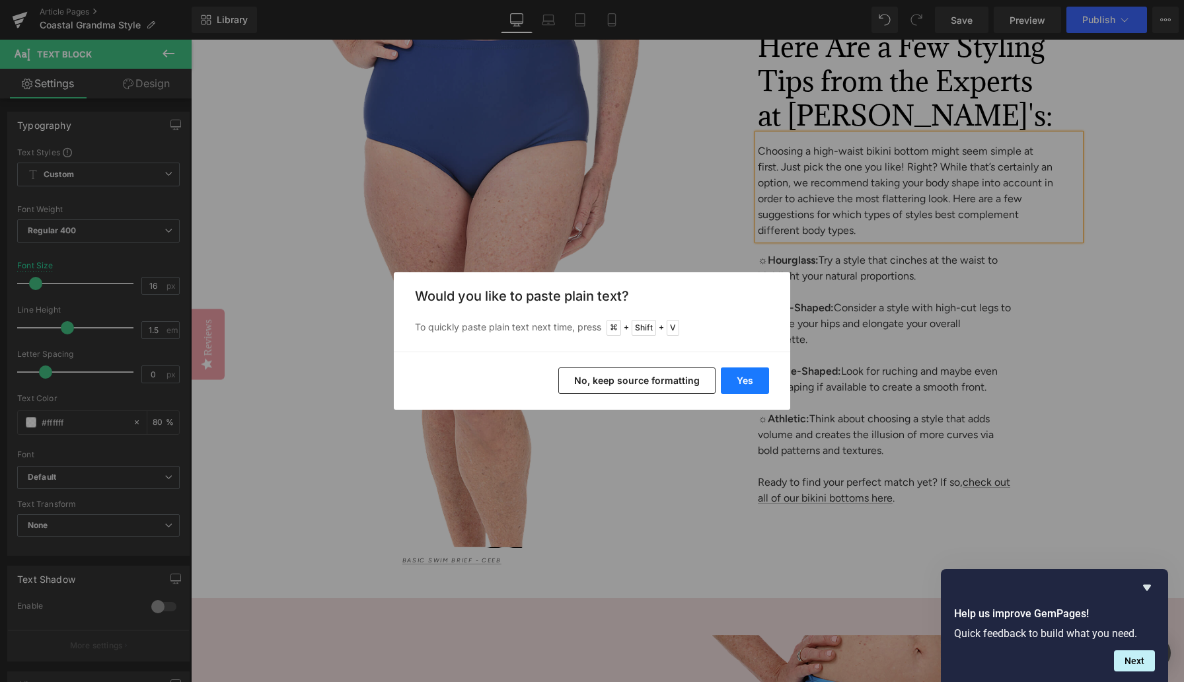
drag, startPoint x: 751, startPoint y: 377, endPoint x: 560, endPoint y: 337, distance: 194.4
click at [751, 377] on button "Yes" at bounding box center [745, 380] width 48 height 26
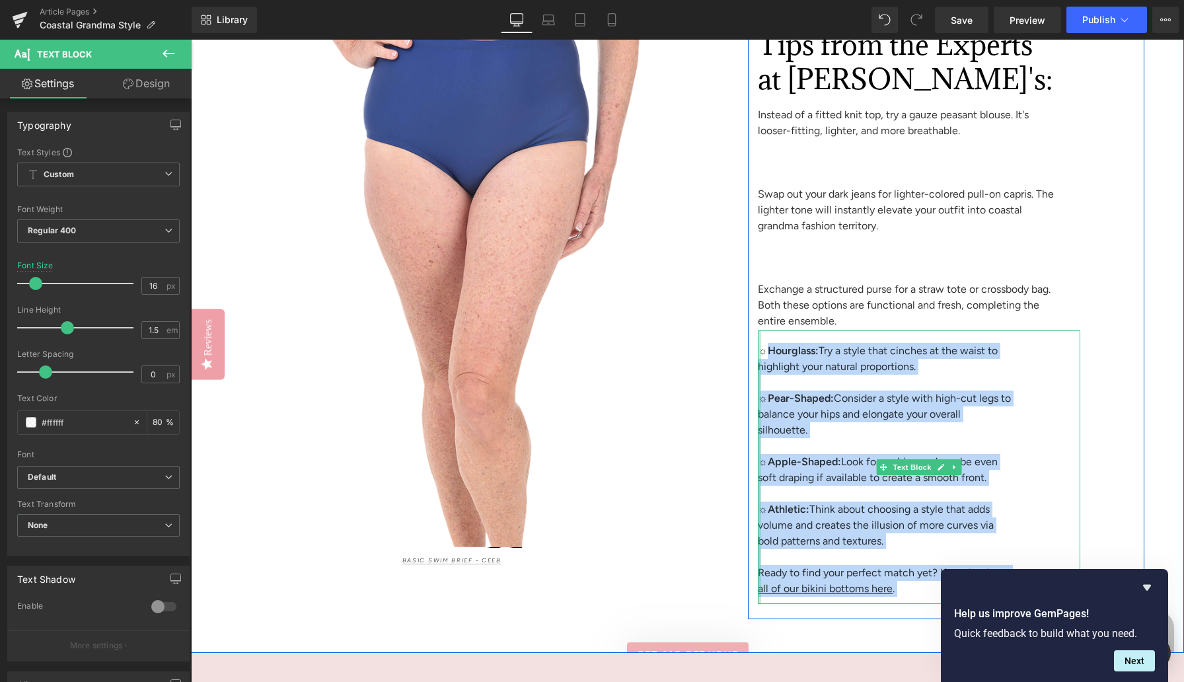
click at [760, 363] on div "☼ Hourglass: Try a style that cinches at the waist to highlight your natural pr…" at bounding box center [919, 467] width 322 height 274
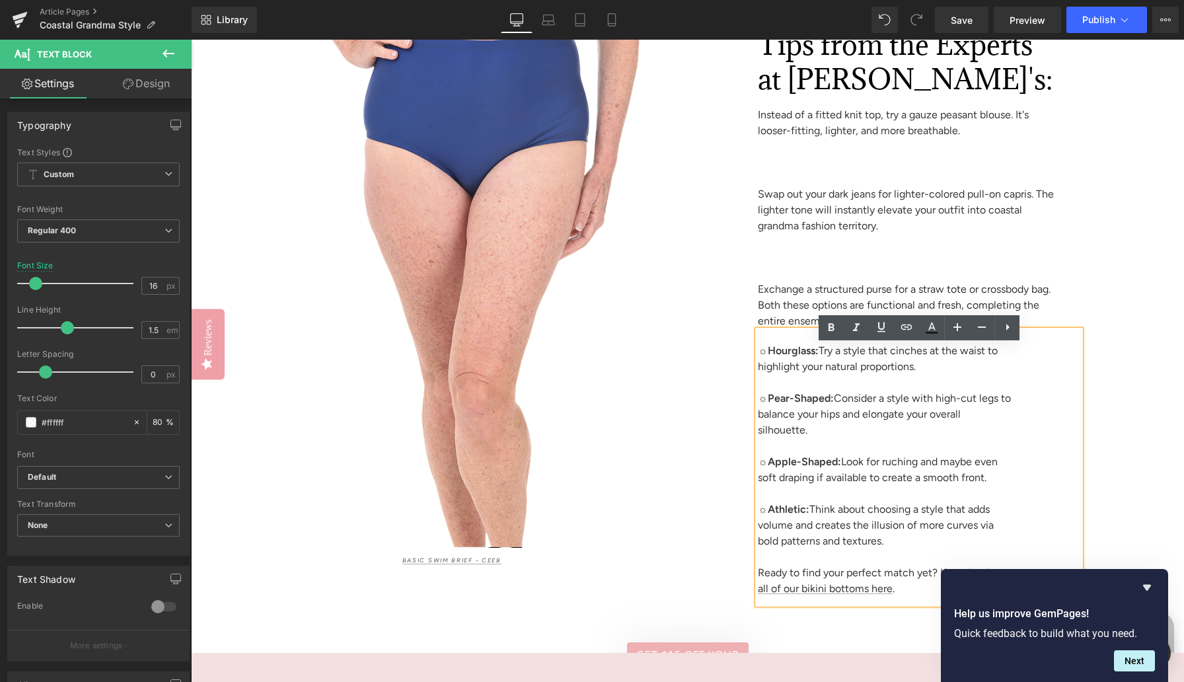
click at [768, 357] on strong "Hourglass:" at bounding box center [793, 350] width 51 height 13
click at [765, 367] on span "☼ Hourglass: Try a style that cinches at the waist to highlight your natural pr…" at bounding box center [878, 358] width 240 height 28
copy span "☼"
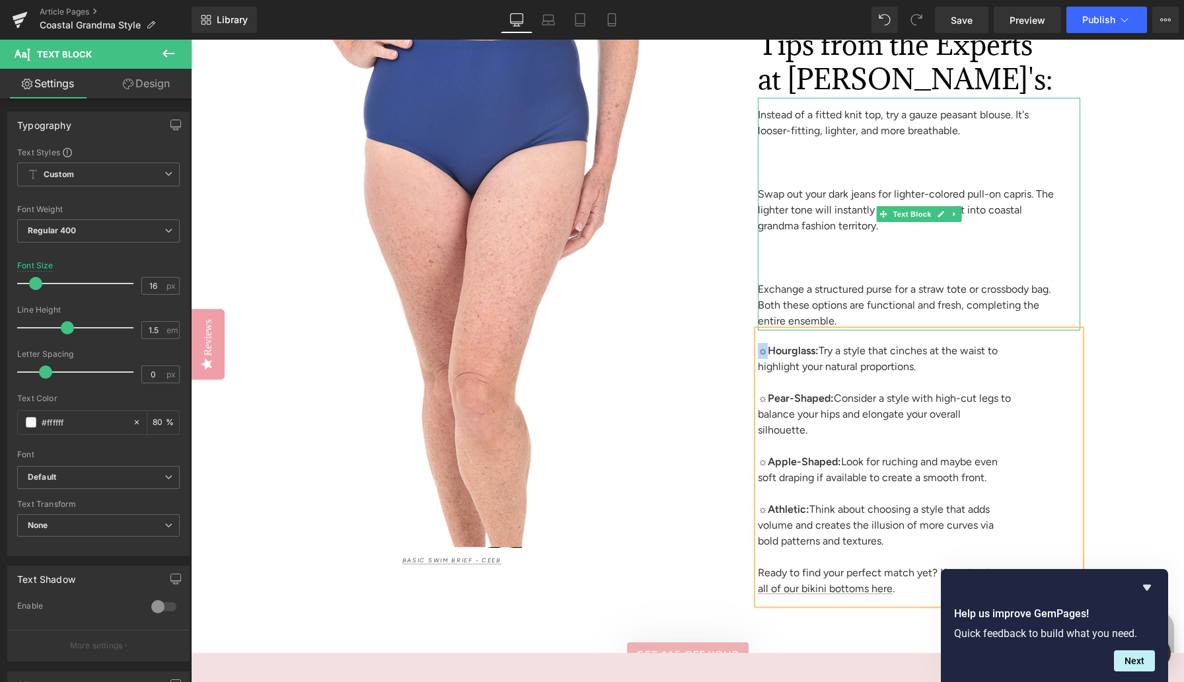
click at [768, 132] on span "Instead of a fitted knit top, try a gauze peasant blouse. It's looser-fitting, …" at bounding box center [893, 122] width 271 height 28
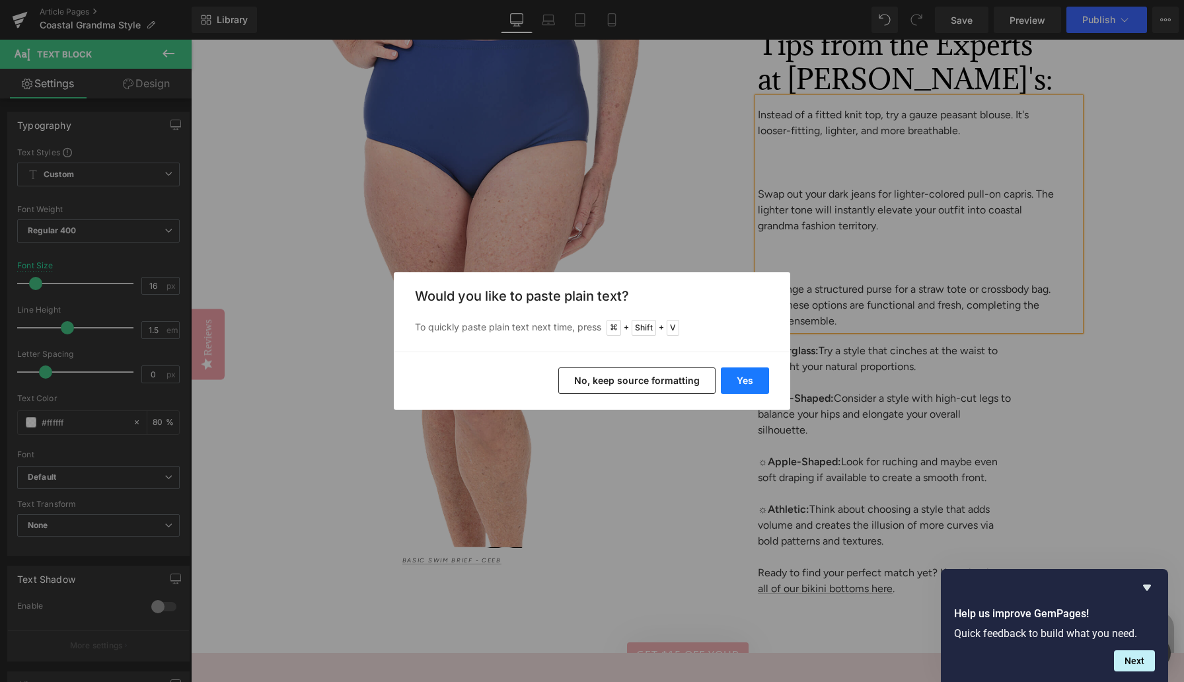
click at [747, 379] on button "Yes" at bounding box center [745, 380] width 48 height 26
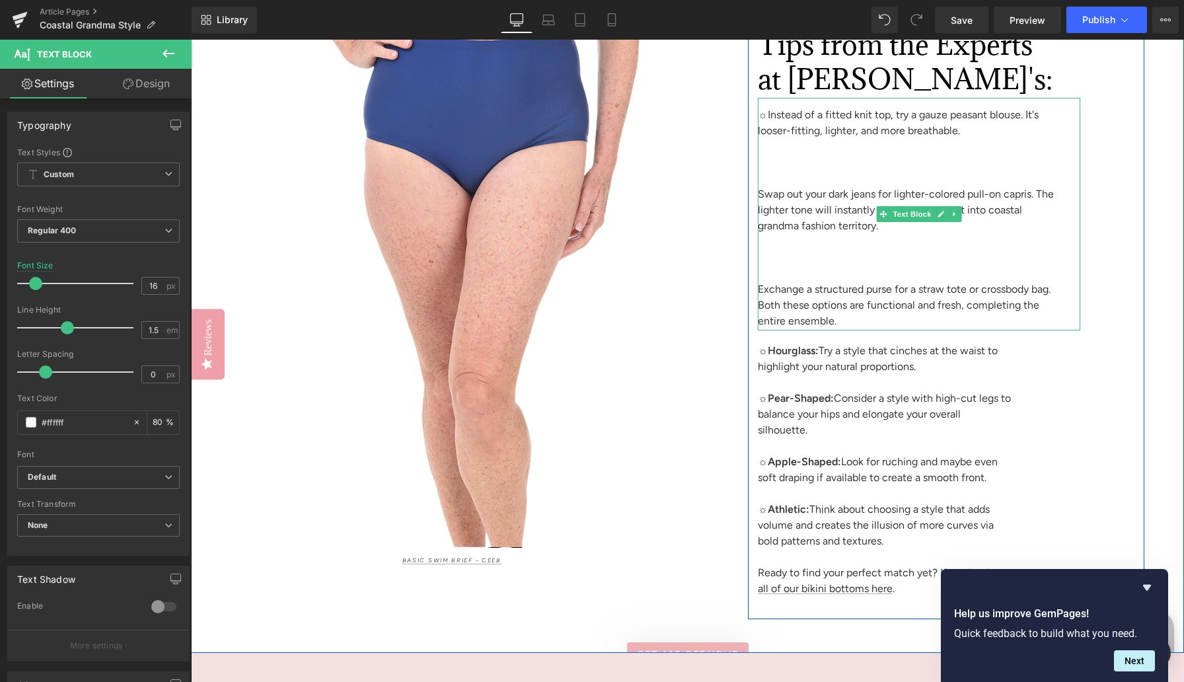
click at [766, 133] on span "☼Instead of a fitted knit top, try a gauze peasant blouse. It's looser-fitting,…" at bounding box center [898, 122] width 281 height 28
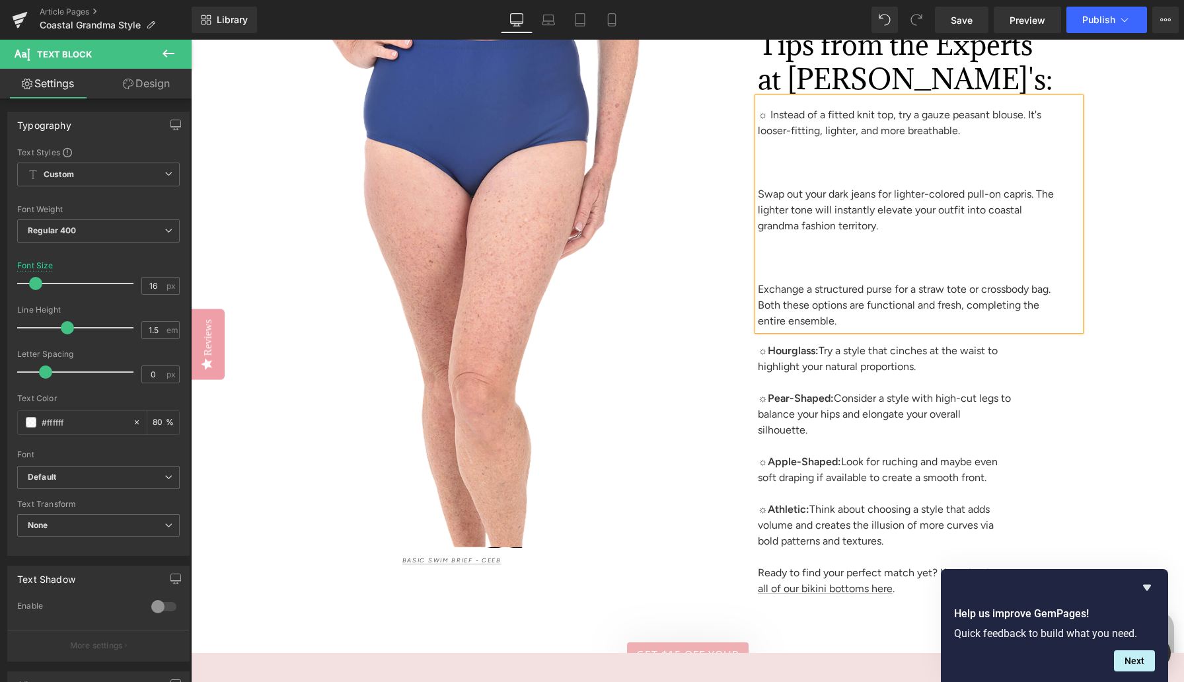
click at [774, 208] on span "Swap out your dark jeans for lighter-colored pull-on capris. The lighter tone w…" at bounding box center [906, 210] width 296 height 44
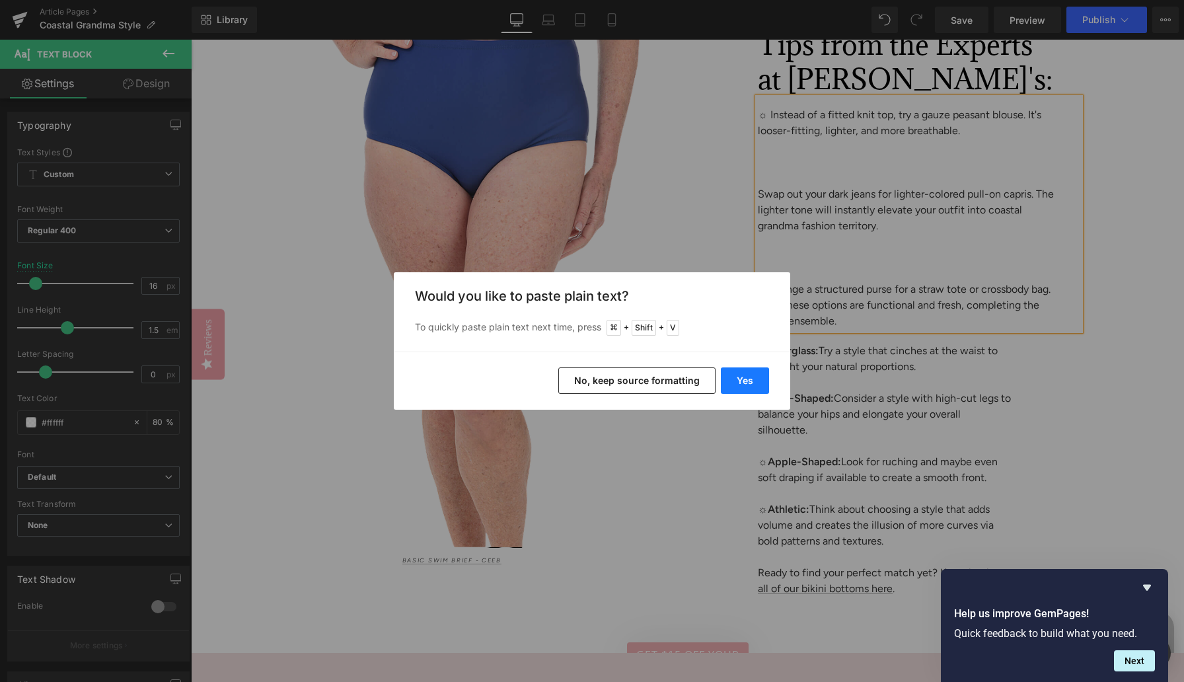
drag, startPoint x: 742, startPoint y: 375, endPoint x: 551, endPoint y: 336, distance: 194.9
click at [742, 375] on button "Yes" at bounding box center [745, 380] width 48 height 26
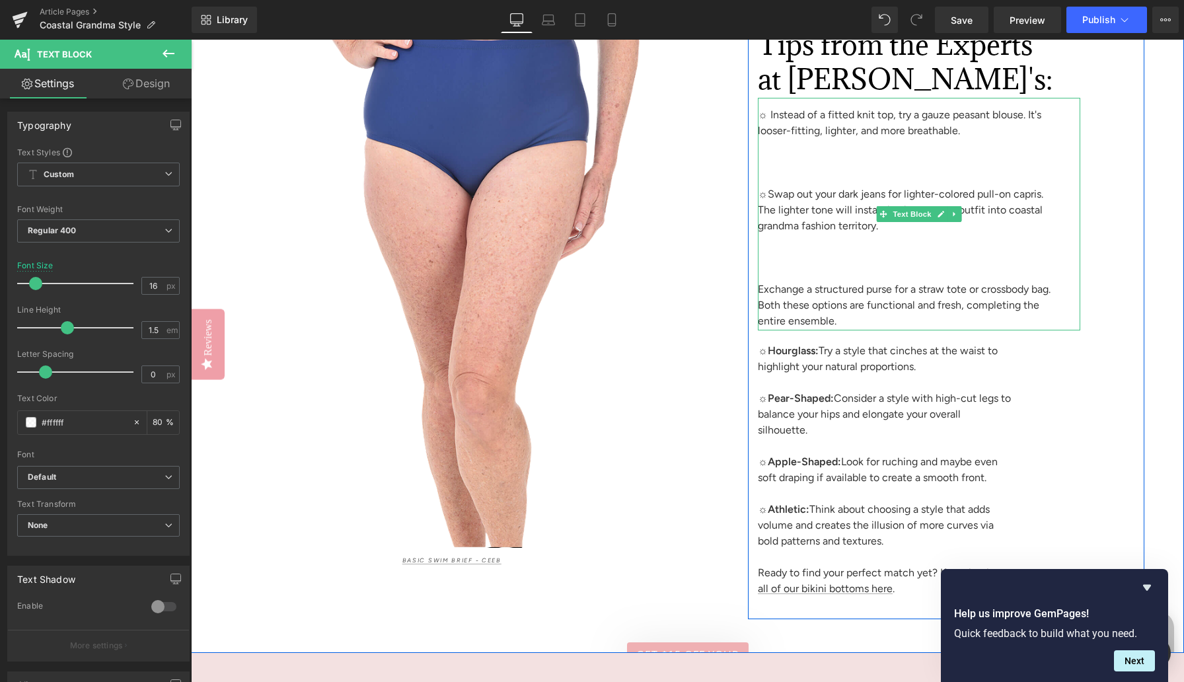
click at [769, 211] on span "☼Swap out your dark jeans for lighter-colored pull-on capris. The lighter tone …" at bounding box center [900, 210] width 285 height 44
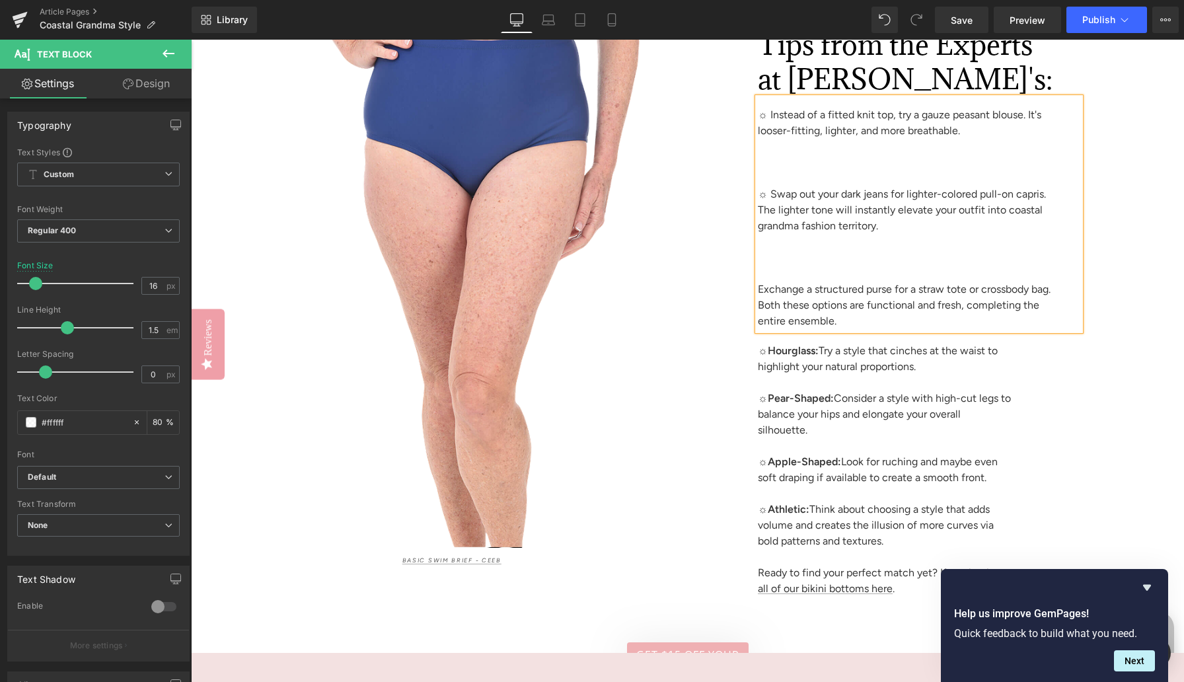
click at [766, 305] on span "Exchange a structured purse for a straw tote or crossbody bag. Both these optio…" at bounding box center [904, 305] width 293 height 44
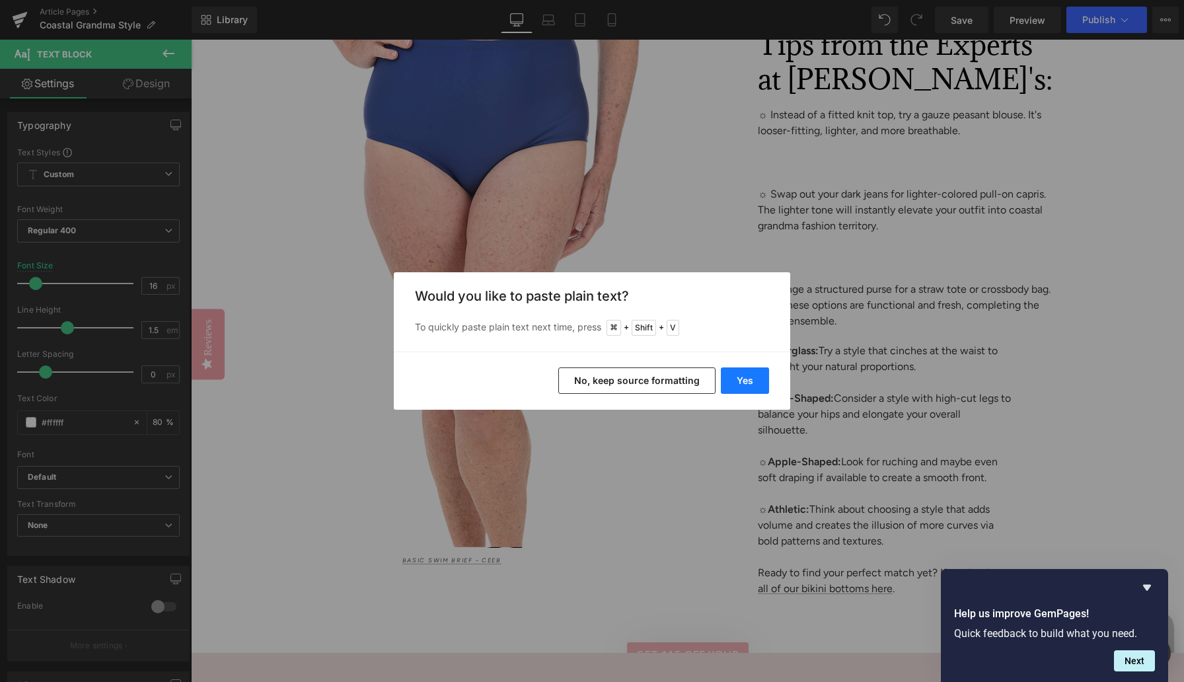
click at [753, 387] on button "Yes" at bounding box center [745, 380] width 48 height 26
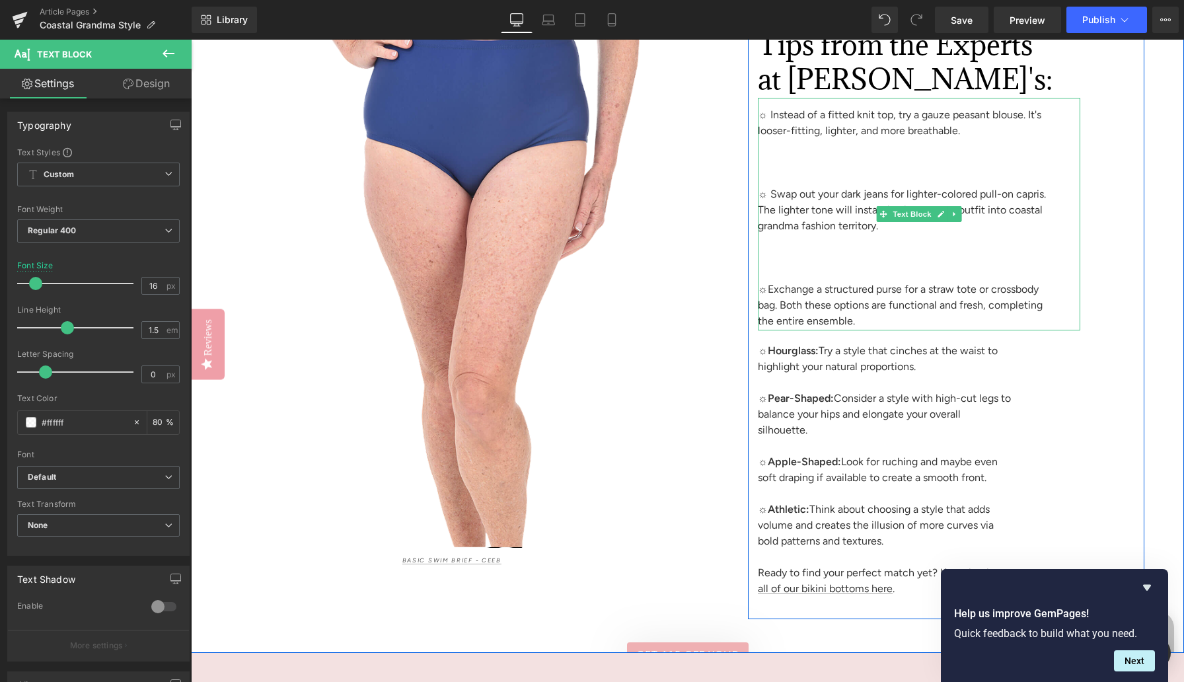
click at [768, 303] on span "☼Exchange a structured purse for a straw tote or crossbody bag. Both these opti…" at bounding box center [900, 305] width 285 height 44
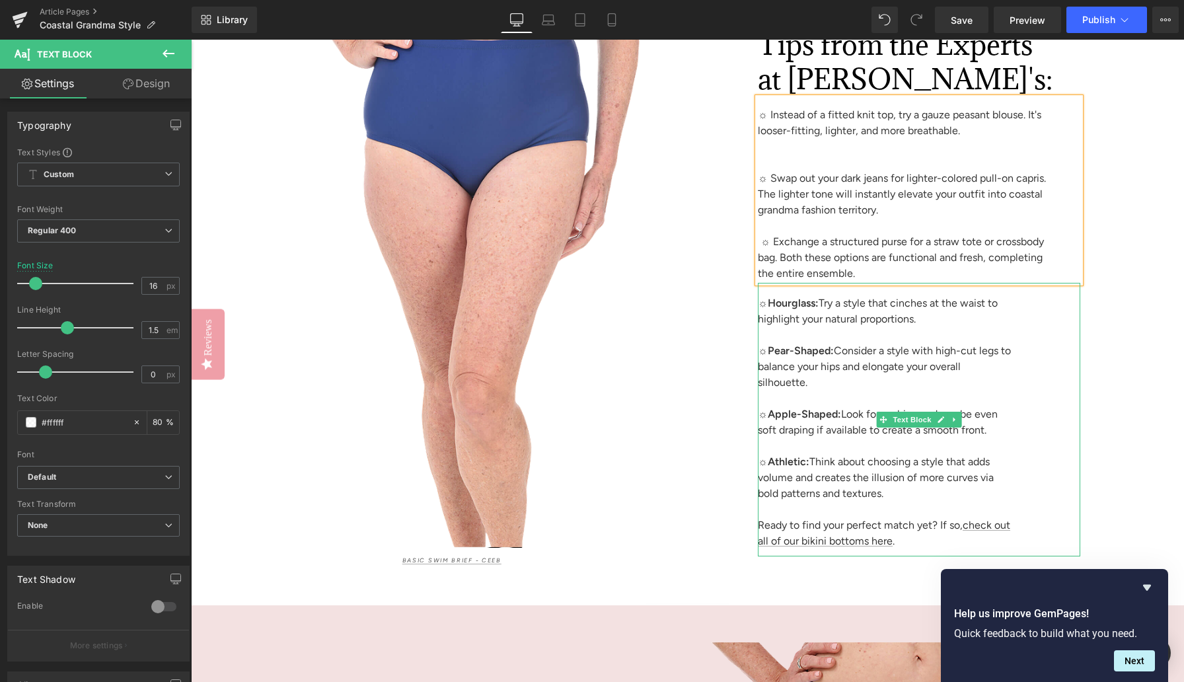
scroll to position [3998, 0]
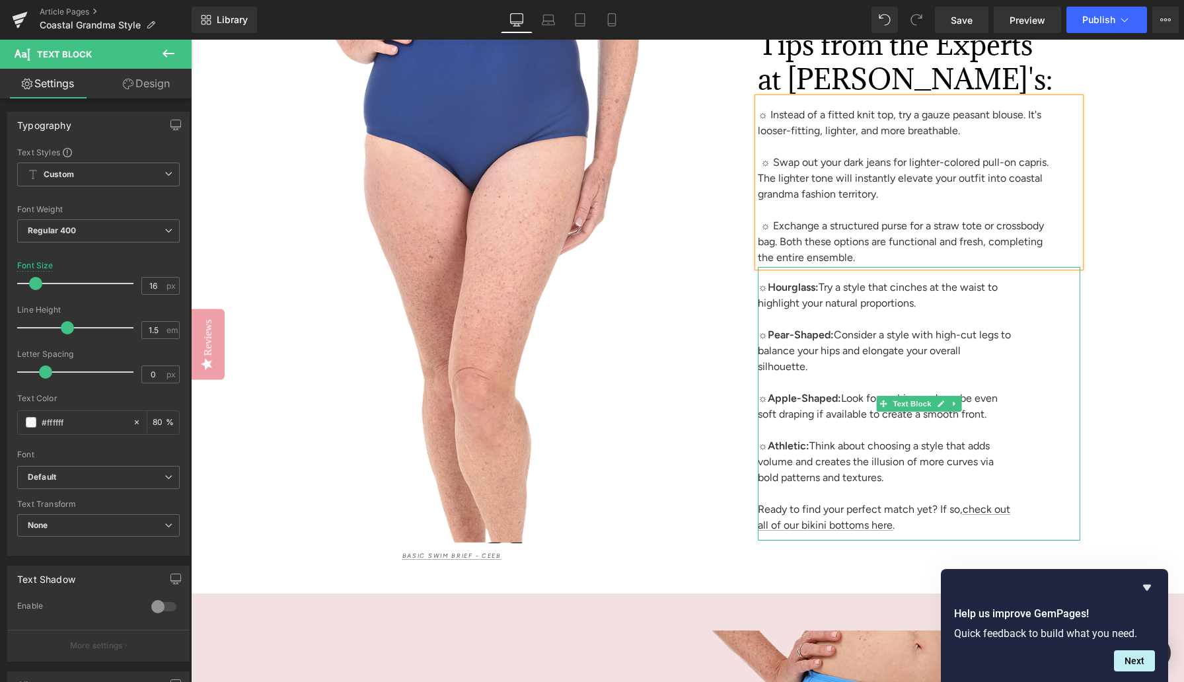
click at [833, 341] on strong "Pear-Shaped:" at bounding box center [801, 334] width 66 height 13
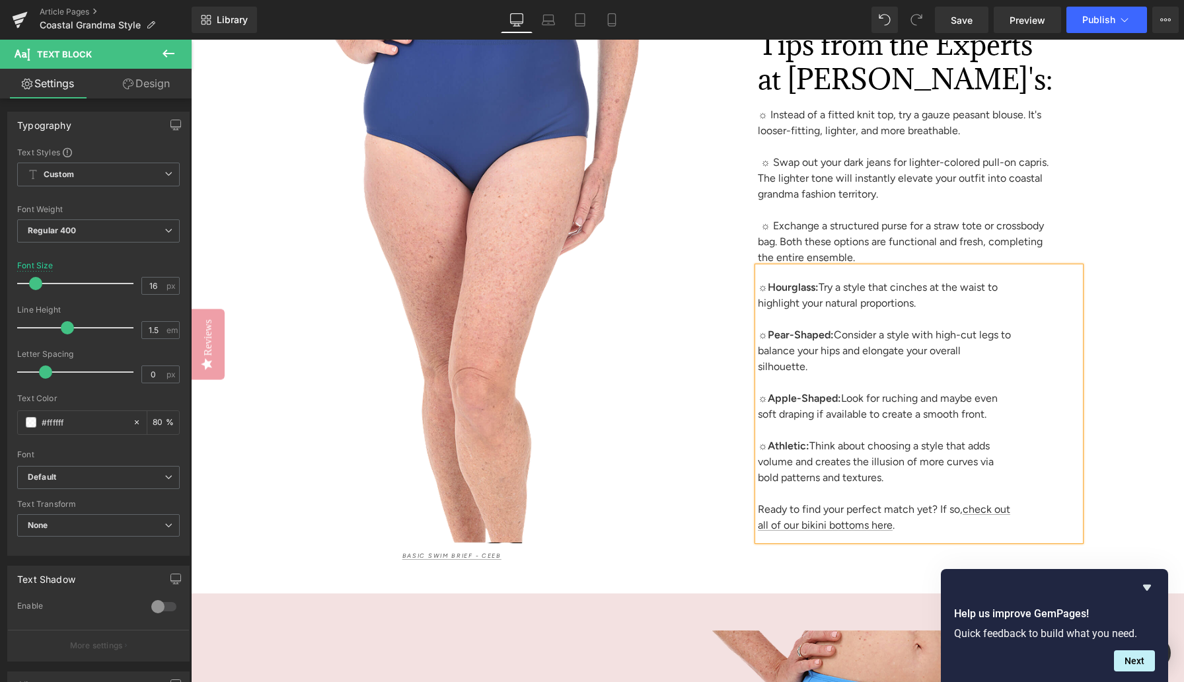
click at [833, 341] on strong "Pear-Shaped:" at bounding box center [801, 334] width 66 height 13
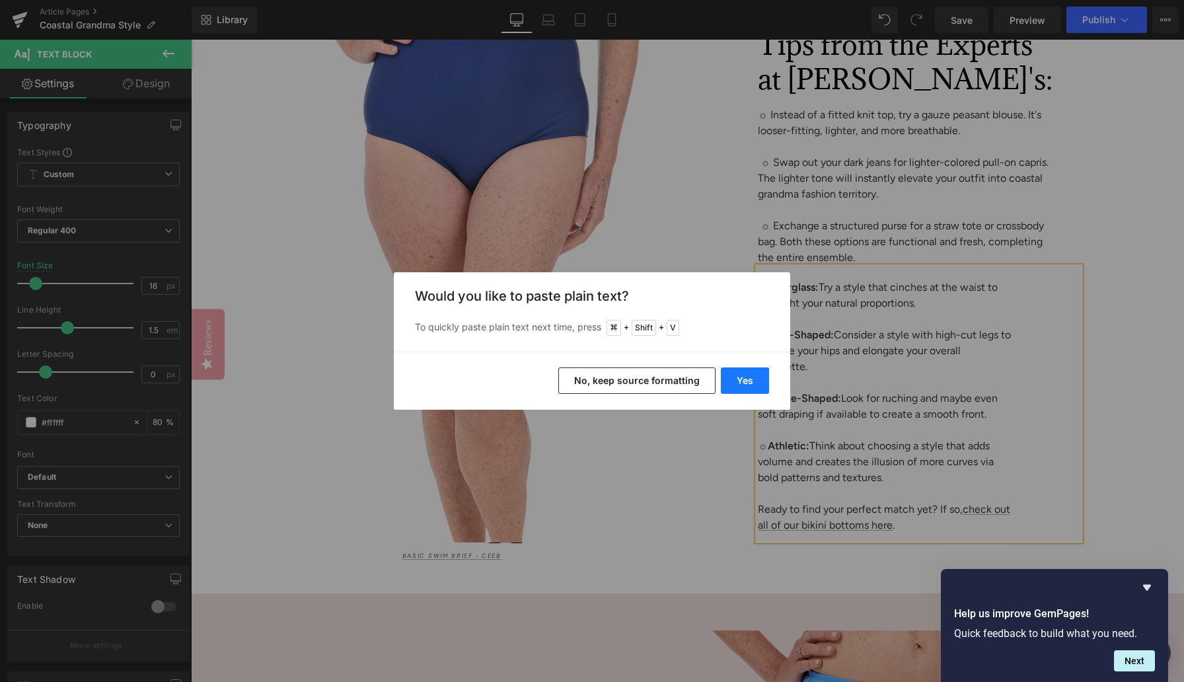
click at [763, 372] on button "Yes" at bounding box center [745, 380] width 48 height 26
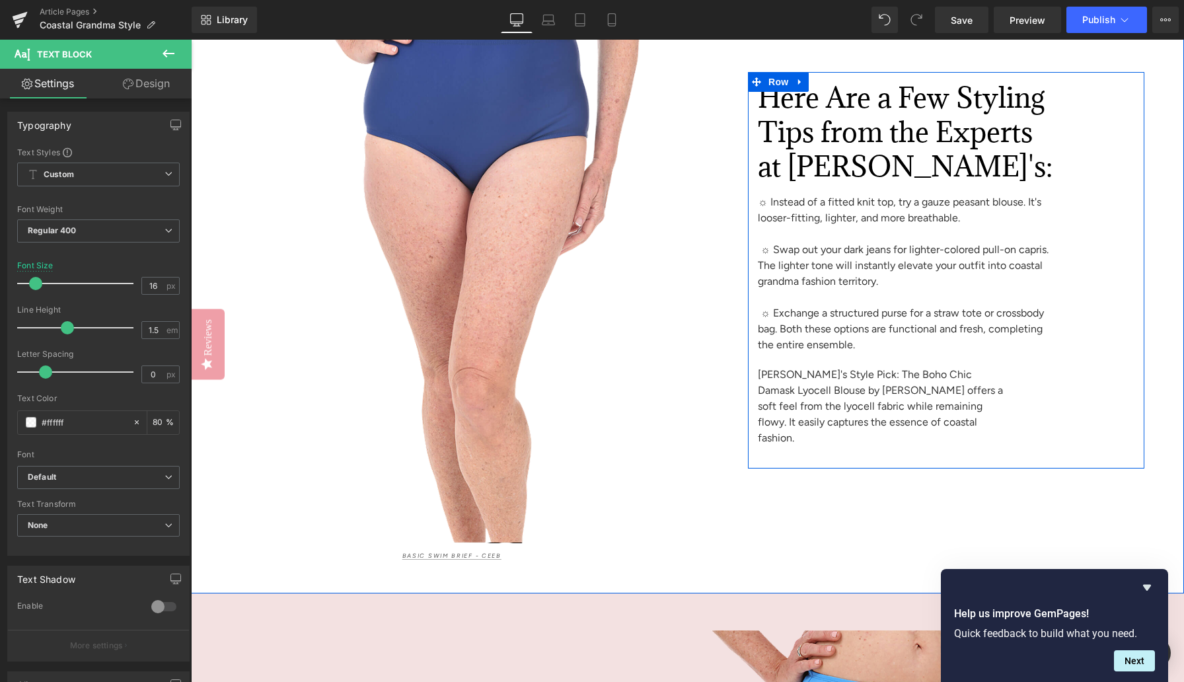
click at [799, 404] on span "[PERSON_NAME]'s Style Pick: The Boho Chic Damask Lyocell Blouse by [PERSON_NAME…" at bounding box center [880, 406] width 245 height 76
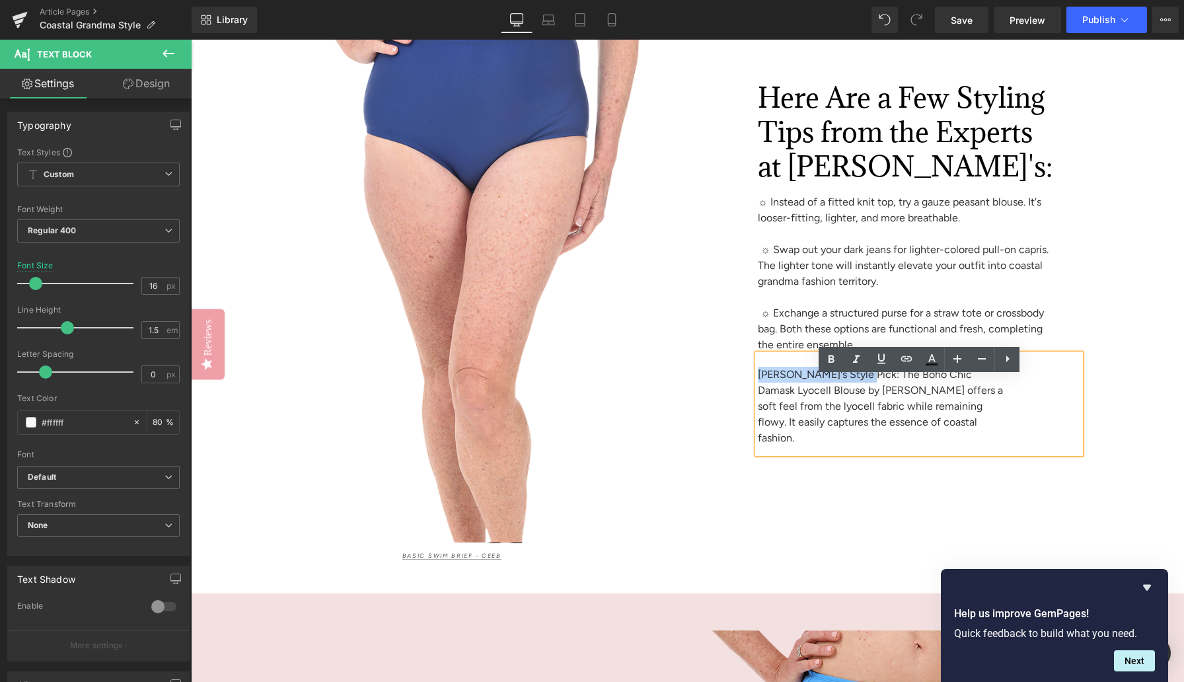
drag, startPoint x: 858, startPoint y: 399, endPoint x: 759, endPoint y: 397, distance: 99.1
click at [759, 397] on span "[PERSON_NAME]'s Style Pick: The Boho Chic Damask Lyocell Blouse by [PERSON_NAME…" at bounding box center [880, 406] width 245 height 76
click at [832, 360] on icon at bounding box center [831, 360] width 16 height 16
click at [827, 508] on div "Here Are a Few Styling Tips from the Experts at [PERSON_NAME]'s: Heading ☼ Inst…" at bounding box center [906, 270] width 477 height 580
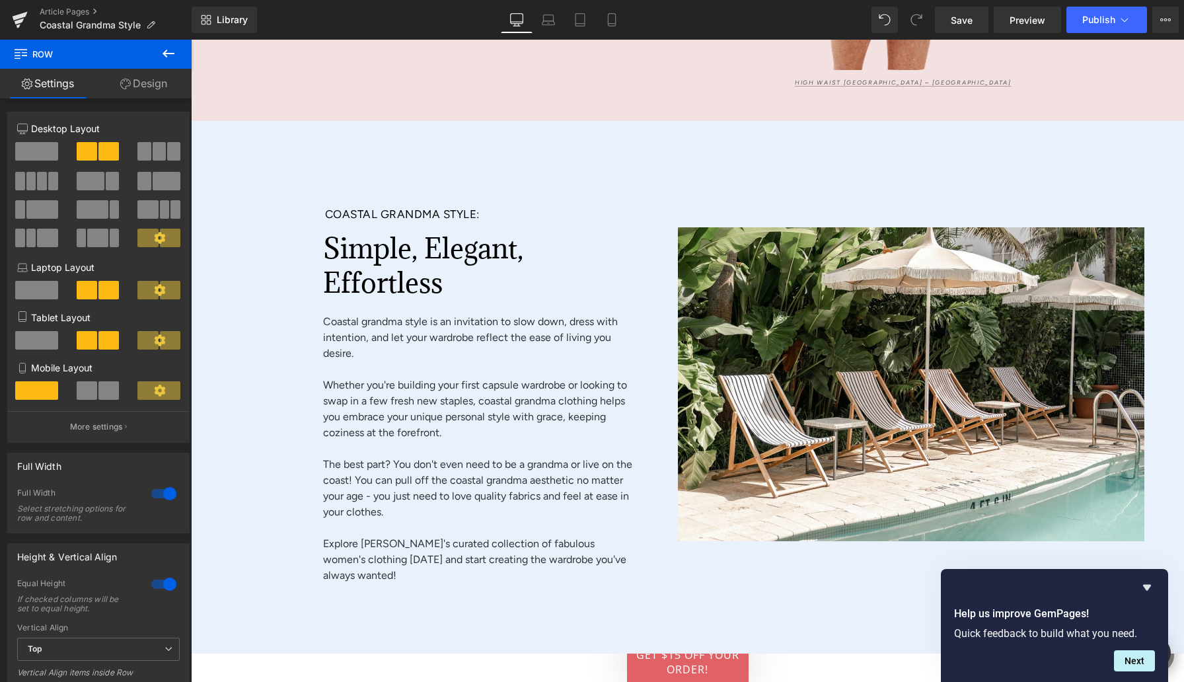
scroll to position [5089, 0]
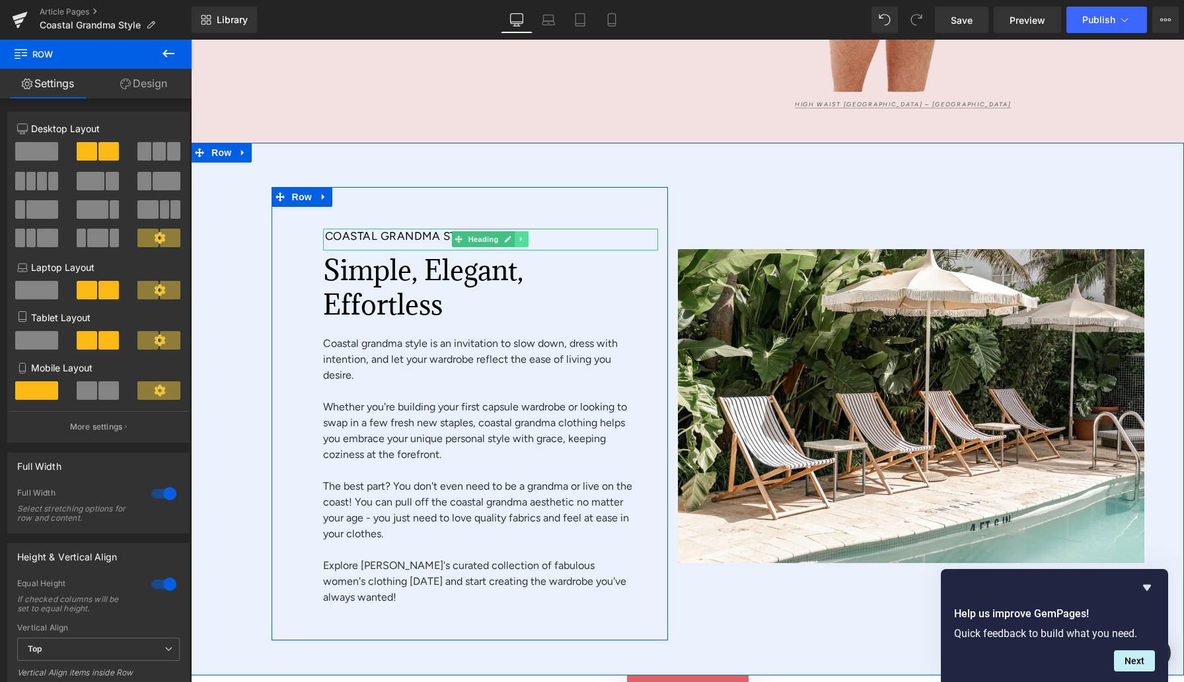
click at [519, 243] on icon at bounding box center [521, 239] width 7 height 8
click at [512, 243] on icon at bounding box center [515, 239] width 7 height 7
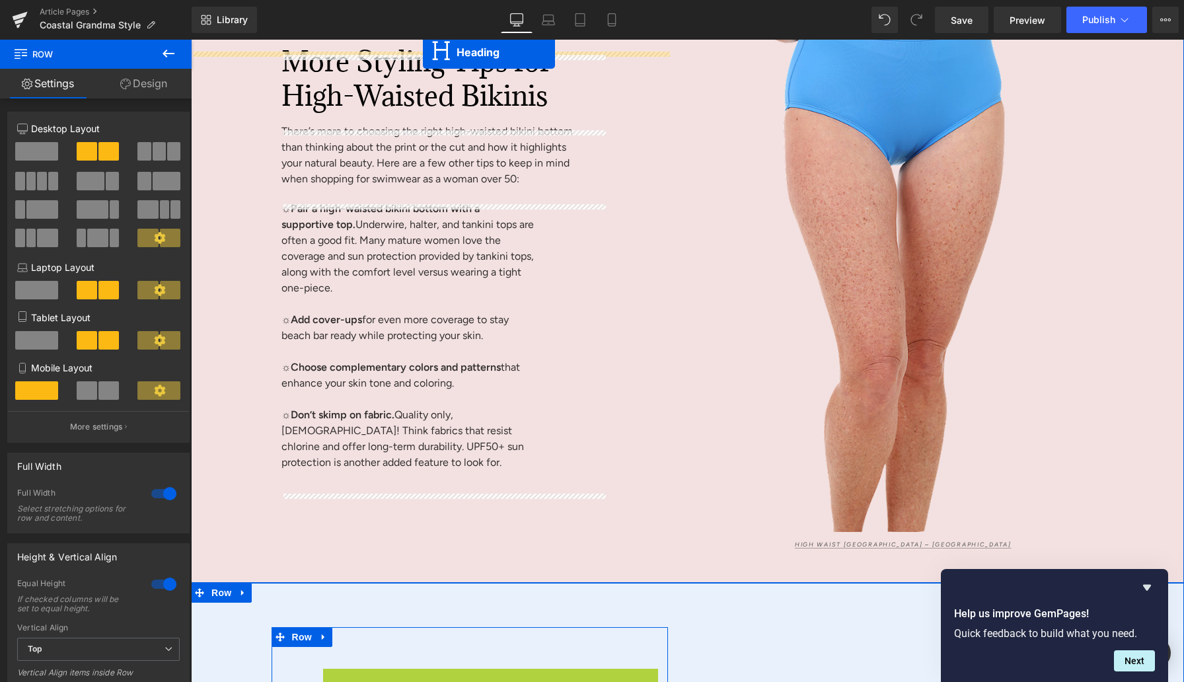
scroll to position [4556, 0]
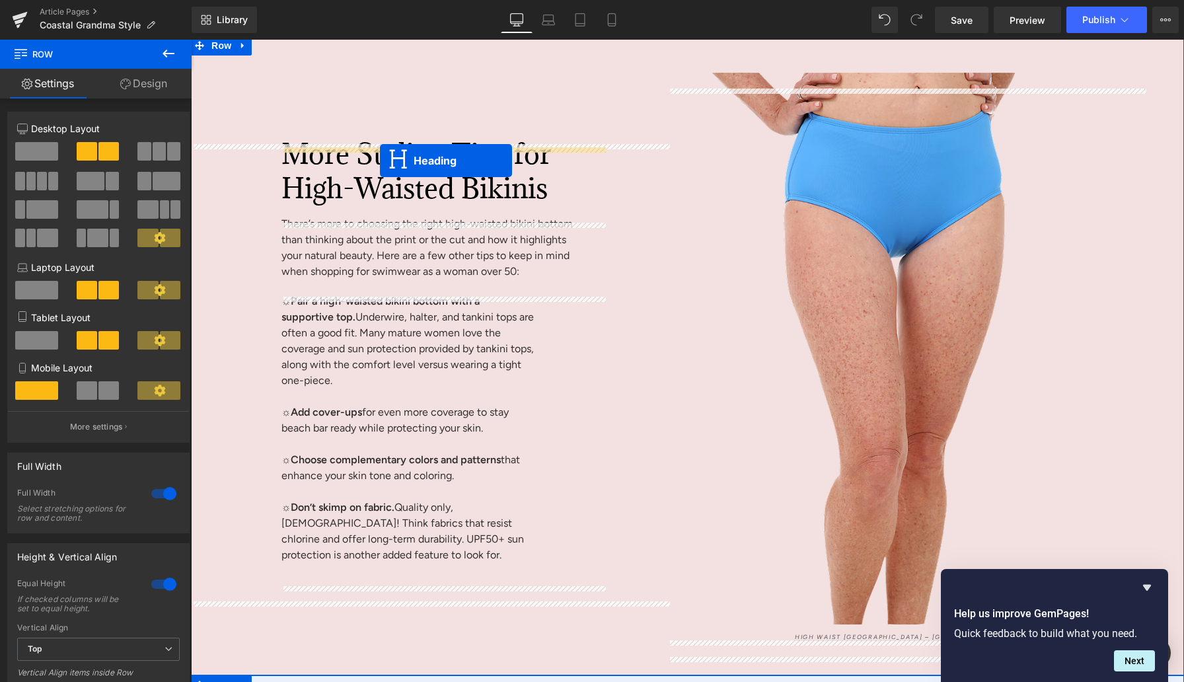
drag, startPoint x: 435, startPoint y: 430, endPoint x: 380, endPoint y: 161, distance: 275.2
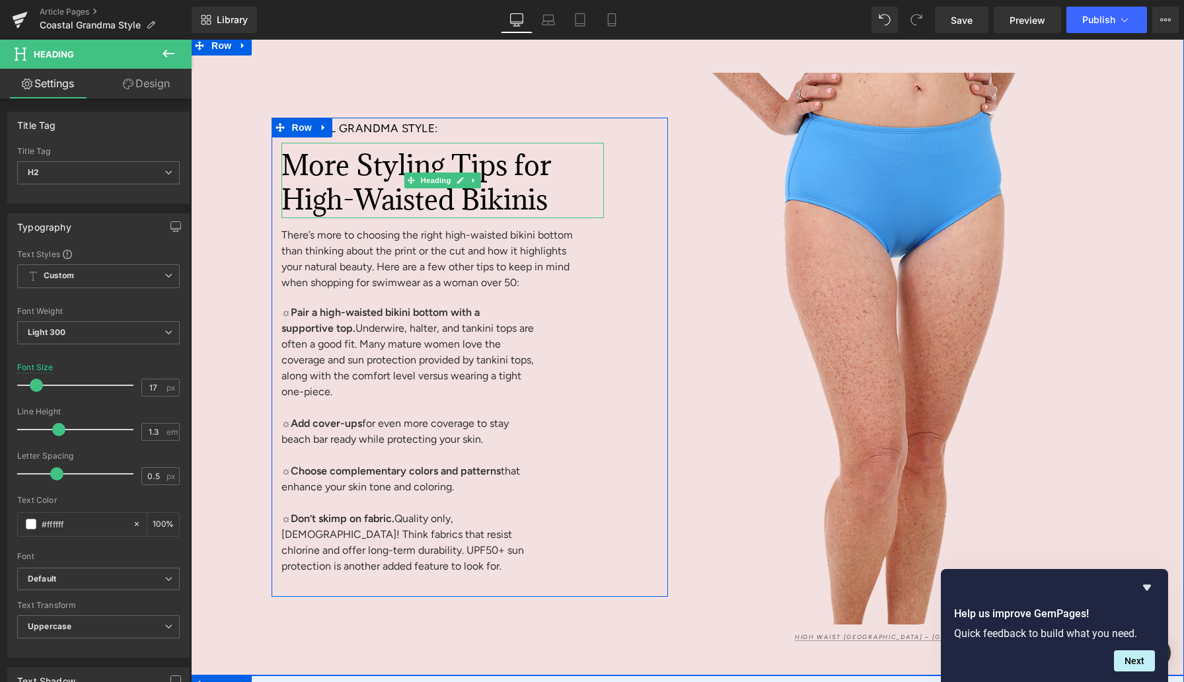
click at [352, 183] on span "More Styling Tips for High-Waisted Bikinis" at bounding box center [417, 182] width 270 height 71
click at [351, 183] on span "More Styling Tips for High-Waisted Bikinis" at bounding box center [417, 182] width 270 height 71
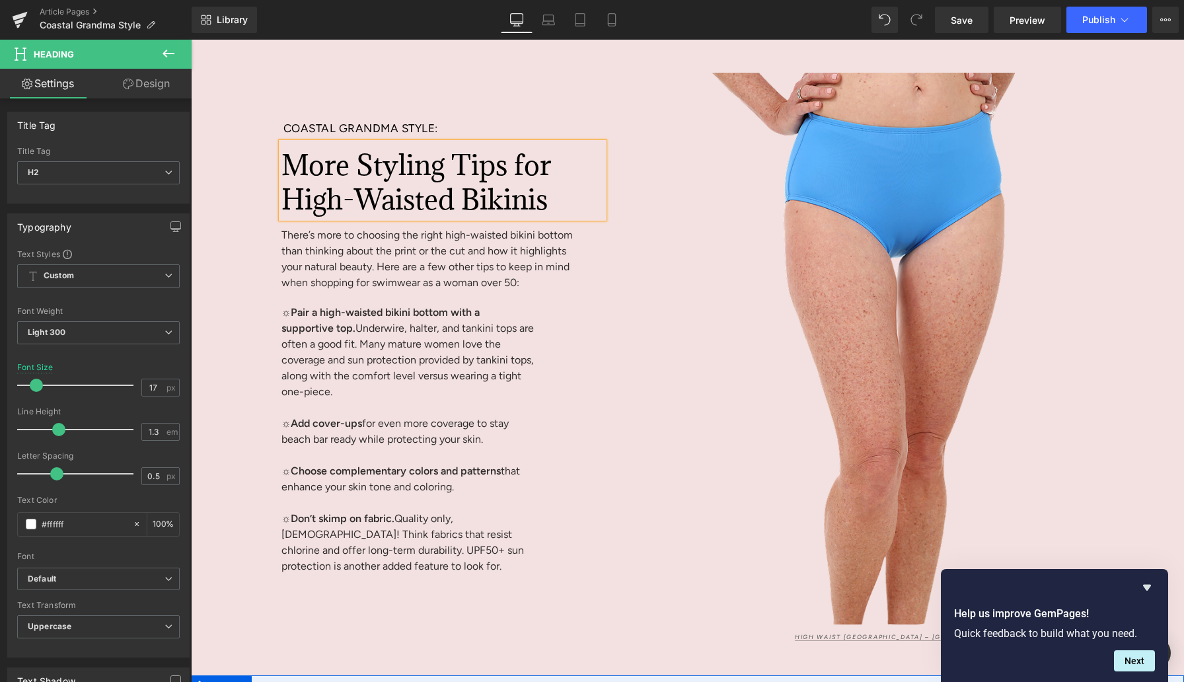
click at [351, 183] on span "More Styling Tips for High-Waisted Bikinis" at bounding box center [417, 182] width 270 height 71
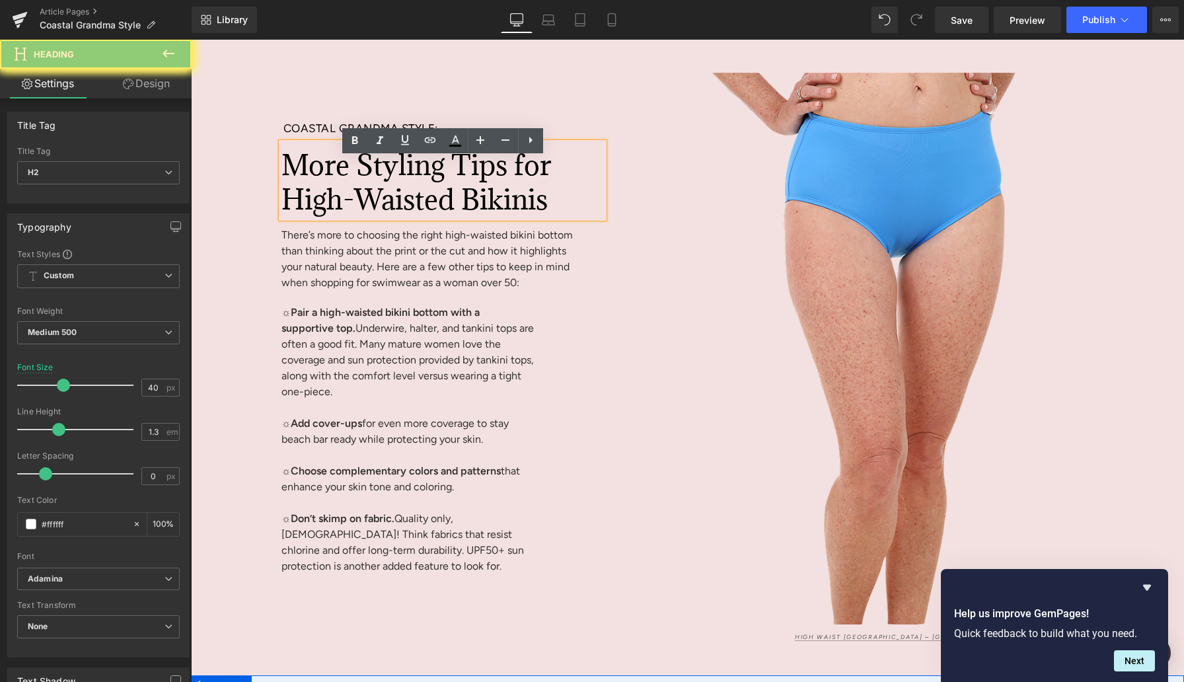
paste div
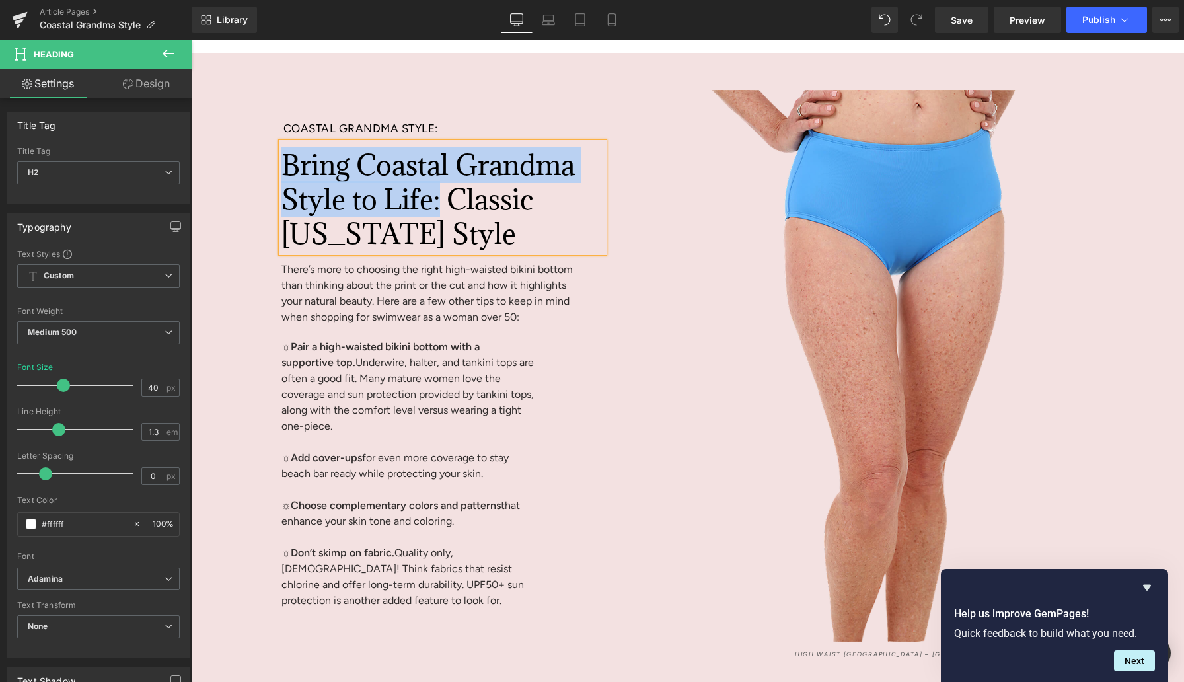
drag, startPoint x: 570, startPoint y: 215, endPoint x: 288, endPoint y: 183, distance: 284.0
click at [288, 183] on h2 "Bring Coastal Grandma Style to Life: Classic [US_STATE] Style" at bounding box center [430, 199] width 296 height 103
copy span "Bring Coastal Grandma Style to Life:"
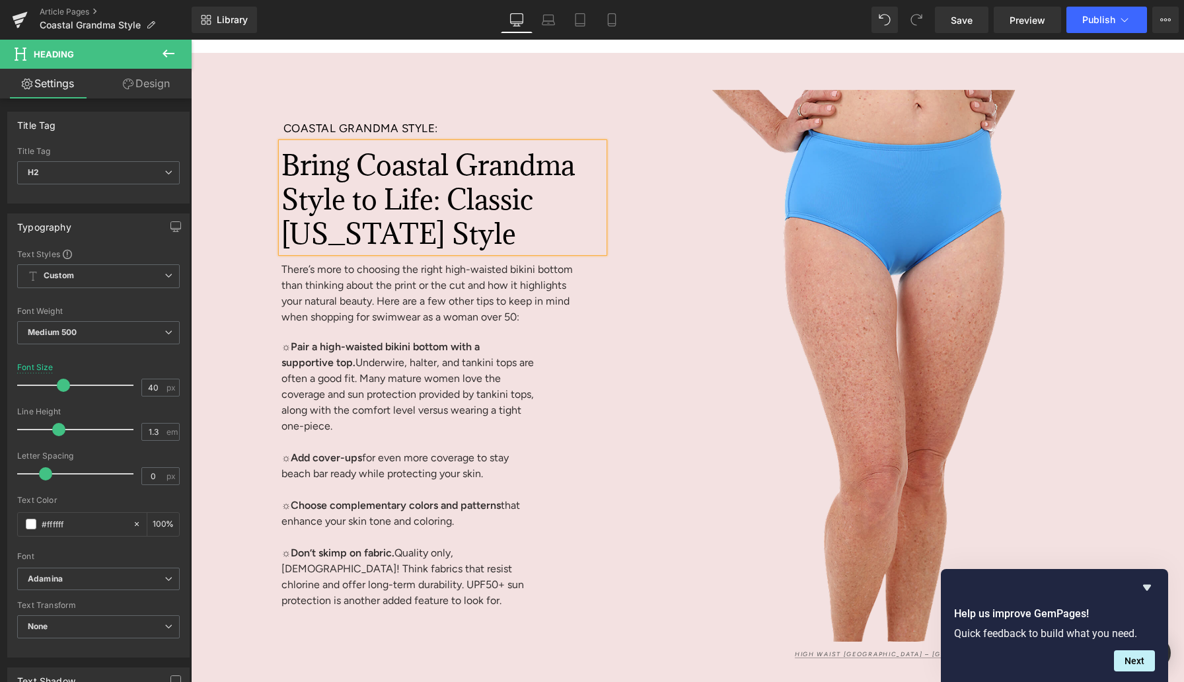
scroll to position [4573, 0]
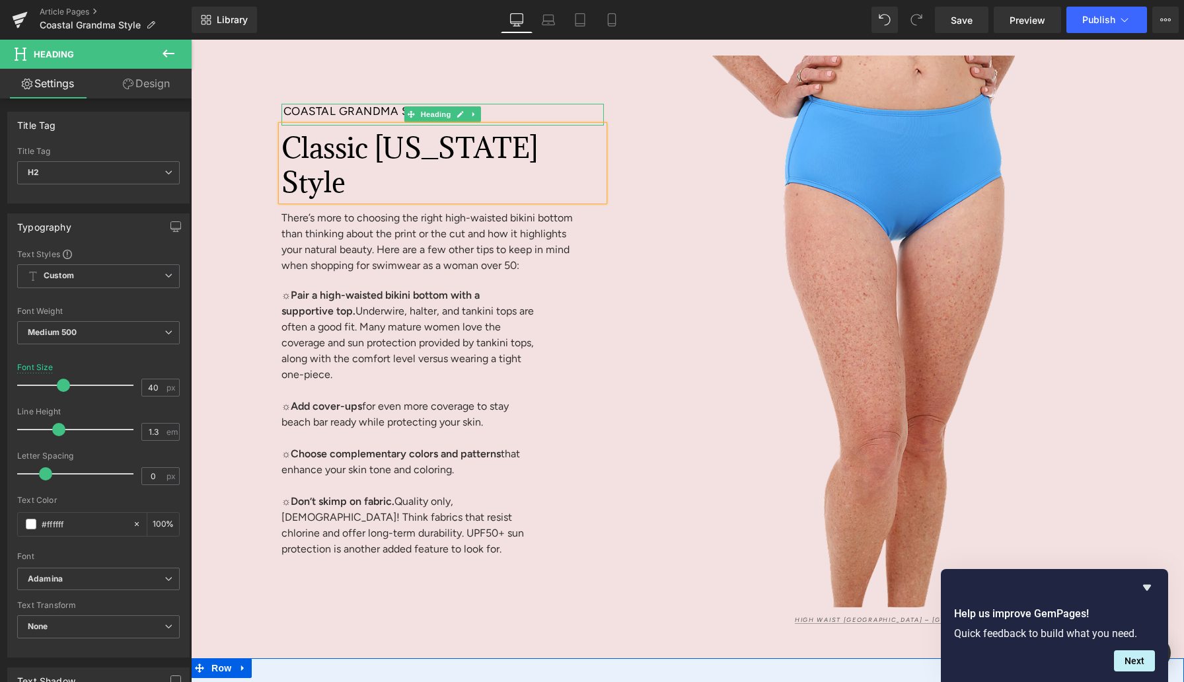
click at [295, 118] on span "Coastal Grandma Style:" at bounding box center [361, 110] width 155 height 13
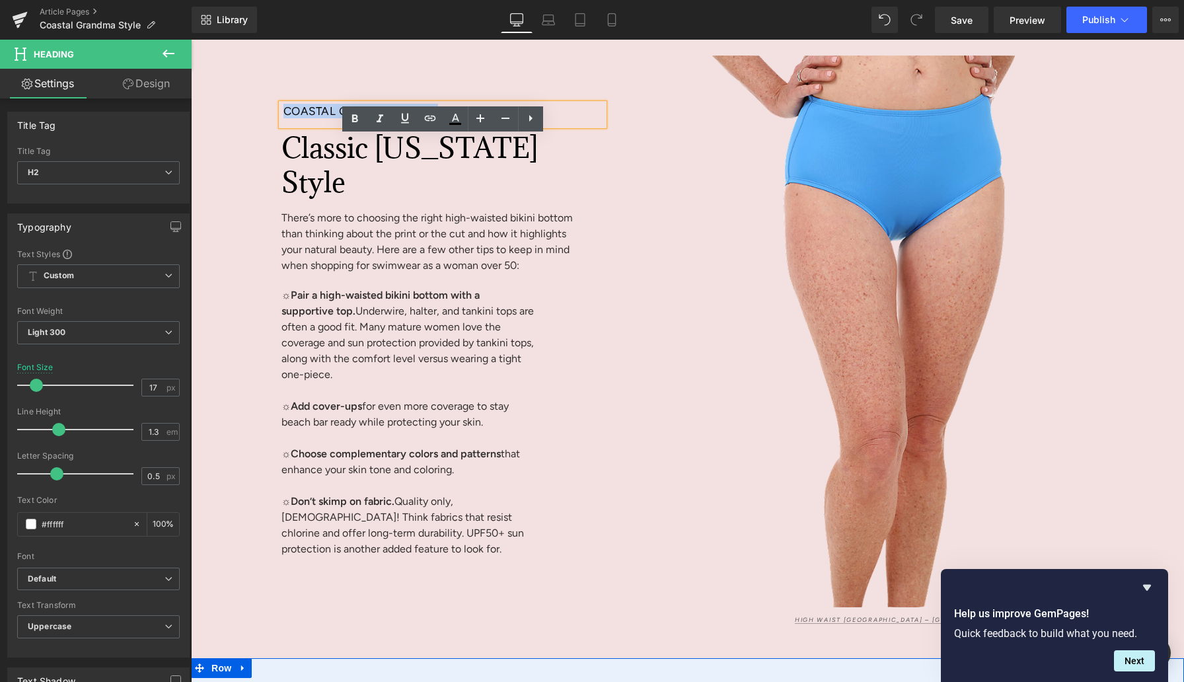
paste div
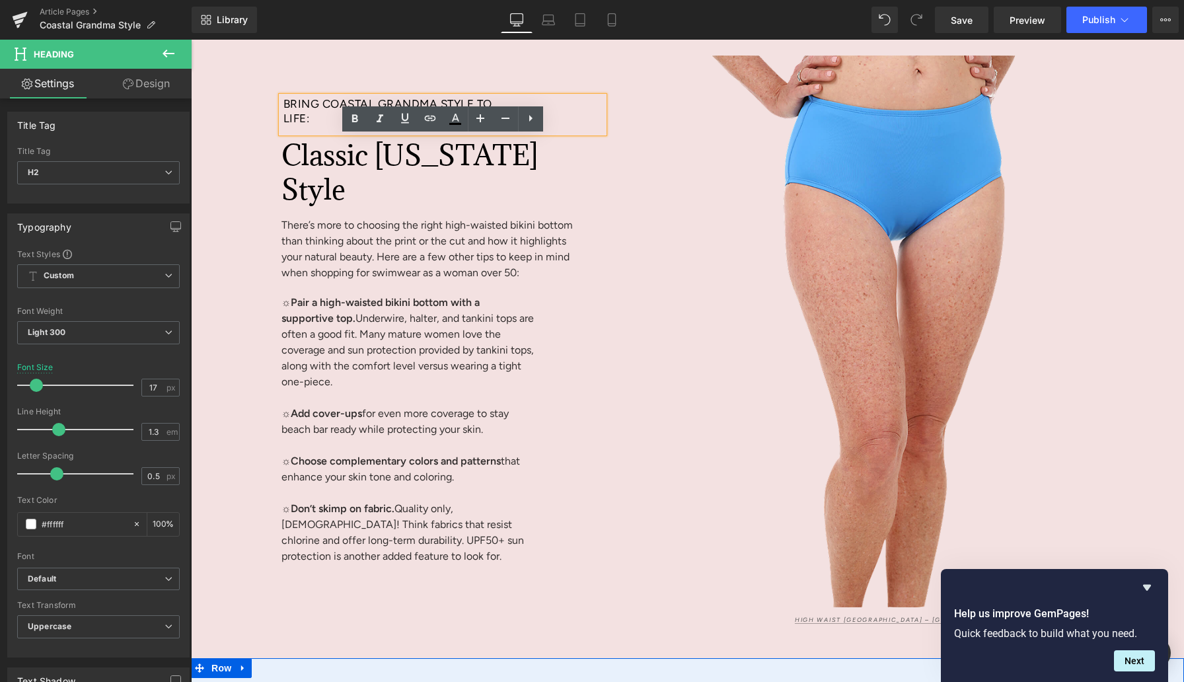
scroll to position [4566, 0]
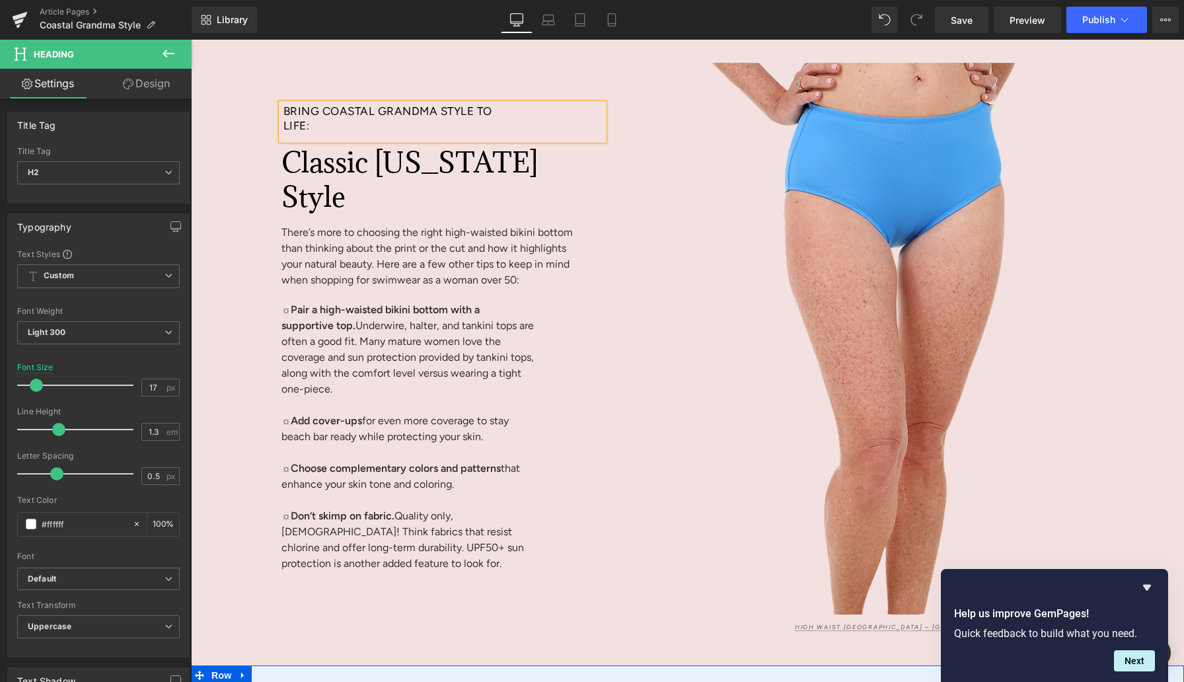
click at [631, 200] on div "Bring Coastal Grandma Style to Life: Heading Classic [US_STATE] Style Heading T…" at bounding box center [470, 347] width 397 height 494
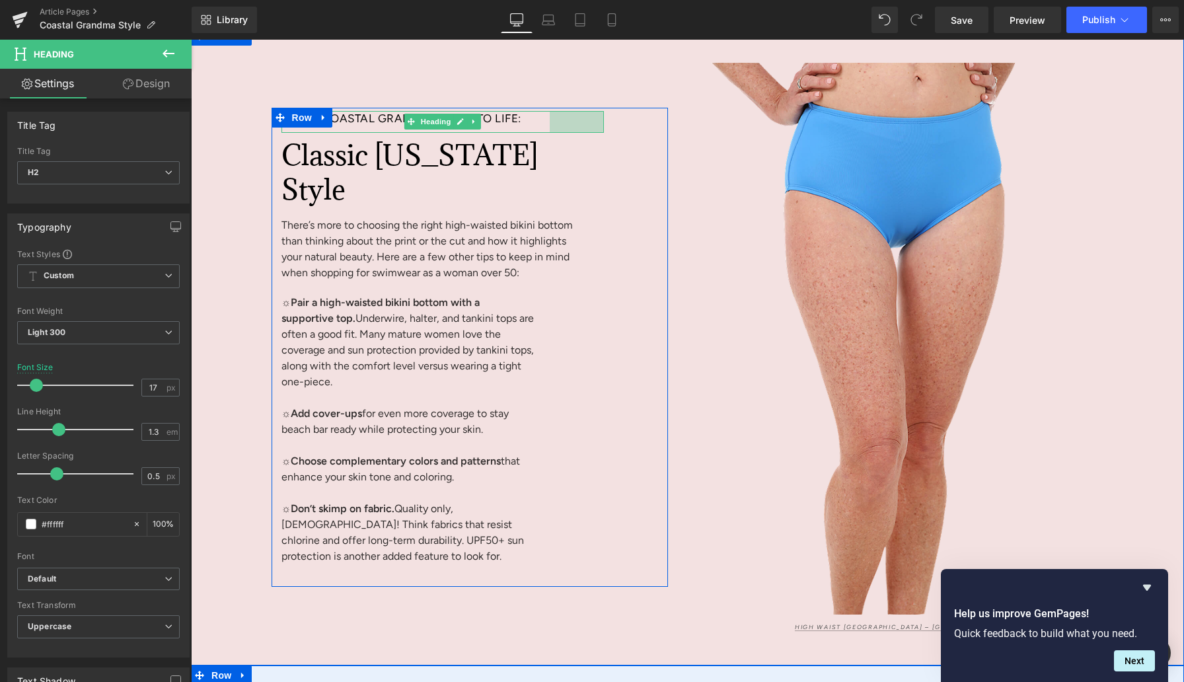
drag, startPoint x: 529, startPoint y: 154, endPoint x: 641, endPoint y: 148, distance: 112.5
click at [642, 151] on div "Bring Coastal Grandma Style to Life: Heading 82px Classic [US_STATE] Style Head…" at bounding box center [470, 347] width 397 height 479
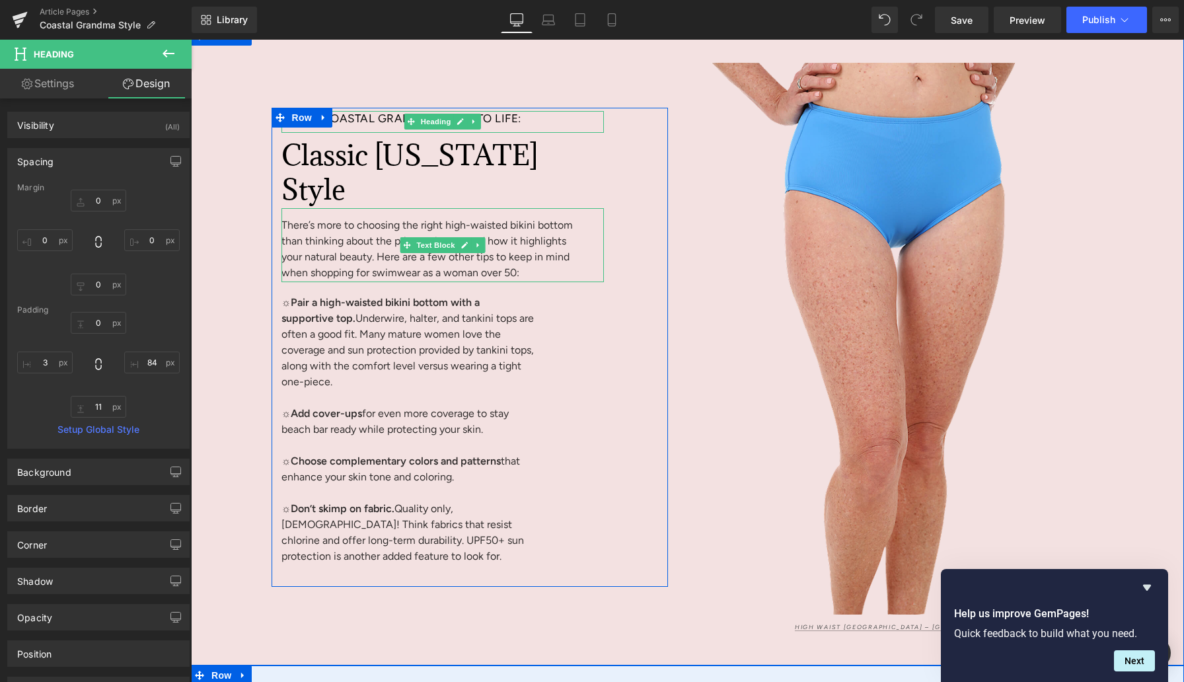
click at [346, 246] on p "There’s more to choosing the right high-waisted bikini bottom than thinking abo…" at bounding box center [430, 248] width 297 height 63
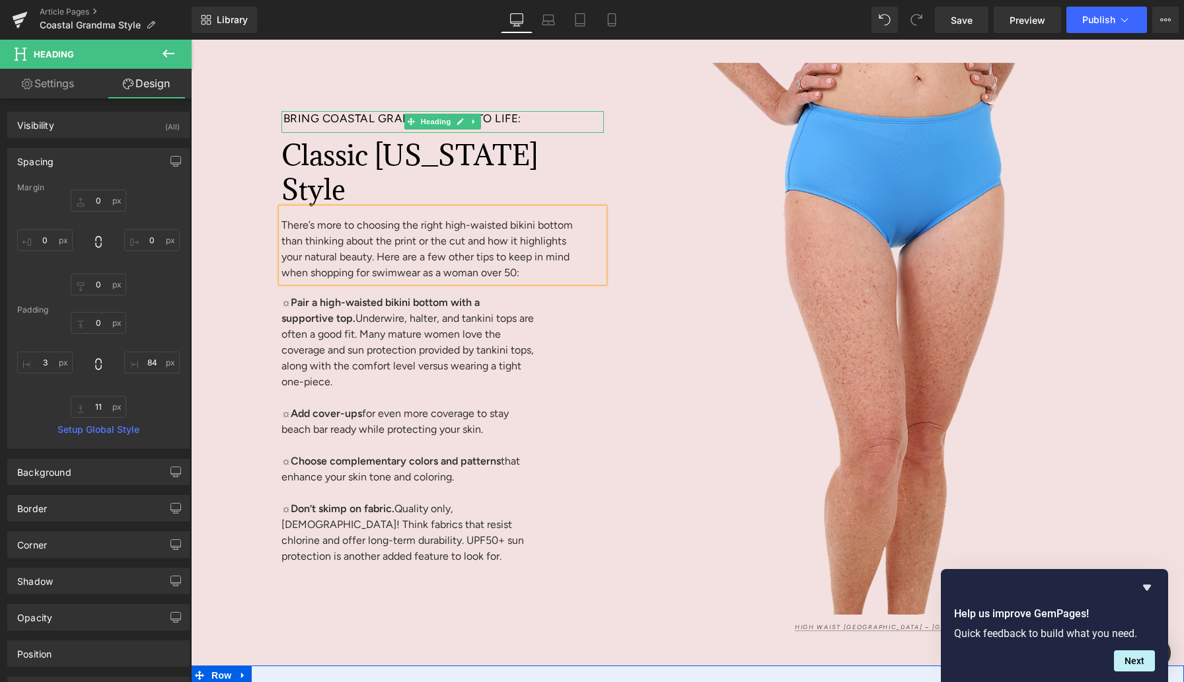
click at [346, 246] on p "There’s more to choosing the right high-waisted bikini bottom than thinking abo…" at bounding box center [430, 248] width 297 height 63
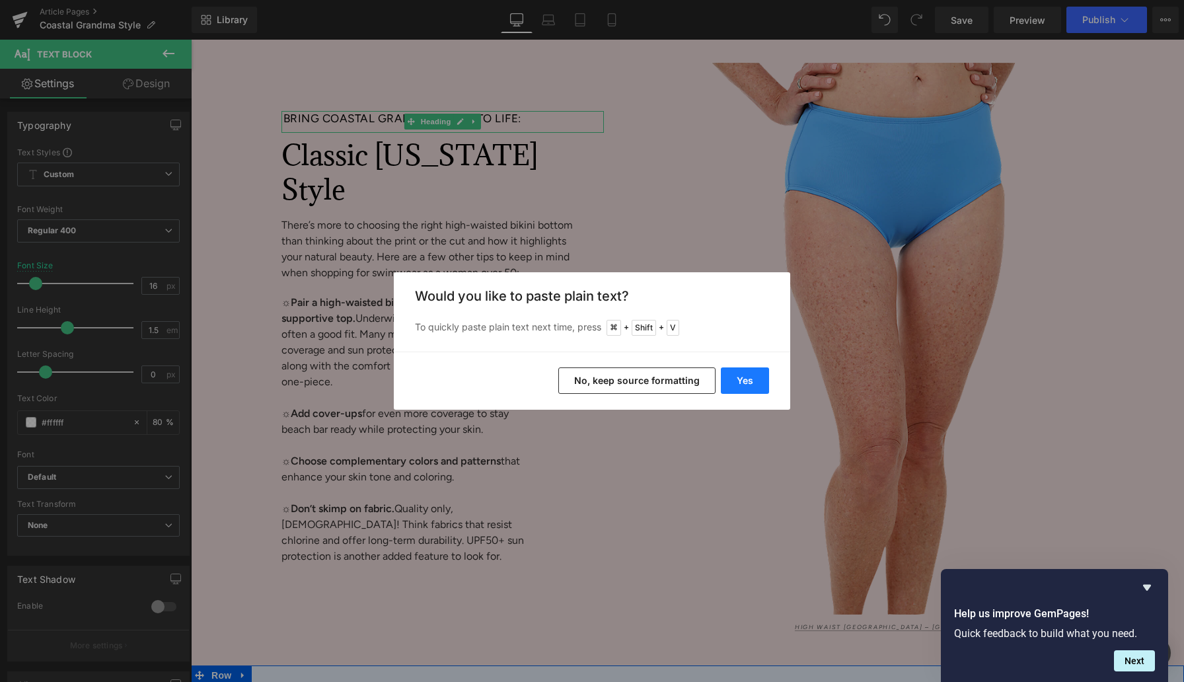
click at [757, 381] on button "Yes" at bounding box center [745, 380] width 48 height 26
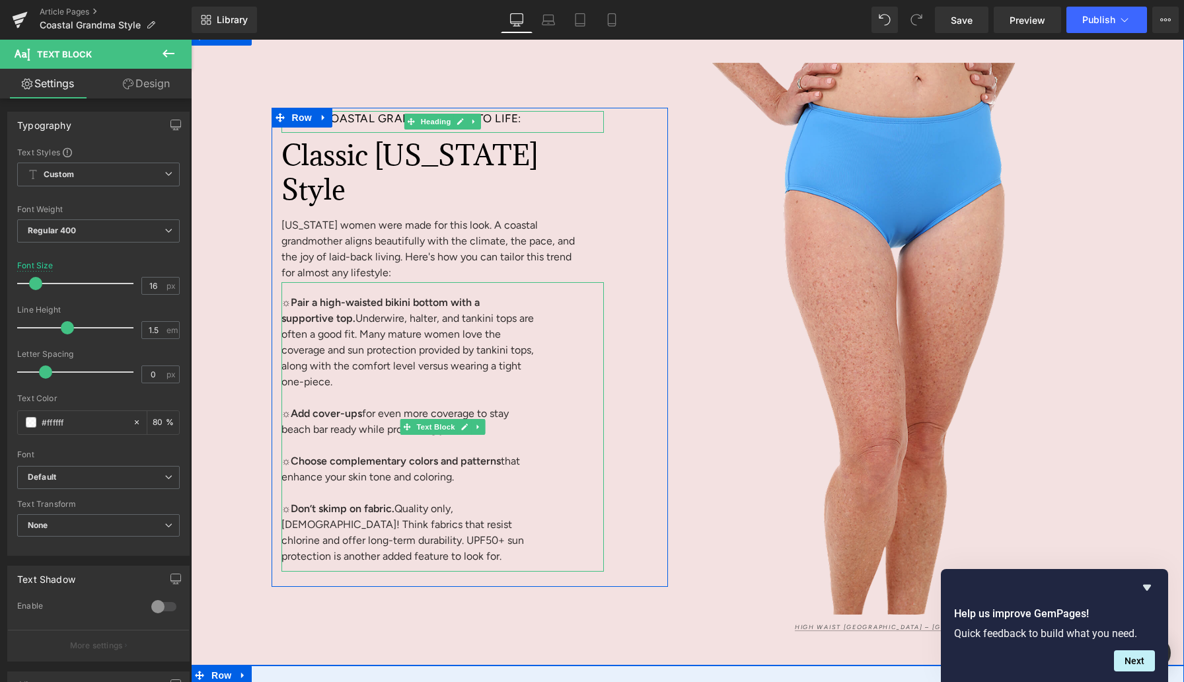
click at [377, 363] on span "☼ Pair a high-waisted bikini bottom with a supportive top. Underwire, halter, a…" at bounding box center [408, 342] width 252 height 92
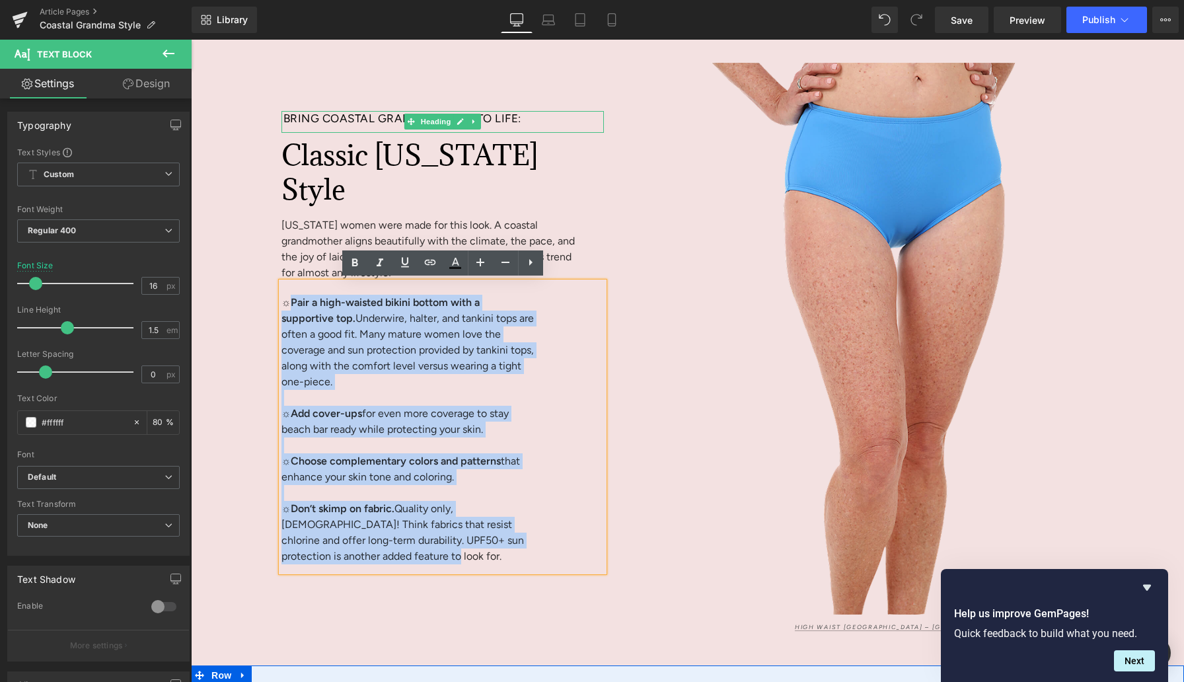
drag, startPoint x: 367, startPoint y: 554, endPoint x: 293, endPoint y: 299, distance: 266.4
click at [293, 299] on div "☼ Pair a high-waisted bikini bottom with a supportive top. Underwire, halter, a…" at bounding box center [443, 426] width 322 height 289
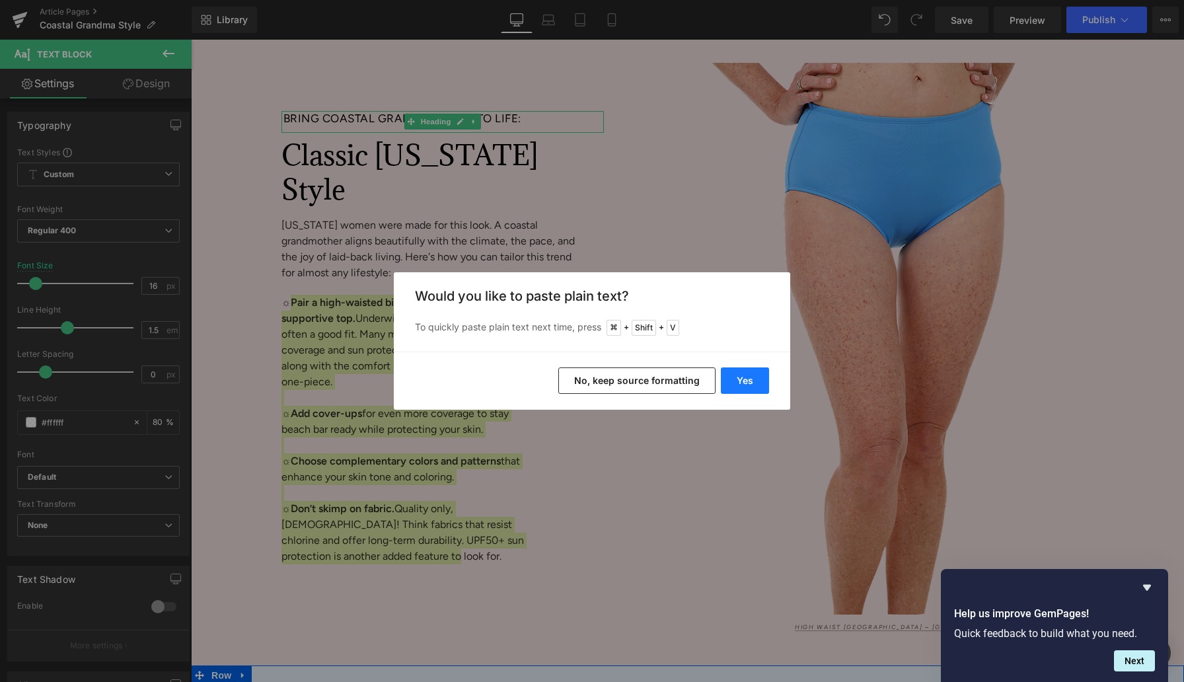
click at [750, 375] on button "Yes" at bounding box center [745, 380] width 48 height 26
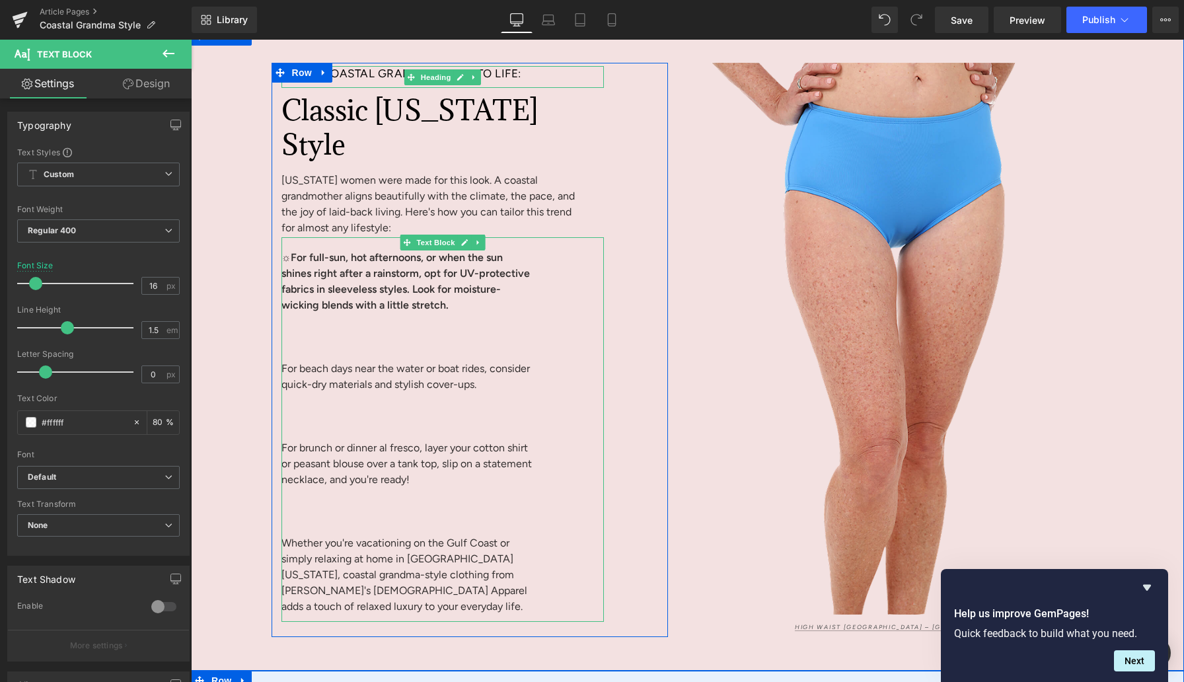
drag, startPoint x: 510, startPoint y: 302, endPoint x: 291, endPoint y: 249, distance: 224.4
click at [291, 251] on span "For full-sun, hot afternoons, or when the sun shines right after a rainstorm, o…" at bounding box center [406, 281] width 248 height 60
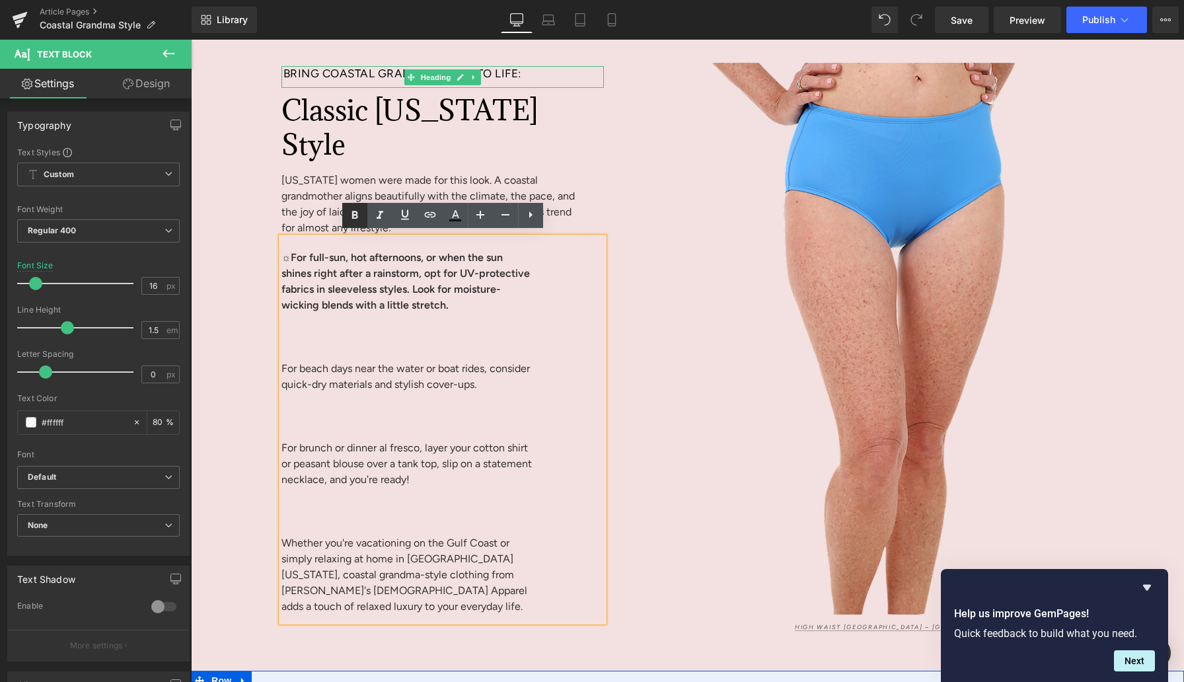
click at [355, 215] on icon at bounding box center [355, 216] width 16 height 16
drag, startPoint x: 289, startPoint y: 253, endPoint x: 282, endPoint y: 253, distance: 7.3
click at [282, 253] on span "☼ For full-sun, hot afternoons, or when the sun shines right after a rainstorm,…" at bounding box center [408, 281] width 252 height 60
copy span "☼"
click at [290, 363] on span "For beach days near the water or boat rides, consider quick-dry materials and s…" at bounding box center [406, 376] width 248 height 28
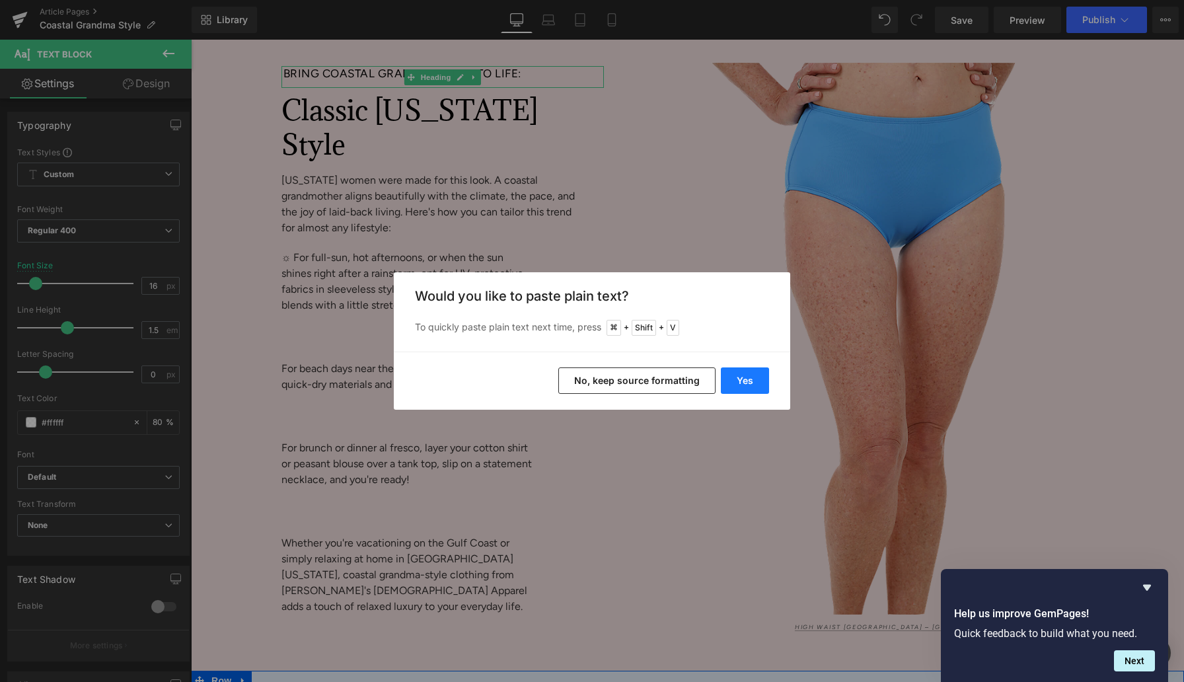
click at [730, 371] on button "Yes" at bounding box center [745, 380] width 48 height 26
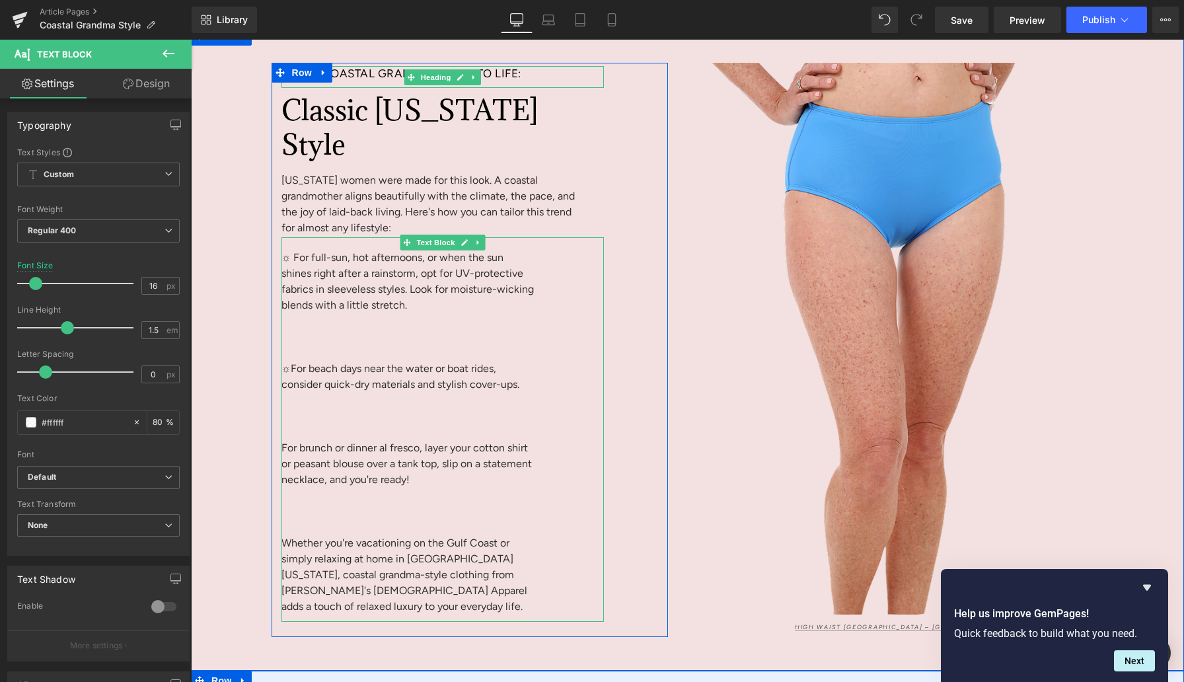
click at [291, 365] on span "☼For beach days near the water or boat rides, consider quick-dry materials and …" at bounding box center [401, 376] width 238 height 28
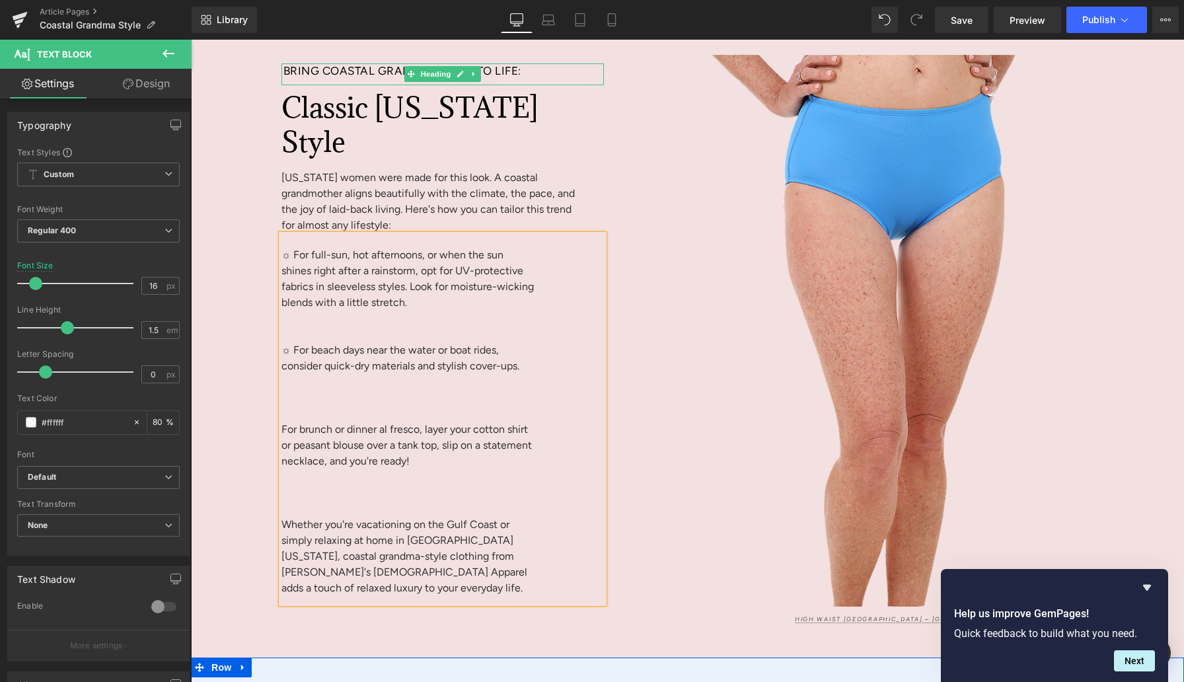
scroll to position [4582, 0]
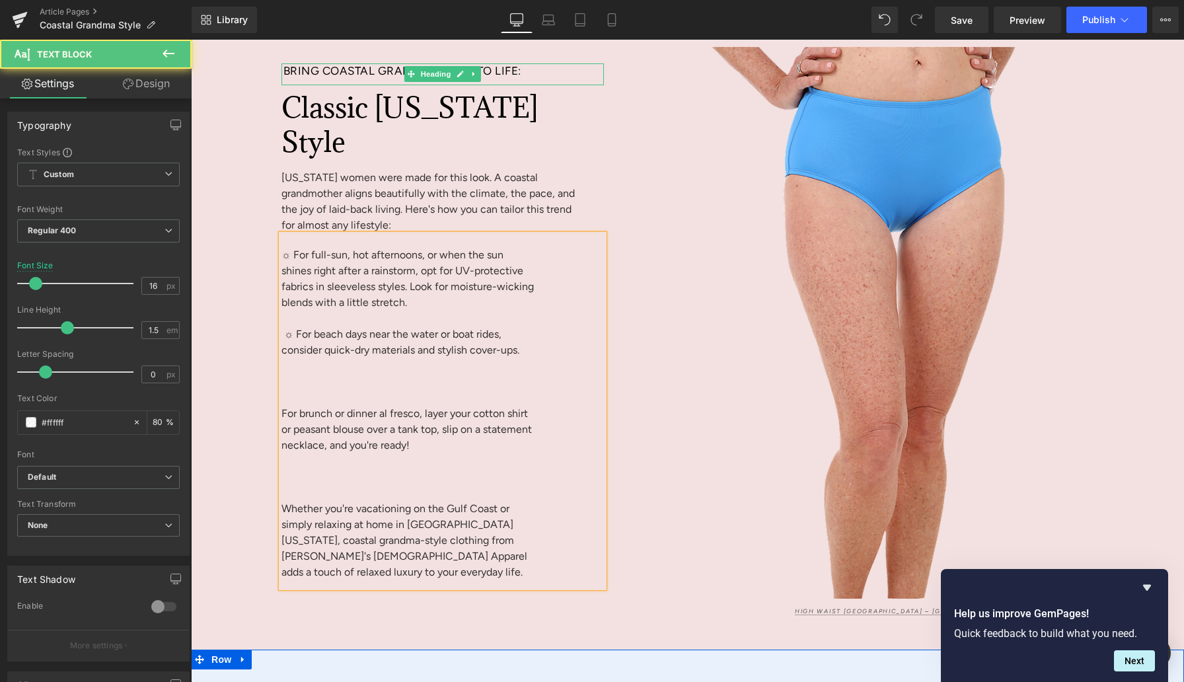
click at [289, 411] on span "For brunch or dinner al fresco, layer your cotton shirt or peasant blouse over …" at bounding box center [407, 429] width 250 height 44
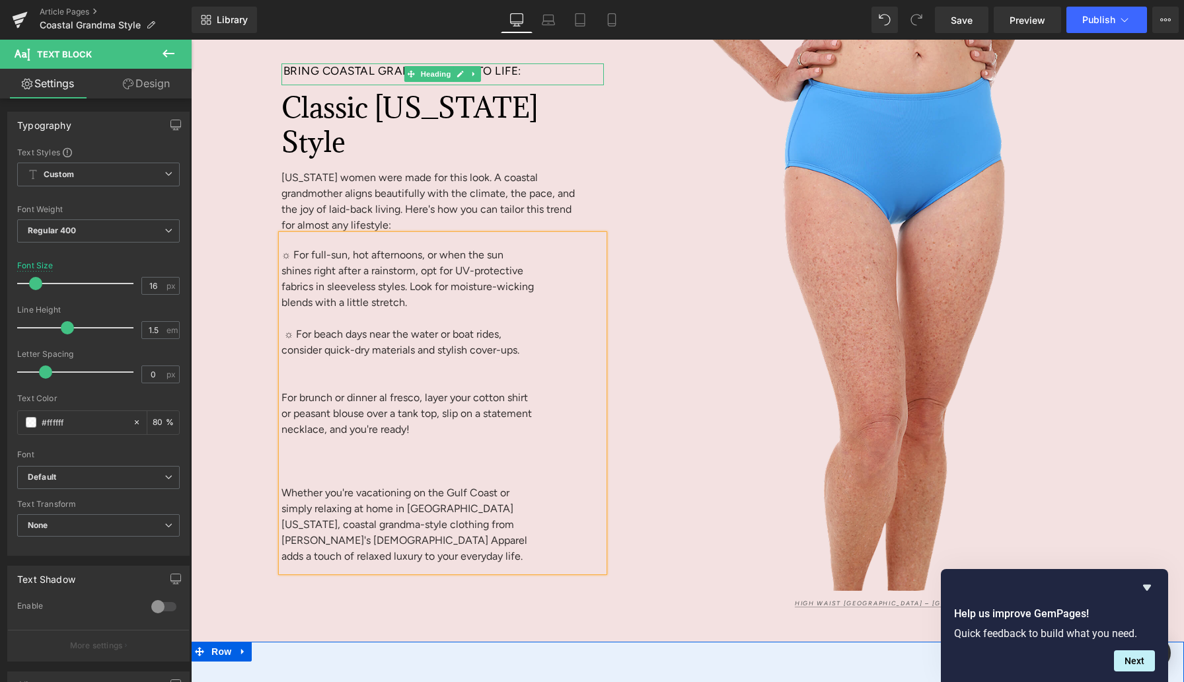
scroll to position [4598, 0]
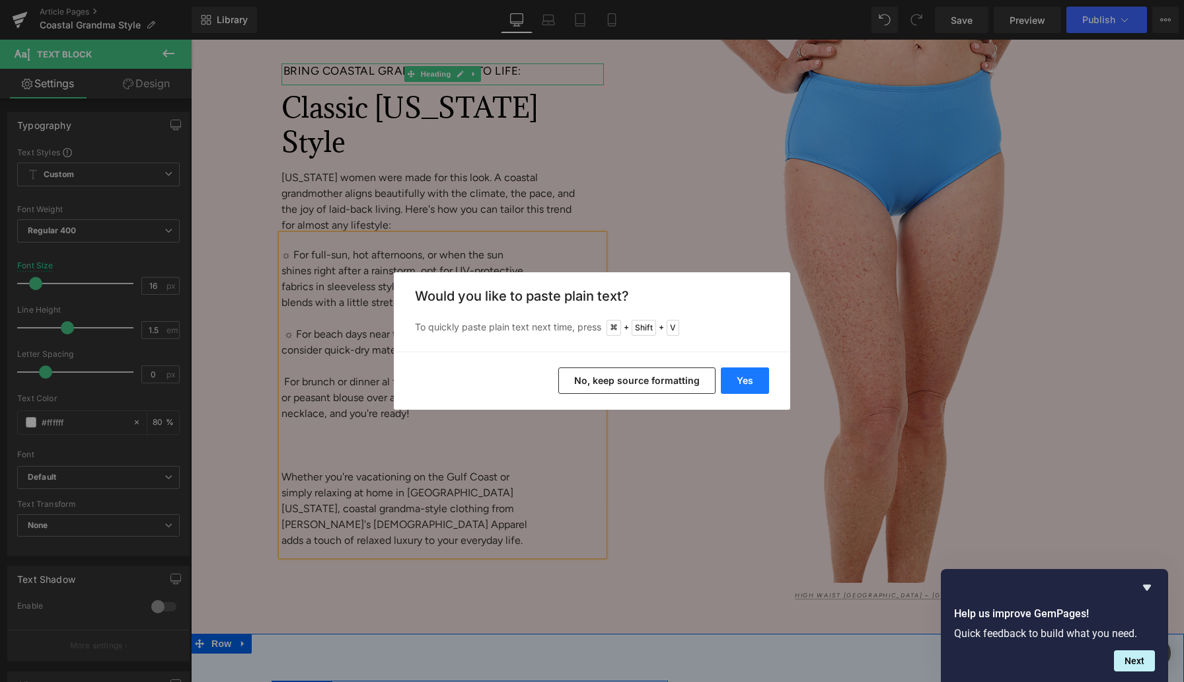
click at [740, 377] on button "Yes" at bounding box center [745, 380] width 48 height 26
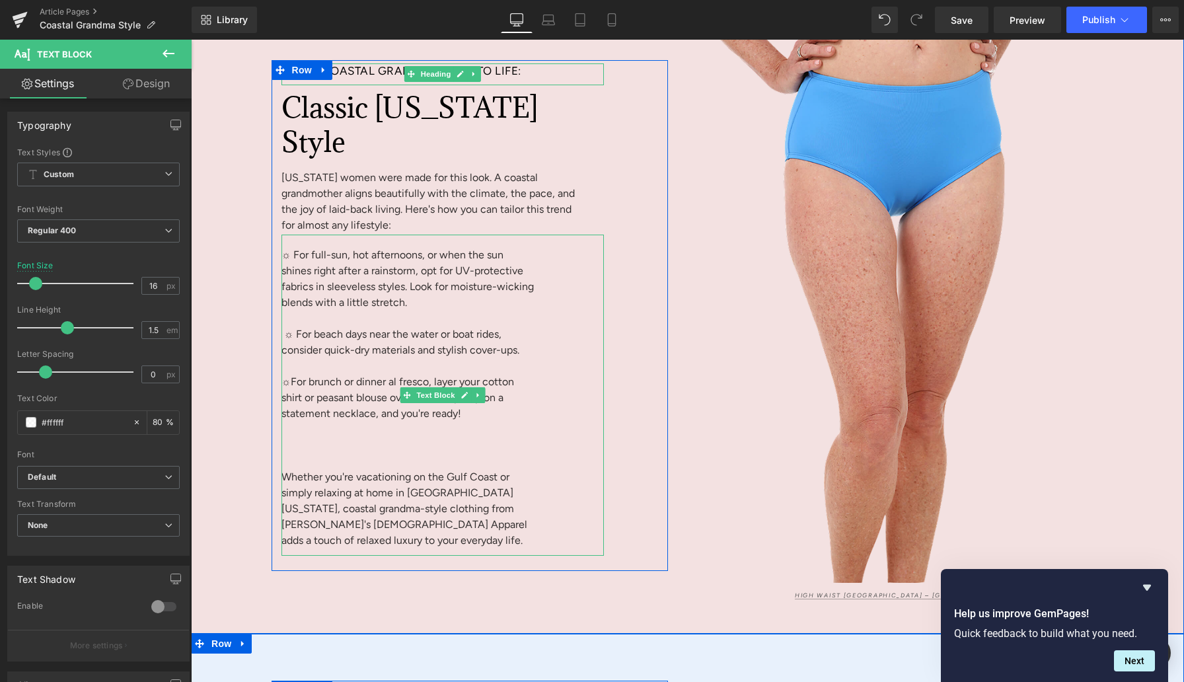
click at [291, 383] on span "For brunch or dinner al fresco, layer your cotton shirt or peasant blouse over …" at bounding box center [398, 397] width 233 height 44
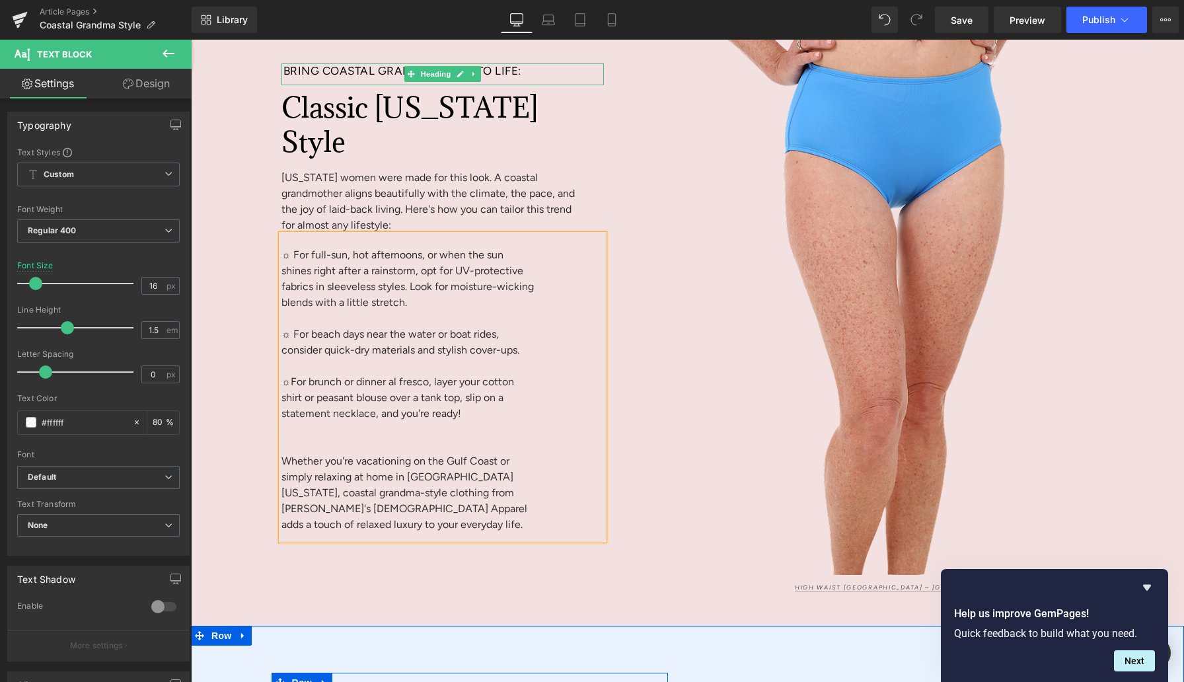
scroll to position [4613, 0]
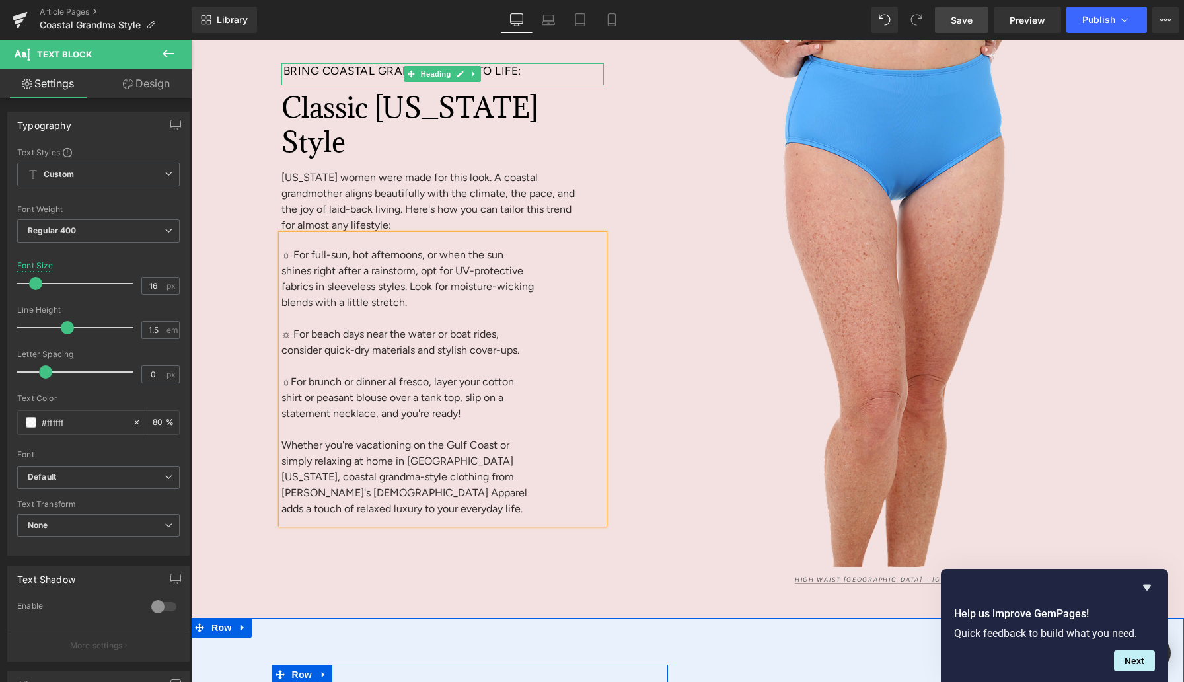
click at [959, 21] on span "Save" at bounding box center [962, 20] width 22 height 14
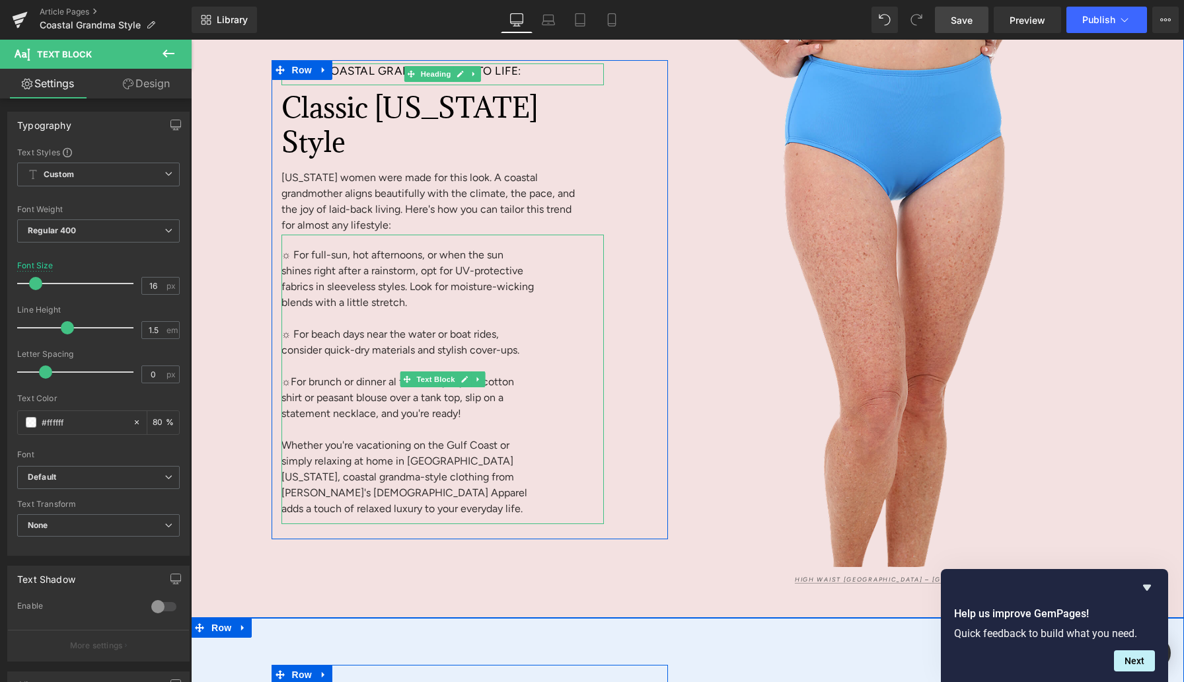
click at [385, 404] on p "☼ For brunch or dinner al fresco, layer your cotton shirt or peasant blouse ove…" at bounding box center [408, 398] width 253 height 48
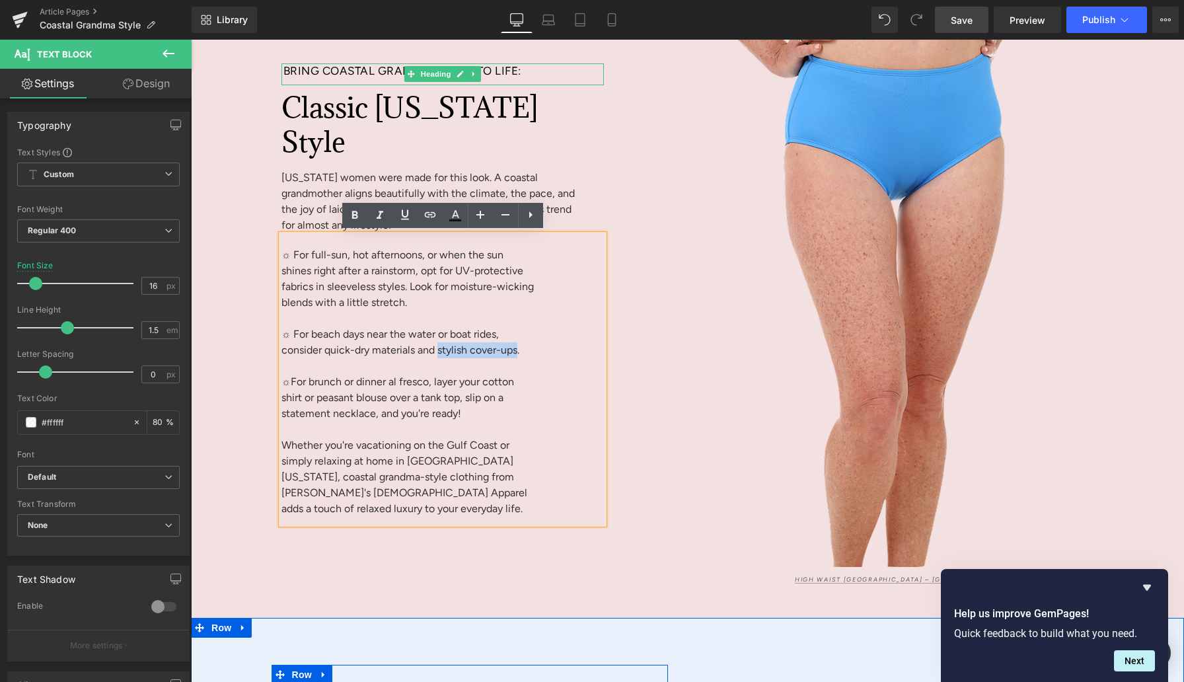
drag, startPoint x: 437, startPoint y: 350, endPoint x: 513, endPoint y: 348, distance: 76.7
click at [513, 348] on span "☼ For beach days near the water or boat rides, consider quick-dry materials and…" at bounding box center [401, 342] width 238 height 28
click at [430, 217] on icon at bounding box center [430, 215] width 16 height 16
click at [420, 369] on input "text" at bounding box center [372, 376] width 204 height 33
paste input "[URL][DOMAIN_NAME]"
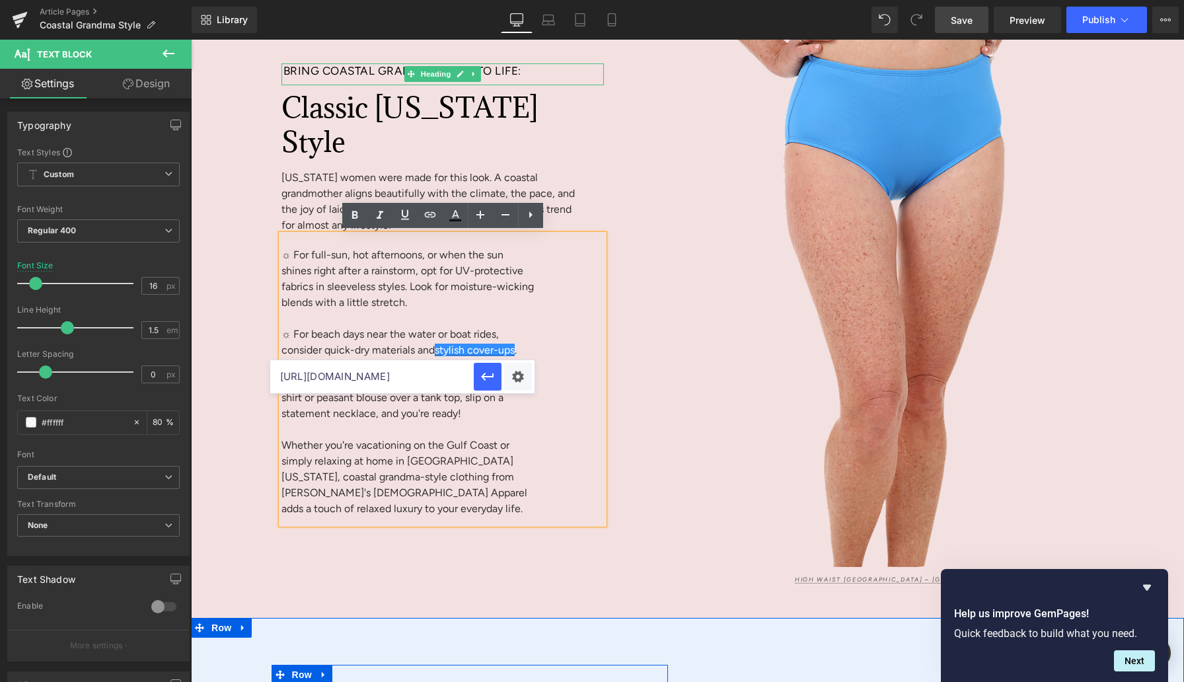
scroll to position [0, 221]
type input "[URL][DOMAIN_NAME]"
drag, startPoint x: 486, startPoint y: 376, endPoint x: 296, endPoint y: 337, distance: 194.3
click at [486, 376] on icon "button" at bounding box center [487, 377] width 13 height 8
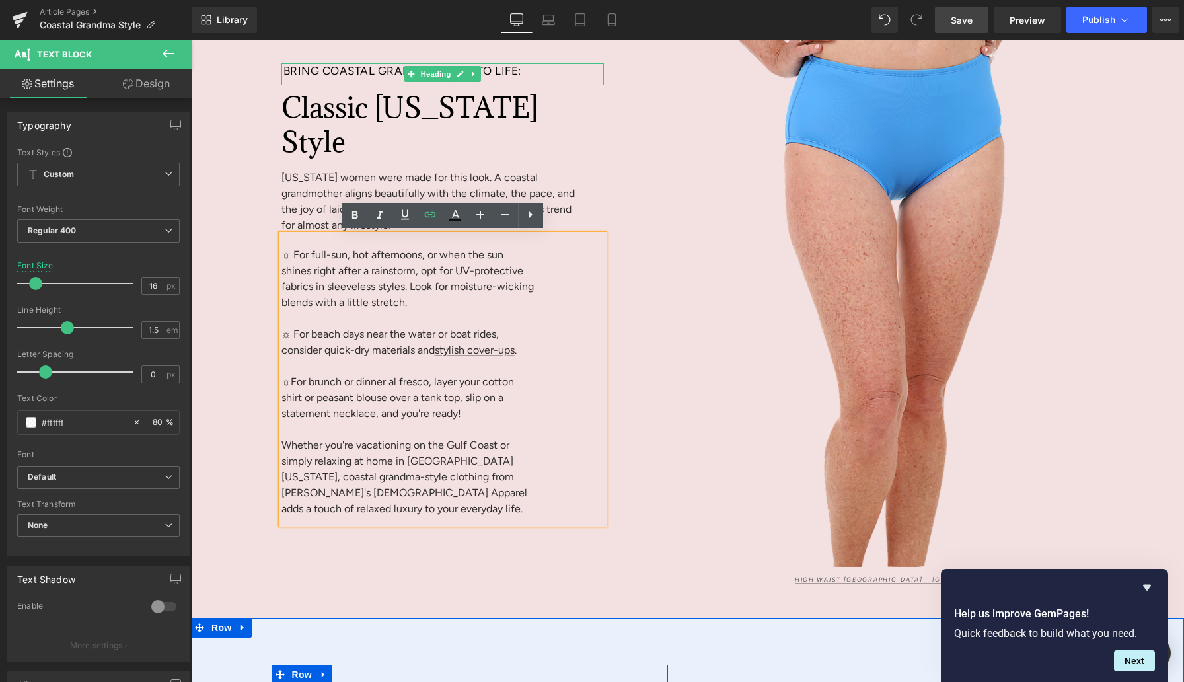
click at [964, 20] on span "Save" at bounding box center [962, 20] width 22 height 14
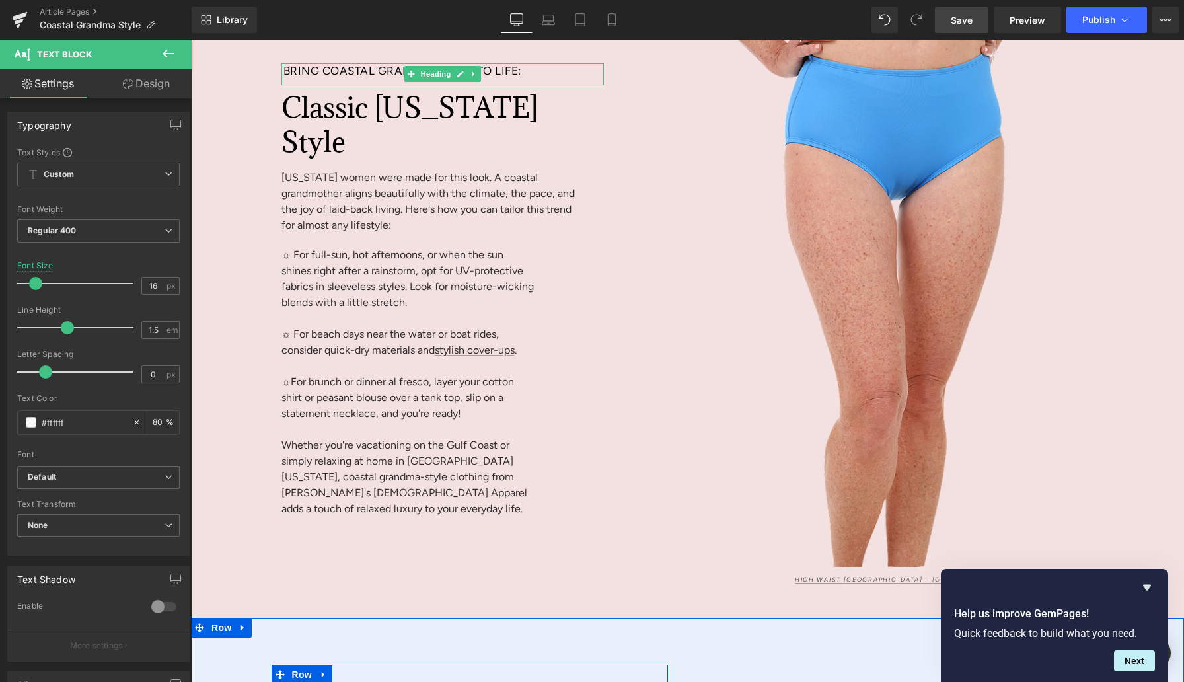
drag, startPoint x: 969, startPoint y: 21, endPoint x: 539, endPoint y: 326, distance: 527.2
click at [969, 21] on span "Save" at bounding box center [962, 20] width 22 height 14
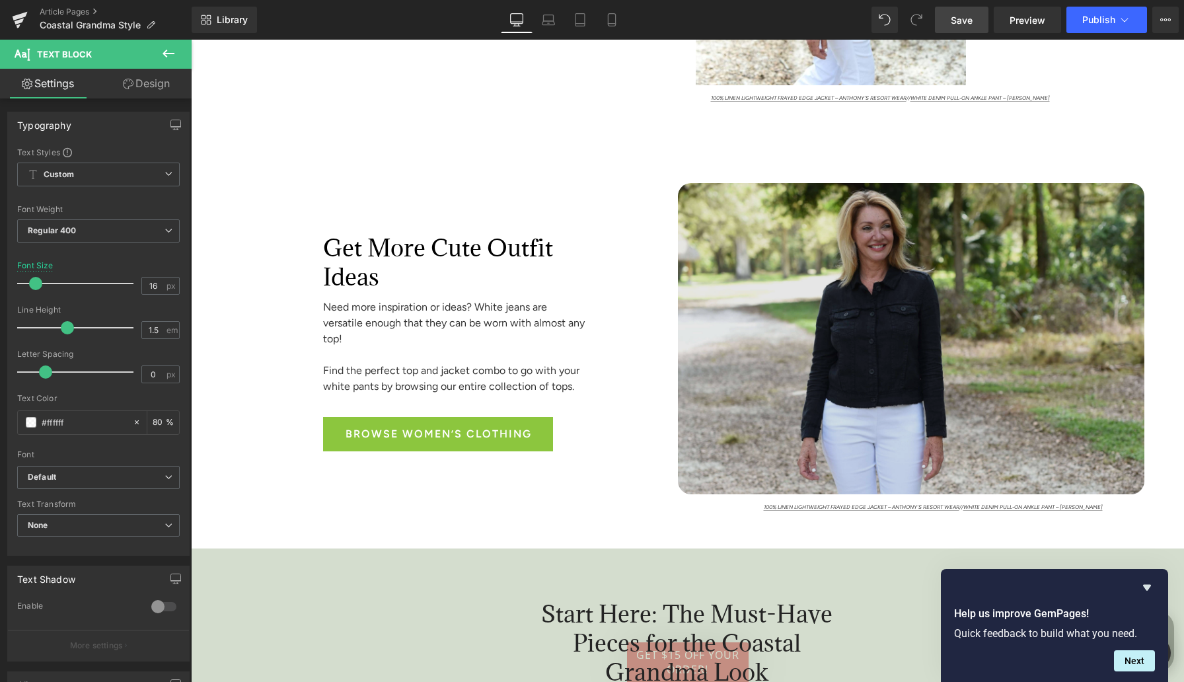
scroll to position [1495, 0]
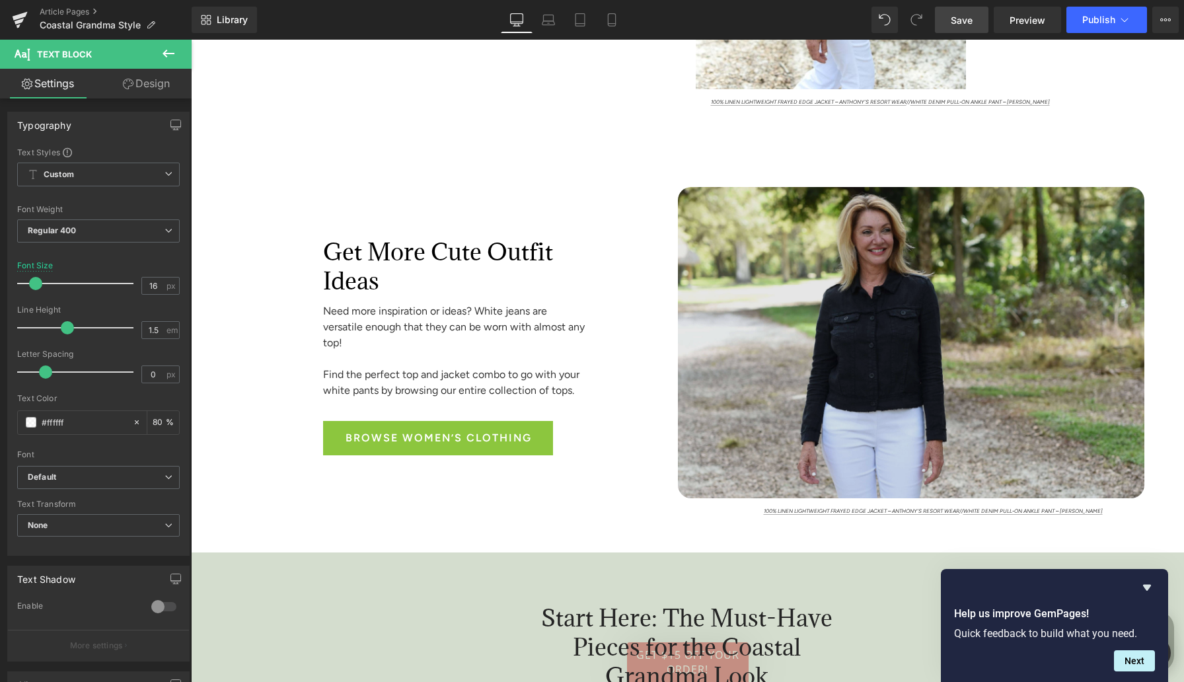
click at [806, 239] on img at bounding box center [911, 342] width 467 height 311
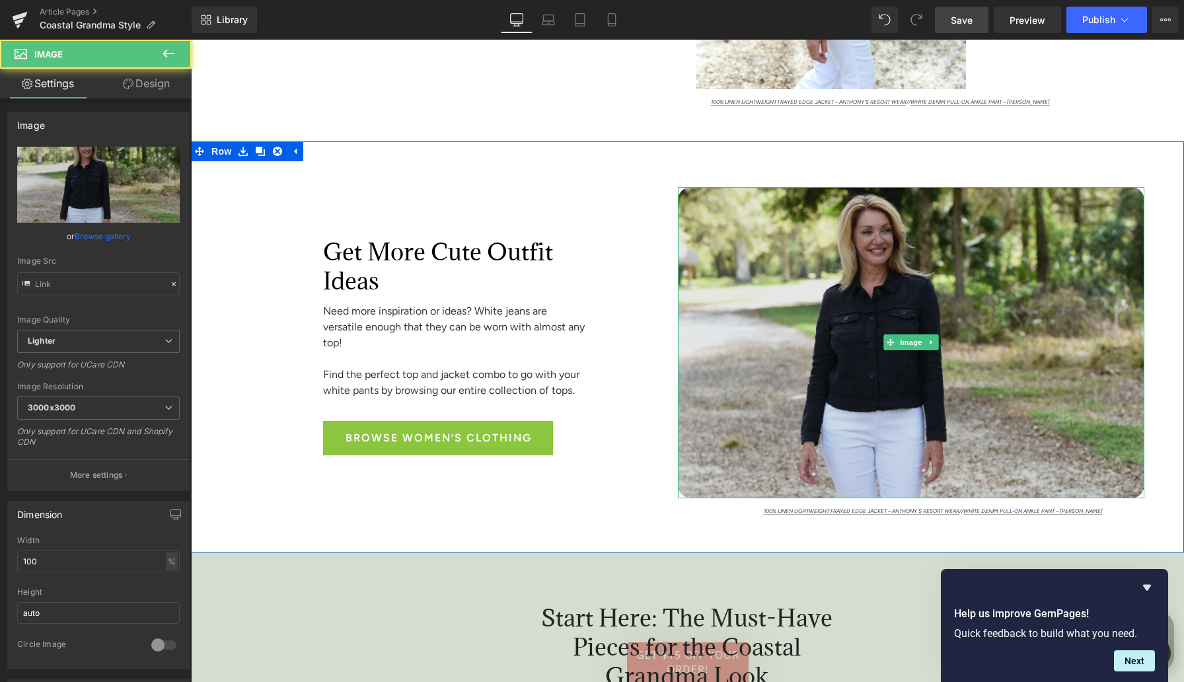
type input "[URL][DOMAIN_NAME]"
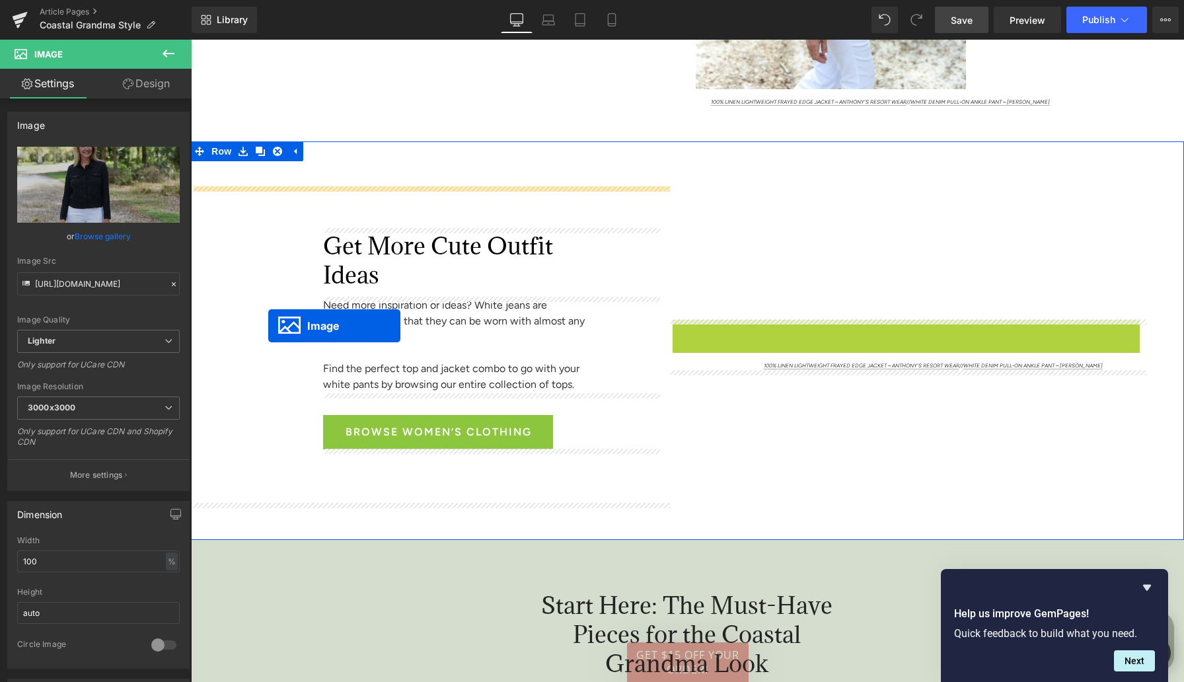
drag, startPoint x: 886, startPoint y: 338, endPoint x: 291, endPoint y: 302, distance: 596.5
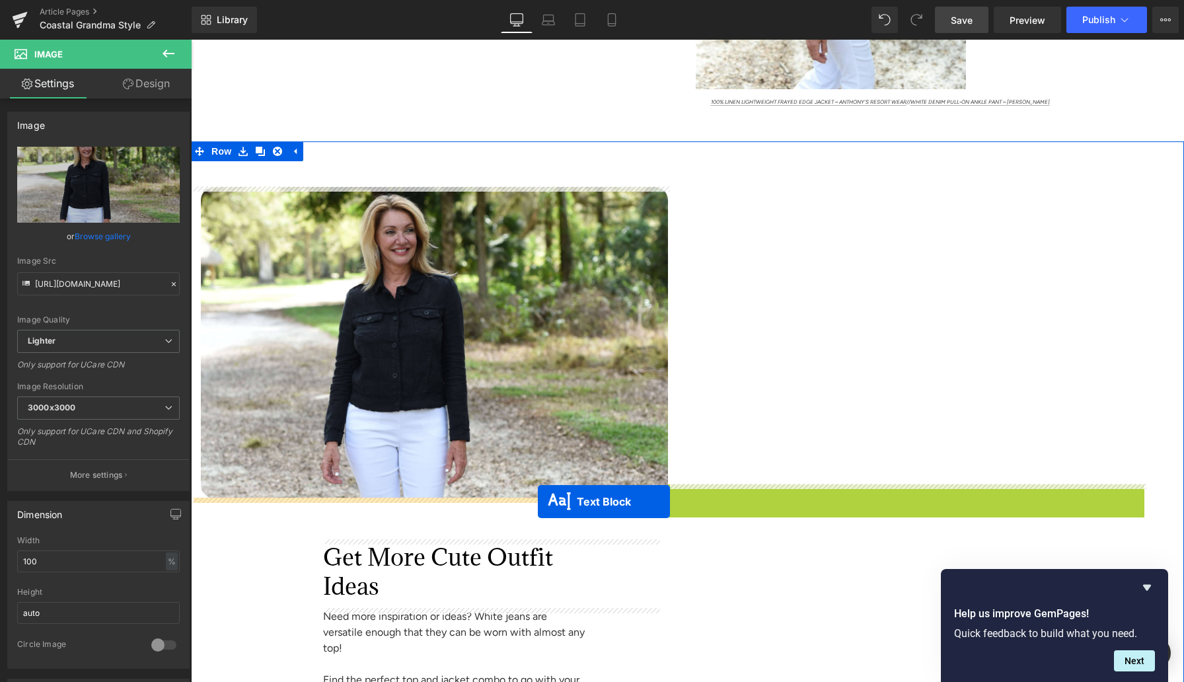
drag, startPoint x: 868, startPoint y: 500, endPoint x: 421, endPoint y: 535, distance: 448.8
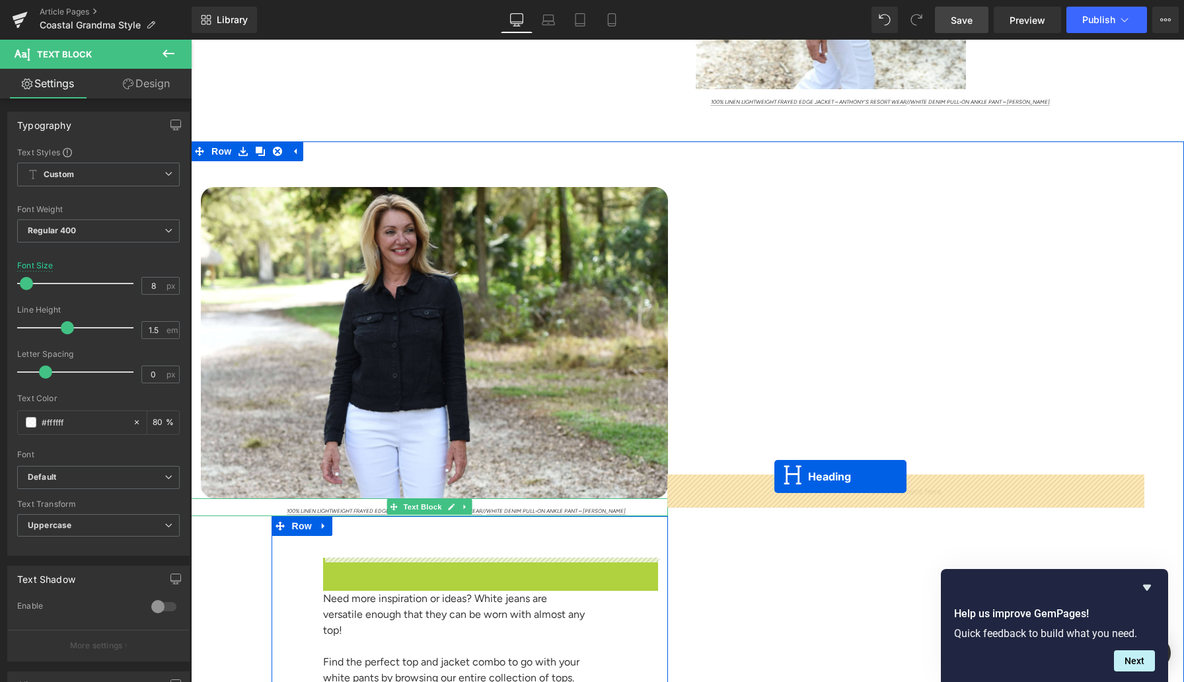
drag, startPoint x: 457, startPoint y: 592, endPoint x: 445, endPoint y: 546, distance: 47.8
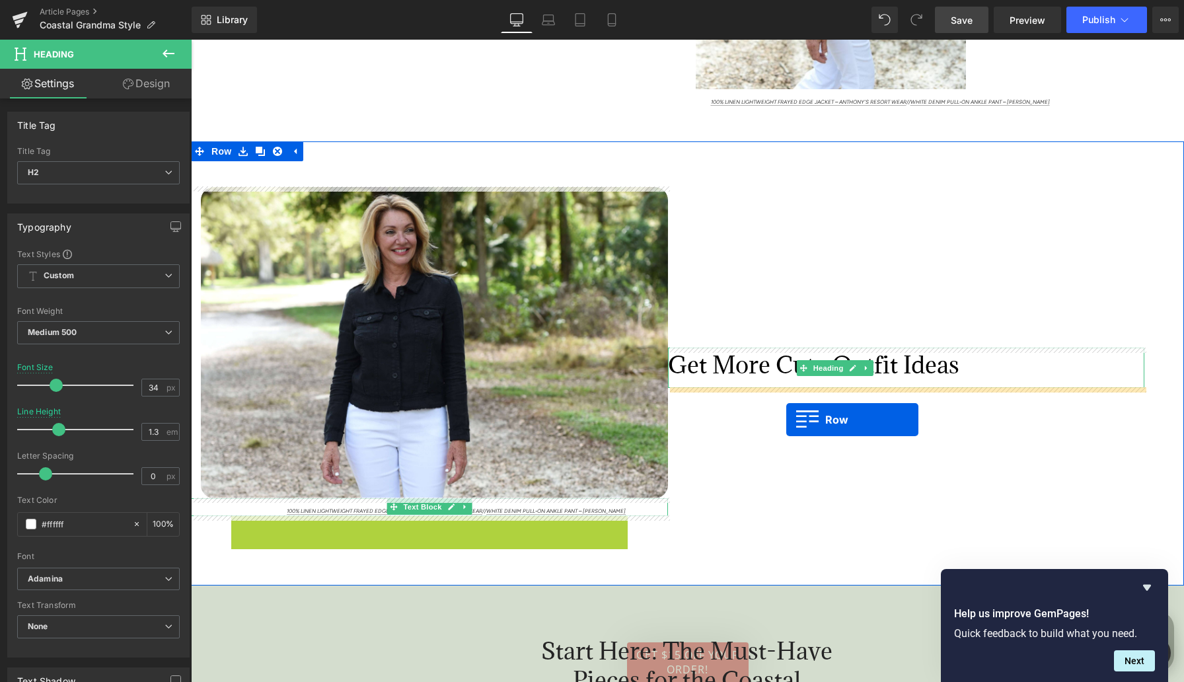
drag, startPoint x: 280, startPoint y: 527, endPoint x: 793, endPoint y: 402, distance: 528.6
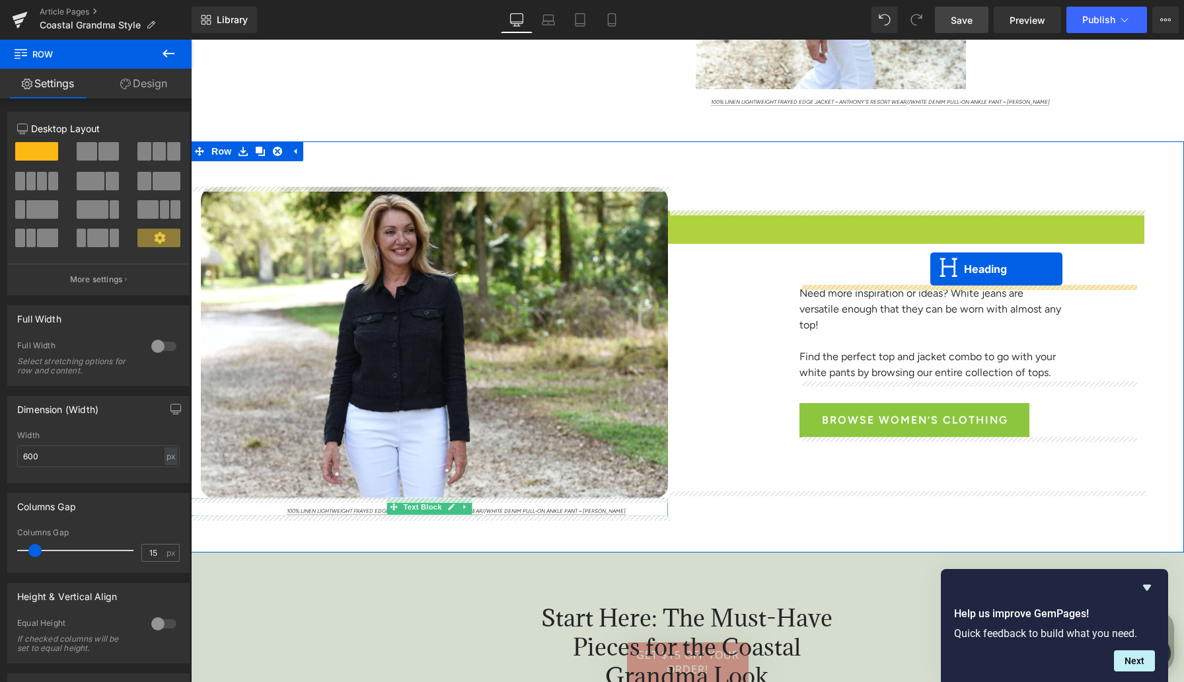
drag, startPoint x: 874, startPoint y: 228, endPoint x: 930, endPoint y: 269, distance: 70.1
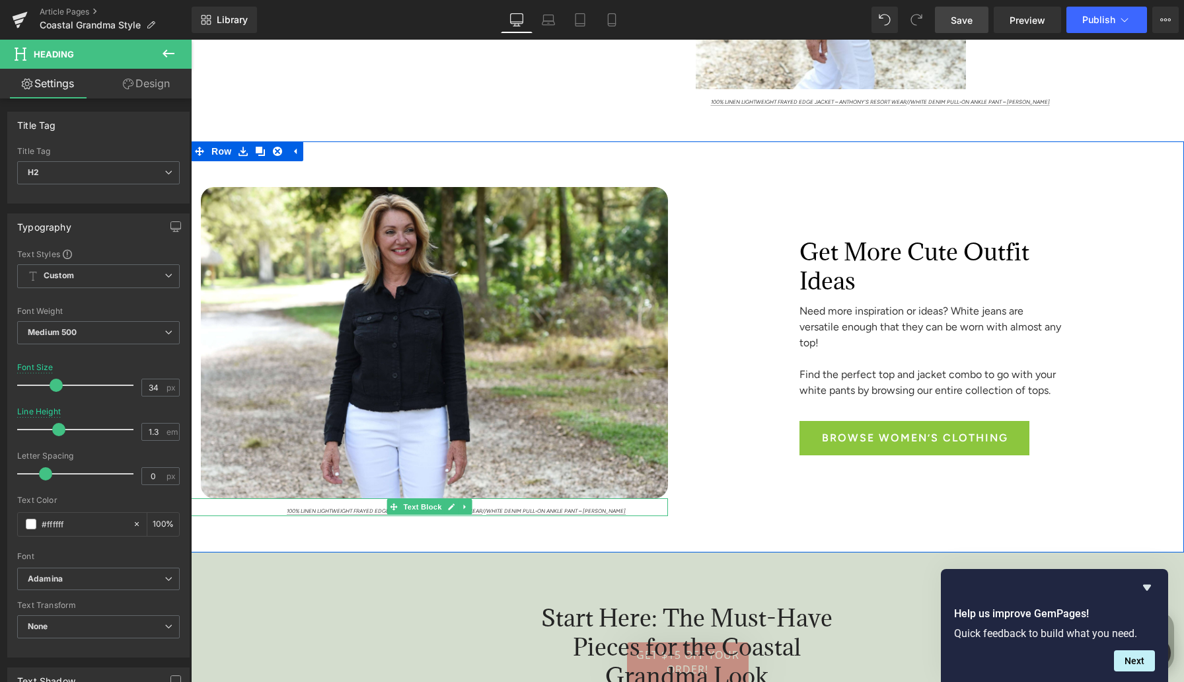
click at [671, 306] on div "Get More Cute Outfit Ideas Heading Need more inspiration or ideas? White jeans …" at bounding box center [906, 351] width 477 height 329
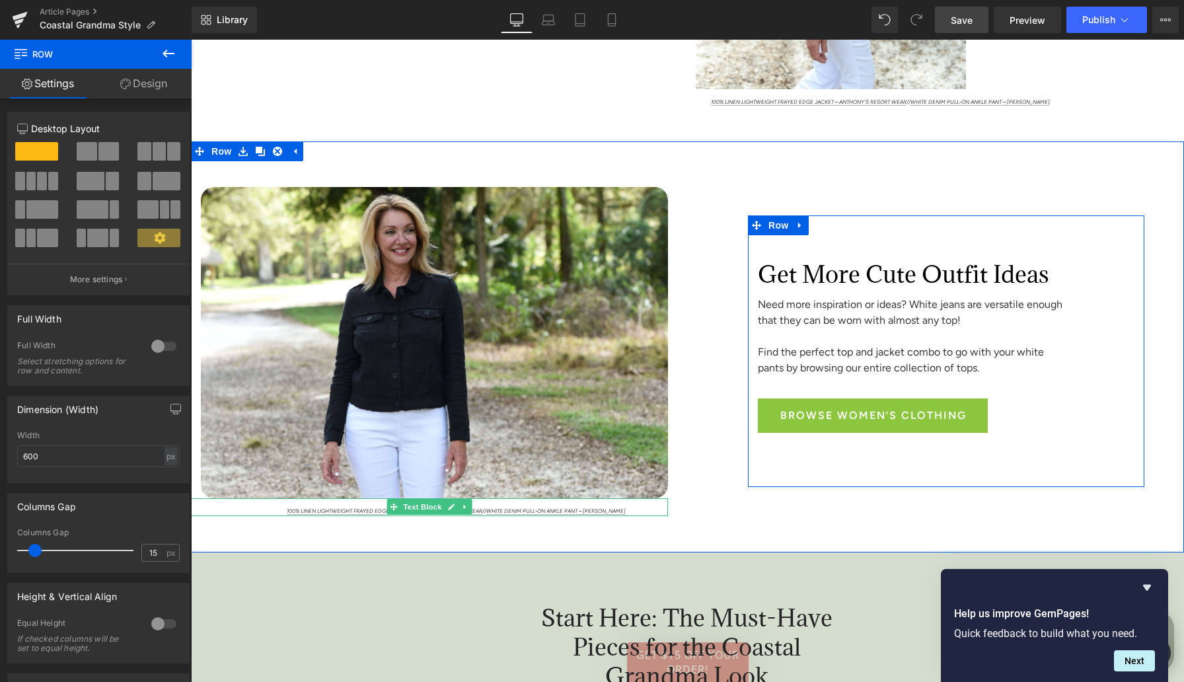
drag, startPoint x: 778, startPoint y: 262, endPoint x: 737, endPoint y: 262, distance: 41.6
click at [737, 262] on div "Get More Cute Outfit Ideas Heading Need more inspiration or ideas? White jeans …" at bounding box center [906, 351] width 477 height 329
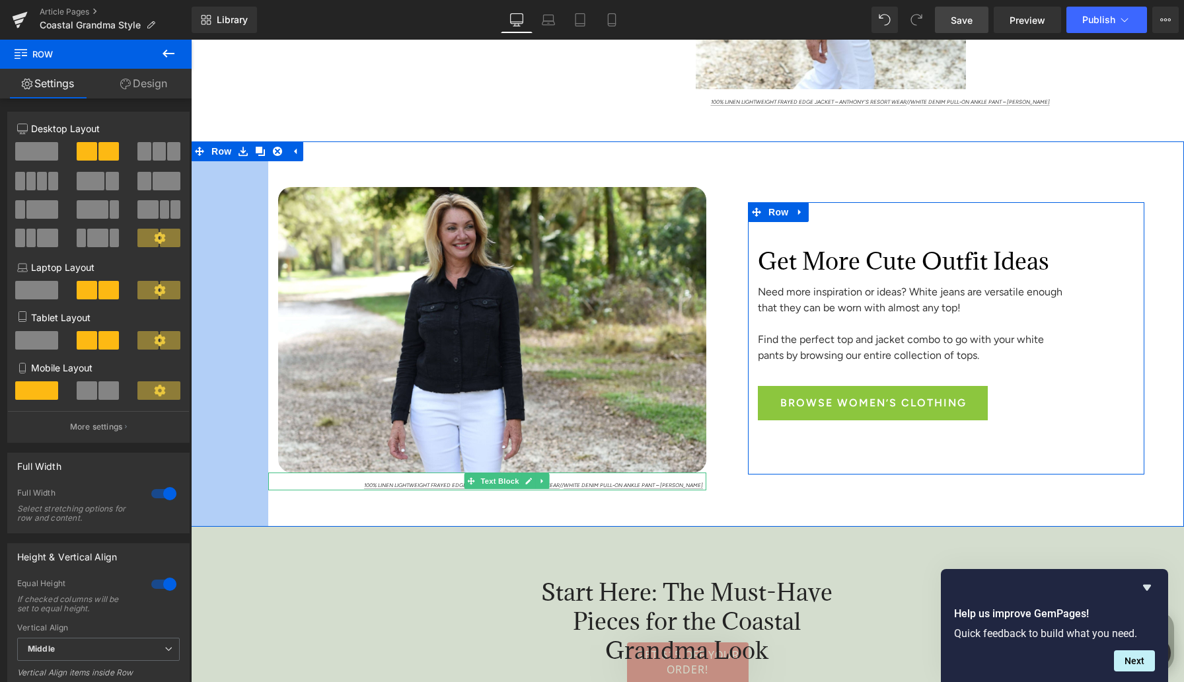
drag, startPoint x: 194, startPoint y: 330, endPoint x: 270, endPoint y: 326, distance: 76.1
click at [270, 327] on div "Image 100% Linen Lightweight Frayed Edge Jacket – aNTHONY'S RESORT WEAR // Whit…" at bounding box center [687, 333] width 993 height 385
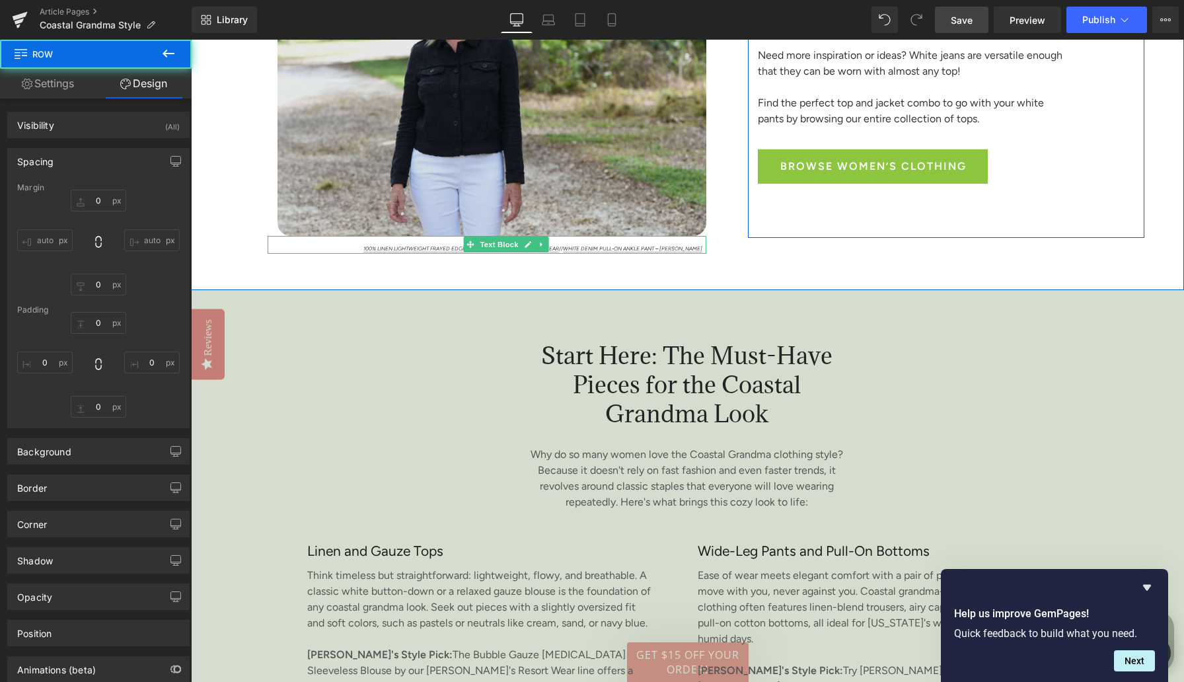
type input "0"
type input "69"
type input "60"
type input "55"
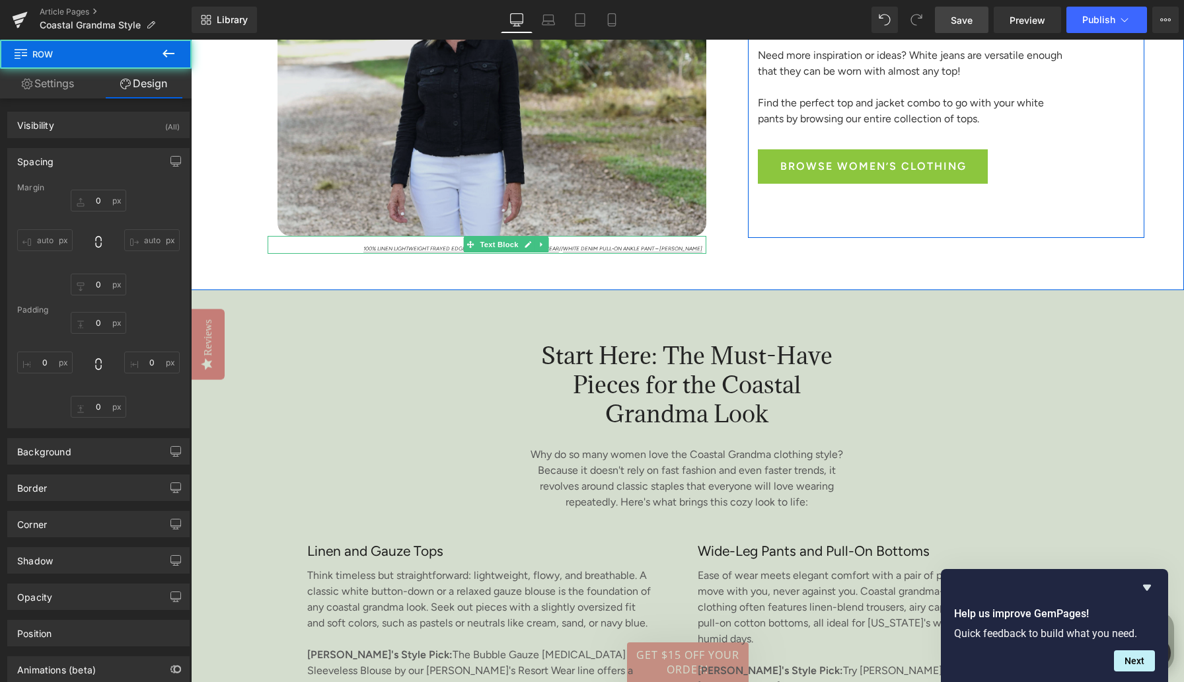
type input "116"
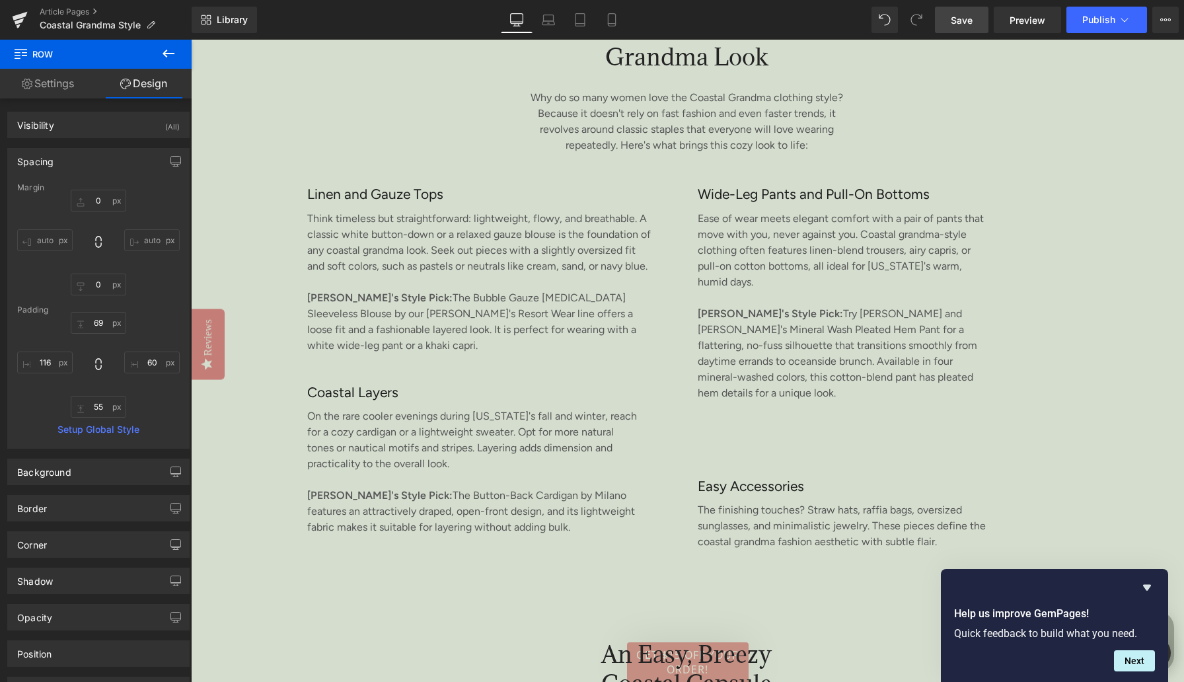
scroll to position [2090, 0]
click at [967, 24] on span "Save" at bounding box center [962, 20] width 22 height 14
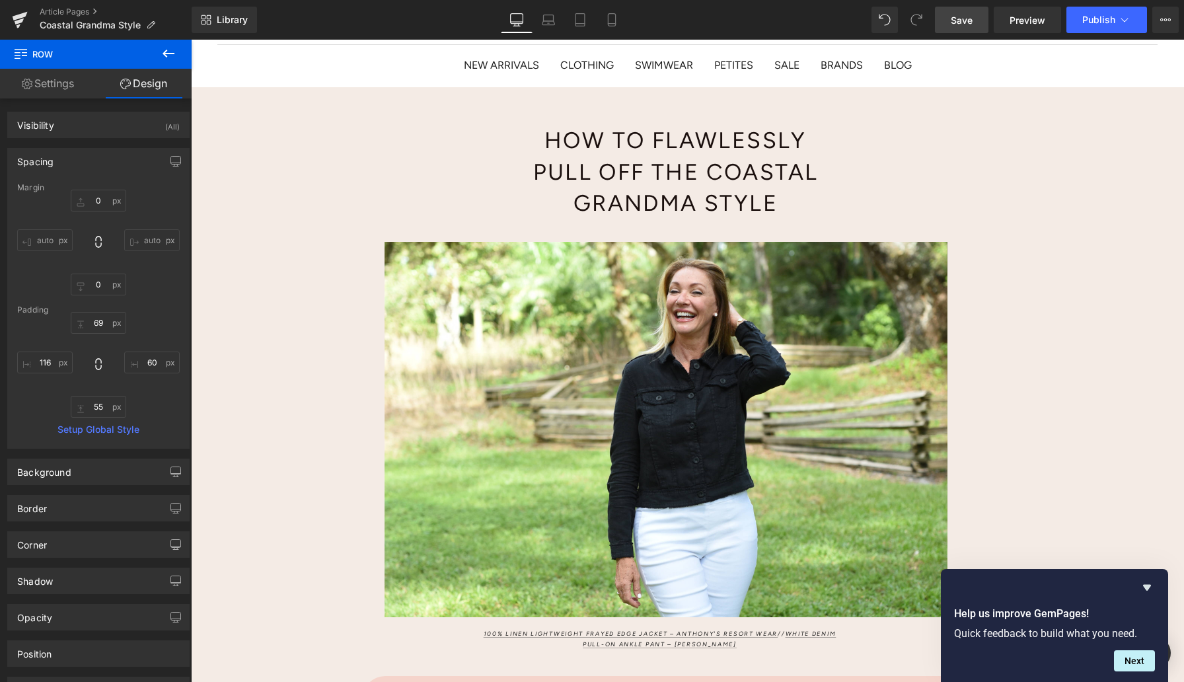
scroll to position [108, 0]
